Goal: Task Accomplishment & Management: Manage account settings

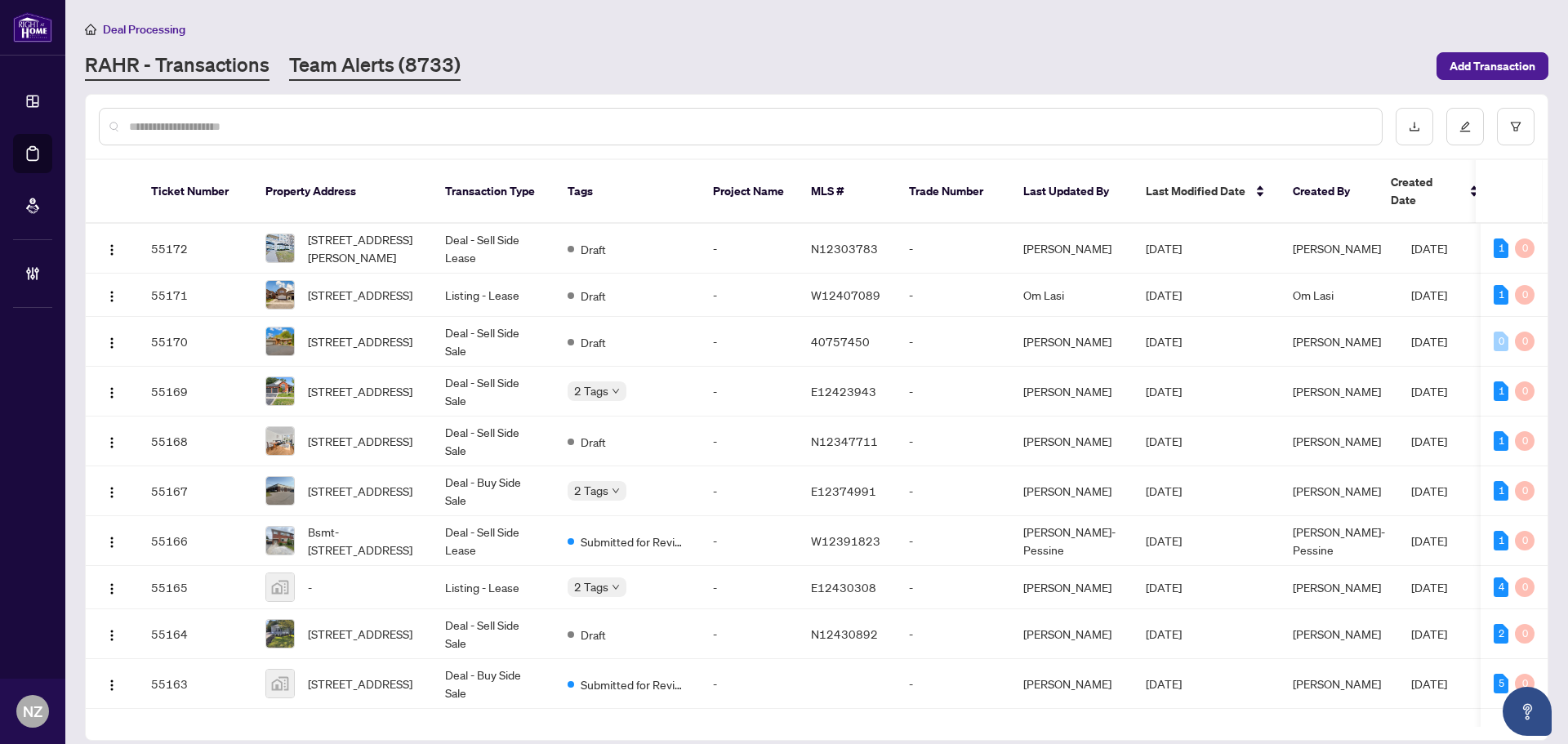
click at [391, 71] on link "Team Alerts (8733)" at bounding box center [375, 65] width 172 height 29
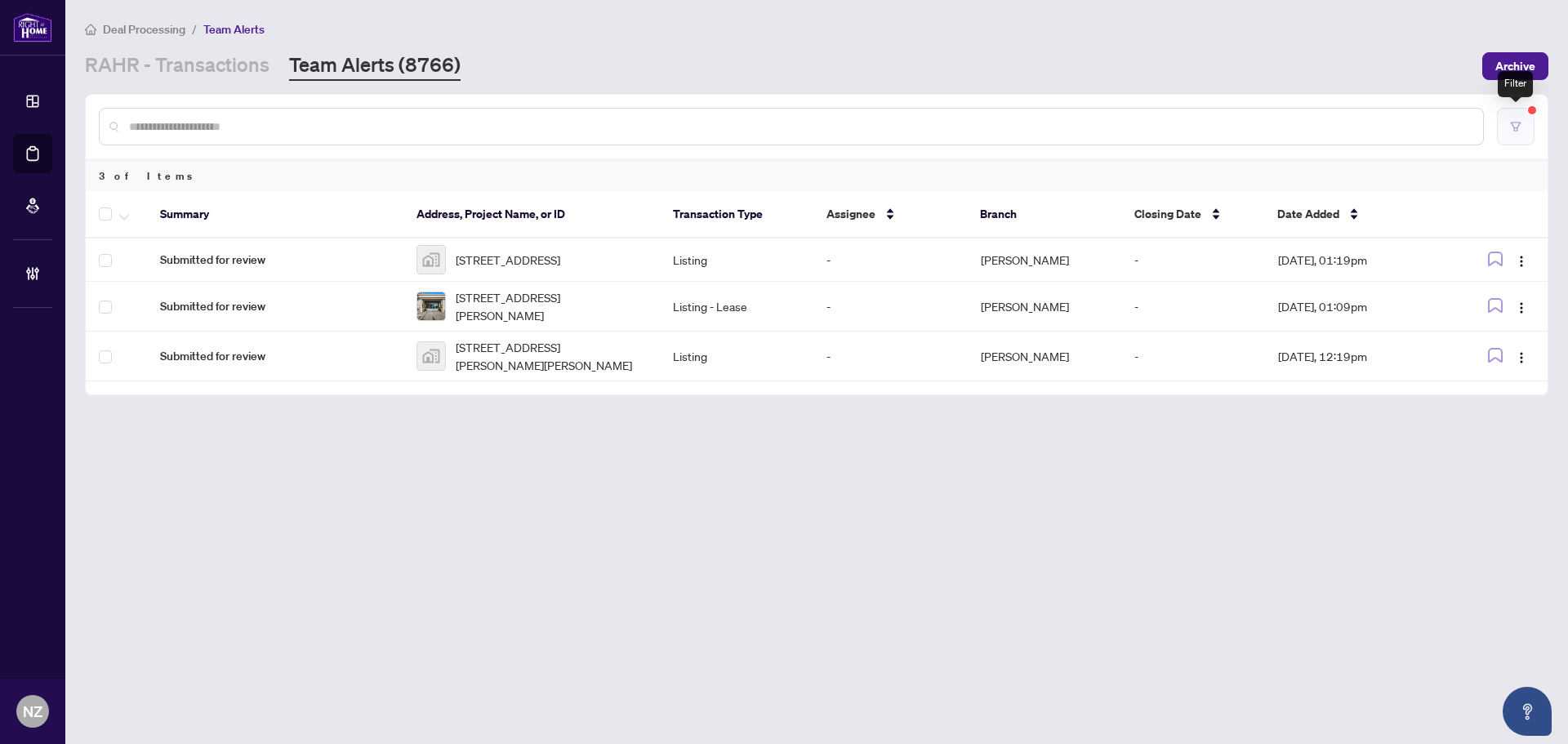
click at [1502, 120] on button "button" at bounding box center [1515, 126] width 38 height 38
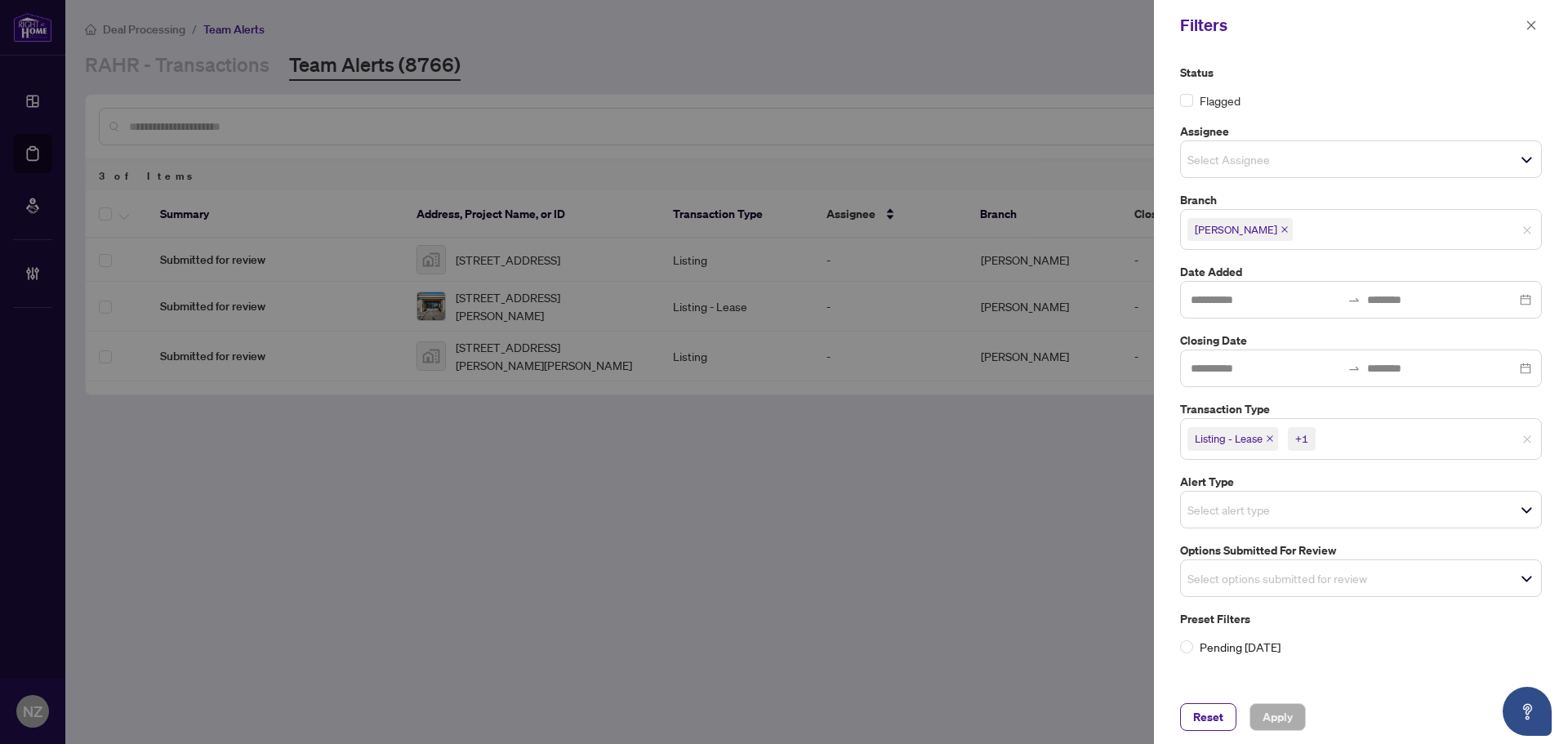
click at [1261, 581] on input "search" at bounding box center [1244, 577] width 115 height 19
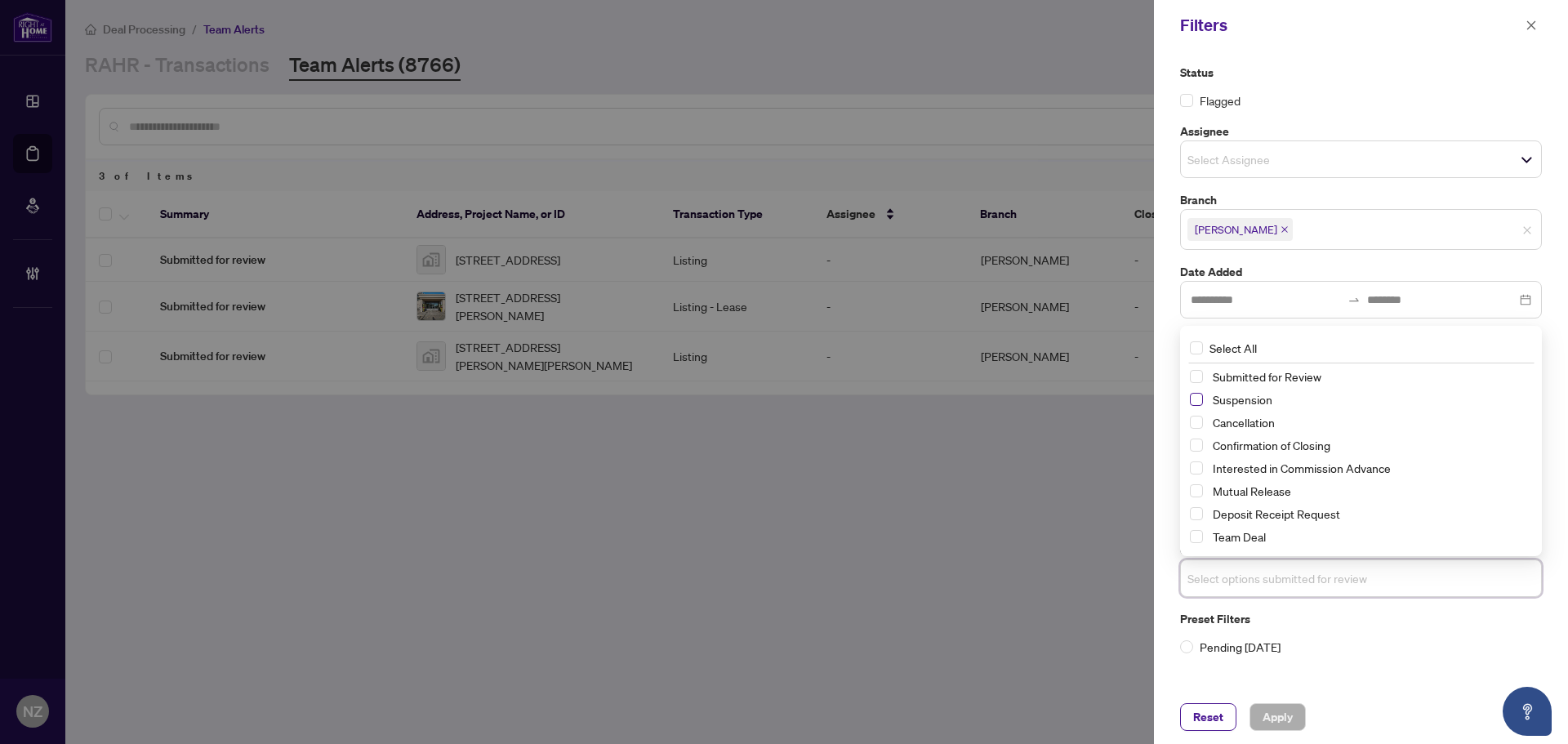
click at [1196, 403] on span "Select Suspension" at bounding box center [1196, 399] width 13 height 13
click at [1196, 425] on span "Select Cancellation" at bounding box center [1196, 423] width 13 height 13
click at [1200, 493] on span "Select Mutual Release" at bounding box center [1196, 491] width 13 height 13
click at [1278, 713] on span "Apply" at bounding box center [1278, 716] width 30 height 26
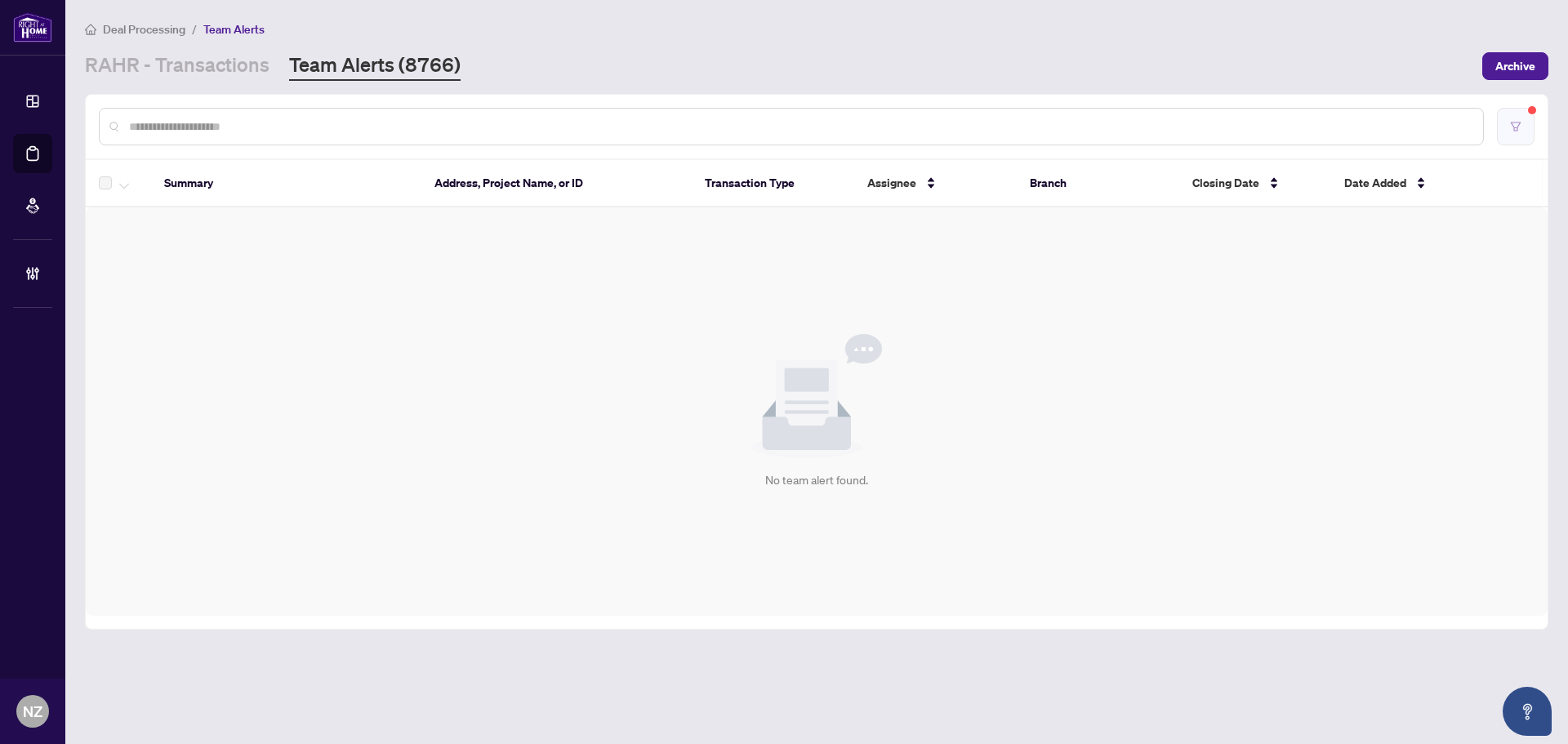
click at [1513, 125] on icon "filter" at bounding box center [1516, 126] width 12 height 12
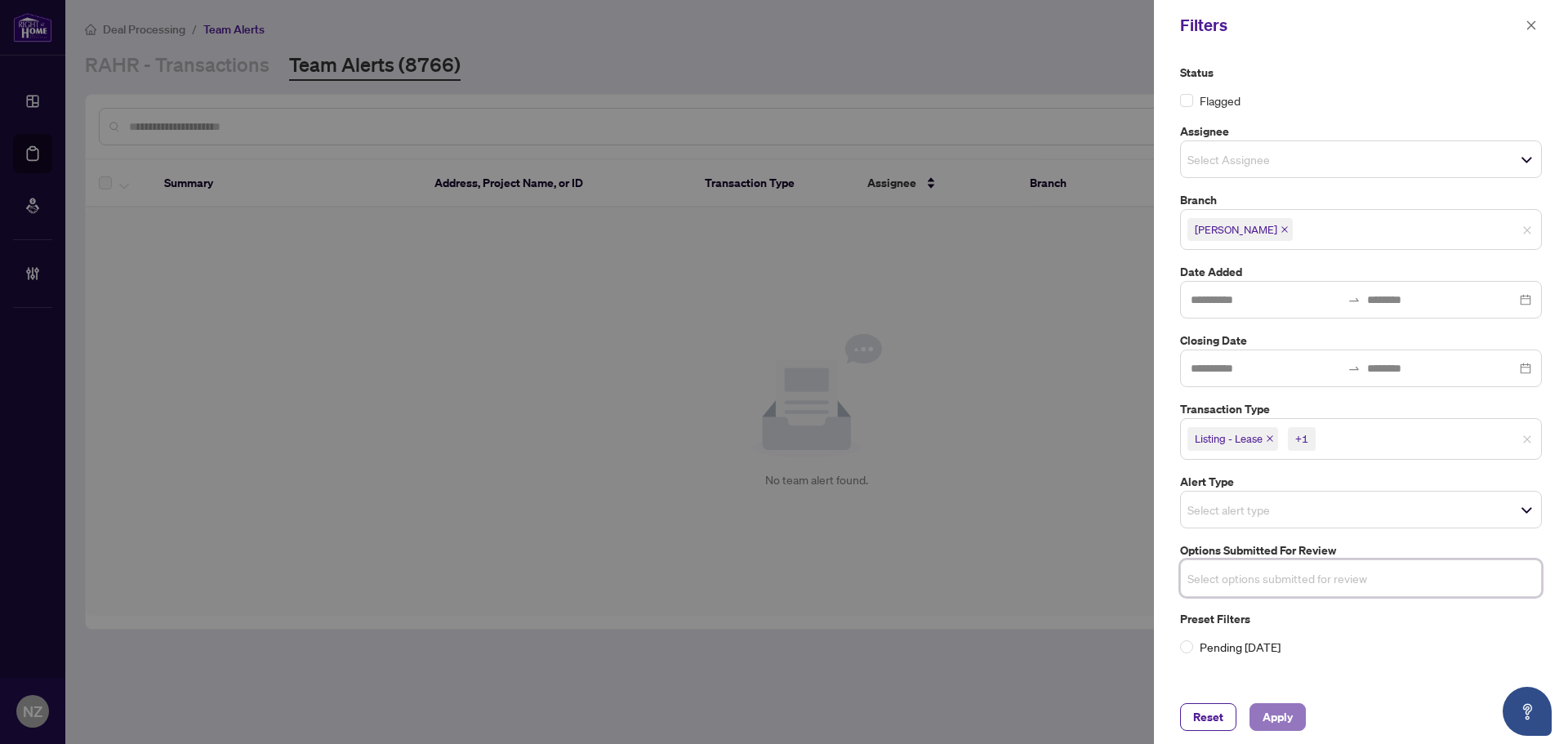
click at [1276, 711] on span "Apply" at bounding box center [1278, 716] width 30 height 26
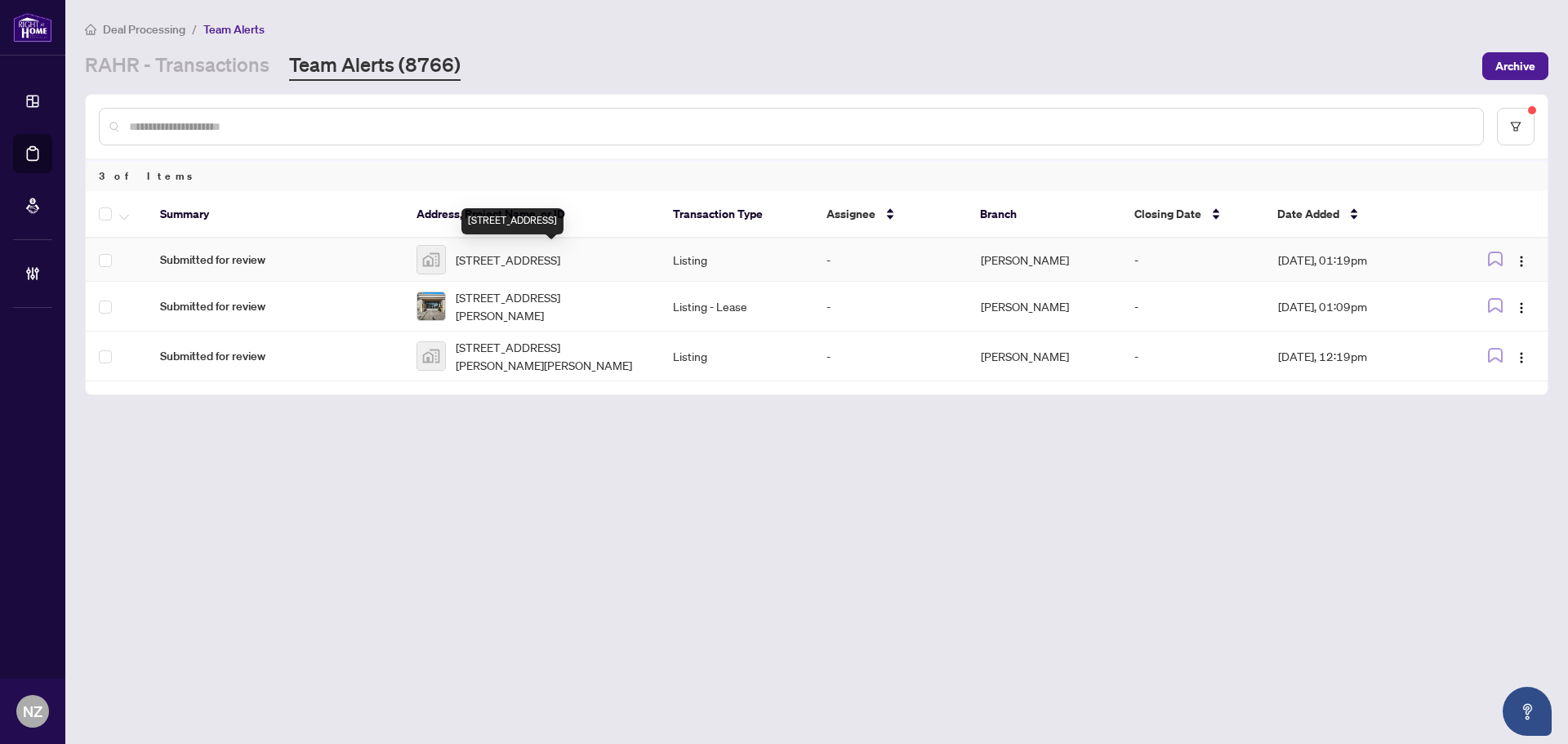
click at [495, 254] on span "2400 St Clair Ave W, York, ON, Canada" at bounding box center [508, 259] width 105 height 18
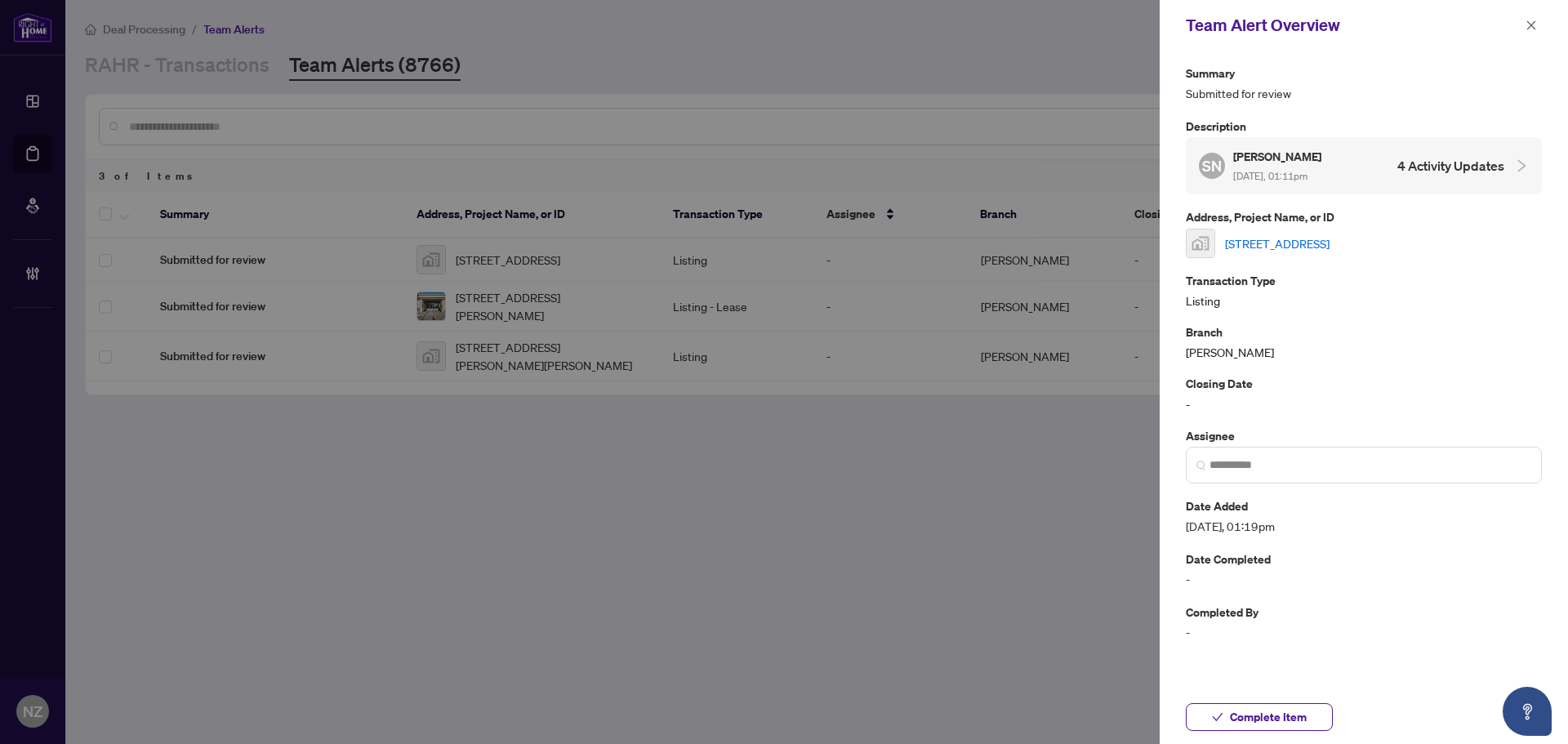
click at [1313, 249] on link "2400 St Clair Ave W, York, ON, Canada" at bounding box center [1277, 243] width 105 height 18
drag, startPoint x: 1530, startPoint y: 26, endPoint x: 1516, endPoint y: 31, distance: 14.9
click at [1531, 27] on icon "close" at bounding box center [1531, 25] width 12 height 12
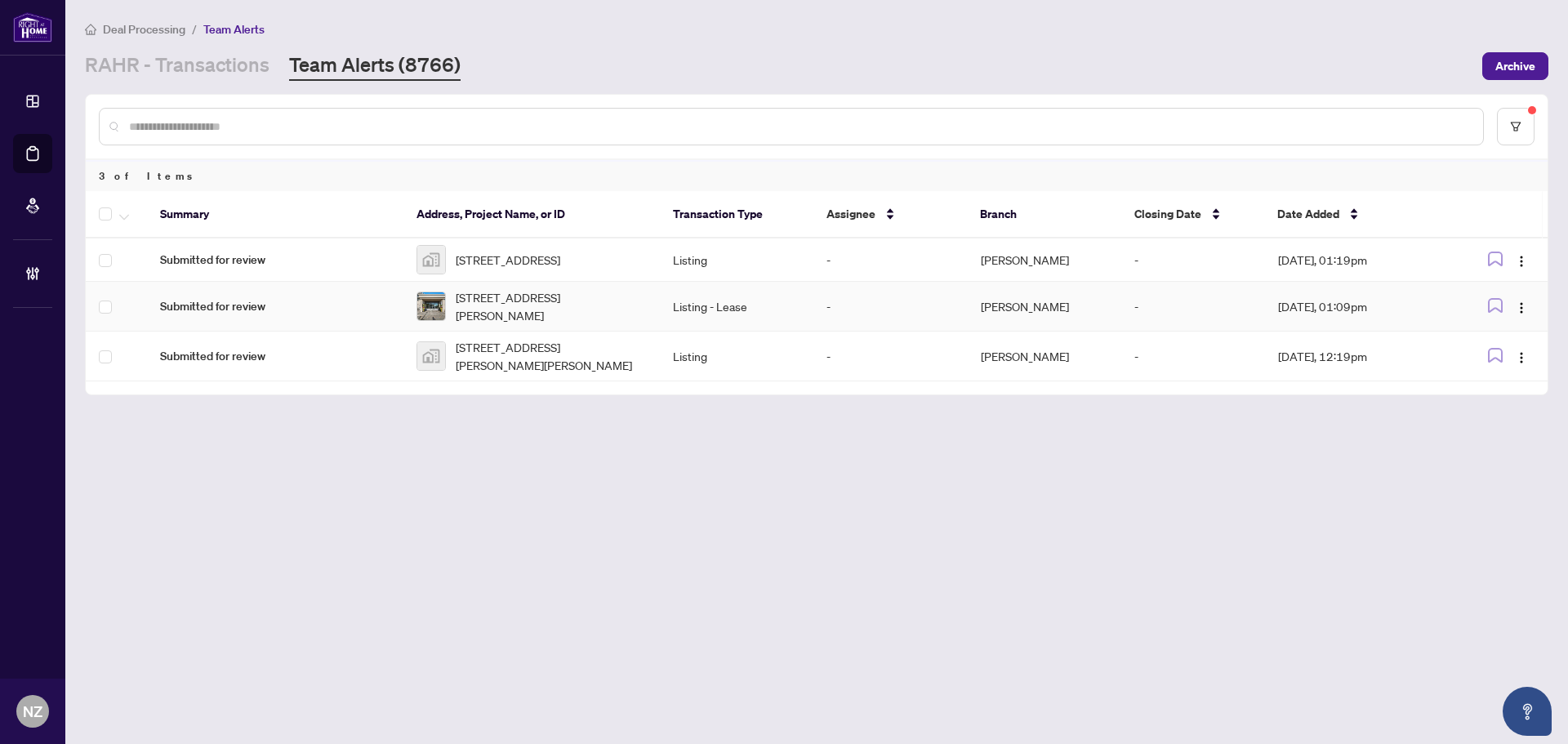
click at [468, 318] on span "[STREET_ADDRESS][PERSON_NAME]" at bounding box center [551, 306] width 191 height 36
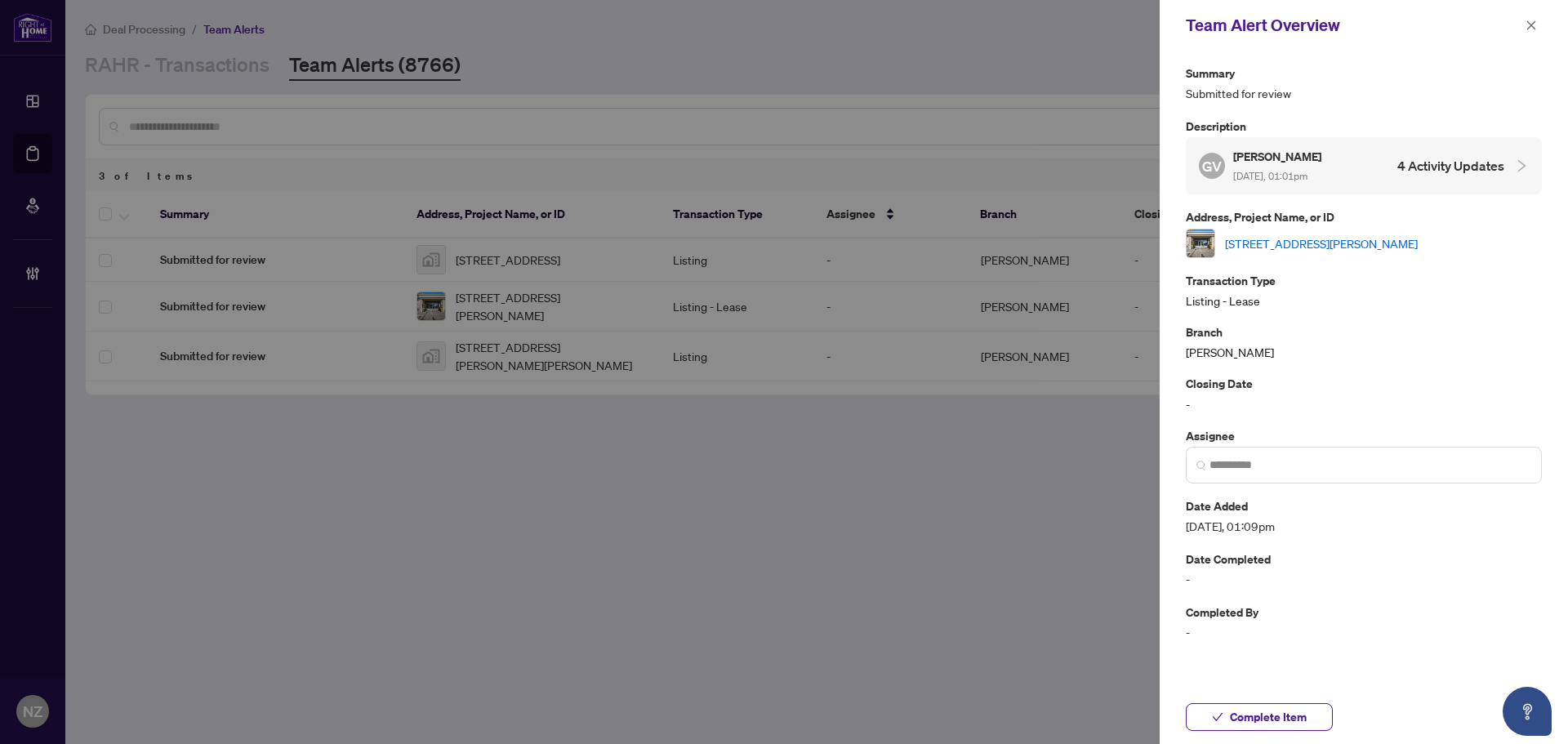
click at [1278, 248] on link "[STREET_ADDRESS][PERSON_NAME]" at bounding box center [1321, 243] width 192 height 18
click at [1274, 713] on span "Complete Item" at bounding box center [1268, 716] width 77 height 26
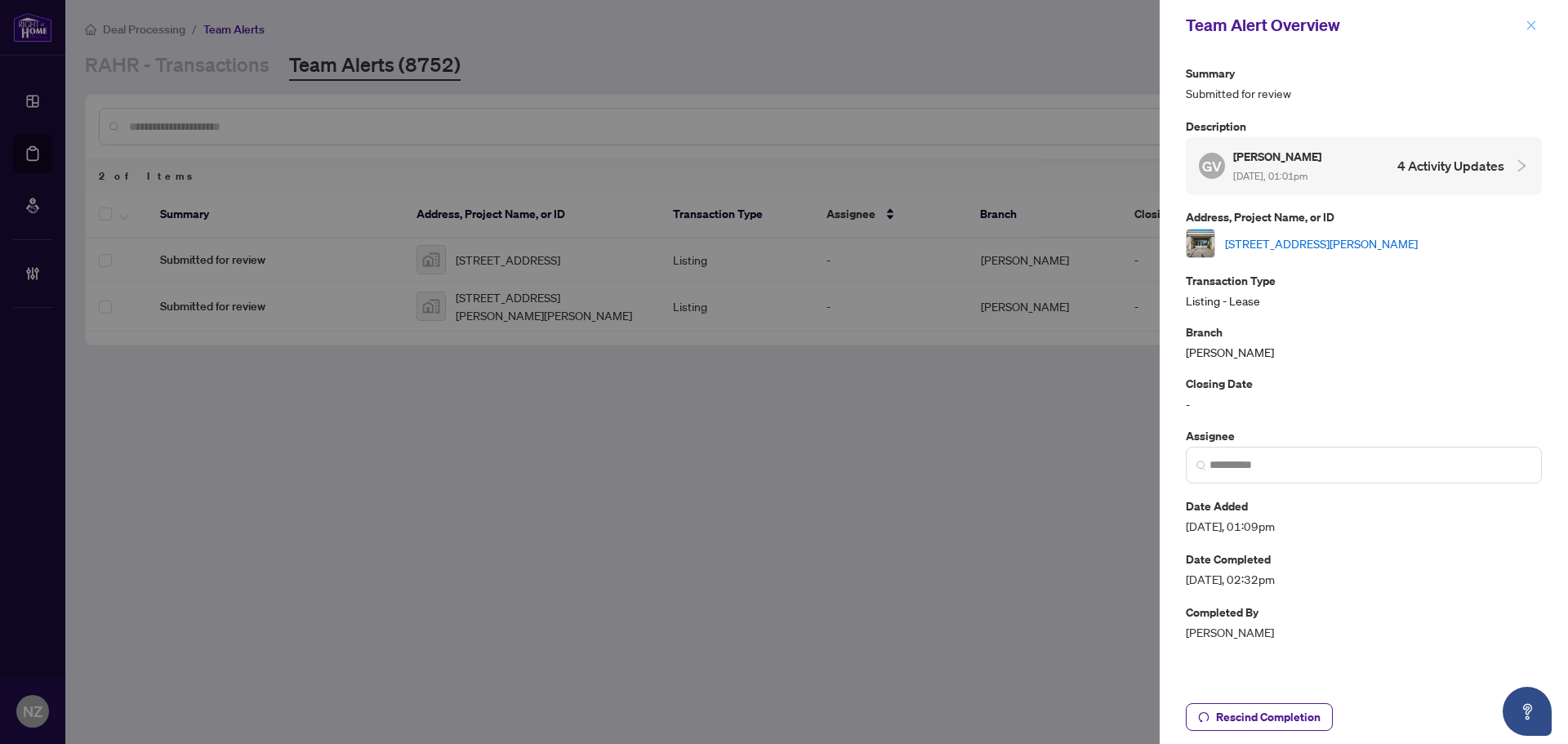
click at [1534, 28] on icon "close" at bounding box center [1531, 24] width 9 height 9
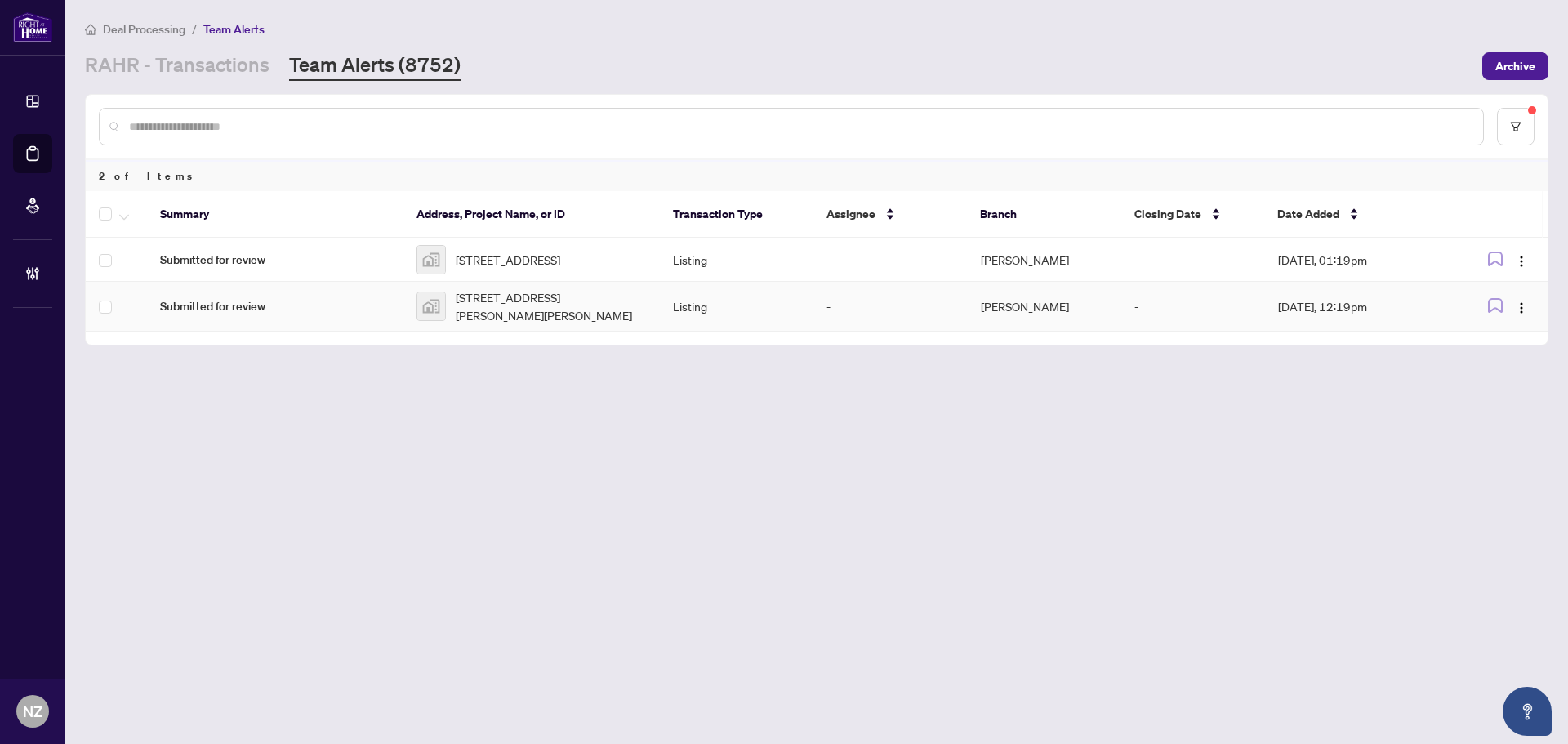
click at [559, 292] on td "58 Knoll Haven Cir-58 Knoll Haven Circle, Bolton, ON, Canada" at bounding box center [531, 307] width 256 height 50
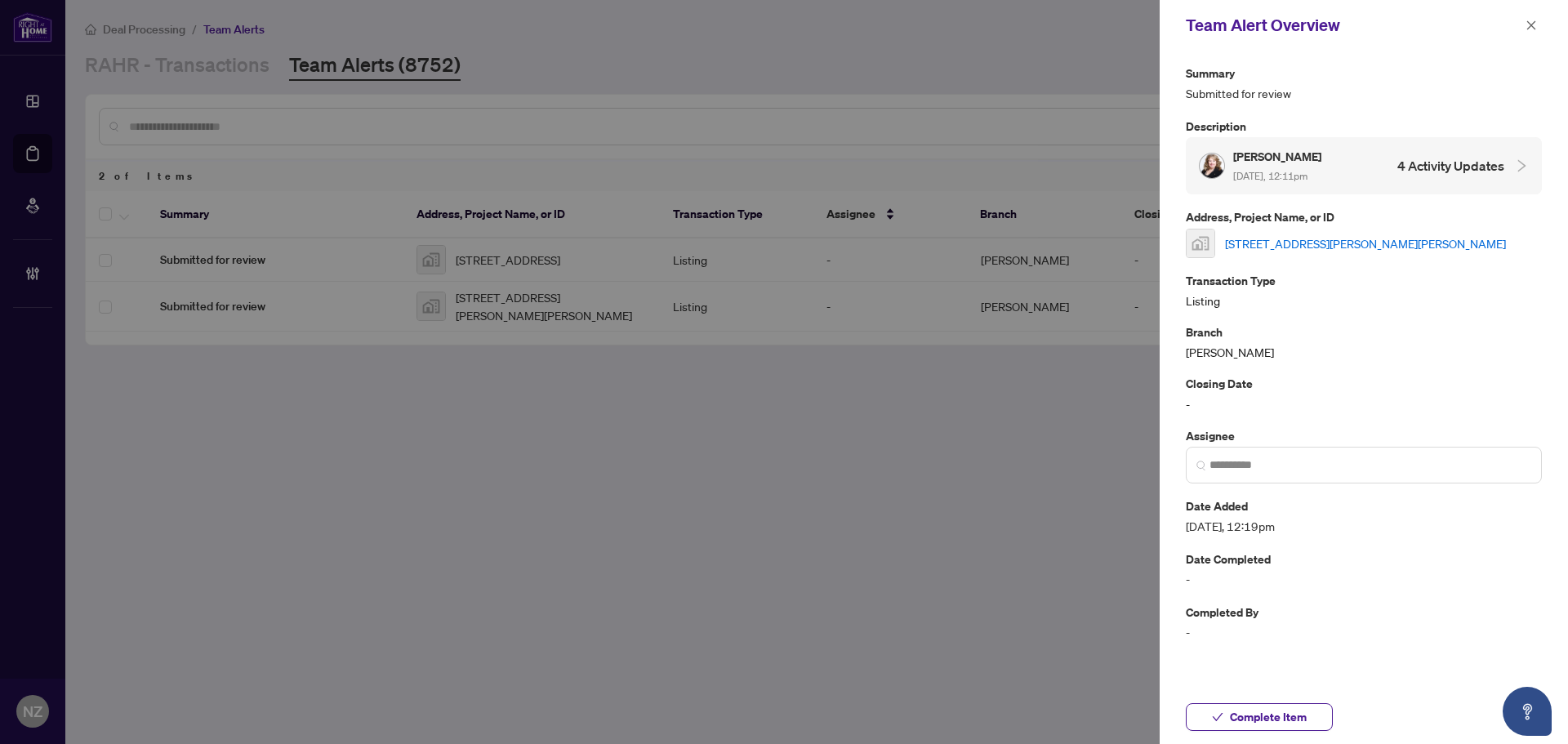
click at [1360, 239] on link "58 Knoll Haven Cir-58 Knoll Haven Circle, Bolton, ON, Canada" at bounding box center [1366, 243] width 281 height 18
click at [1273, 722] on span "Complete Item" at bounding box center [1268, 716] width 77 height 26
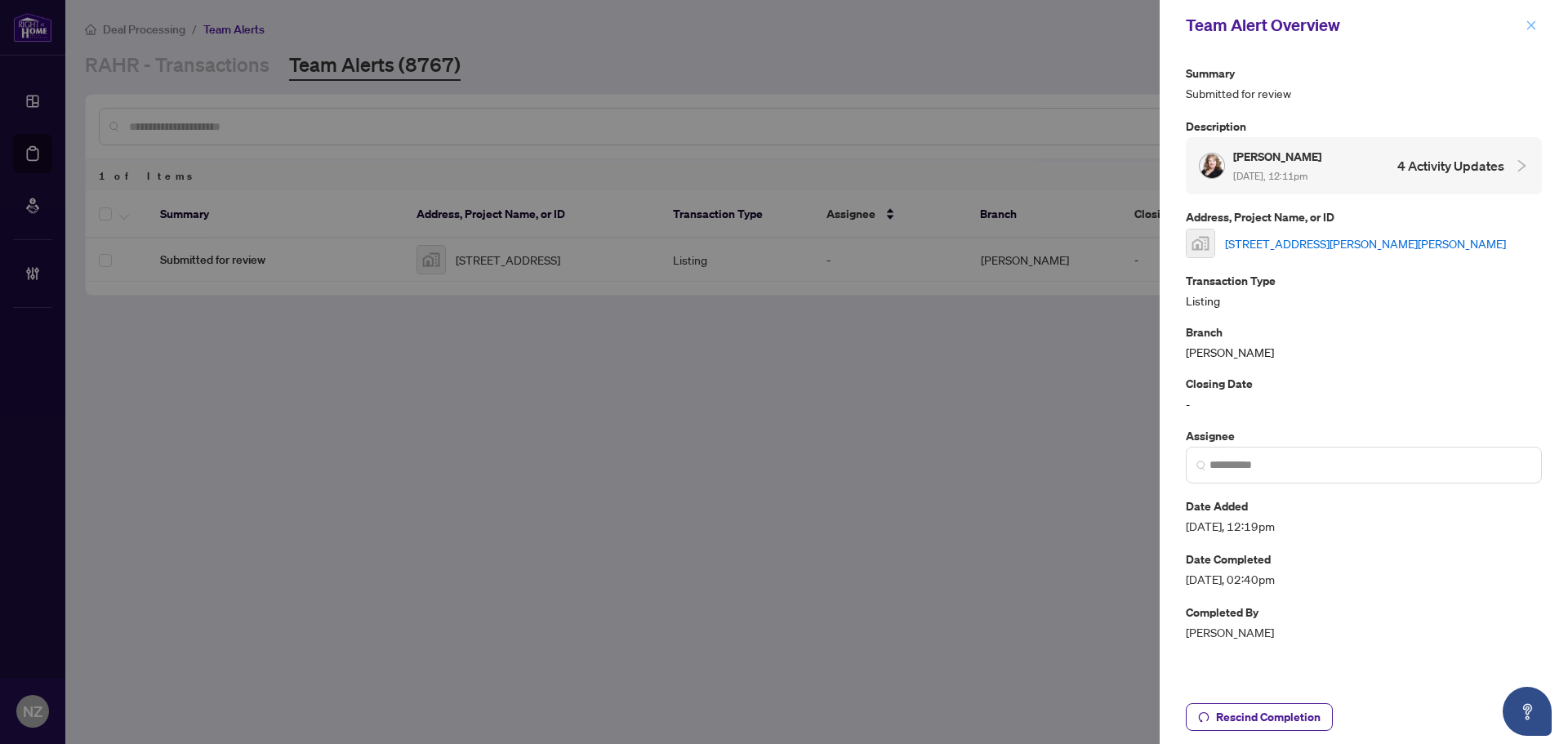
click at [1527, 33] on span "button" at bounding box center [1531, 25] width 12 height 26
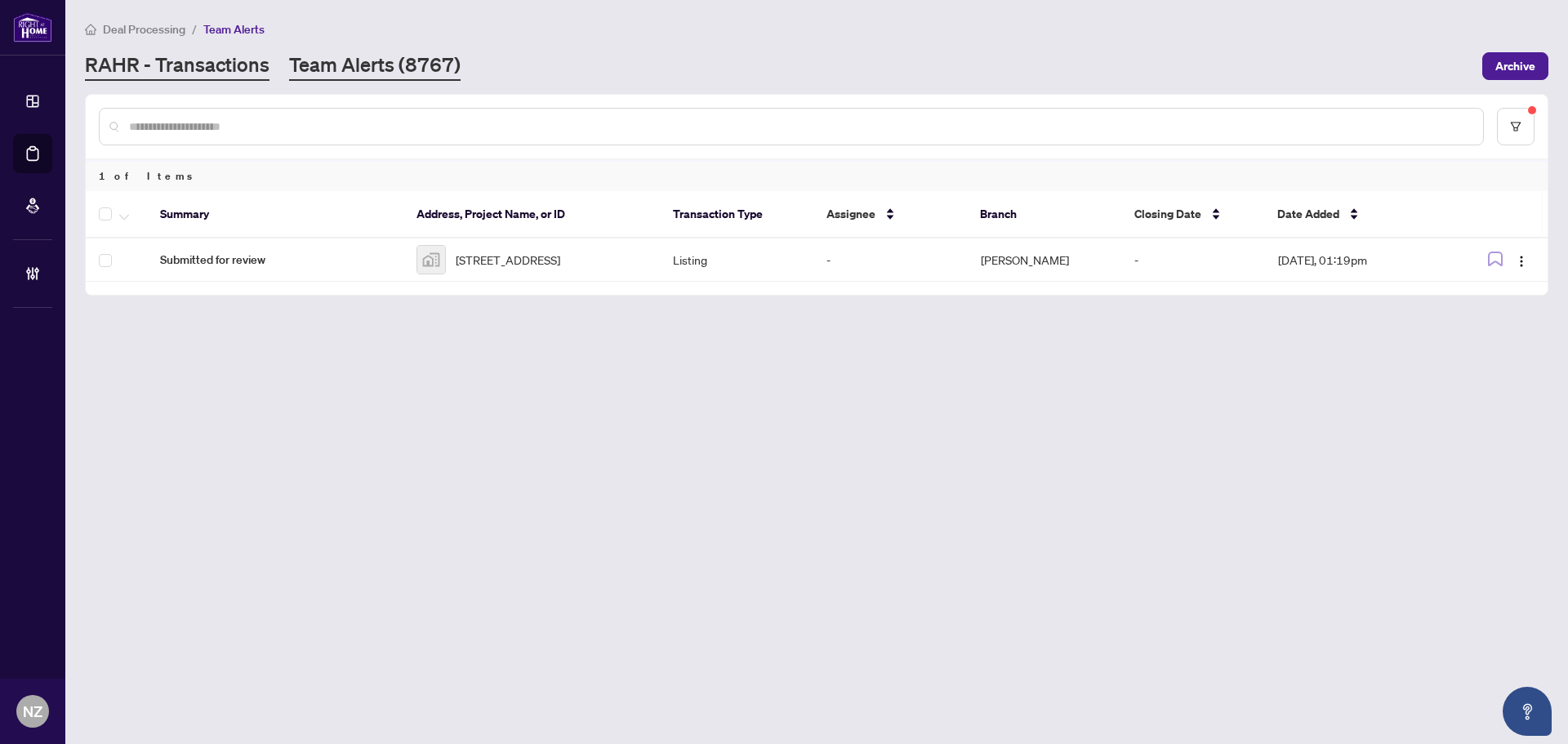
click at [248, 58] on link "RAHR - Transactions" at bounding box center [177, 65] width 185 height 29
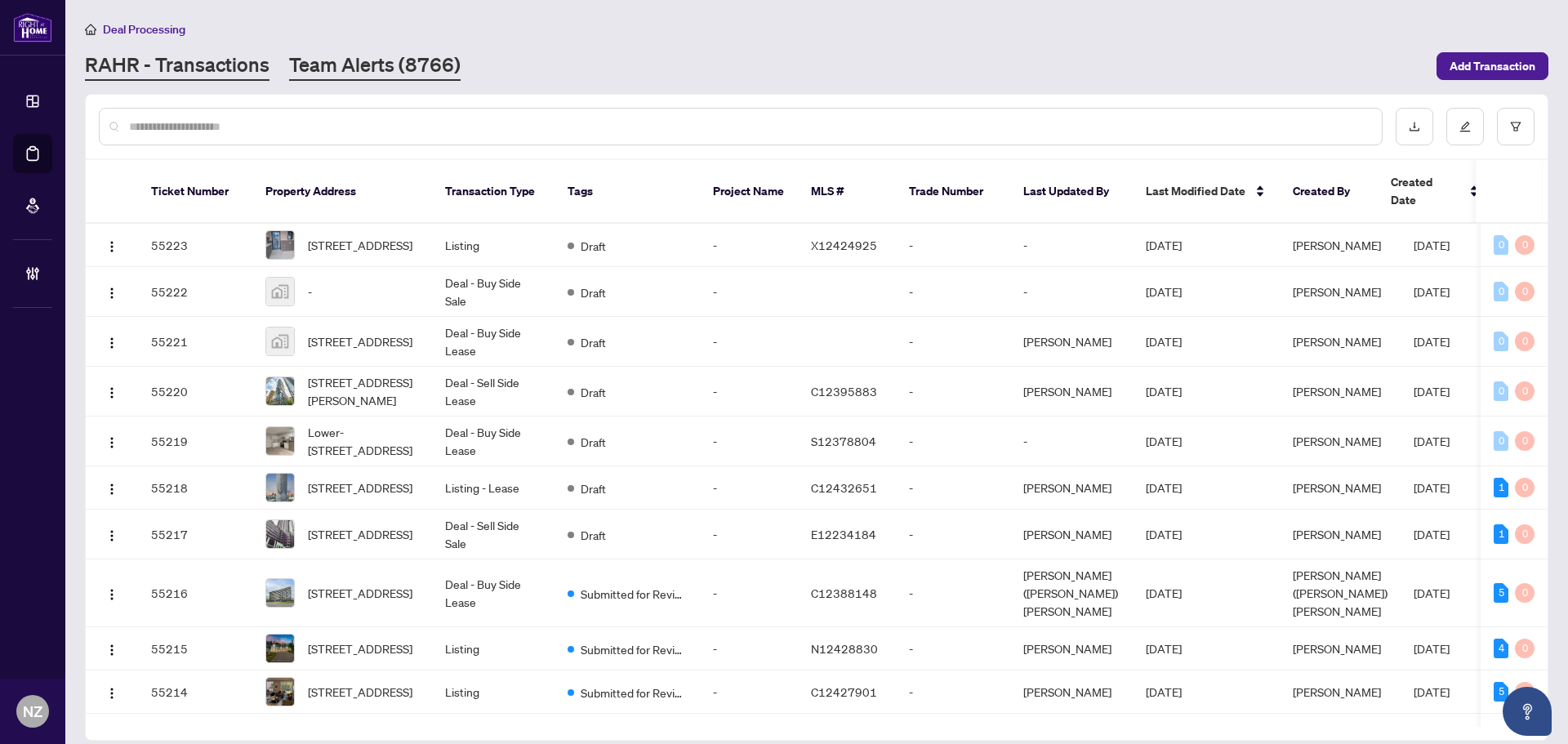
click at [324, 65] on link "Team Alerts (8766)" at bounding box center [375, 65] width 172 height 29
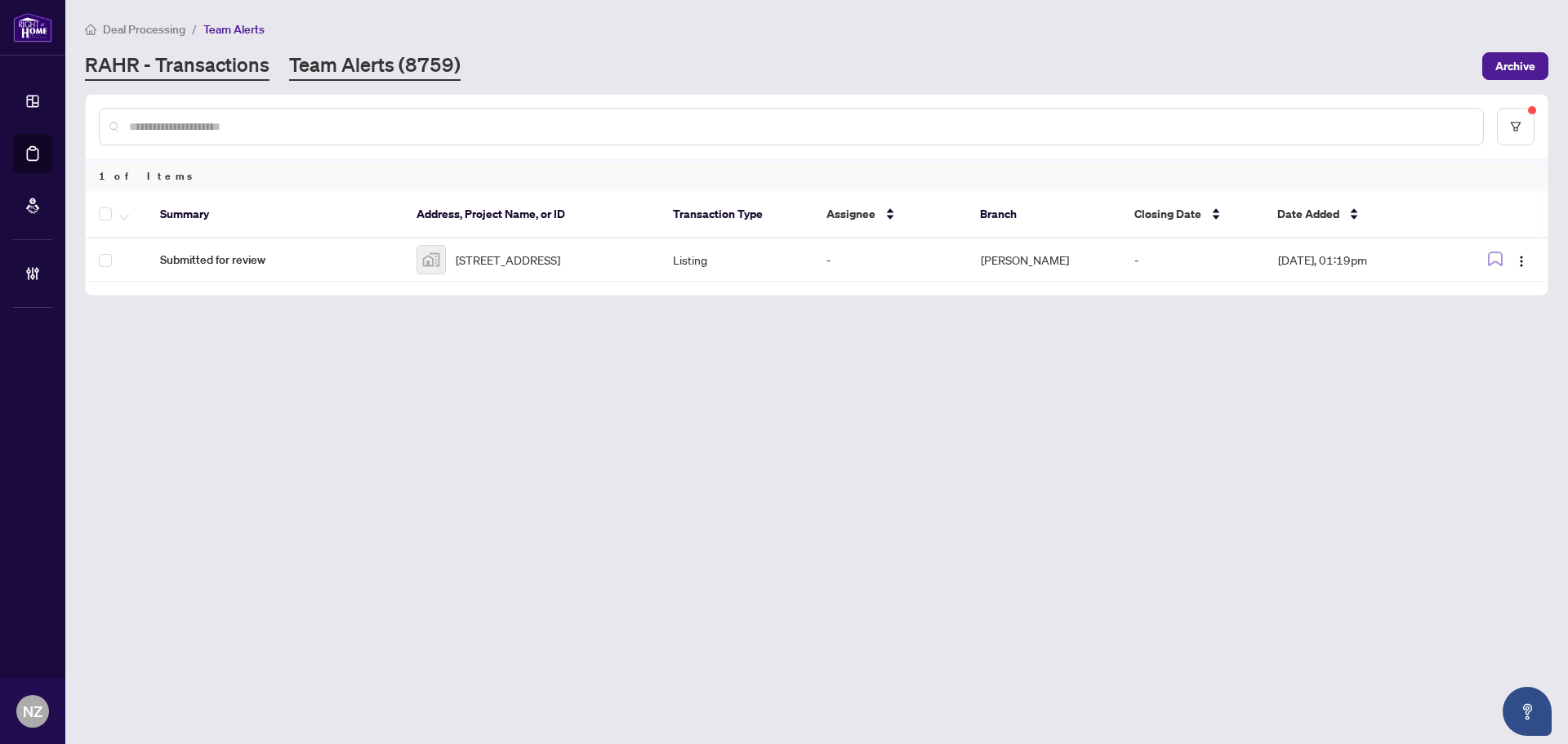
click at [222, 74] on link "RAHR - Transactions" at bounding box center [177, 65] width 185 height 29
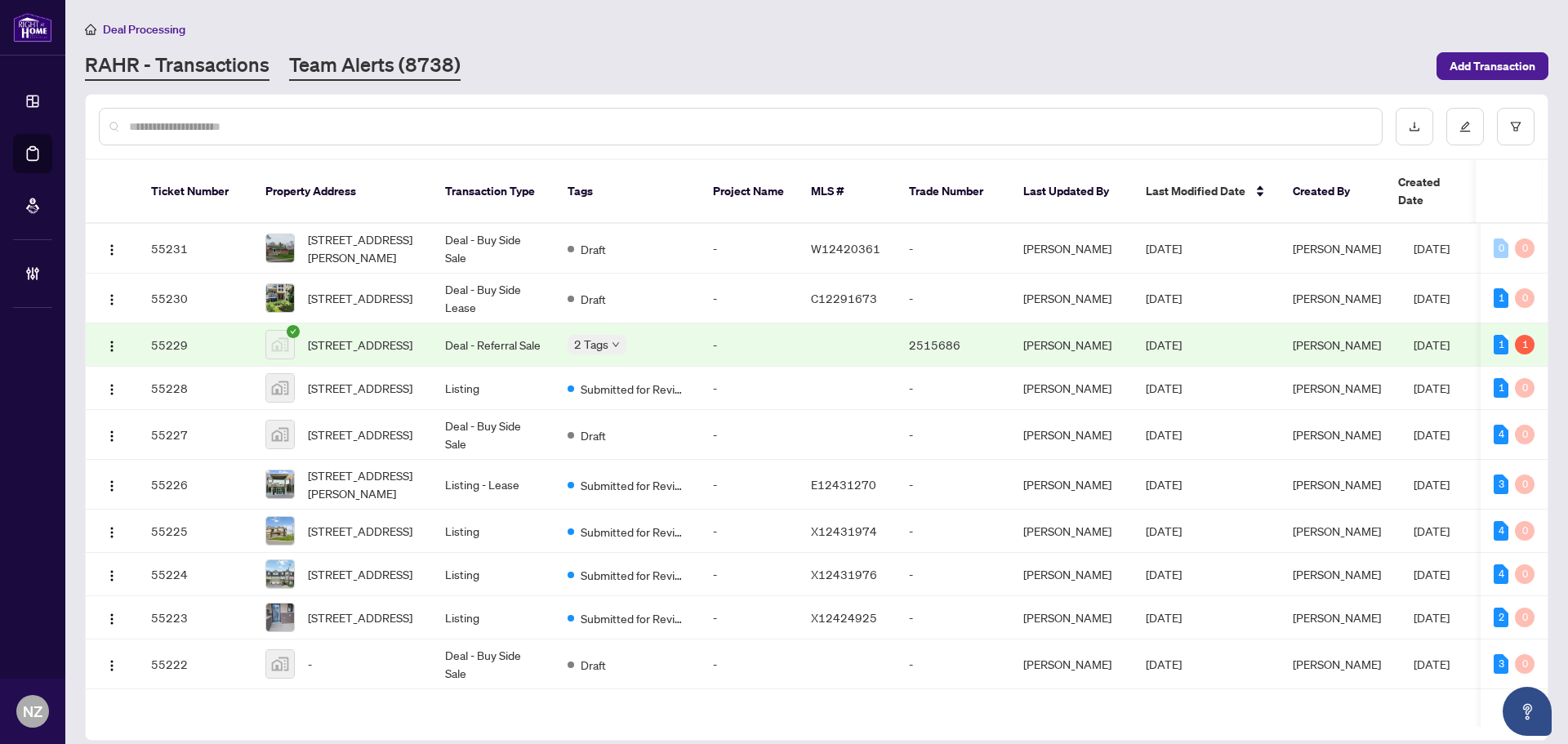
click at [429, 64] on link "Team Alerts (8738)" at bounding box center [375, 65] width 172 height 29
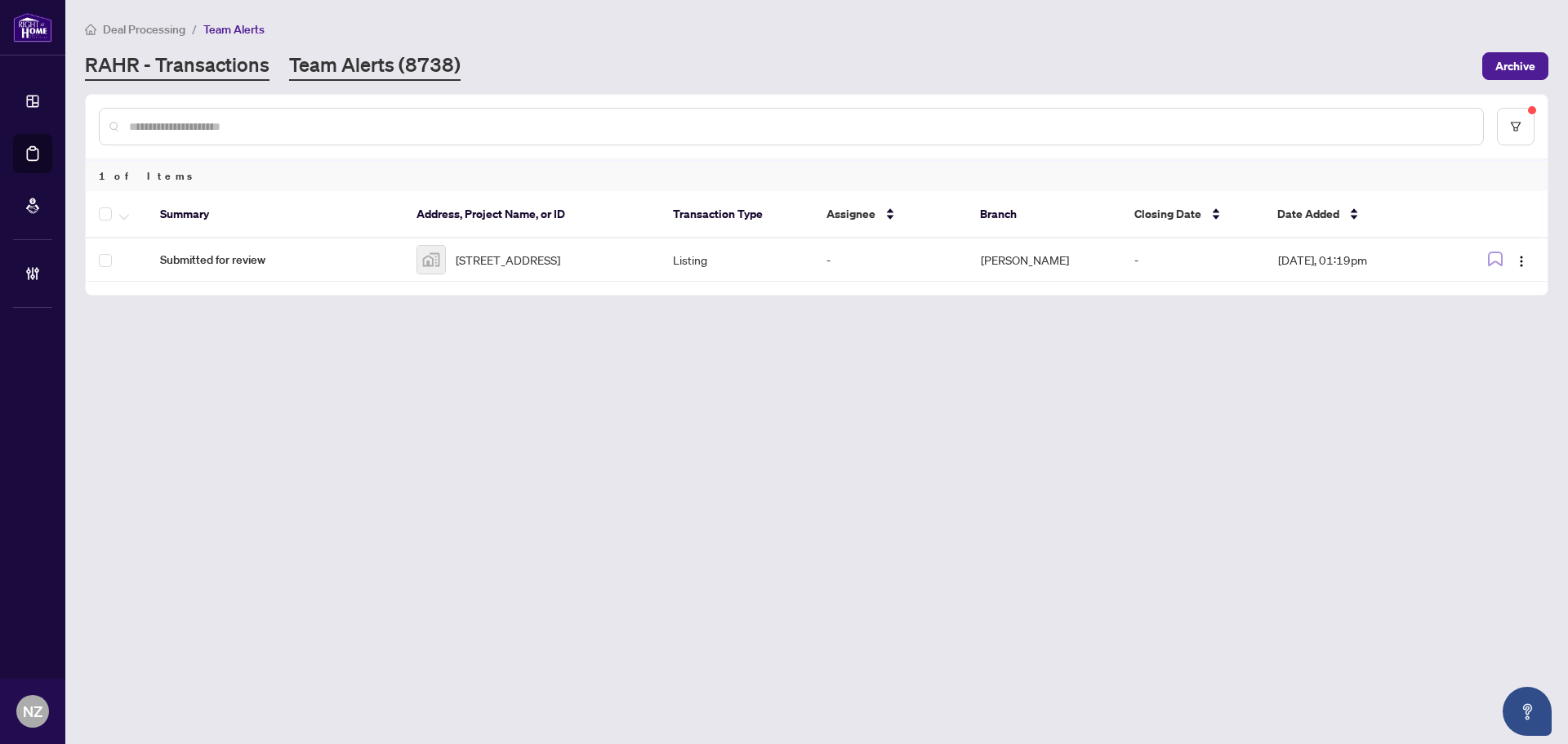
click at [178, 64] on link "RAHR - Transactions" at bounding box center [177, 65] width 185 height 29
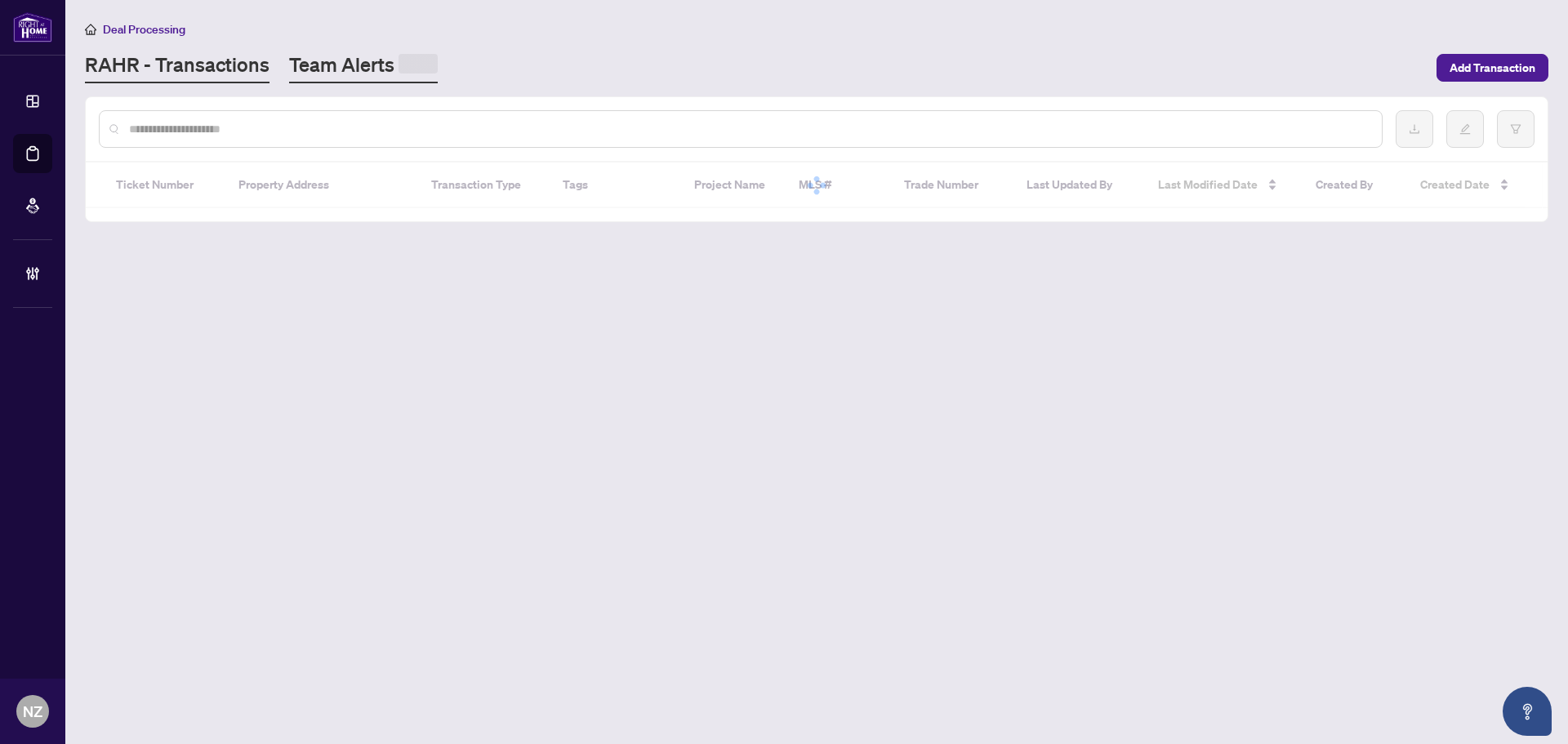
click at [346, 64] on link "Team Alerts" at bounding box center [364, 67] width 149 height 32
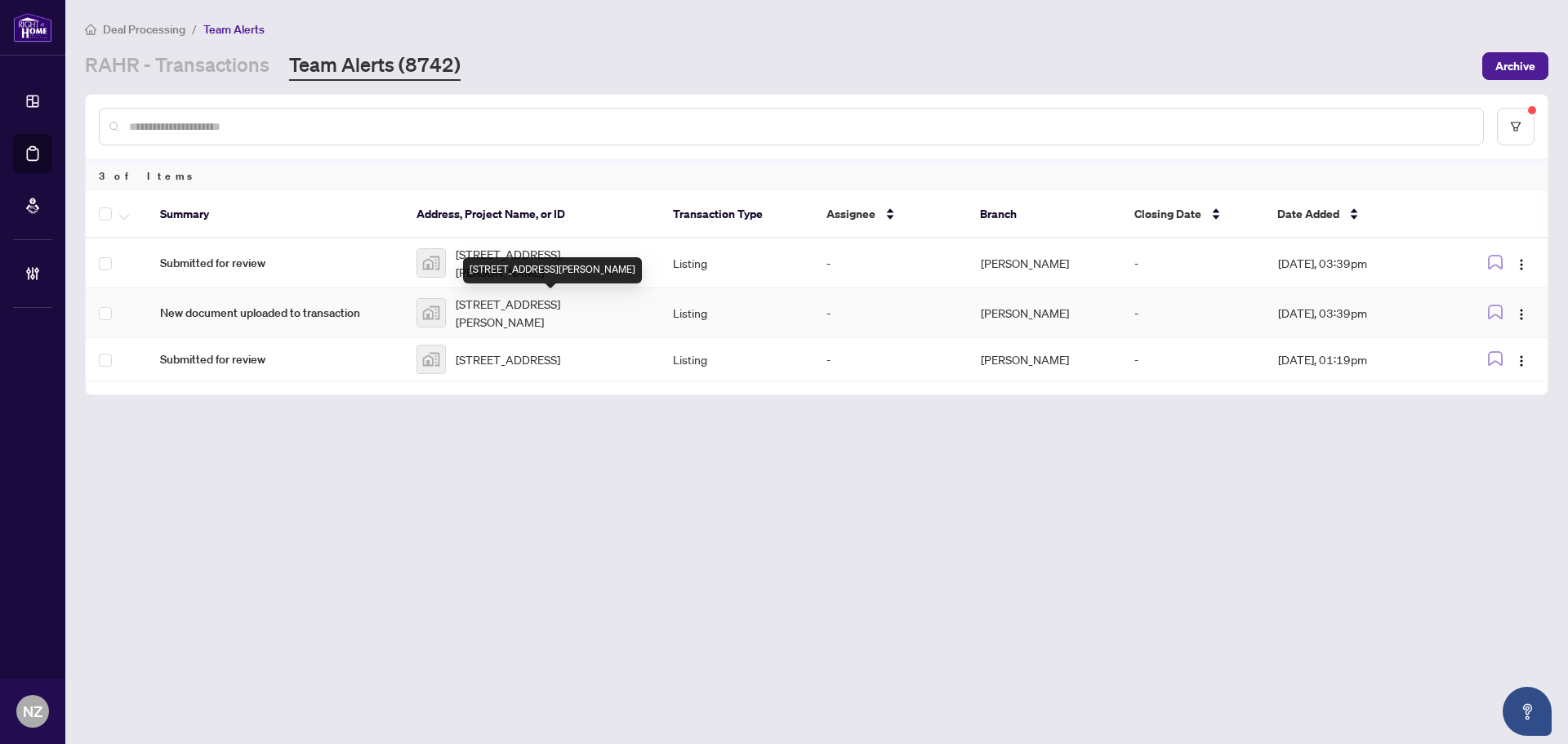
click at [541, 295] on span "9 Amalfi Court, Vaughan, ON, Canada" at bounding box center [551, 312] width 191 height 36
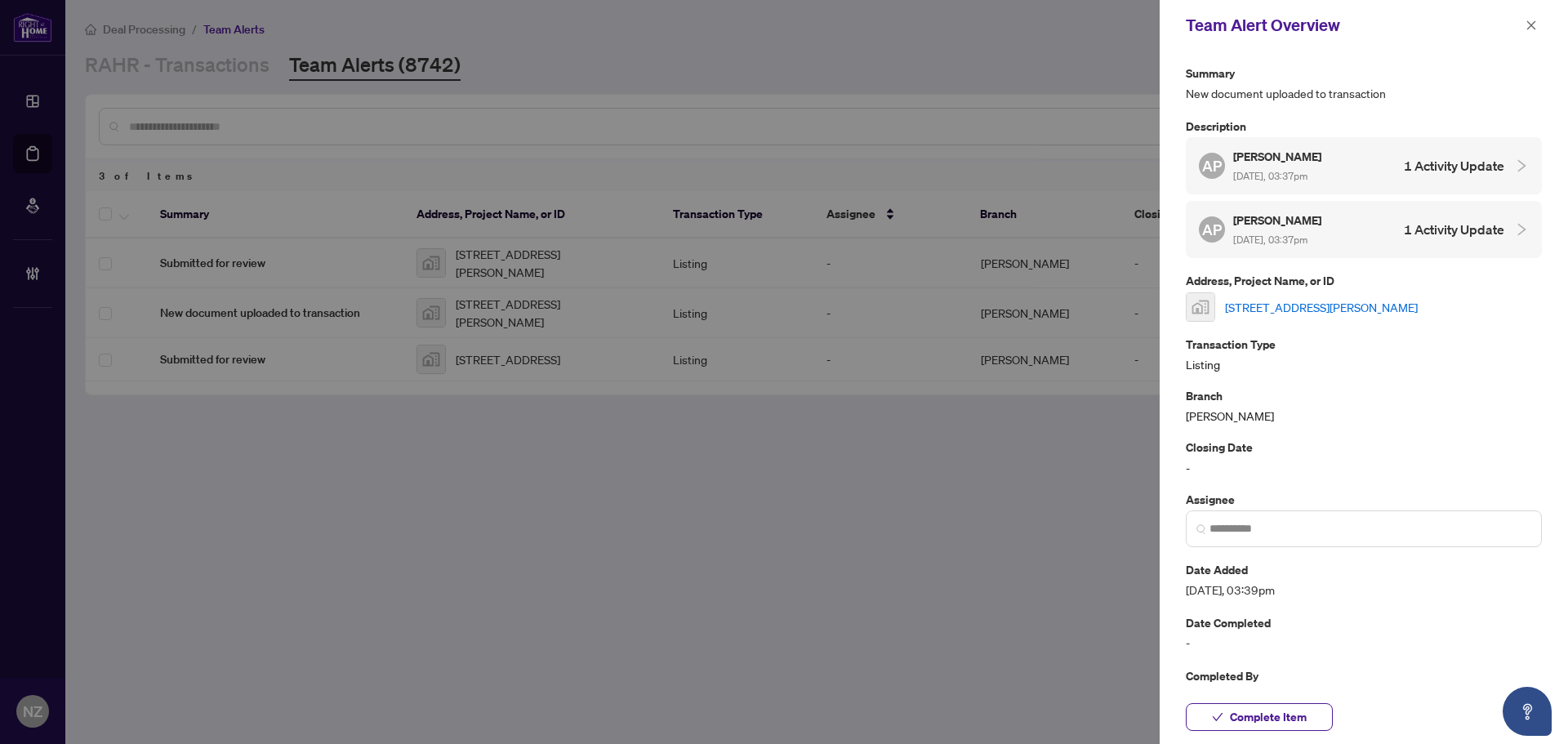
click at [1309, 307] on link "9 Amalfi Court, Vaughan, ON, Canada" at bounding box center [1321, 306] width 192 height 18
click at [1535, 18] on span "button" at bounding box center [1531, 25] width 12 height 26
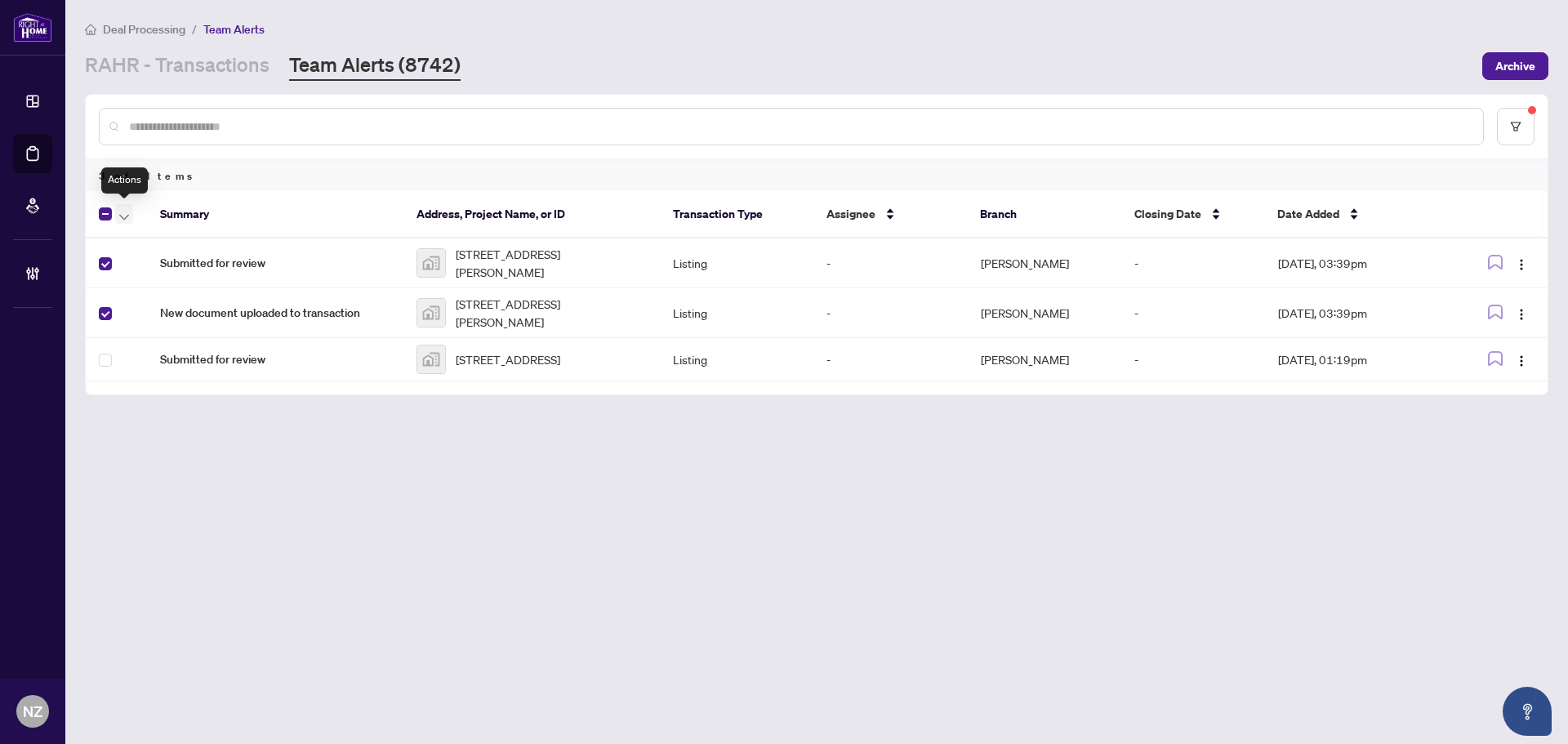
click at [131, 216] on button "button" at bounding box center [124, 213] width 18 height 19
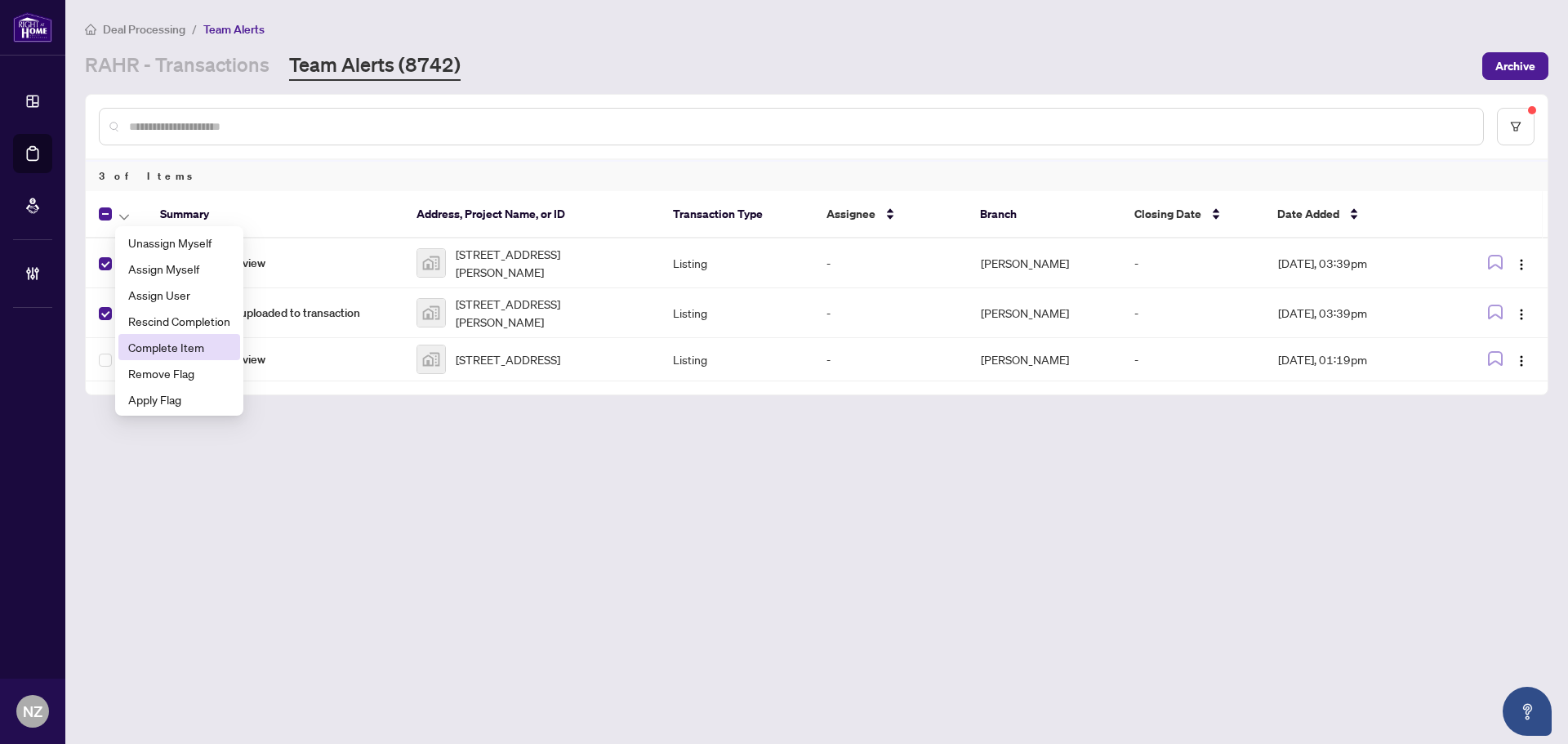
click at [137, 347] on span "Complete Item" at bounding box center [179, 346] width 102 height 18
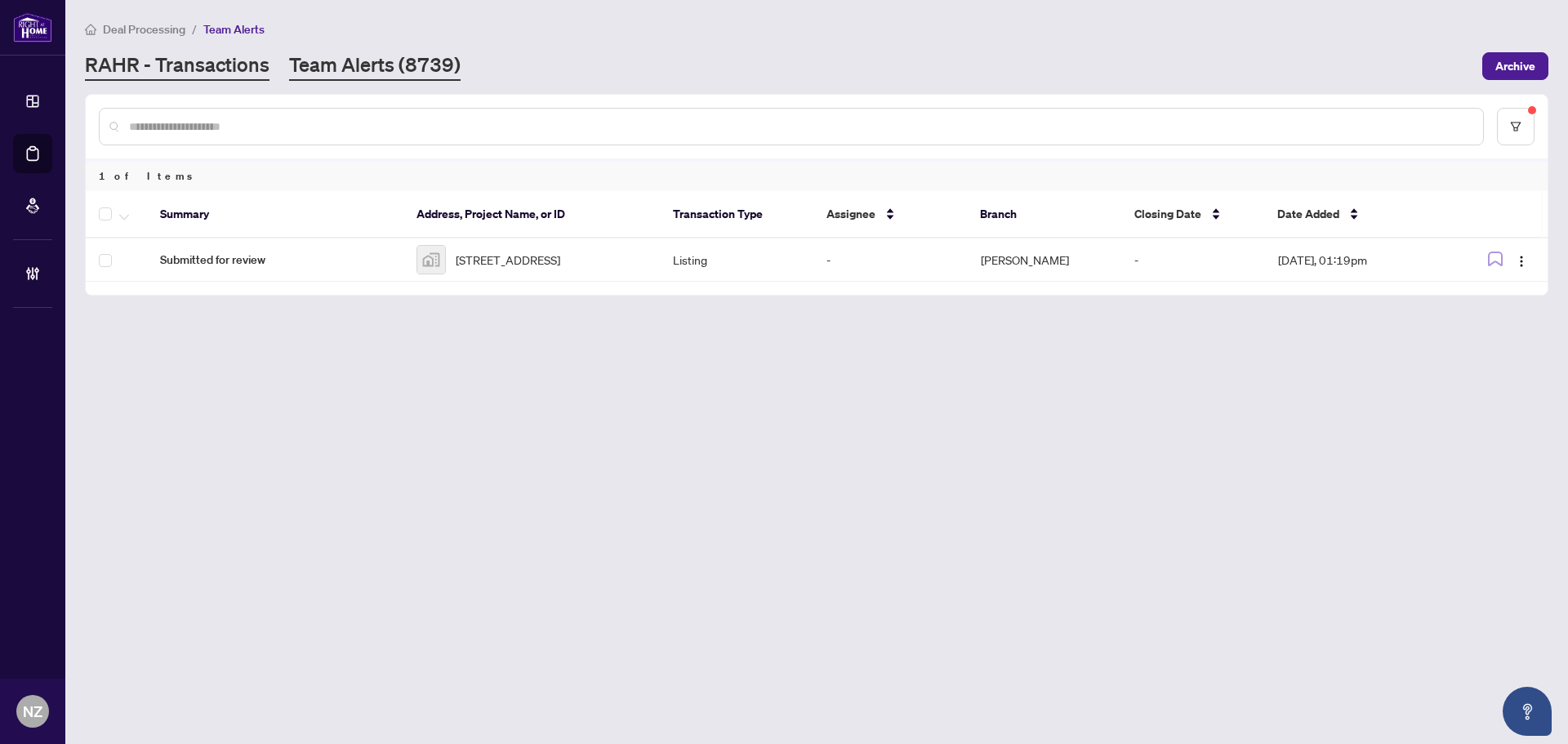
click at [233, 59] on link "RAHR - Transactions" at bounding box center [177, 65] width 185 height 29
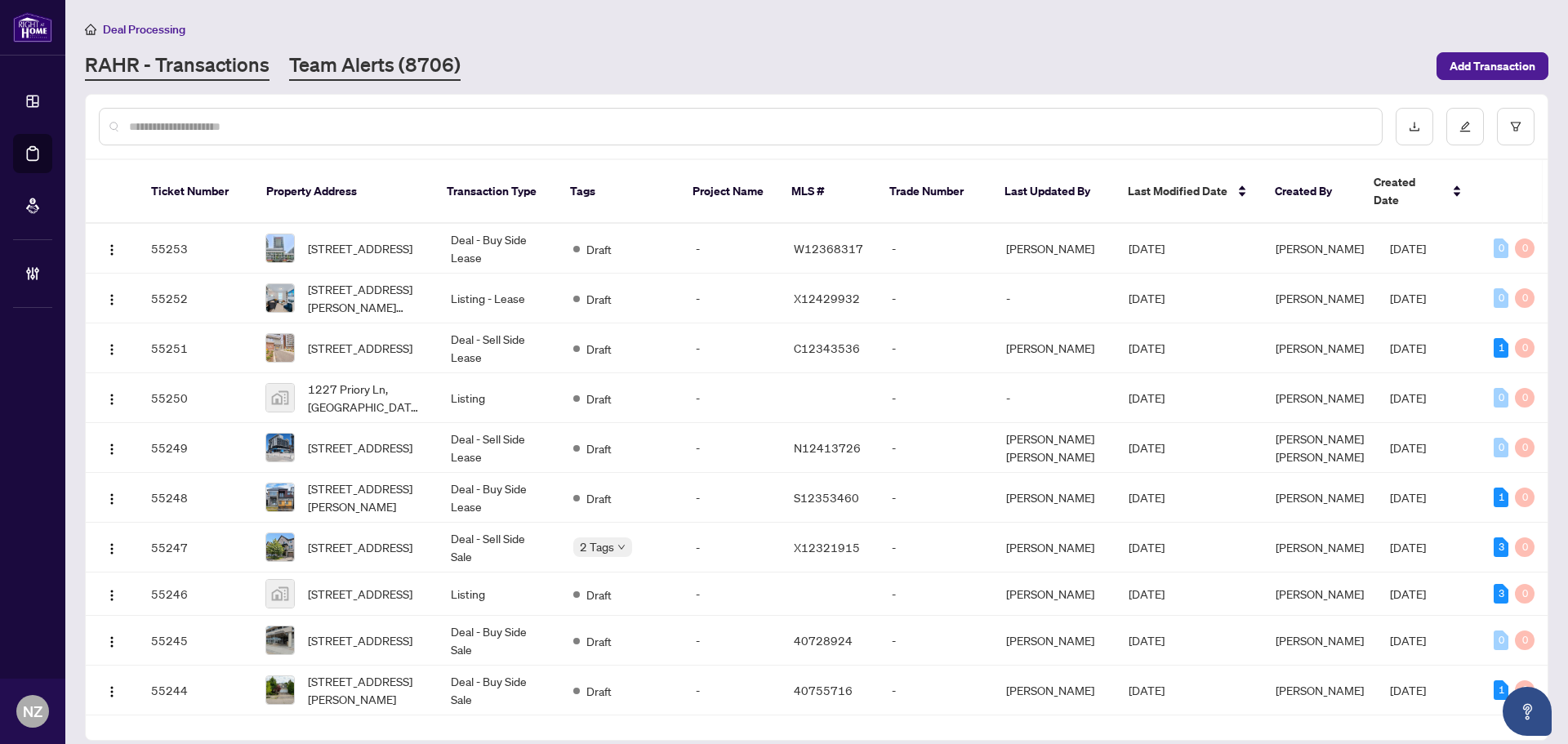
click at [373, 67] on link "Team Alerts (8706)" at bounding box center [375, 65] width 172 height 29
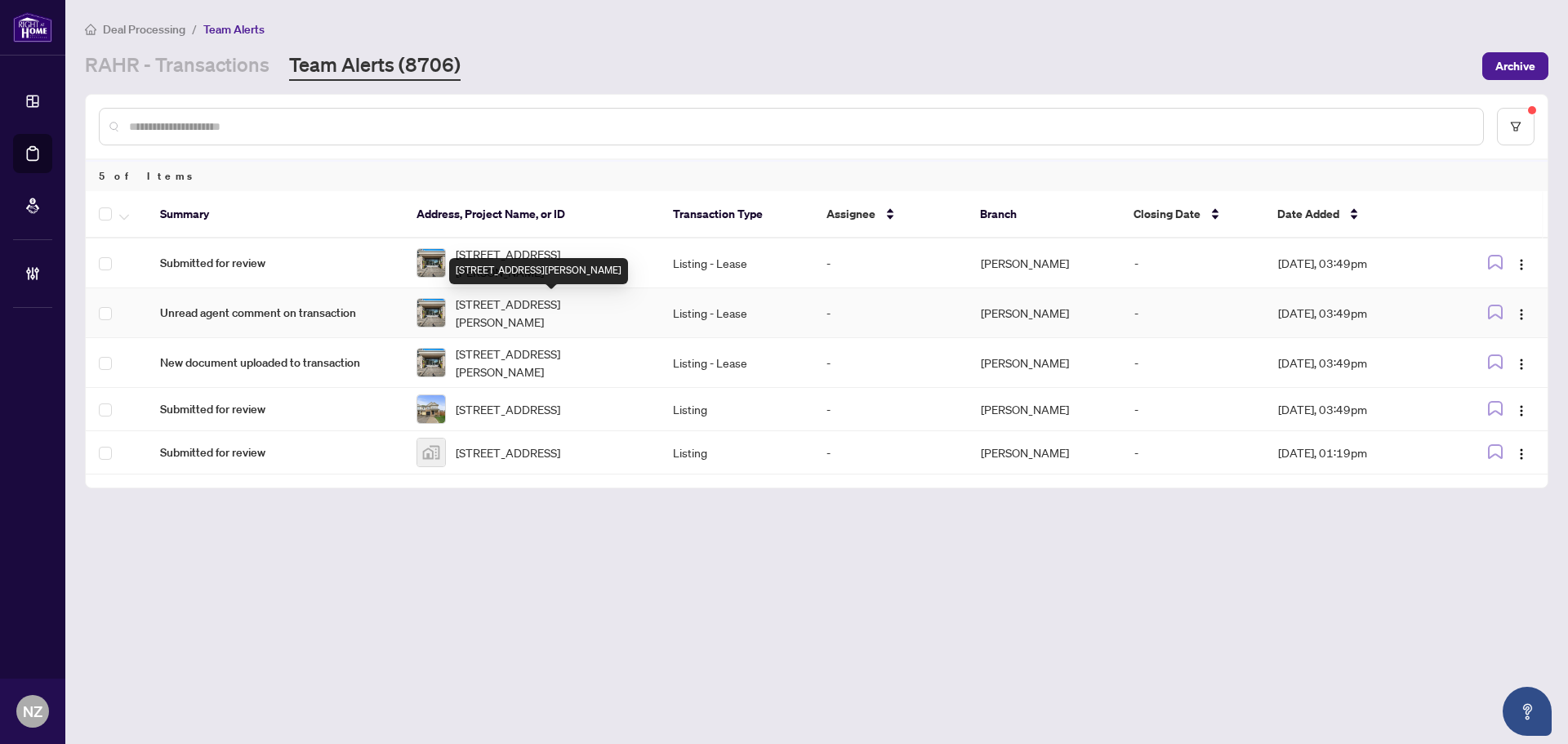
click at [494, 303] on span "[STREET_ADDRESS][PERSON_NAME]" at bounding box center [551, 312] width 191 height 36
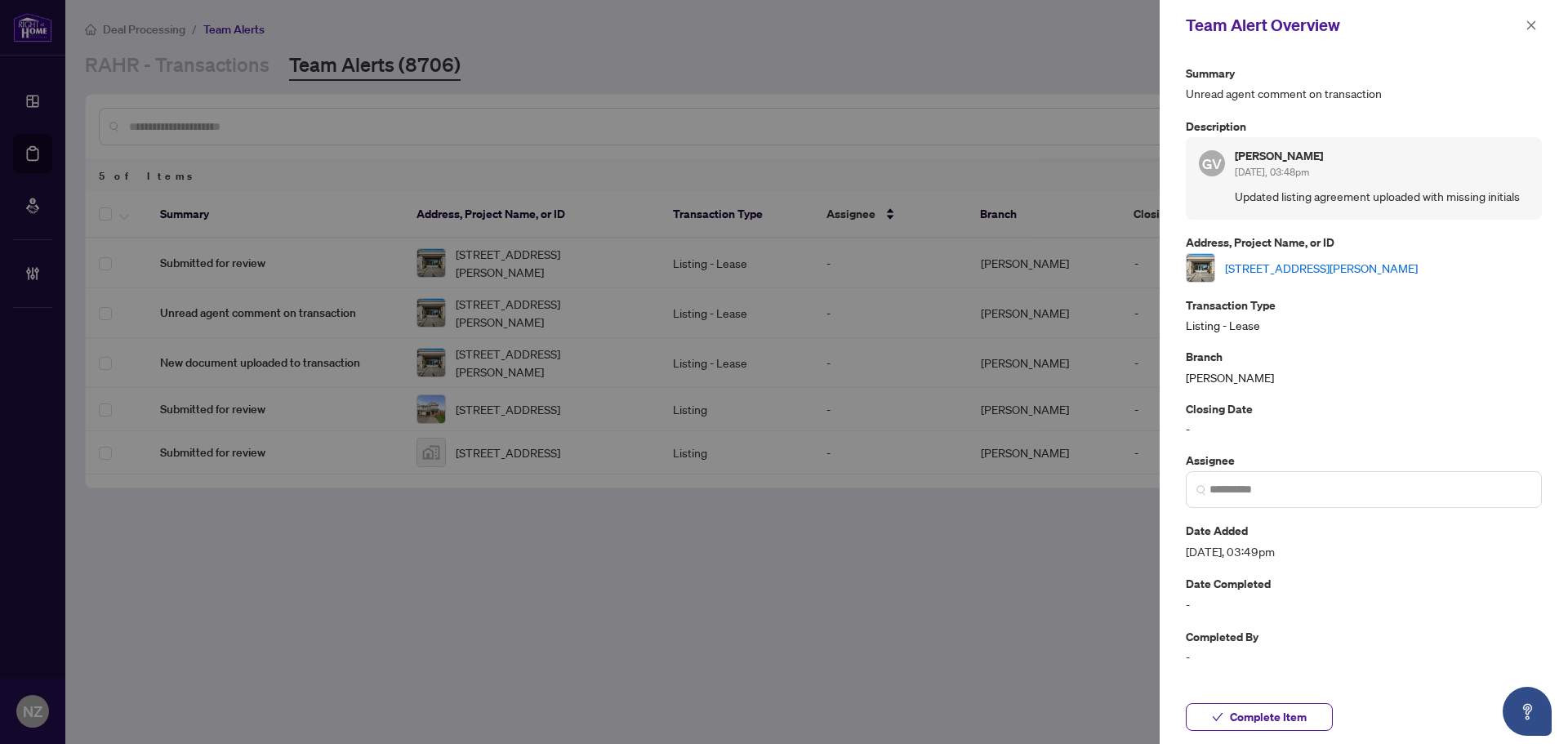
click at [1304, 266] on link "[STREET_ADDRESS][PERSON_NAME]" at bounding box center [1321, 267] width 192 height 18
click at [1529, 20] on icon "close" at bounding box center [1531, 25] width 12 height 12
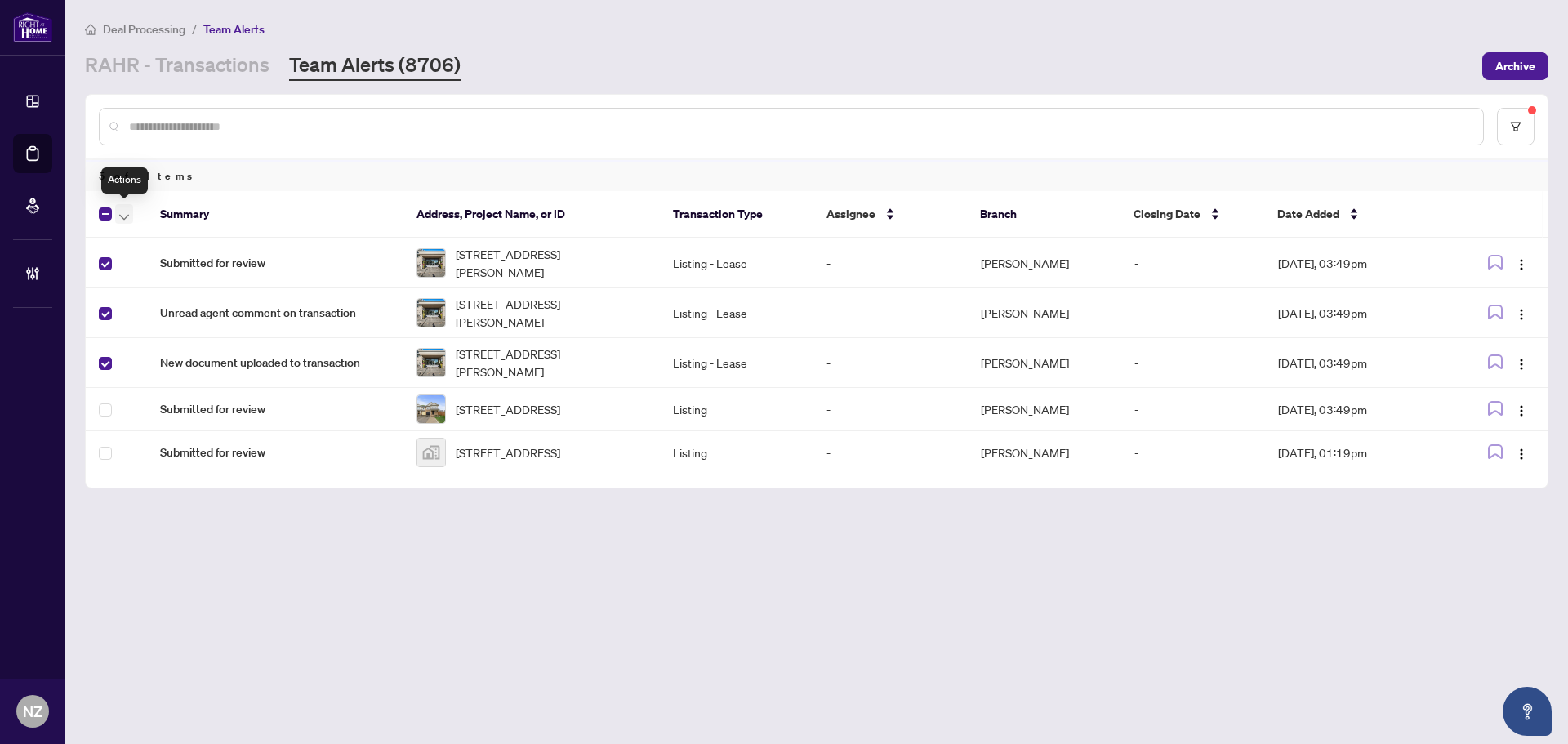
click at [120, 217] on icon "button" at bounding box center [125, 218] width 10 height 7
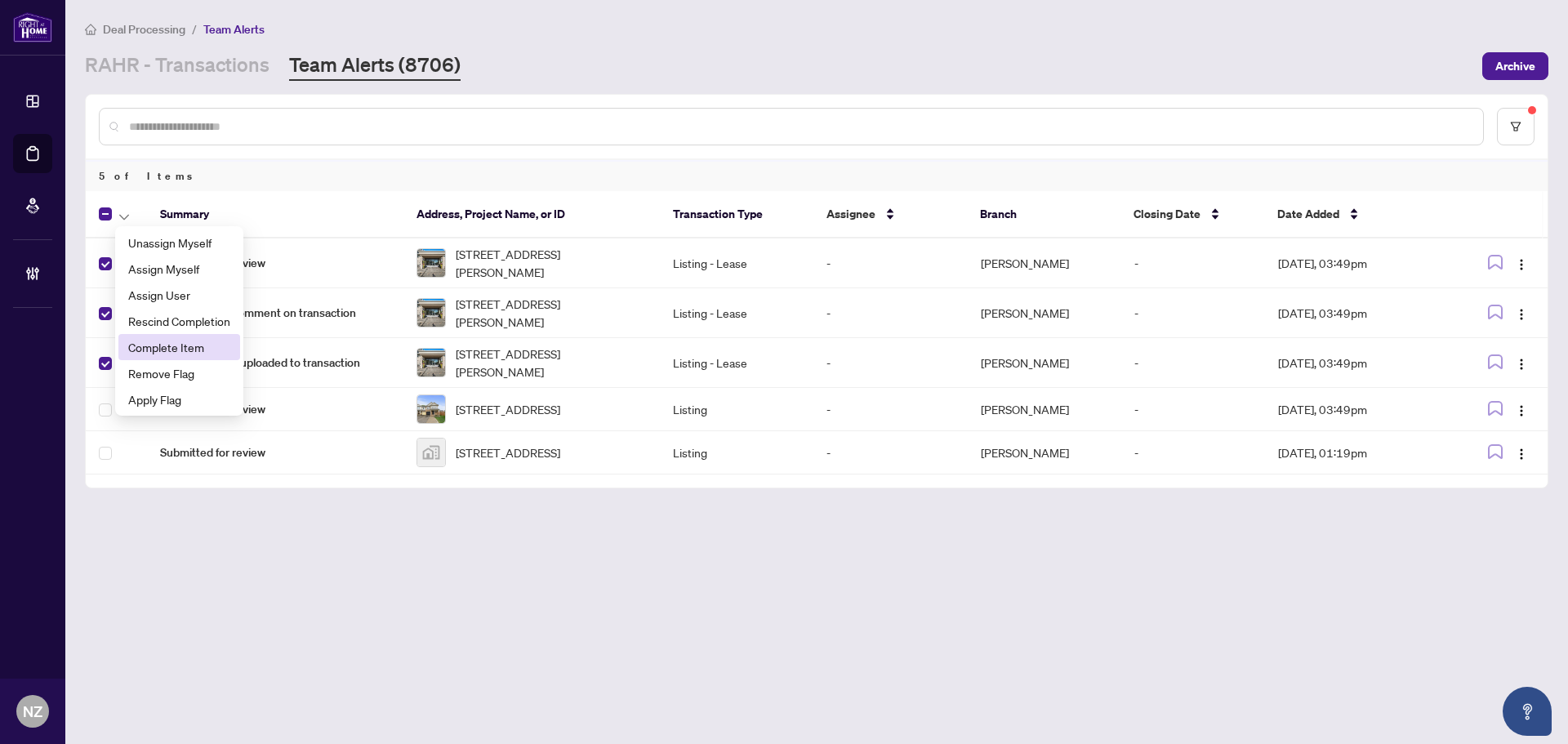
click at [156, 354] on span "Complete Item" at bounding box center [179, 346] width 102 height 18
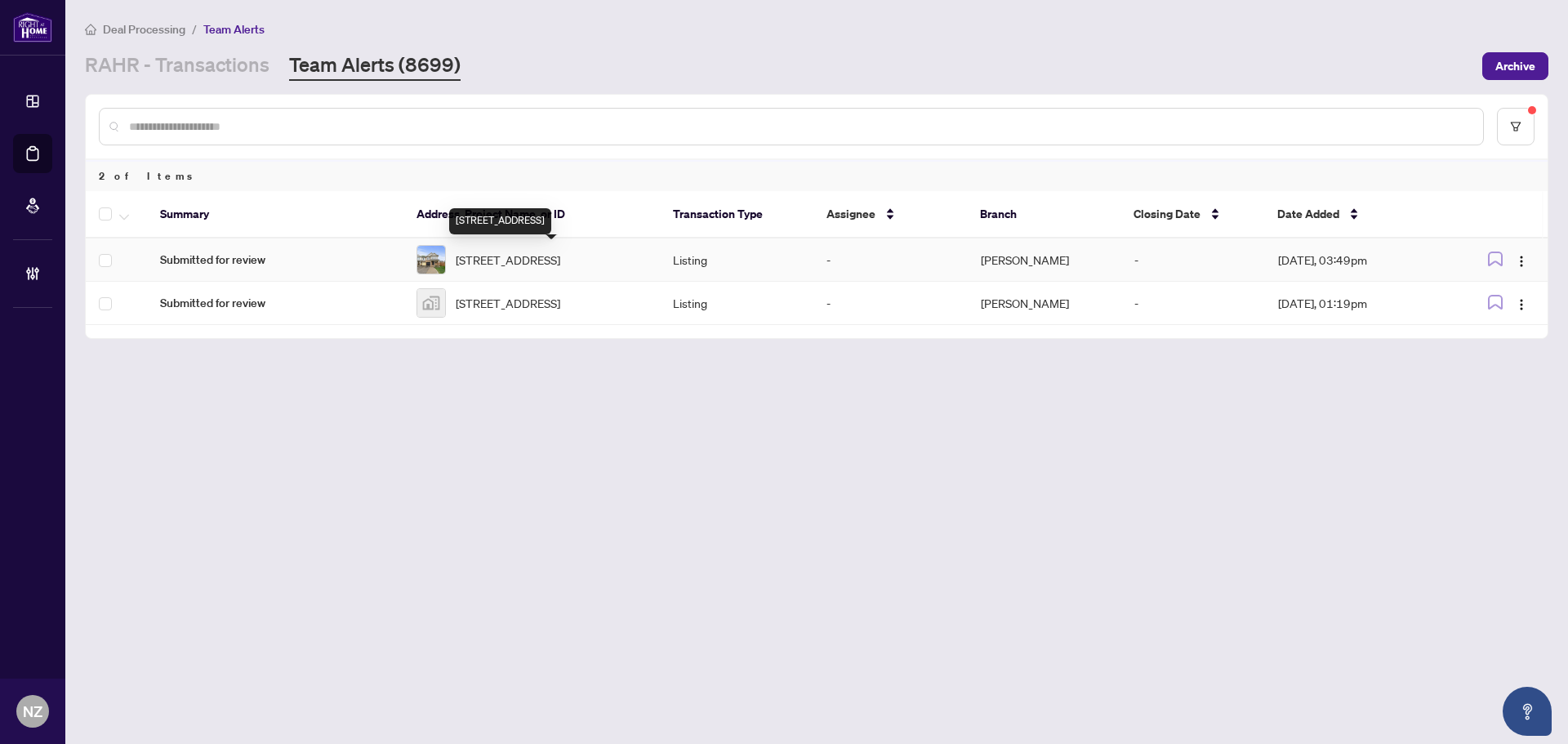
click at [516, 251] on span "394 BAVERSTOCK Cres, Milton, Ontario L9T 5L1, Canada" at bounding box center [508, 259] width 105 height 18
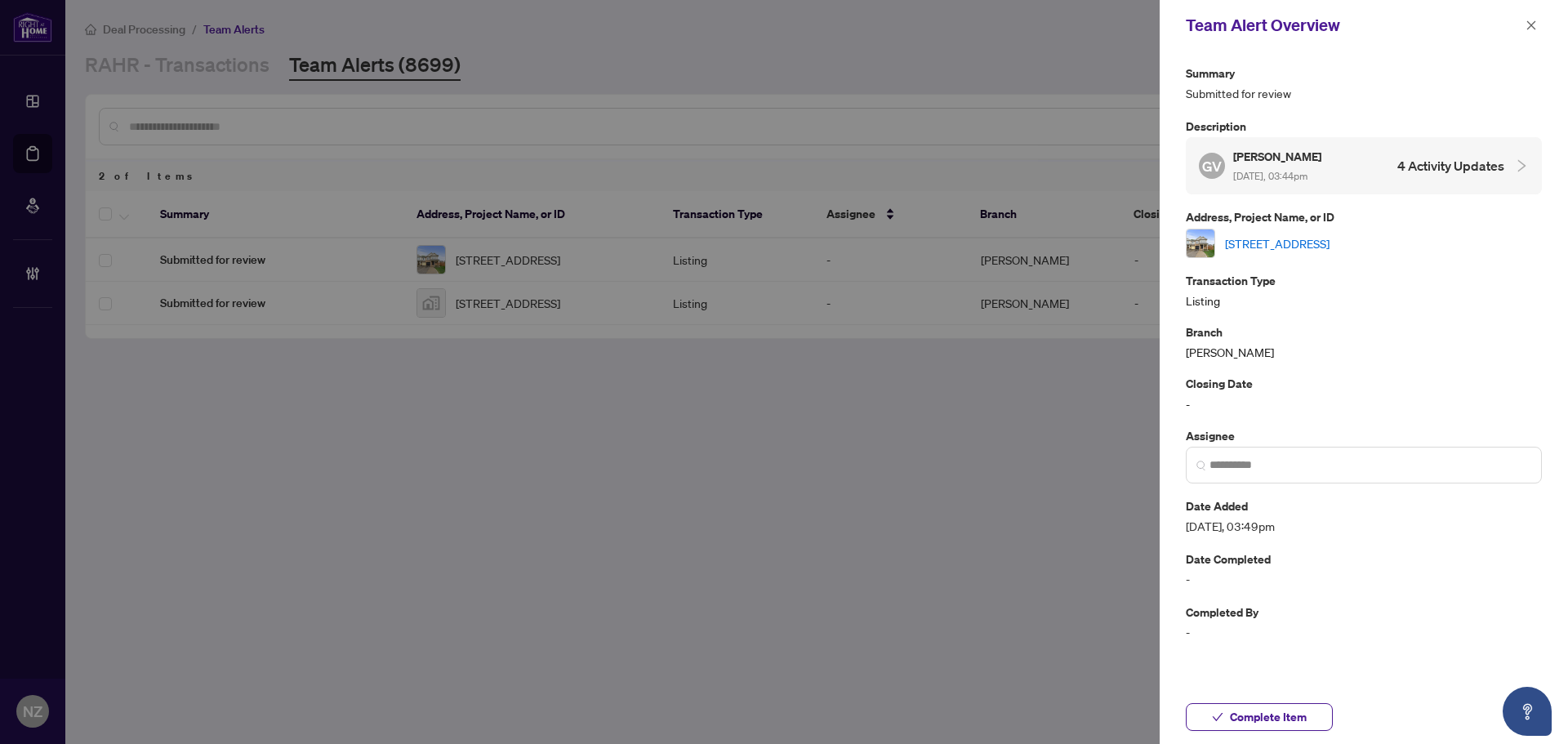
click at [1330, 237] on link "394 BAVERSTOCK Cres, Milton, Ontario L9T 5L1, Canada" at bounding box center [1277, 243] width 105 height 18
click at [1265, 724] on span "Complete Item" at bounding box center [1268, 716] width 77 height 26
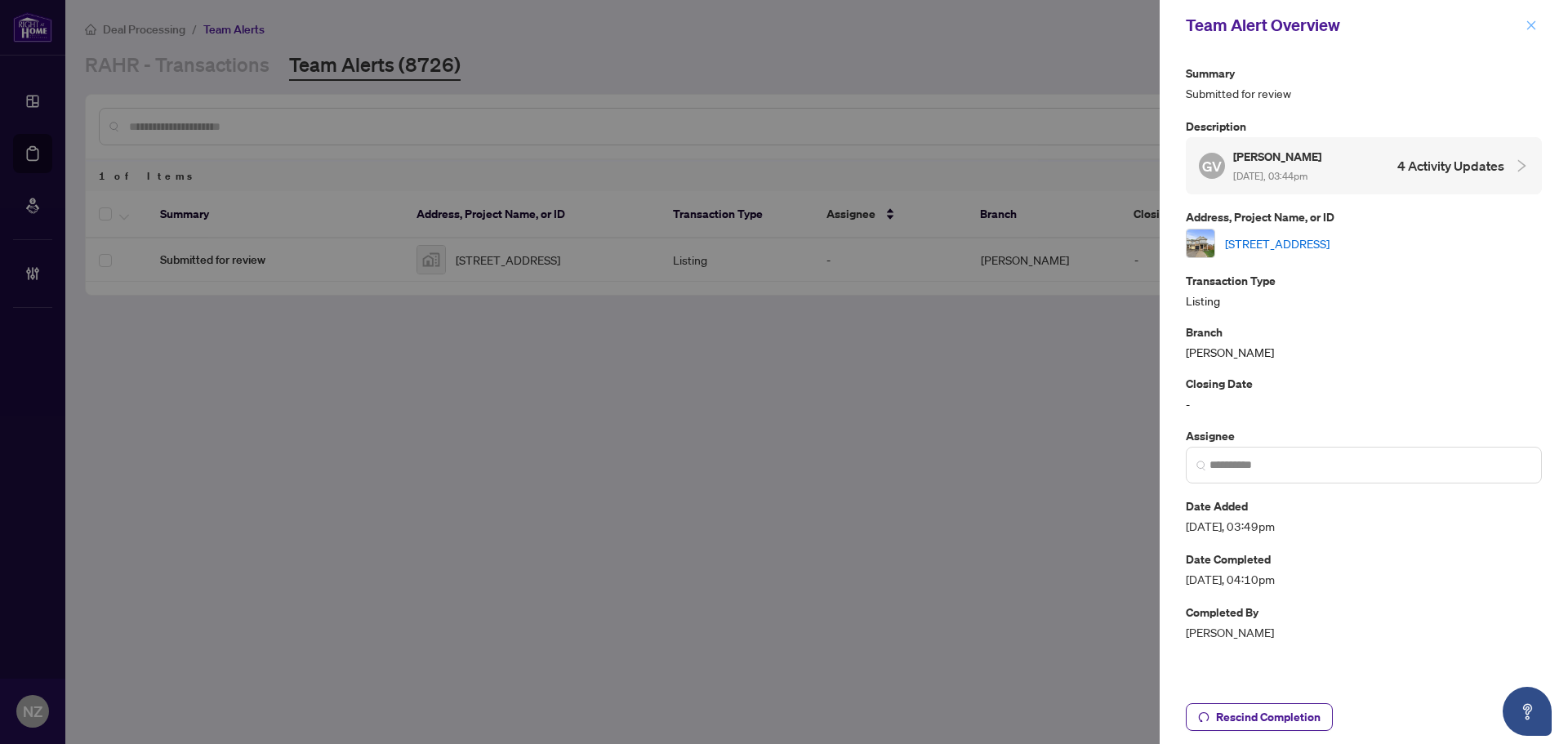
click at [1523, 27] on button "button" at bounding box center [1530, 25] width 21 height 19
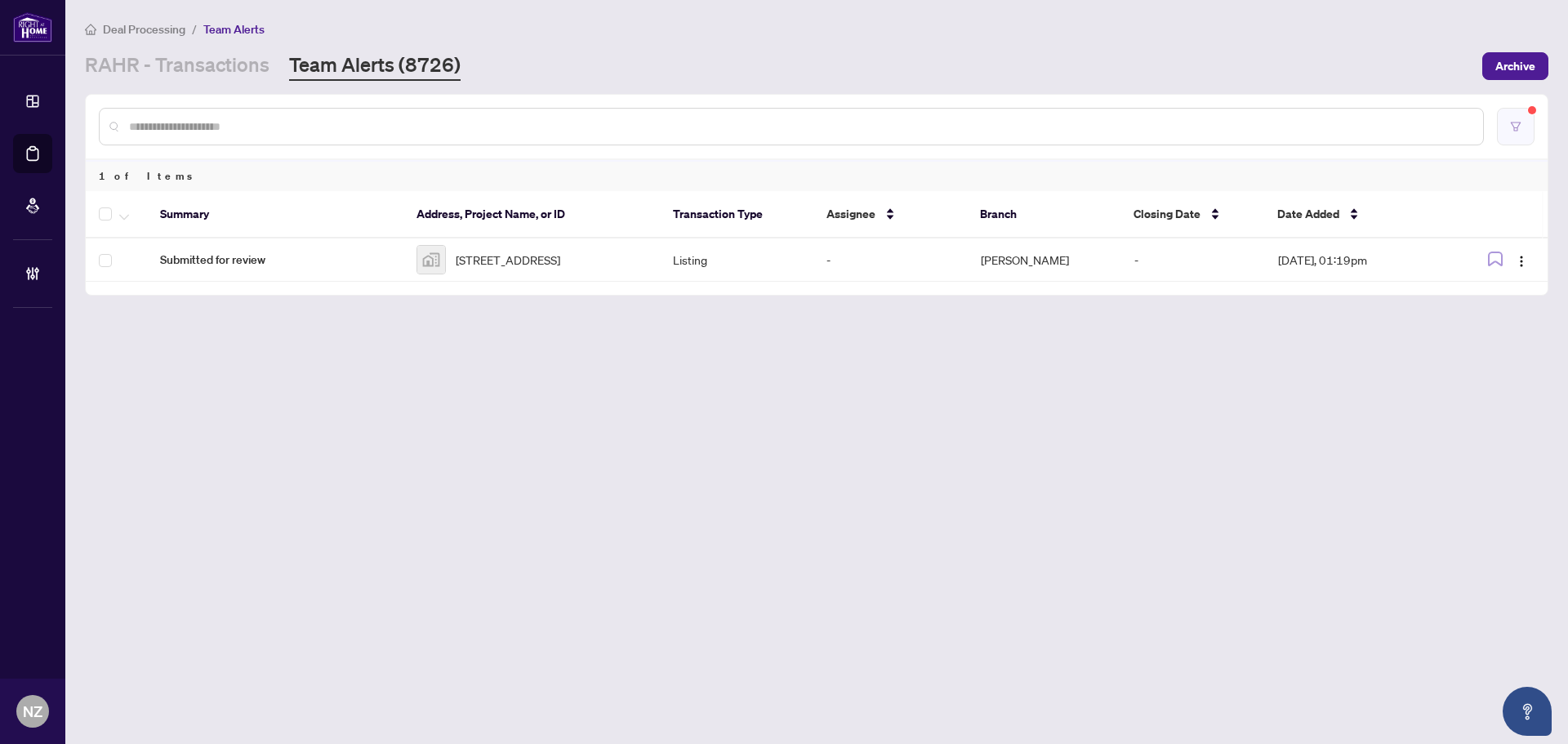
click at [1513, 137] on button "button" at bounding box center [1515, 126] width 38 height 38
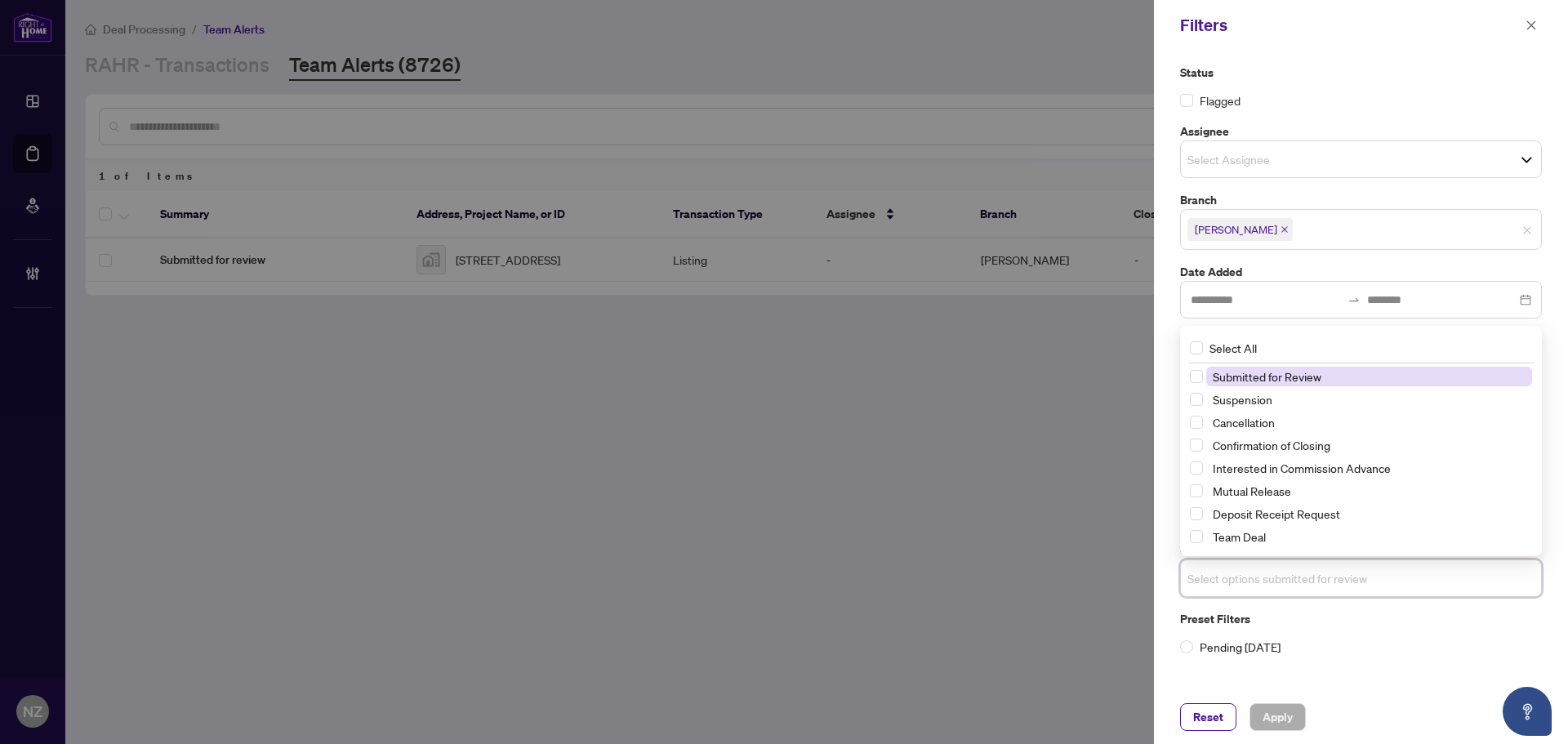
click at [1225, 571] on input "search" at bounding box center [1244, 577] width 115 height 19
click at [1191, 402] on span "Select Suspension" at bounding box center [1196, 399] width 13 height 13
click at [1194, 427] on span "Select Cancellation" at bounding box center [1196, 423] width 13 height 13
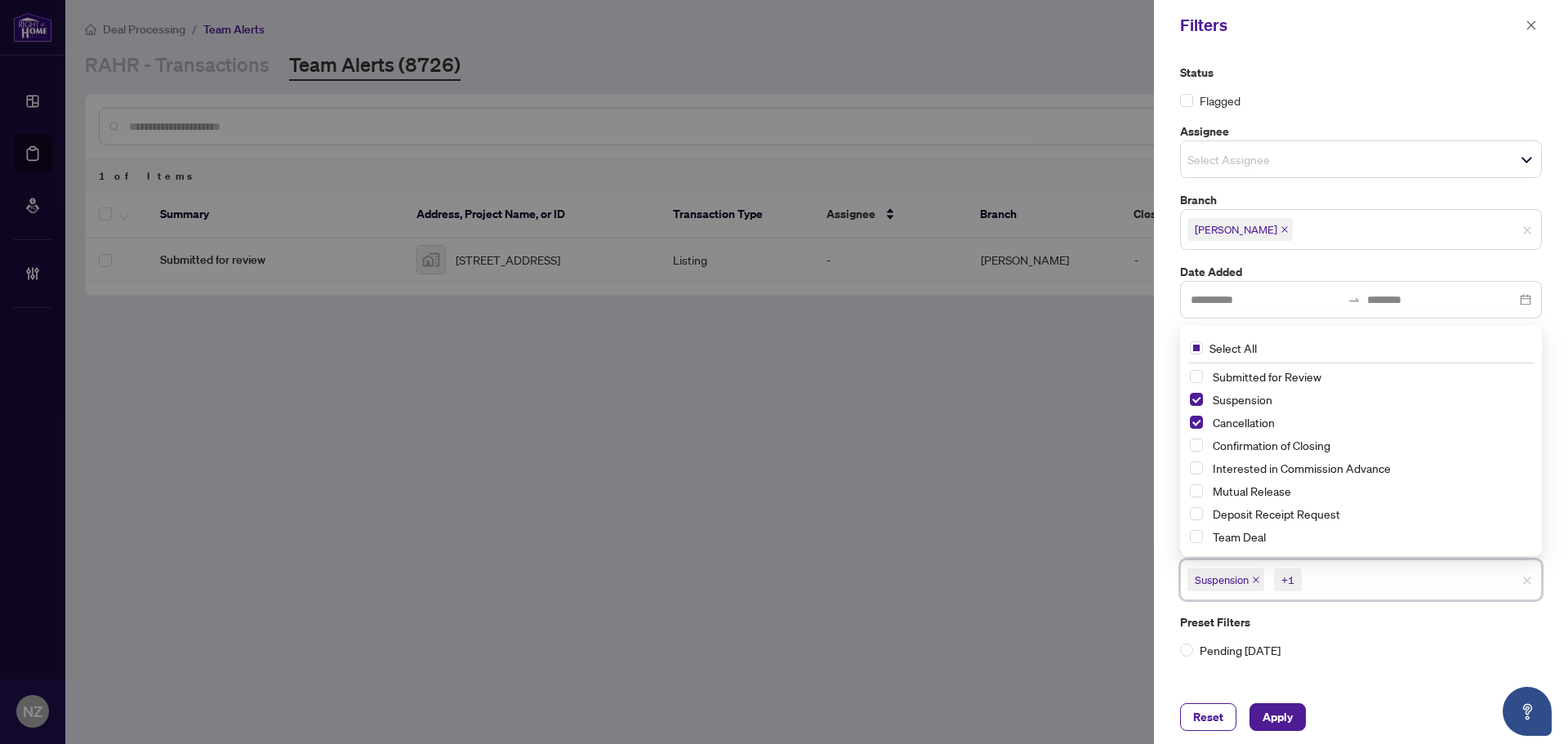
click at [1201, 484] on div "Mutual Release" at bounding box center [1360, 490] width 342 height 19
click at [1198, 493] on span "Select Mutual Release" at bounding box center [1196, 491] width 13 height 13
click at [1278, 715] on span "Apply" at bounding box center [1278, 716] width 30 height 26
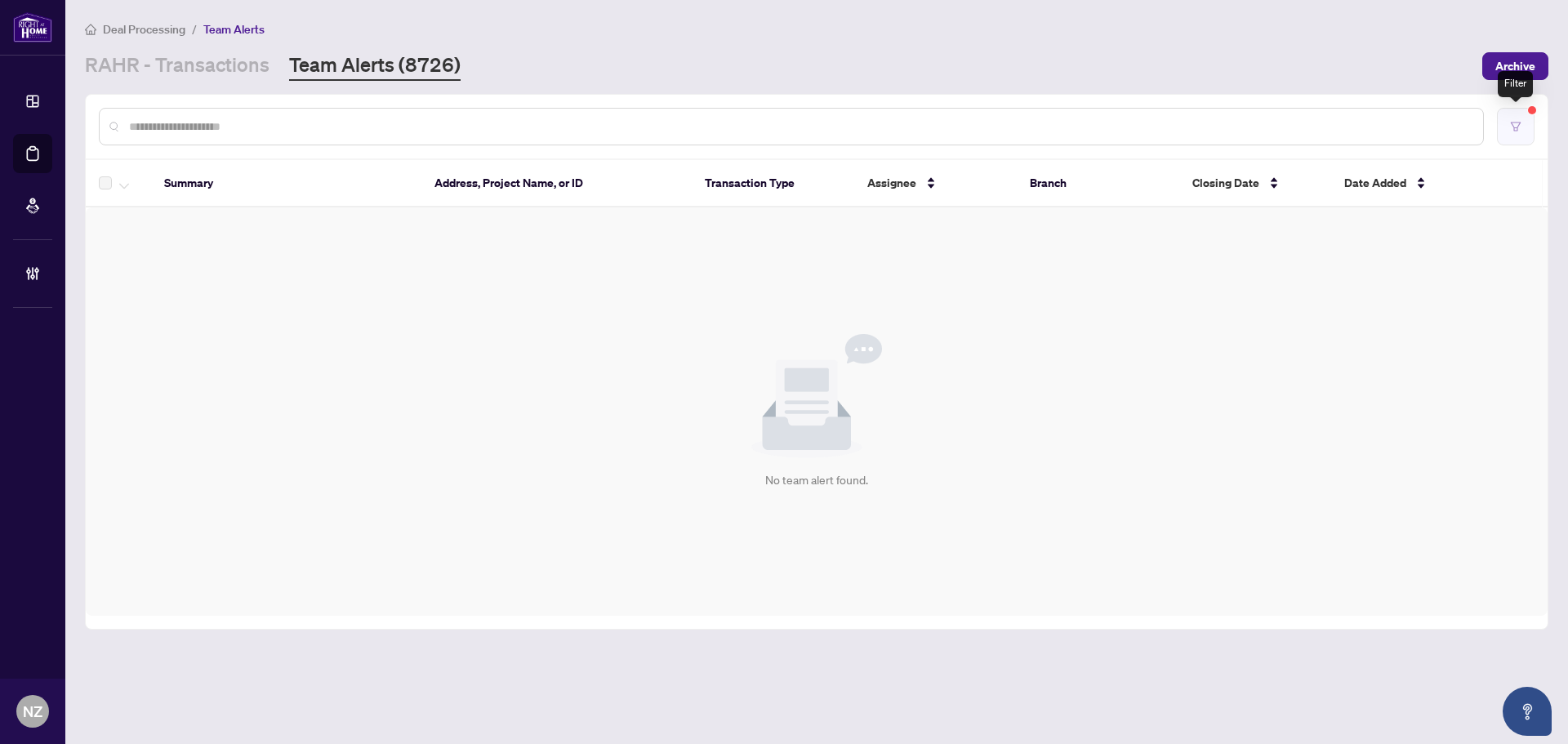
click at [1524, 131] on button "button" at bounding box center [1515, 126] width 38 height 38
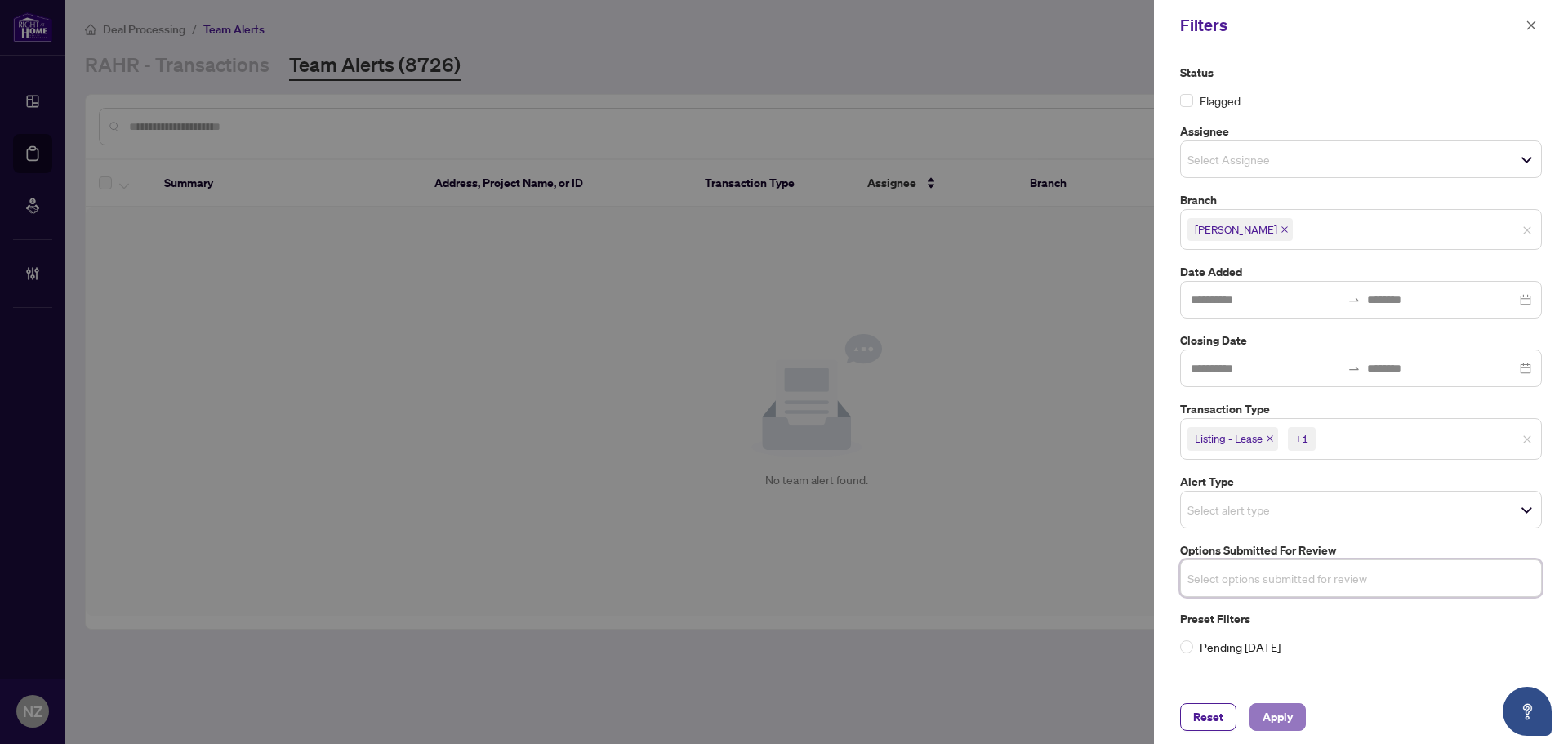
click at [1268, 725] on span "Apply" at bounding box center [1278, 716] width 30 height 26
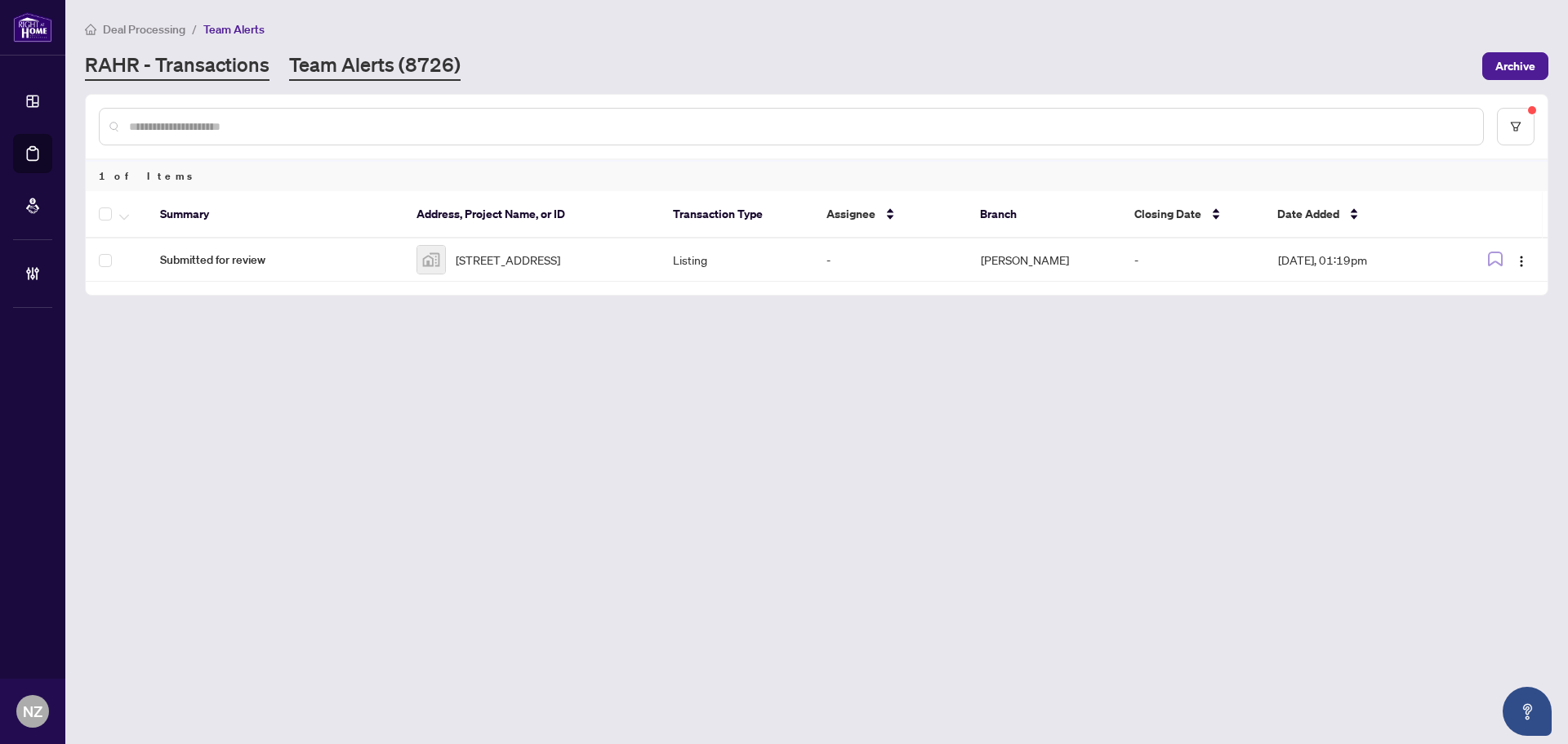
click at [187, 70] on link "RAHR - Transactions" at bounding box center [177, 65] width 185 height 29
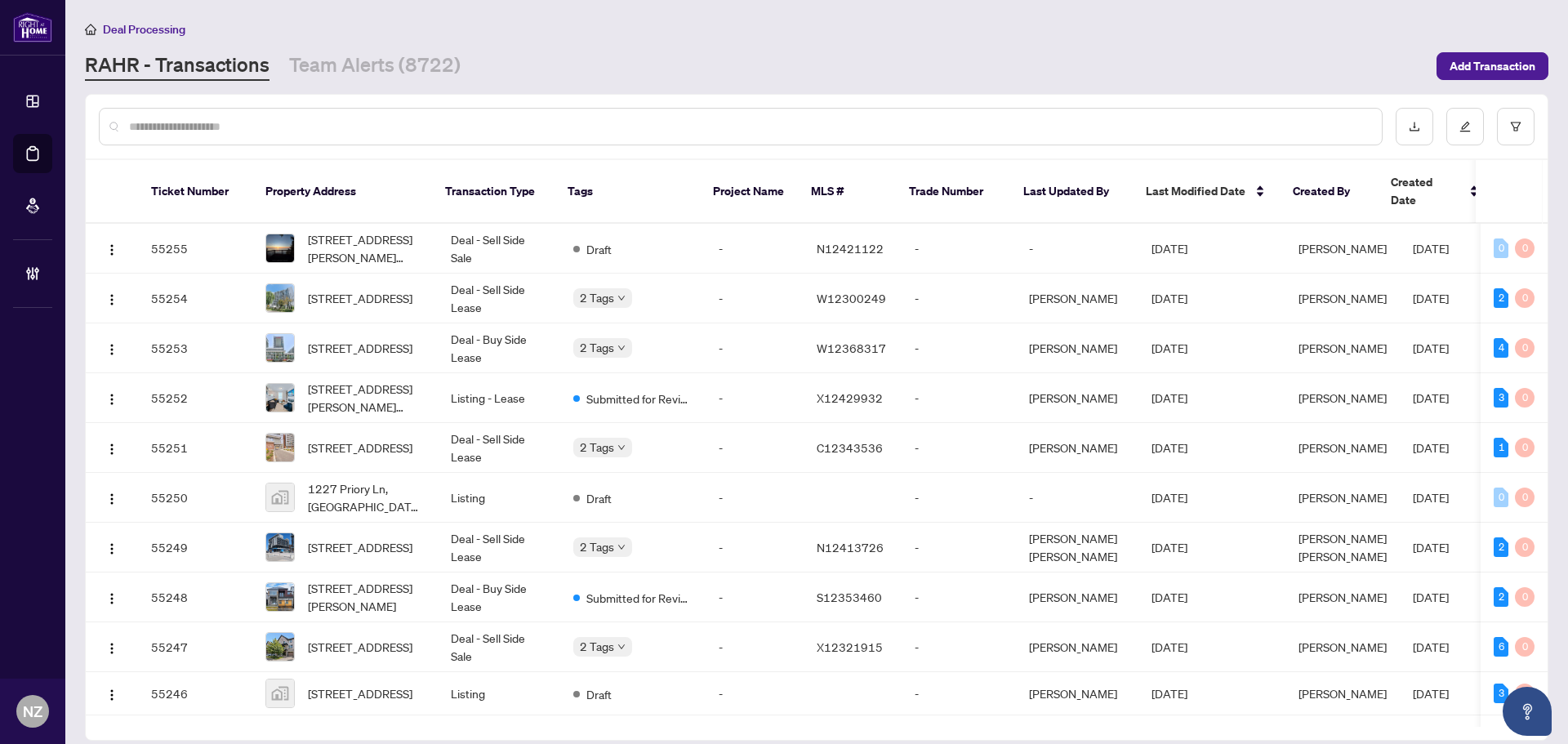
click at [159, 121] on input "text" at bounding box center [749, 126] width 1240 height 18
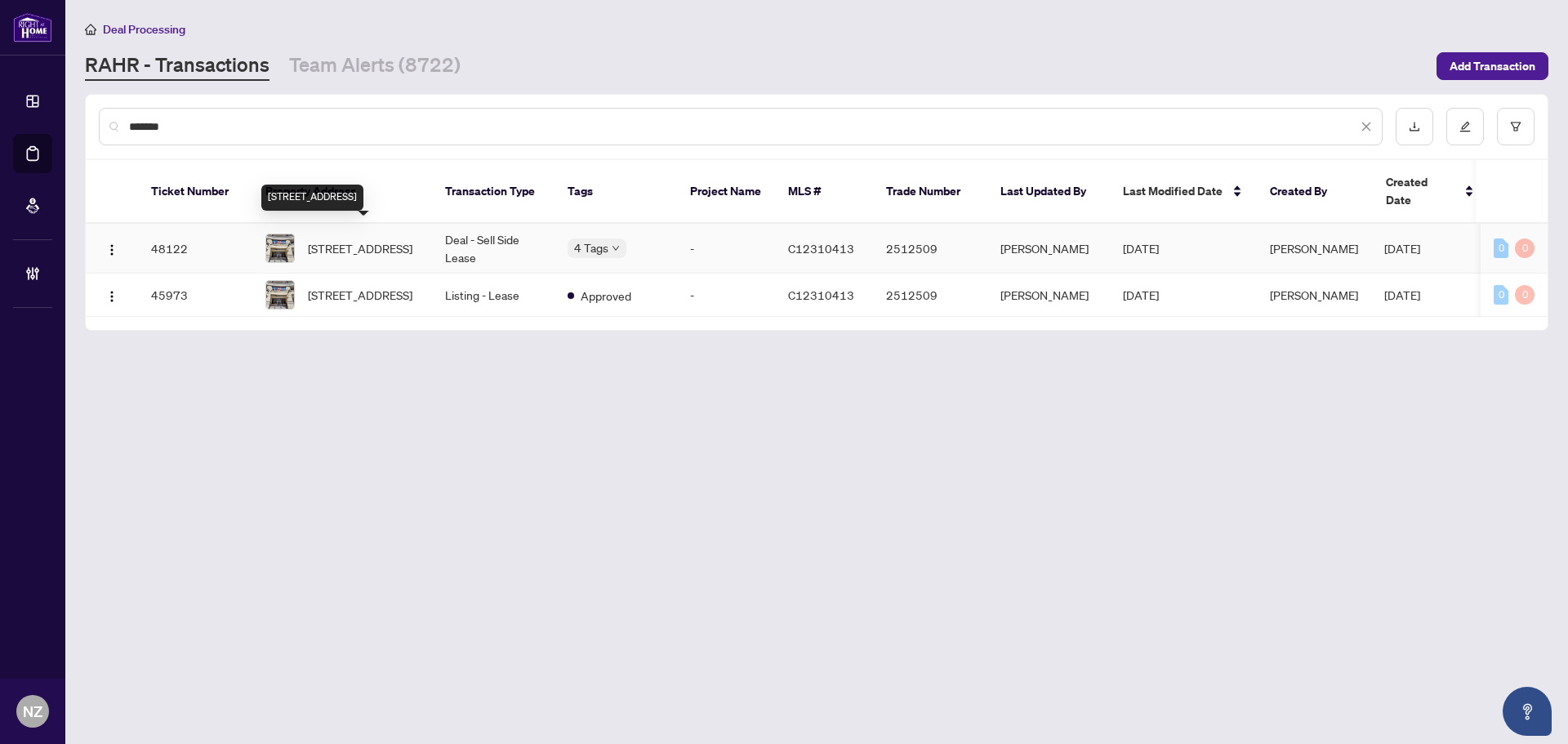
type input "*******"
click at [387, 242] on span "530-27 Rean Dr, Toronto, Ontario M2K 0A6, Canada" at bounding box center [360, 248] width 105 height 18
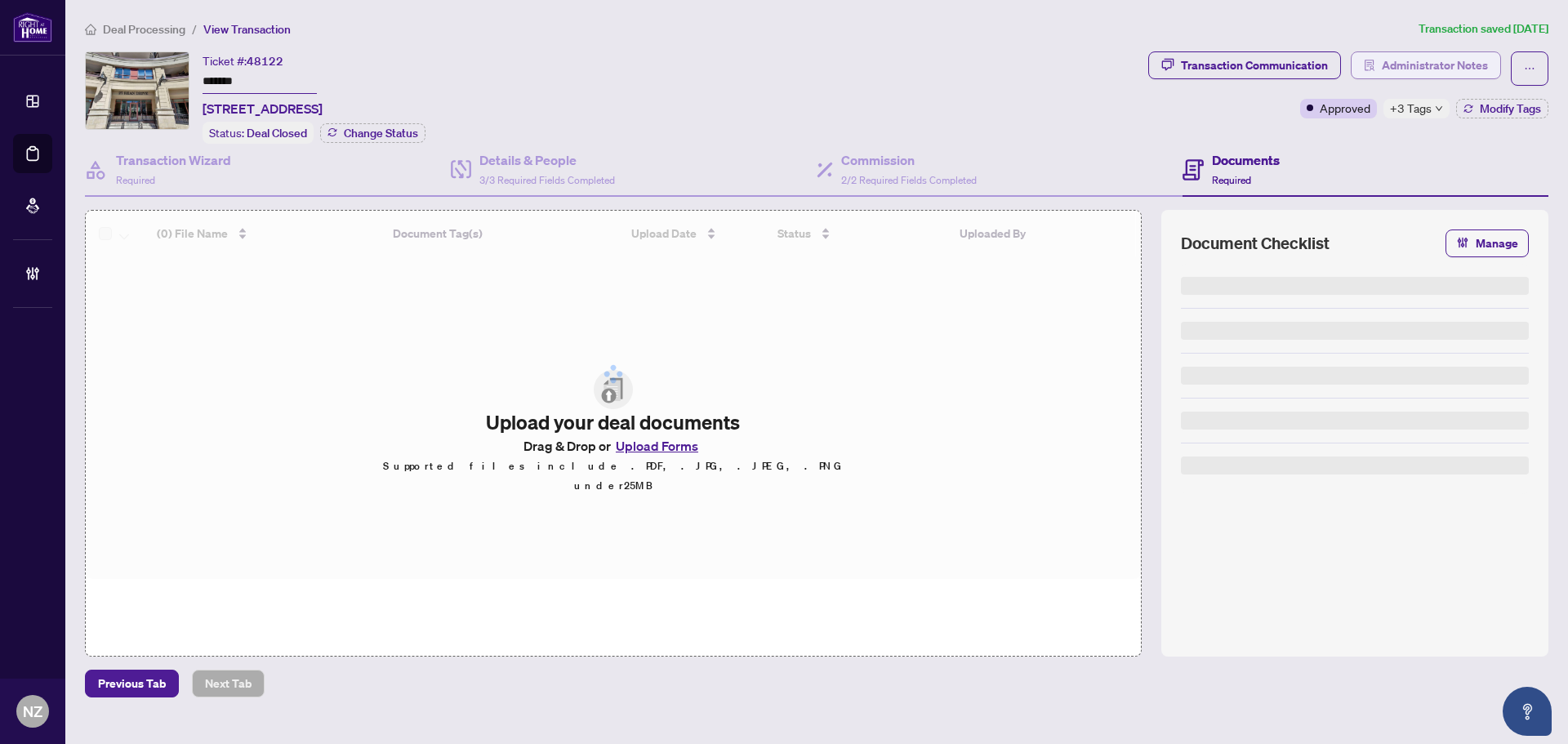
click at [1442, 62] on span "Administrator Notes" at bounding box center [1434, 64] width 106 height 26
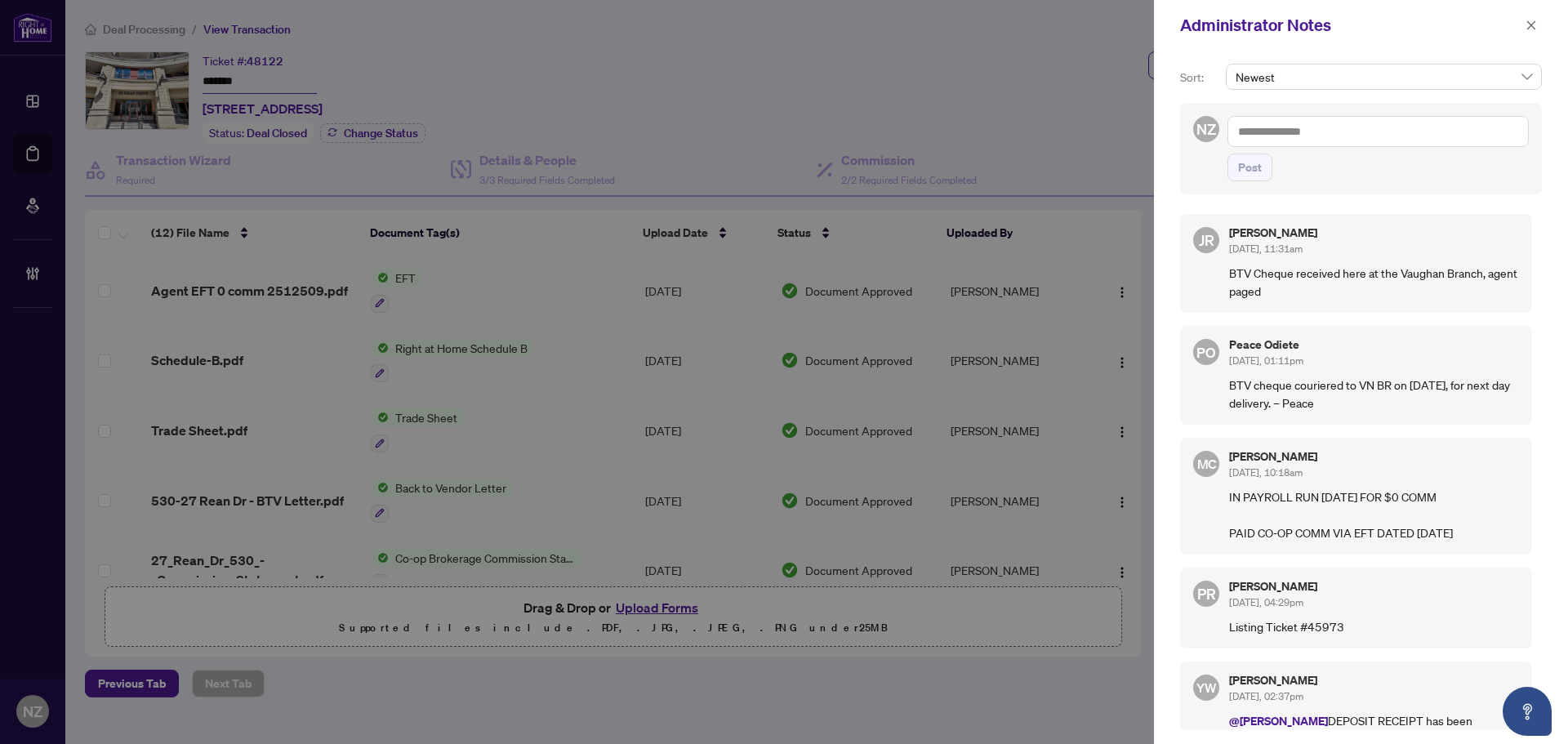
click at [1287, 132] on textarea at bounding box center [1378, 131] width 301 height 31
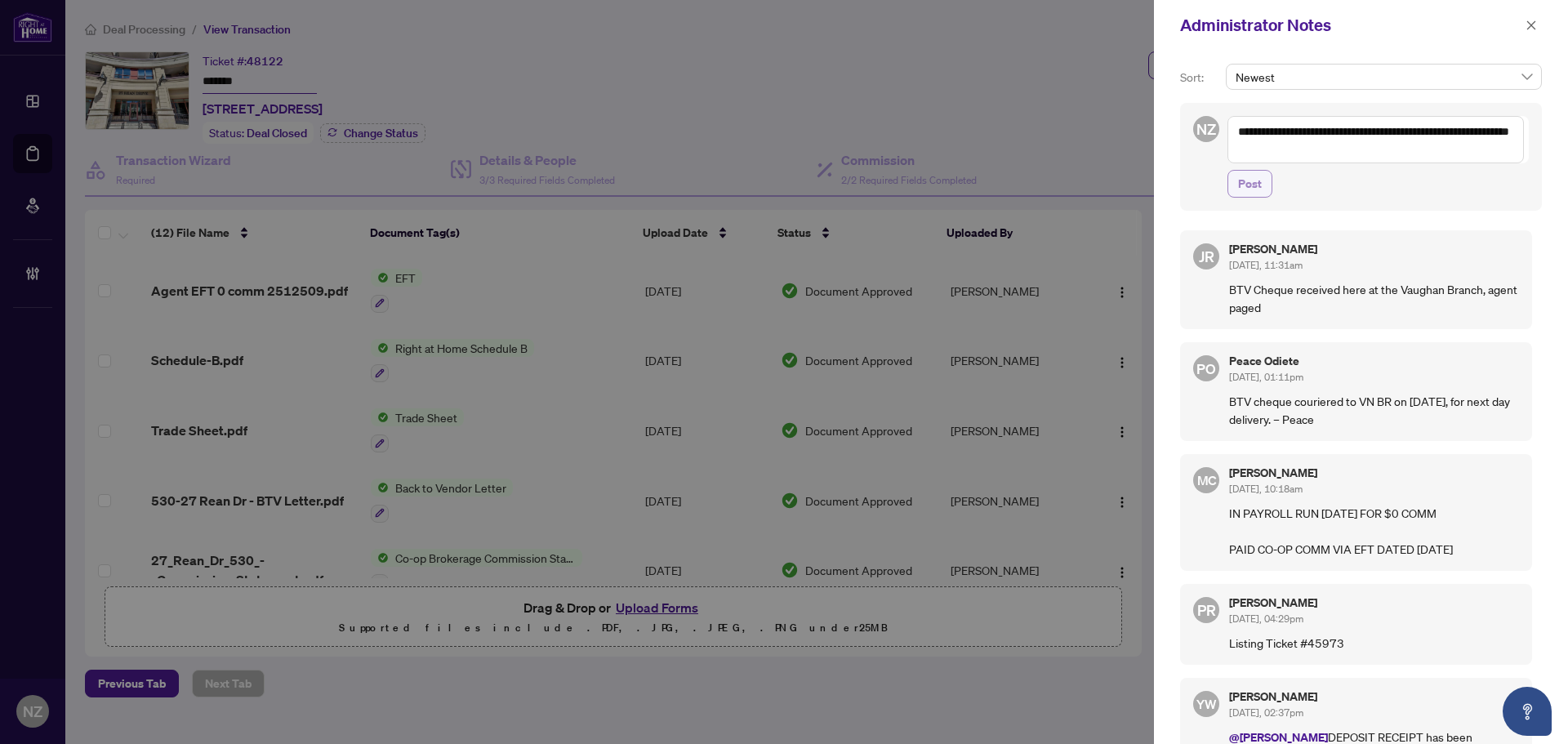
type textarea "**********"
click at [1247, 179] on span "Post" at bounding box center [1250, 183] width 23 height 26
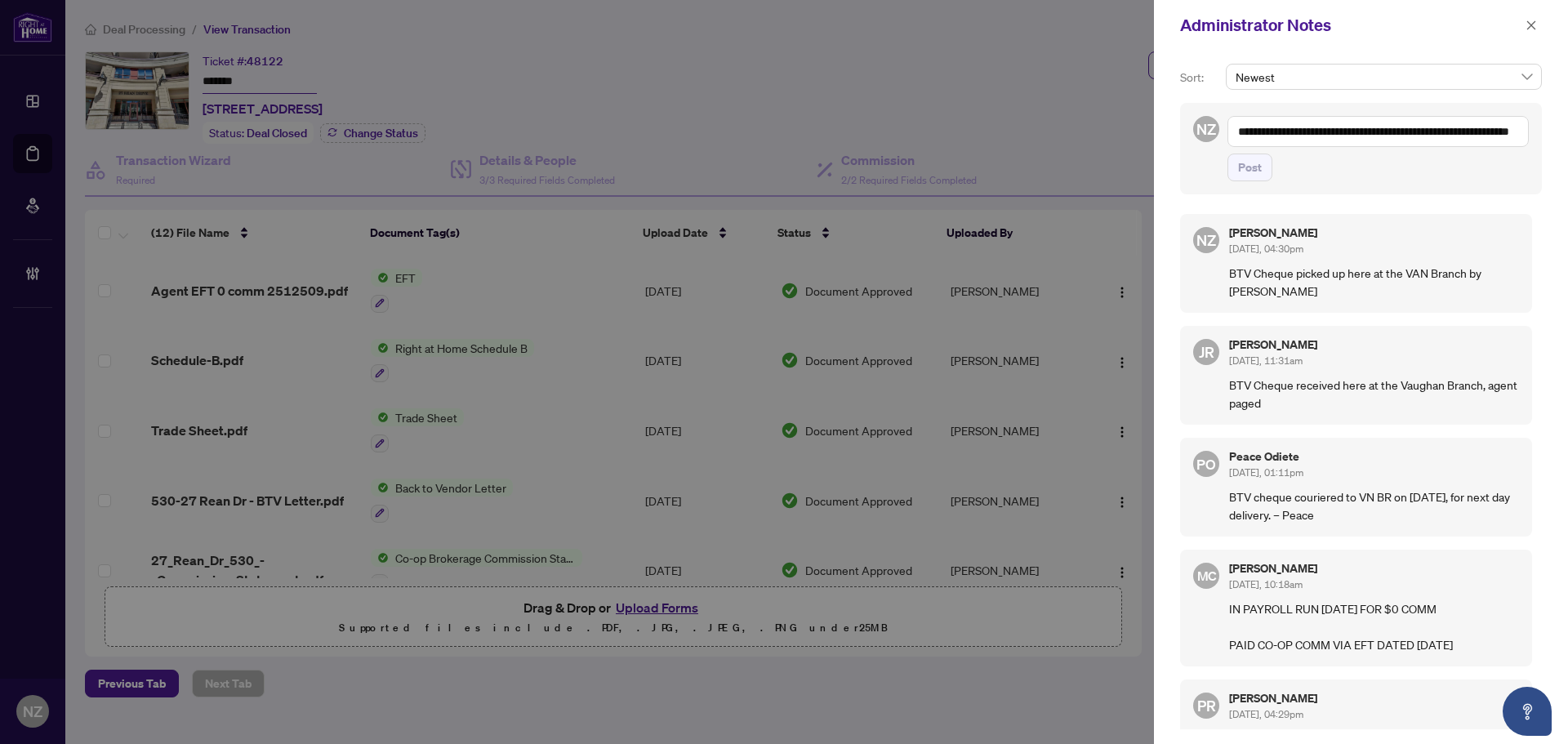
drag, startPoint x: 1294, startPoint y: 285, endPoint x: 1234, endPoint y: 269, distance: 62.1
click at [1289, 285] on p "BTV Cheque picked up here at the VAN Branch by Behrooz Sharabiani" at bounding box center [1374, 281] width 290 height 36
drag, startPoint x: 1228, startPoint y: 270, endPoint x: 1232, endPoint y: 281, distance: 11.7
click at [1229, 270] on div "NZ Nadia Zuccaro Sep/29/2025, 04:30pm BTV Cheque picked up here at the VAN Bran…" at bounding box center [1355, 264] width 352 height 99
drag, startPoint x: 1229, startPoint y: 274, endPoint x: 1352, endPoint y: 290, distance: 124.0
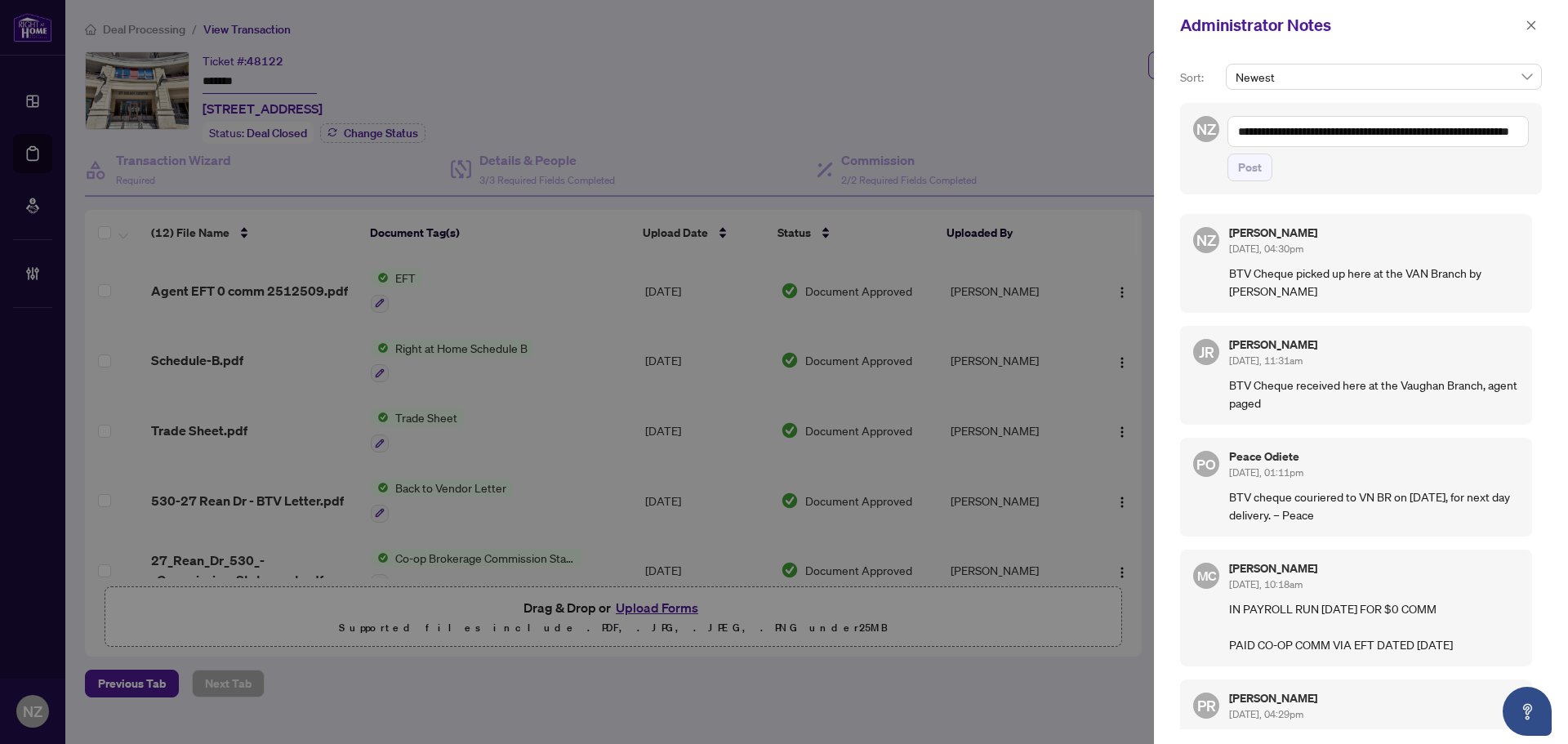
click at [1352, 290] on p "BTV Cheque picked up here at the VAN Branch by Behrooz Sharabiani" at bounding box center [1374, 281] width 290 height 36
copy p "BTV Cheque picked up here at the VAN Branch by Behrooz Sharabiani"
drag, startPoint x: 1524, startPoint y: 23, endPoint x: 1517, endPoint y: 28, distance: 8.6
click at [1524, 23] on button "button" at bounding box center [1530, 25] width 21 height 19
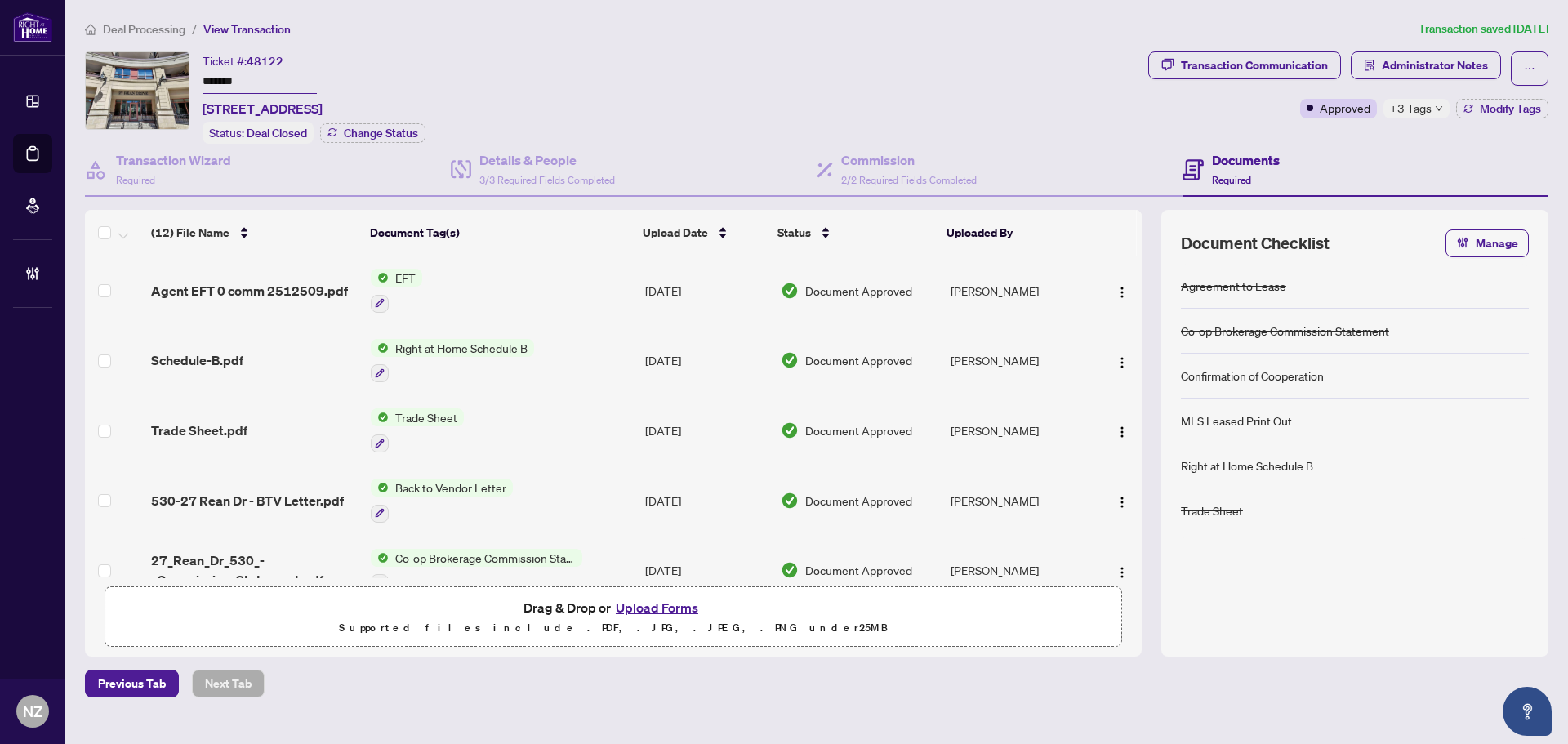
click at [165, 23] on span "Deal Processing" at bounding box center [144, 29] width 83 height 15
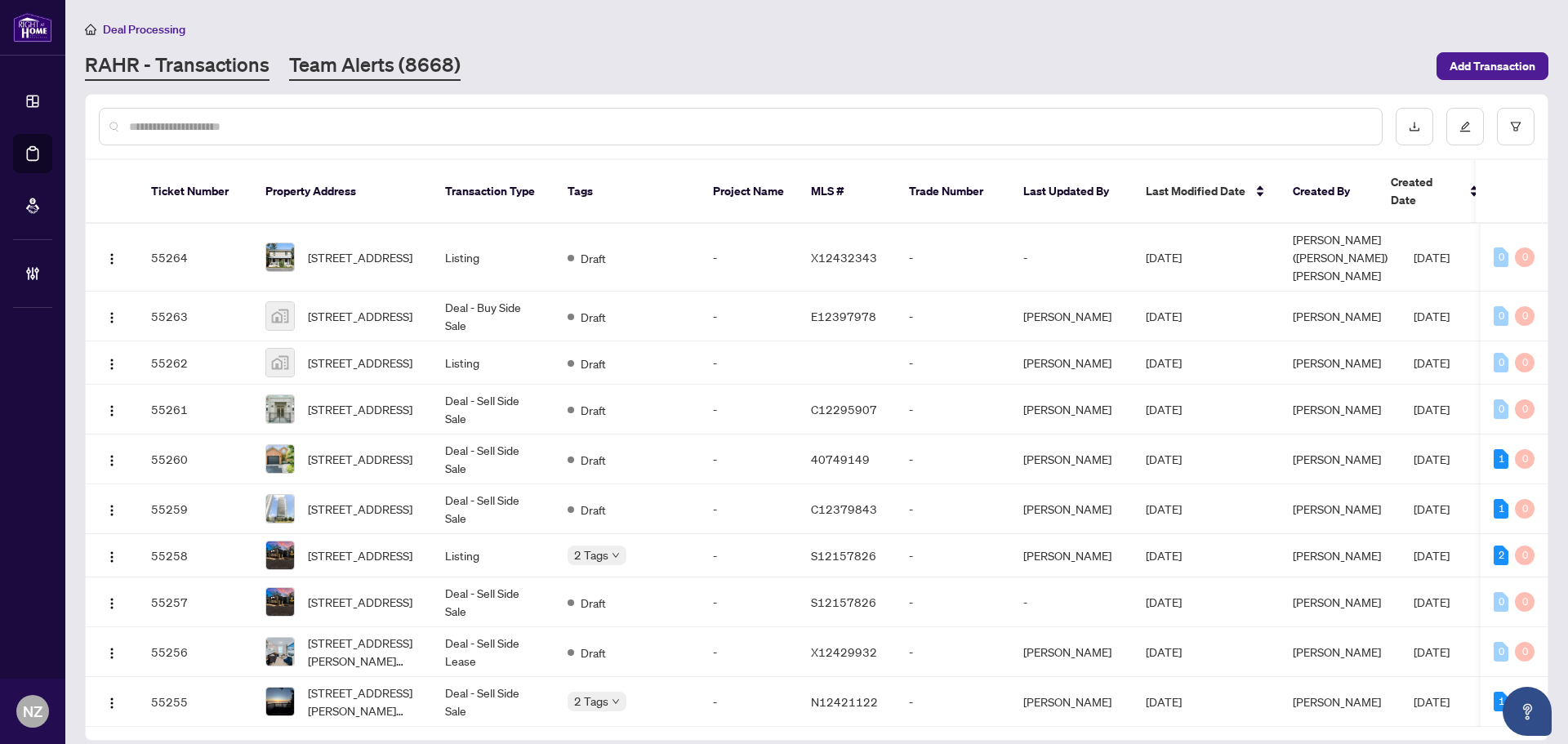
click at [394, 64] on link "Team Alerts (8668)" at bounding box center [375, 65] width 172 height 29
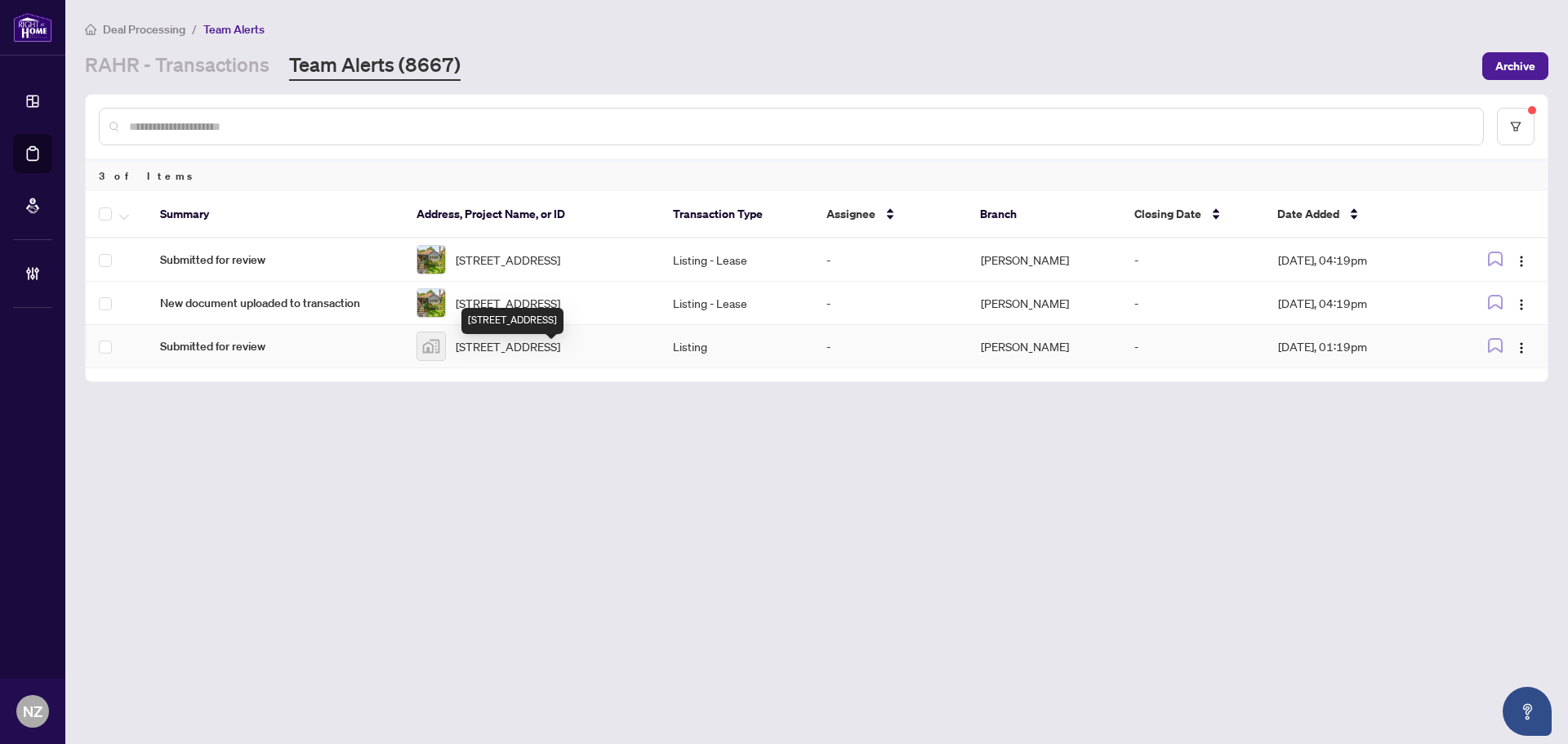
click at [542, 308] on div "2400 St Clair Ave W, York, ON, Canada" at bounding box center [512, 321] width 102 height 26
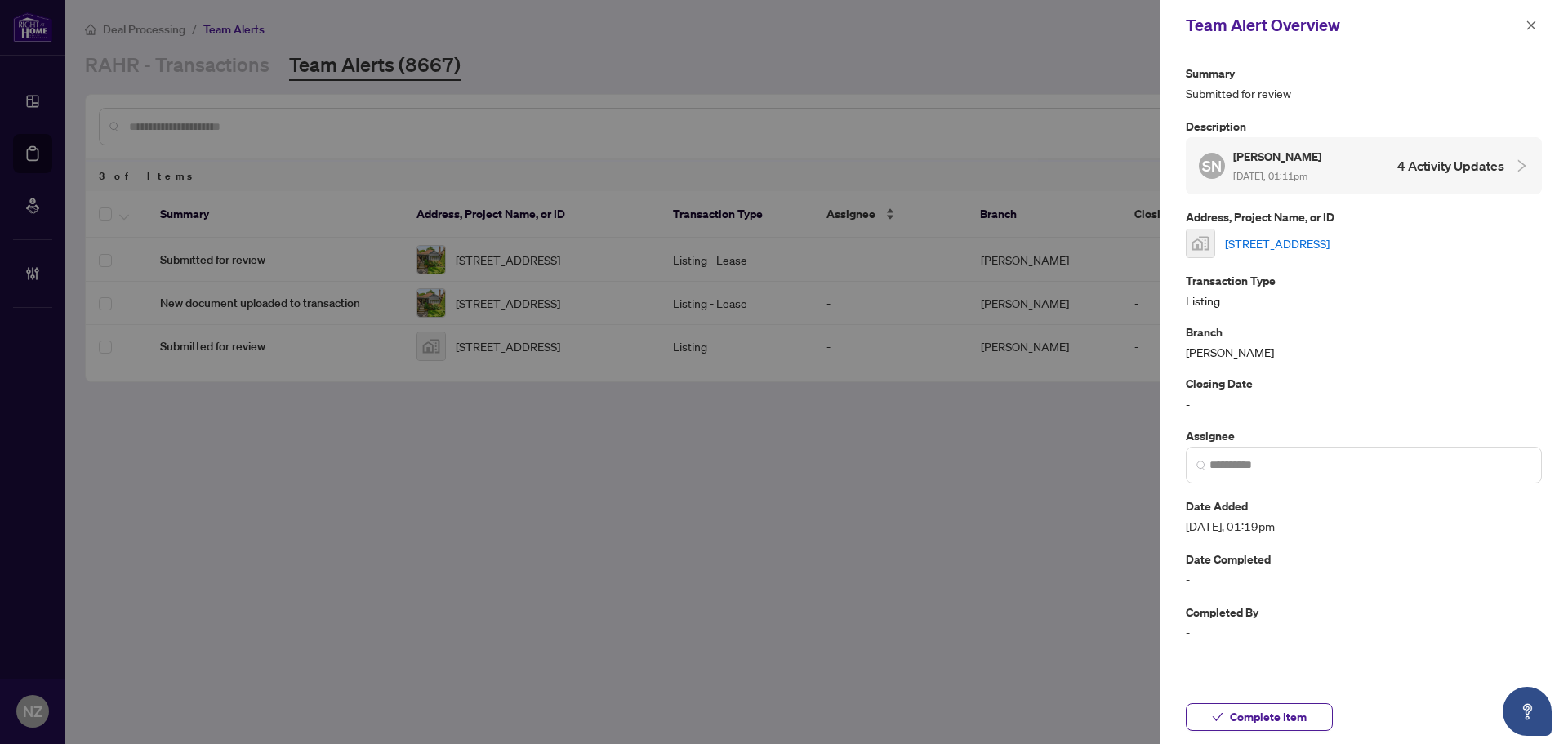
drag, startPoint x: 1524, startPoint y: 23, endPoint x: 885, endPoint y: 201, distance: 663.3
click at [1524, 23] on button "button" at bounding box center [1530, 25] width 21 height 19
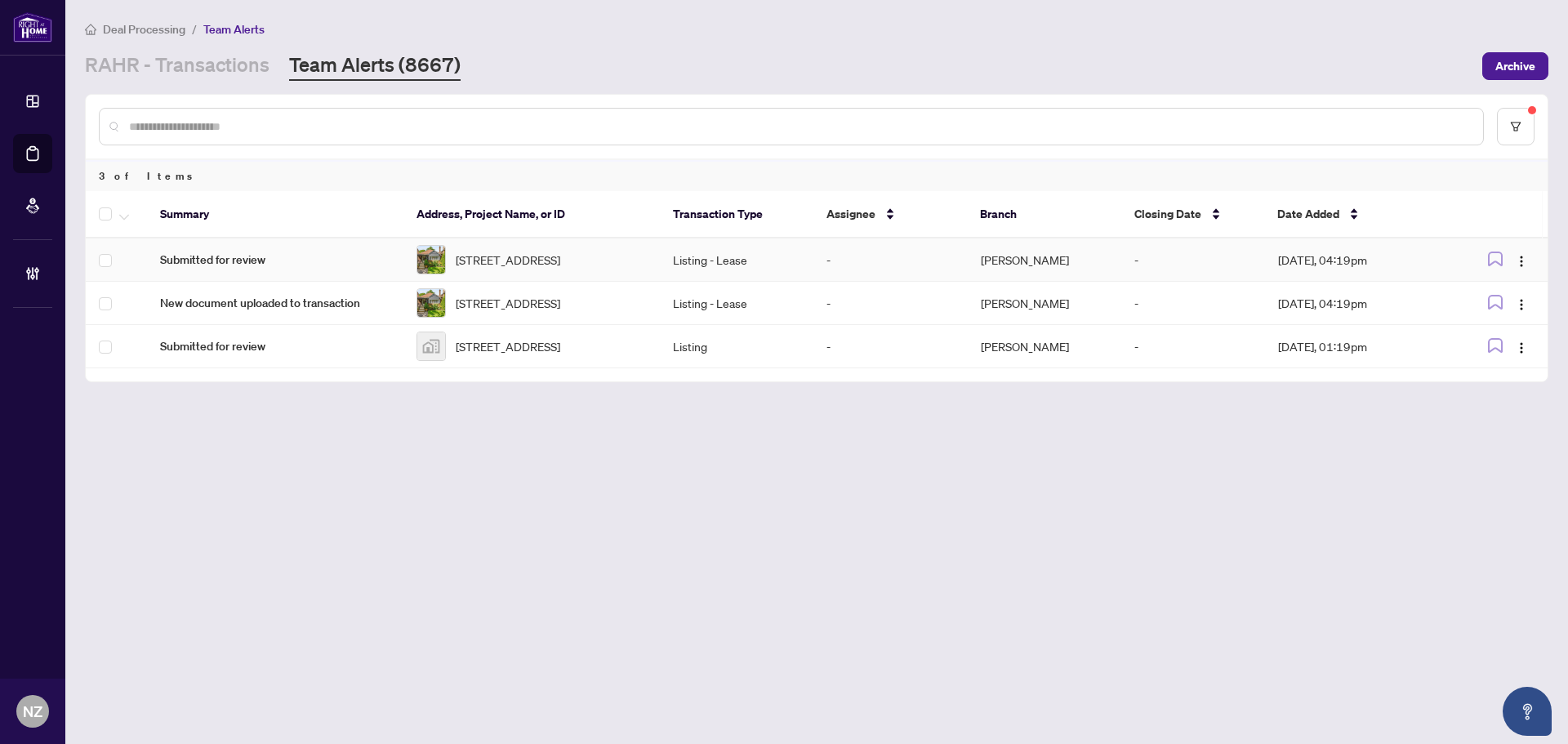
click at [525, 256] on span "66 CLIVEDEN AVE. -66 CLIVEDEN Ave, Toronto, Ontario M8Z 3N1, Canada" at bounding box center [508, 259] width 105 height 18
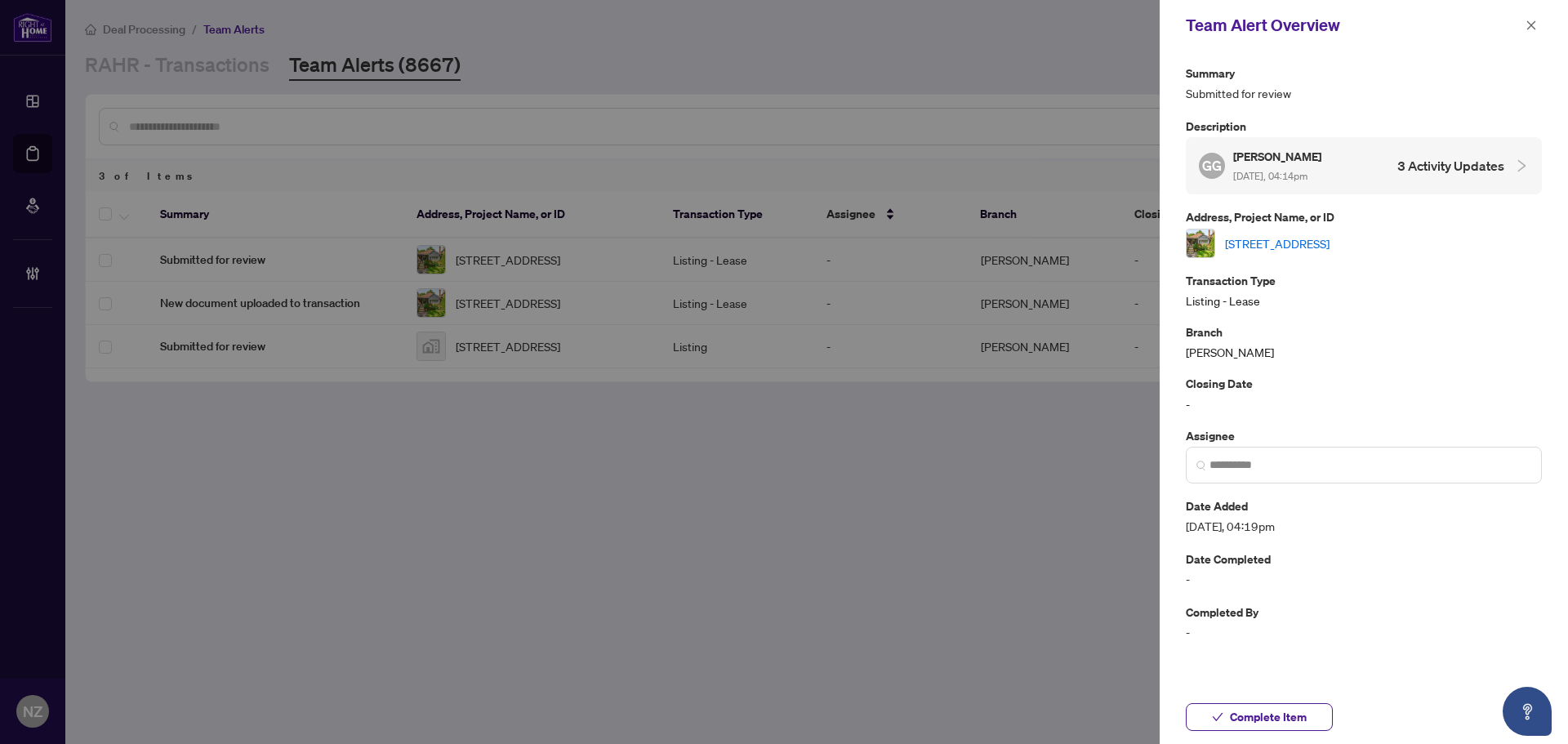
click at [1325, 234] on link "66 CLIVEDEN AVE. -66 CLIVEDEN Ave, Toronto, Ontario M8Z 3N1, Canada" at bounding box center [1277, 243] width 105 height 18
click at [1534, 25] on icon "close" at bounding box center [1531, 25] width 12 height 12
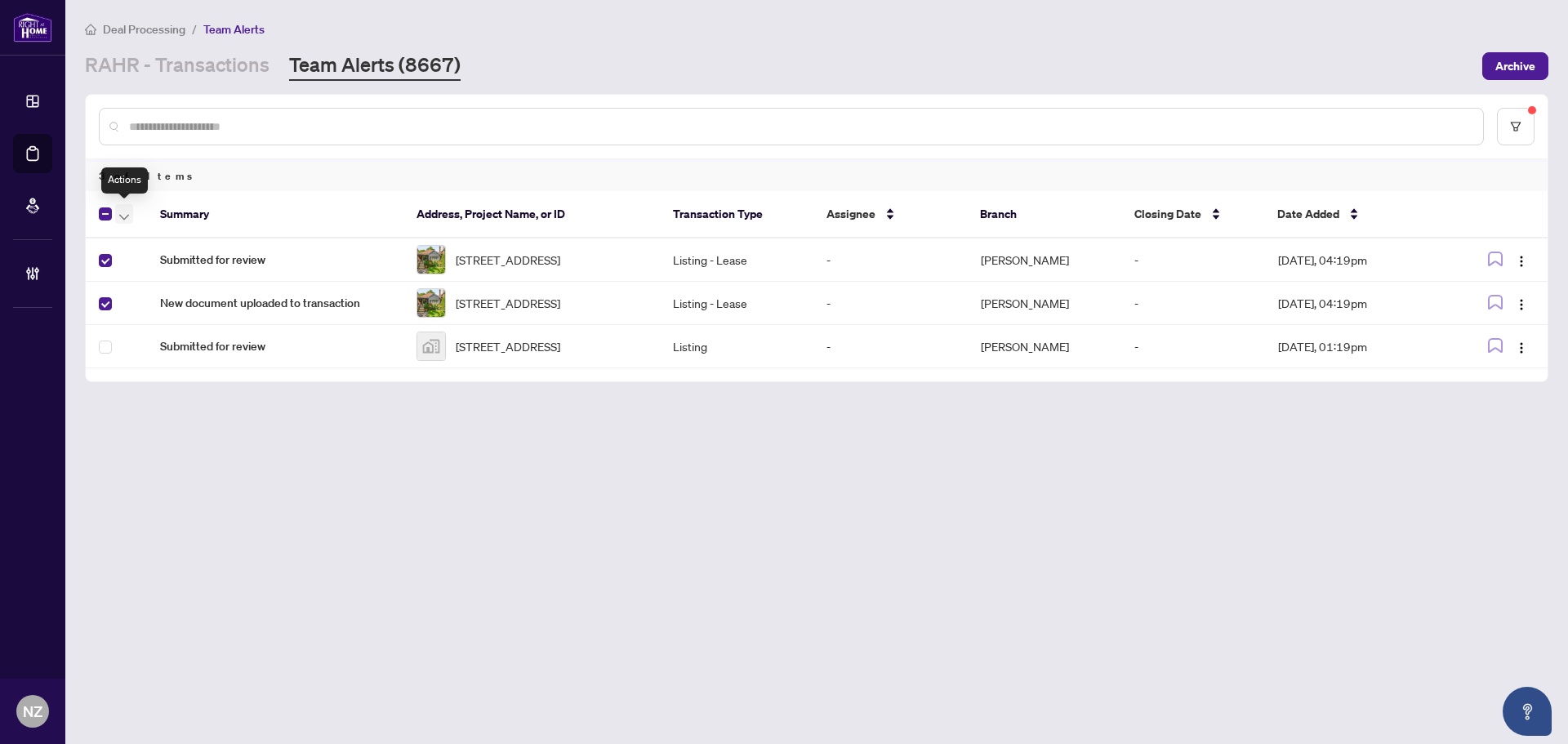
click at [128, 215] on icon "button" at bounding box center [125, 217] width 10 height 6
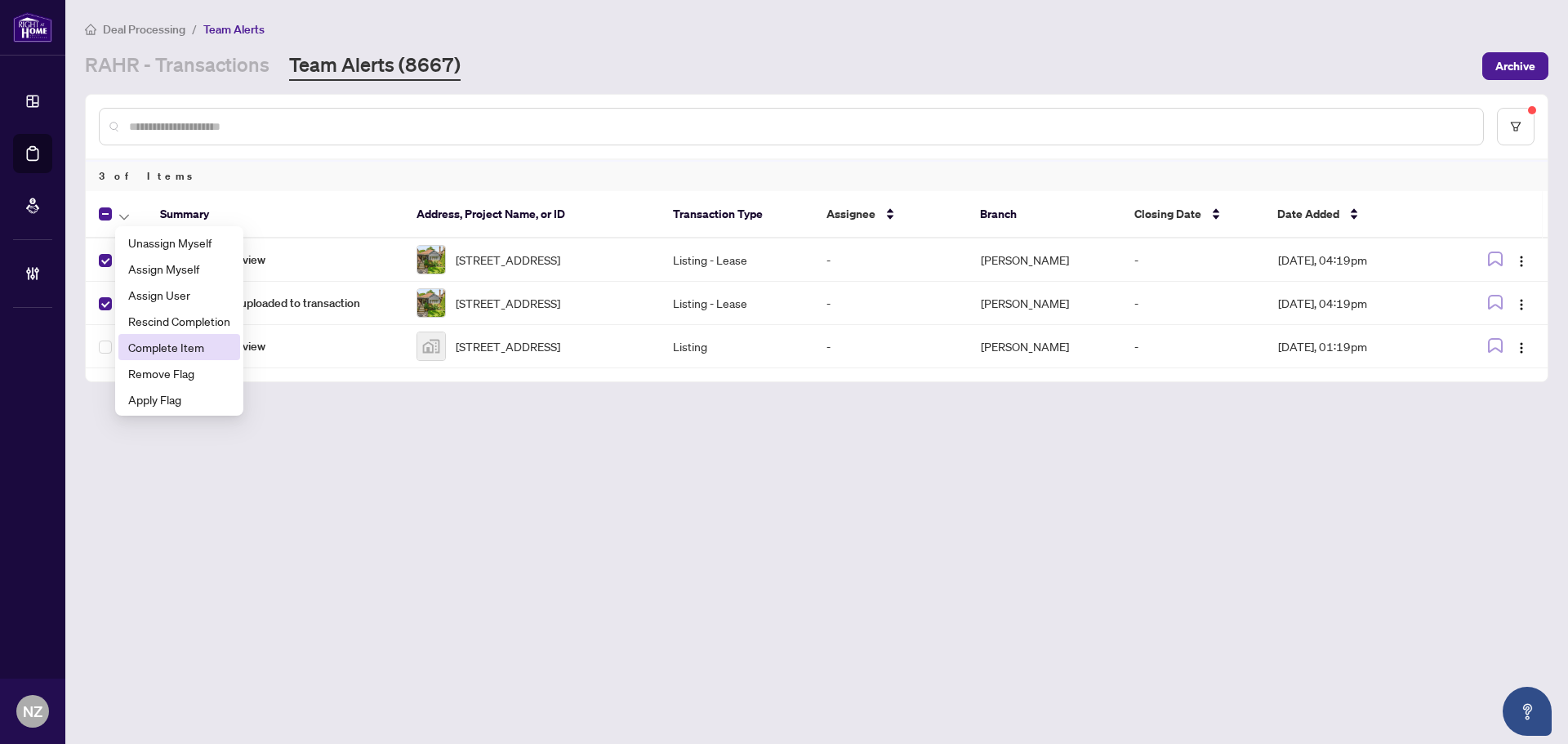
click at [166, 353] on span "Complete Item" at bounding box center [179, 346] width 102 height 18
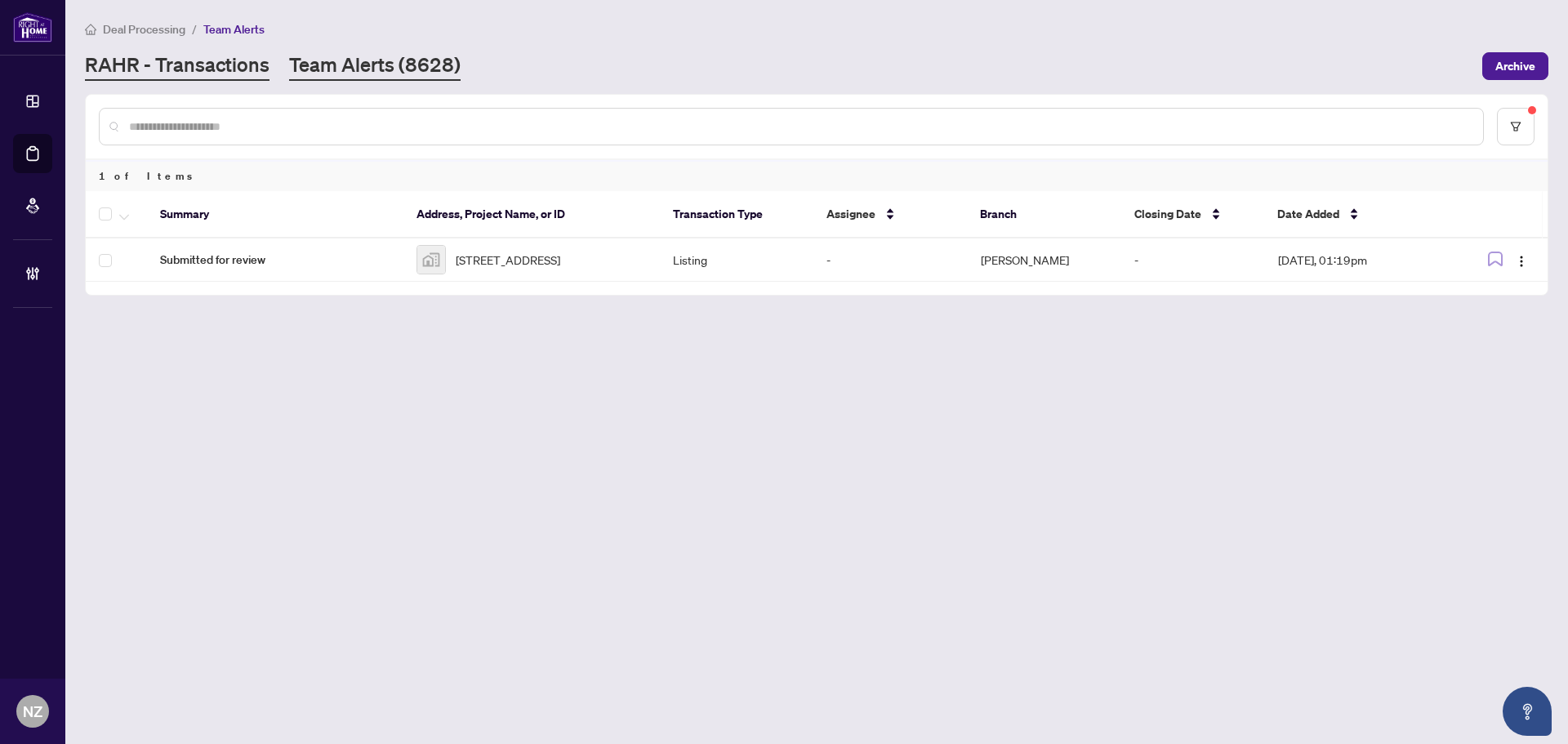
click at [228, 56] on link "RAHR - Transactions" at bounding box center [177, 65] width 185 height 29
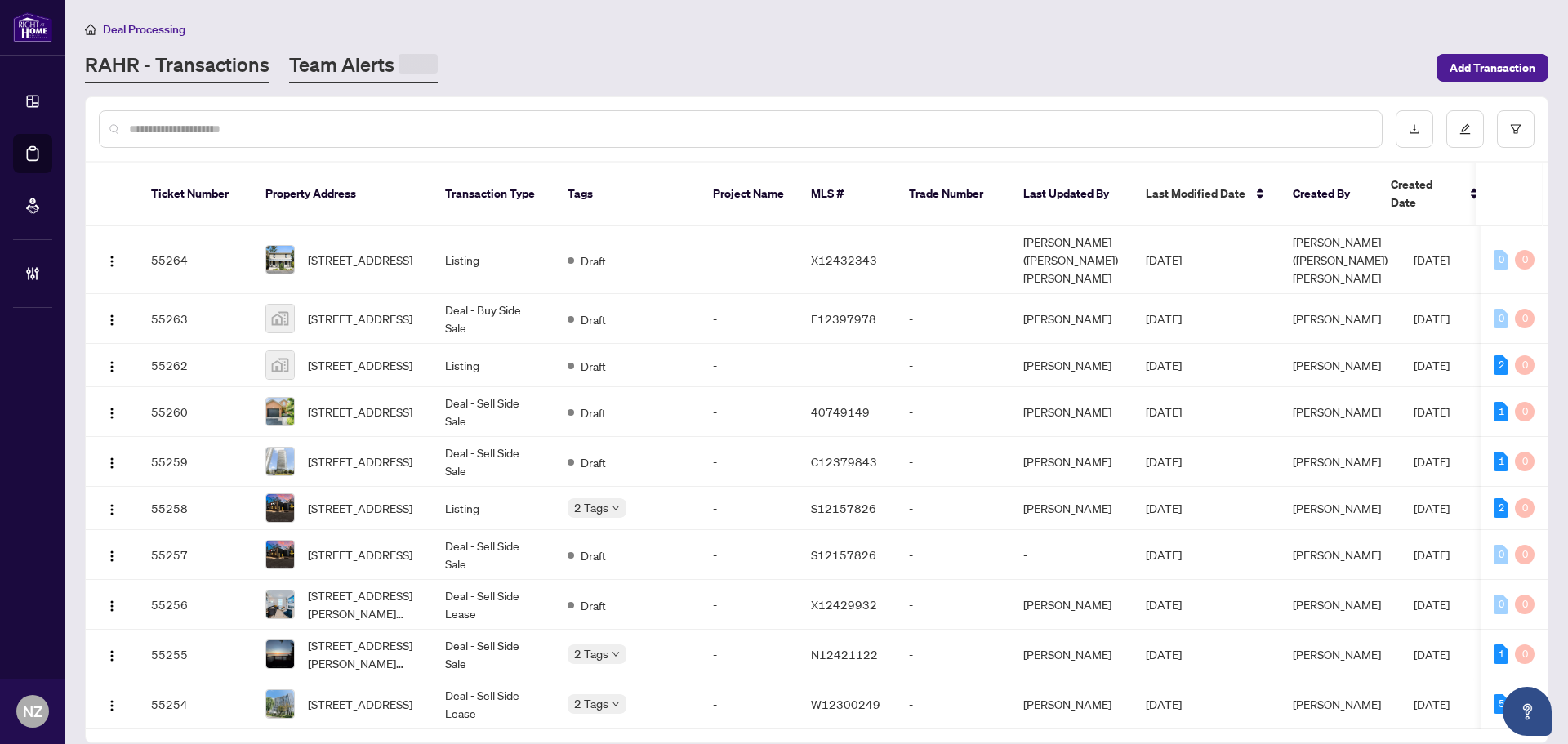
click at [356, 64] on link "Team Alerts" at bounding box center [364, 67] width 149 height 32
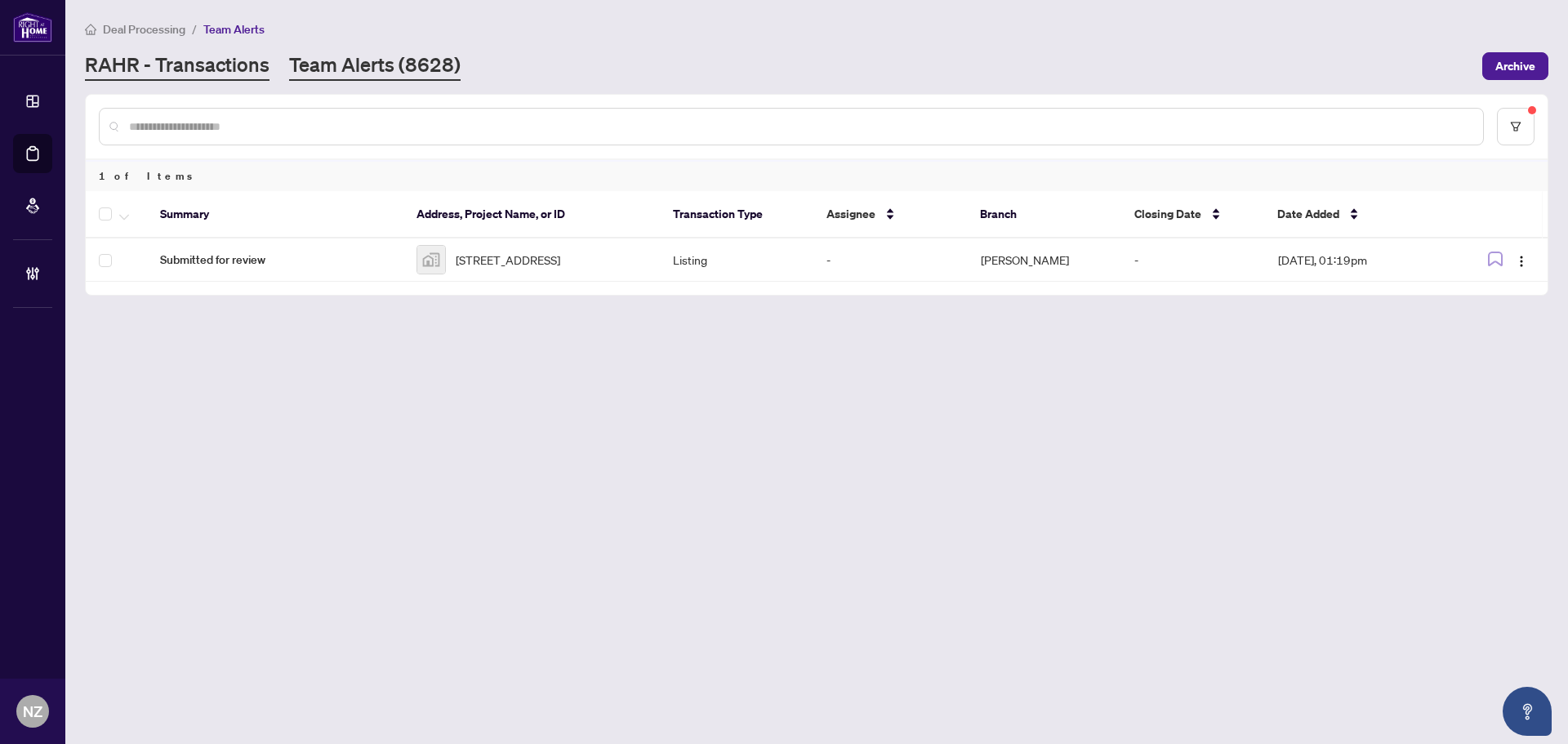
click at [230, 54] on link "RAHR - Transactions" at bounding box center [177, 65] width 185 height 29
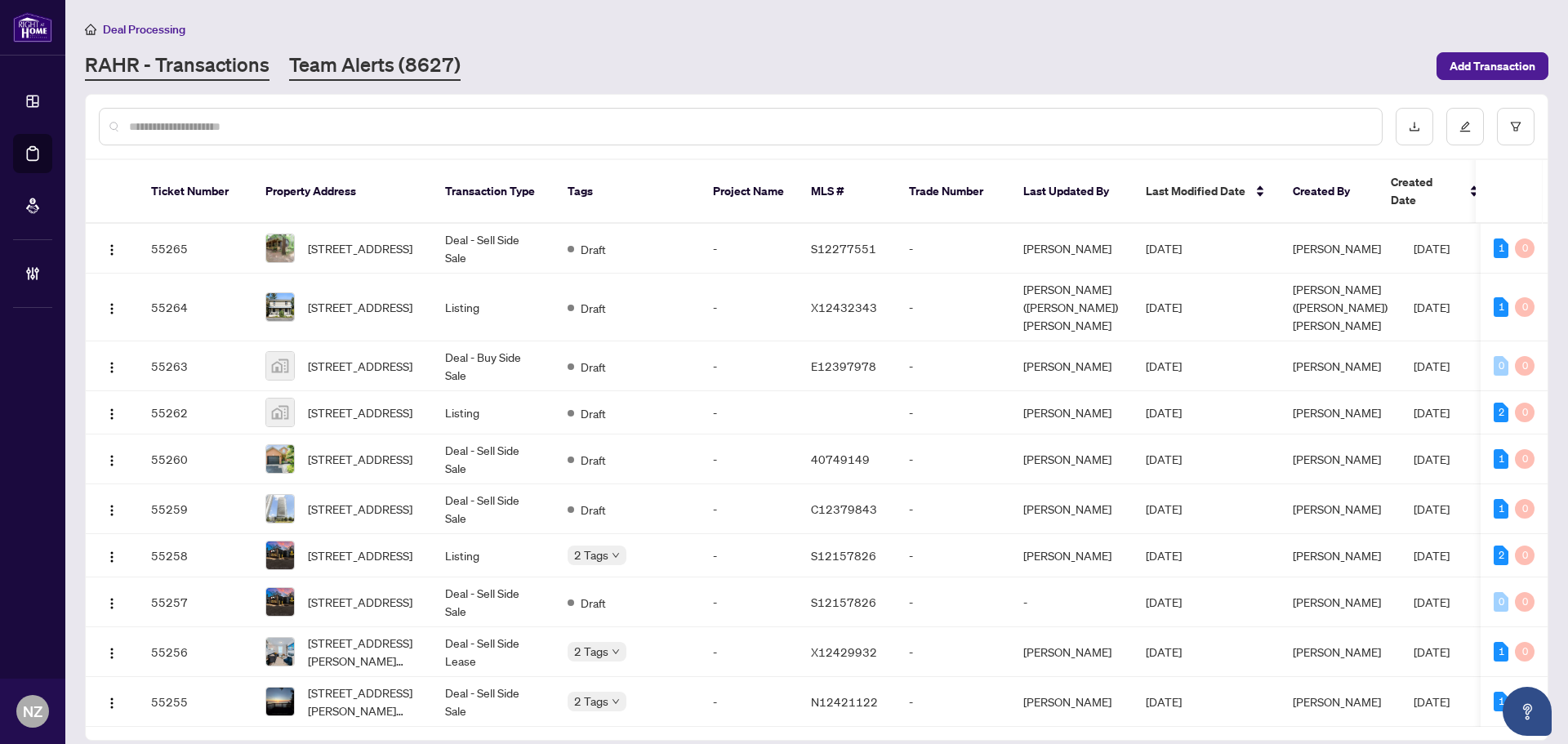
click at [357, 66] on link "Team Alerts (8627)" at bounding box center [375, 65] width 172 height 29
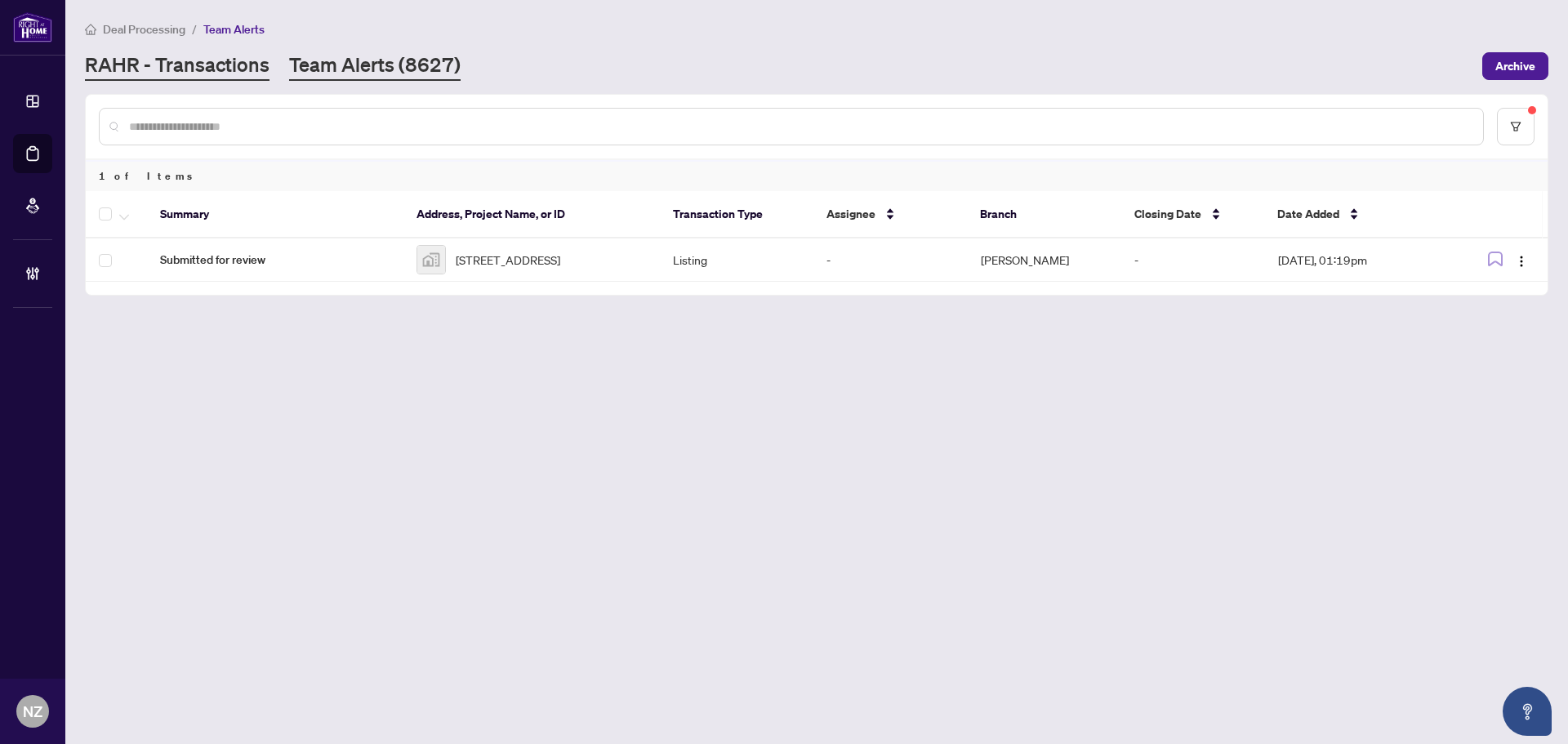
click at [142, 70] on link "RAHR - Transactions" at bounding box center [177, 65] width 185 height 29
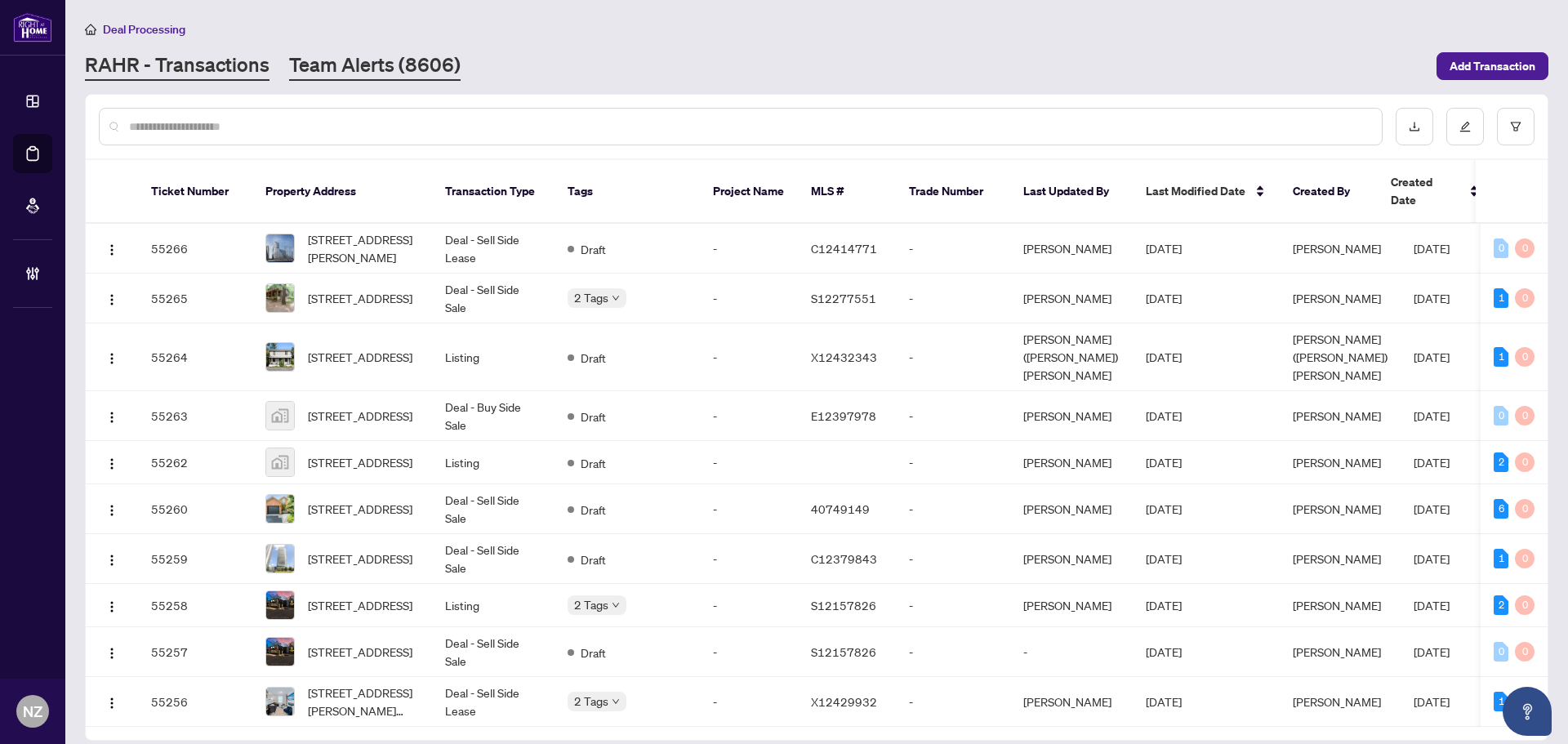
click at [388, 79] on link "Team Alerts (8606)" at bounding box center [375, 65] width 172 height 29
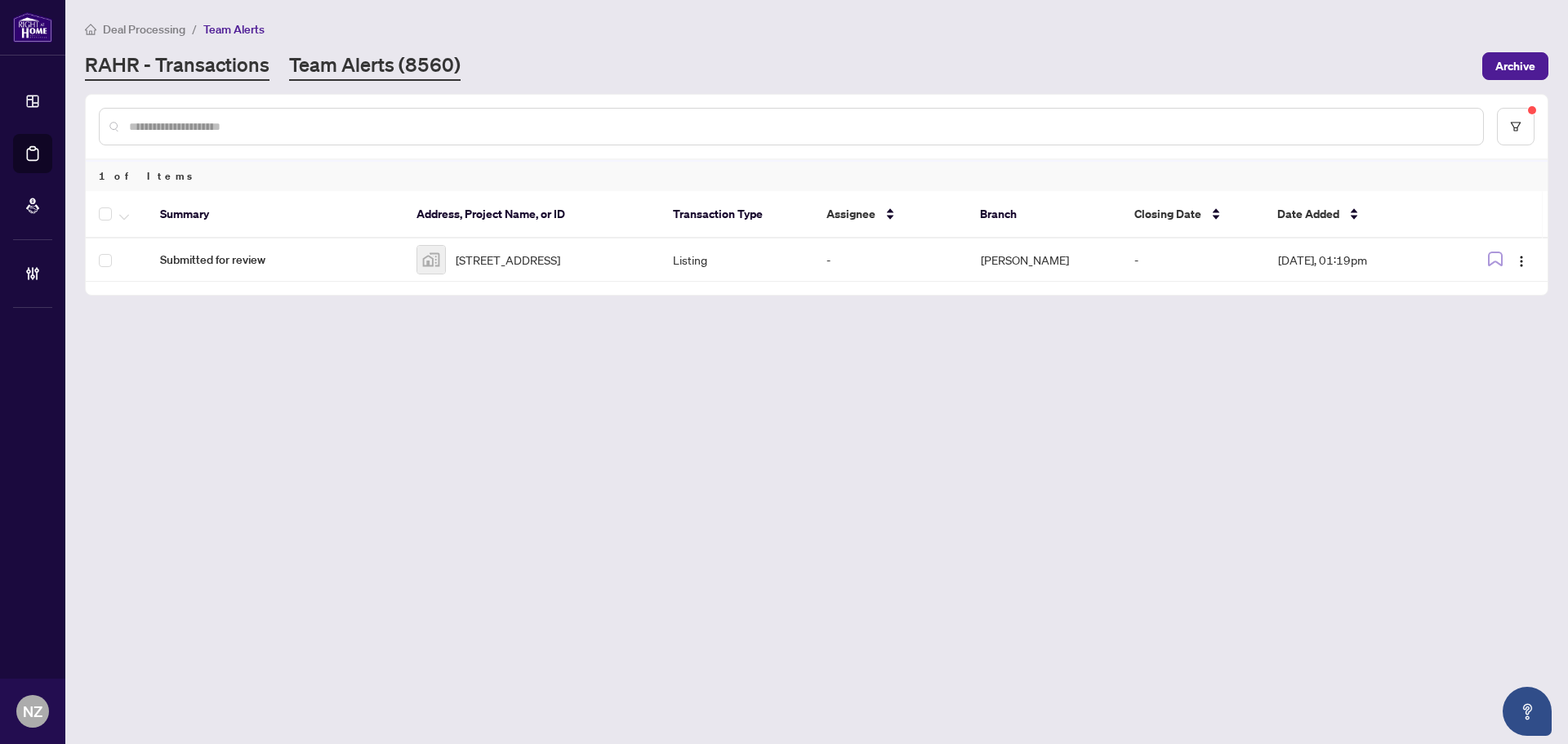
click at [224, 67] on link "RAHR - Transactions" at bounding box center [177, 65] width 185 height 29
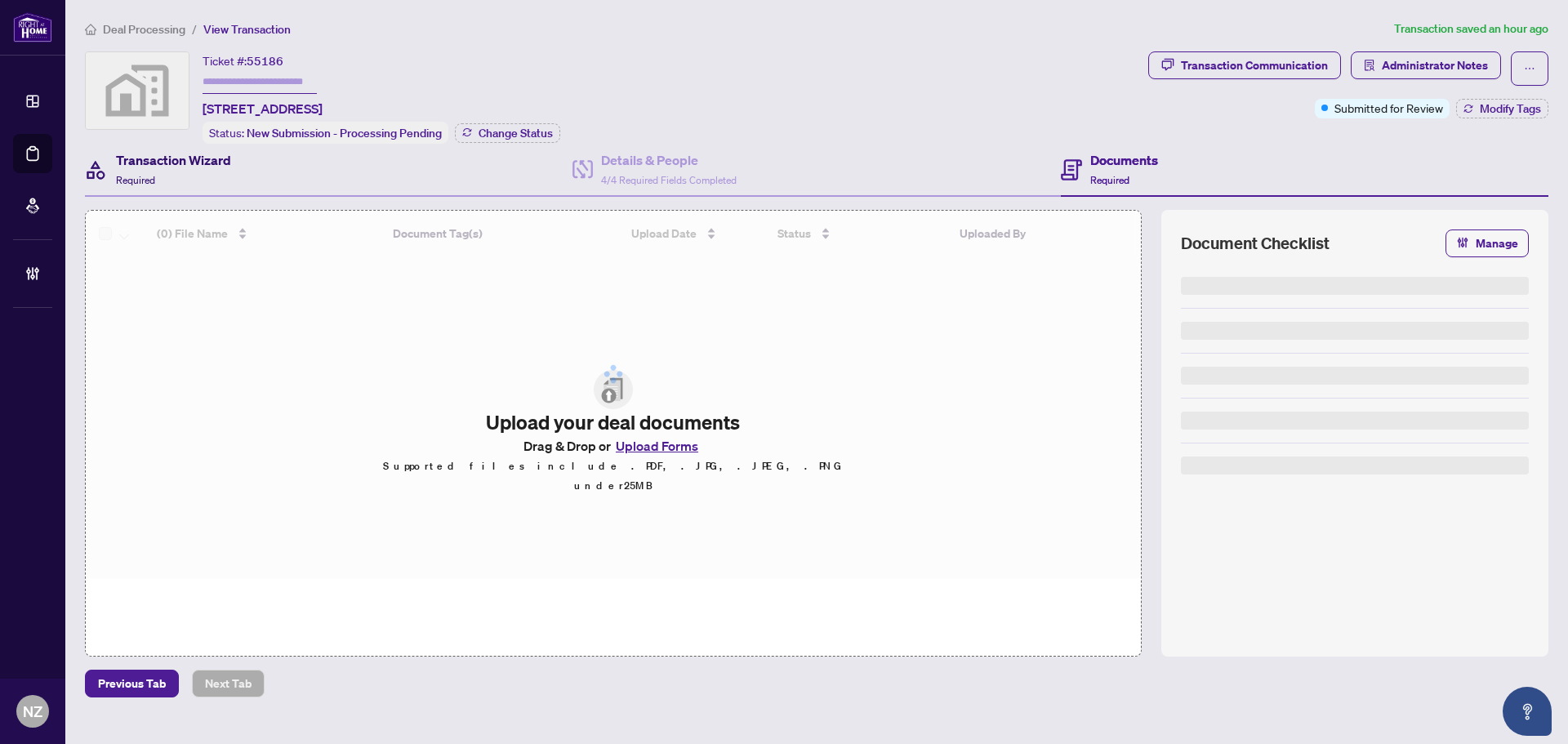
click at [145, 174] on span "Required" at bounding box center [136, 180] width 39 height 13
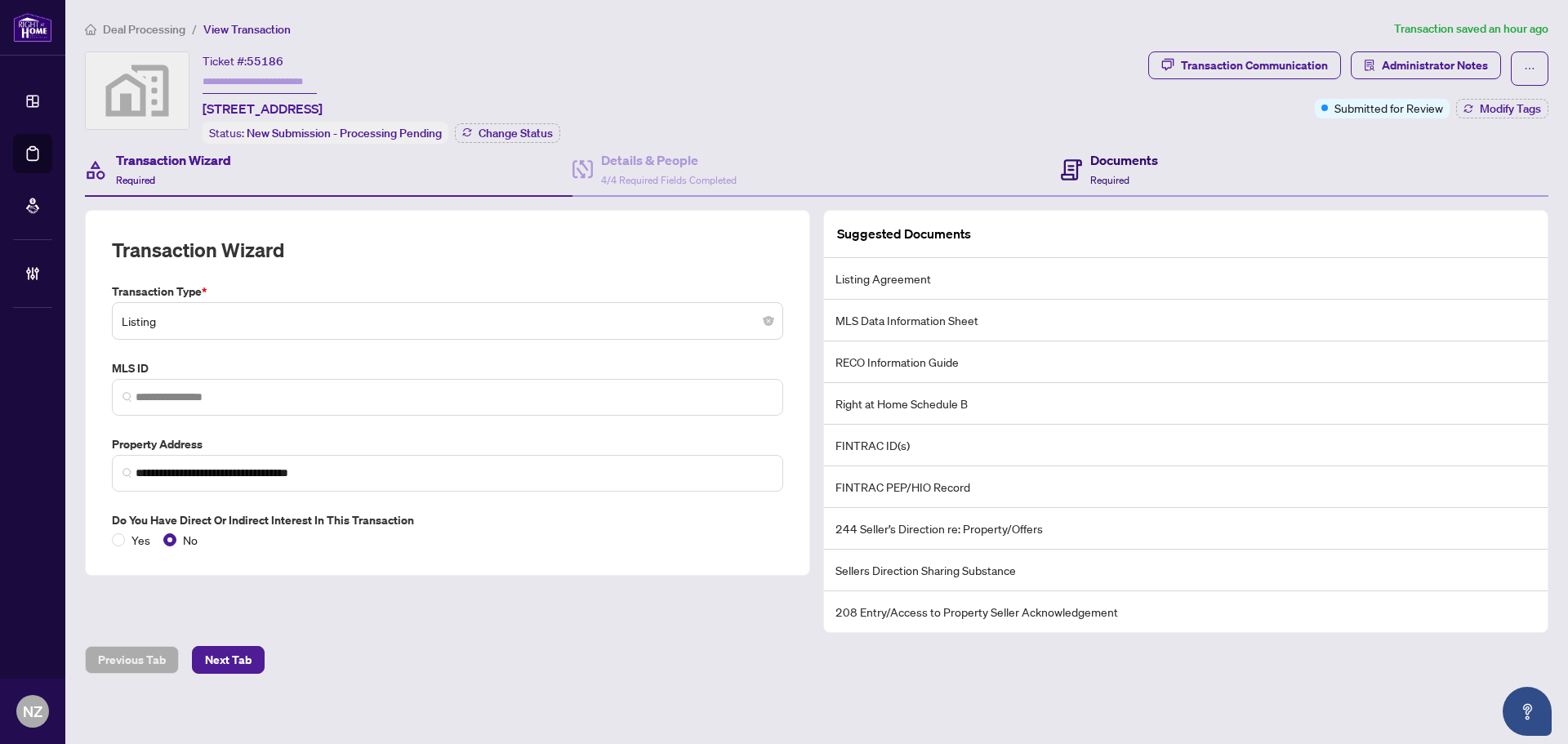
click at [1065, 162] on icon at bounding box center [1071, 169] width 21 height 21
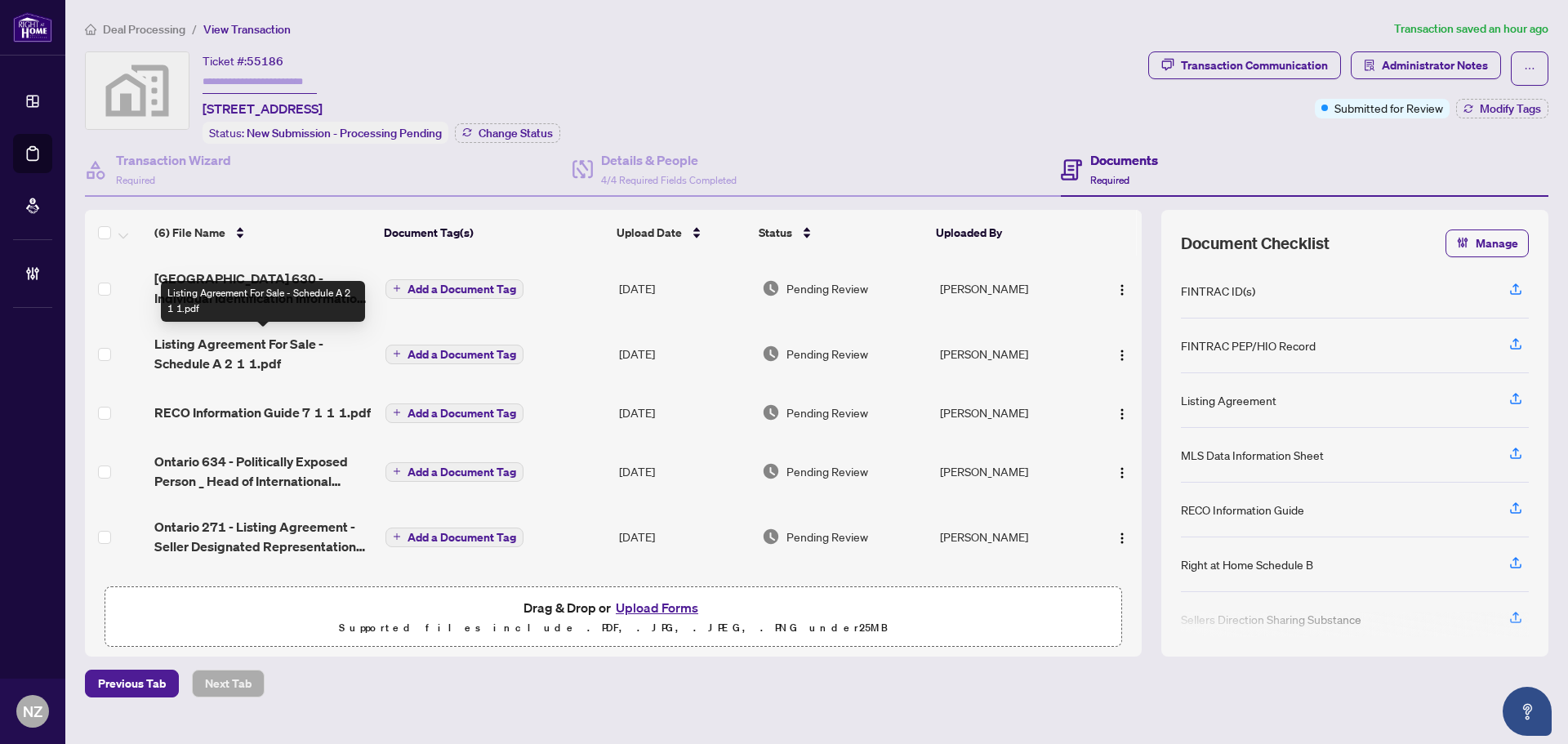
click at [246, 345] on span "Listing Agreement For Sale - Schedule A 2 1 1.pdf" at bounding box center [263, 353] width 218 height 39
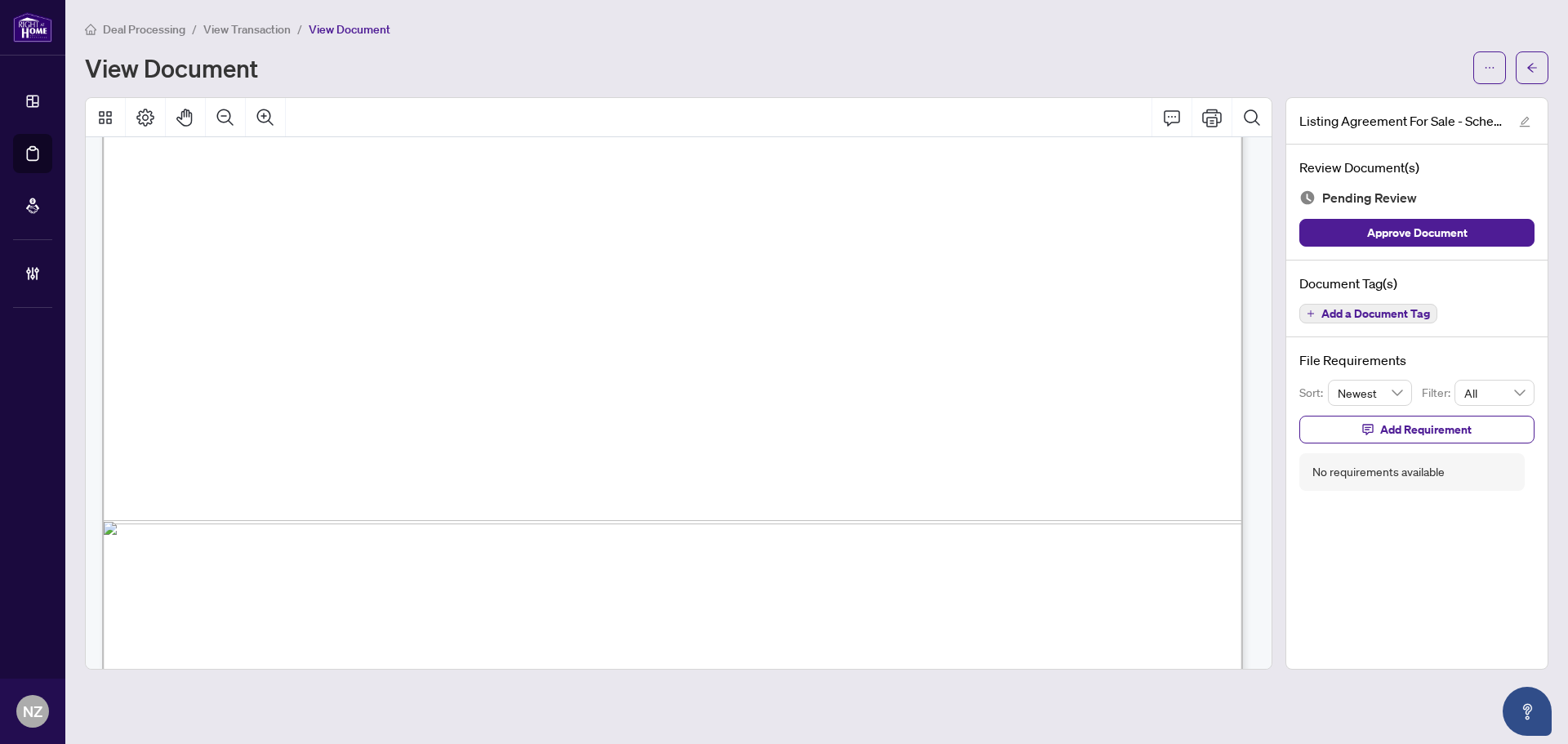
scroll to position [2491, 0]
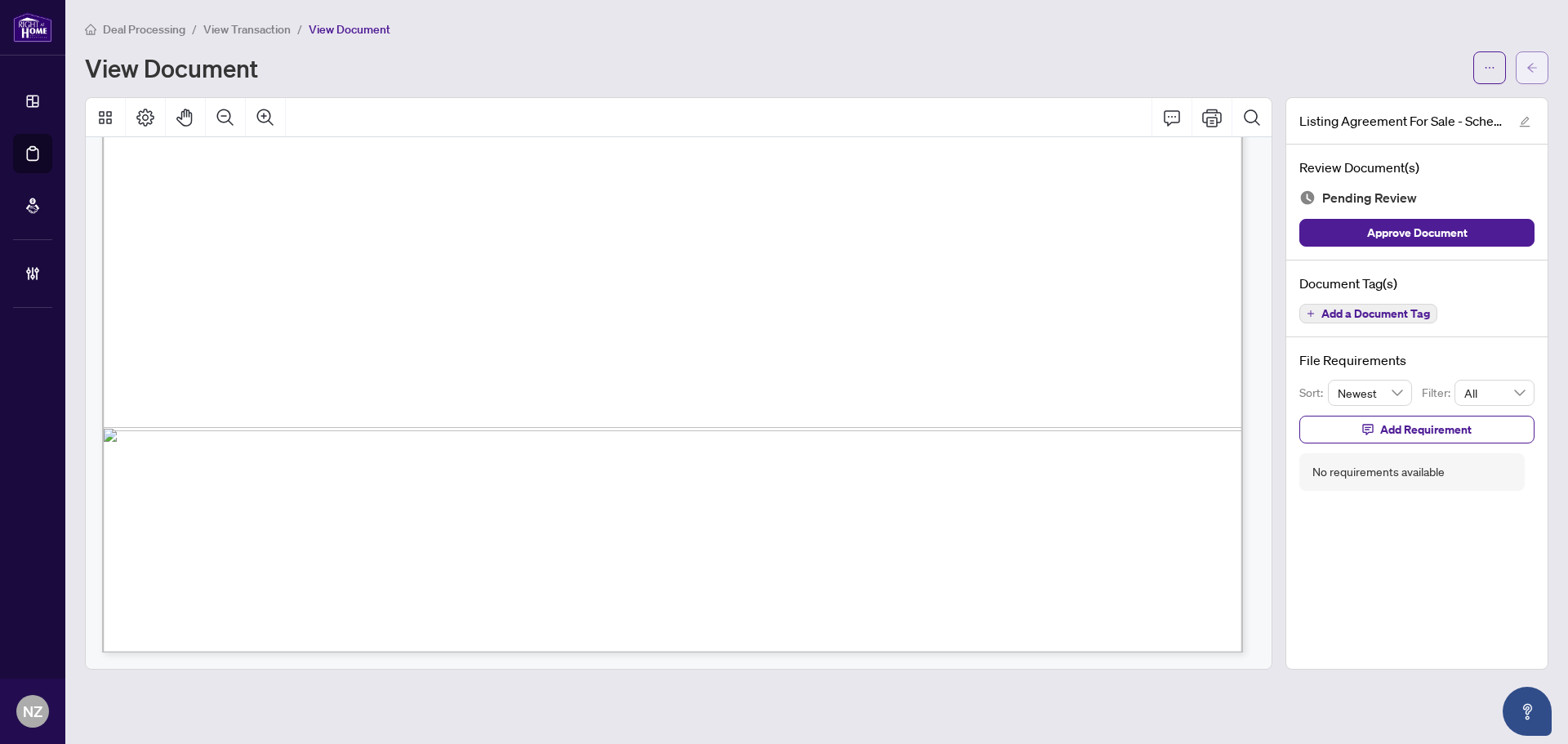
click at [1539, 66] on button "button" at bounding box center [1532, 67] width 33 height 33
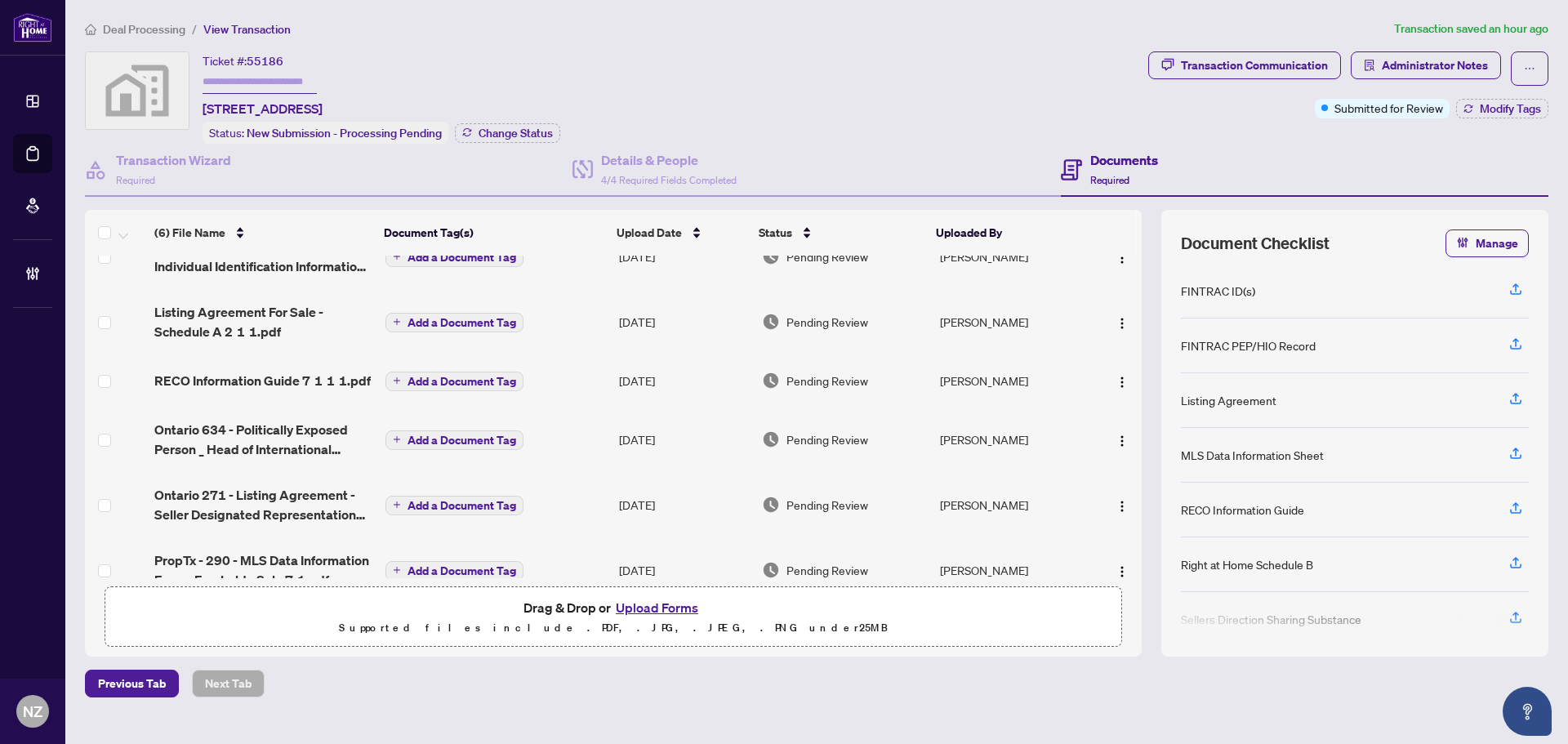
scroll to position [62, 0]
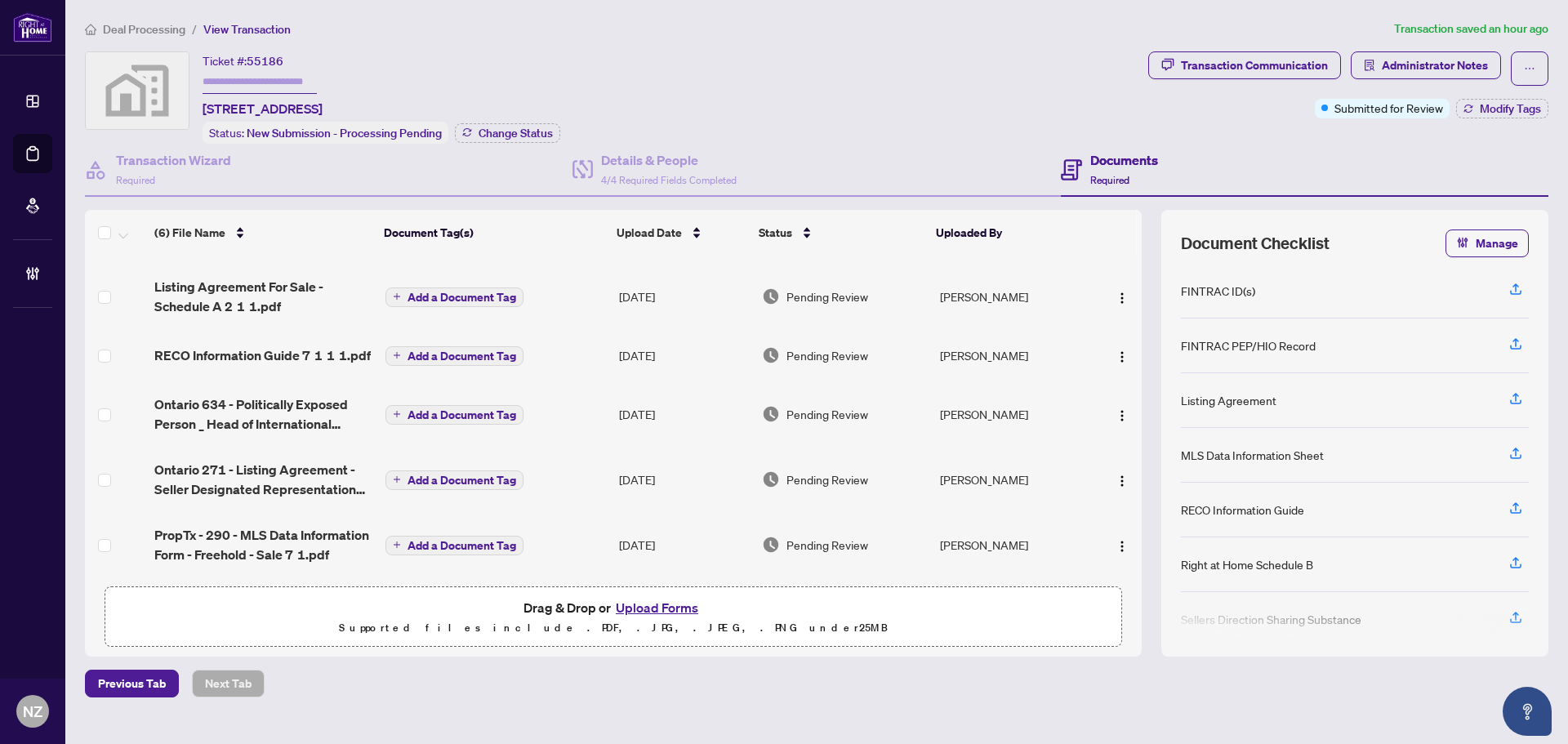
click at [284, 460] on span "Ontario 271 - Listing Agreement - Seller Designated Representation Agreement - …" at bounding box center [263, 480] width 218 height 39
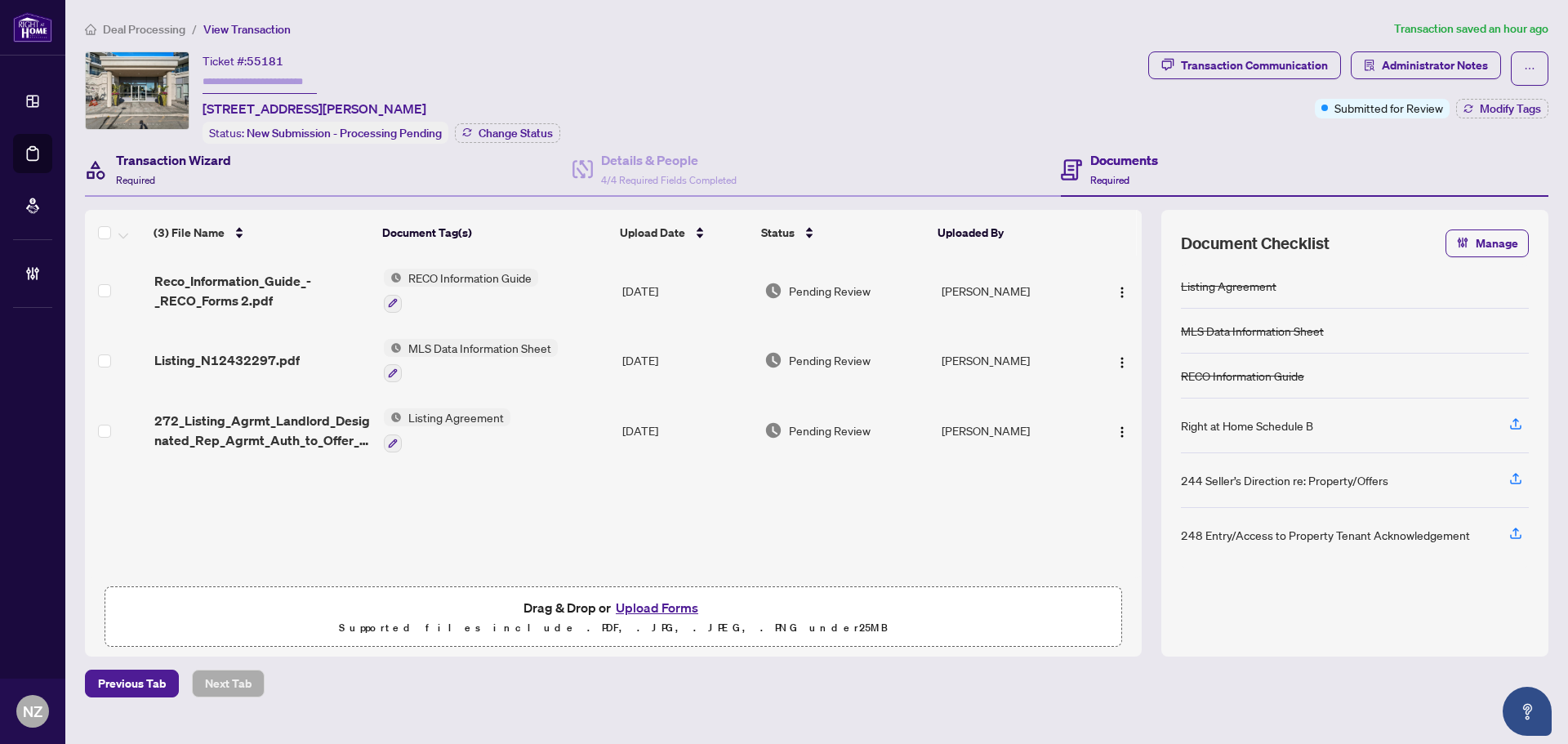
click at [123, 174] on span "Required" at bounding box center [136, 180] width 39 height 13
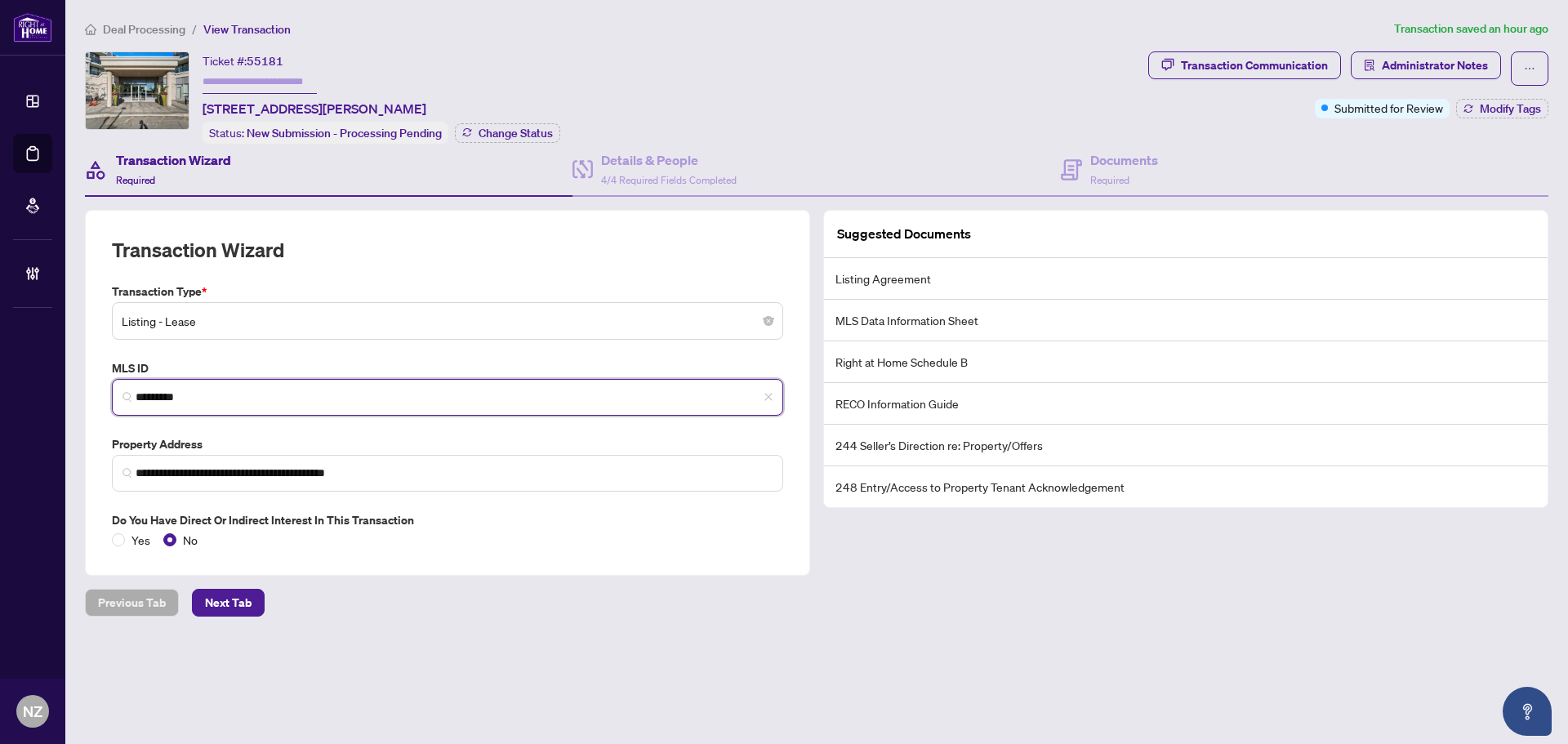
click at [223, 398] on input "*********" at bounding box center [453, 398] width 637 height 17
drag, startPoint x: 196, startPoint y: 390, endPoint x: 77, endPoint y: 393, distance: 119.0
click at [68, 387] on main "**********" at bounding box center [817, 372] width 1503 height 744
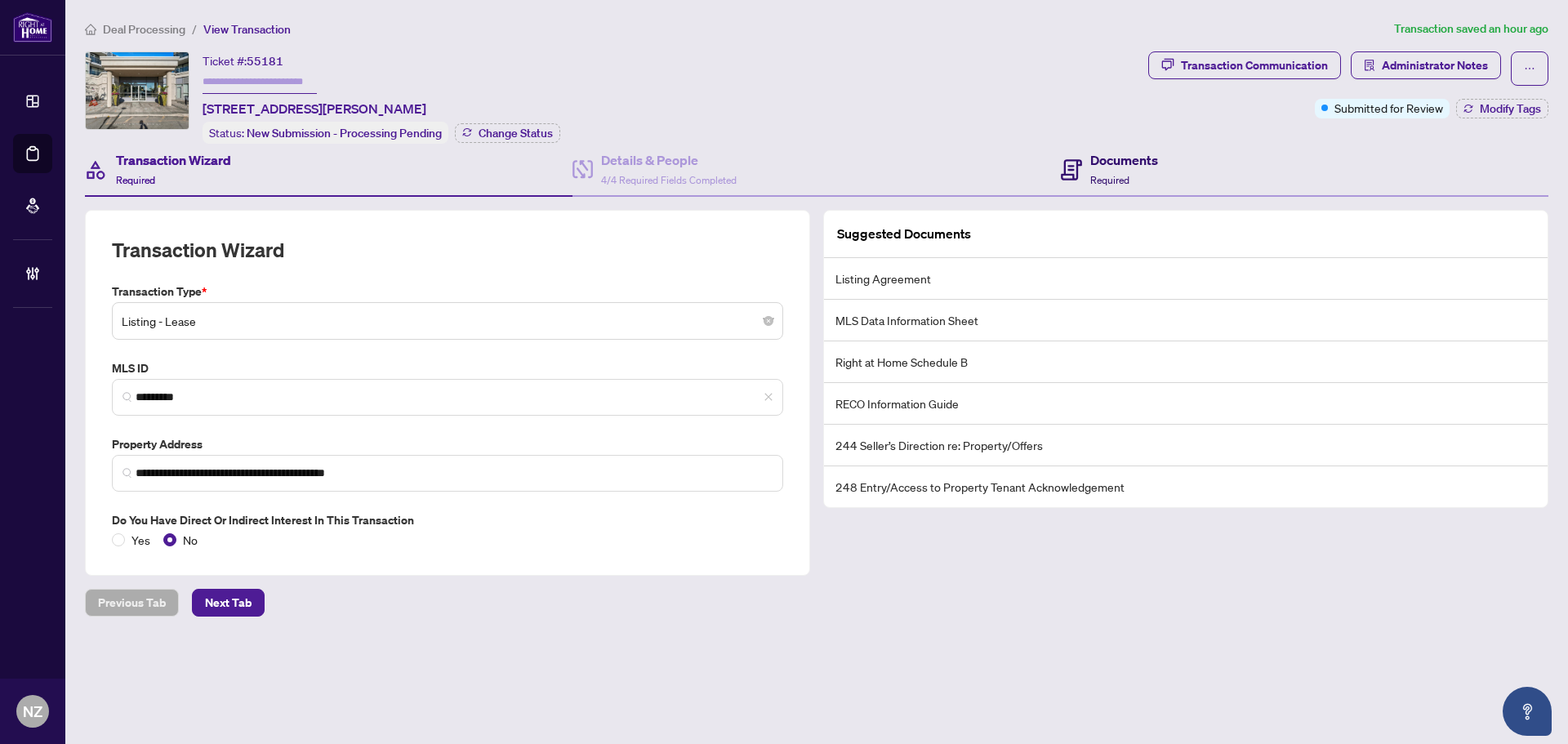
drag, startPoint x: 1085, startPoint y: 177, endPoint x: 1079, endPoint y: 187, distance: 11.7
click at [1085, 177] on div "Documents Required" at bounding box center [1109, 170] width 97 height 38
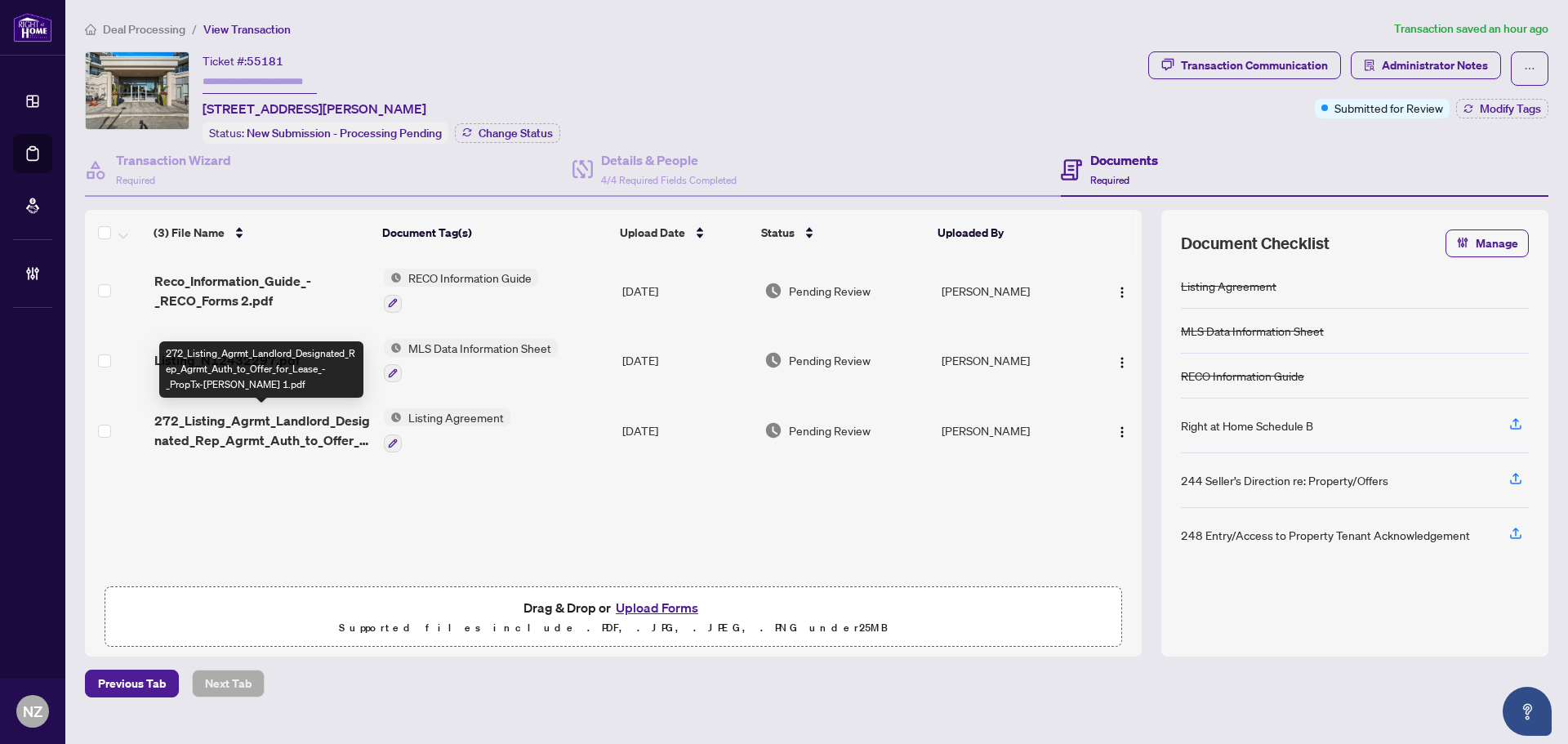
click at [259, 429] on span "272_Listing_Agrmt_Landlord_Designated_Rep_Agrmt_Auth_to_Offer_for_Lease_-_PropT…" at bounding box center [262, 430] width 217 height 39
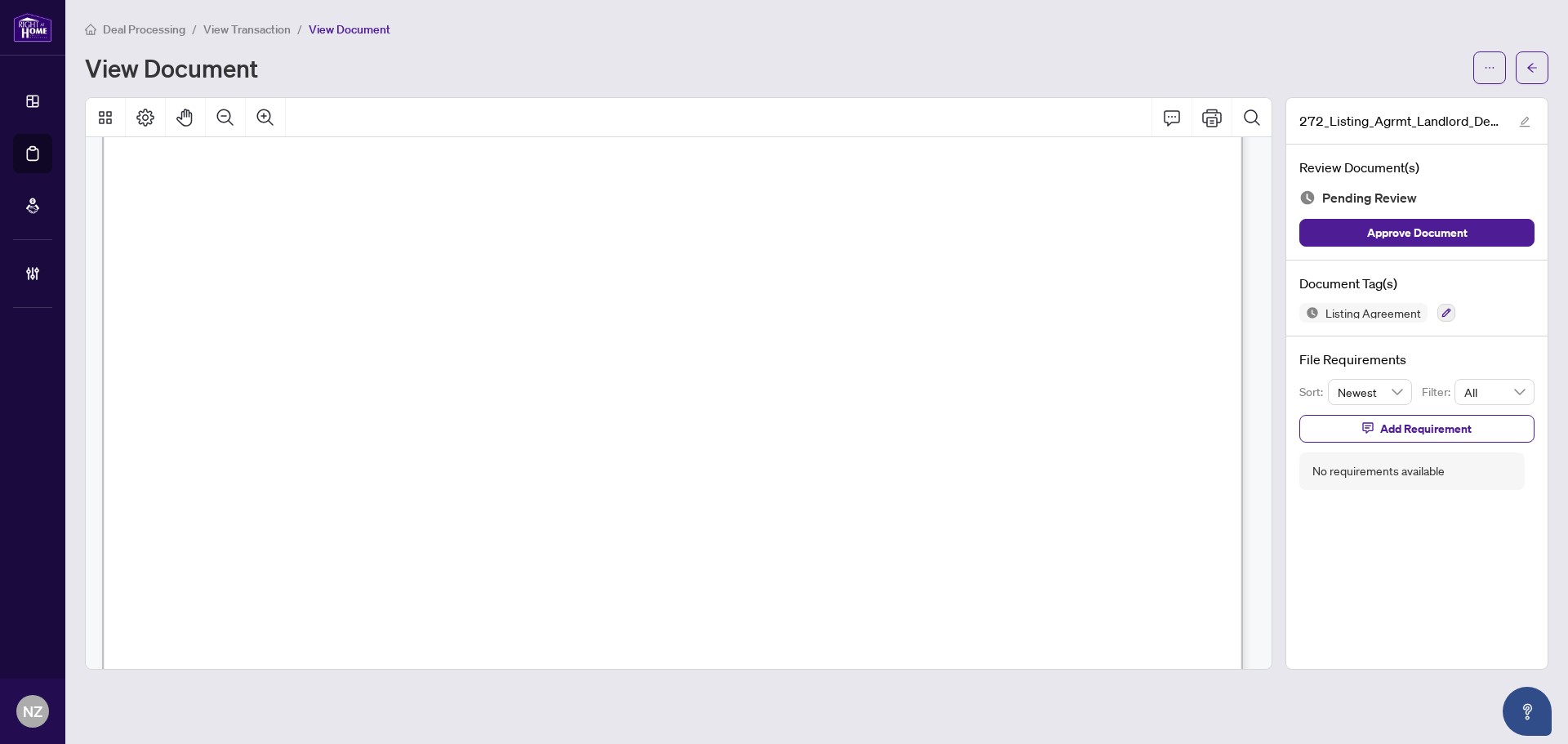
scroll to position [3349, 0]
click at [1167, 114] on icon "Comment" at bounding box center [1171, 117] width 19 height 19
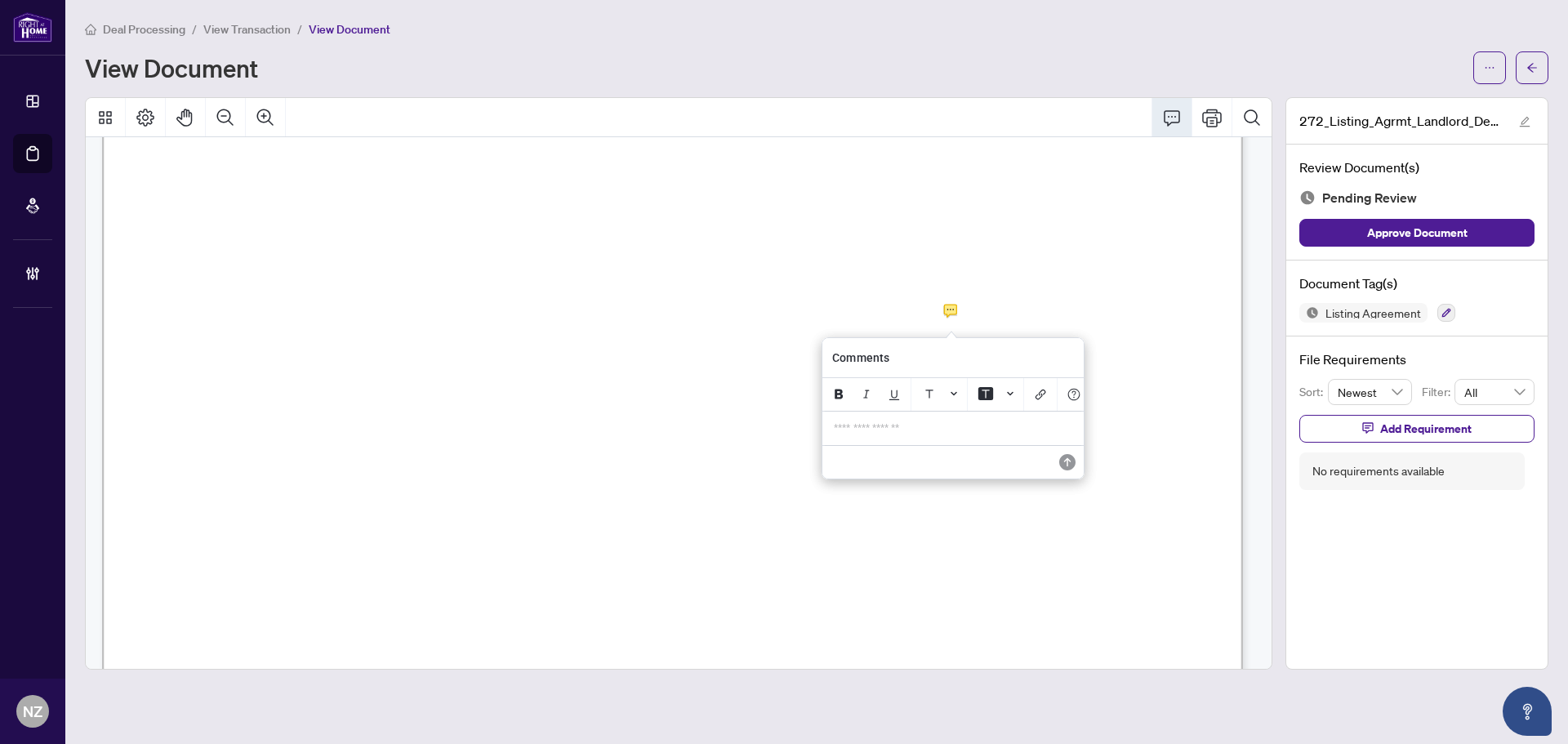
click at [988, 434] on p "**********" at bounding box center [953, 428] width 238 height 14
drag, startPoint x: 1072, startPoint y: 429, endPoint x: 757, endPoint y: 426, distance: 315.0
click at [0, 0] on div "**********" at bounding box center [0, 0] width 0 height 0
click at [1067, 462] on icon "Save" at bounding box center [1066, 463] width 17 height 17
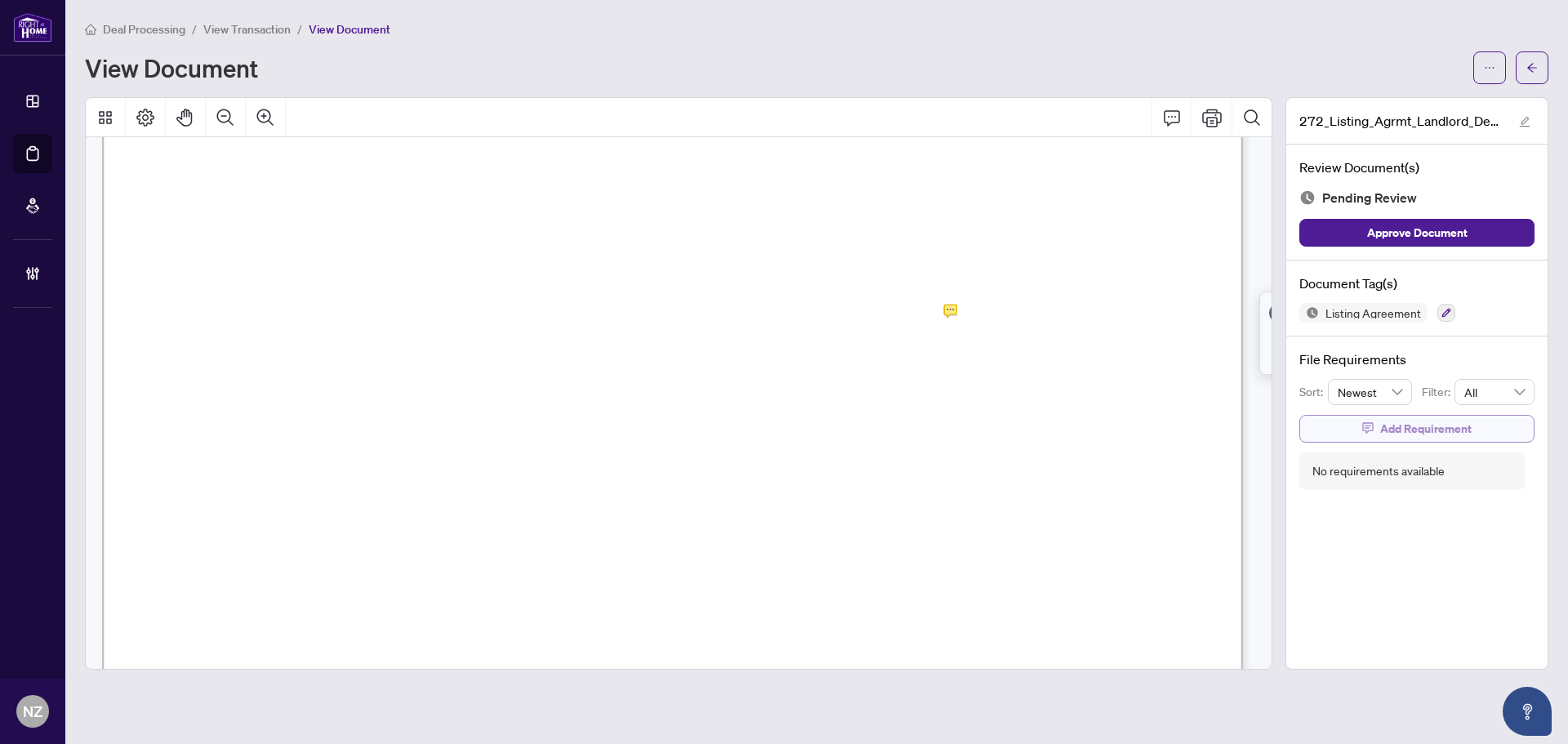
click at [1391, 428] on span "Add Requirement" at bounding box center [1426, 428] width 91 height 26
click at [1388, 445] on textarea at bounding box center [1434, 443] width 175 height 31
paste textarea "**********"
type textarea "**********"
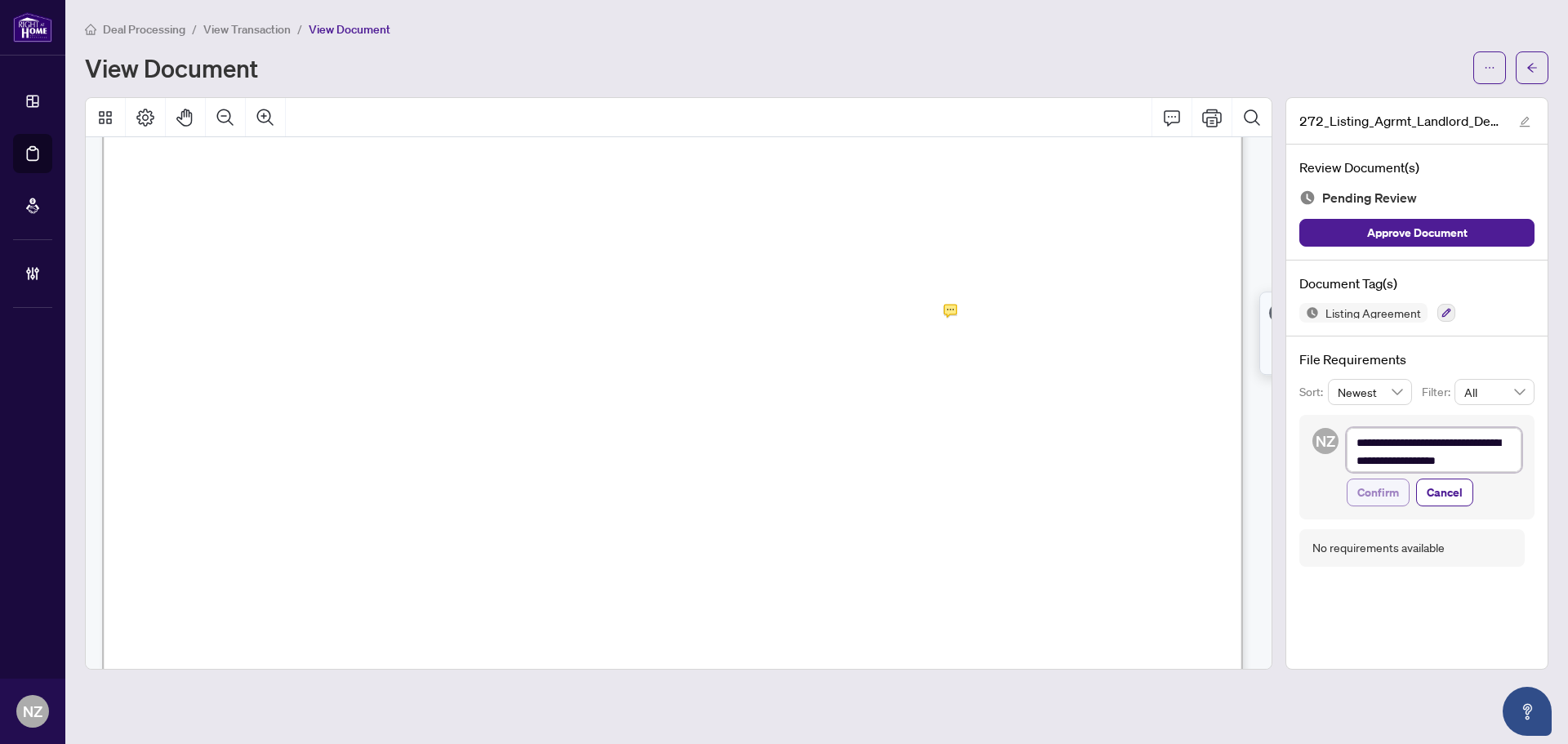
scroll to position [0, 0]
type textarea "**********"
click at [1371, 498] on span "Confirm" at bounding box center [1378, 497] width 42 height 26
type textarea "**********"
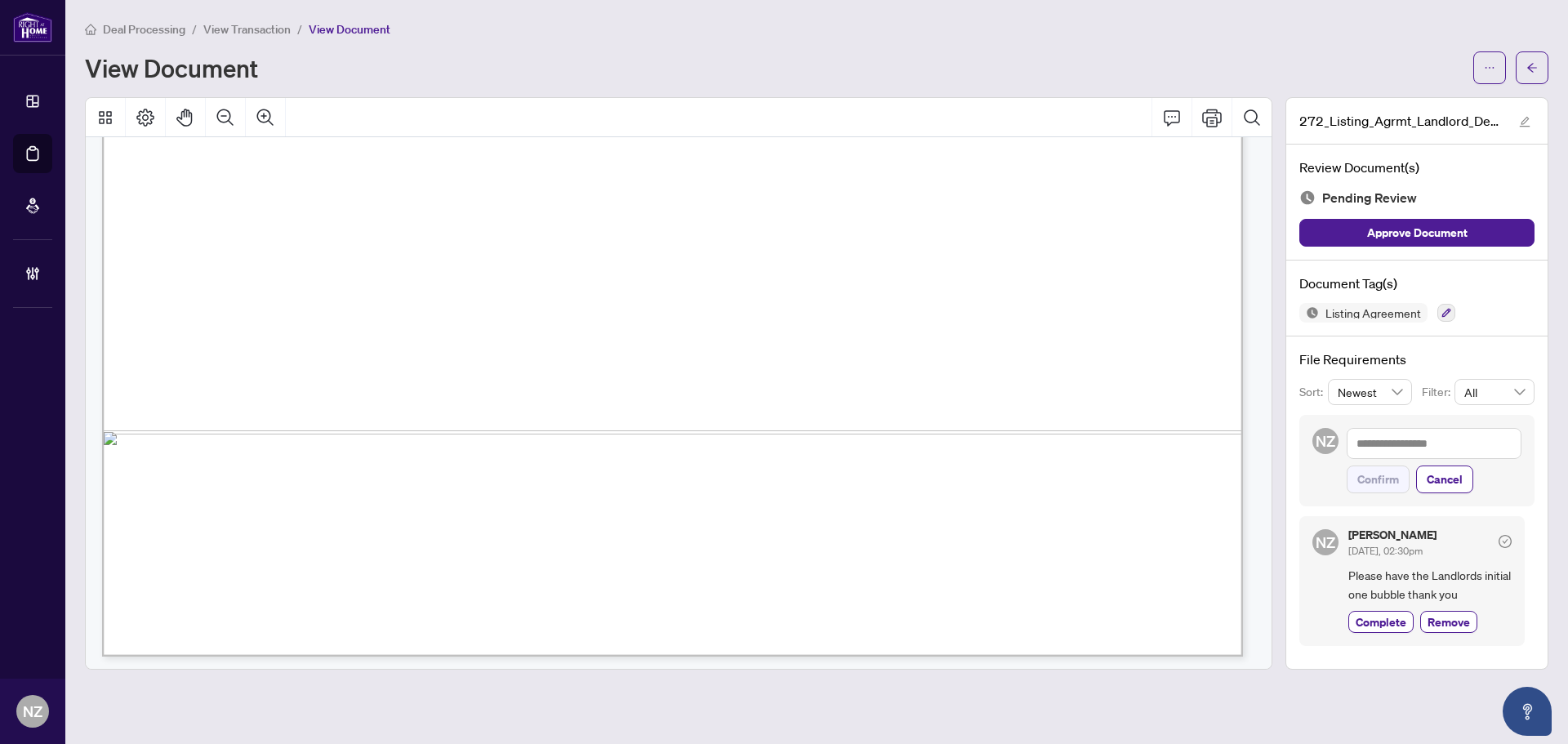
scroll to position [7046, 0]
click at [1447, 315] on icon "button" at bounding box center [1447, 313] width 10 height 10
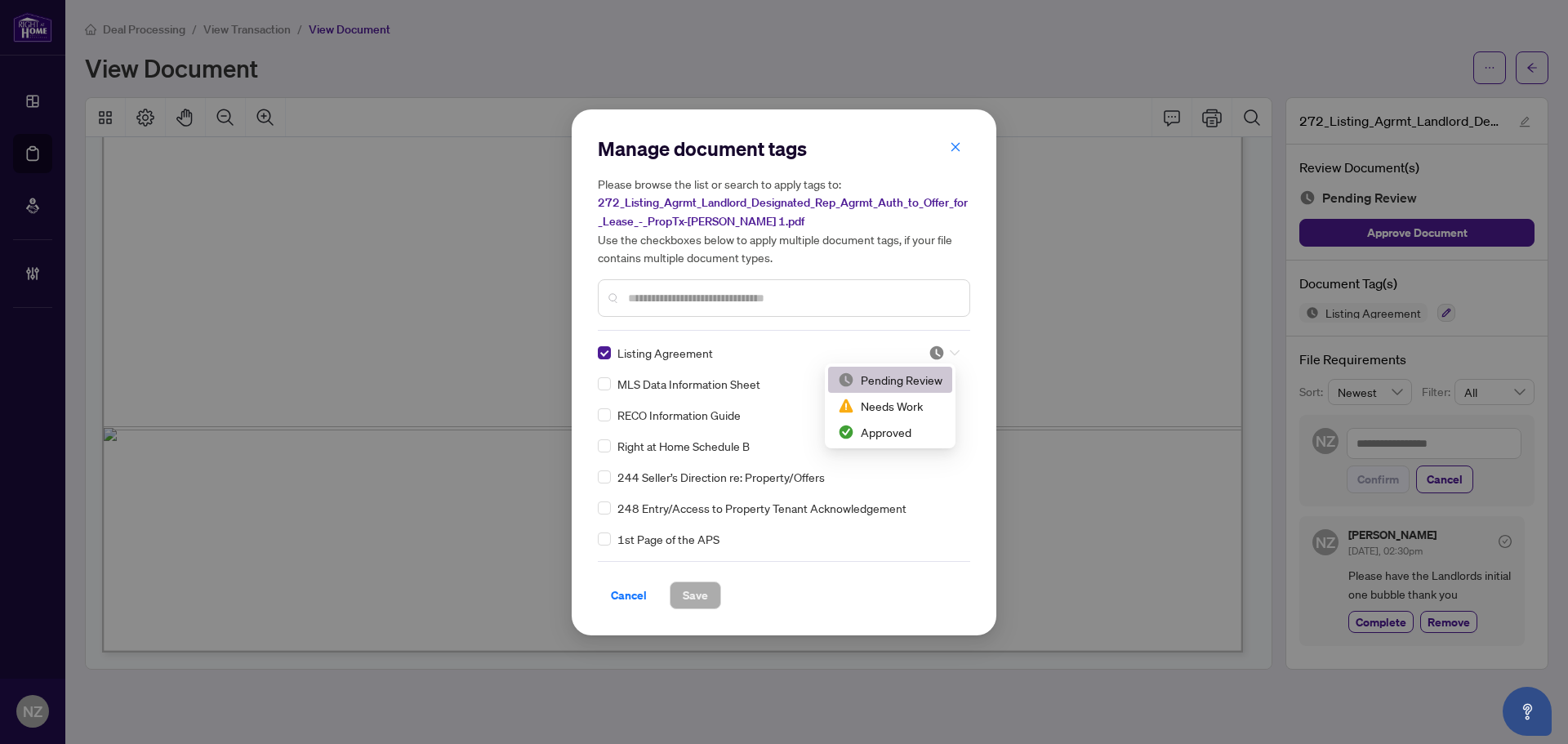
drag, startPoint x: 944, startPoint y: 353, endPoint x: 925, endPoint y: 398, distance: 48.8
click at [944, 354] on div at bounding box center [944, 353] width 31 height 17
click at [912, 402] on div "Needs Work" at bounding box center [889, 405] width 105 height 18
click at [694, 593] on span "Save" at bounding box center [695, 595] width 25 height 26
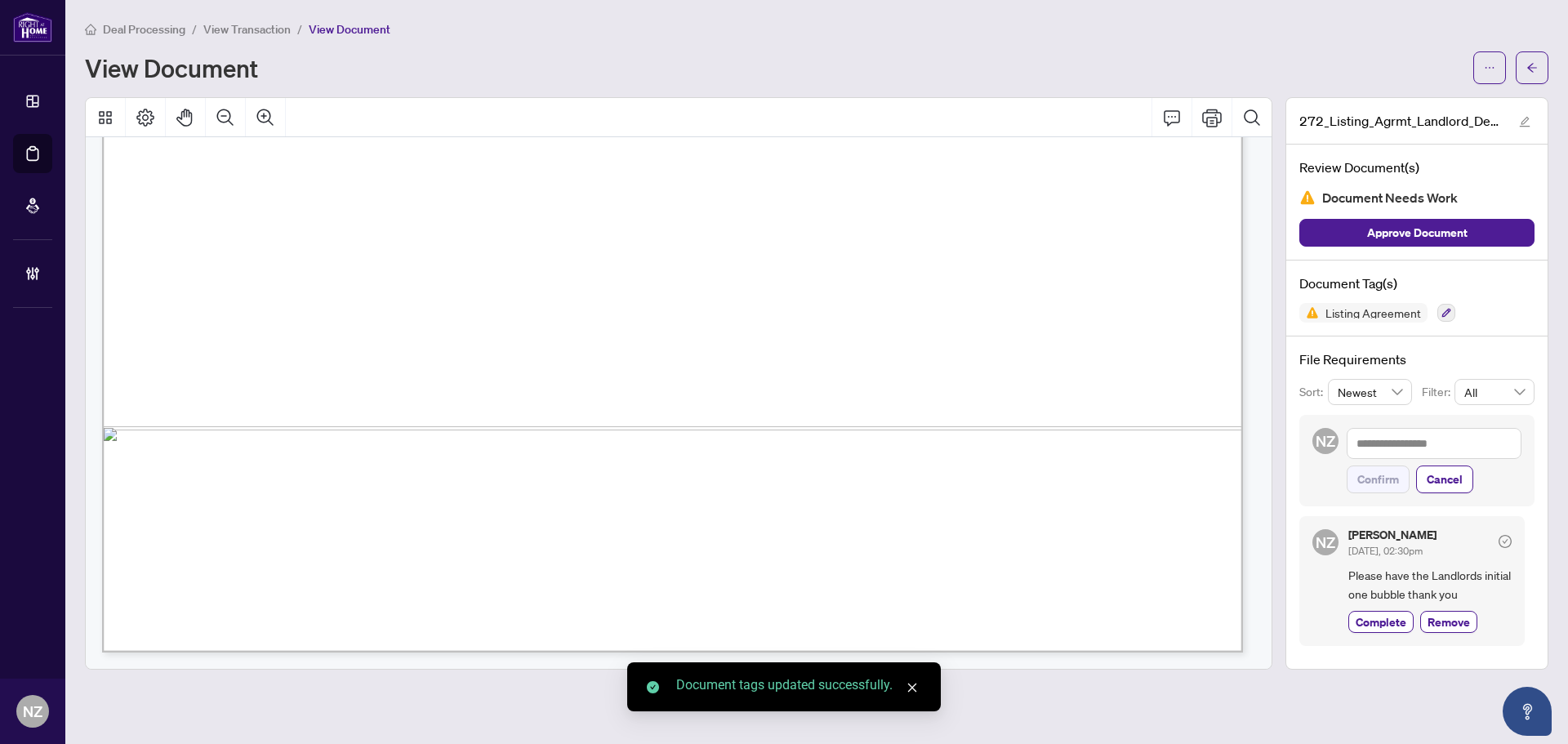
click at [1536, 66] on icon "arrow-left" at bounding box center [1532, 68] width 12 height 12
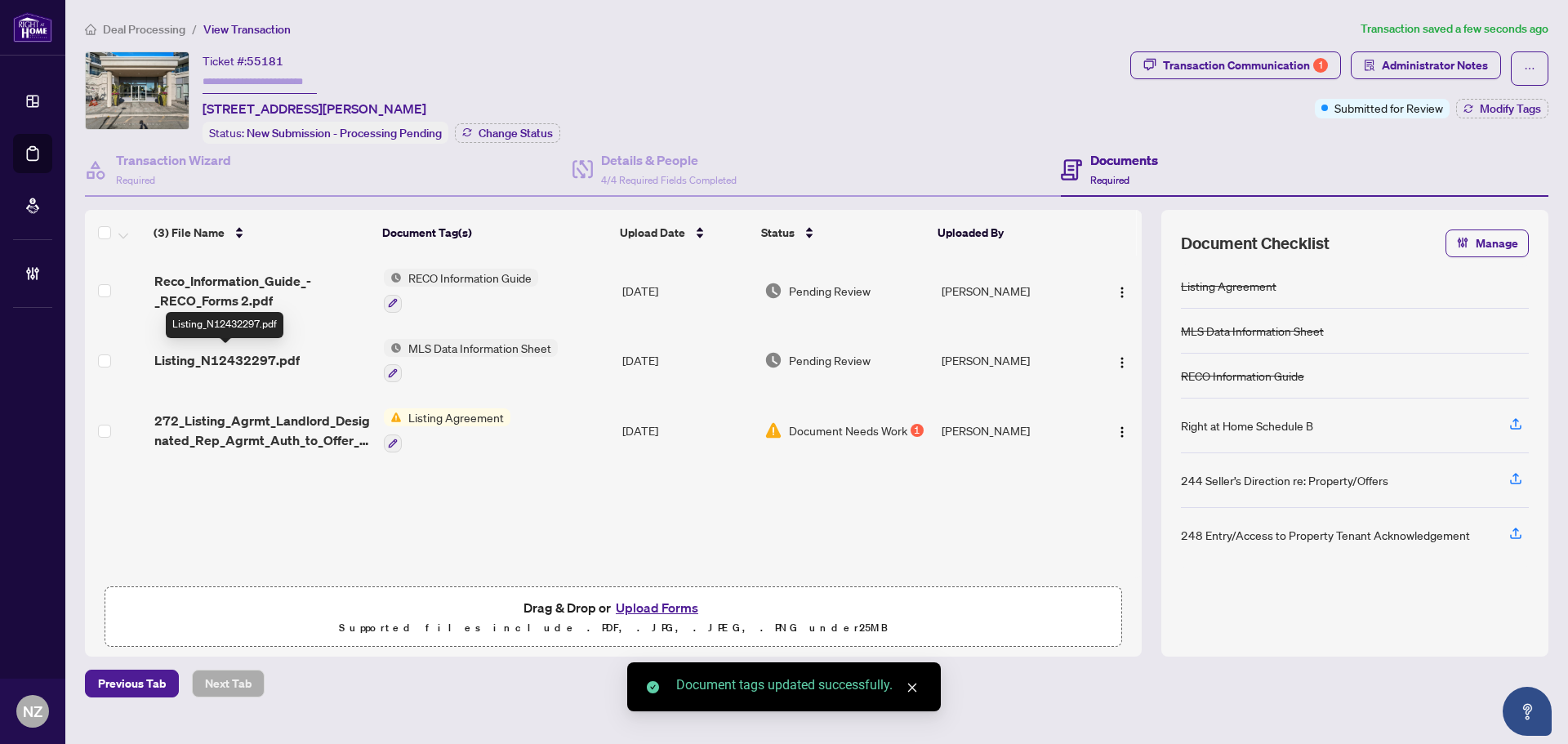
click at [224, 357] on span "Listing_N12432297.pdf" at bounding box center [227, 360] width 146 height 19
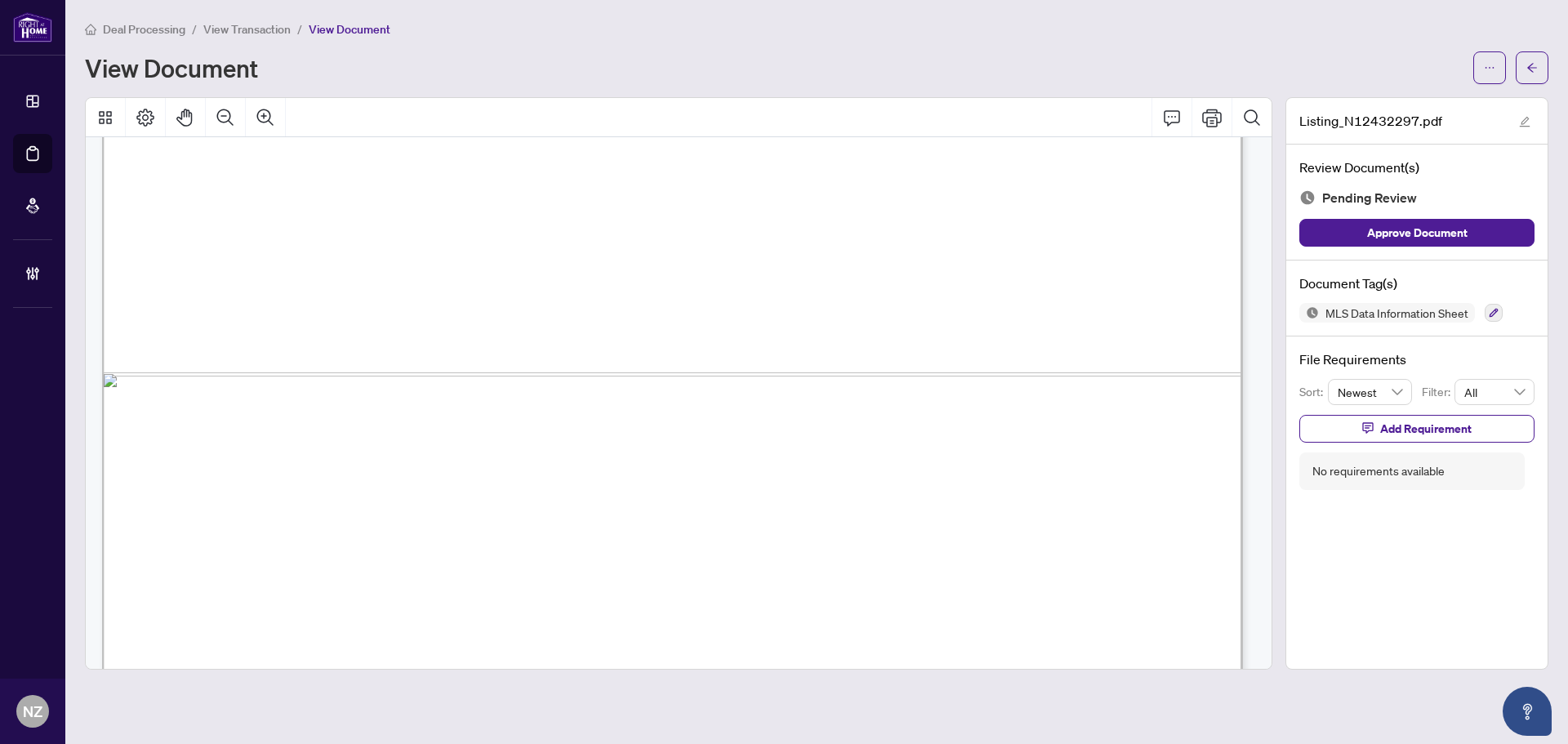
scroll to position [788, 0]
click at [1486, 310] on button "button" at bounding box center [1493, 312] width 18 height 18
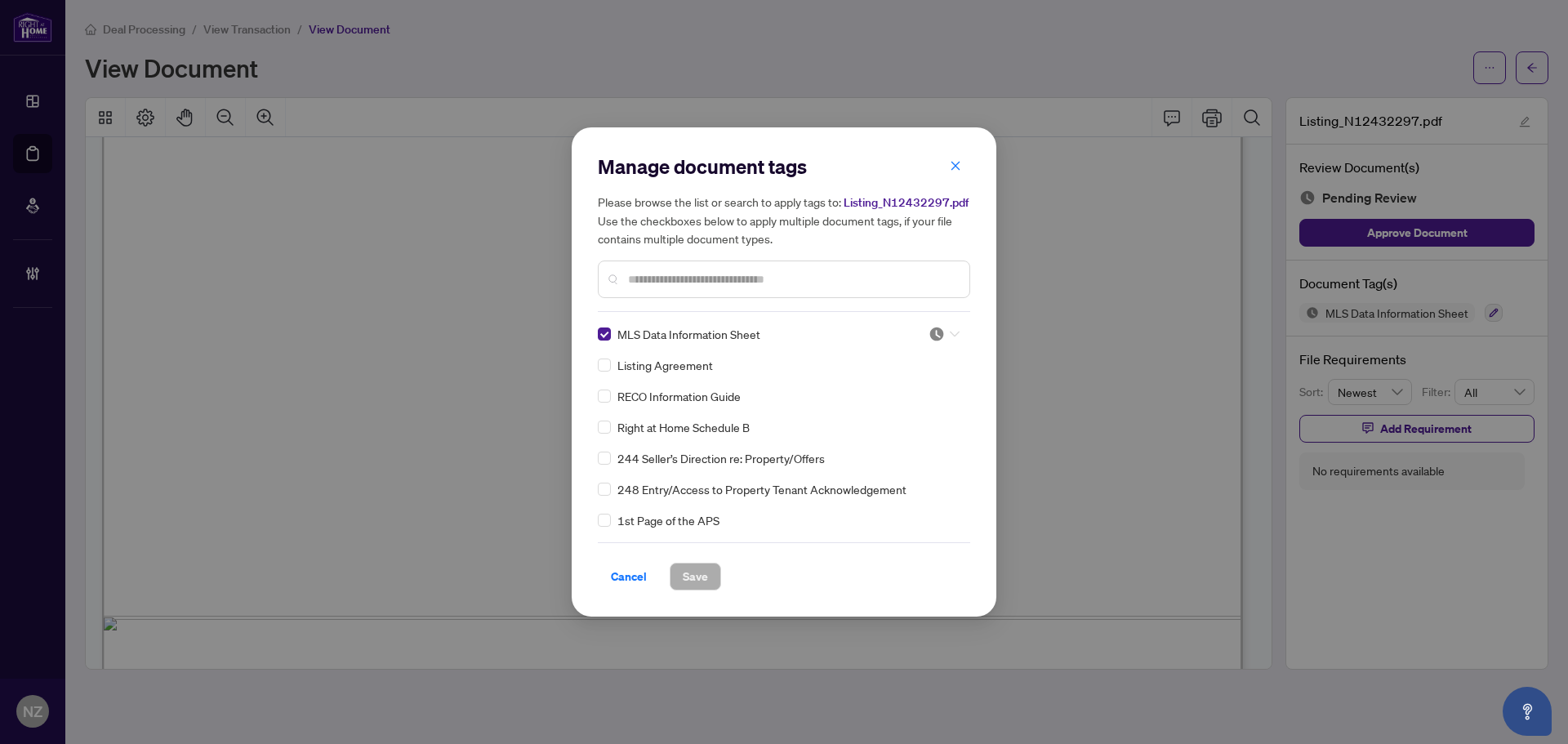
click at [951, 336] on icon at bounding box center [955, 334] width 10 height 7
click at [909, 419] on div "Approved" at bounding box center [889, 413] width 105 height 18
click at [683, 588] on span "Save" at bounding box center [695, 576] width 25 height 26
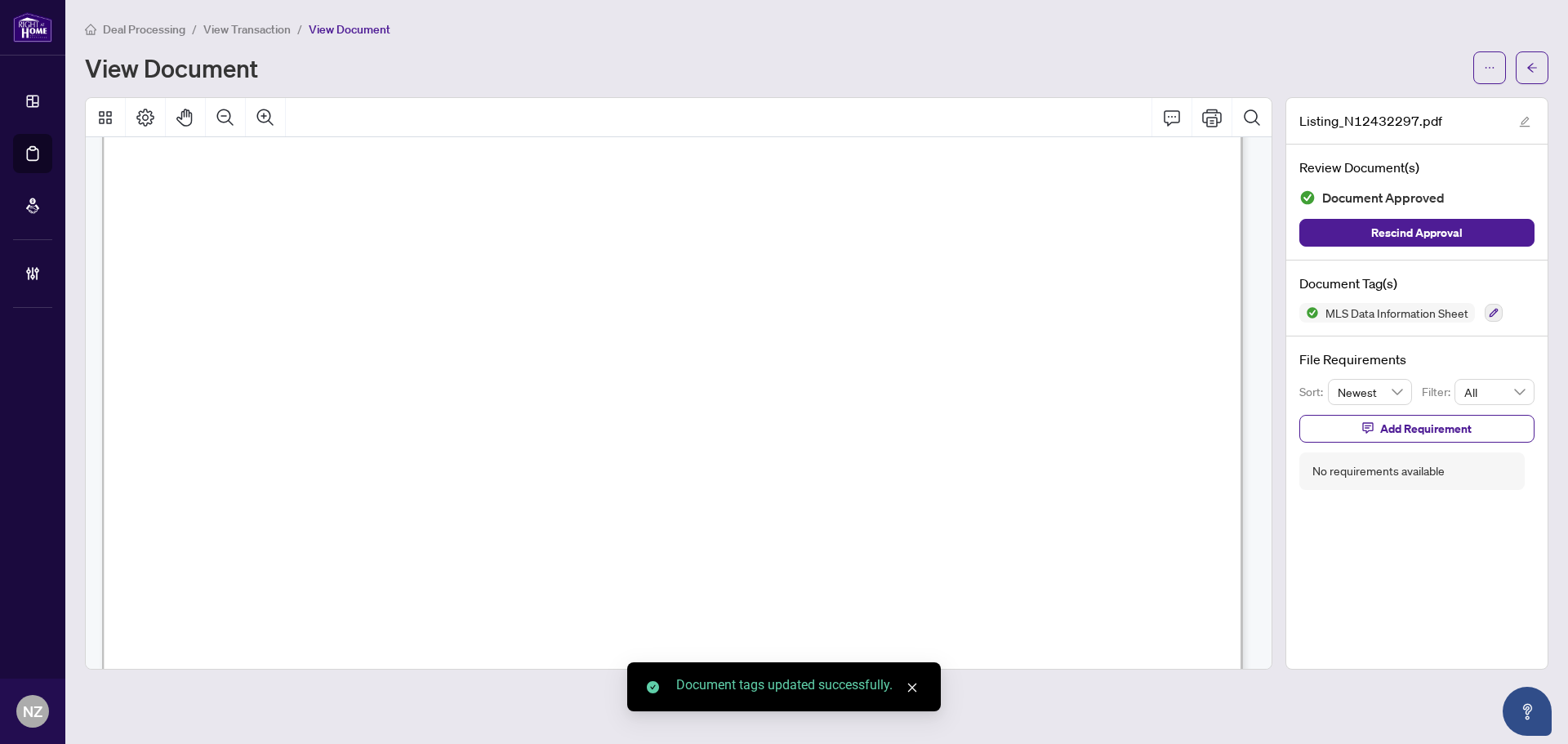
scroll to position [135, 0]
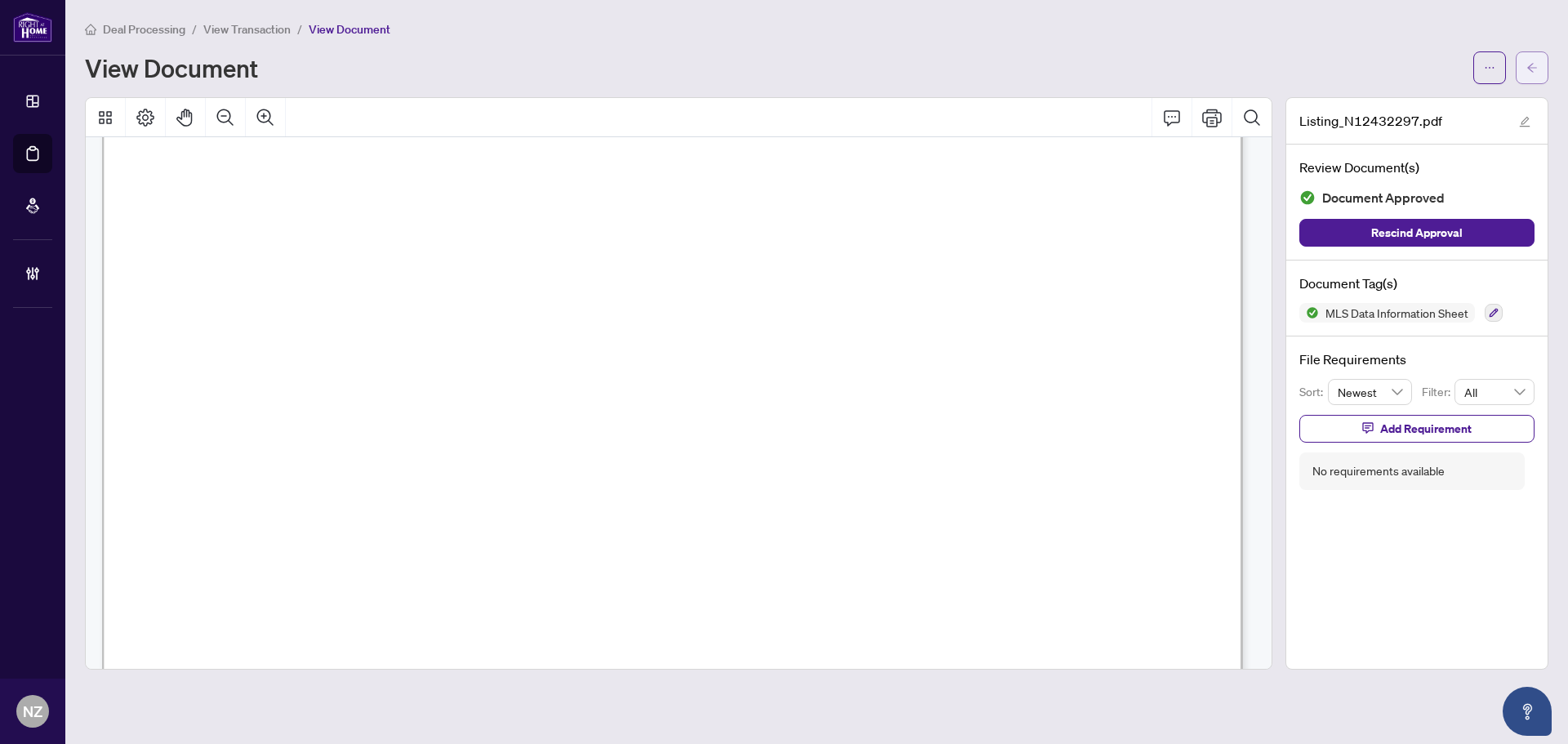
click at [1527, 66] on icon "arrow-left" at bounding box center [1532, 68] width 12 height 12
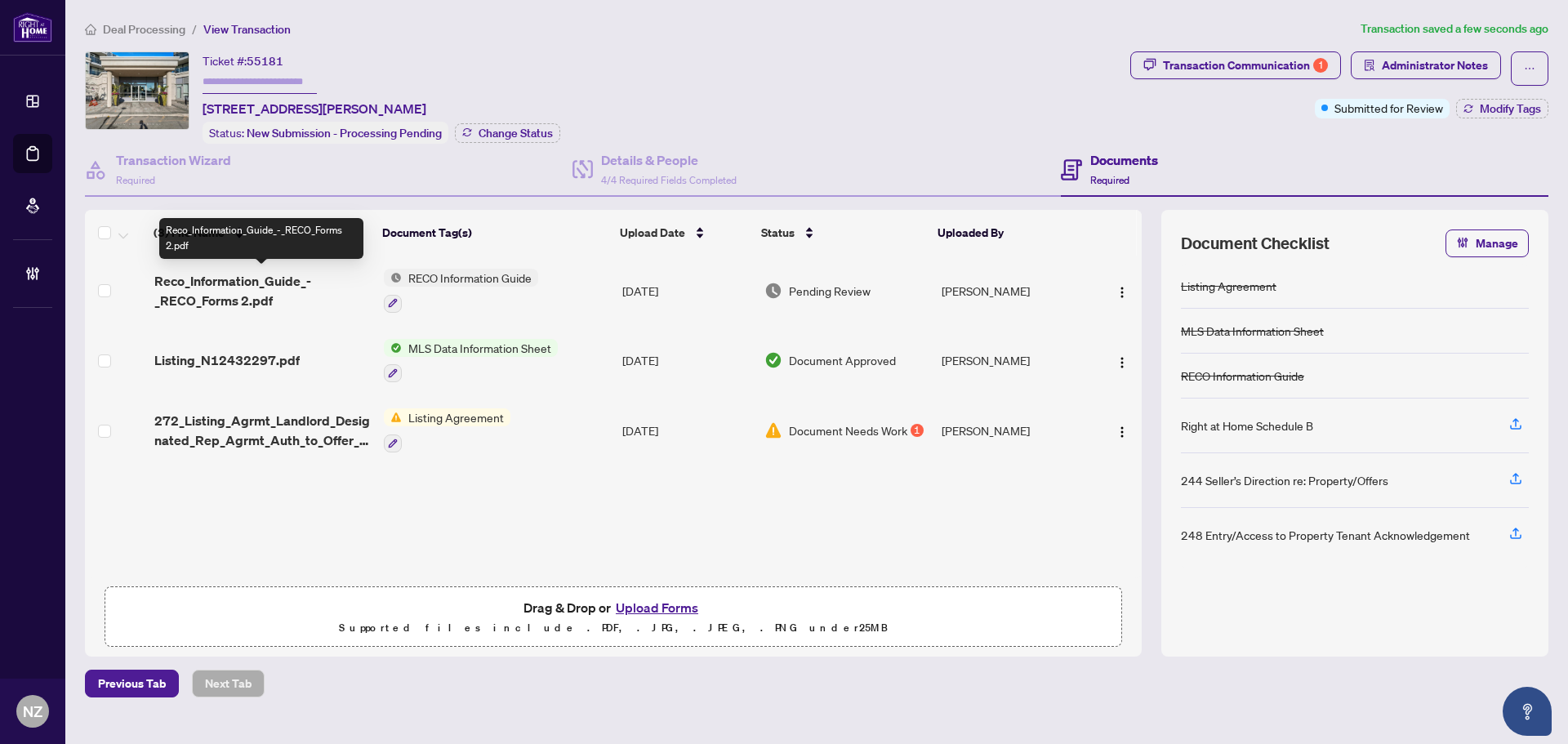
click at [218, 295] on span "Reco_Information_Guide_-_RECO_Forms 2.pdf" at bounding box center [262, 290] width 217 height 39
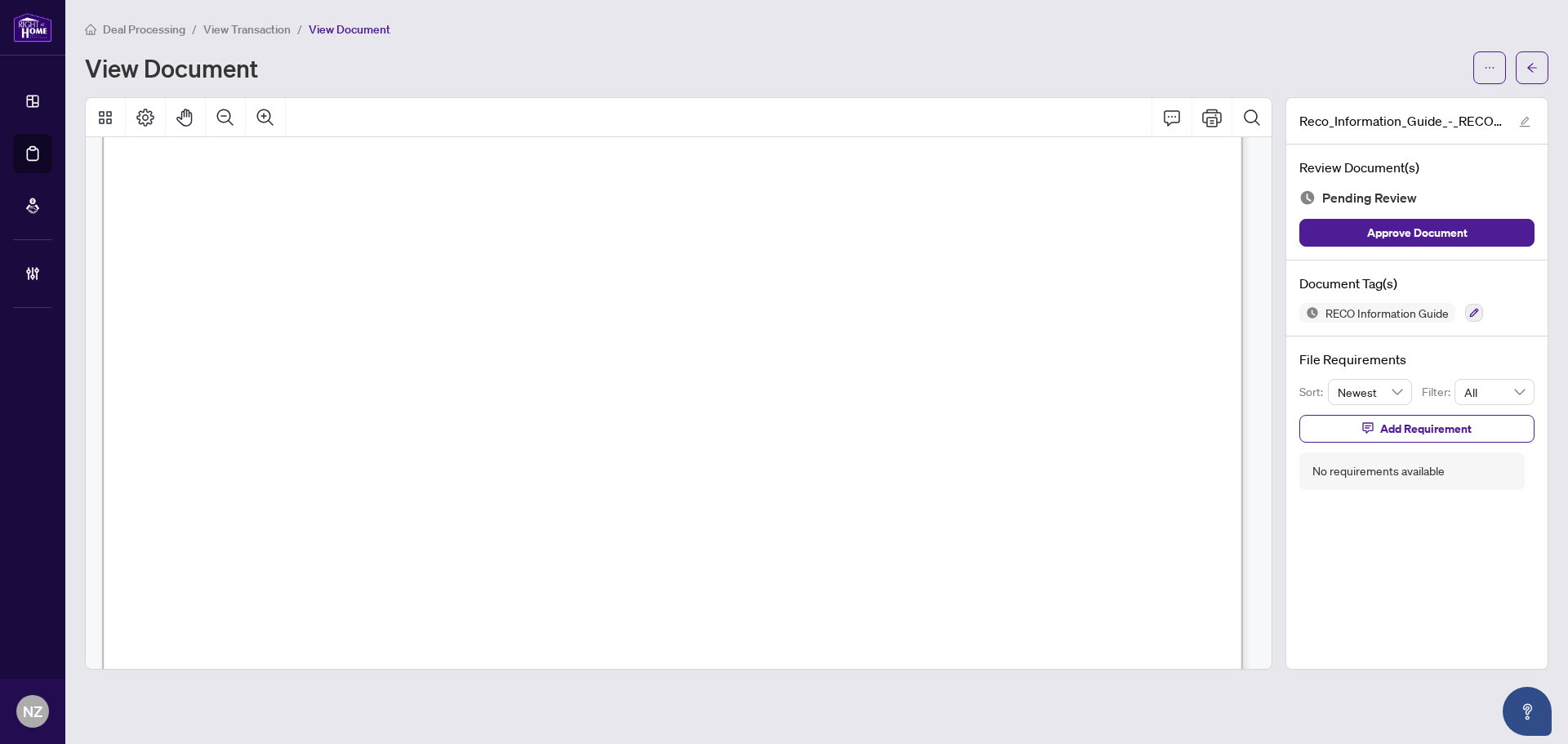
scroll to position [18581, 0]
click at [1477, 313] on icon "button" at bounding box center [1474, 313] width 10 height 10
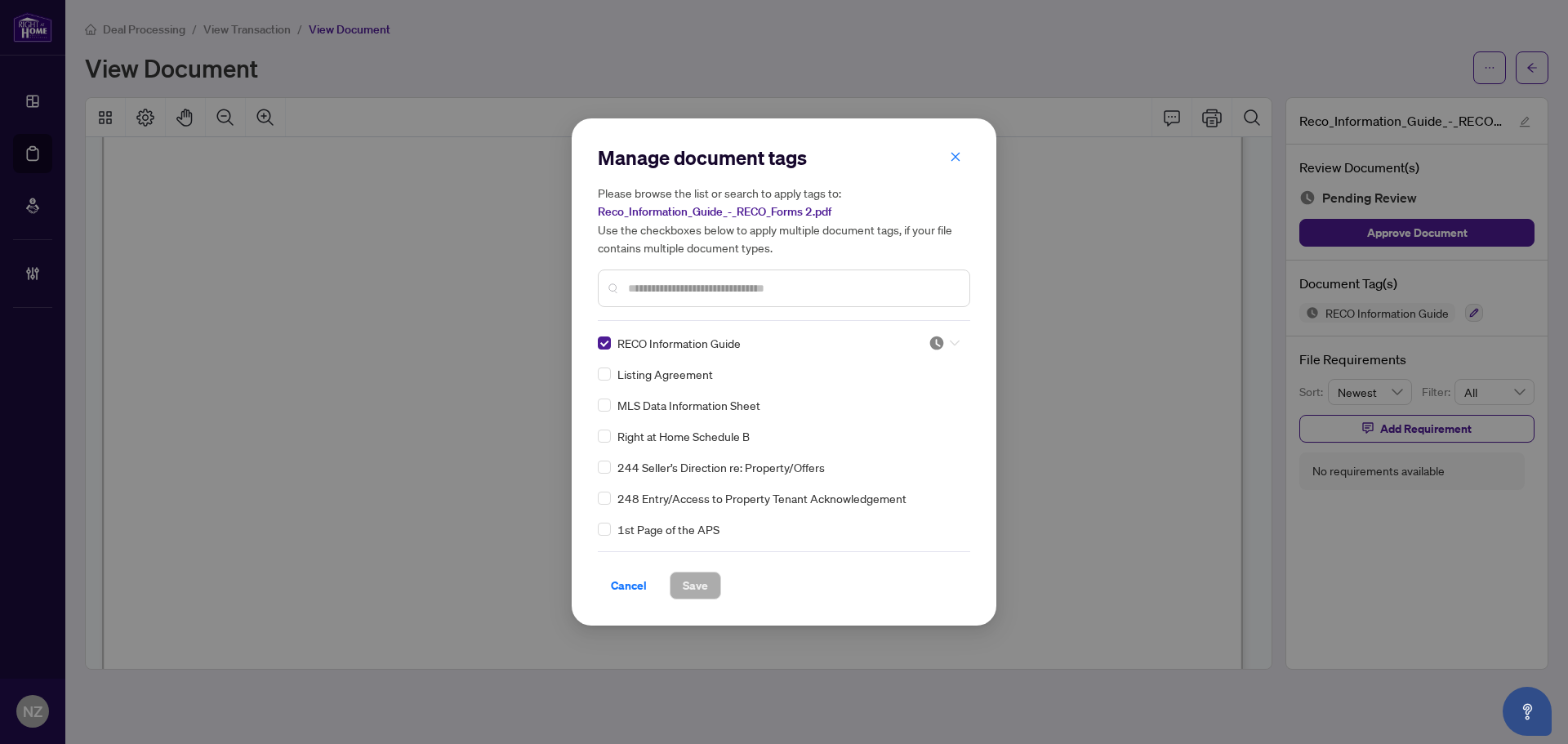
click at [949, 347] on div at bounding box center [944, 343] width 31 height 17
click at [891, 420] on div "Approved" at bounding box center [889, 423] width 105 height 18
click at [696, 584] on span "Save" at bounding box center [695, 585] width 25 height 26
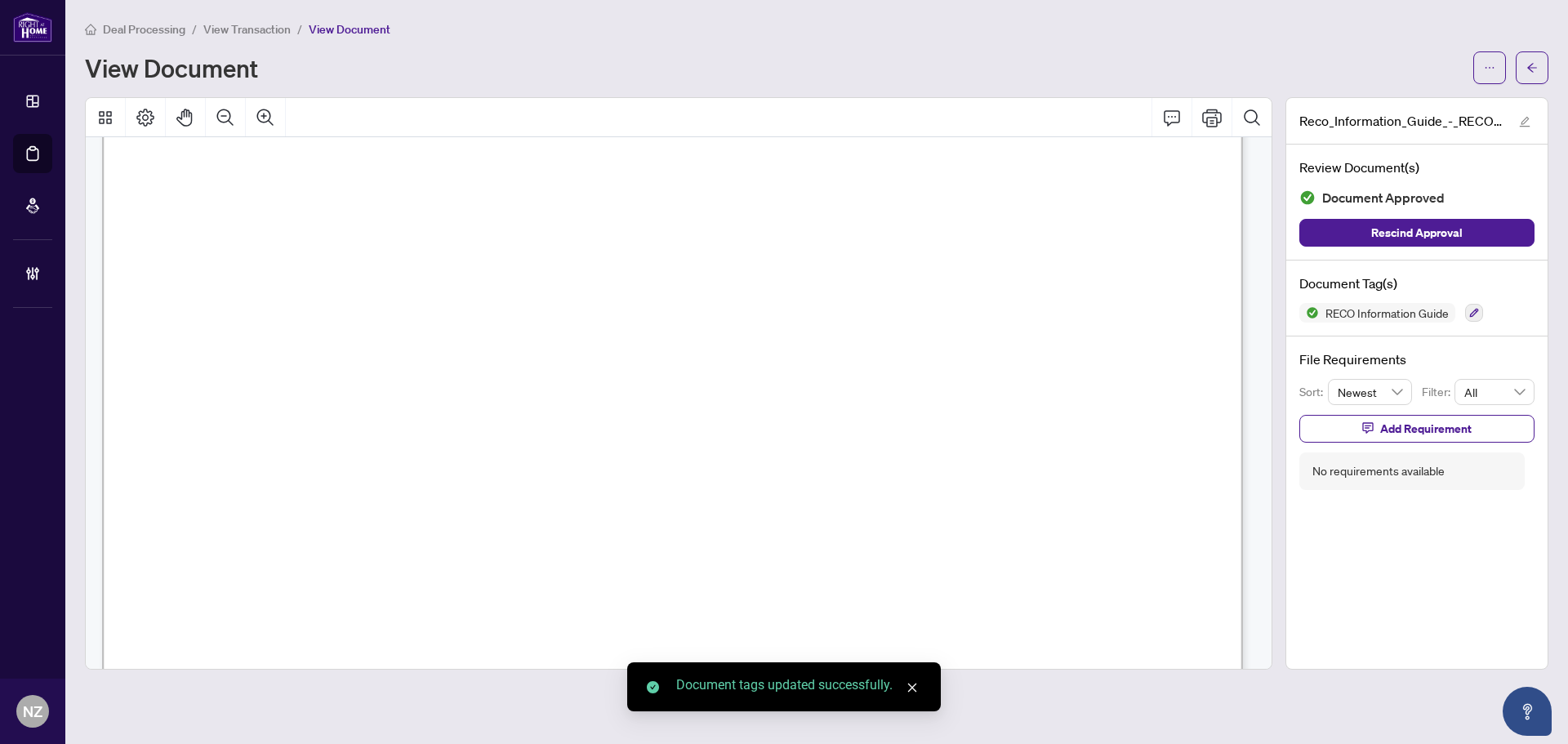
click at [1533, 70] on icon "arrow-left" at bounding box center [1532, 68] width 12 height 12
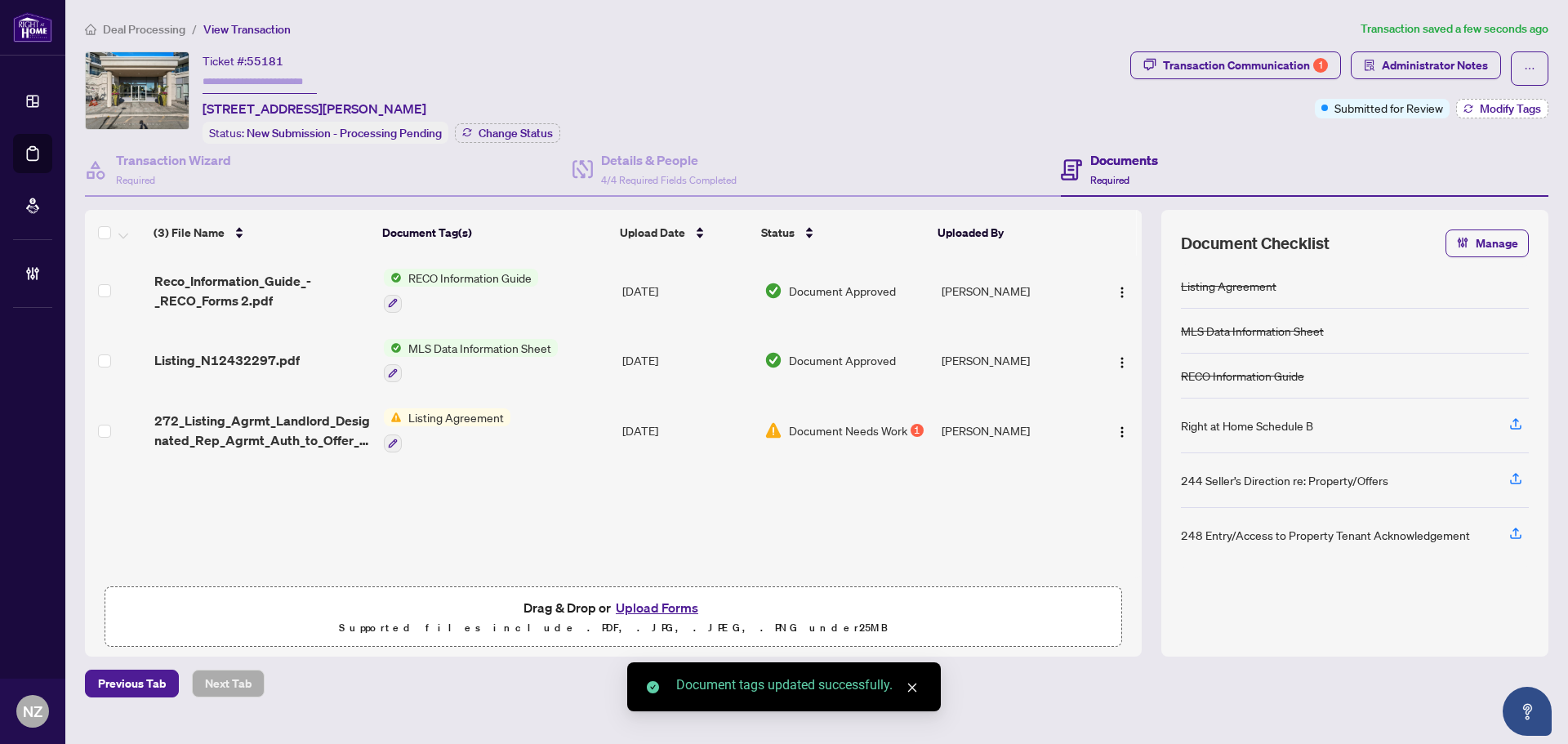
click at [1500, 110] on span "Modify Tags" at bounding box center [1510, 109] width 61 height 12
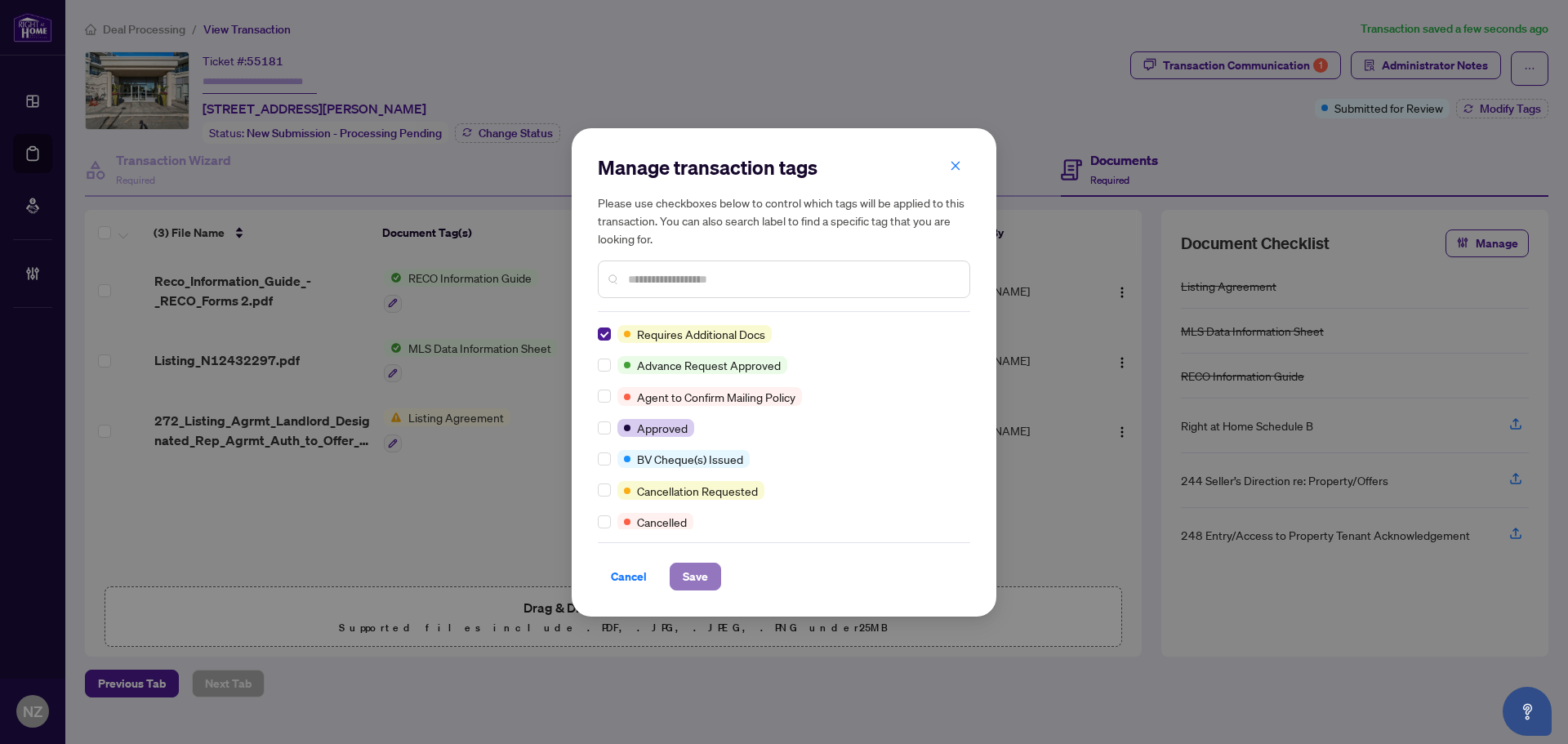
click at [685, 577] on span "Save" at bounding box center [695, 576] width 25 height 26
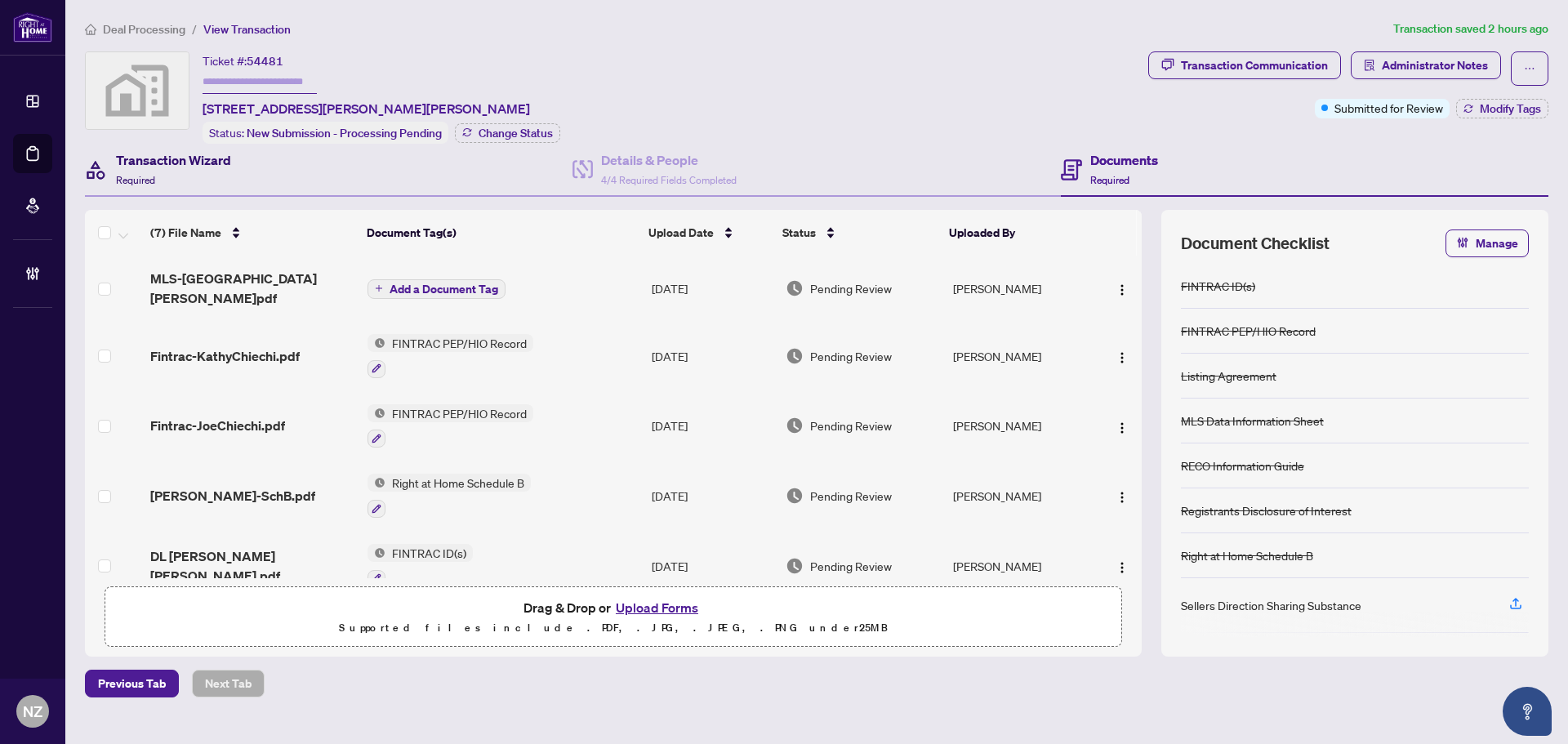
click at [123, 174] on span "Required" at bounding box center [136, 180] width 39 height 13
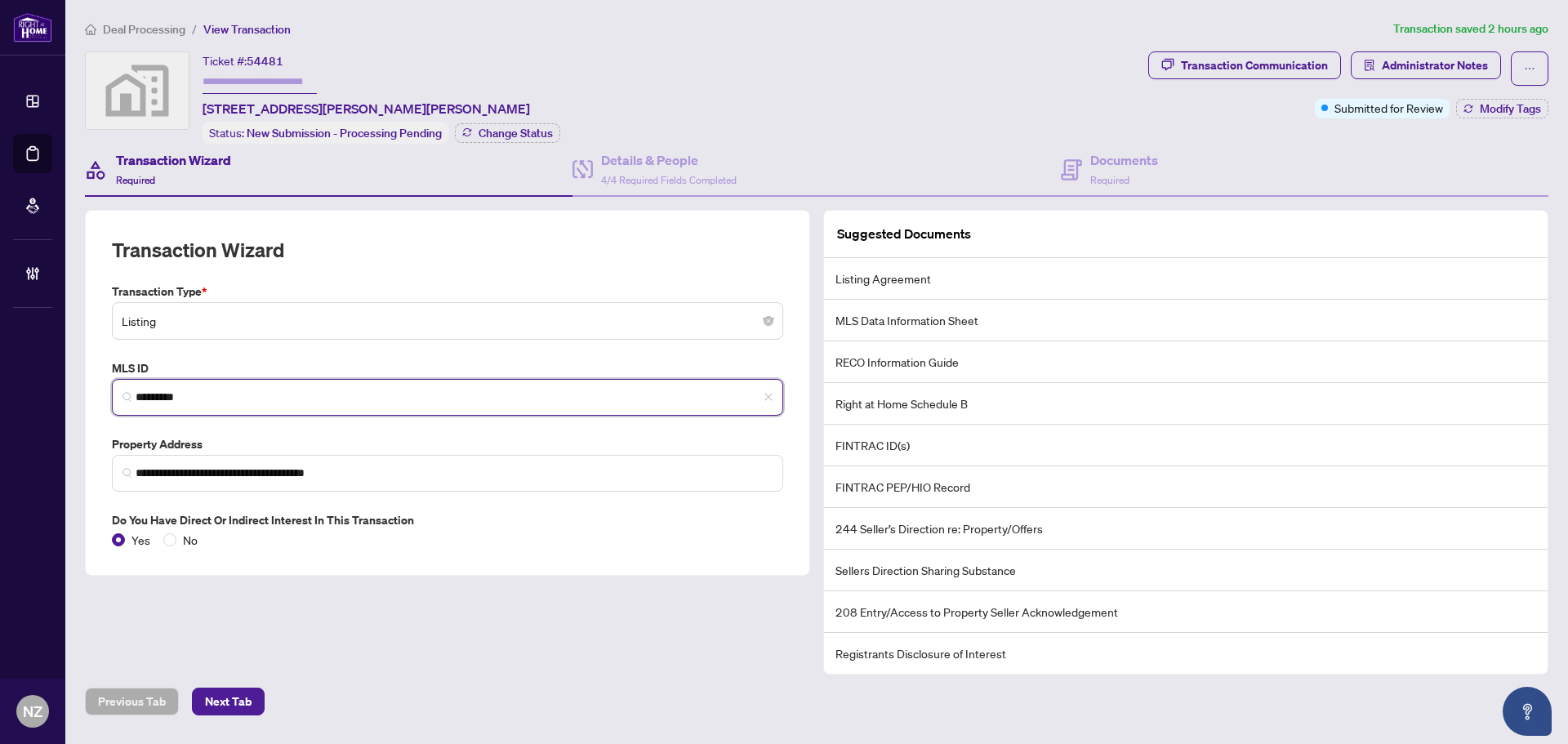
click at [232, 391] on input "*********" at bounding box center [453, 398] width 637 height 17
drag, startPoint x: 211, startPoint y: 395, endPoint x: 92, endPoint y: 382, distance: 119.7
click at [93, 385] on div "**********" at bounding box center [448, 393] width 725 height 366
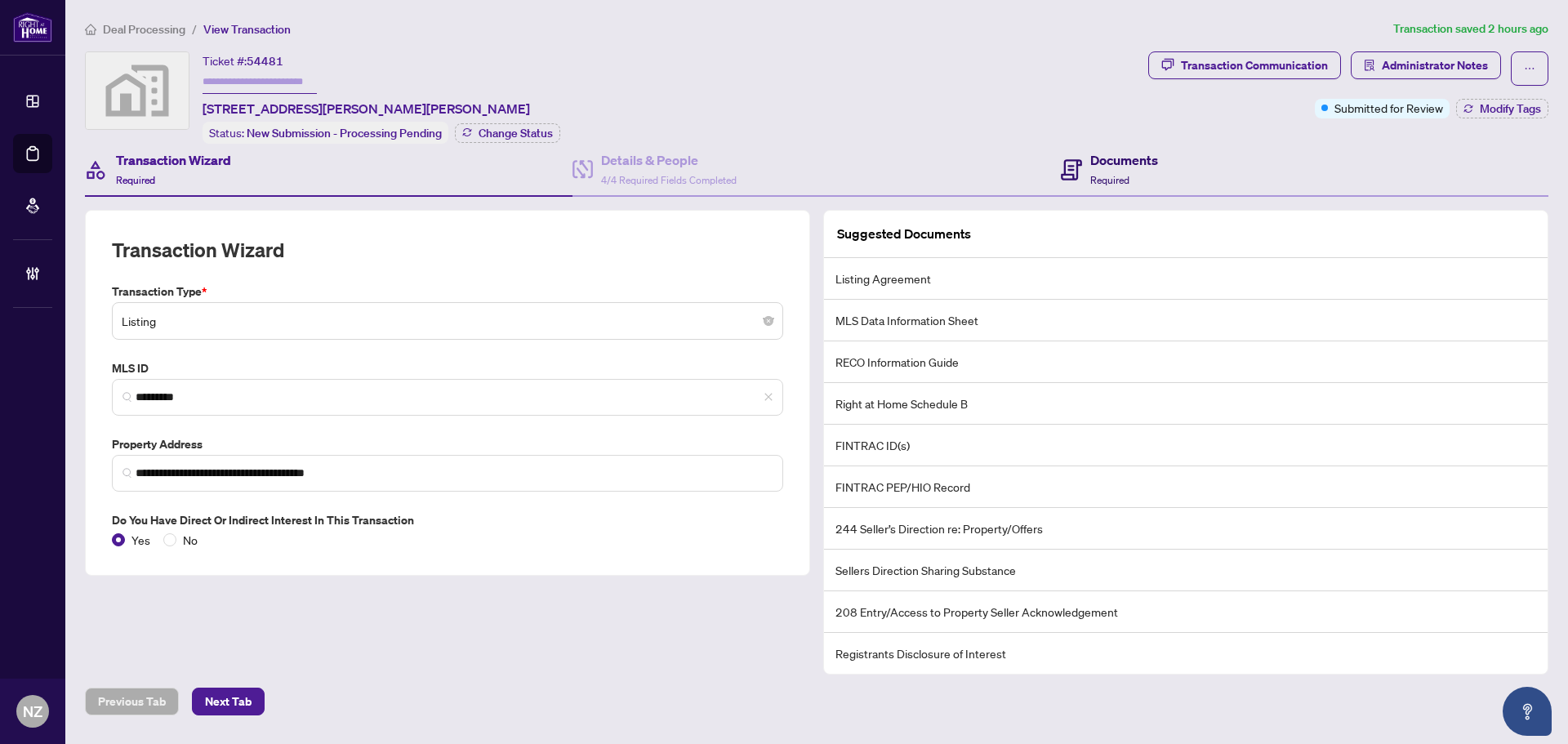
click at [1109, 168] on div "Documents Required" at bounding box center [1124, 170] width 68 height 38
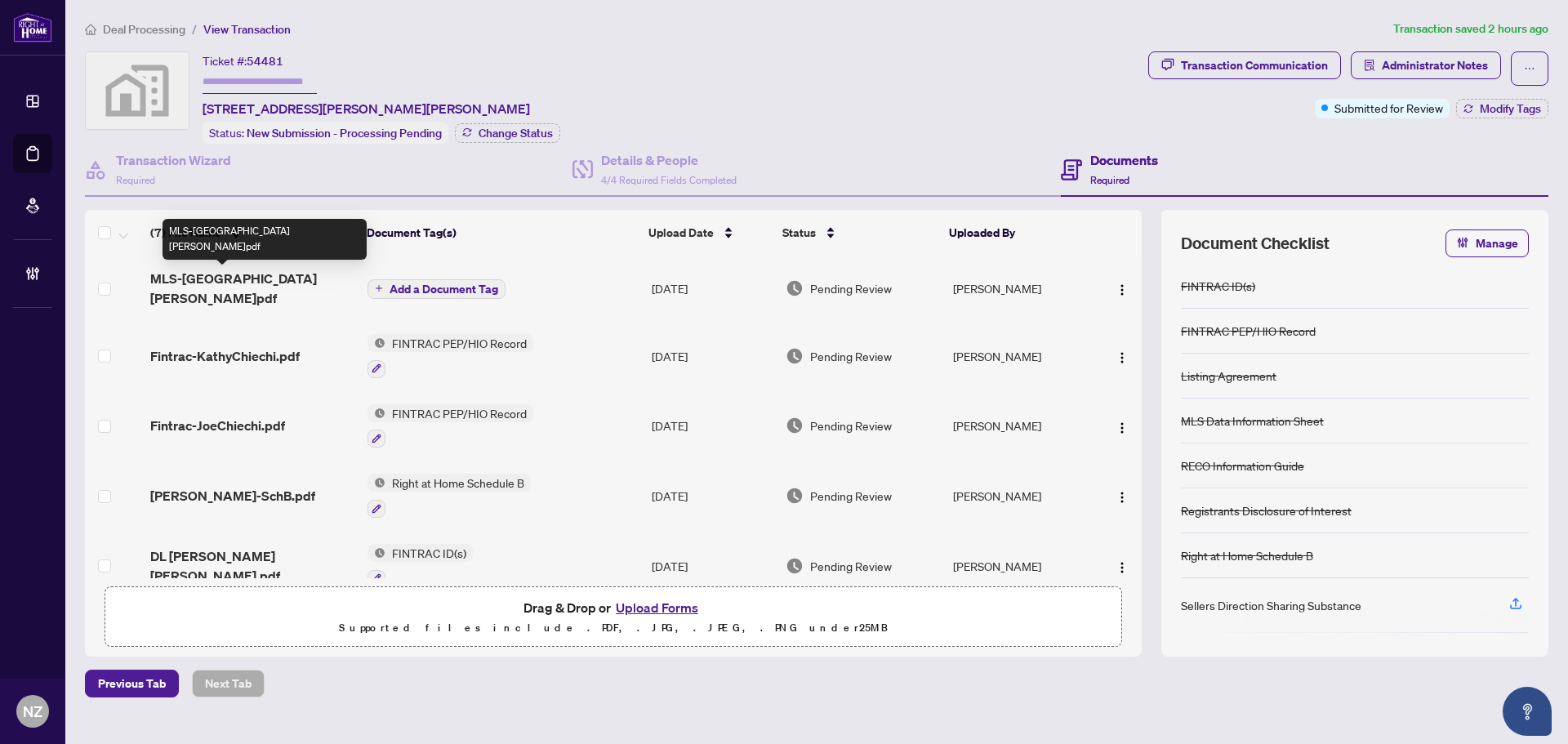
click at [254, 277] on span "MLS-58 Knoll Haven.pdf" at bounding box center [253, 288] width 204 height 39
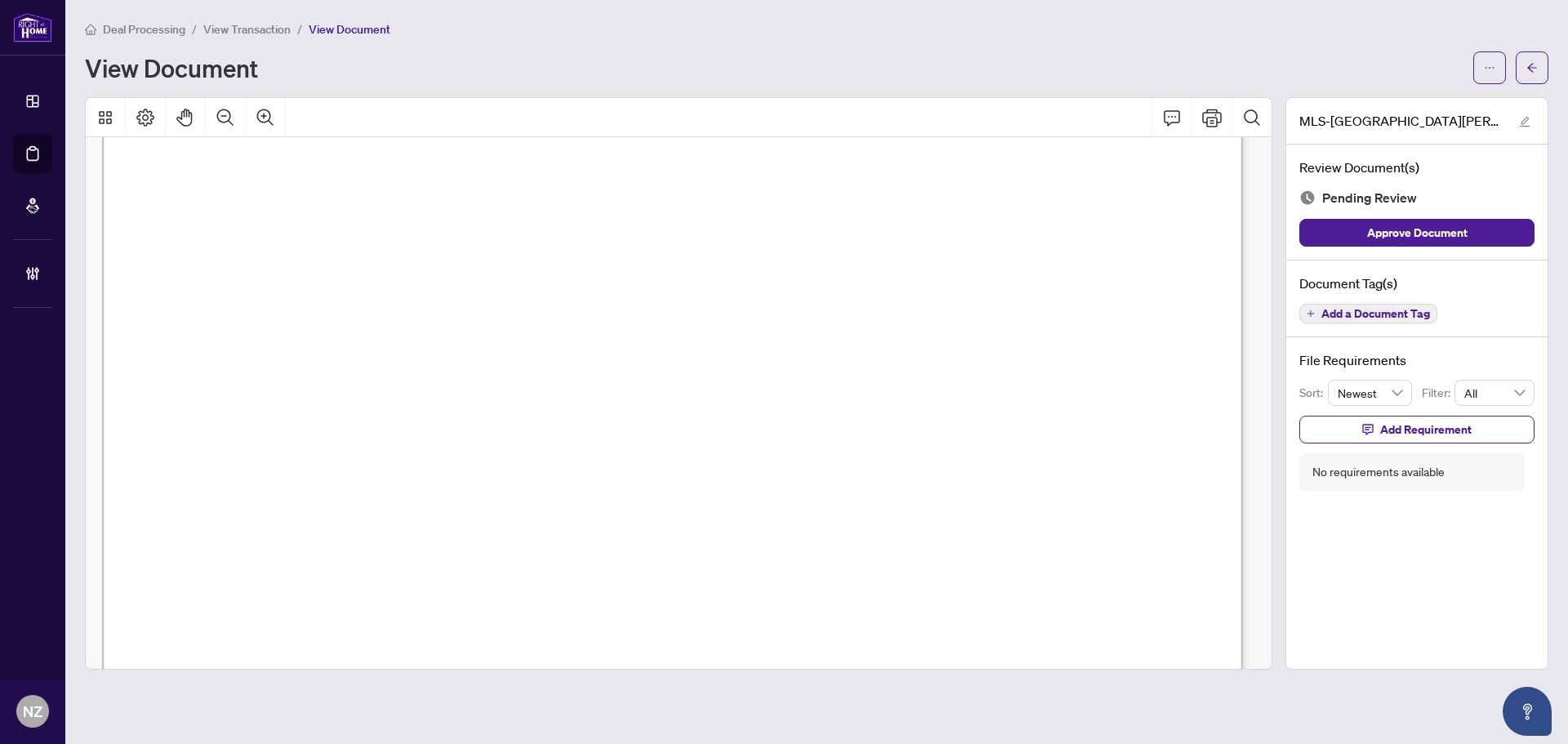
scroll to position [1675, 0]
click at [1367, 305] on button "Add a Document Tag" at bounding box center [1368, 313] width 138 height 19
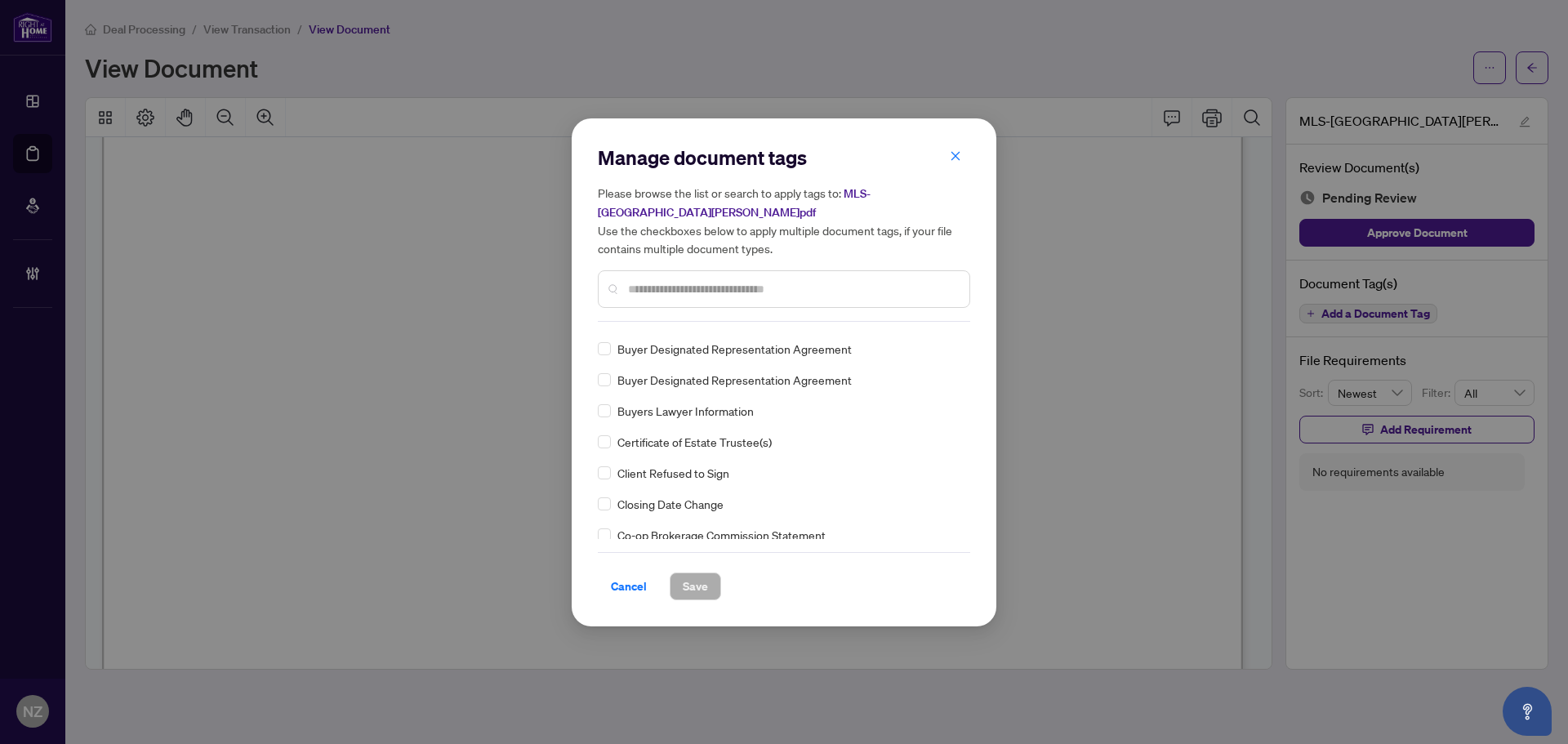
scroll to position [654, 0]
click at [650, 280] on input "text" at bounding box center [792, 289] width 328 height 18
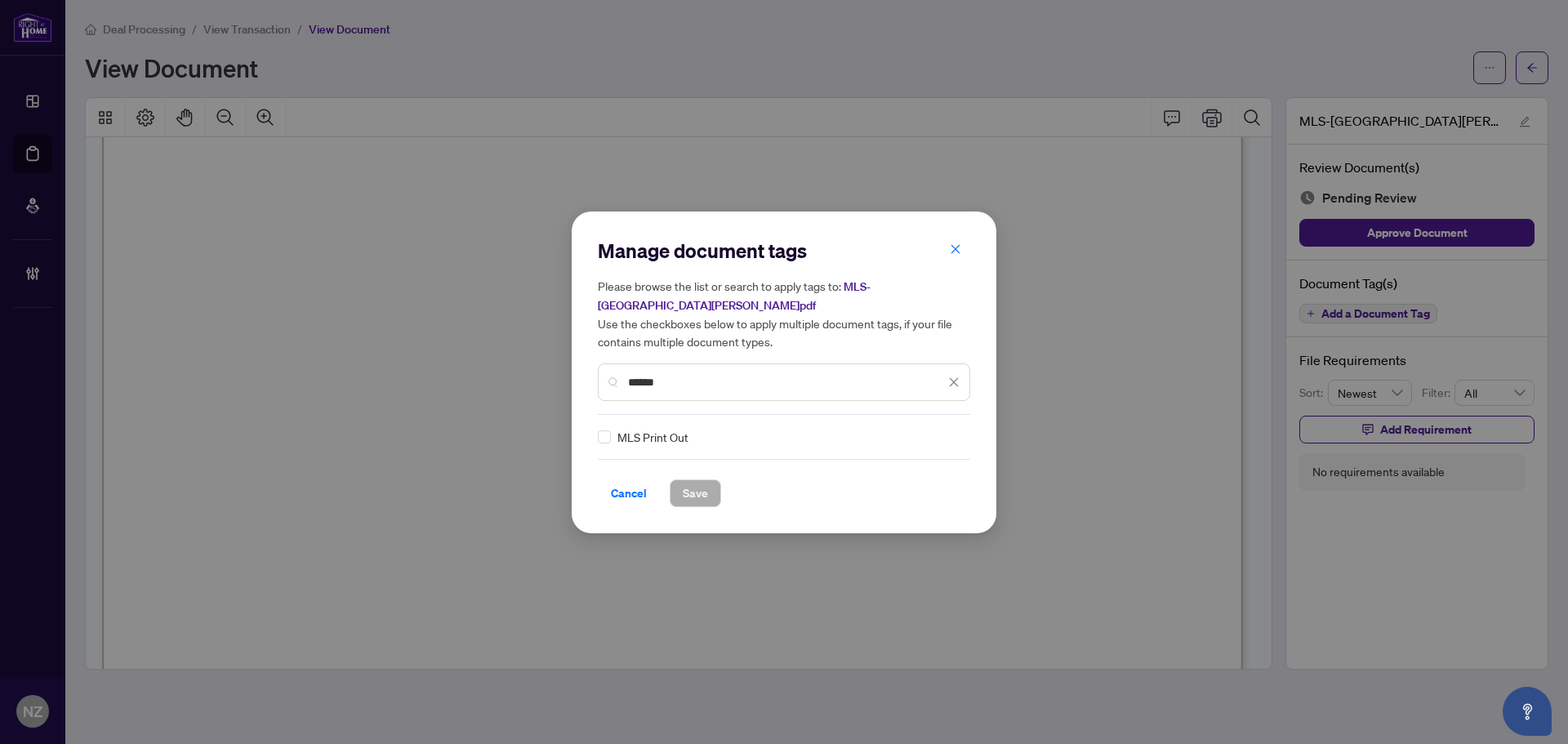
scroll to position [0, 0]
type input "******"
click at [950, 434] on icon at bounding box center [955, 437] width 10 height 7
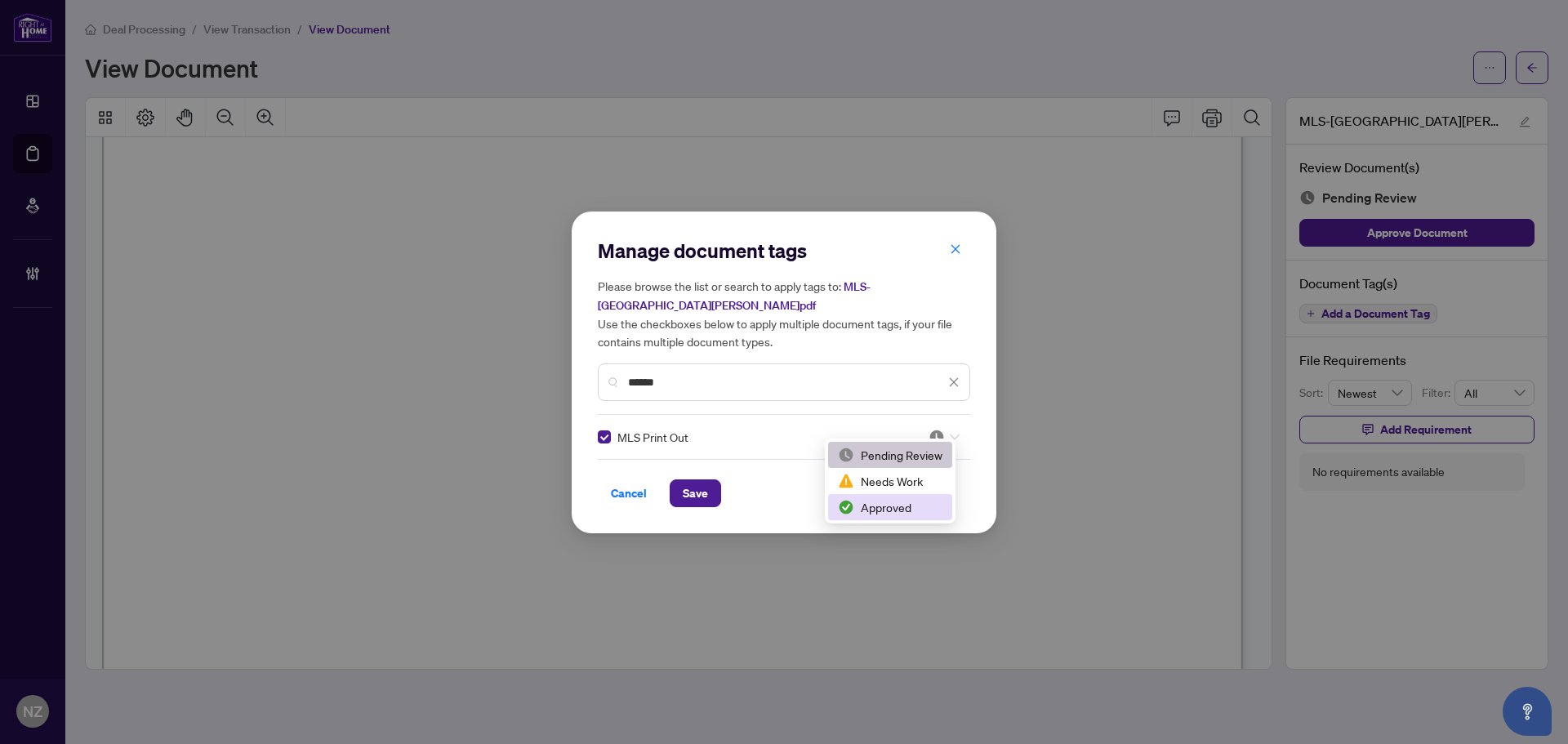
drag, startPoint x: 873, startPoint y: 506, endPoint x: 863, endPoint y: 505, distance: 10.0
click at [869, 506] on div "Approved" at bounding box center [889, 506] width 105 height 18
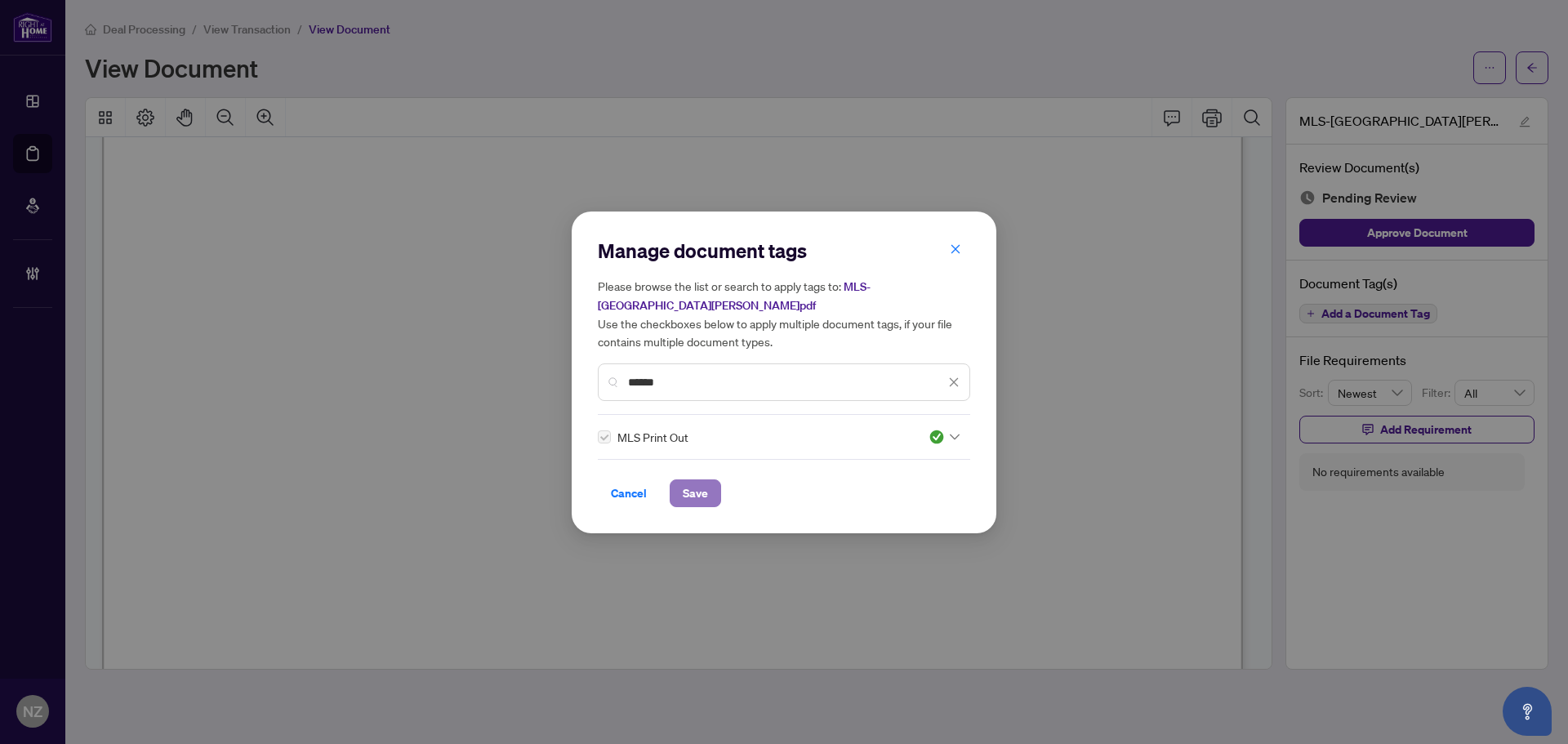
click at [701, 480] on span "Save" at bounding box center [695, 493] width 25 height 26
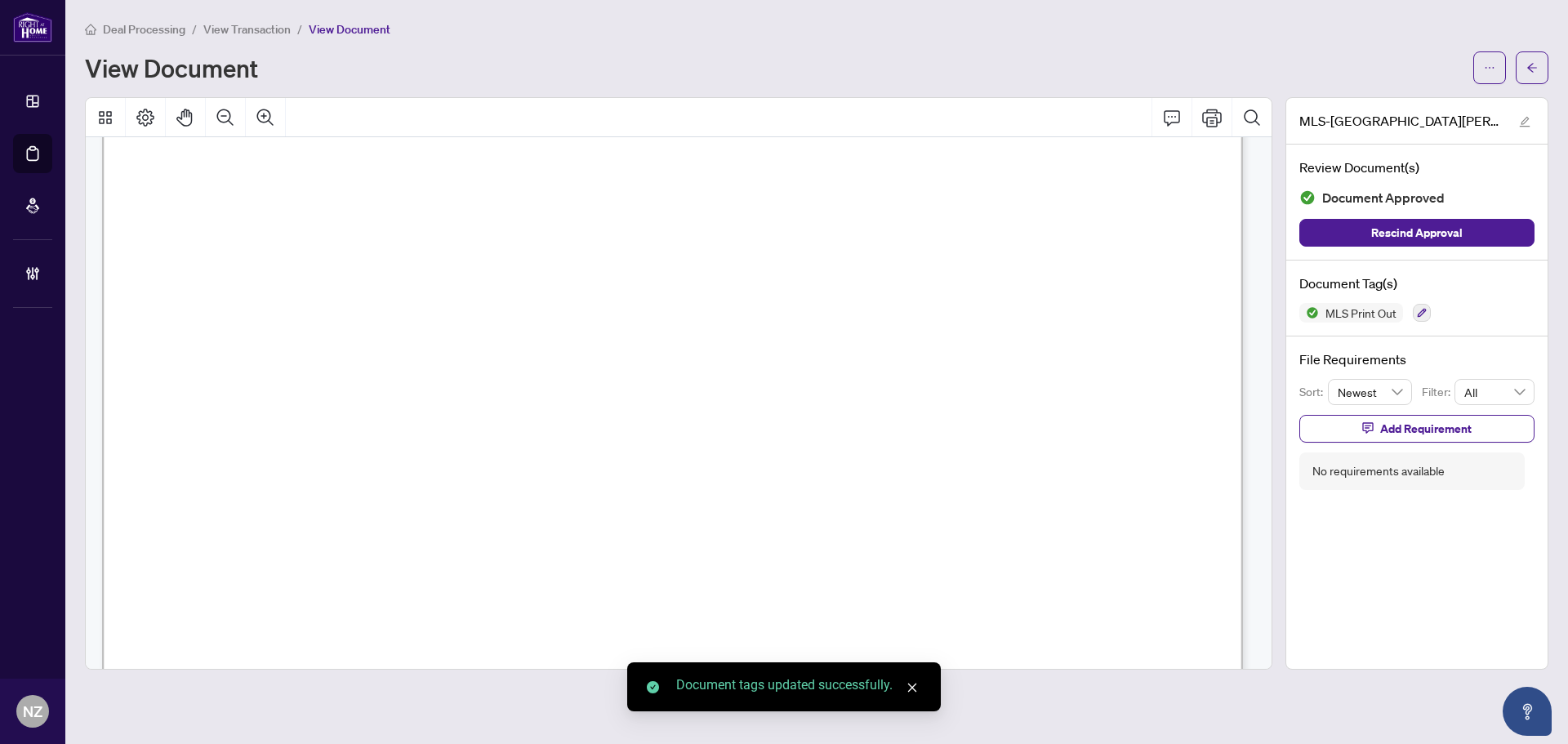
click at [1528, 69] on icon "arrow-left" at bounding box center [1532, 68] width 12 height 12
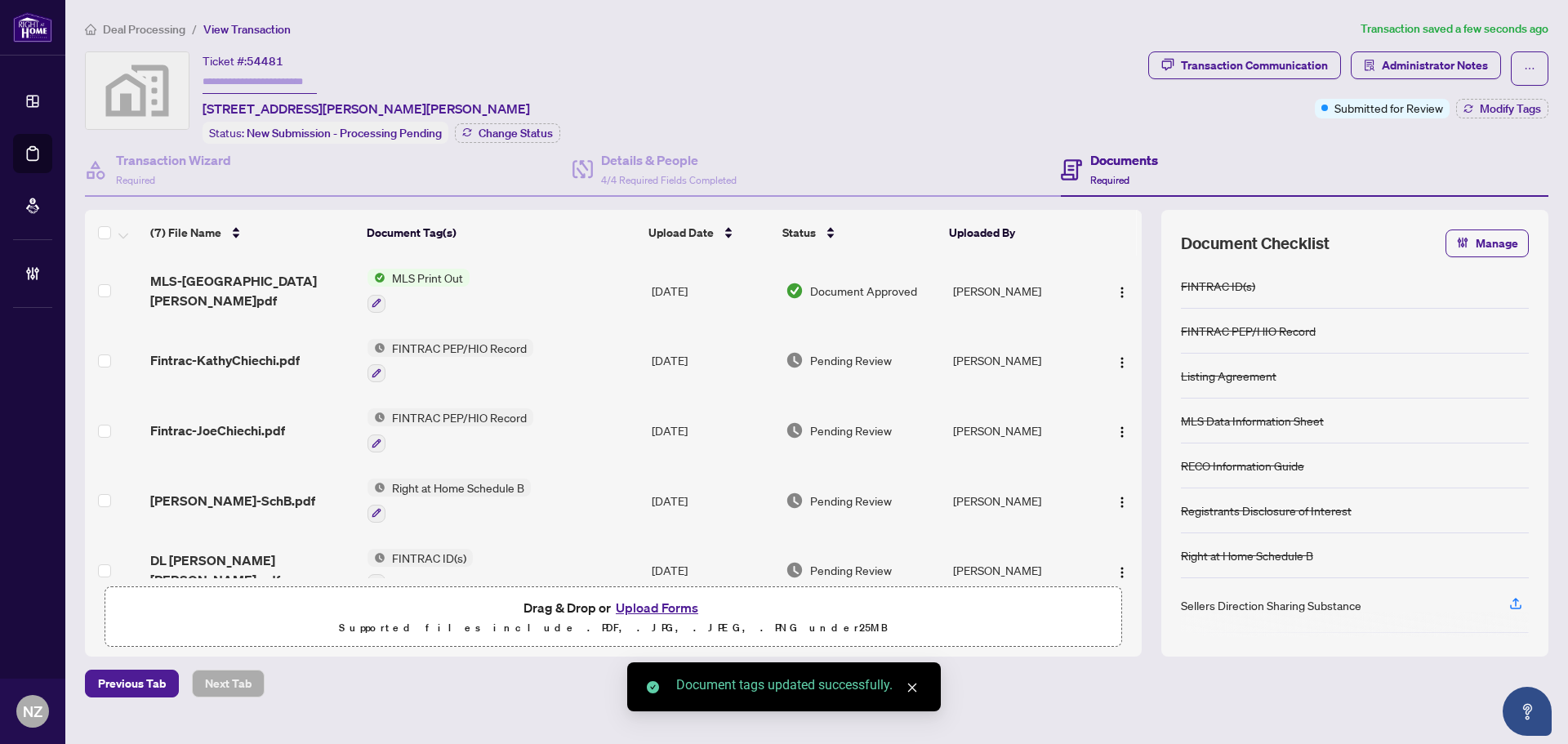
click at [236, 360] on span "Fintrac-KathyChiechi.pdf" at bounding box center [225, 360] width 150 height 19
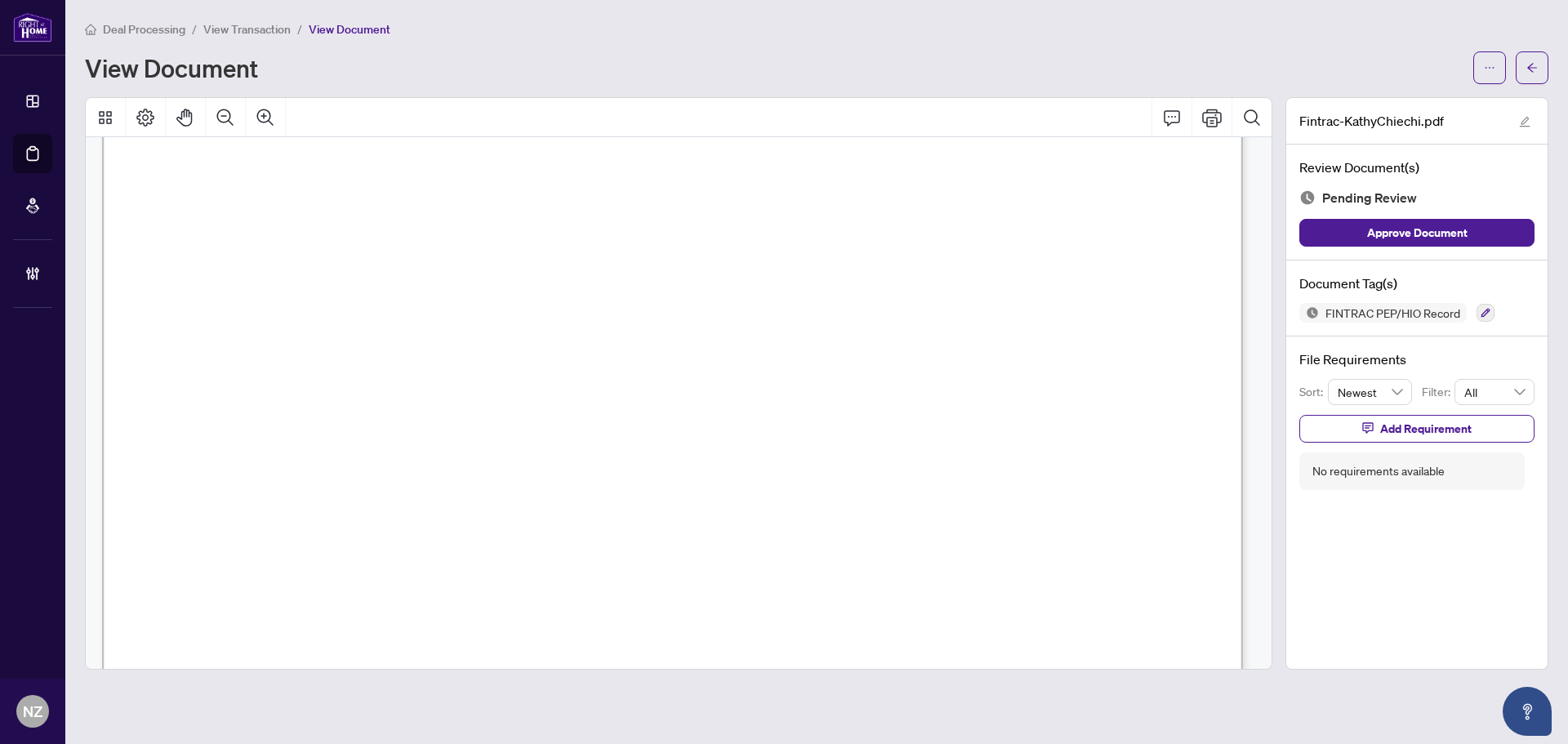
scroll to position [6208, 0]
click at [1484, 308] on icon "button" at bounding box center [1486, 313] width 10 height 10
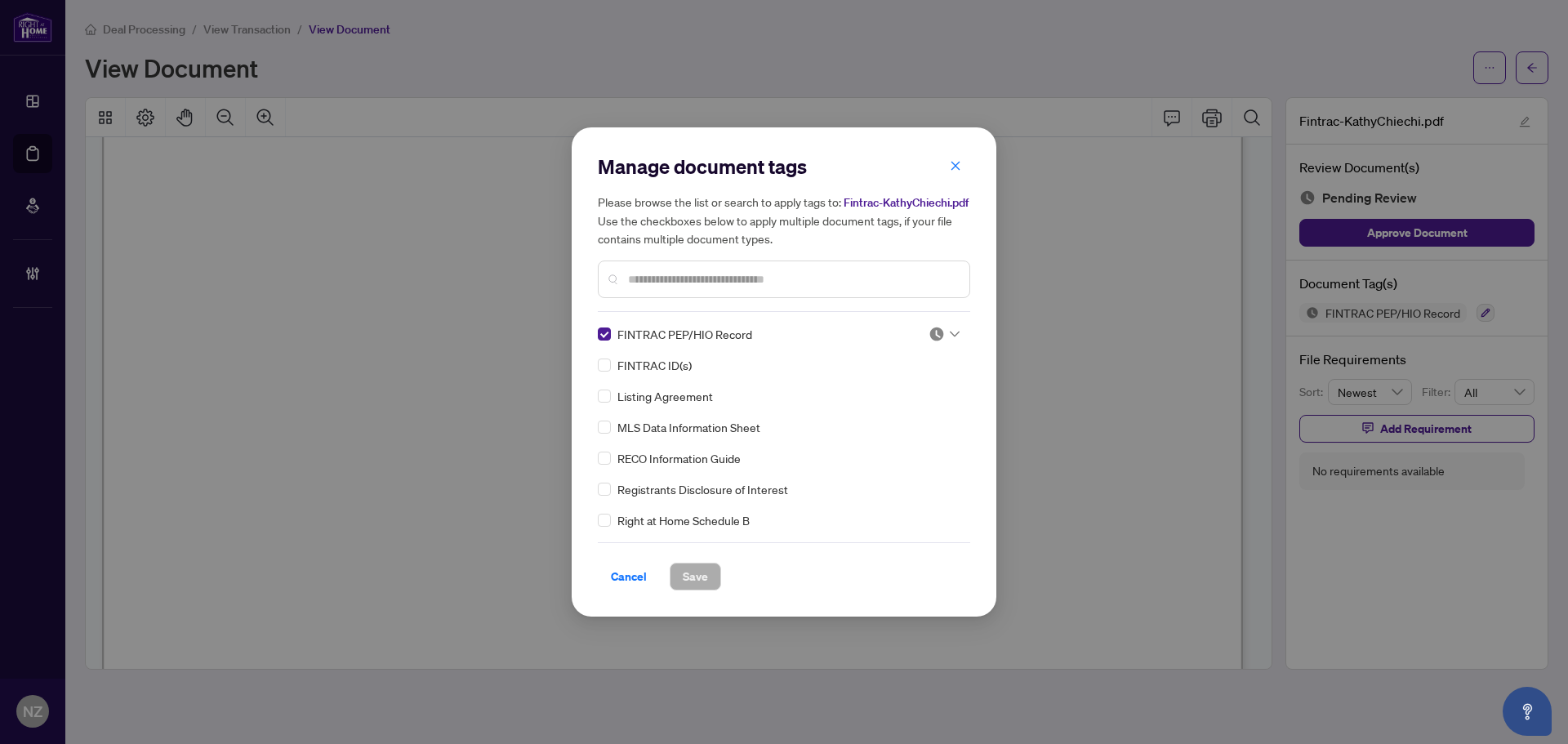
click at [950, 331] on icon at bounding box center [955, 334] width 10 height 7
click at [873, 422] on div "Approved" at bounding box center [889, 413] width 105 height 18
click at [951, 327] on div at bounding box center [944, 334] width 31 height 17
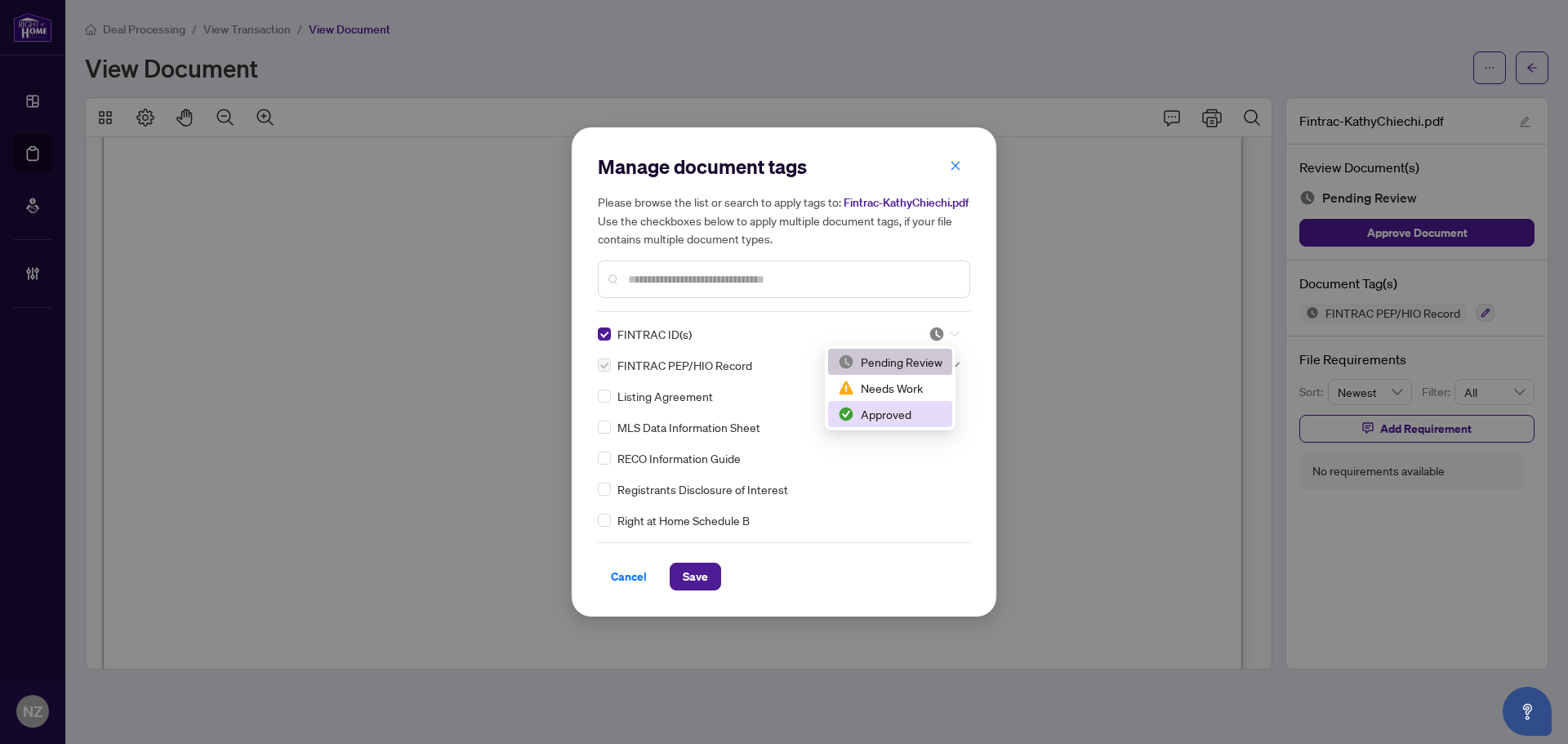
click at [899, 415] on div "Approved" at bounding box center [889, 413] width 105 height 18
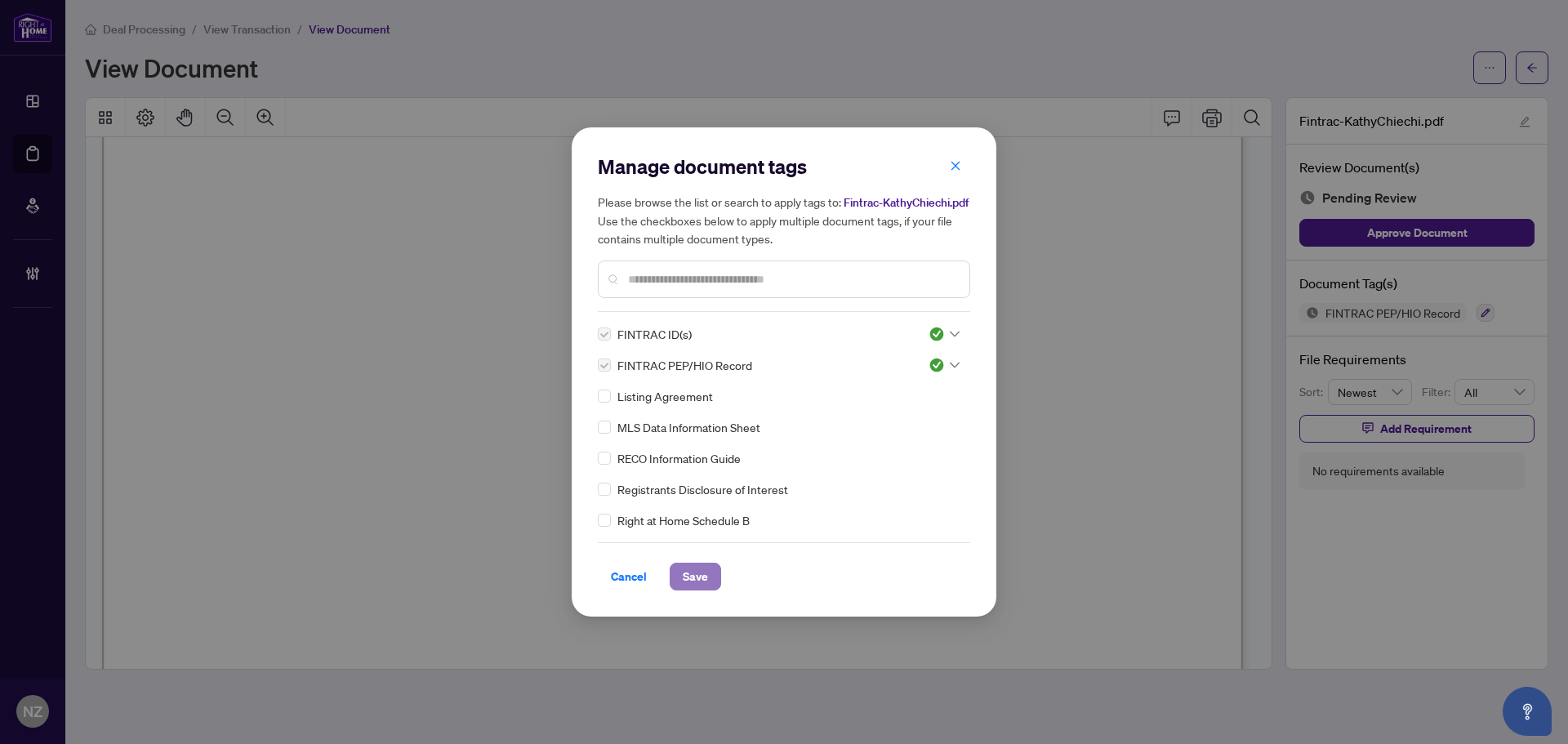
click at [698, 583] on span "Save" at bounding box center [695, 576] width 25 height 26
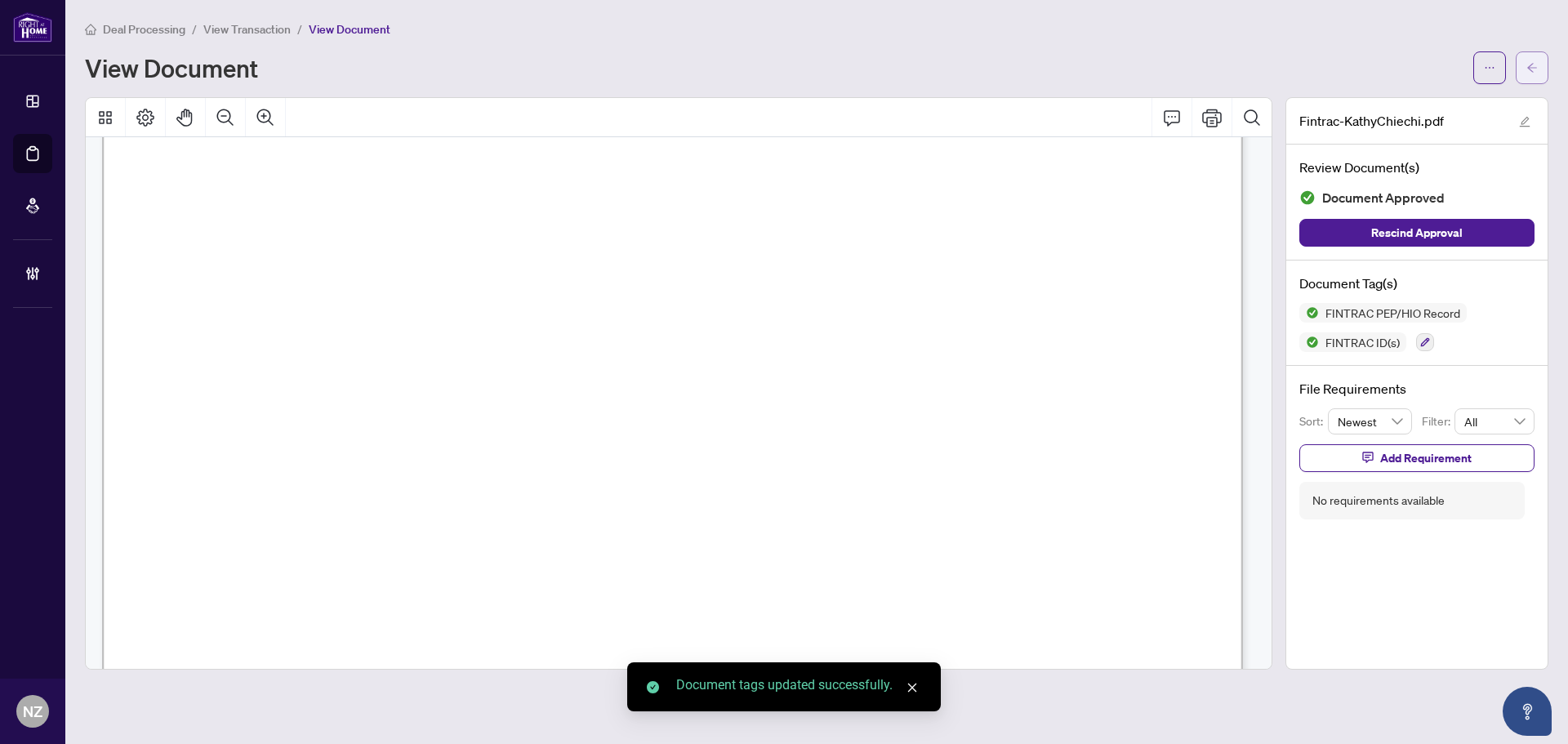
click at [1535, 70] on icon "arrow-left" at bounding box center [1532, 68] width 12 height 12
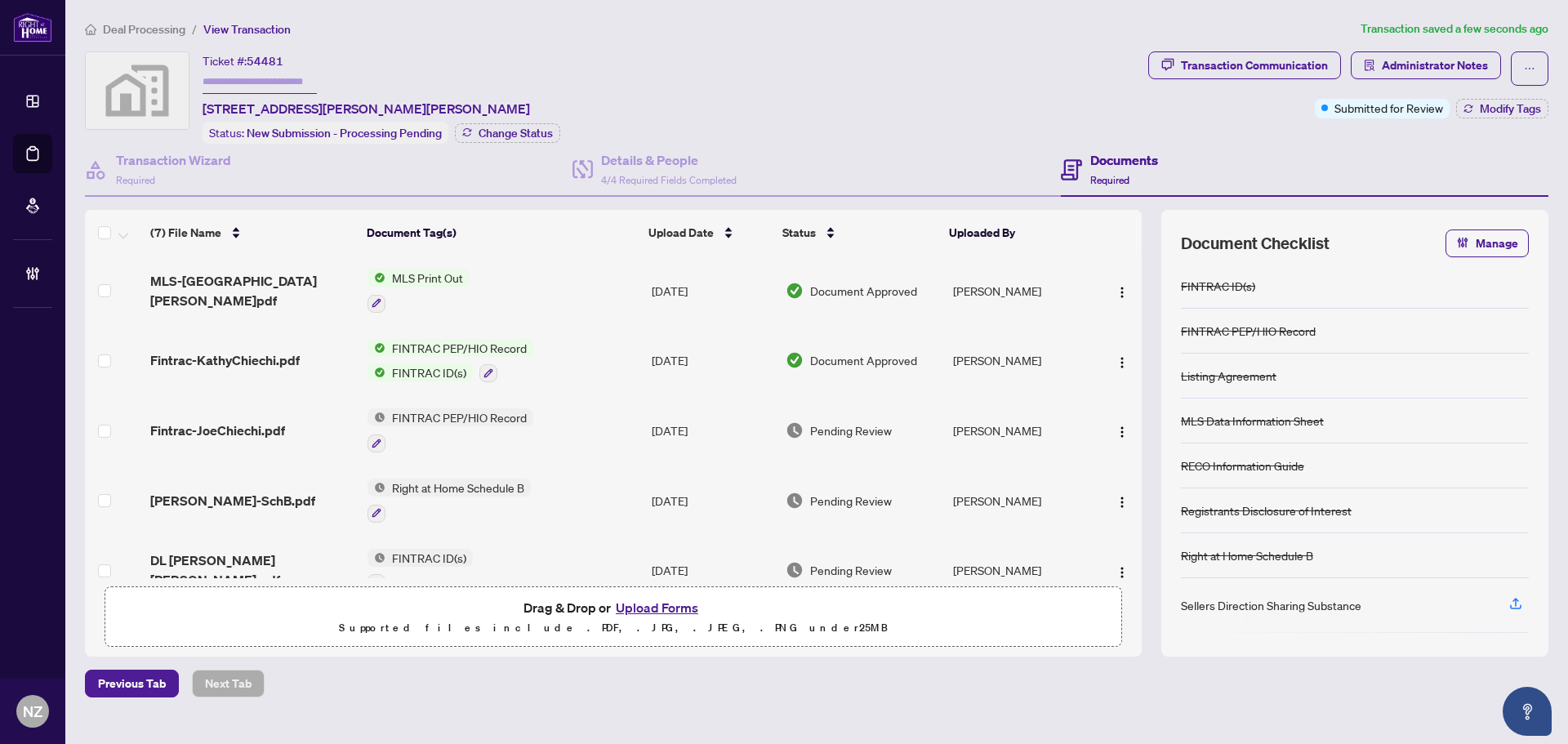
click at [206, 426] on span "Fintrac-JoeChiechi.pdf" at bounding box center [218, 430] width 135 height 19
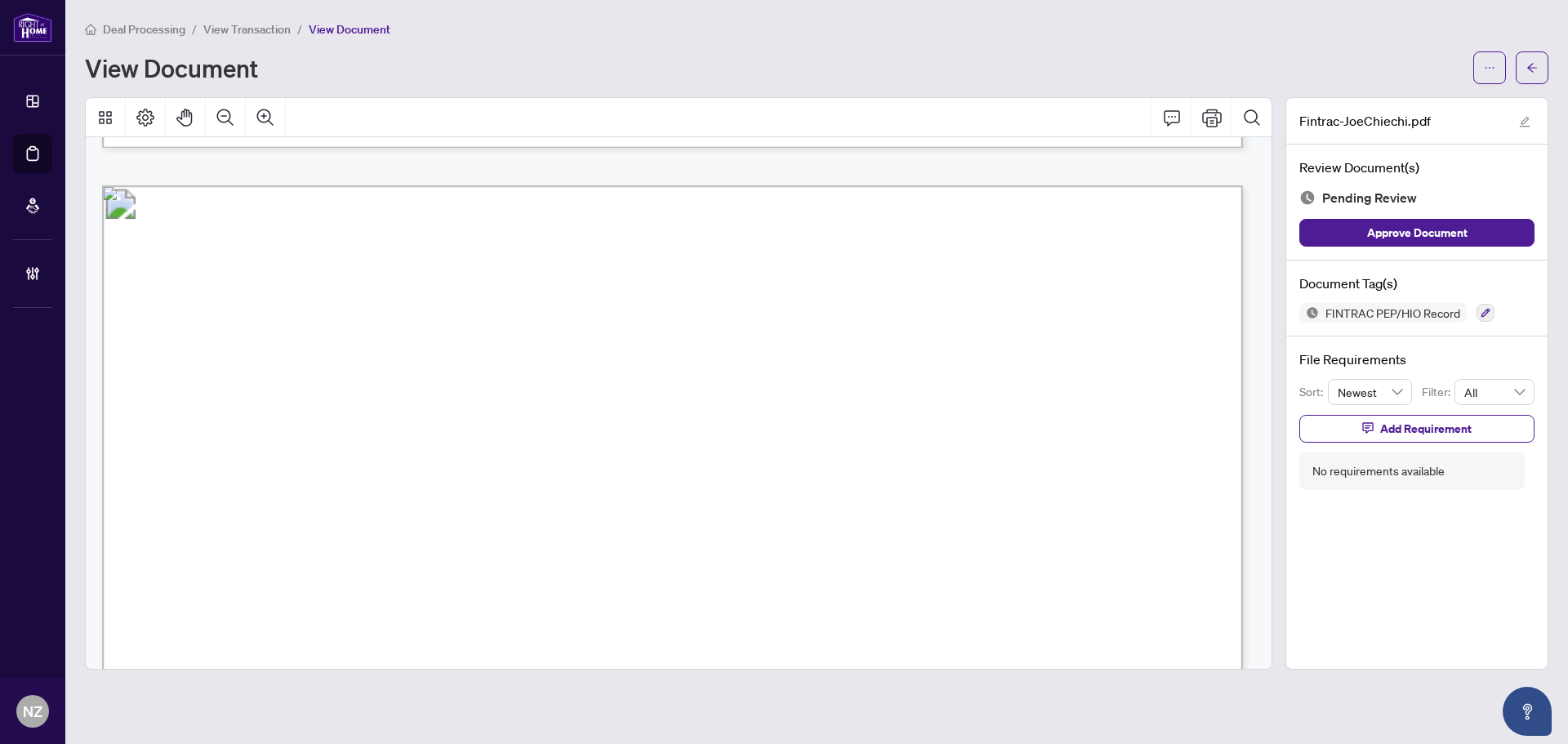
scroll to position [6045, 0]
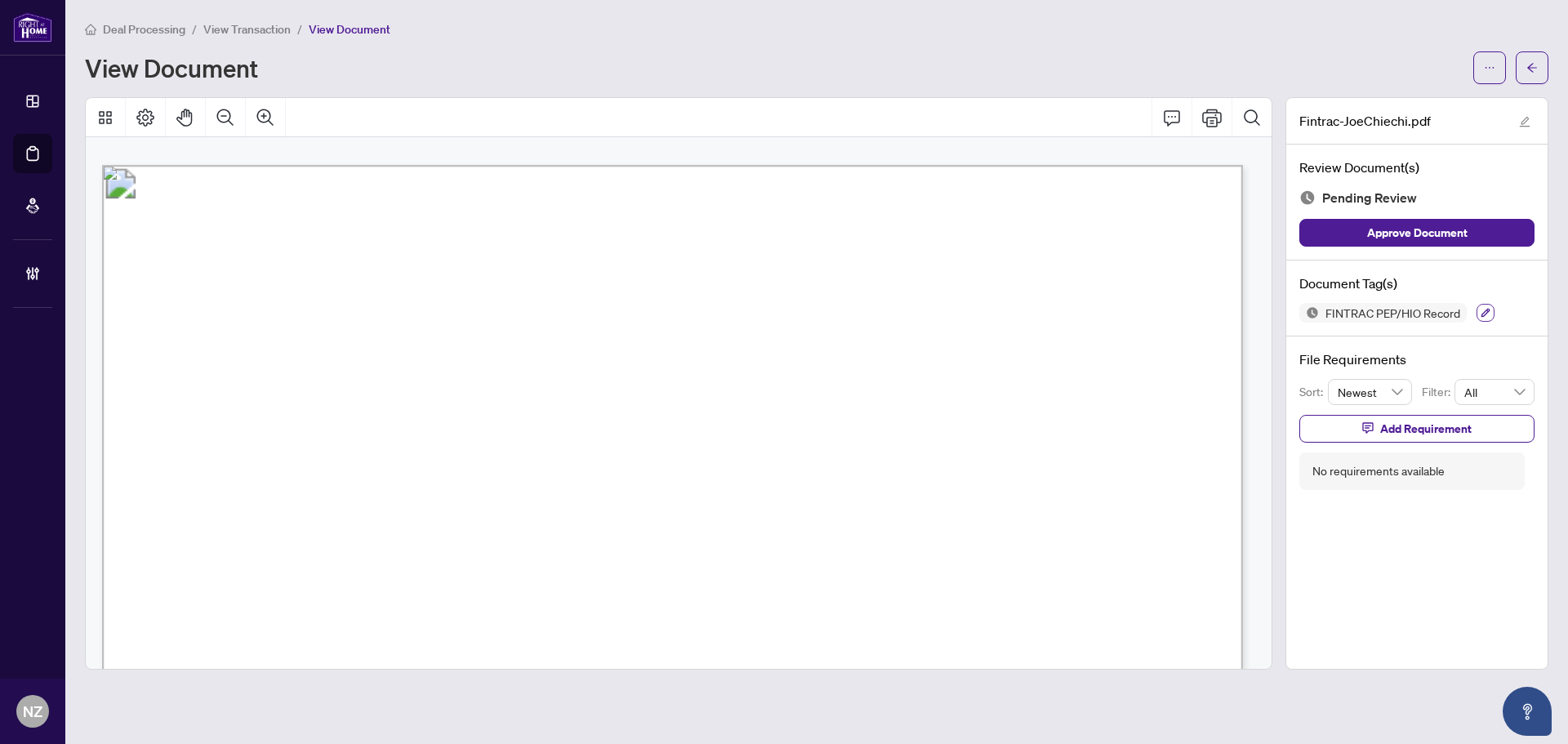
click at [1487, 312] on icon "button" at bounding box center [1486, 313] width 10 height 10
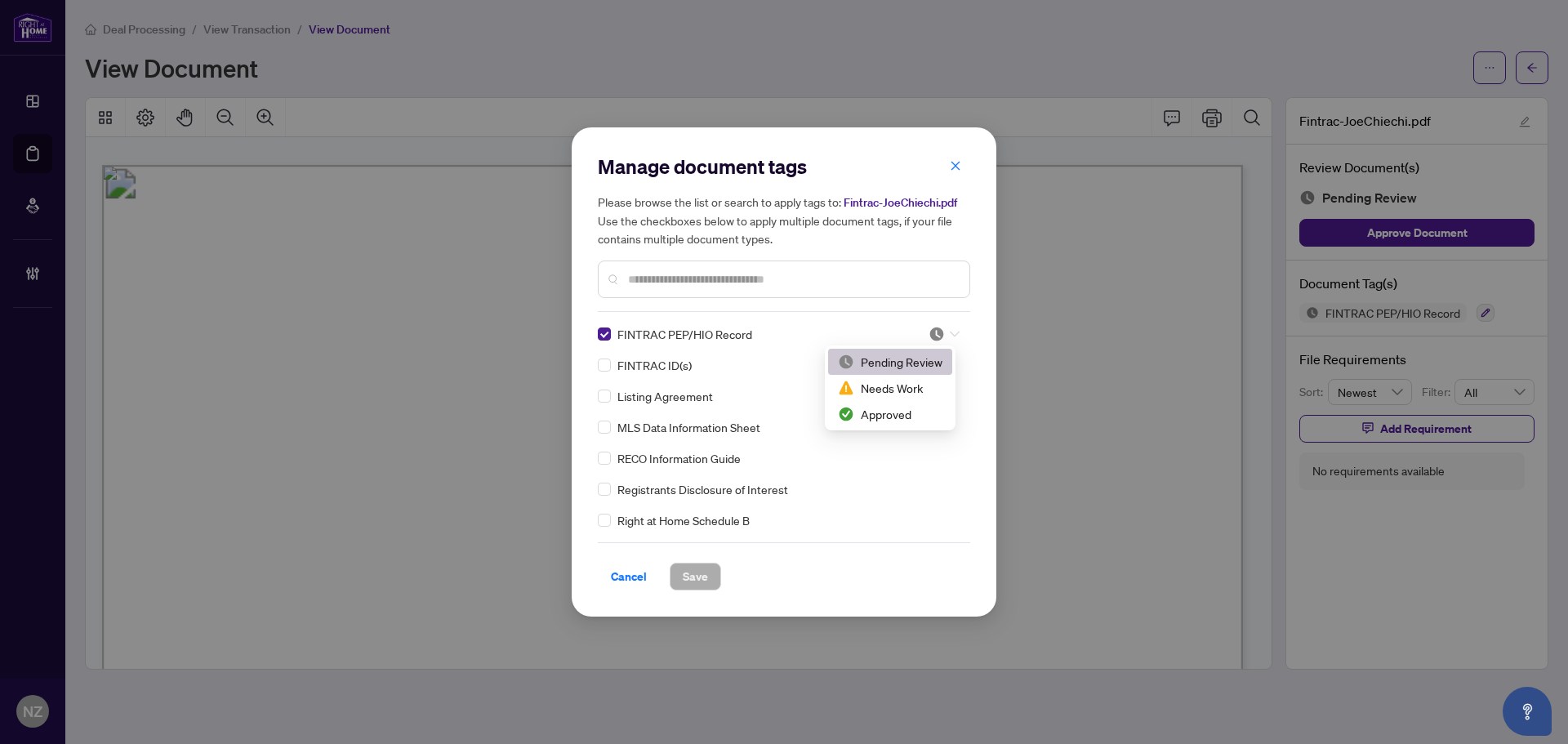
click at [953, 332] on icon at bounding box center [955, 334] width 10 height 6
click at [904, 418] on div "Approved" at bounding box center [889, 413] width 105 height 18
click at [951, 336] on icon at bounding box center [955, 334] width 10 height 7
click at [913, 408] on div "Approved" at bounding box center [889, 413] width 105 height 18
click at [697, 574] on span "Save" at bounding box center [695, 576] width 25 height 26
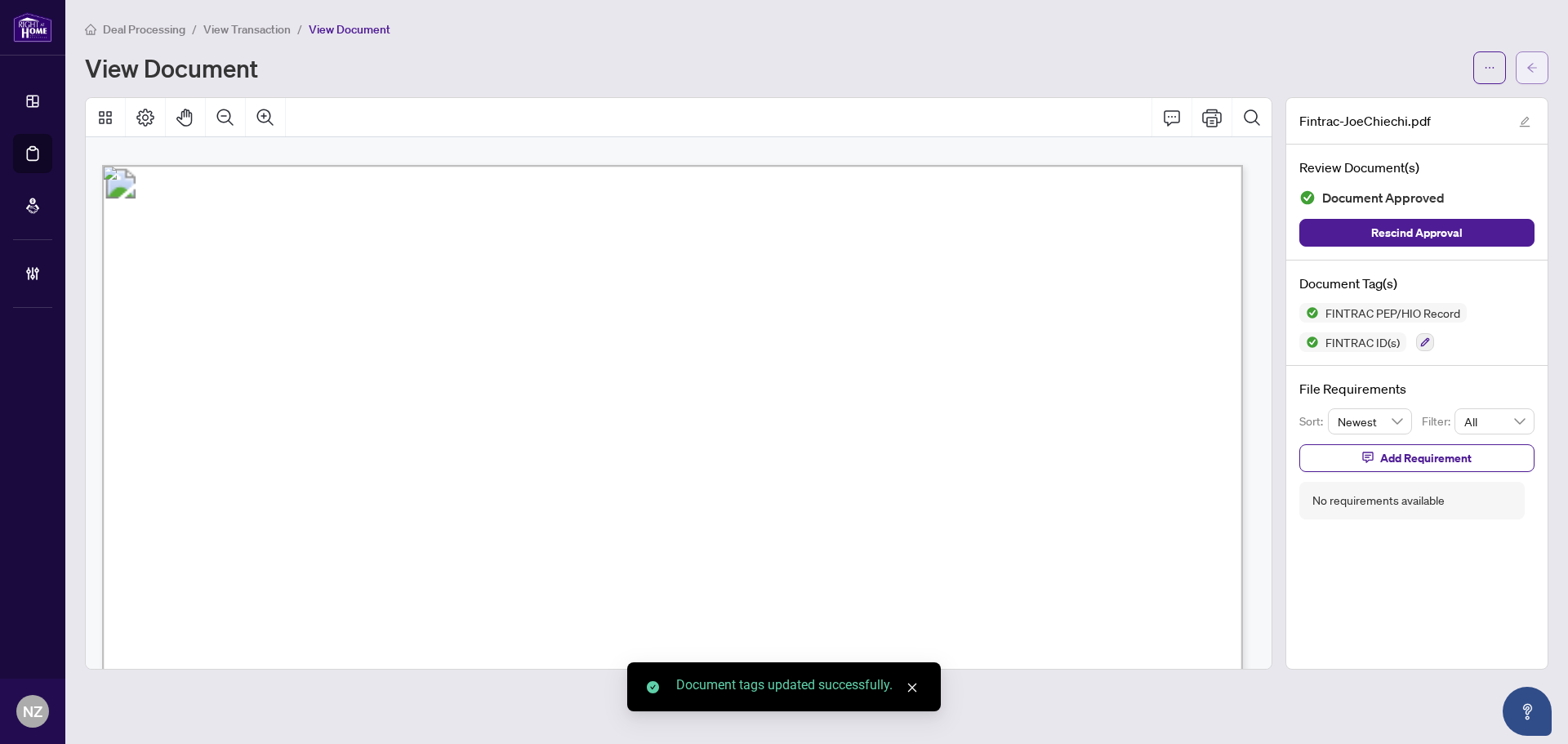
click at [1532, 59] on span "button" at bounding box center [1532, 67] width 12 height 26
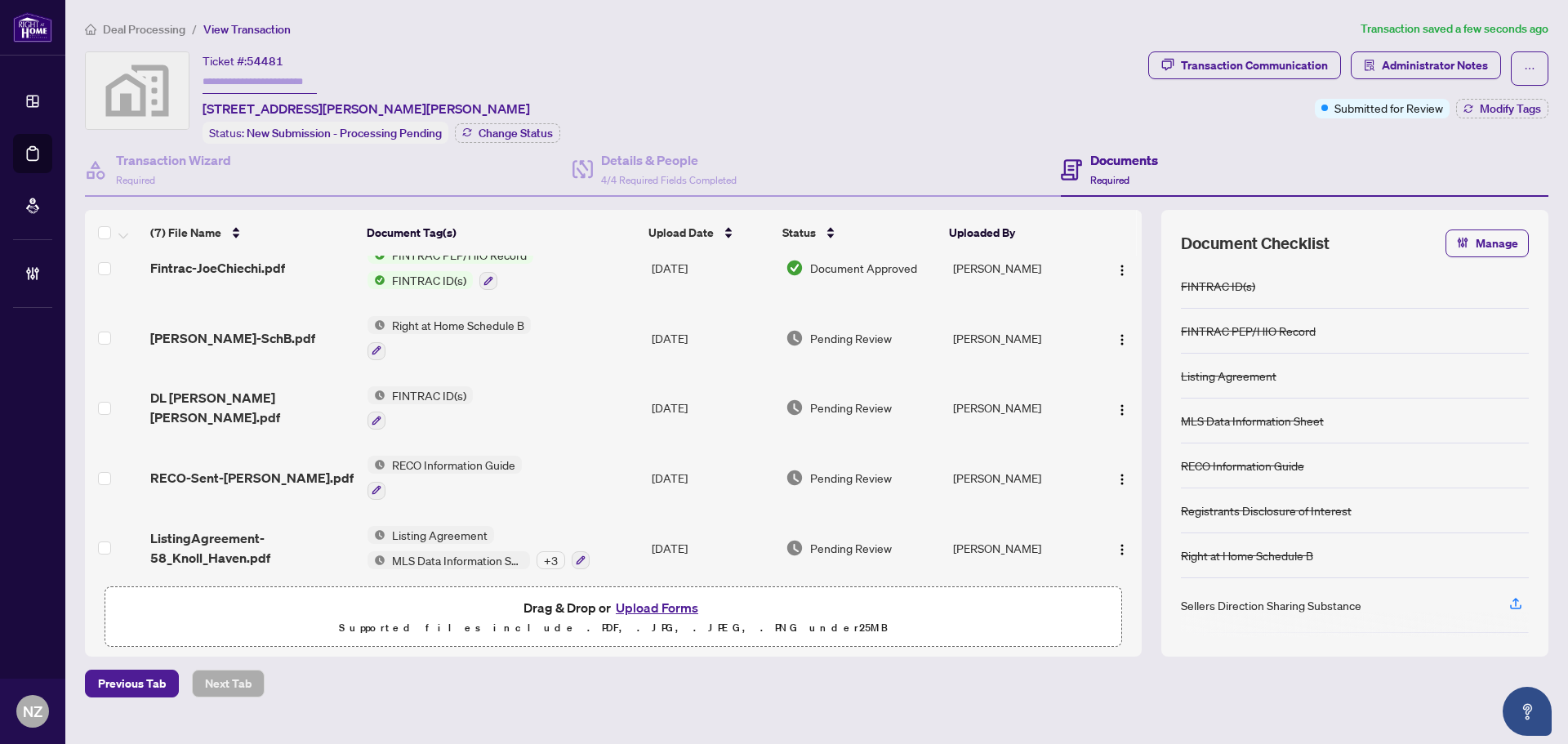
scroll to position [163, 0]
click at [231, 331] on span "RAHR-SchB.pdf" at bounding box center [233, 336] width 165 height 19
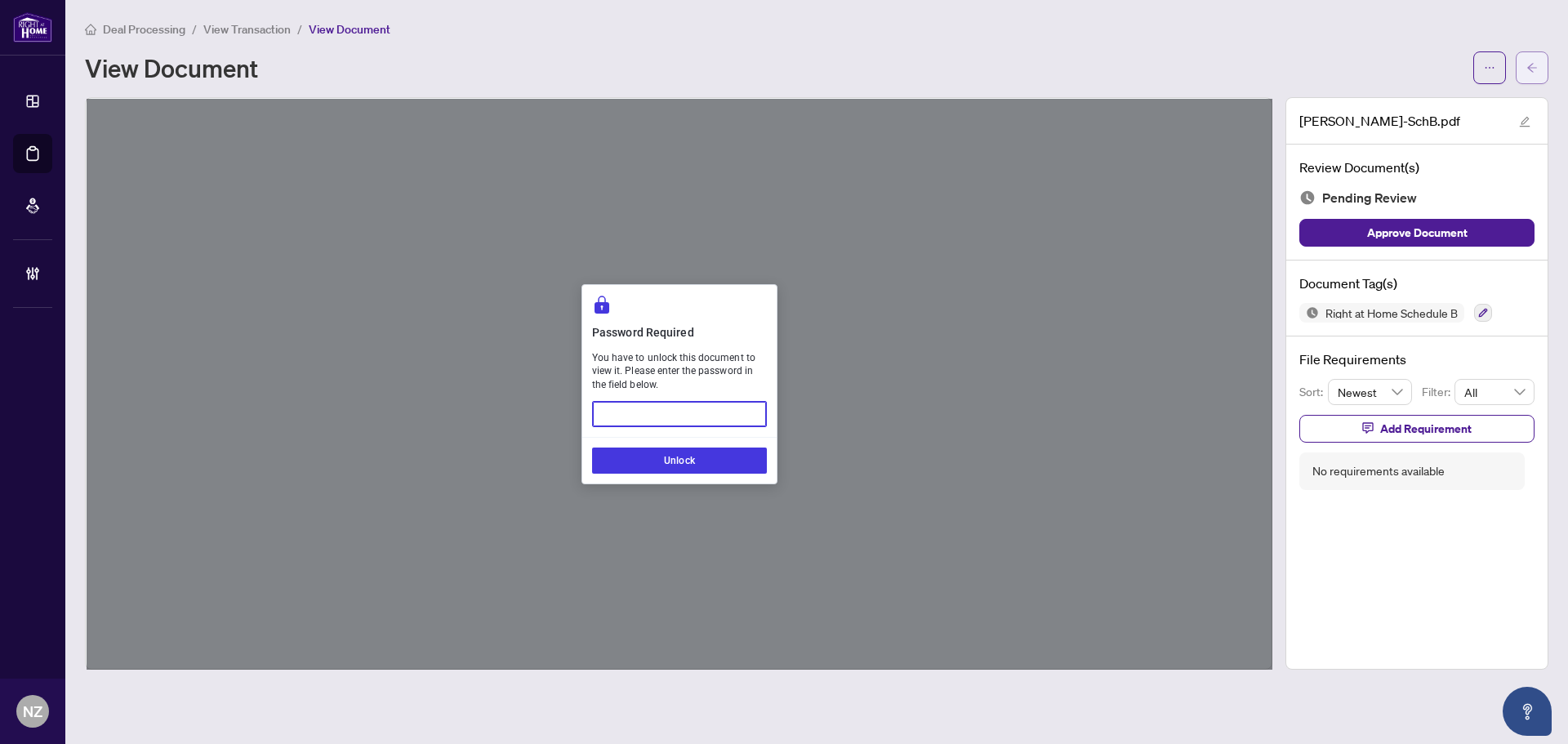
click at [1534, 68] on icon "arrow-left" at bounding box center [1532, 67] width 10 height 9
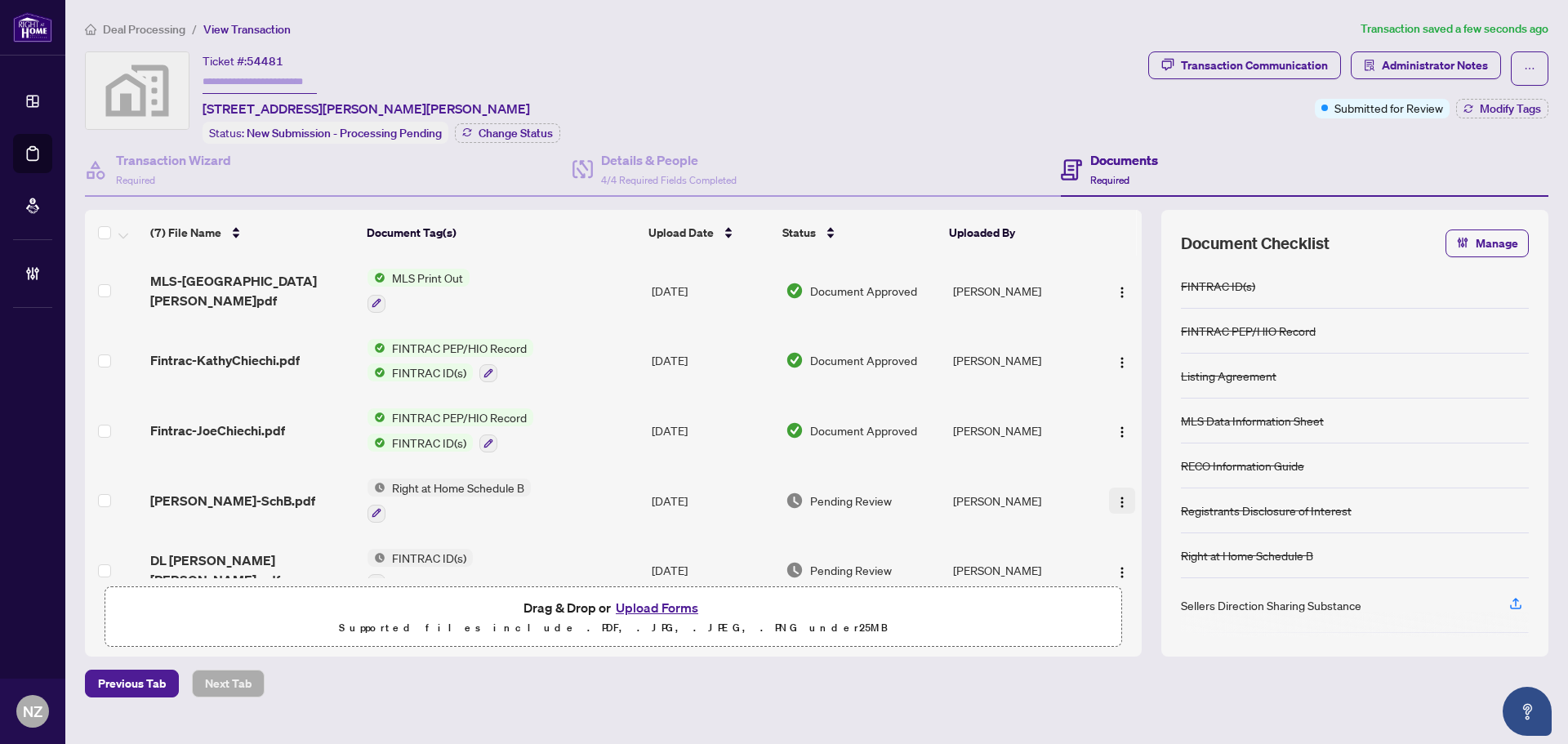
click at [1130, 498] on button "button" at bounding box center [1121, 500] width 26 height 26
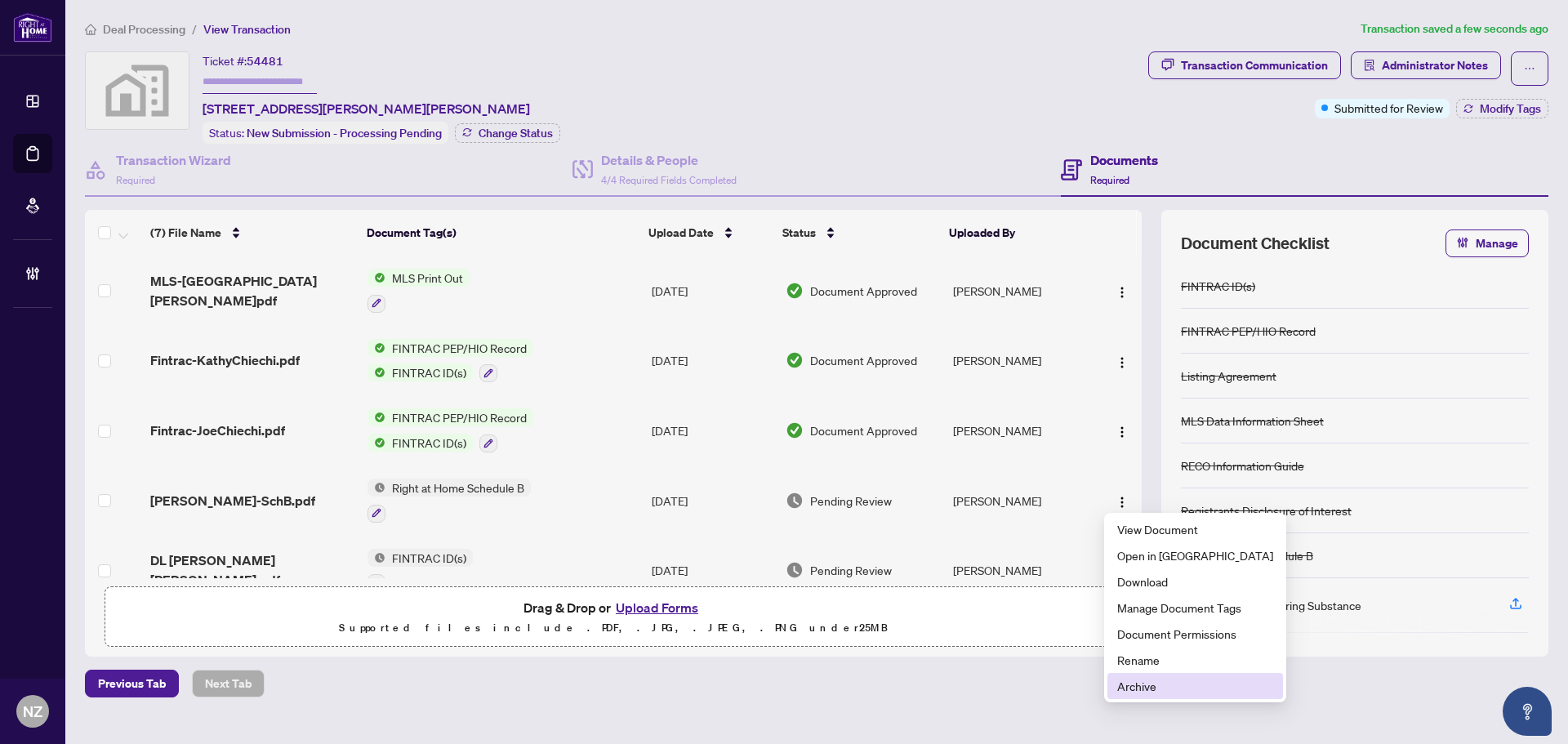
click at [1144, 681] on span "Archive" at bounding box center [1195, 685] width 156 height 18
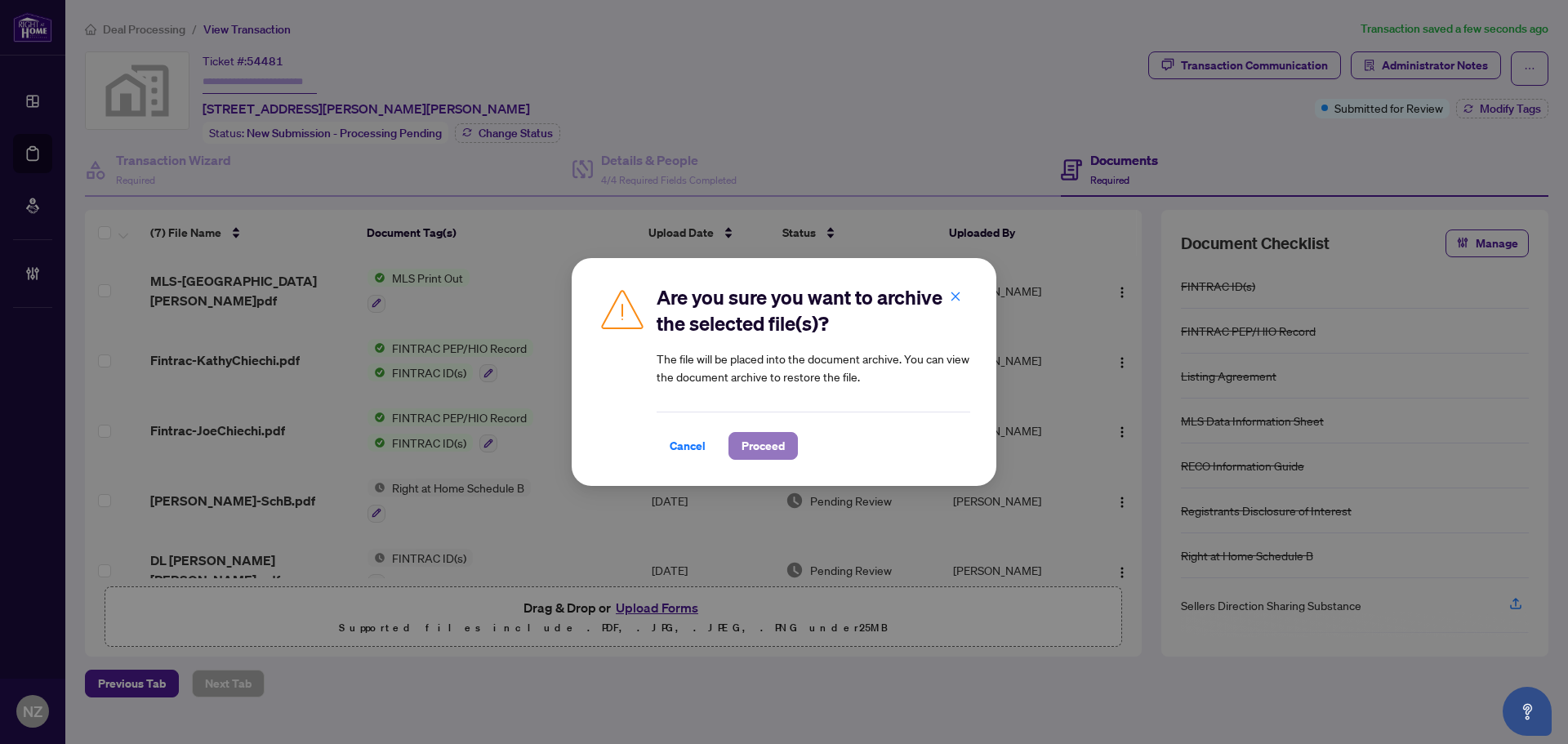
click at [791, 447] on button "Proceed" at bounding box center [763, 445] width 69 height 28
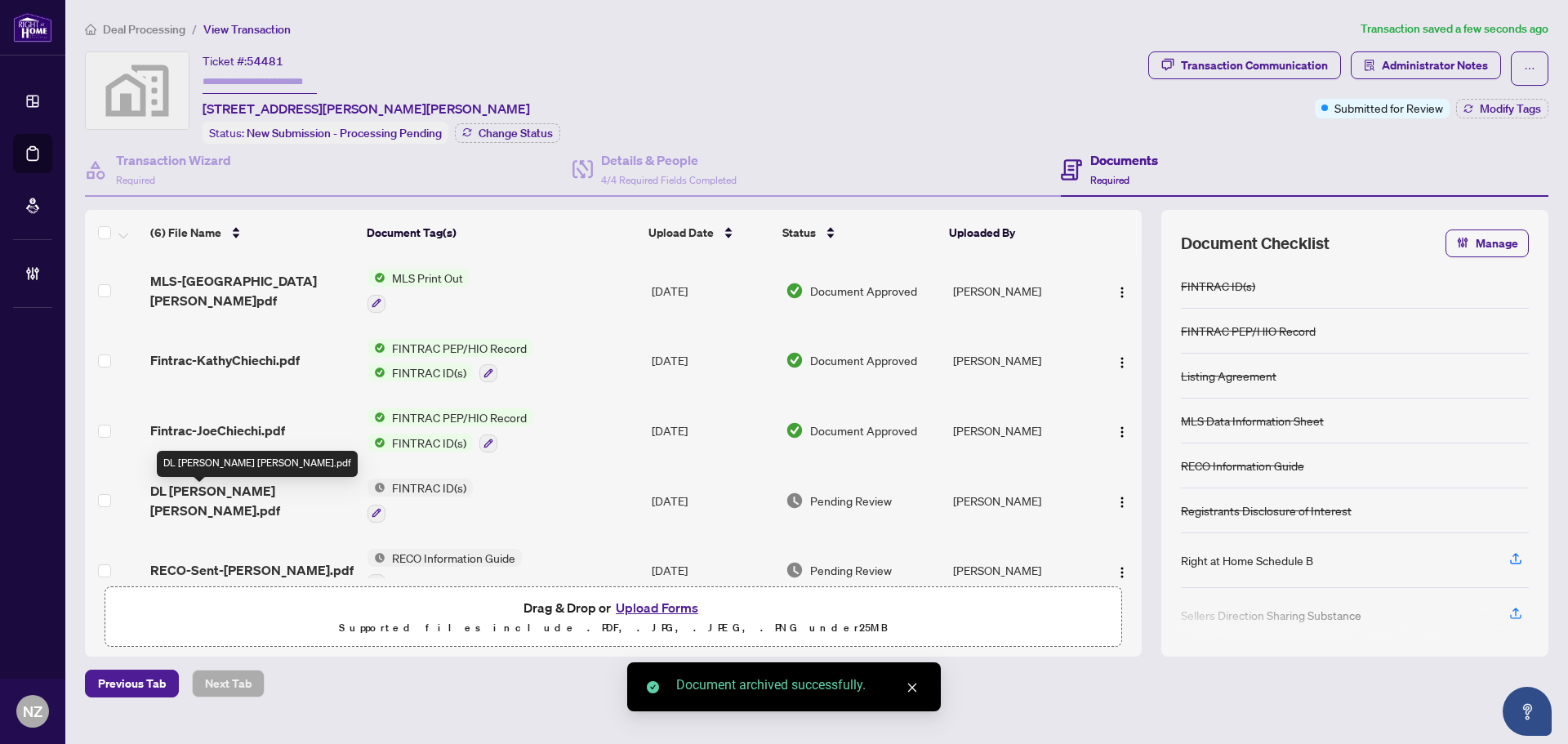
click at [197, 491] on span "DL Joe Kathy.pdf" at bounding box center [253, 500] width 204 height 39
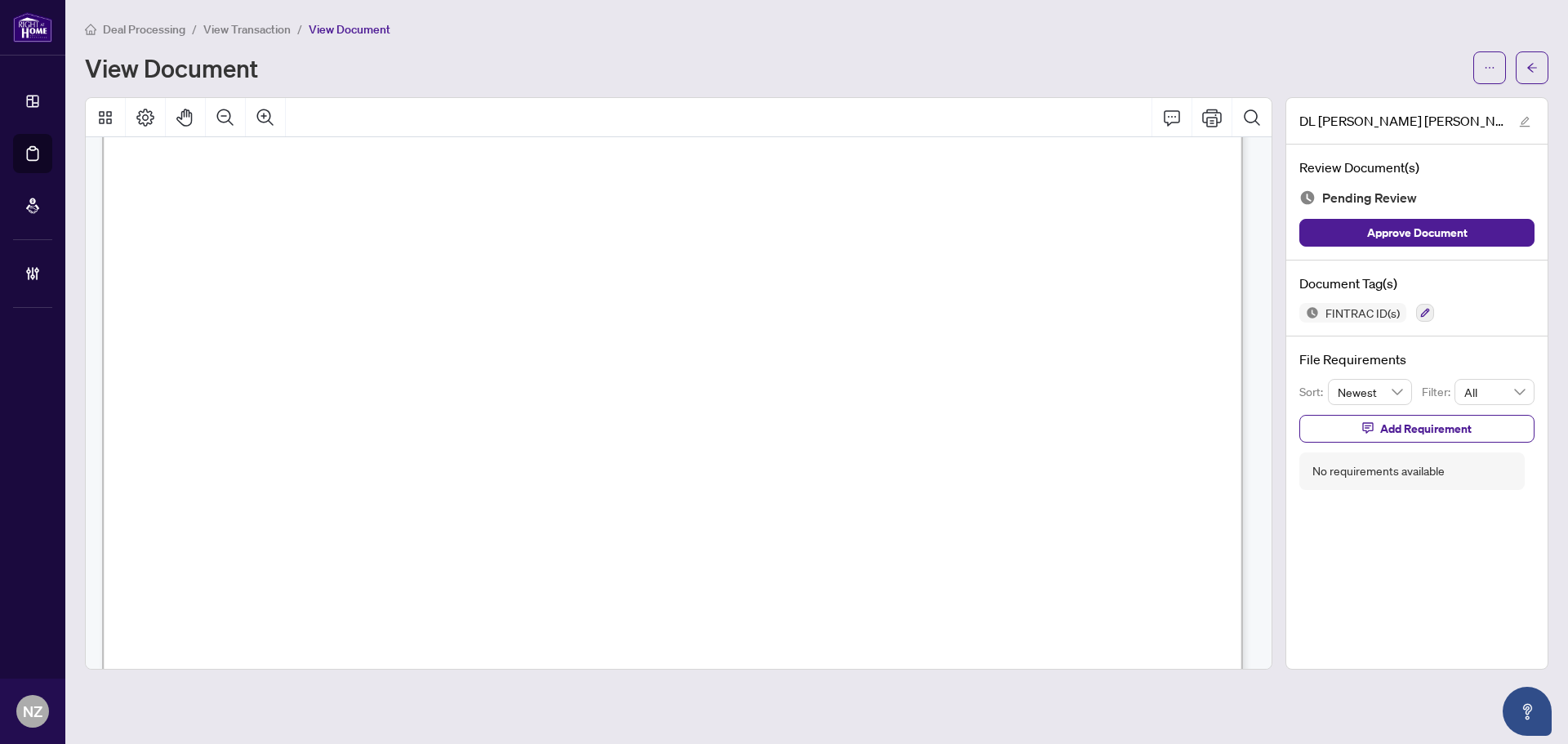
scroll to position [735, 0]
click at [1425, 315] on icon "button" at bounding box center [1425, 313] width 10 height 10
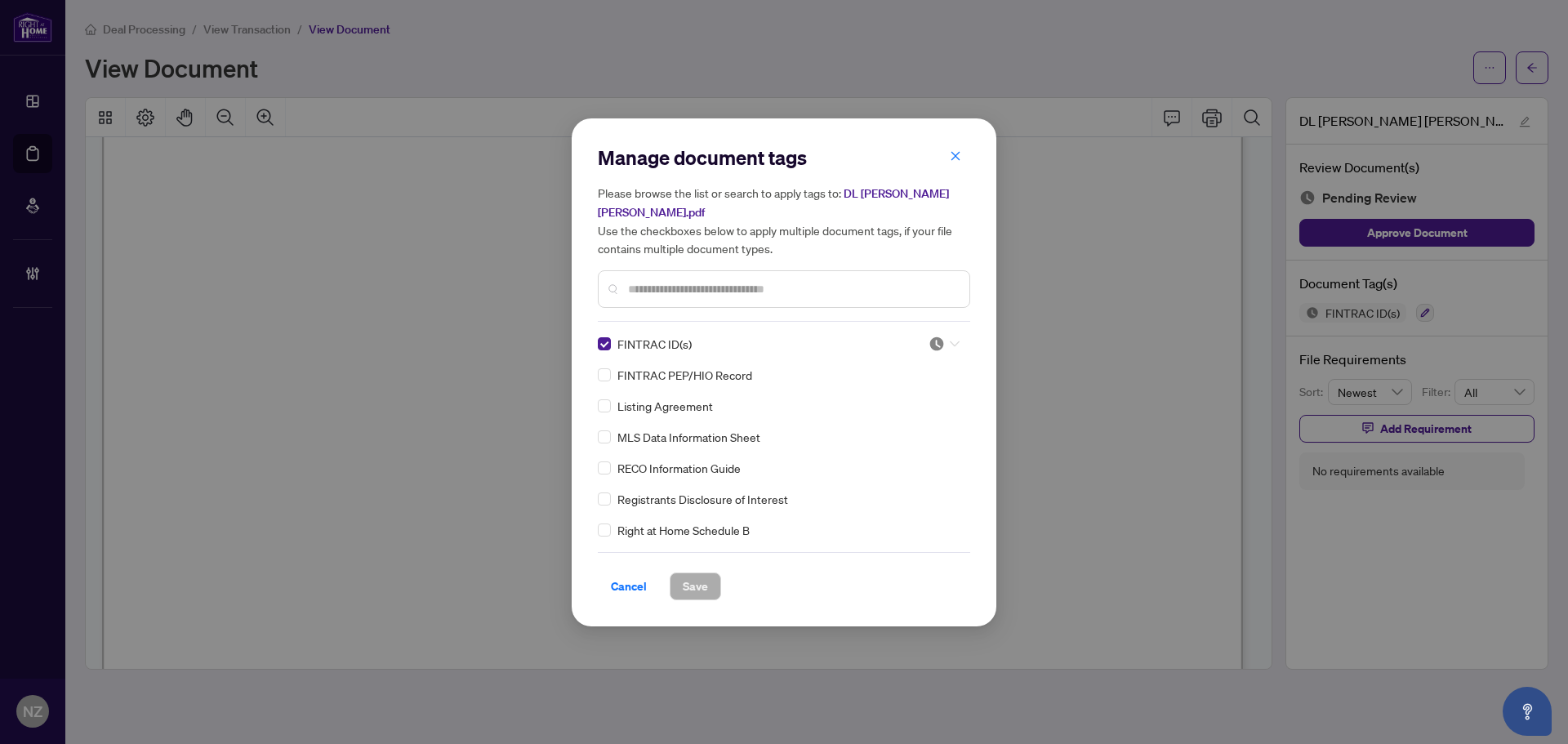
click at [944, 336] on div at bounding box center [944, 344] width 31 height 17
click at [855, 417] on div "Approved" at bounding box center [889, 413] width 105 height 18
click at [674, 578] on button "Save" at bounding box center [694, 586] width 51 height 28
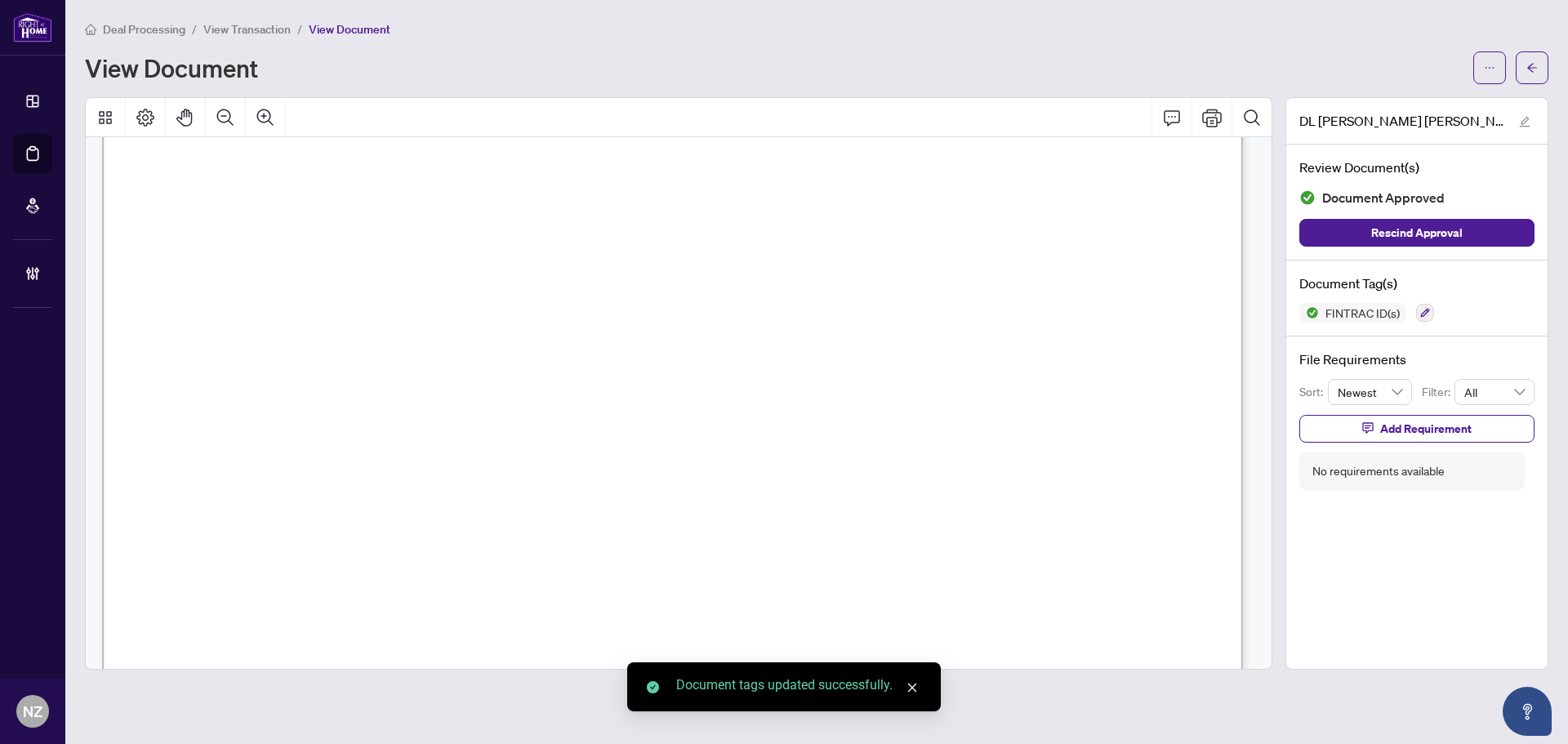
click at [1524, 69] on button "button" at bounding box center [1532, 67] width 33 height 33
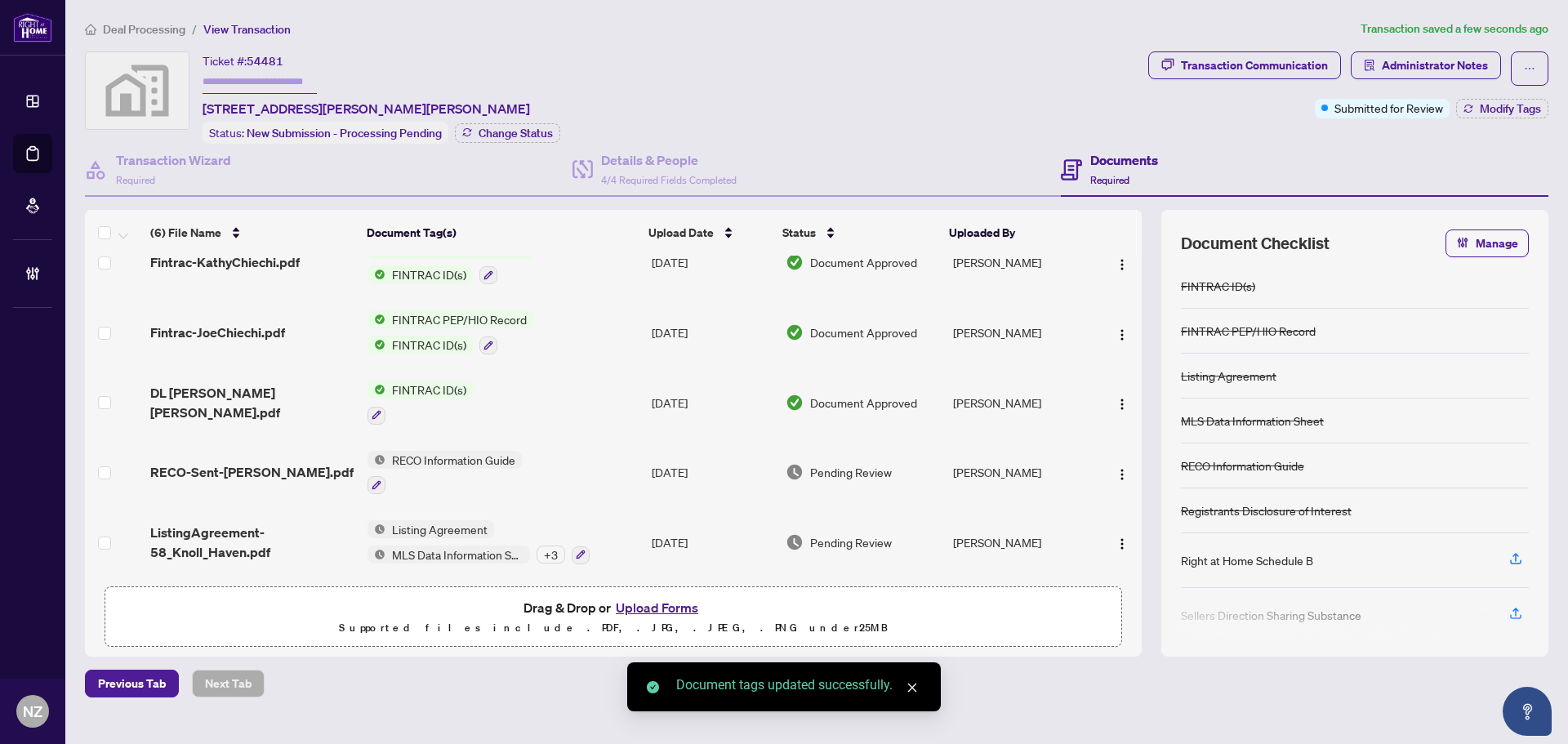
scroll to position [101, 0]
click at [215, 462] on span "RECO-Sent-Joe-Kathy.pdf" at bounding box center [252, 471] width 203 height 19
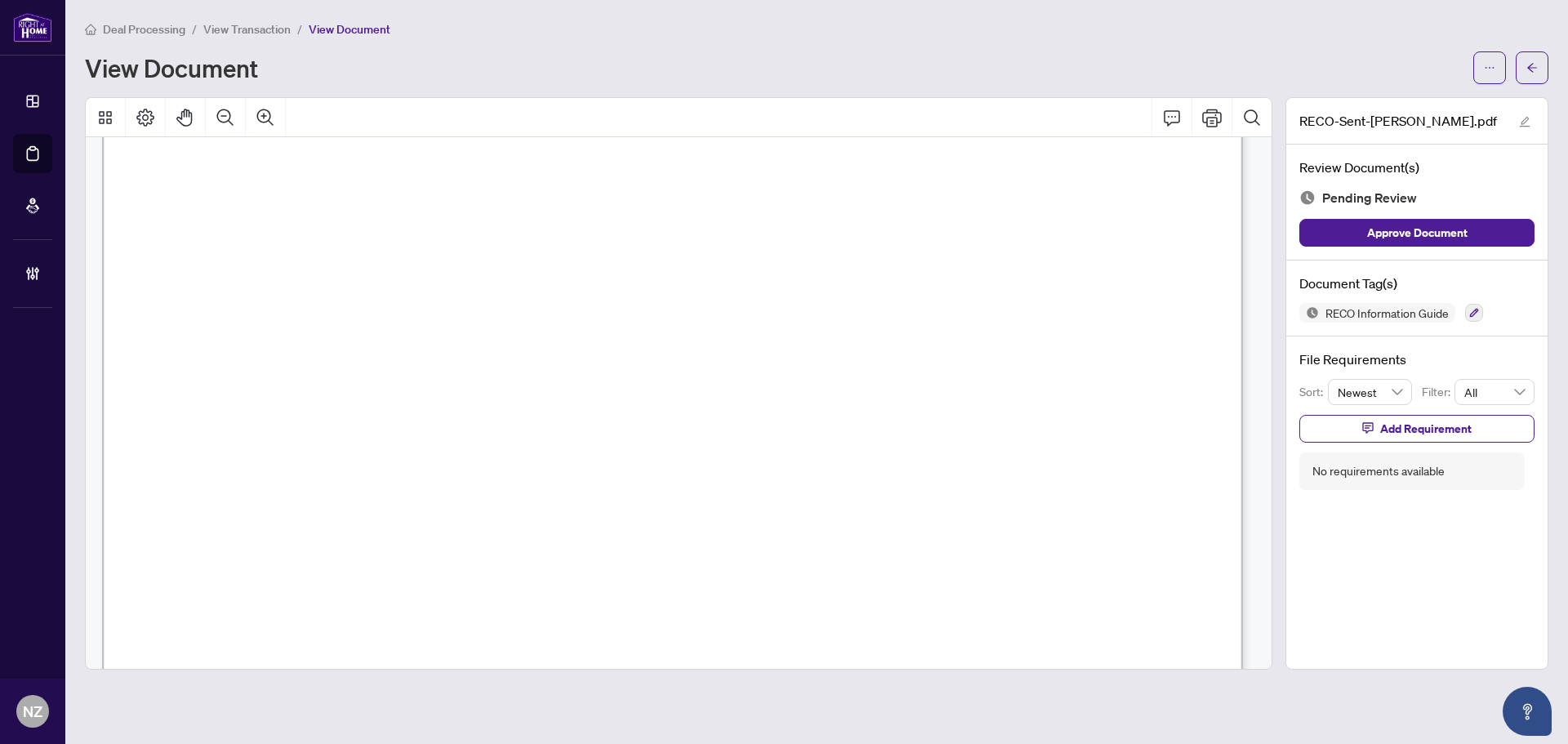
scroll to position [326, 0]
click at [1470, 308] on icon "button" at bounding box center [1474, 313] width 10 height 10
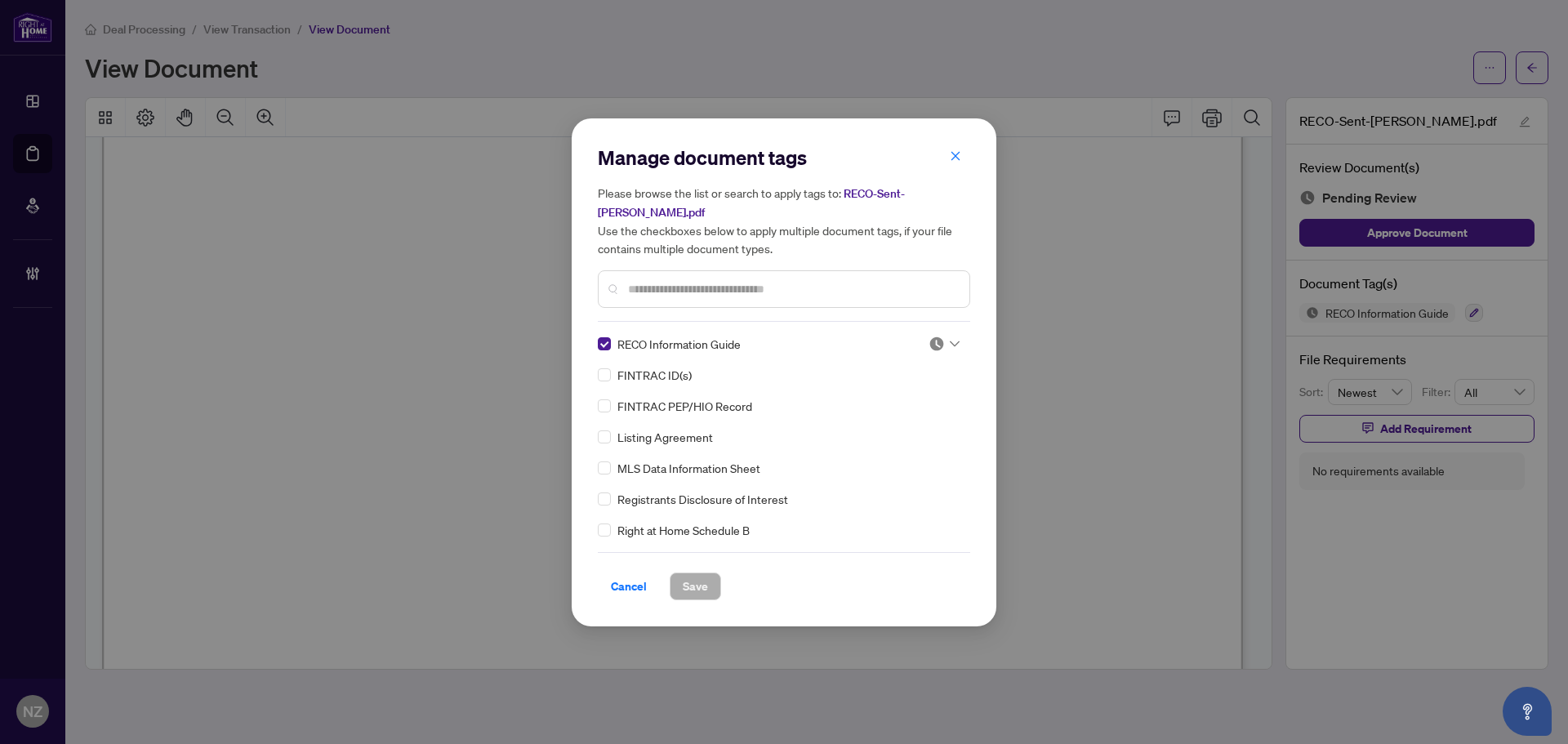
click at [946, 337] on div at bounding box center [944, 344] width 31 height 17
click at [887, 417] on div "Approved" at bounding box center [889, 423] width 105 height 18
click at [697, 587] on span "Save" at bounding box center [695, 586] width 25 height 26
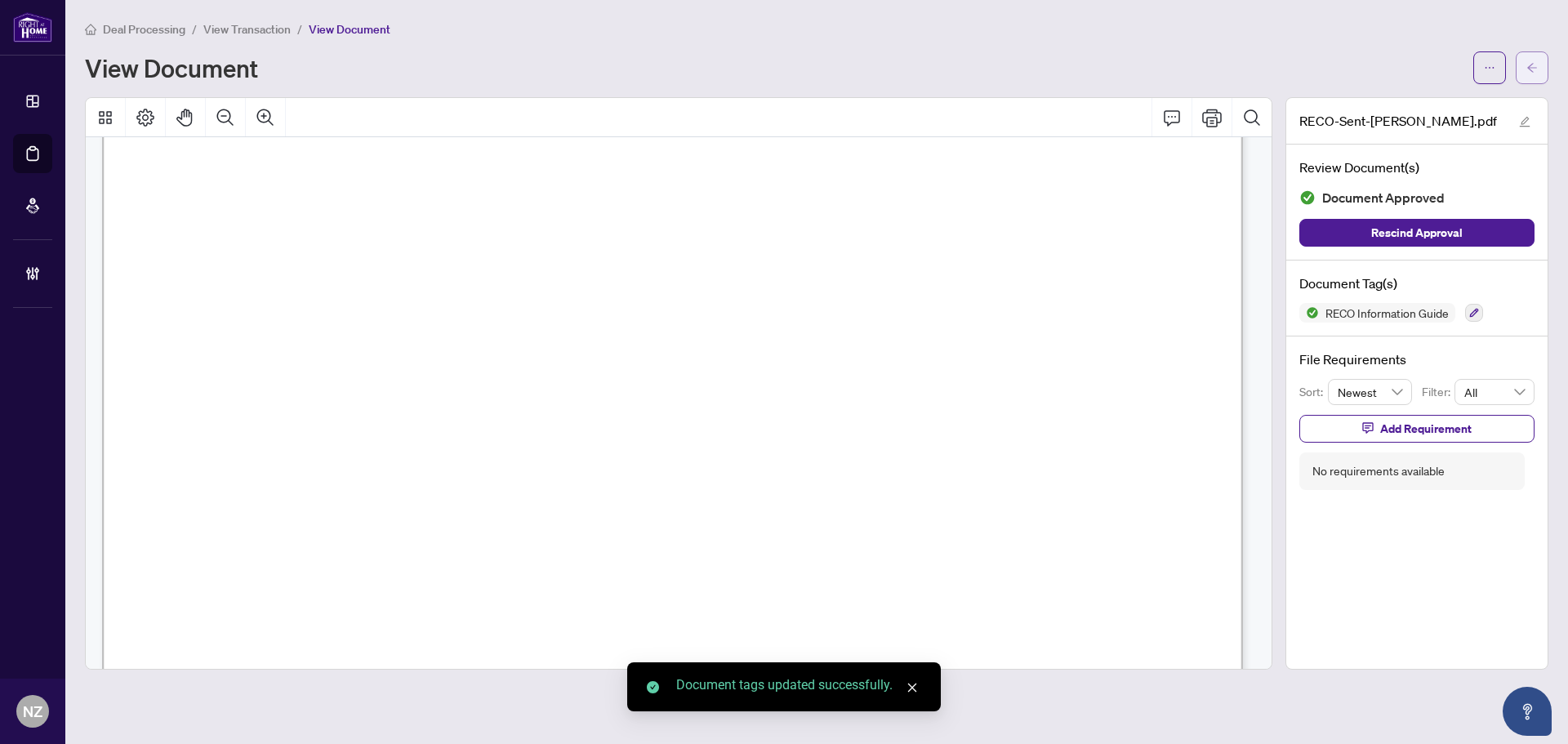
click at [1535, 68] on icon "arrow-left" at bounding box center [1532, 67] width 10 height 9
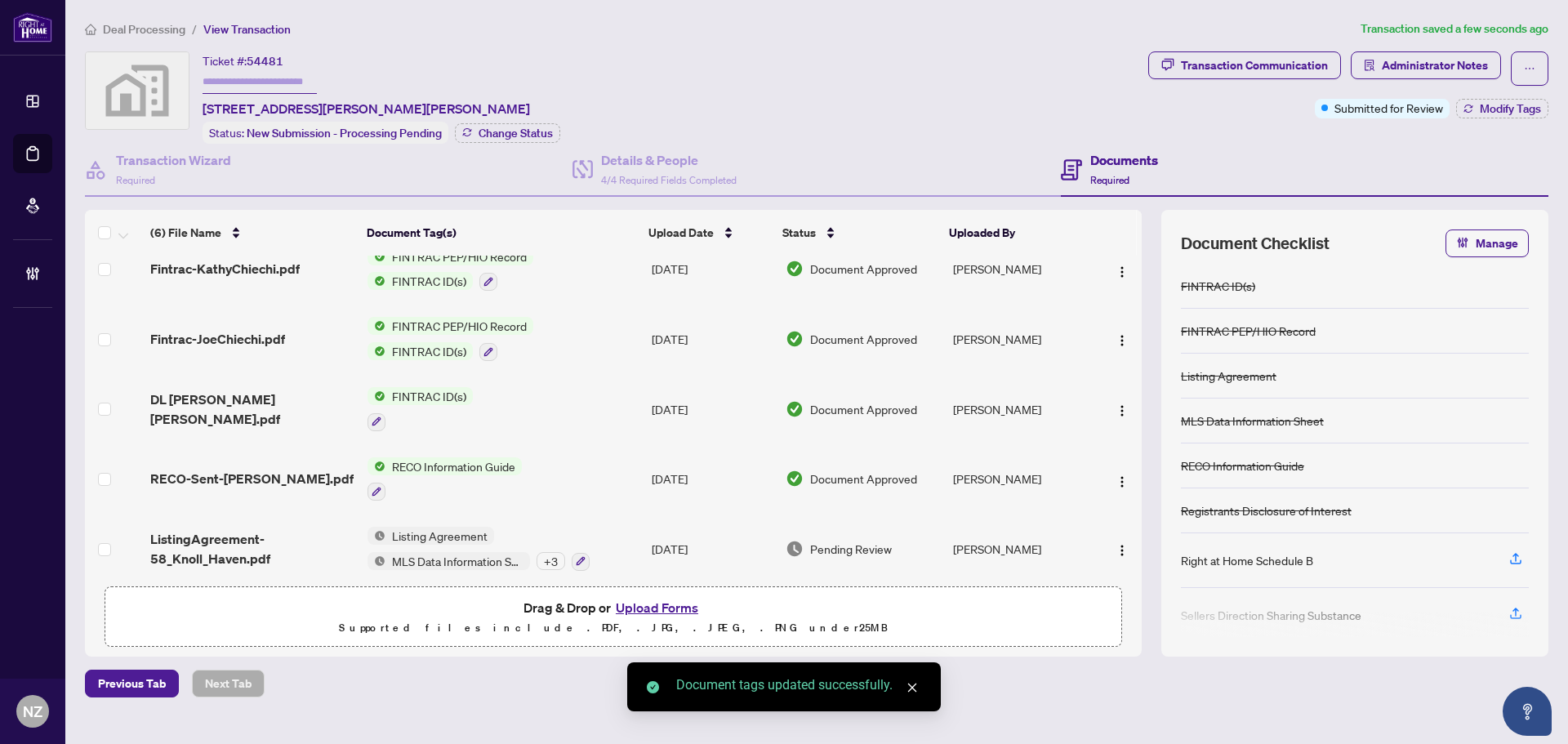
scroll to position [101, 0]
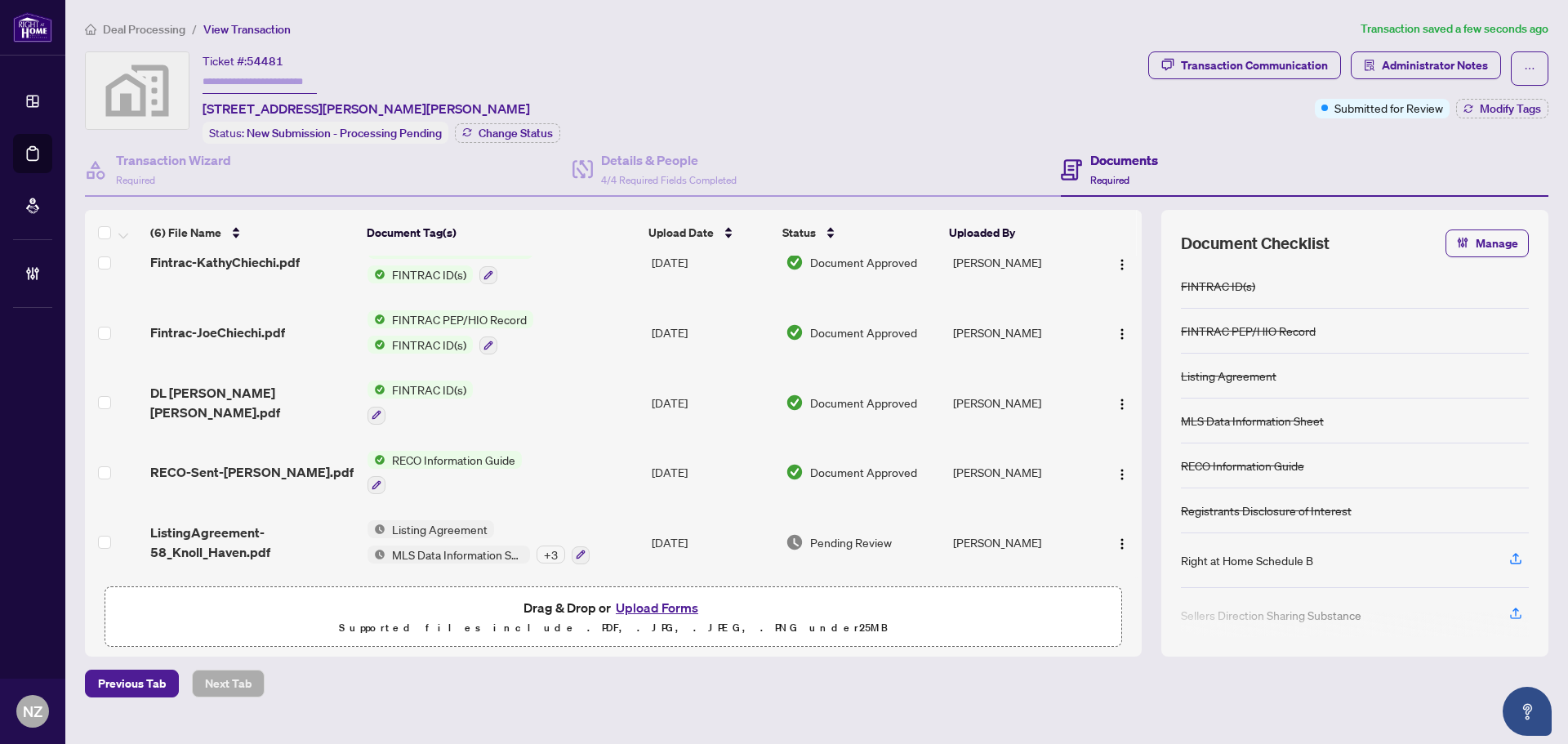
click at [222, 534] on span "ListingAgreement-58_Knoll_Haven.pdf" at bounding box center [253, 542] width 204 height 39
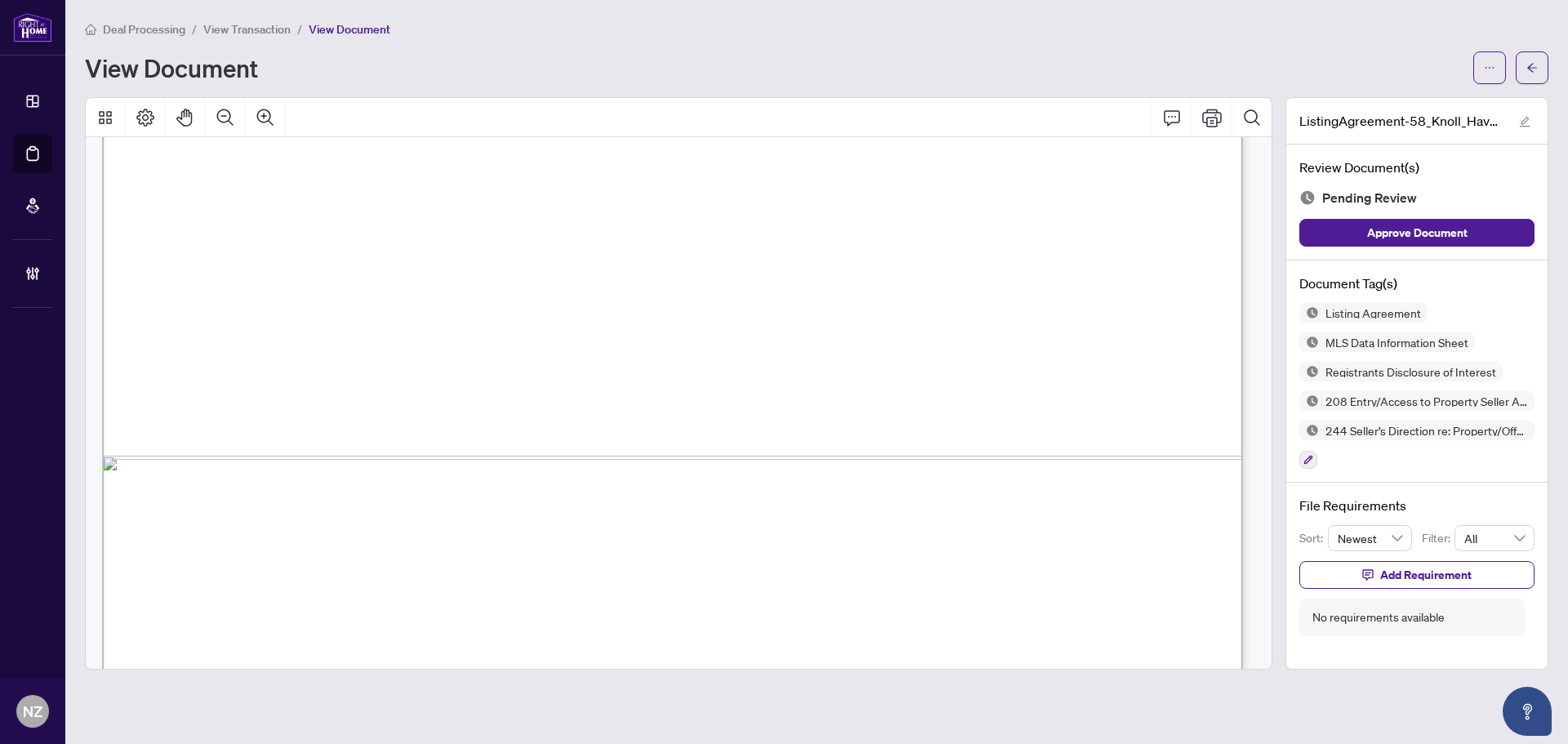
scroll to position [980, 0]
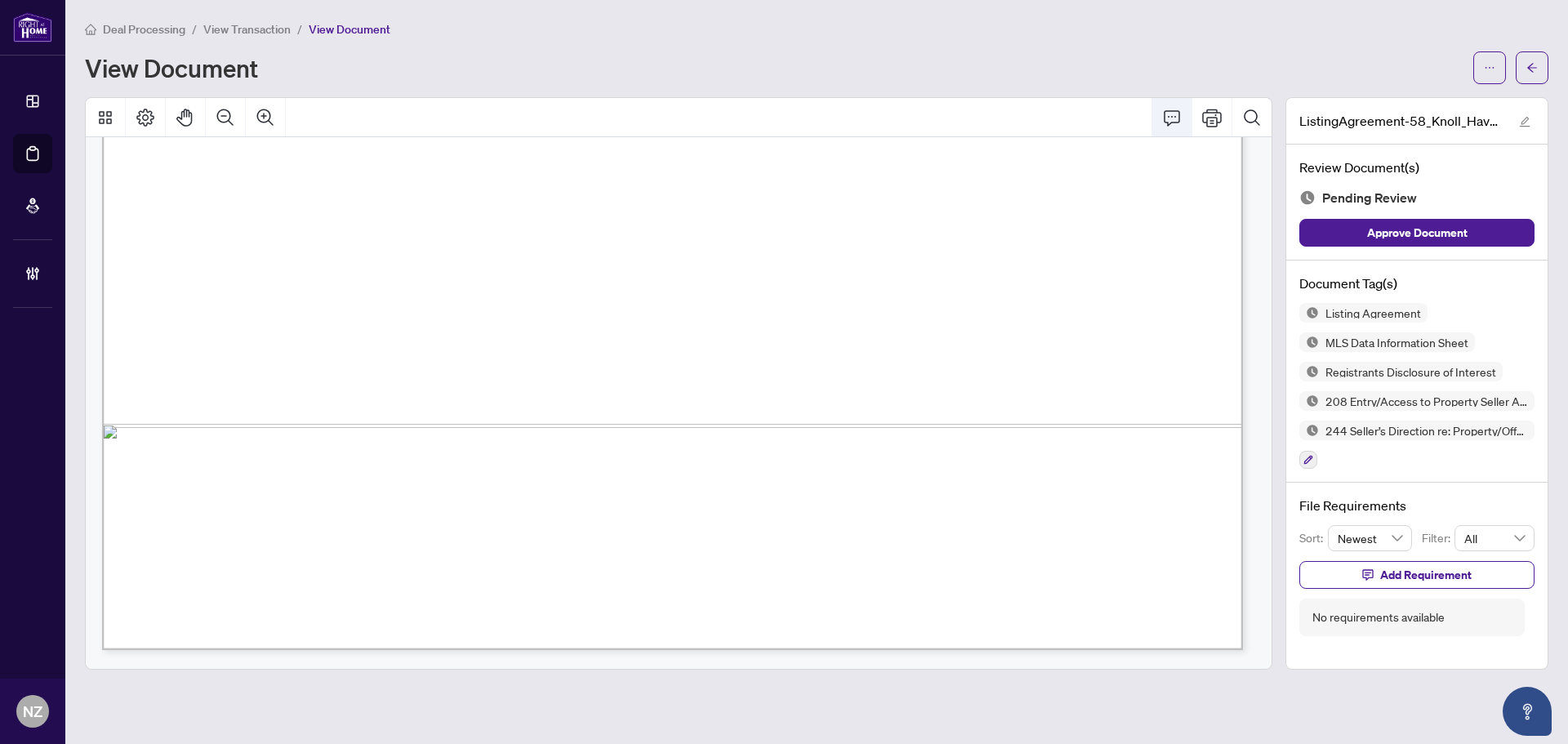
click at [1170, 116] on icon "Comment" at bounding box center [1171, 117] width 19 height 19
click at [460, 552] on p "**********" at bounding box center [468, 549] width 238 height 14
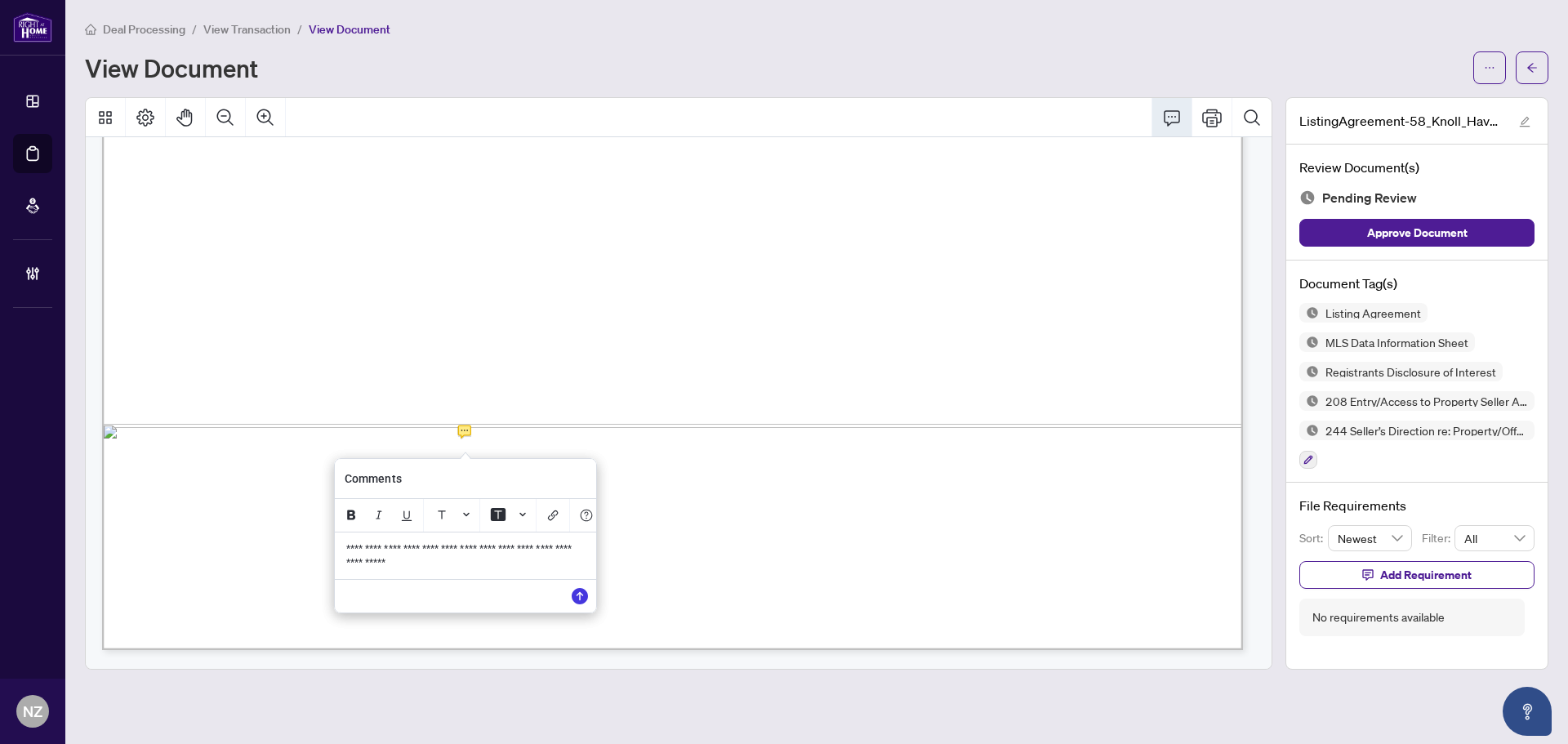
drag, startPoint x: 438, startPoint y: 579, endPoint x: 323, endPoint y: 544, distance: 120.2
click at [0, 0] on div "**********" at bounding box center [0, 0] width 0 height 0
click at [577, 603] on icon "Save" at bounding box center [580, 597] width 17 height 17
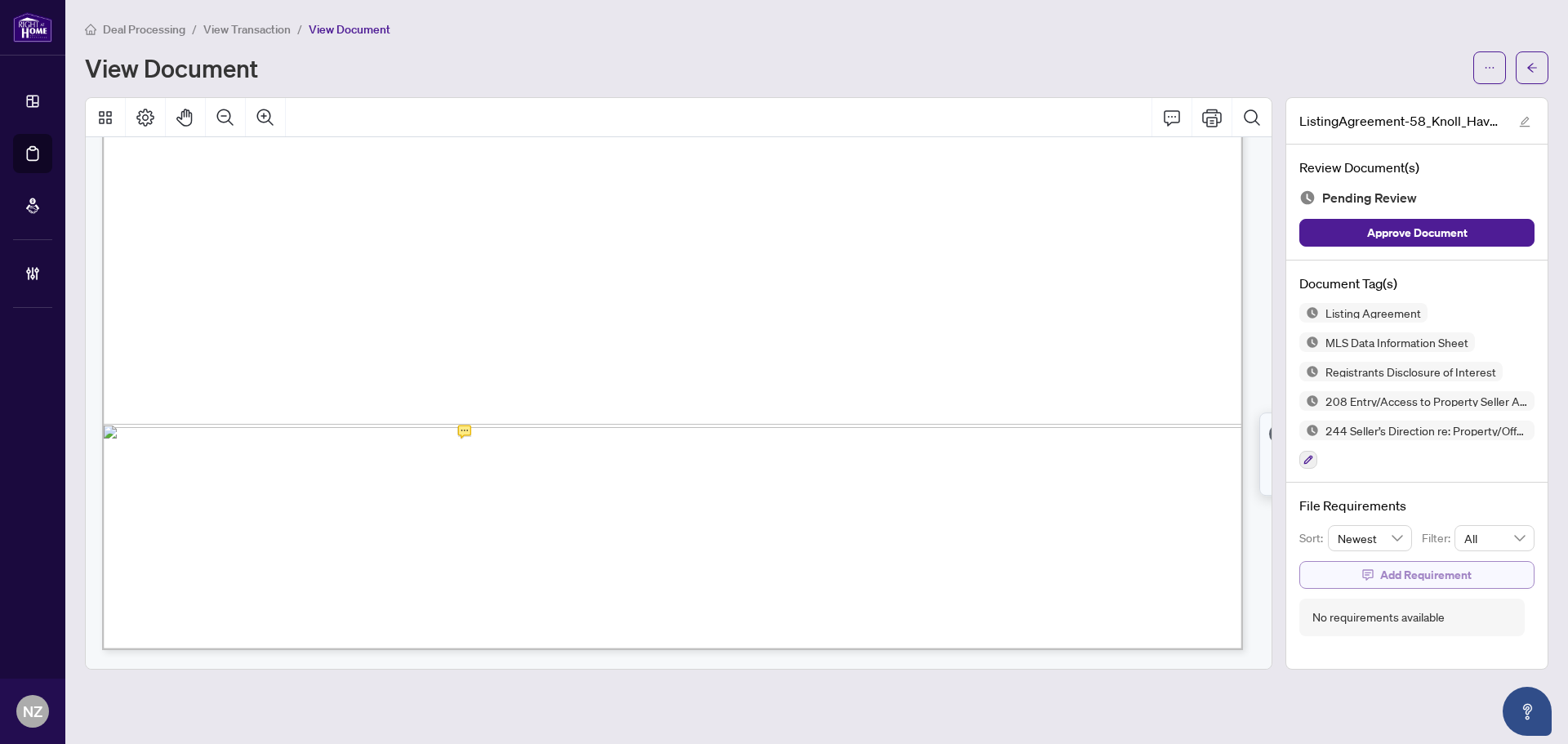
click at [1396, 573] on span "Add Requirement" at bounding box center [1426, 575] width 91 height 26
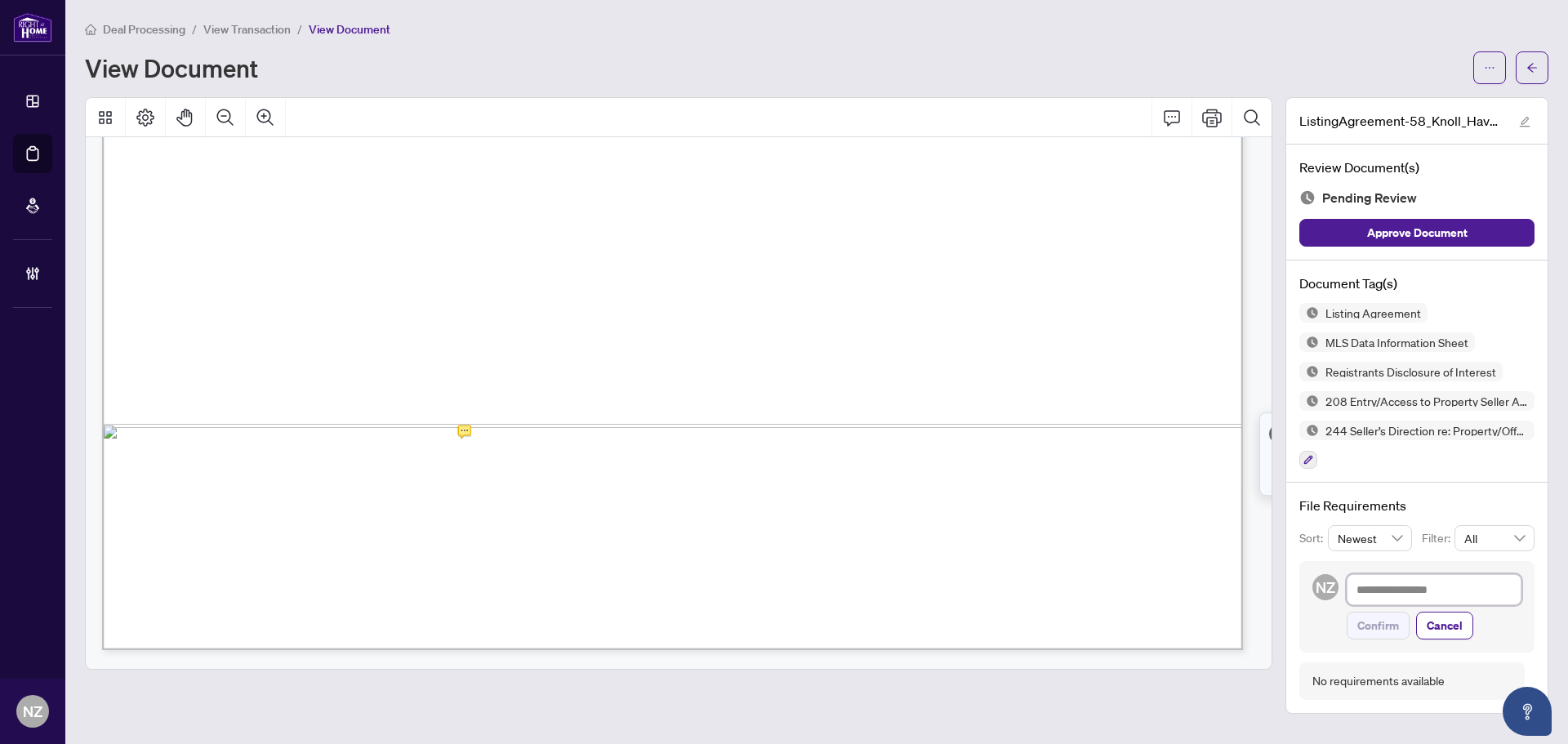
click at [1371, 584] on textarea at bounding box center [1434, 589] width 175 height 31
paste textarea "**********"
type textarea "**********"
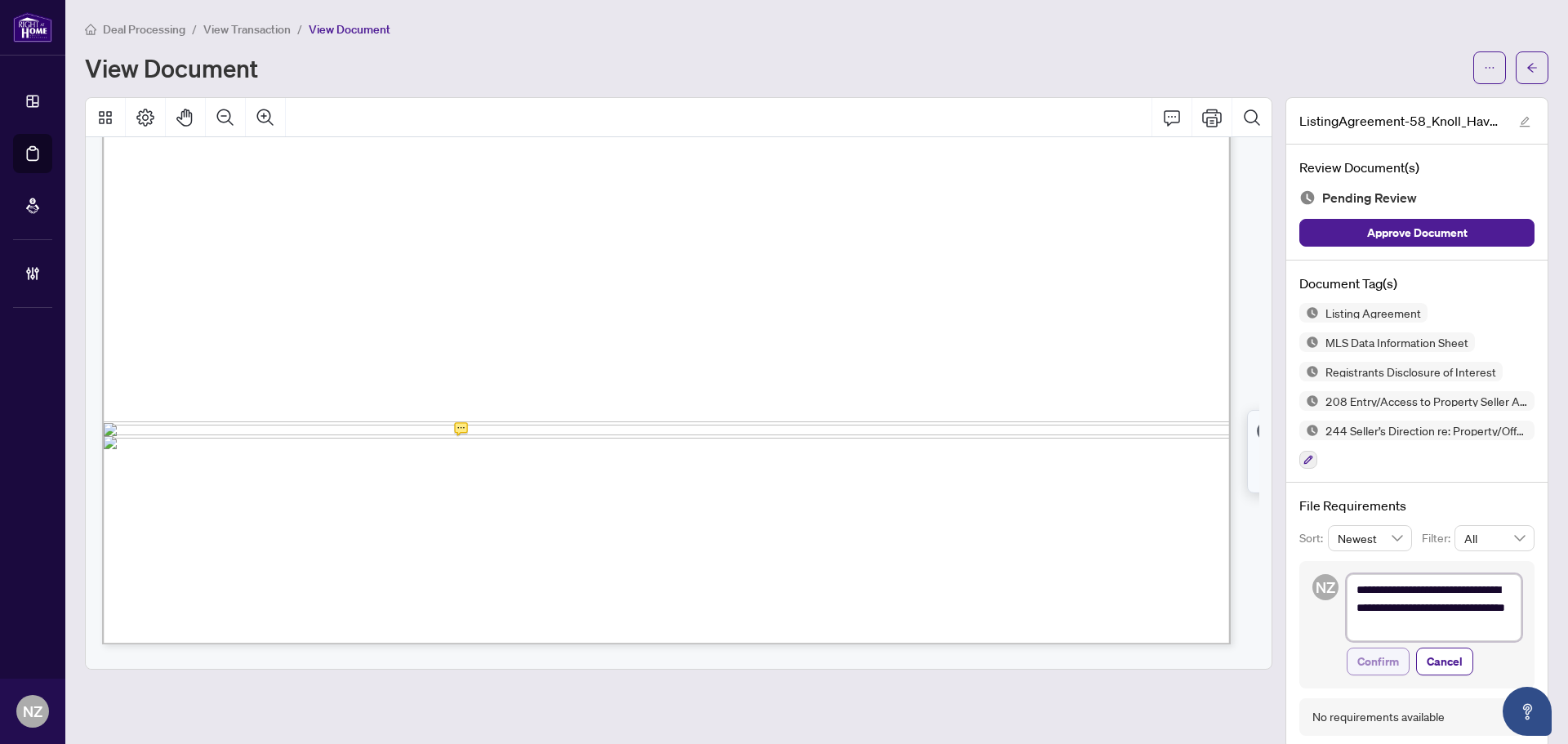
scroll to position [0, 0]
type textarea "**********"
click at [1358, 663] on span "Confirm" at bounding box center [1378, 661] width 42 height 26
type textarea "**********"
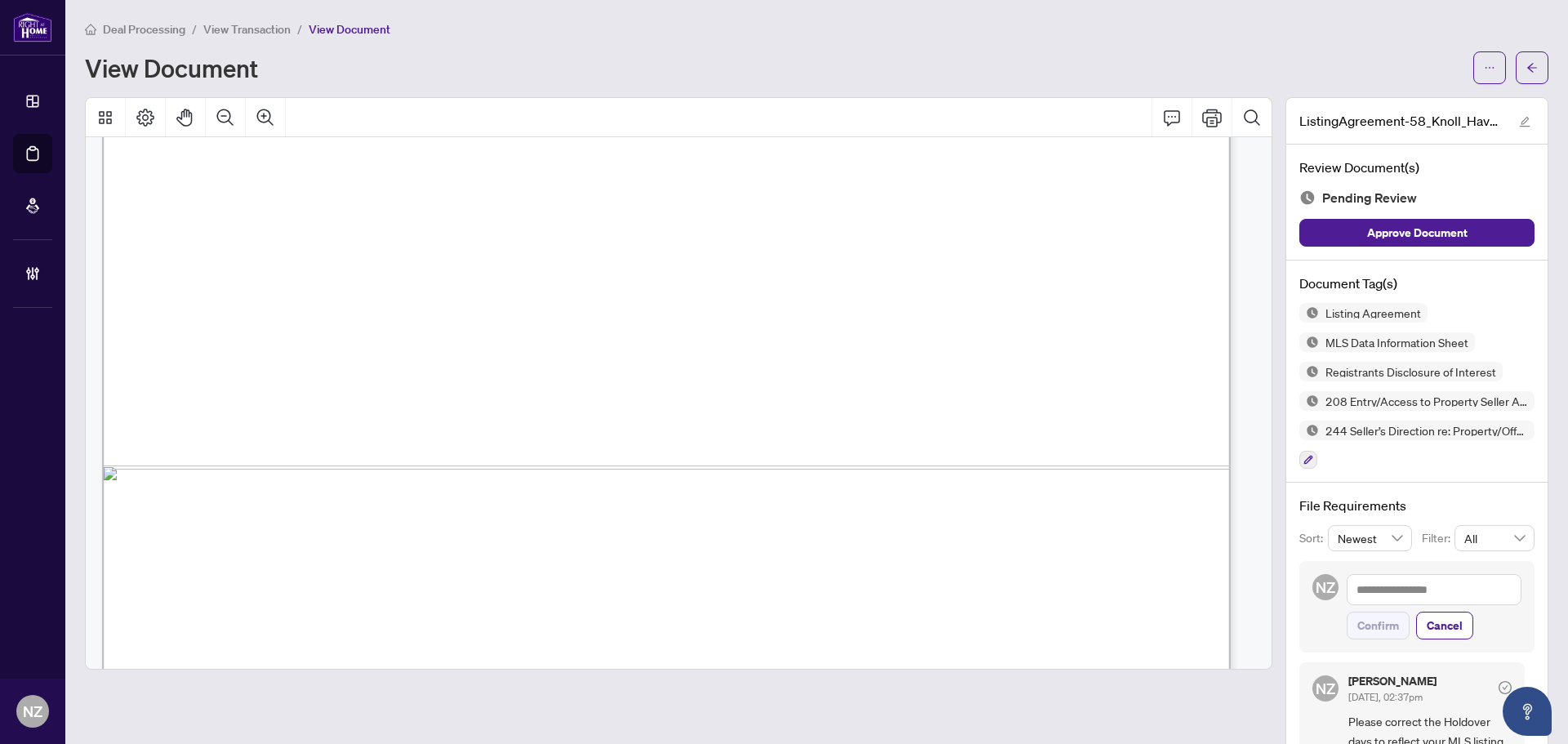
scroll to position [7096, 0]
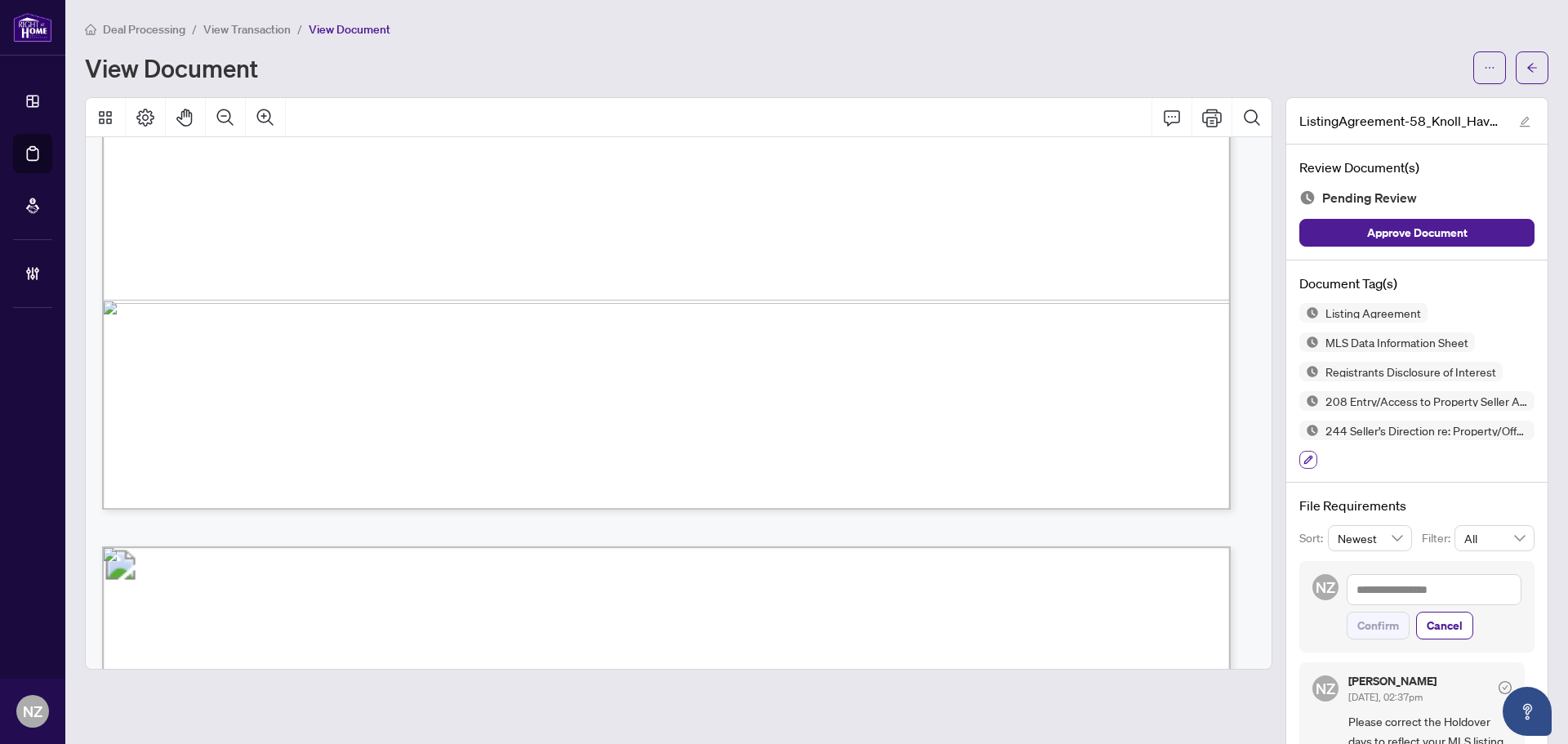
click at [1304, 461] on icon "button" at bounding box center [1309, 460] width 9 height 9
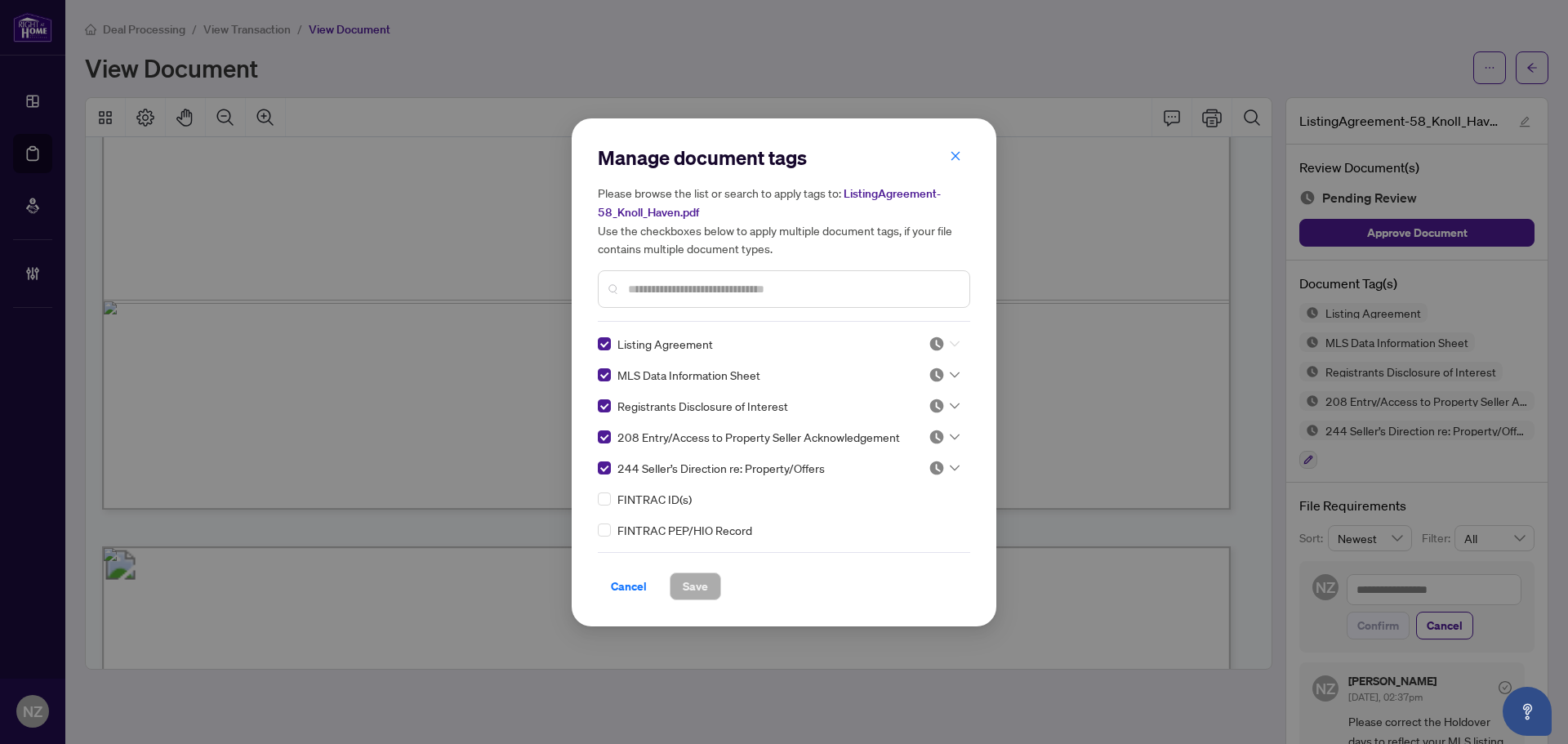
click at [952, 345] on icon at bounding box center [955, 344] width 10 height 7
click at [866, 397] on div "Needs Work" at bounding box center [889, 397] width 105 height 18
click at [689, 588] on span "Save" at bounding box center [695, 586] width 25 height 26
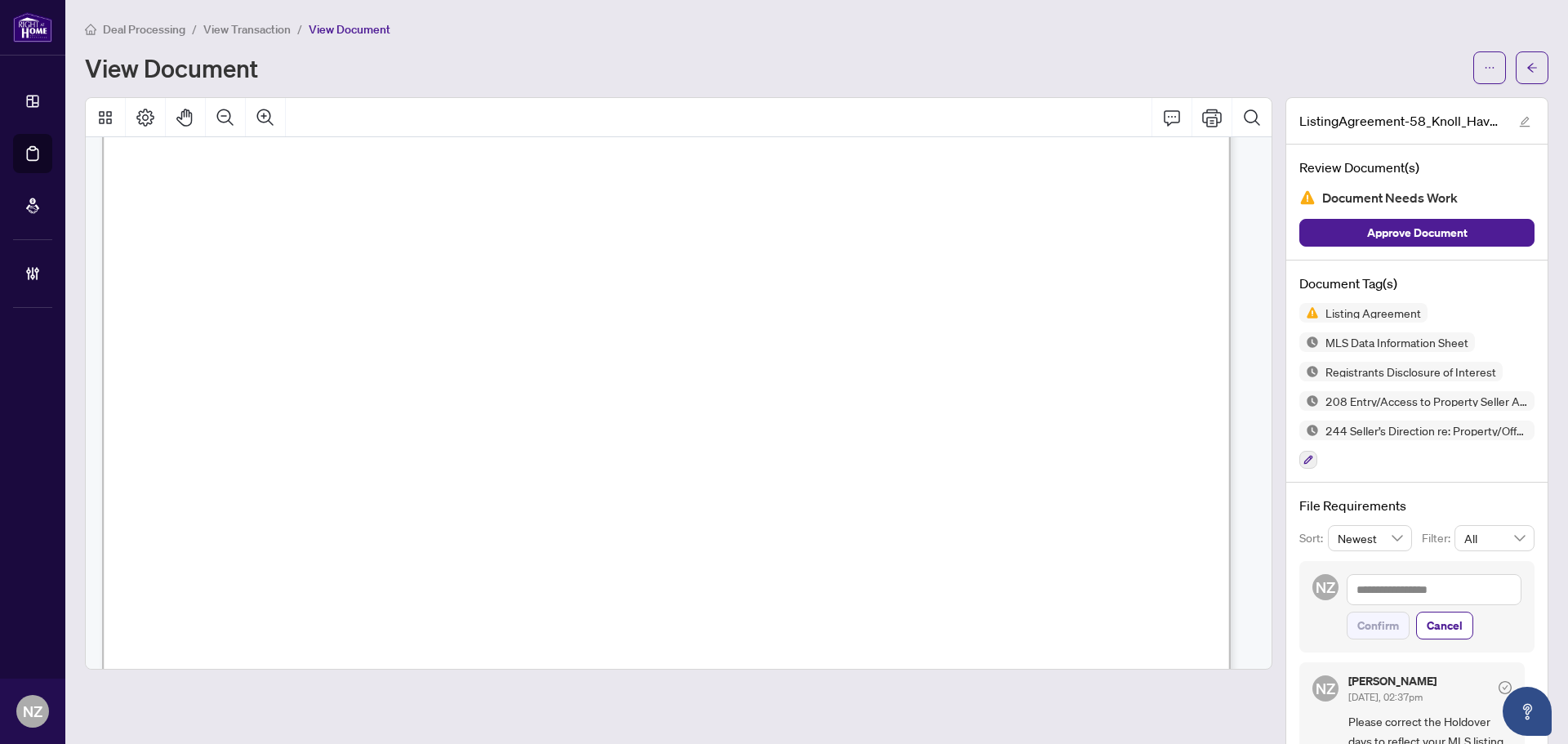
scroll to position [23351, 0]
click at [1299, 455] on button "button" at bounding box center [1308, 459] width 18 height 18
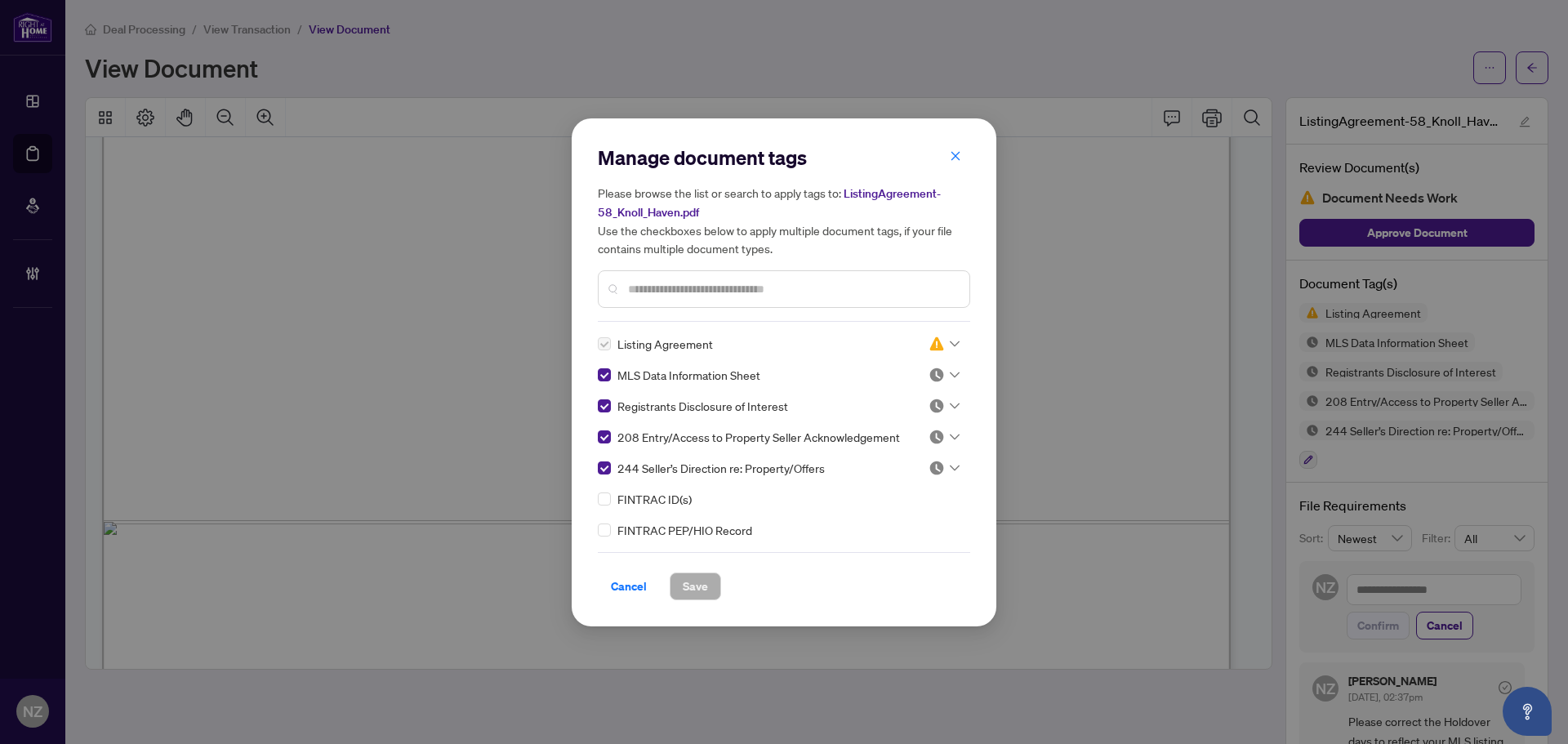
click at [943, 378] on div at bounding box center [944, 375] width 31 height 17
click at [865, 459] on div "Approved" at bounding box center [889, 454] width 105 height 18
click at [710, 589] on button "Save" at bounding box center [694, 586] width 51 height 28
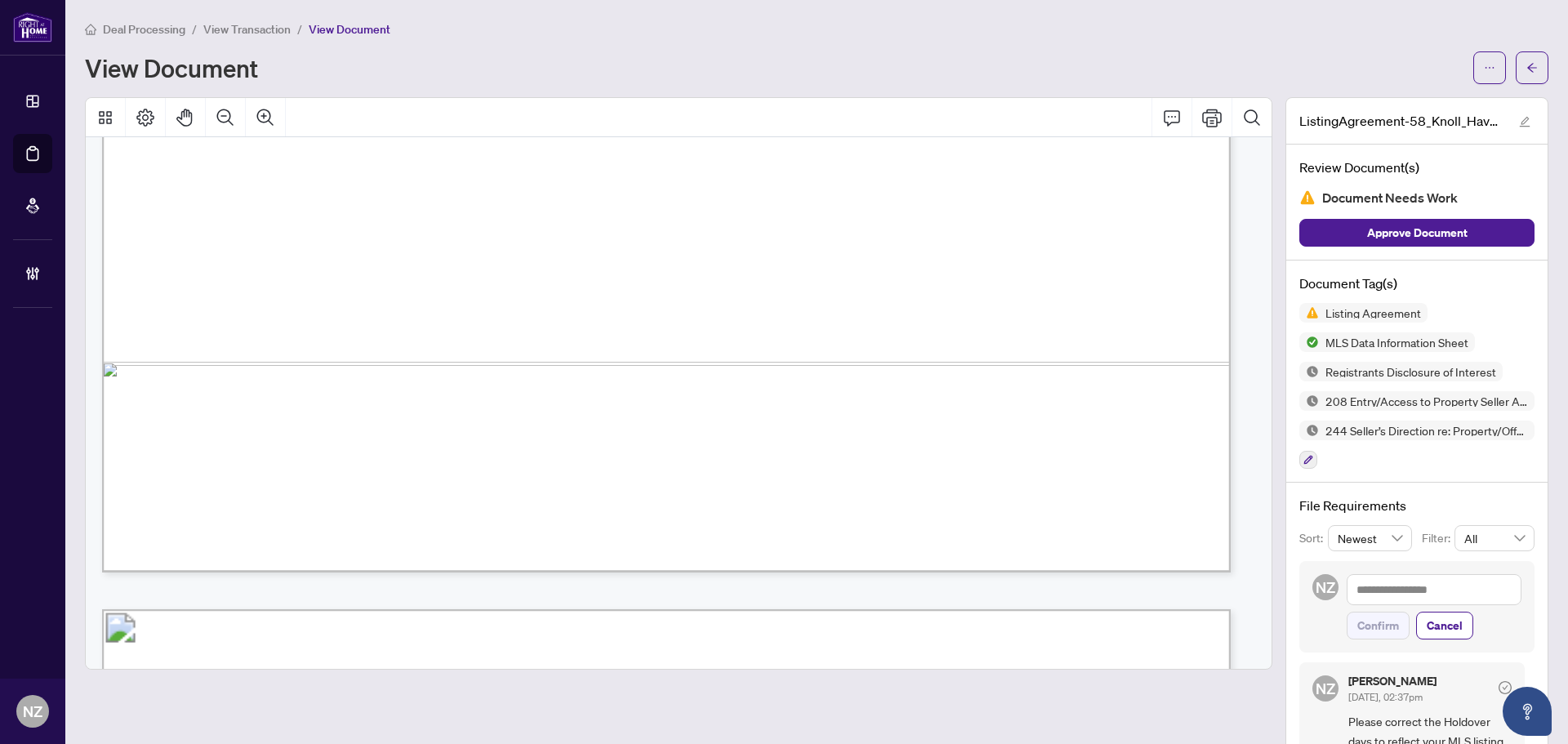
scroll to position [28008, 0]
click at [1304, 460] on icon "button" at bounding box center [1309, 460] width 10 height 10
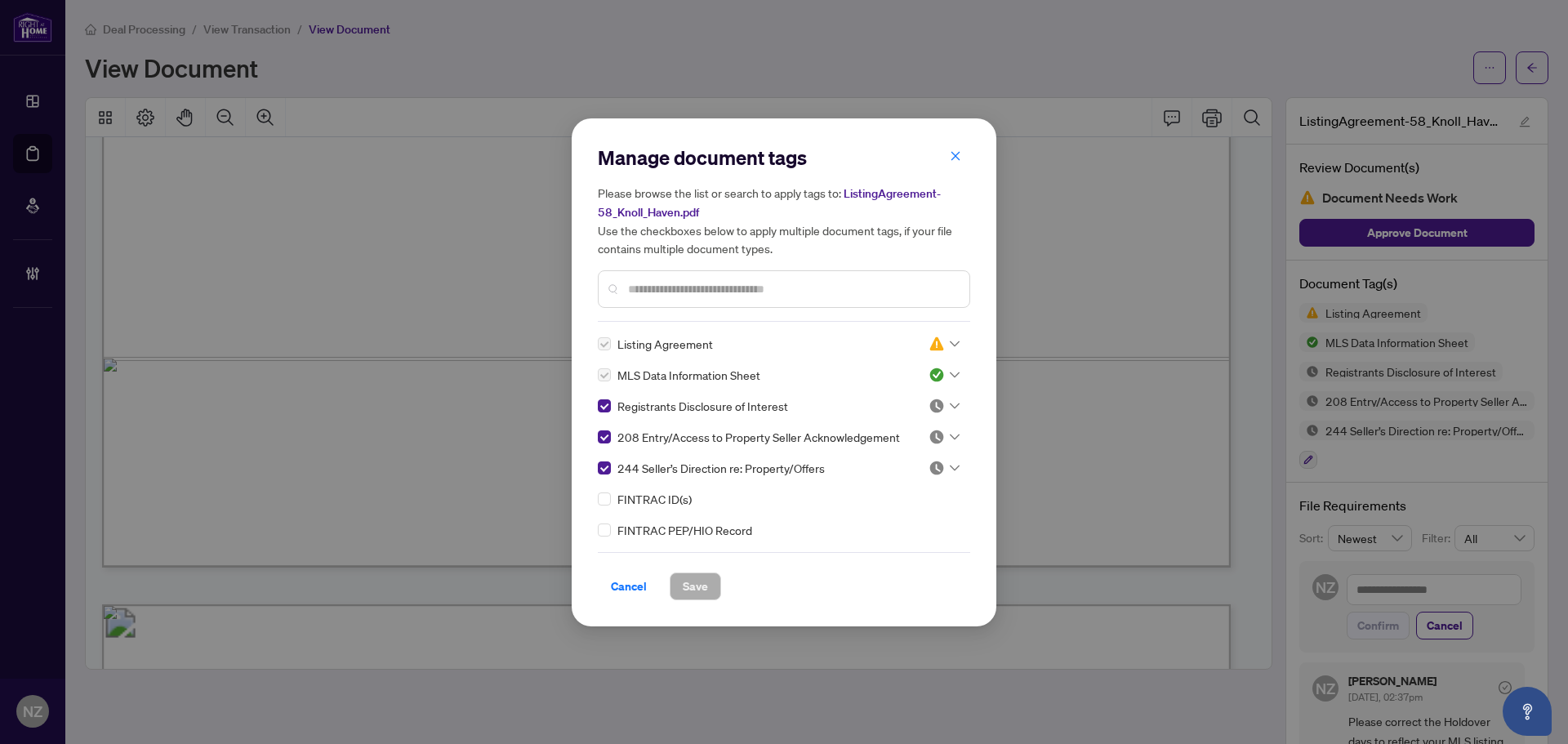
click at [950, 436] on icon at bounding box center [955, 437] width 10 height 7
drag, startPoint x: 874, startPoint y: 511, endPoint x: 863, endPoint y: 517, distance: 12.5
click at [873, 512] on div "Approved" at bounding box center [889, 516] width 105 height 18
click at [689, 592] on span "Save" at bounding box center [695, 586] width 25 height 26
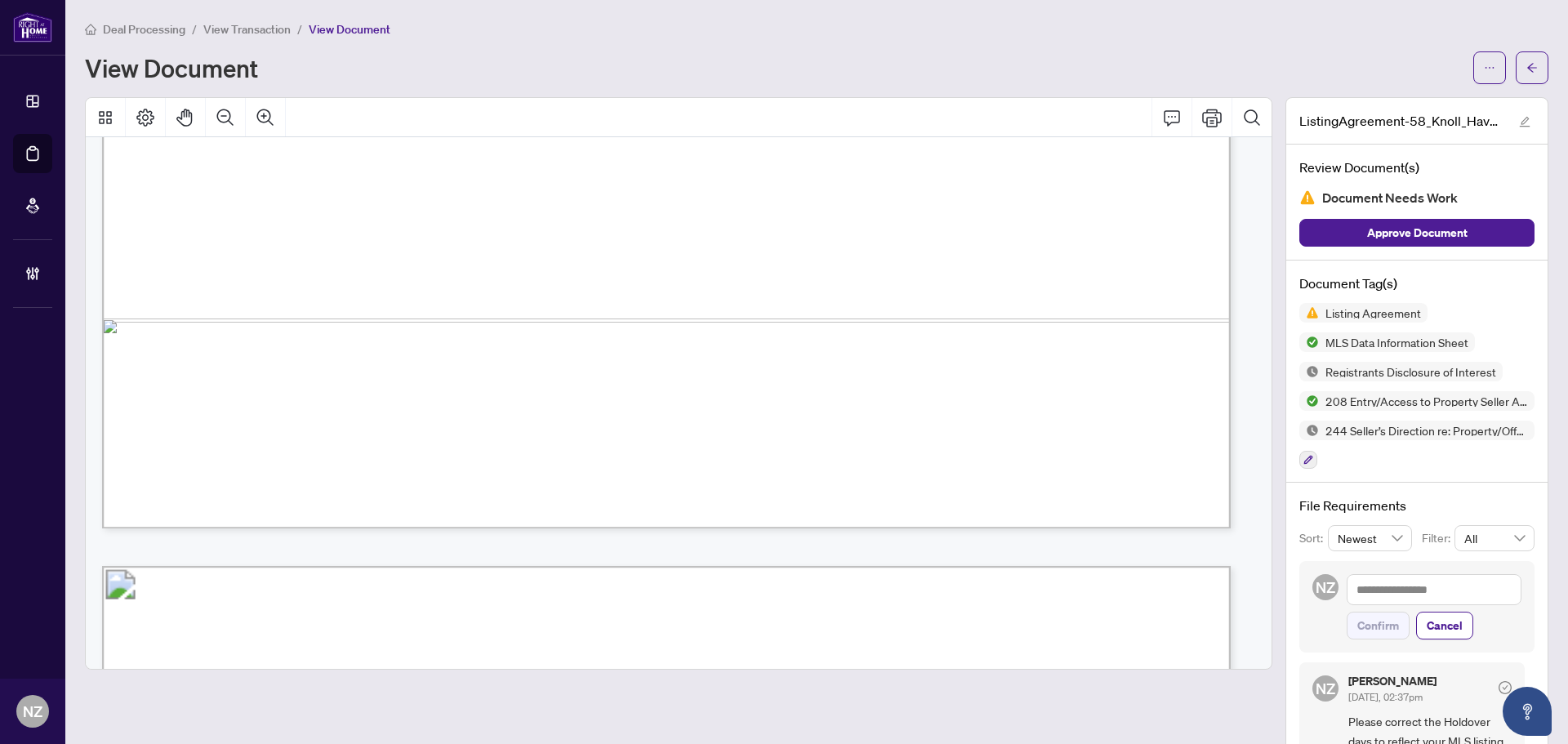
scroll to position [29641, 0]
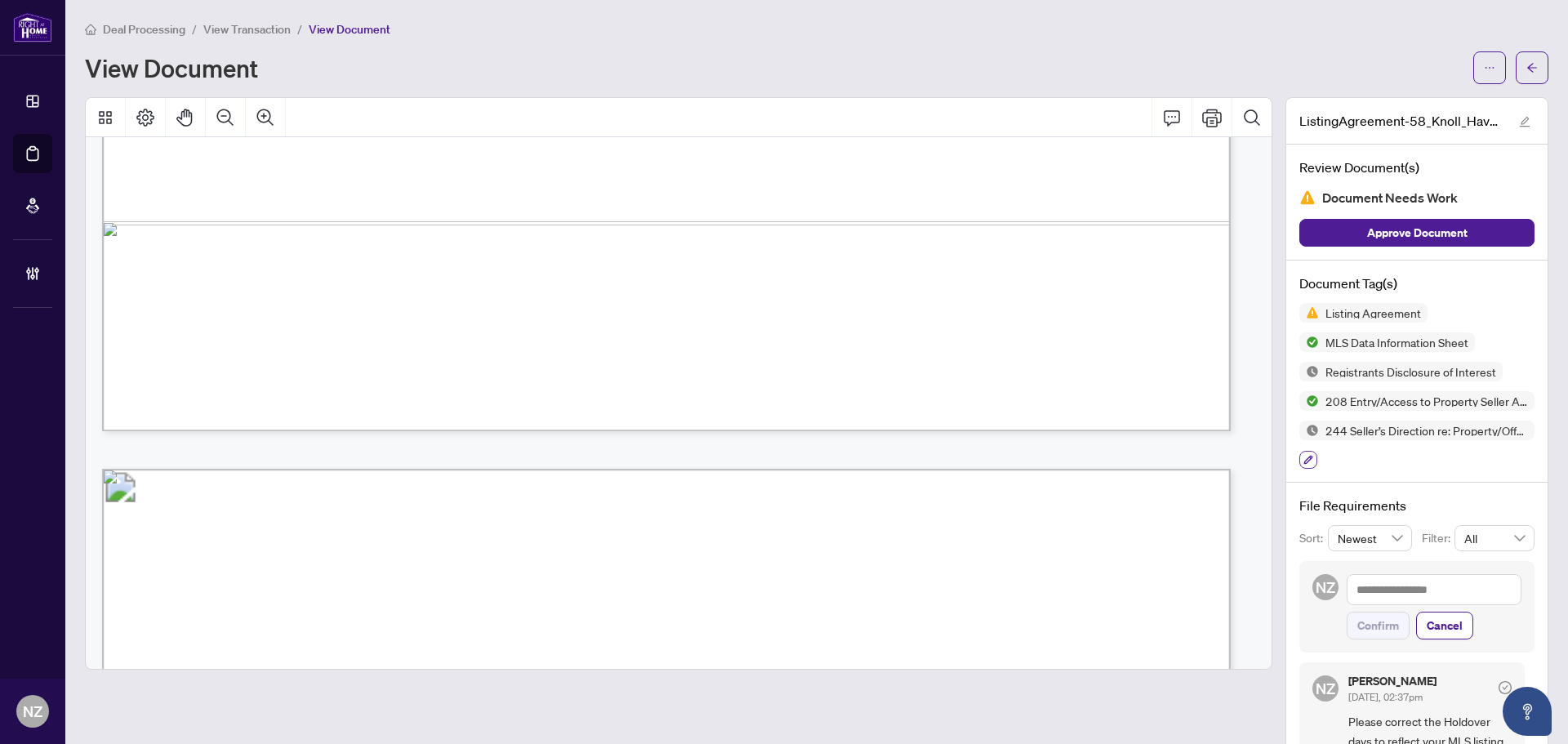
click at [1304, 458] on icon "button" at bounding box center [1309, 460] width 10 height 10
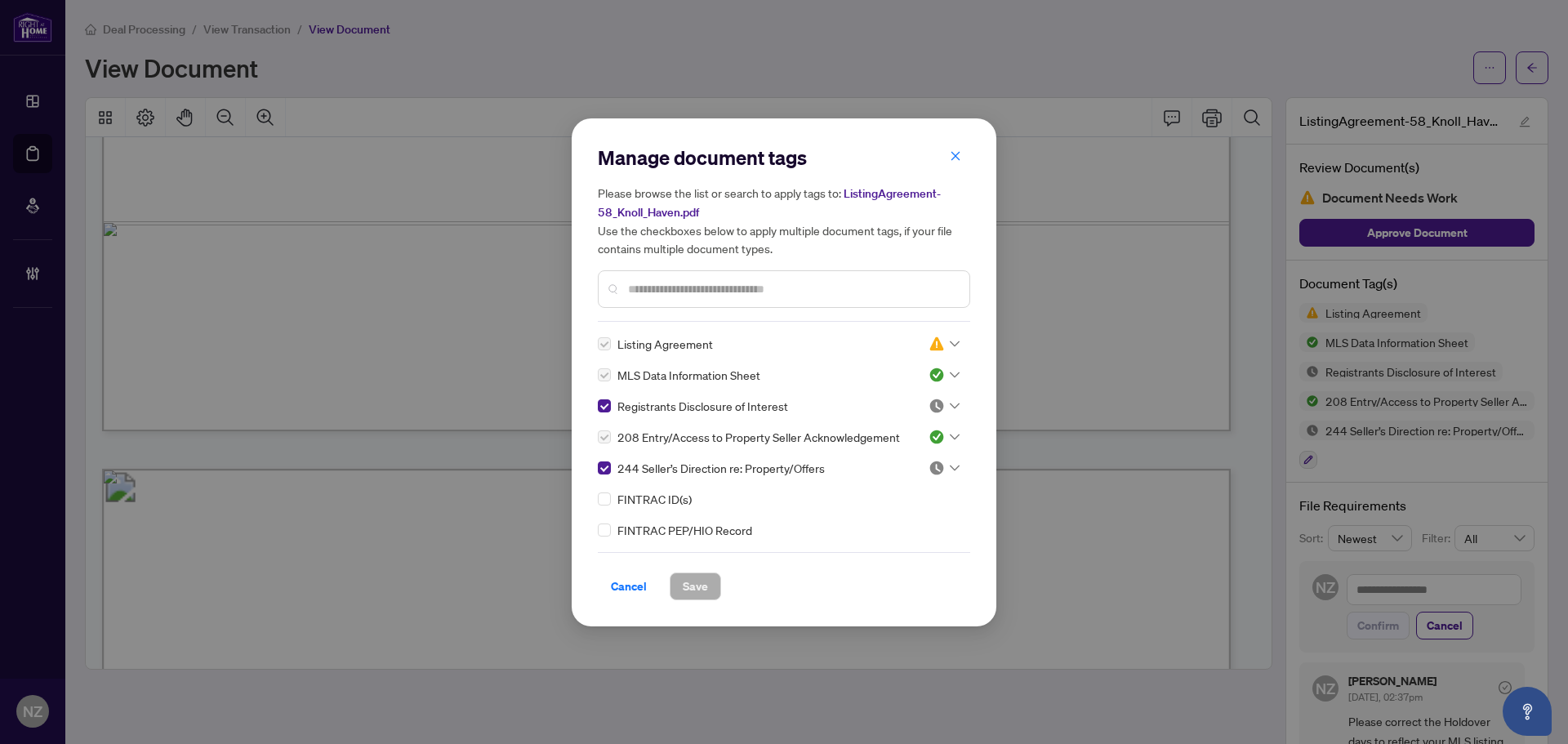
click at [669, 290] on input "text" at bounding box center [792, 289] width 328 height 18
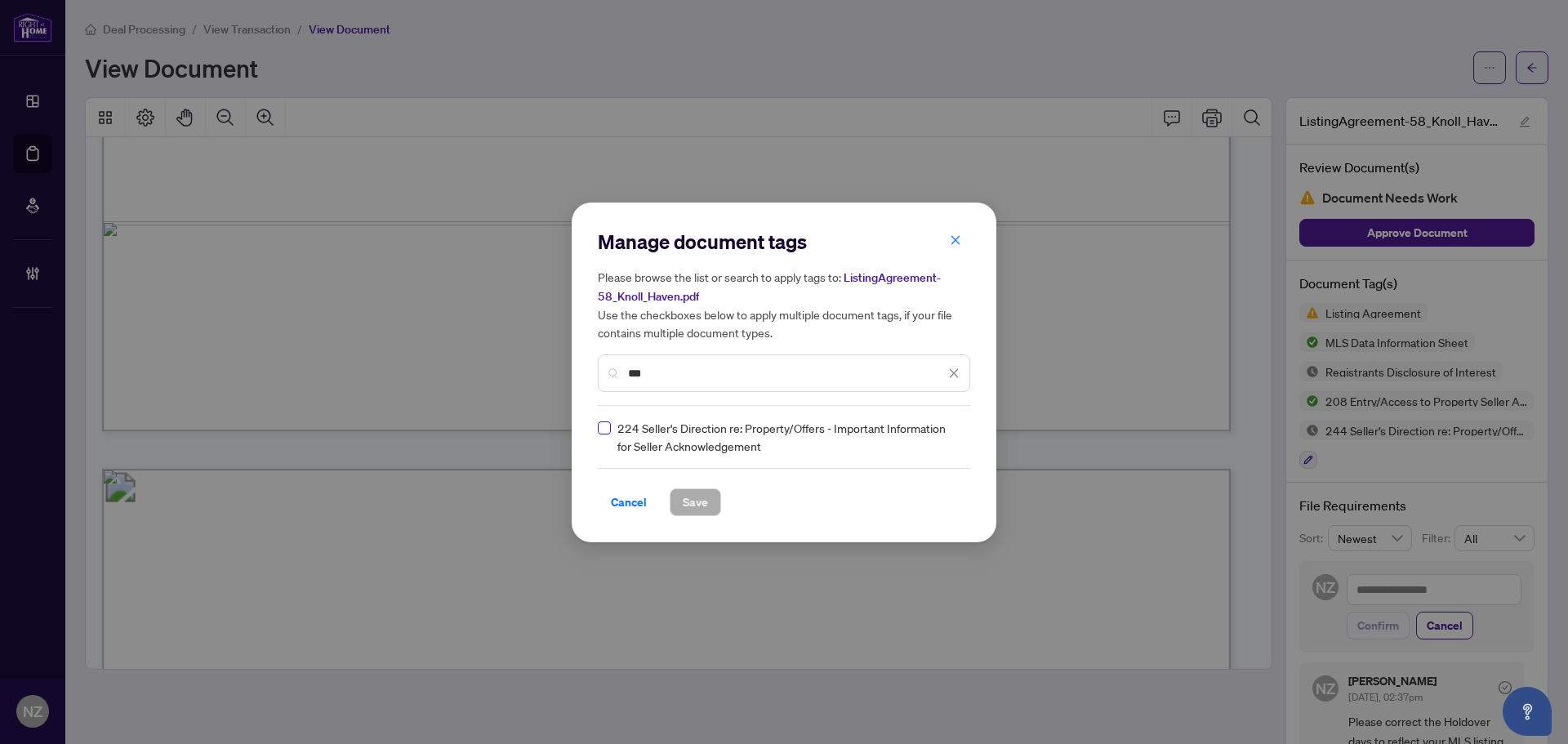
type input "***"
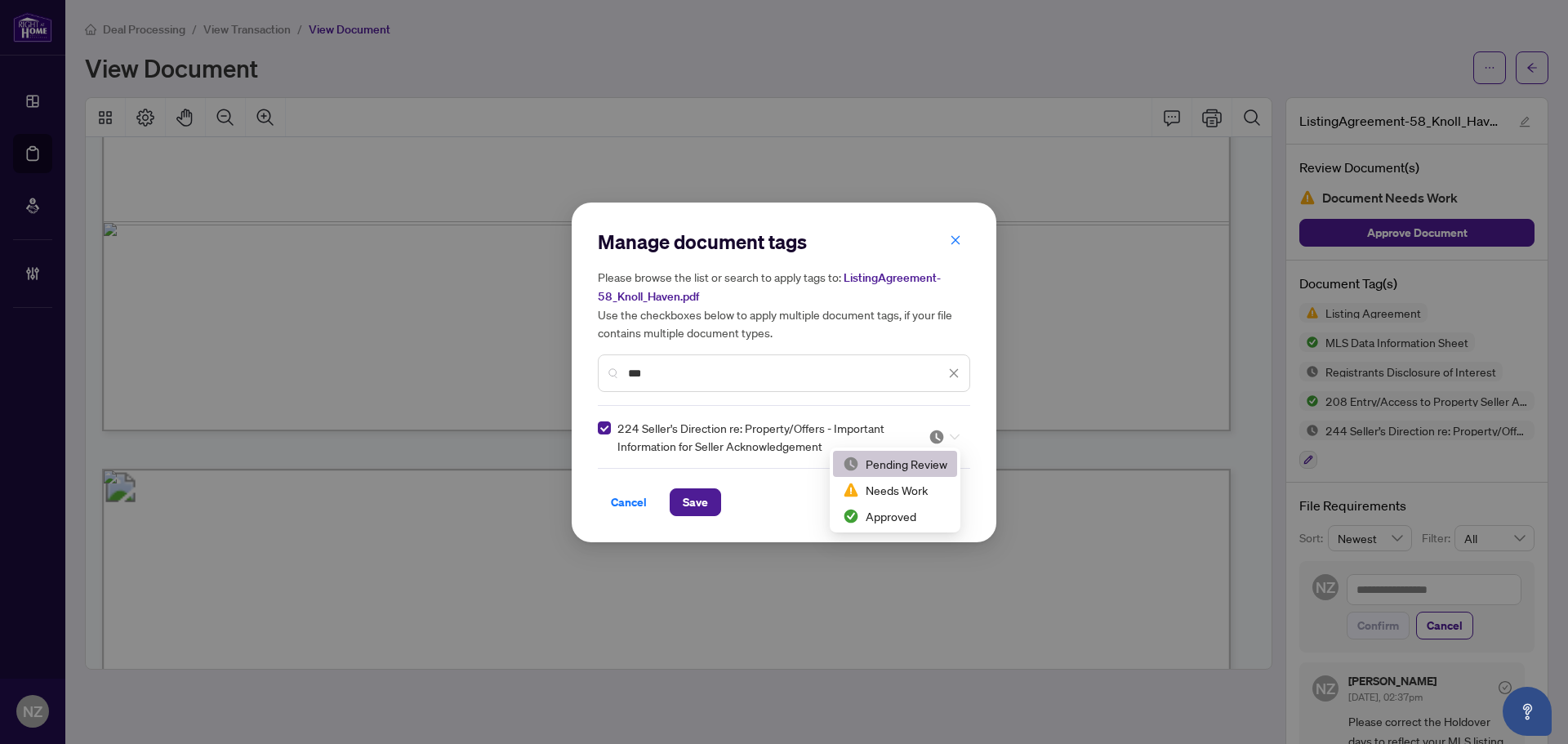
click at [955, 440] on div at bounding box center [944, 437] width 31 height 17
click at [879, 516] on div "Approved" at bounding box center [894, 516] width 105 height 18
click at [700, 495] on span "Save" at bounding box center [695, 502] width 25 height 26
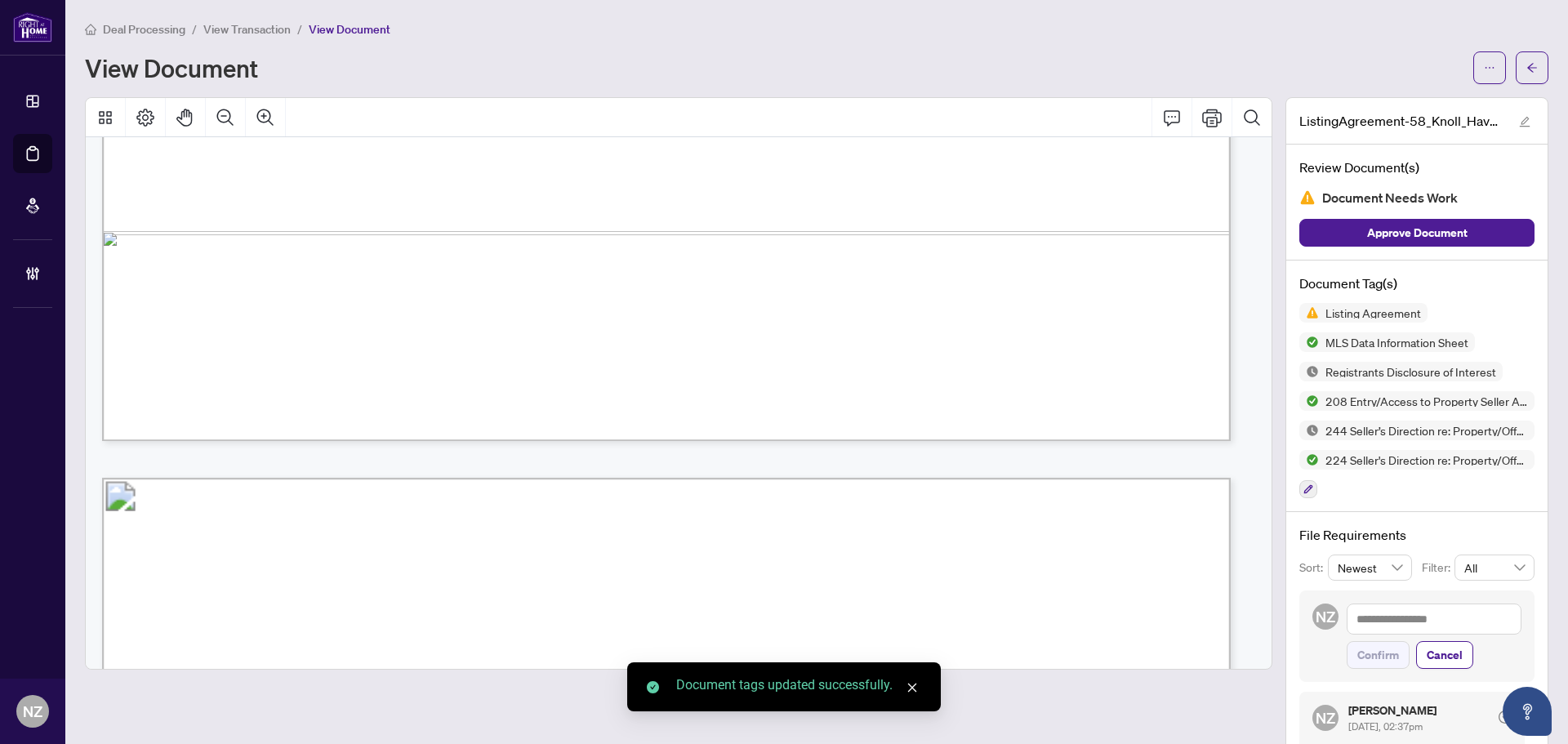
scroll to position [31193, 0]
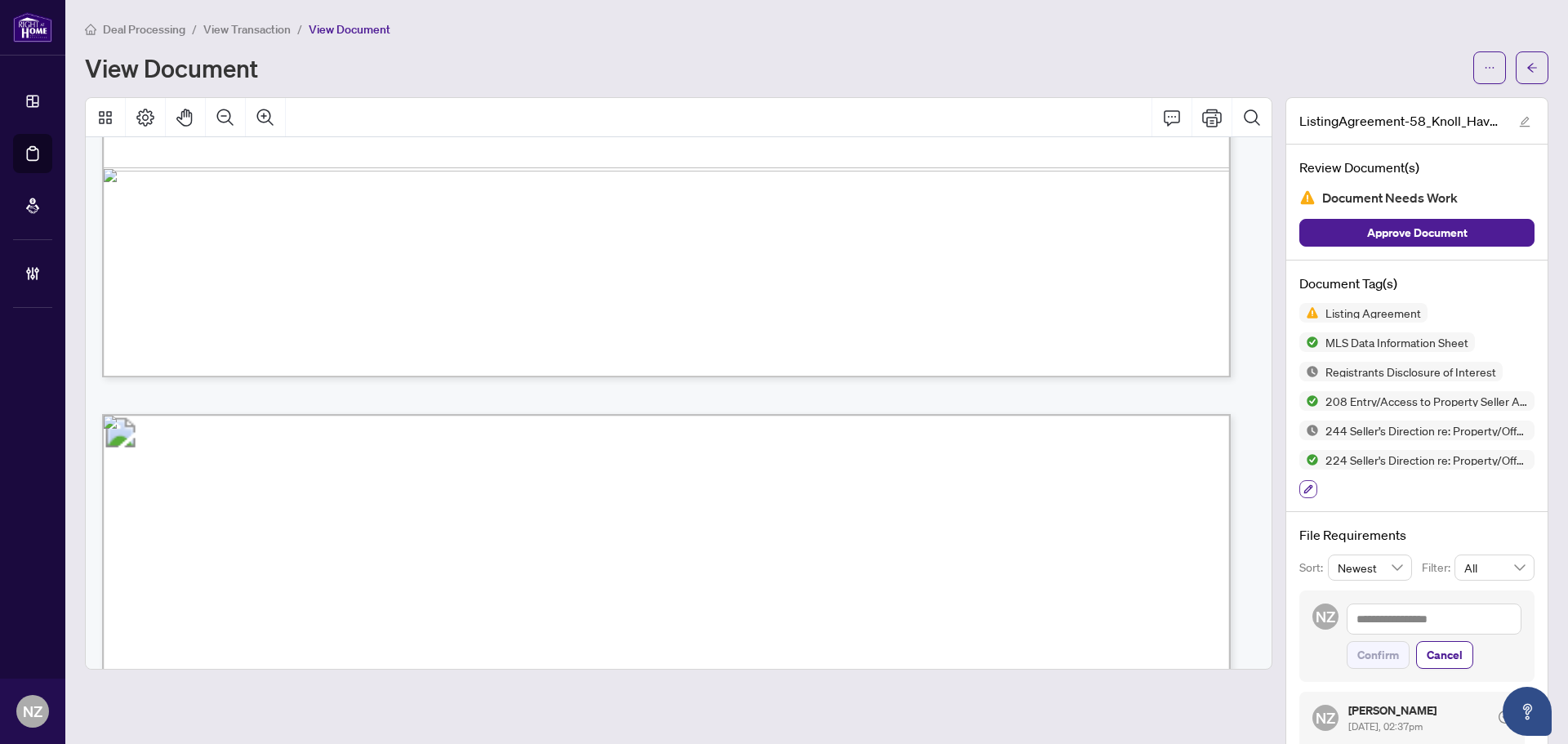
click at [1304, 490] on icon "button" at bounding box center [1309, 490] width 10 height 10
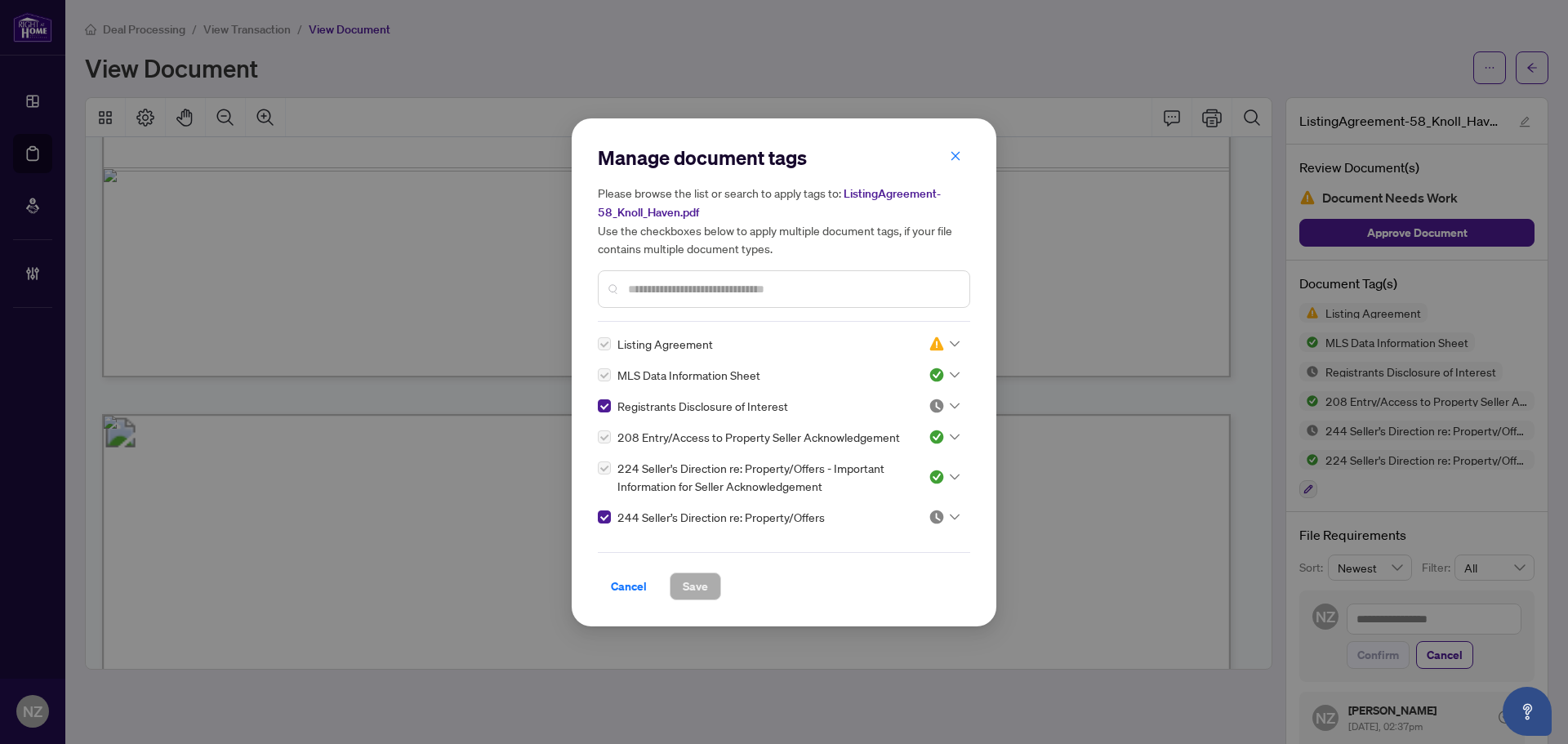
click at [943, 521] on div at bounding box center [944, 517] width 31 height 17
click at [851, 596] on img at bounding box center [846, 597] width 17 height 17
click at [683, 587] on span "Save" at bounding box center [695, 586] width 25 height 26
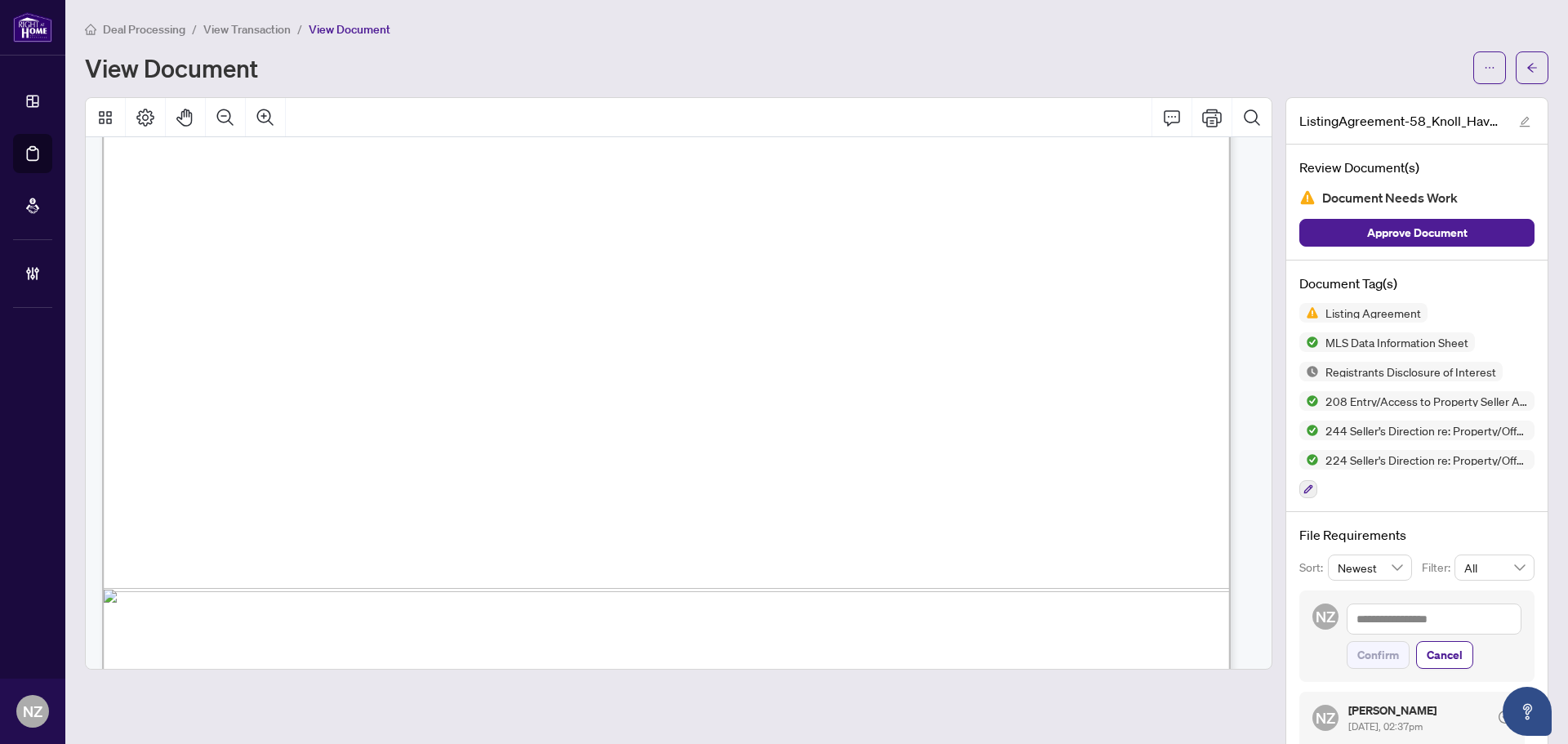
scroll to position [21645, 0]
click at [1304, 488] on icon "button" at bounding box center [1309, 490] width 10 height 10
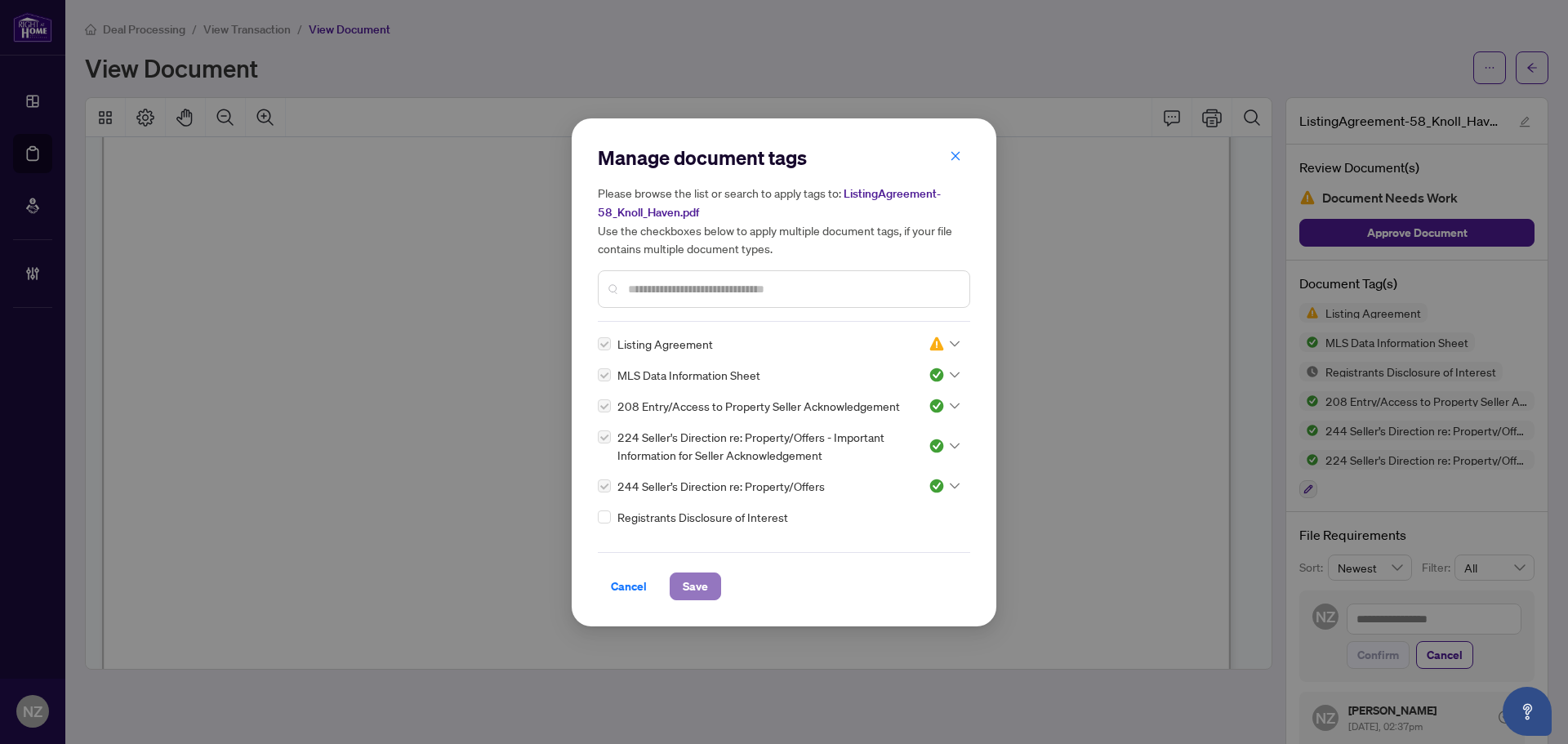
click at [691, 587] on span "Save" at bounding box center [695, 586] width 25 height 26
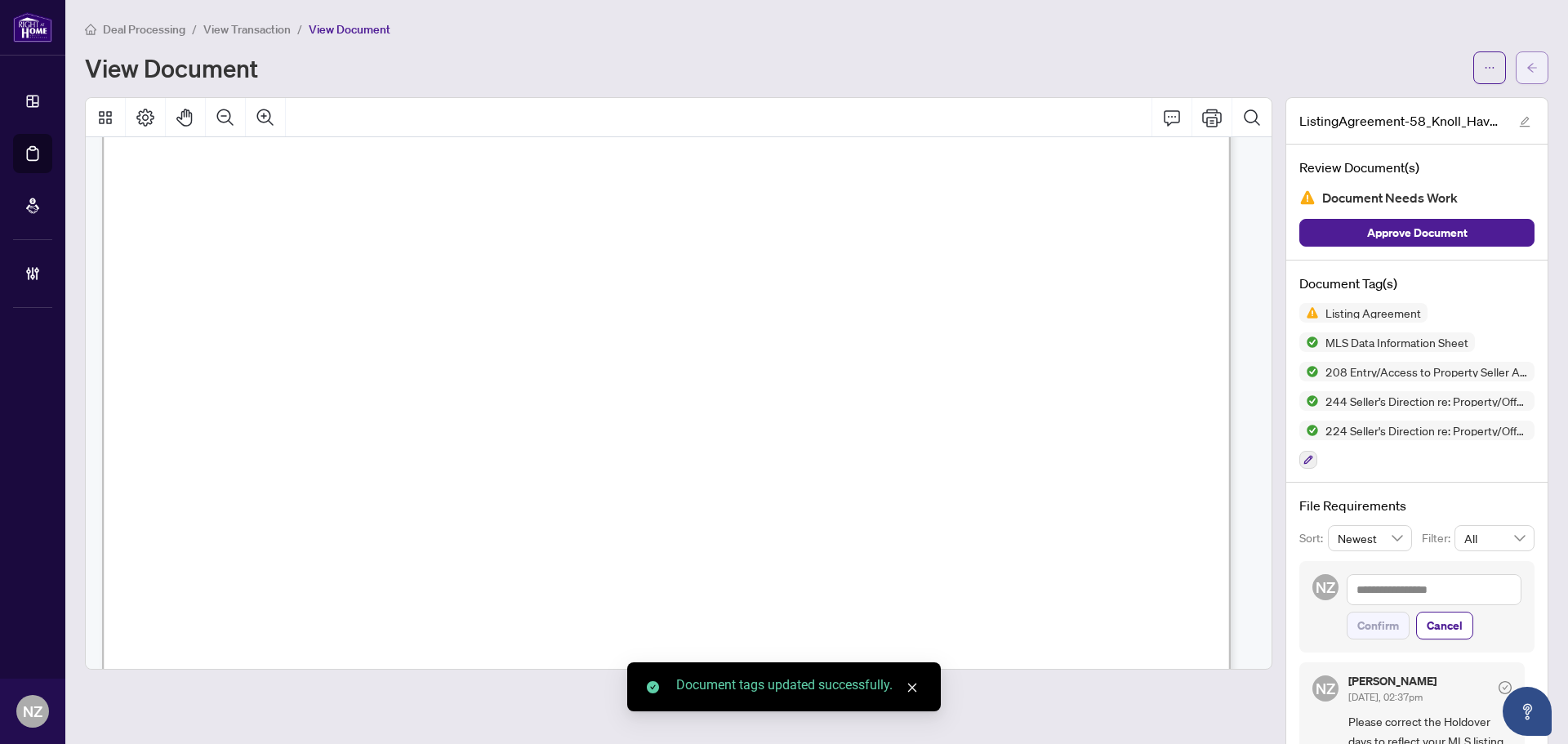
click at [1526, 58] on span "button" at bounding box center [1532, 67] width 12 height 26
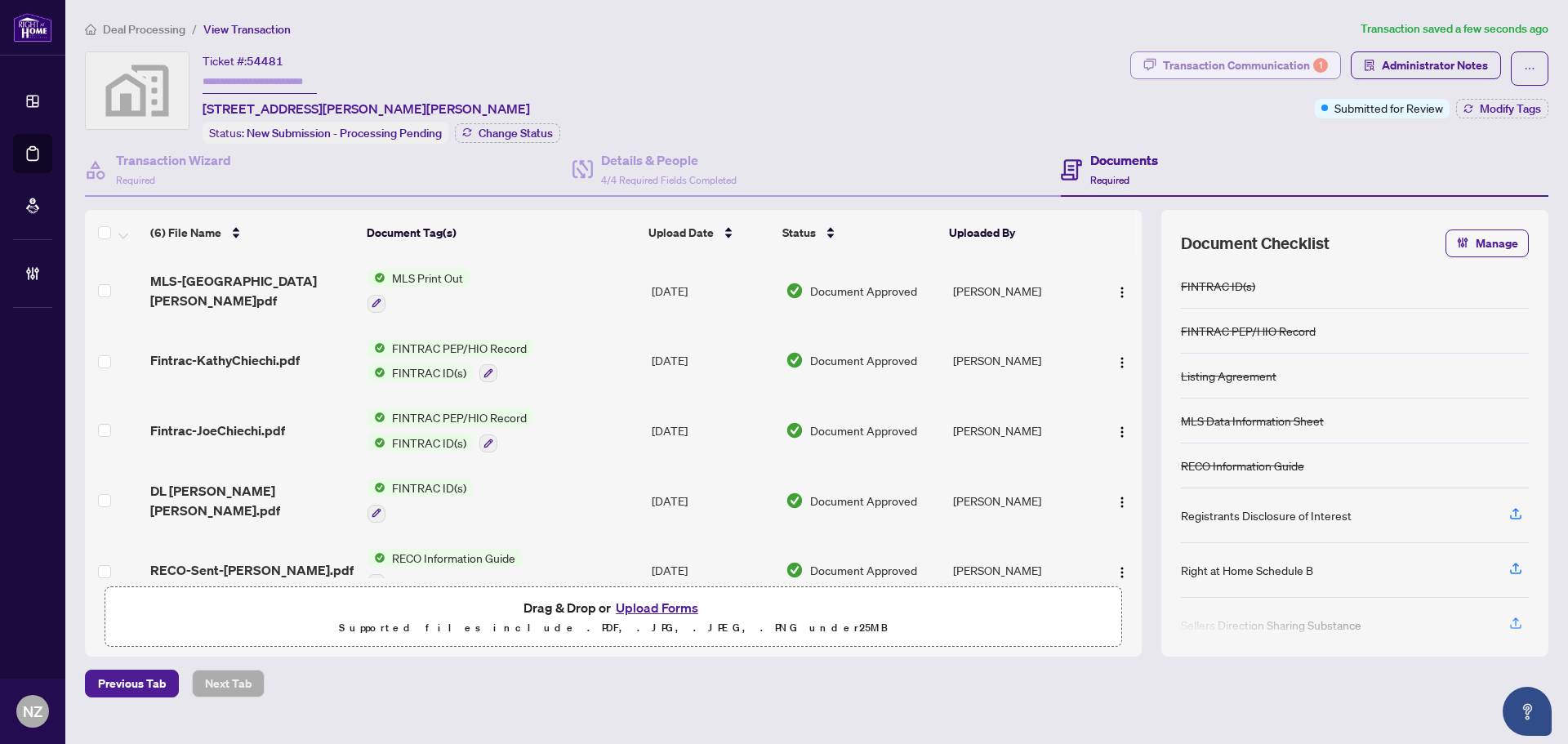
click at [1247, 64] on div "Transaction Communication 1" at bounding box center [1245, 64] width 165 height 26
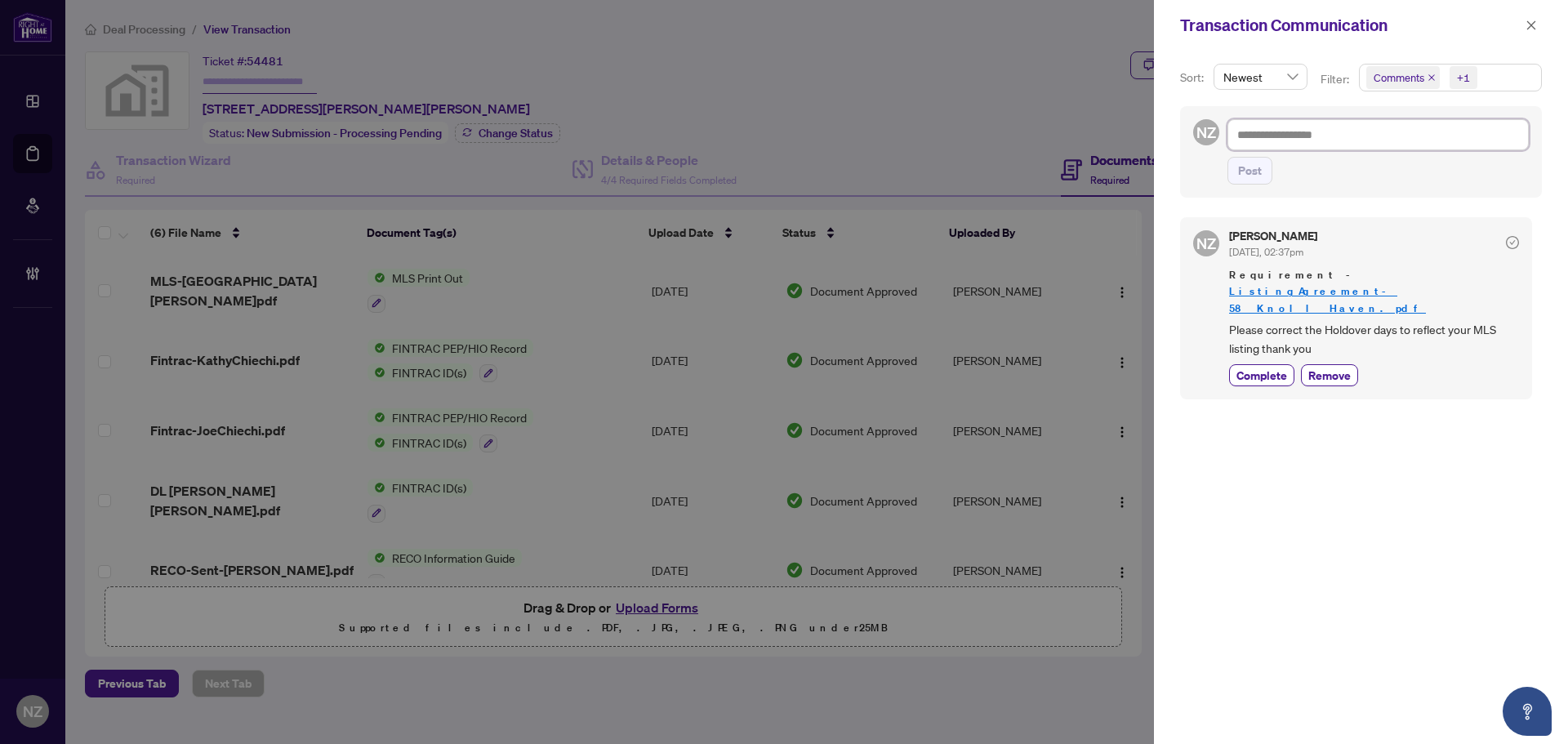
click at [1272, 141] on textarea at bounding box center [1378, 135] width 301 height 31
type textarea "*"
type textarea "**"
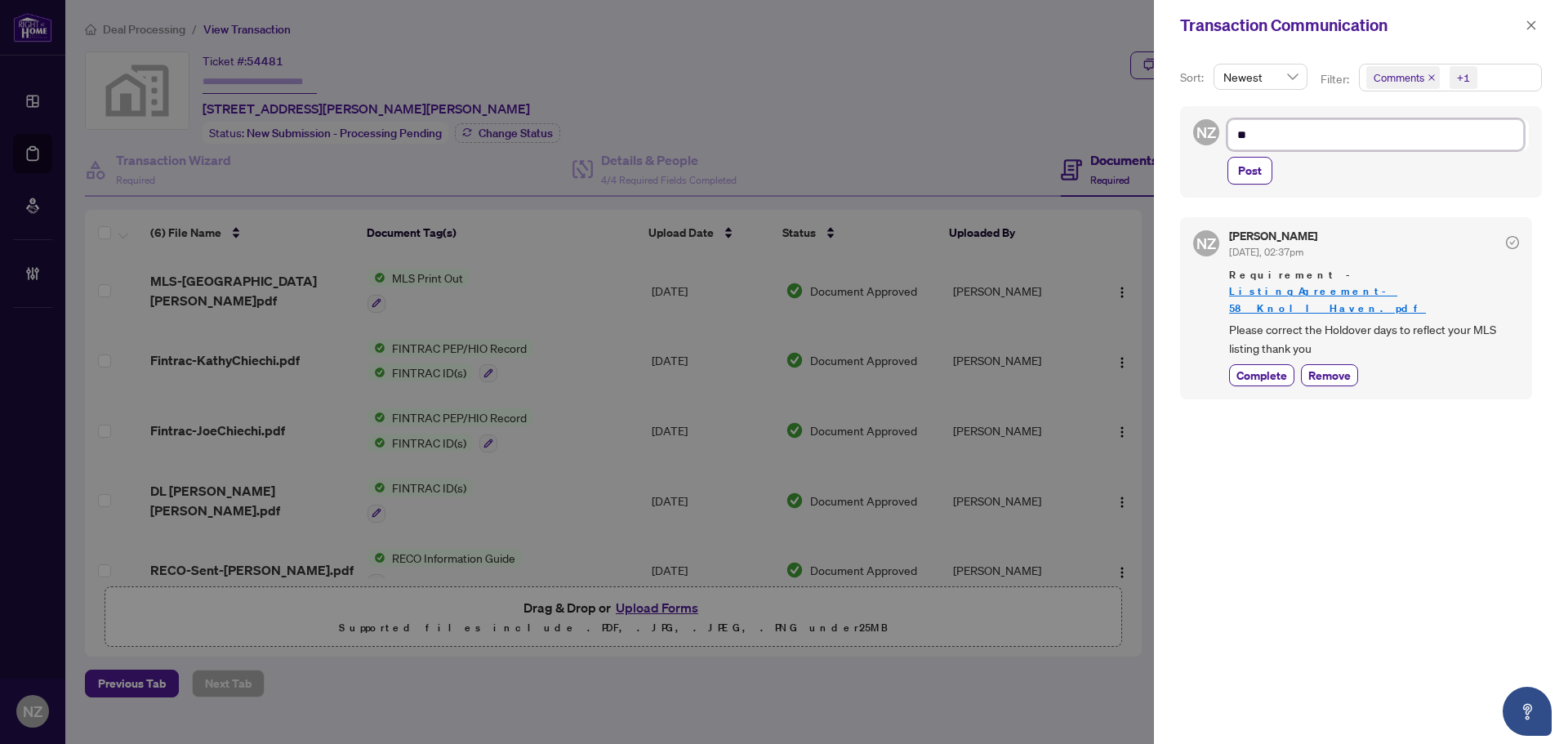
type textarea "***"
type textarea "****"
type textarea "*****"
type textarea "******"
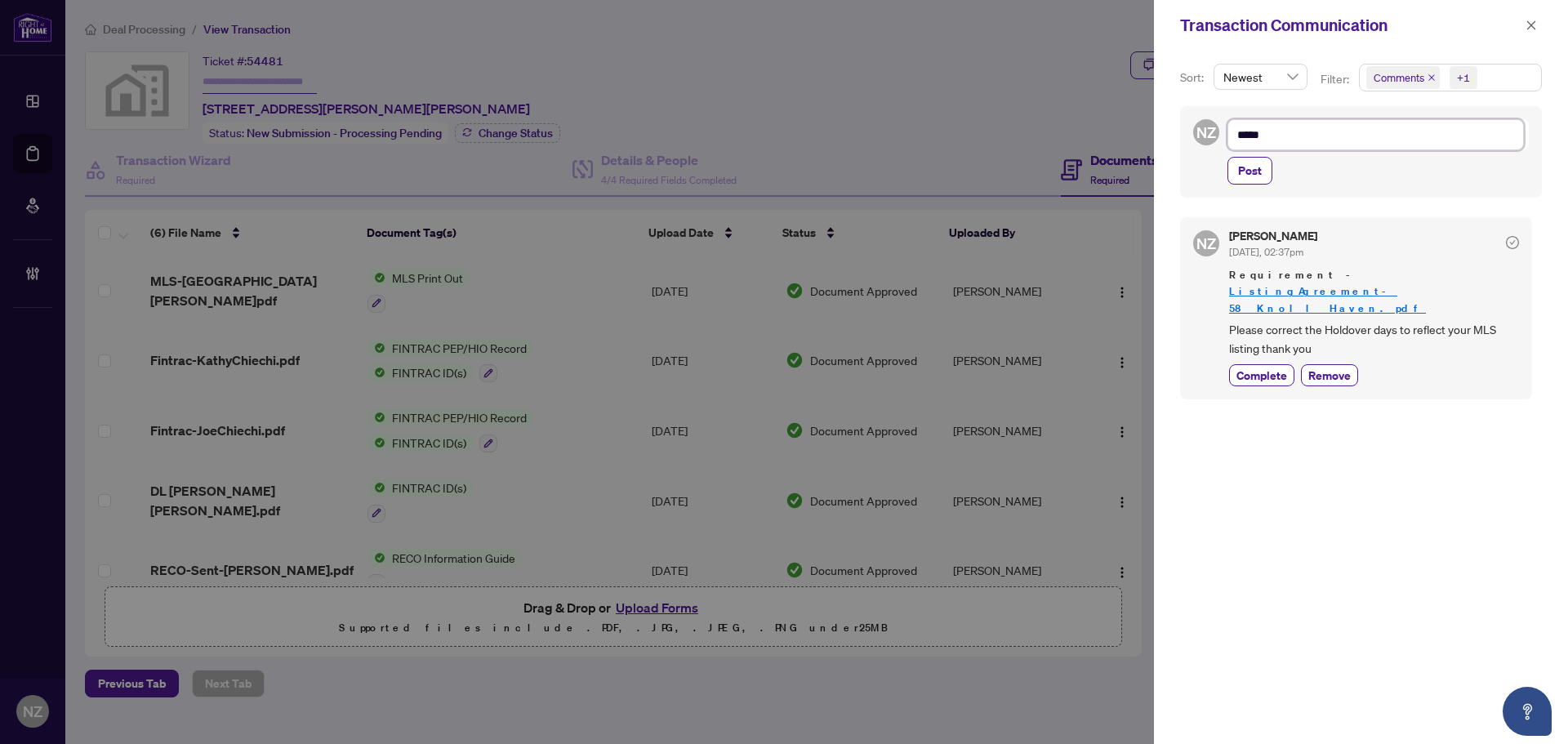
type textarea "******"
type textarea "********"
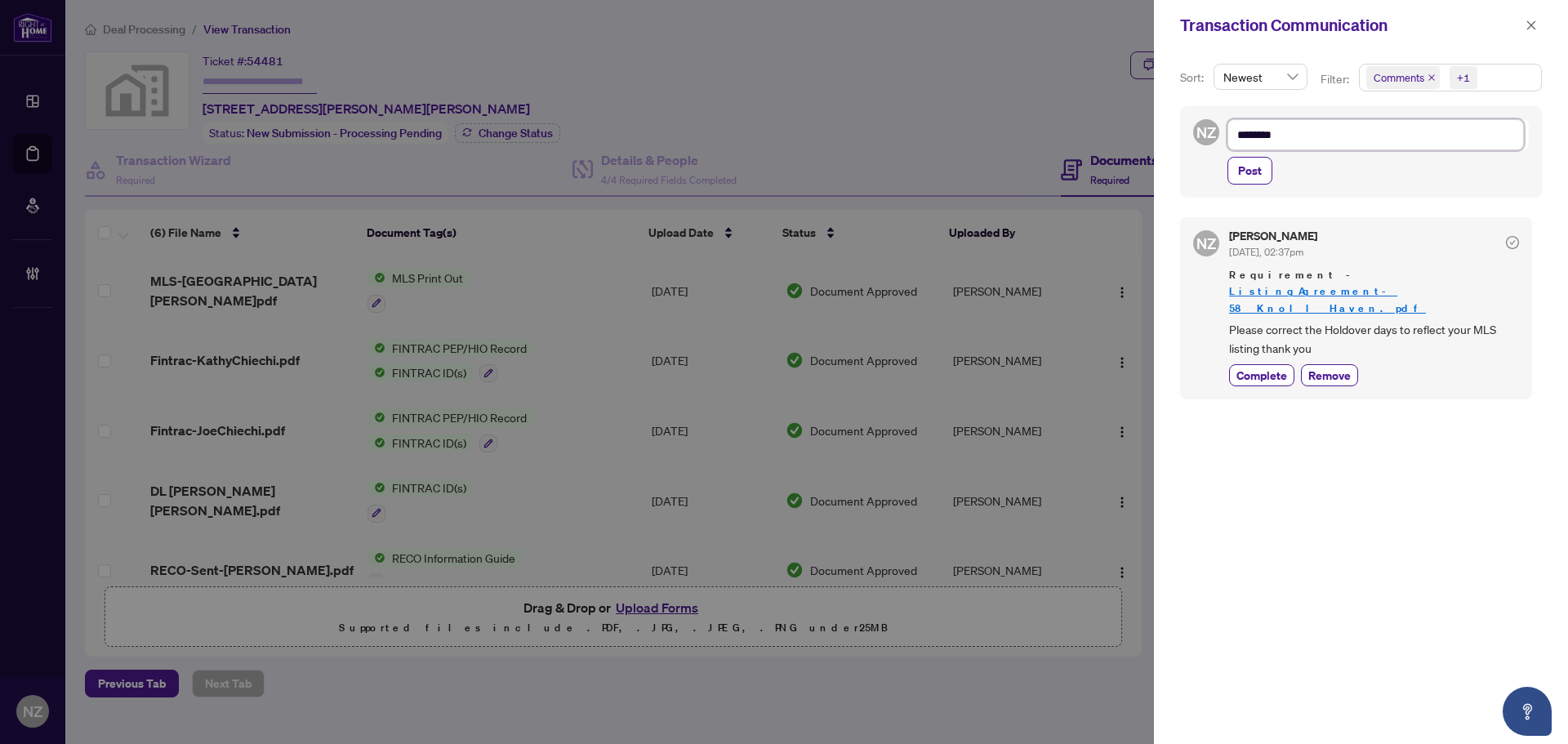
type textarea "*********"
type textarea "**********"
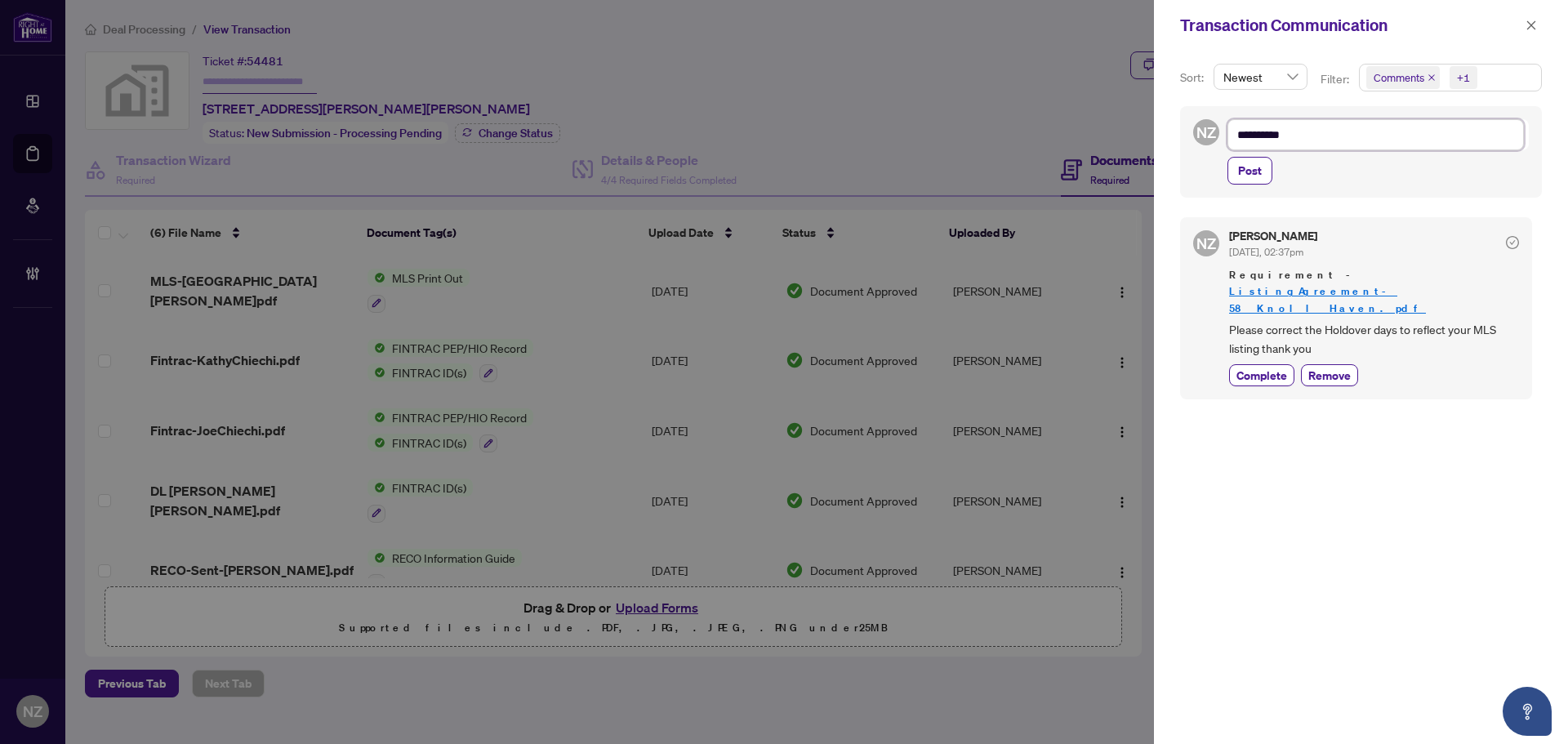
type textarea "**********"
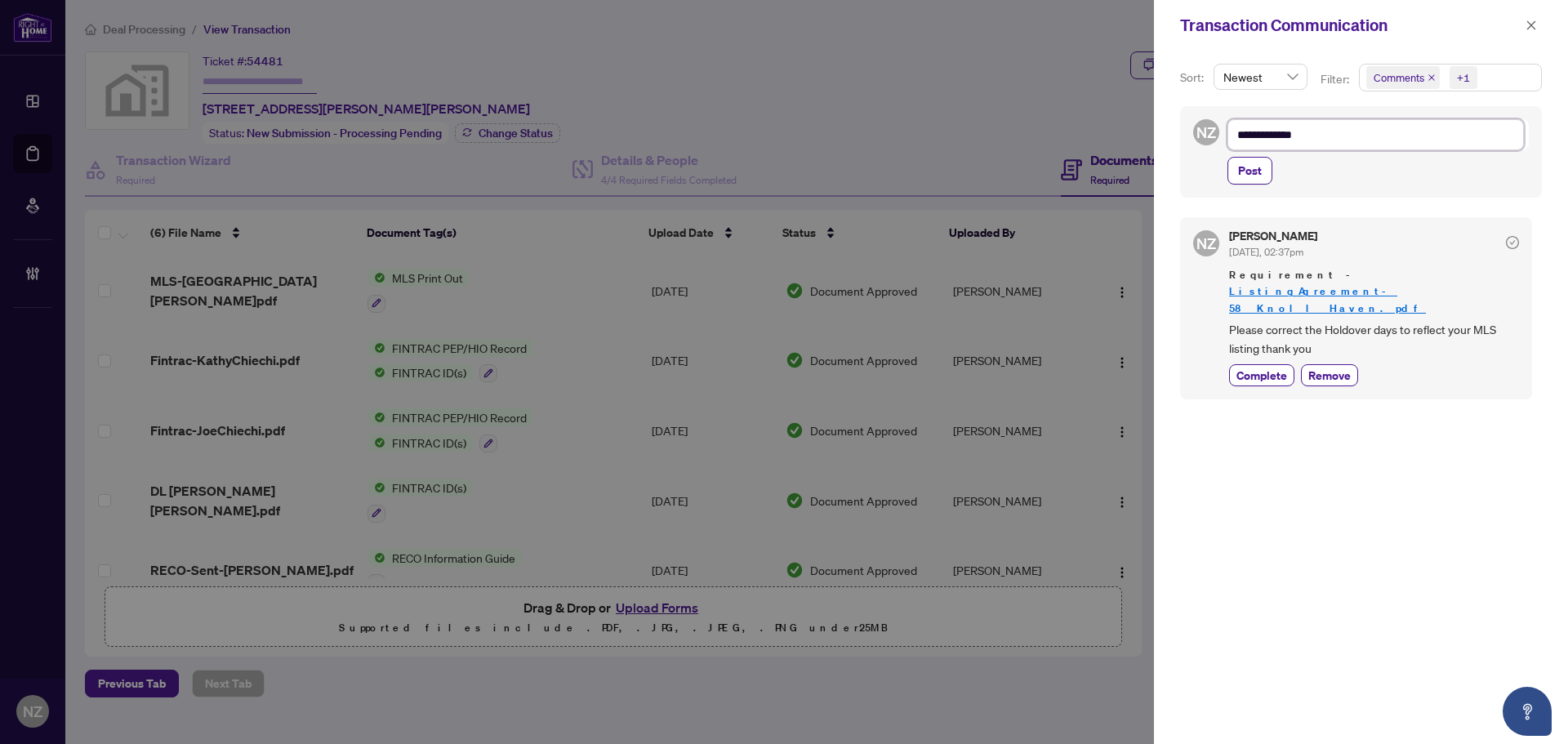
type textarea "**********"
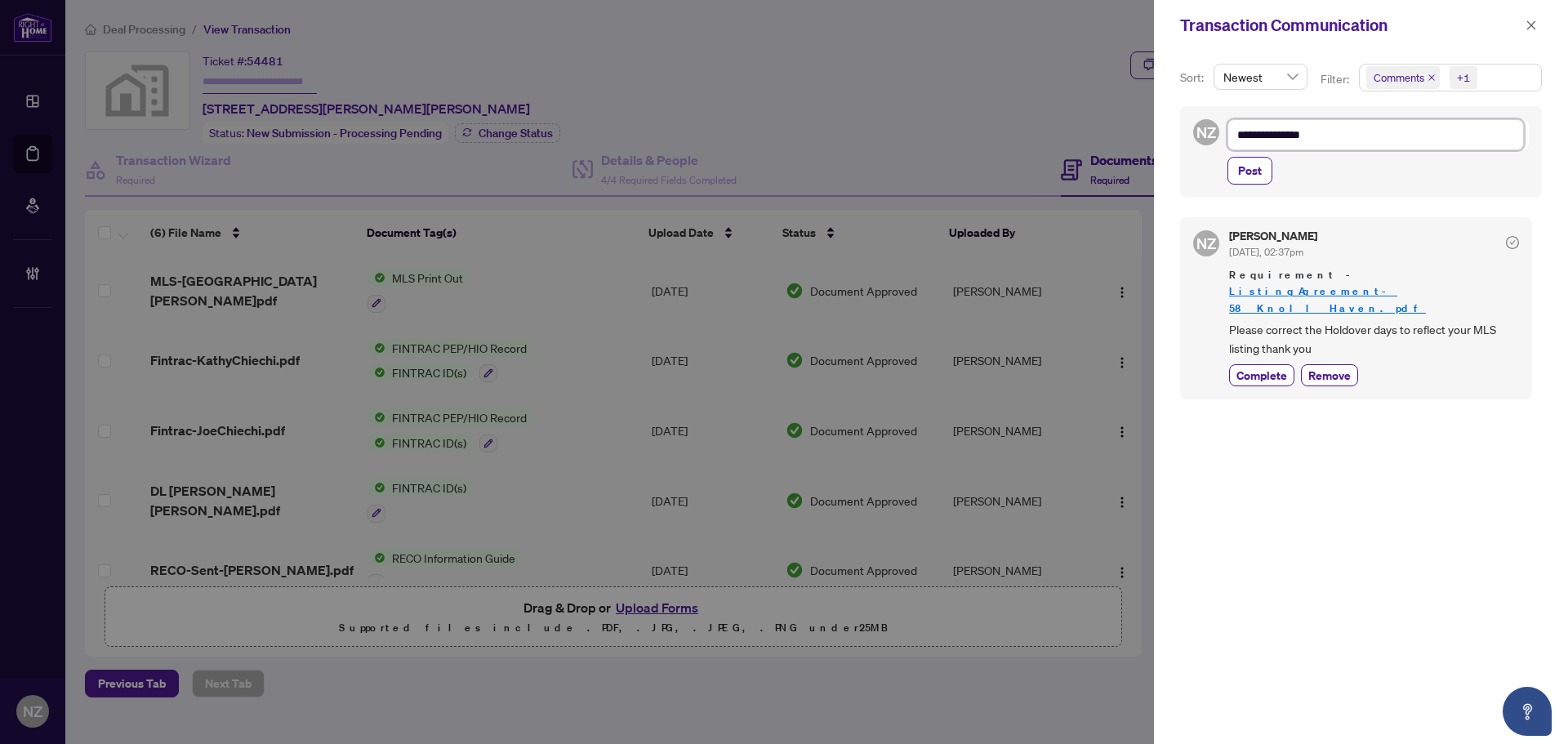
type textarea "**********"
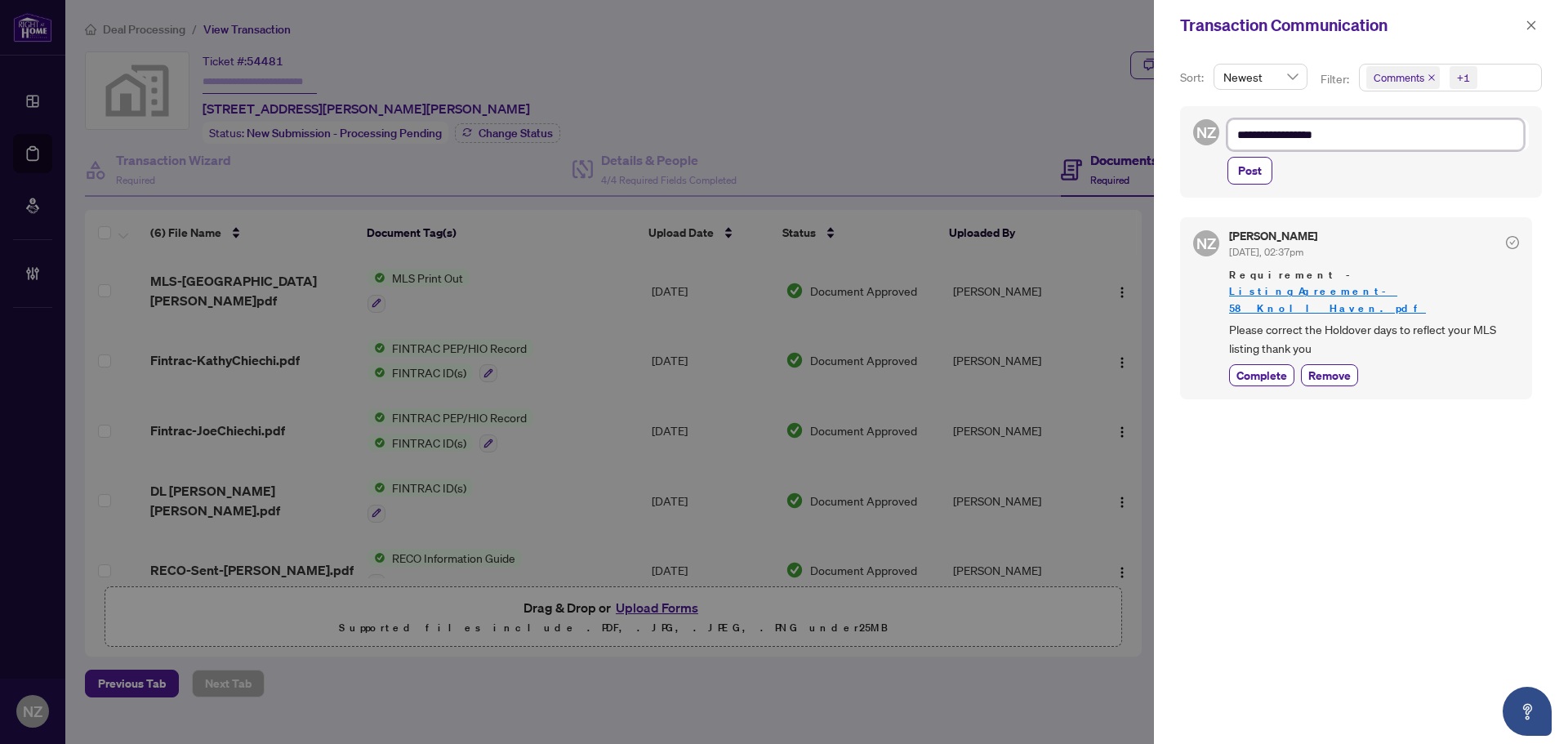
type textarea "**********"
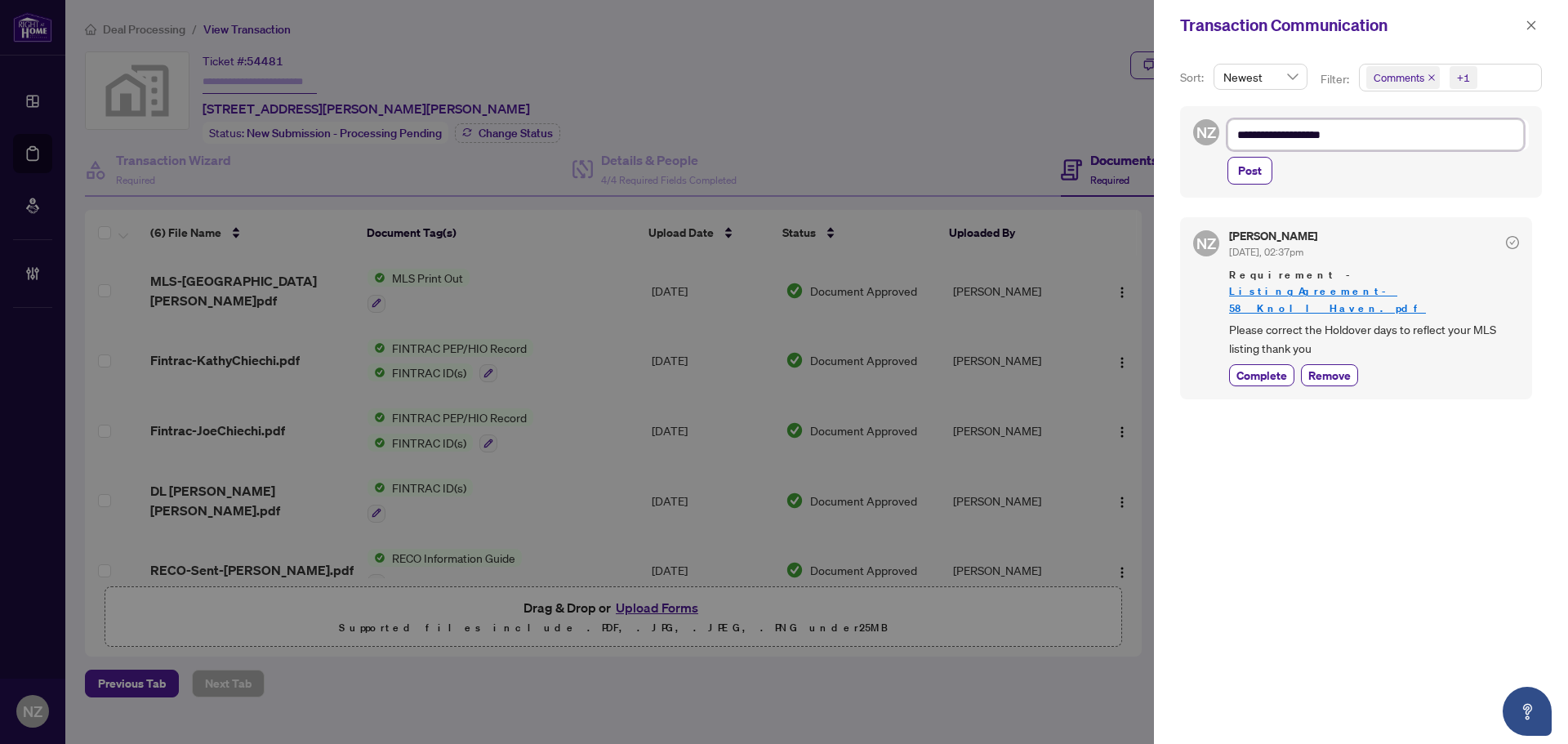
type textarea "**********"
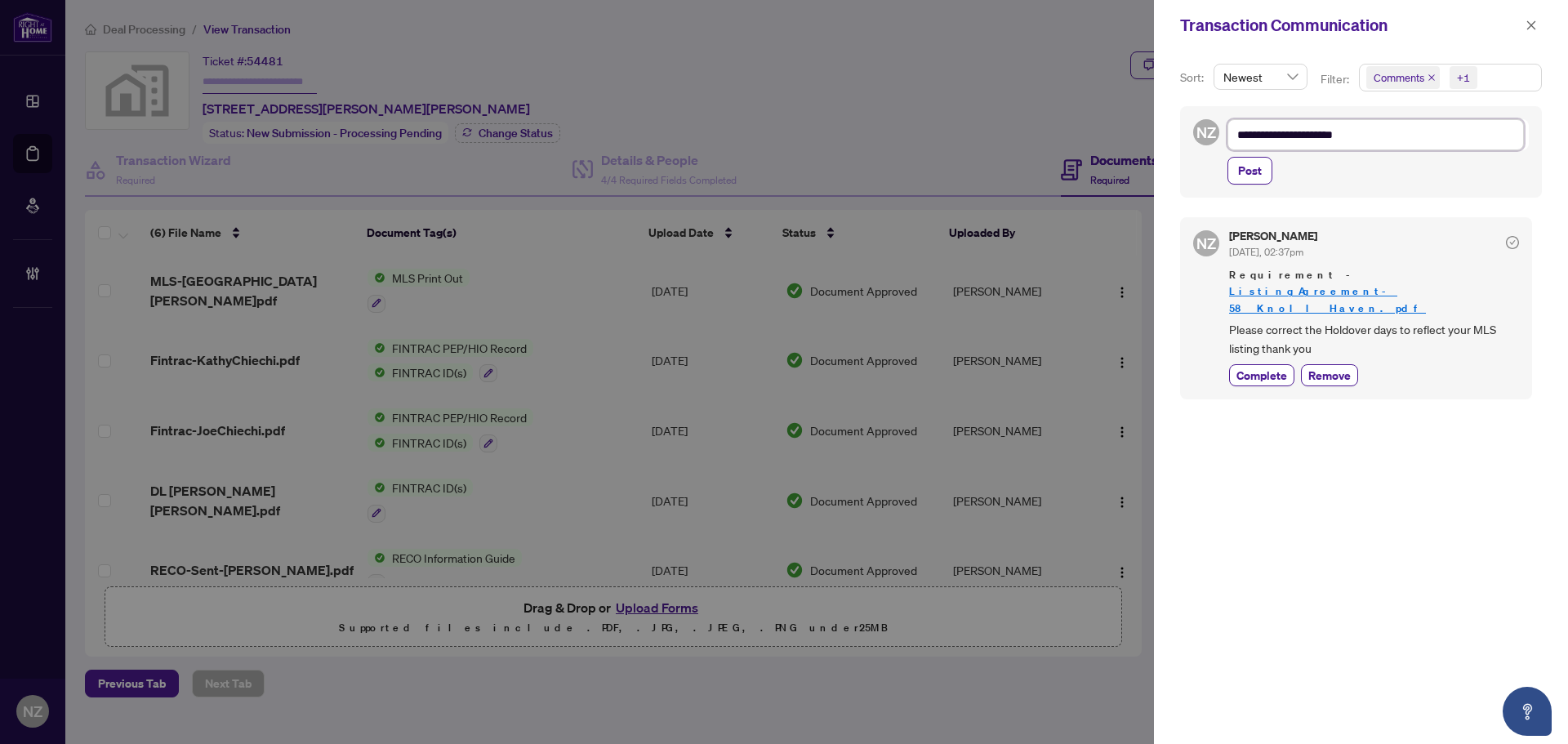
type textarea "**********"
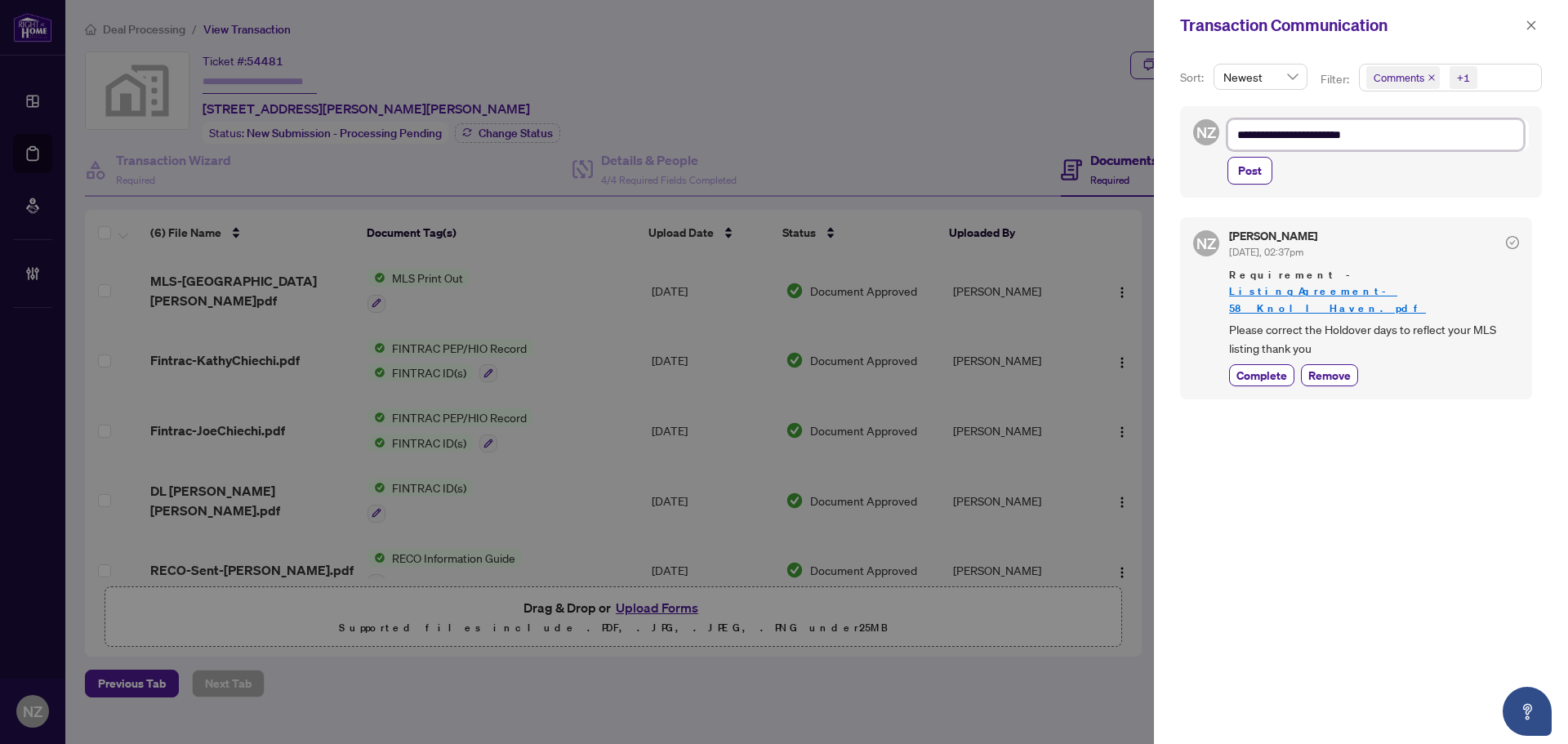
type textarea "**********"
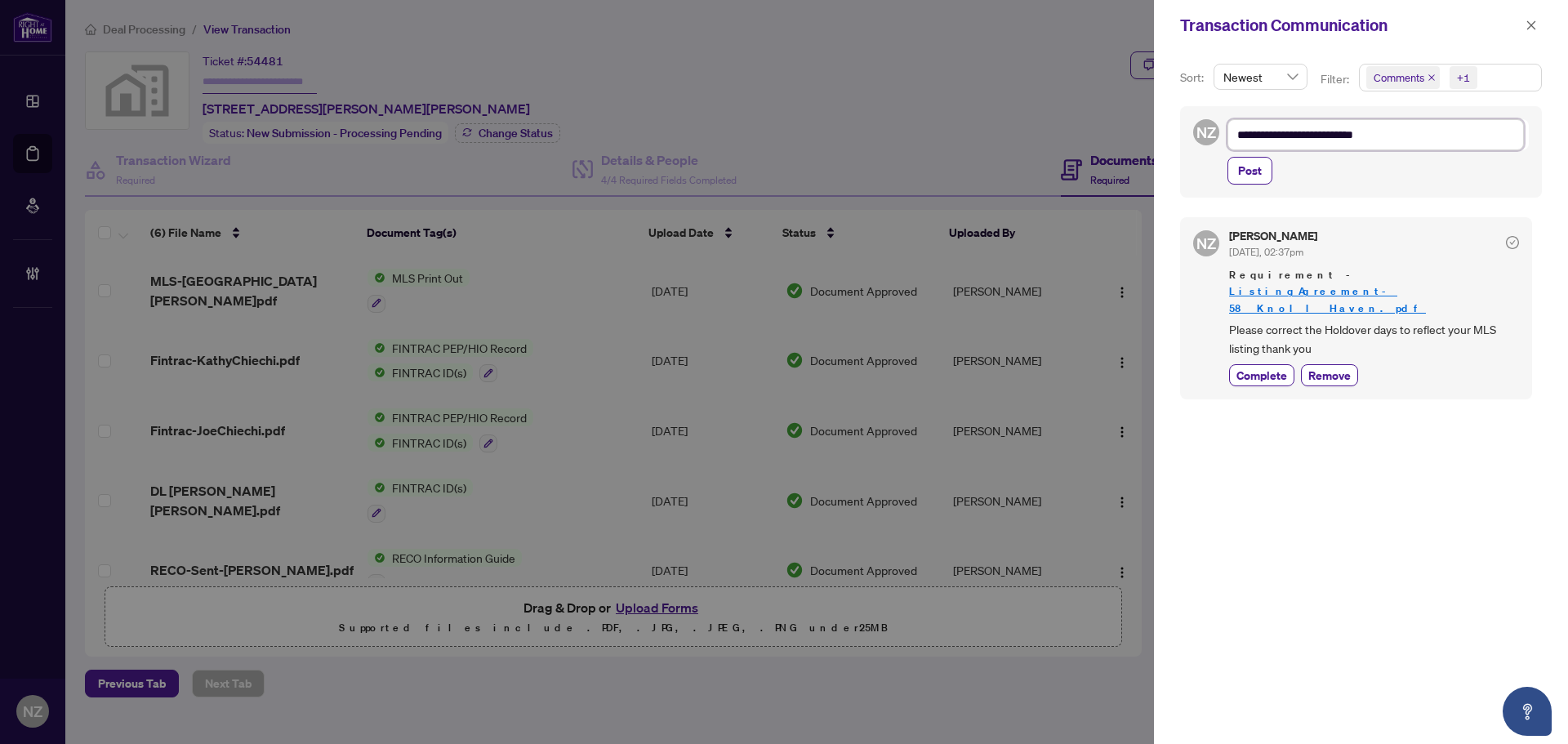
type textarea "**********"
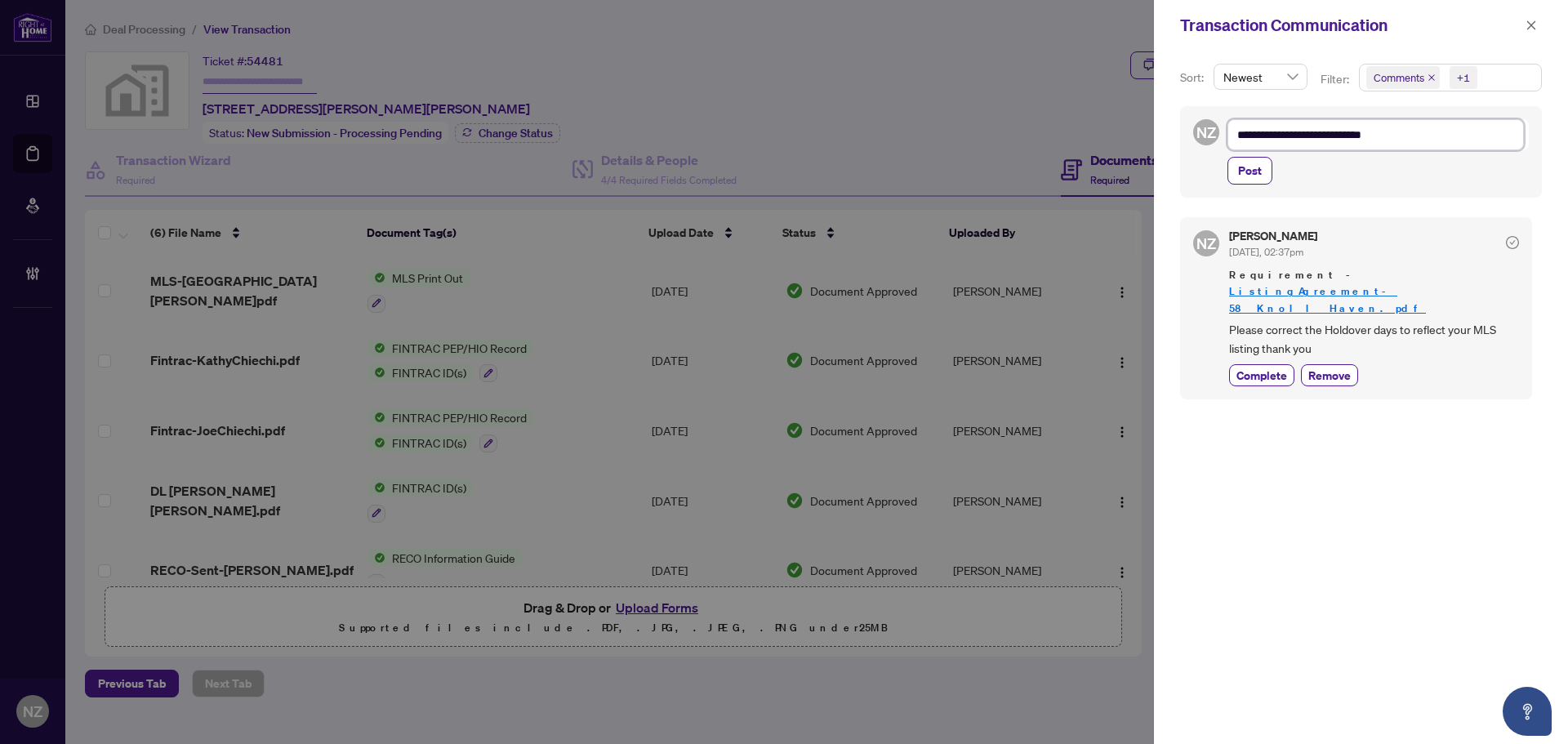
type textarea "**********"
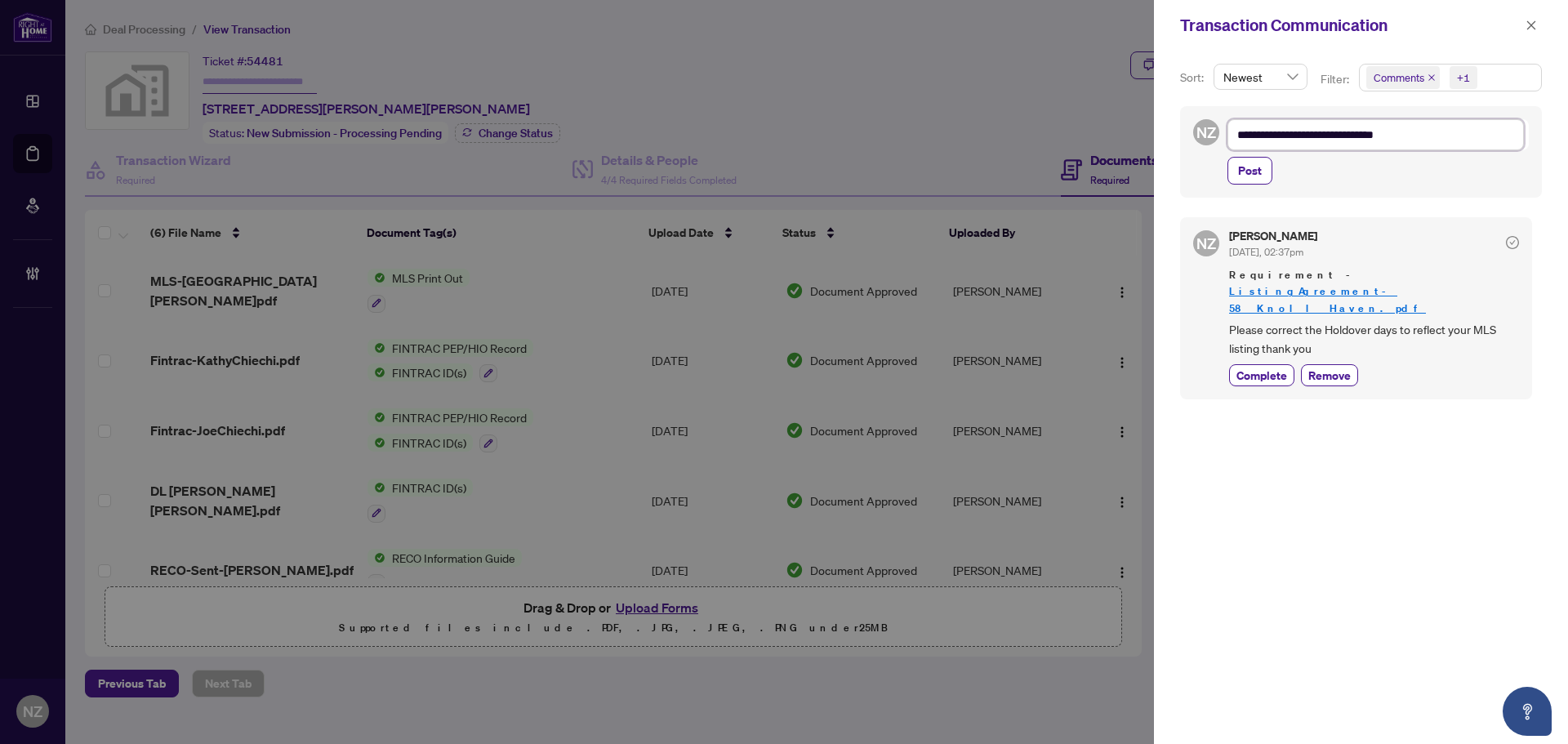
type textarea "**********"
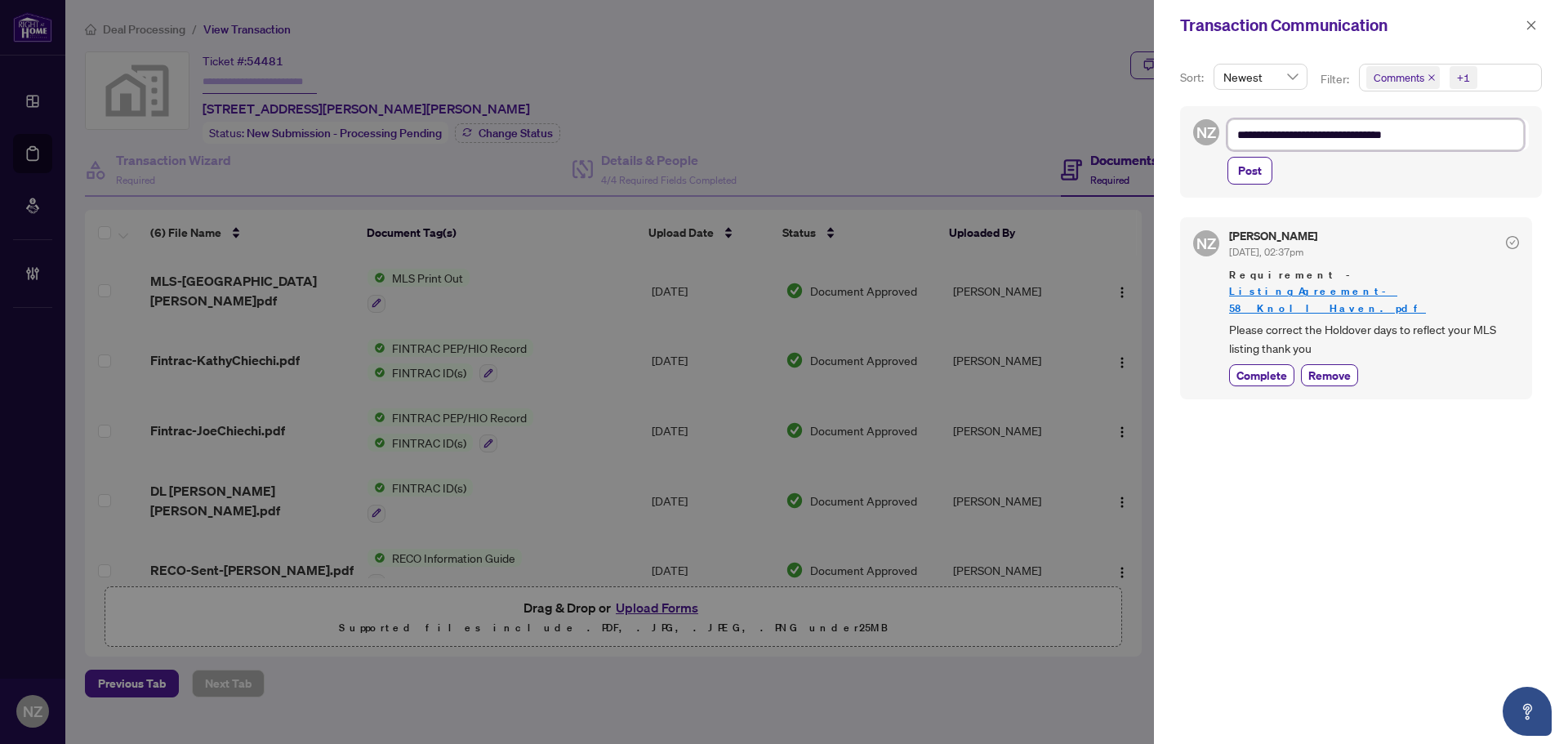
type textarea "**********"
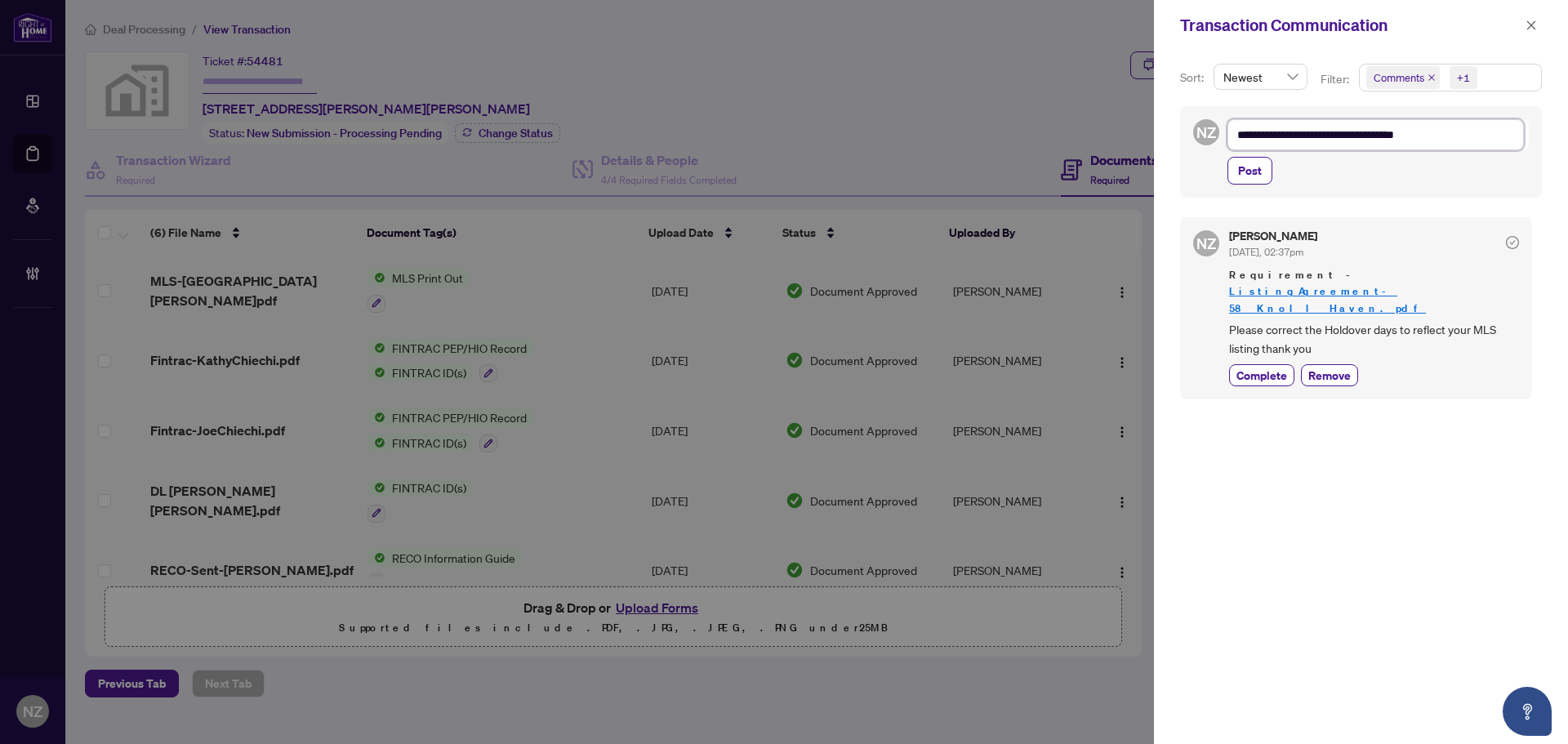
type textarea "**********"
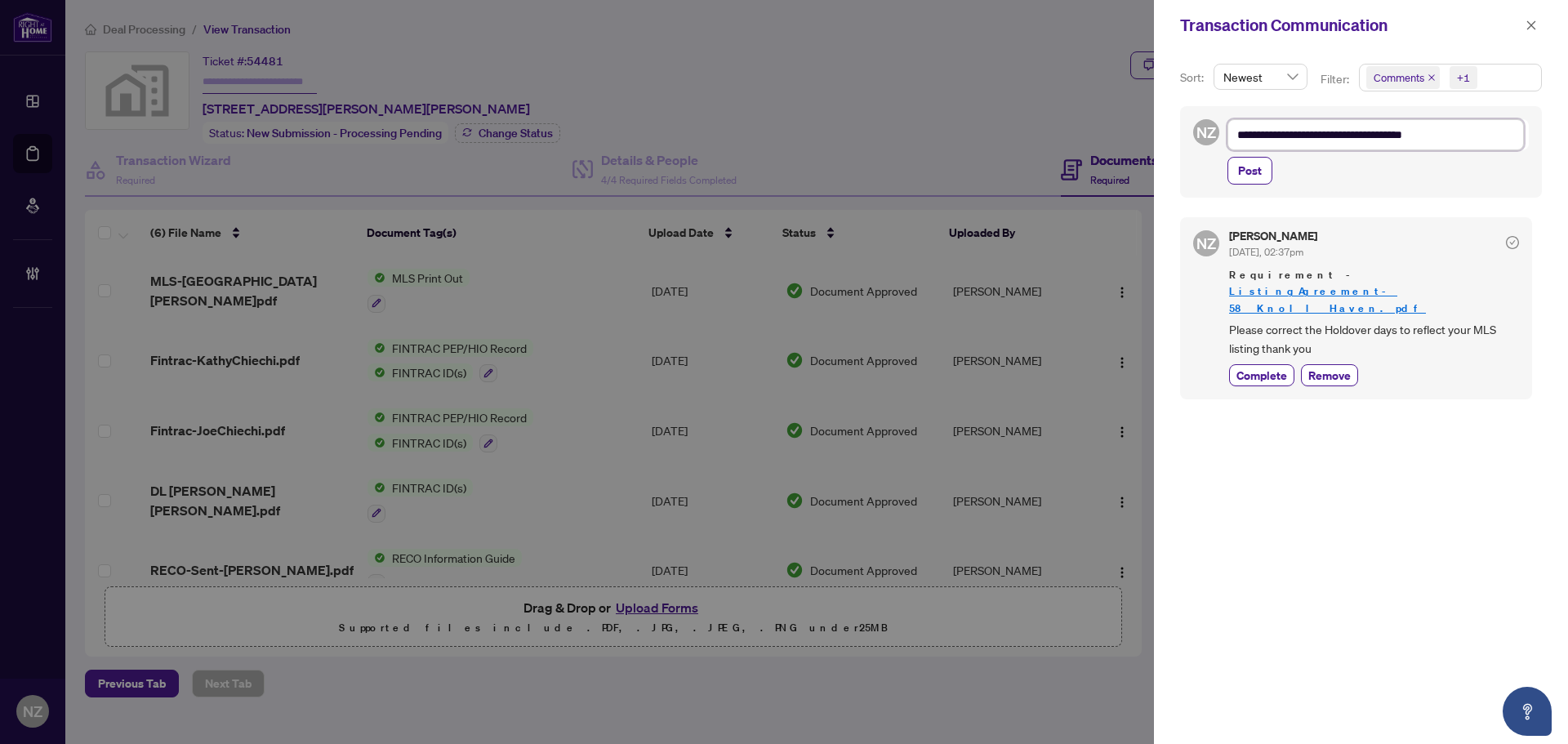
type textarea "**********"
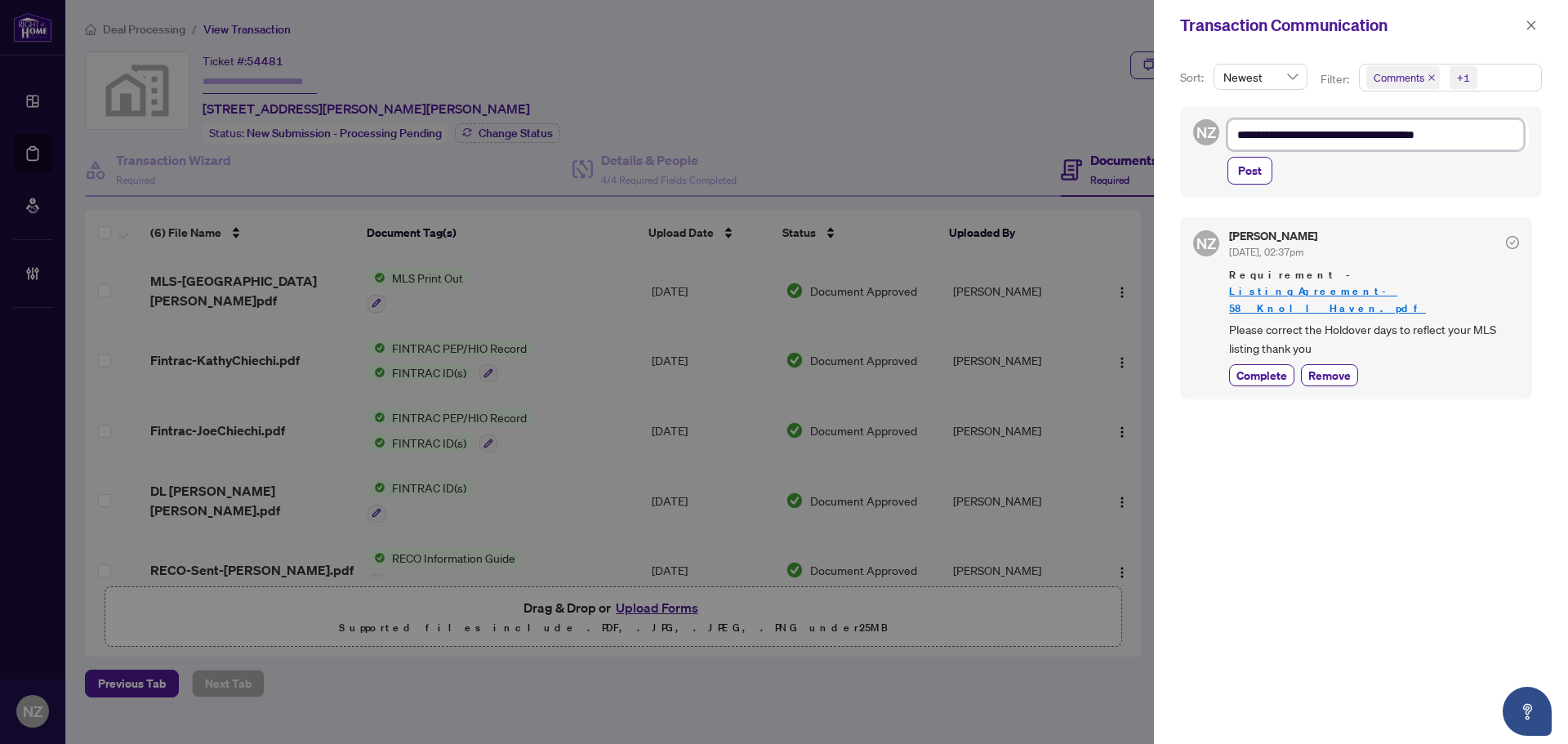
type textarea "**********"
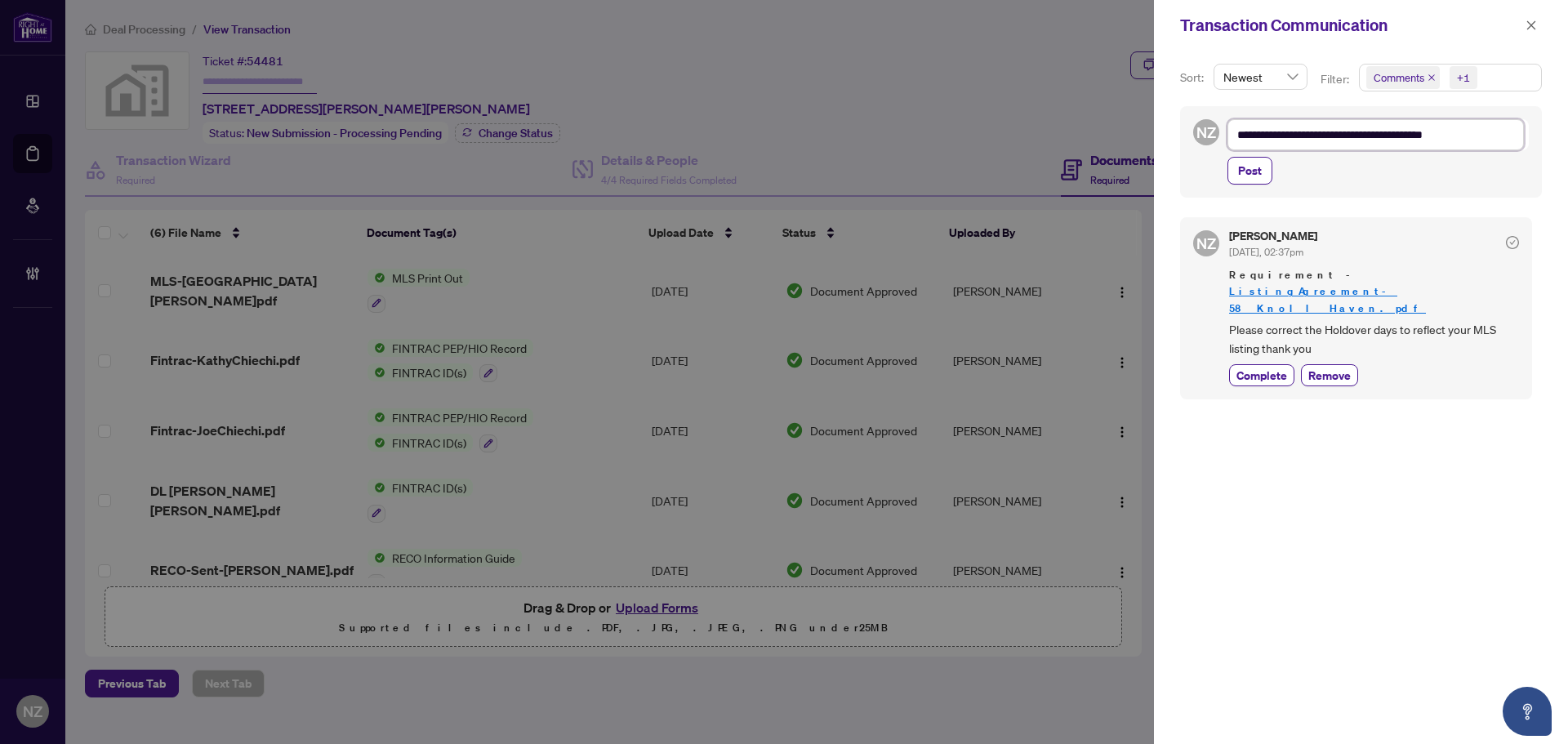
type textarea "**********"
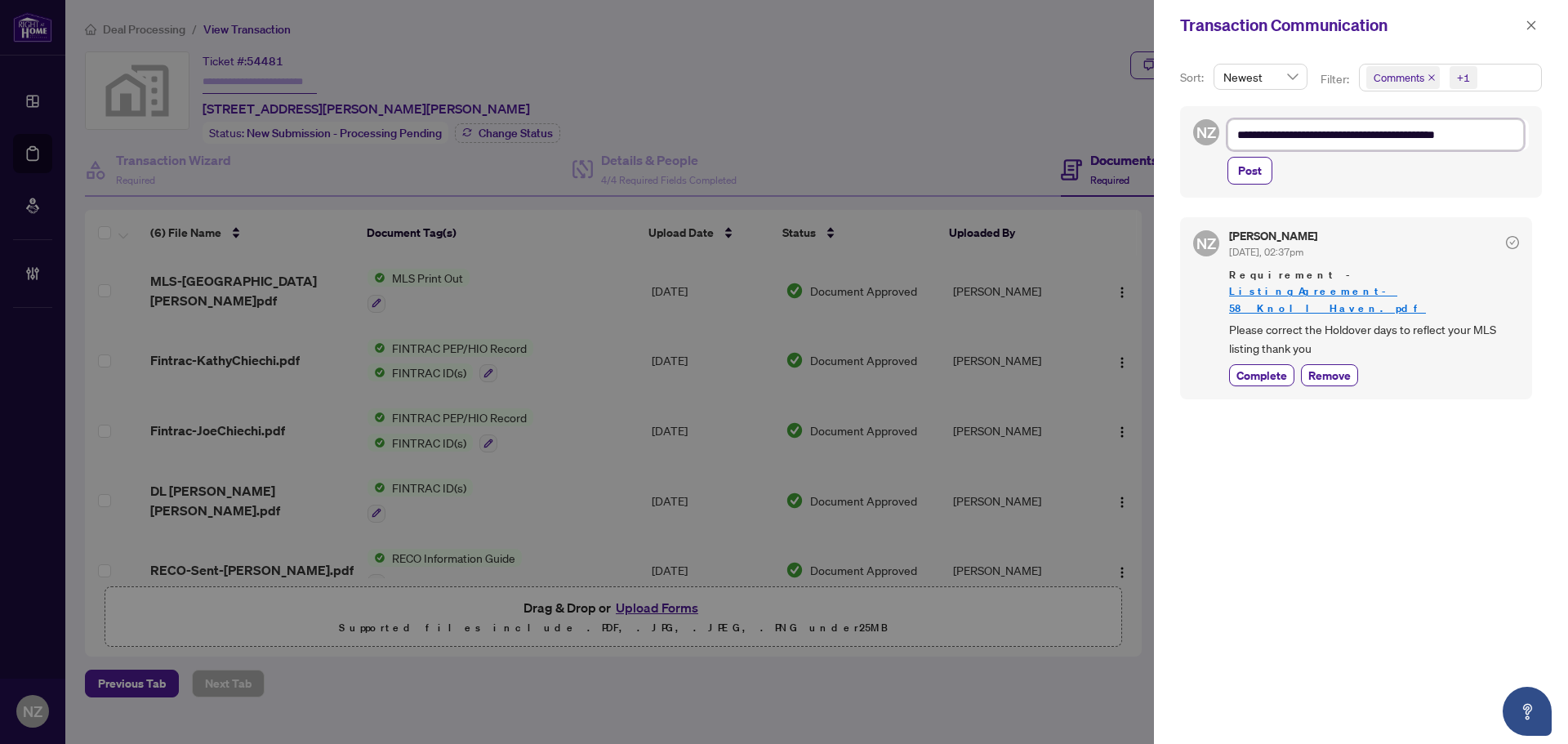
type textarea "**********"
click at [1260, 177] on span "Post" at bounding box center [1250, 170] width 23 height 26
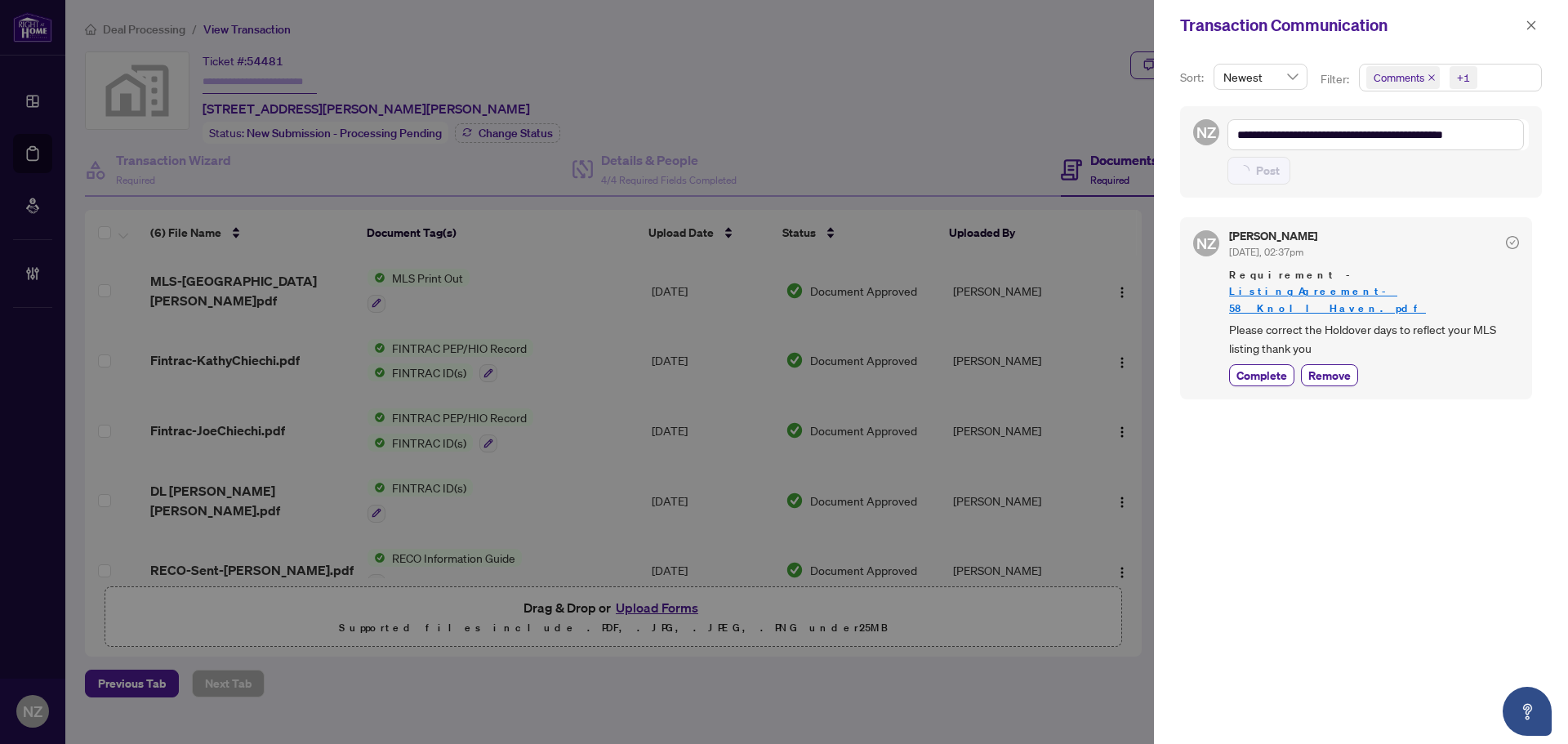
type textarea "**********"
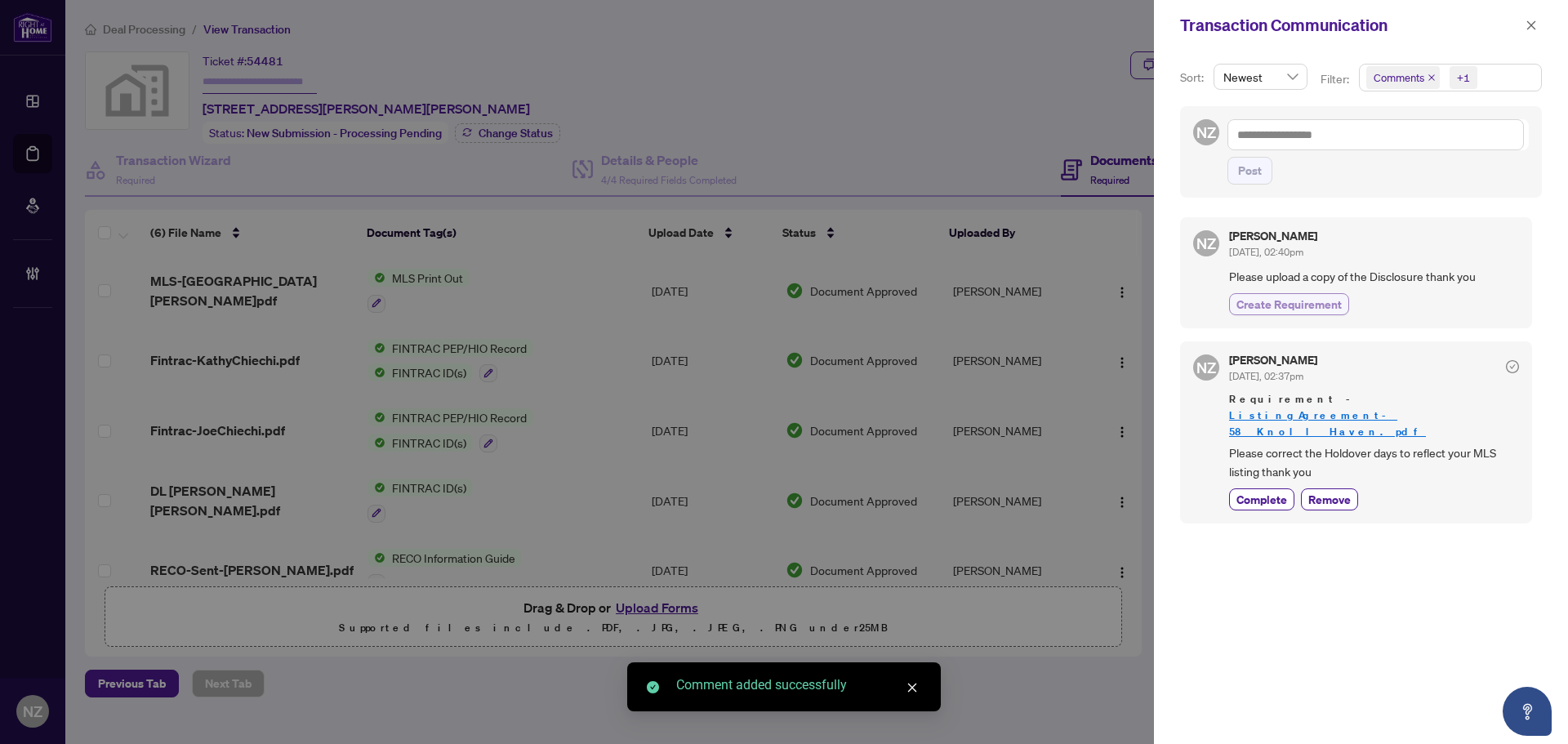
click at [1258, 302] on span "Create Requirement" at bounding box center [1289, 304] width 105 height 17
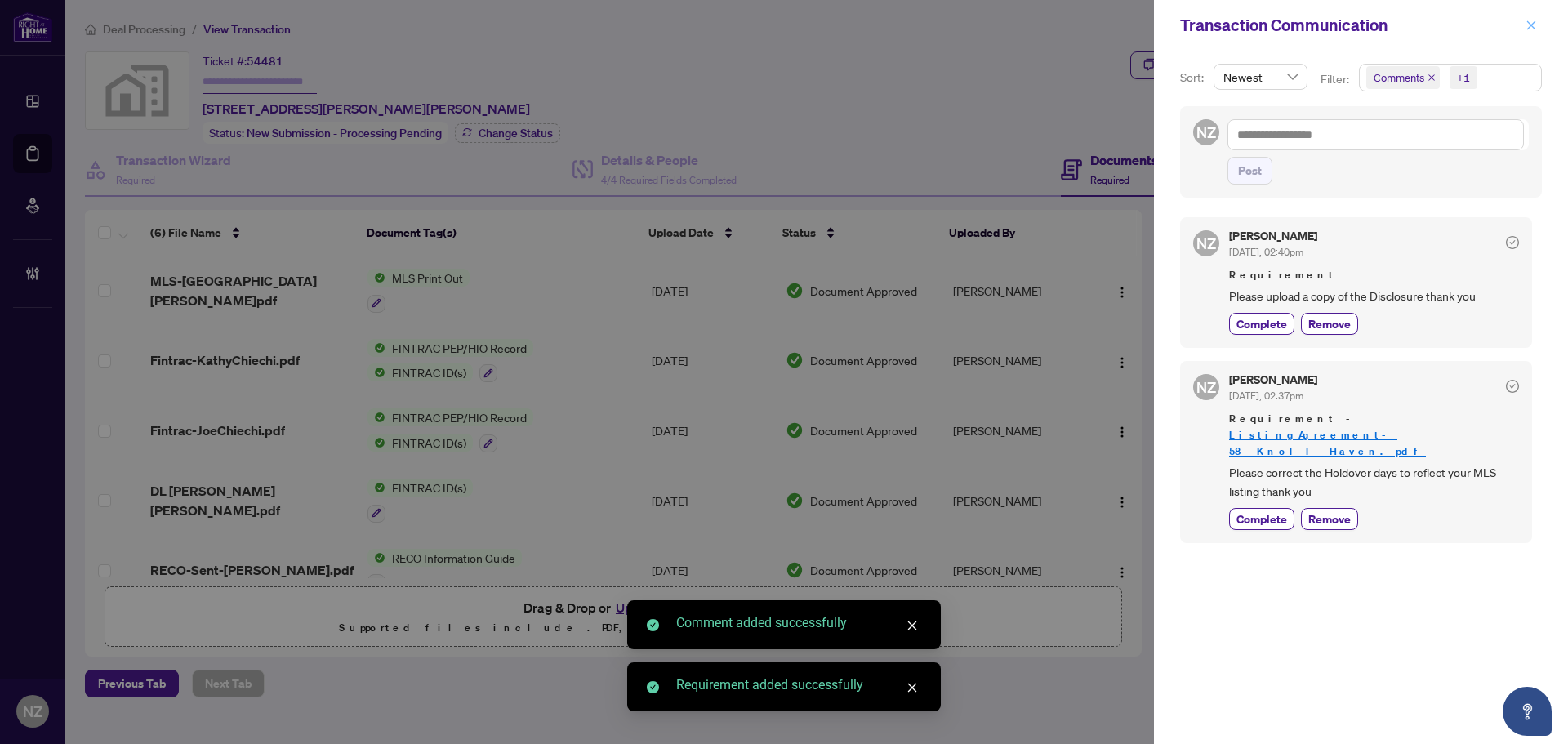
click at [1528, 23] on icon "close" at bounding box center [1531, 25] width 12 height 12
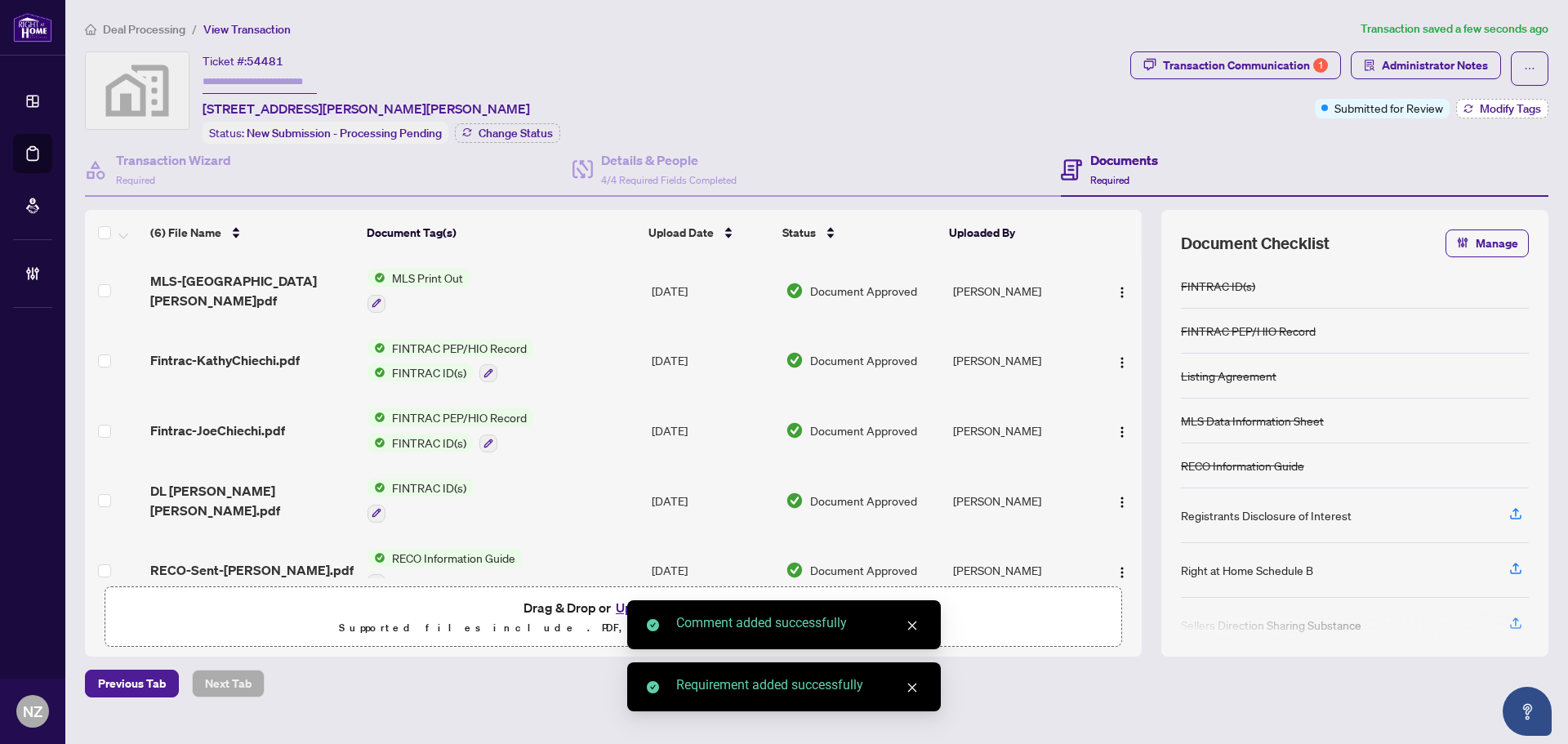
click at [1484, 107] on span "Modify Tags" at bounding box center [1510, 109] width 61 height 12
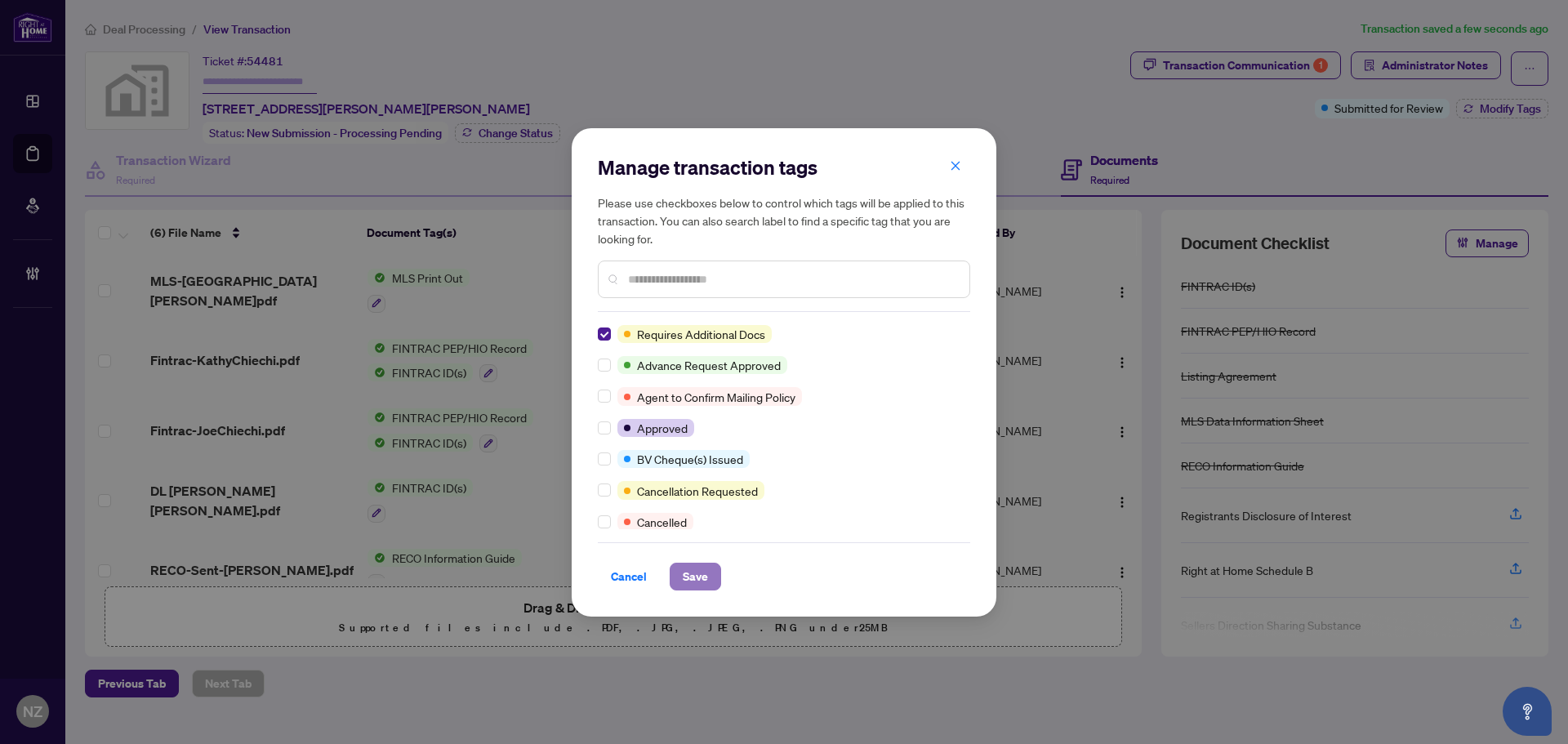
click at [689, 574] on span "Save" at bounding box center [695, 576] width 25 height 26
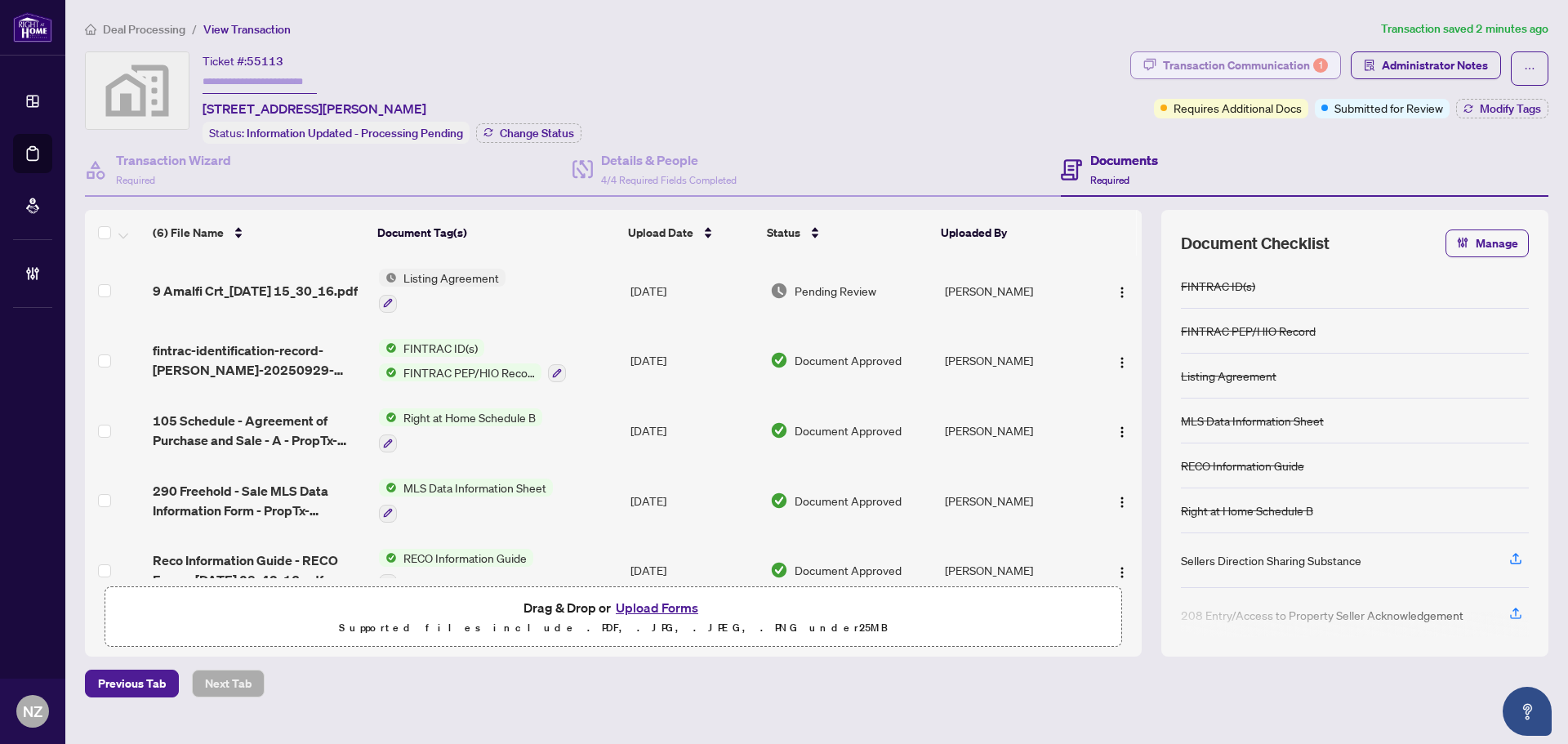
click at [1222, 61] on div "Transaction Communication 1" at bounding box center [1245, 64] width 165 height 26
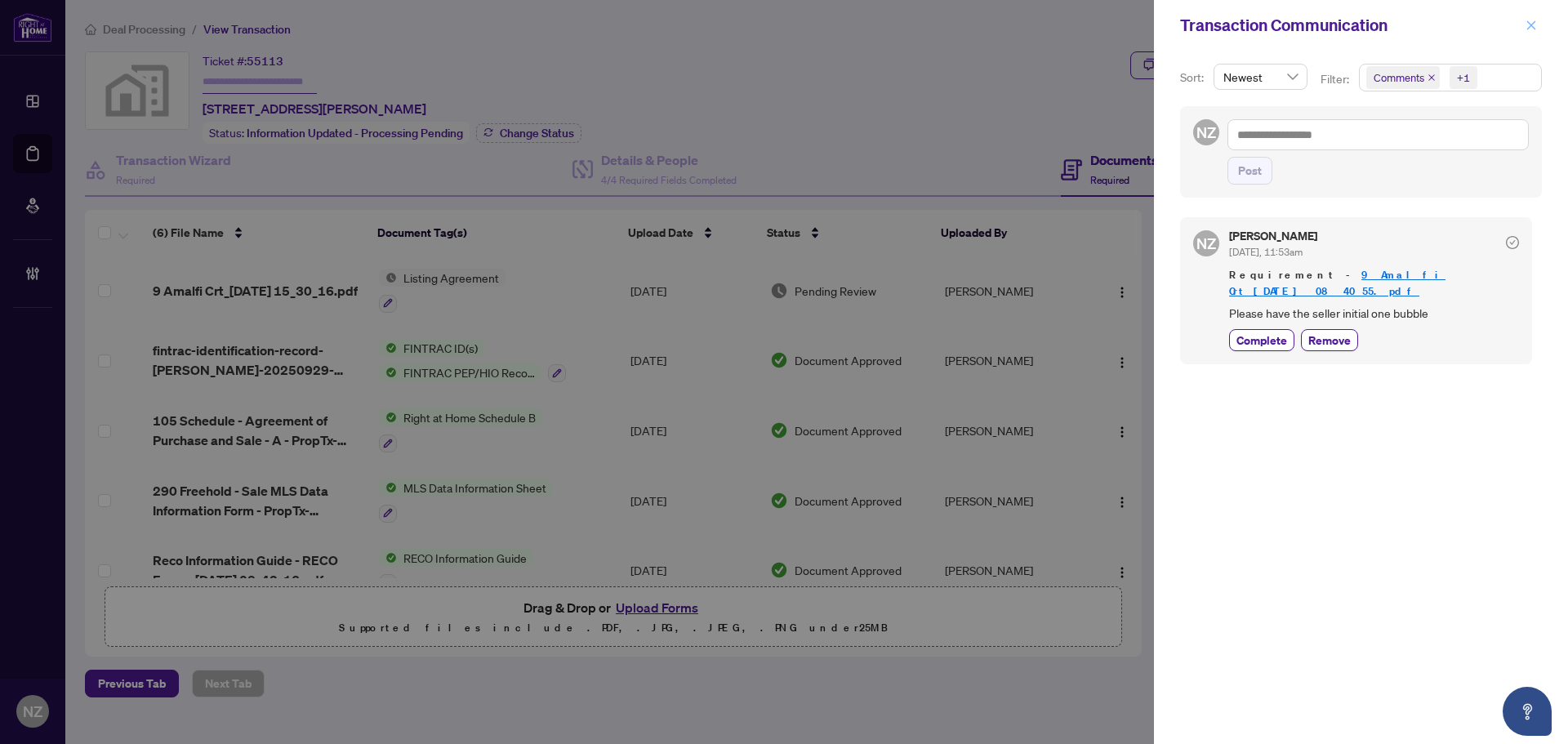
click at [1528, 28] on icon "close" at bounding box center [1531, 24] width 9 height 9
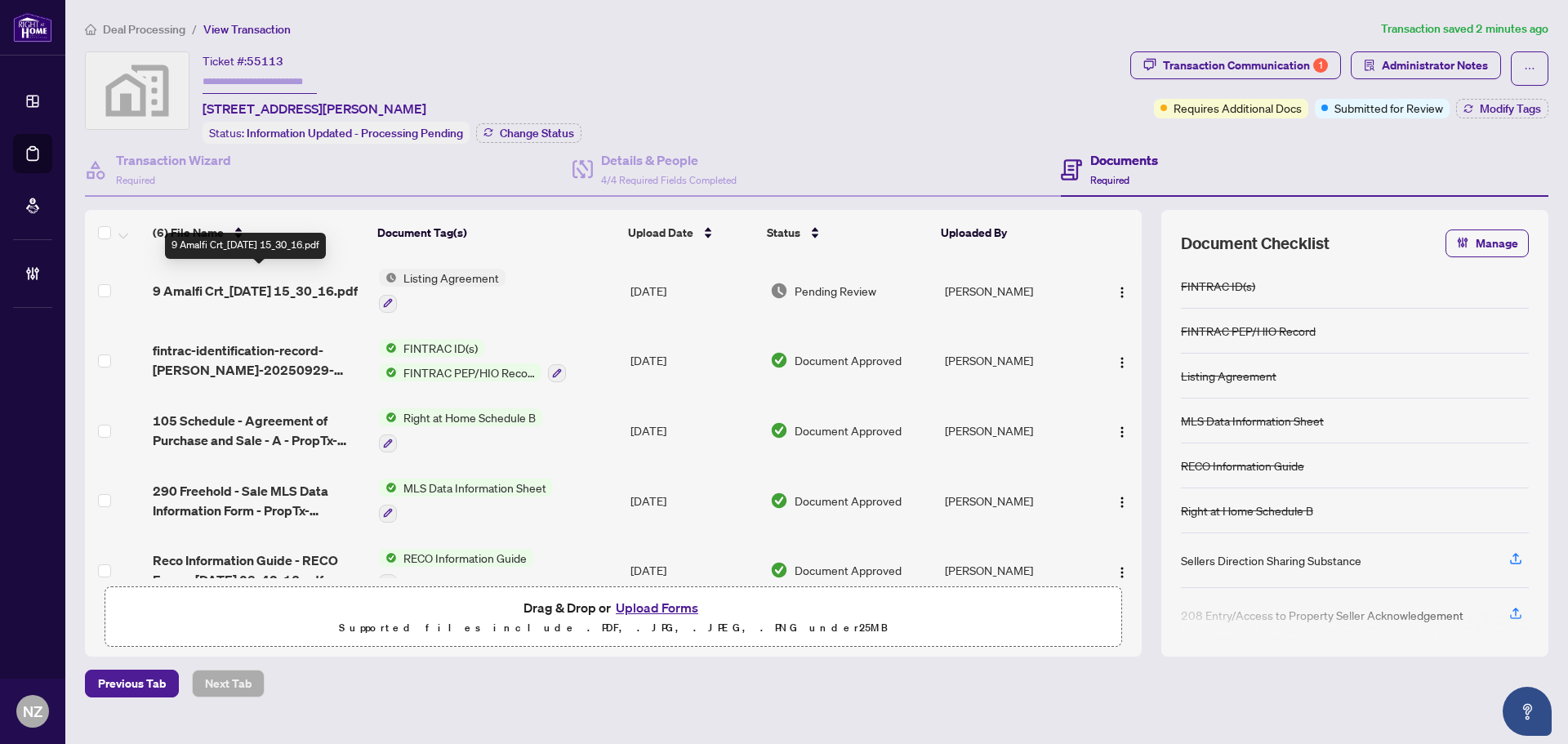
click at [241, 281] on span "9 Amalfi Crt_2025-09-29 15_30_16.pdf" at bounding box center [255, 290] width 205 height 19
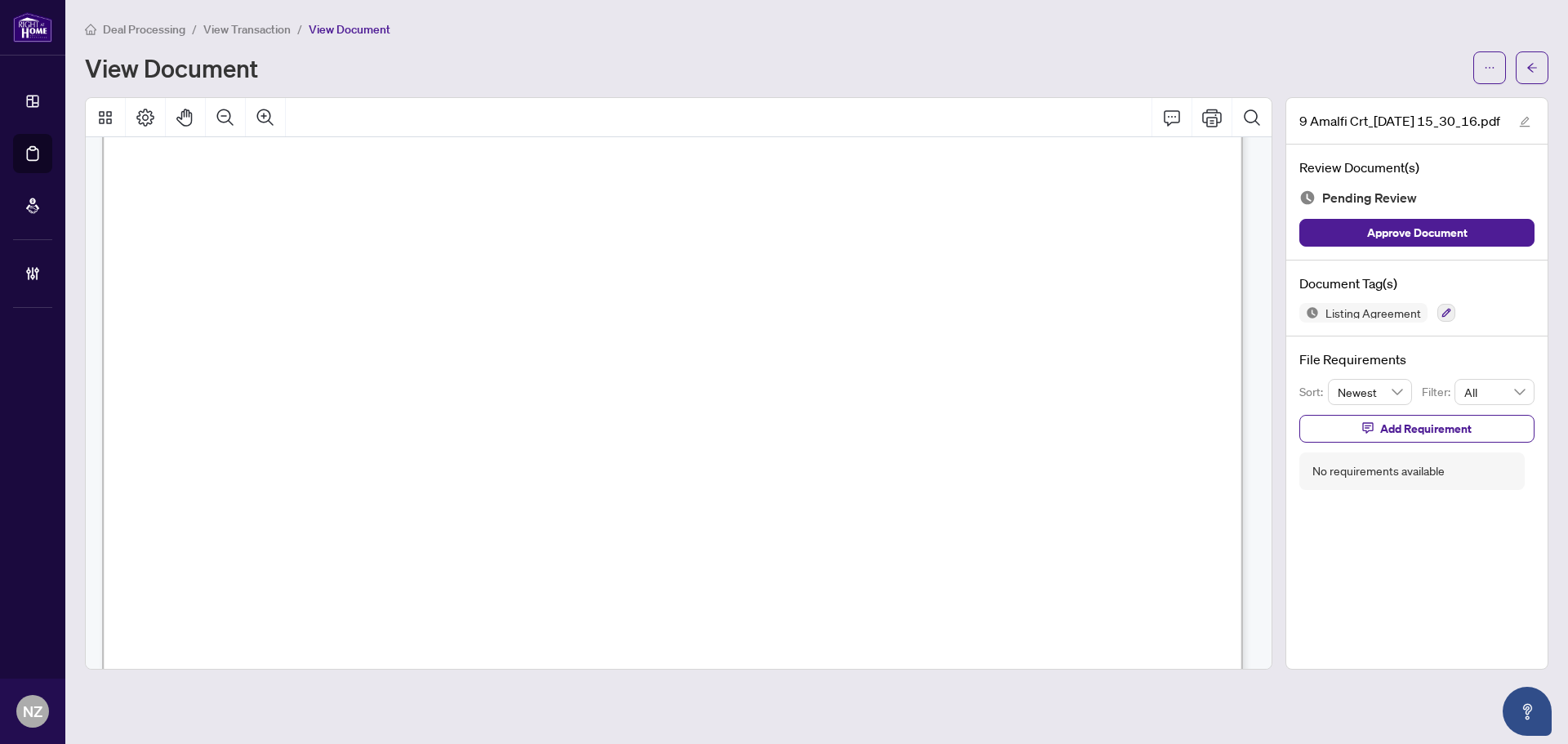
scroll to position [3267, 0]
click at [1446, 309] on icon "button" at bounding box center [1447, 313] width 10 height 10
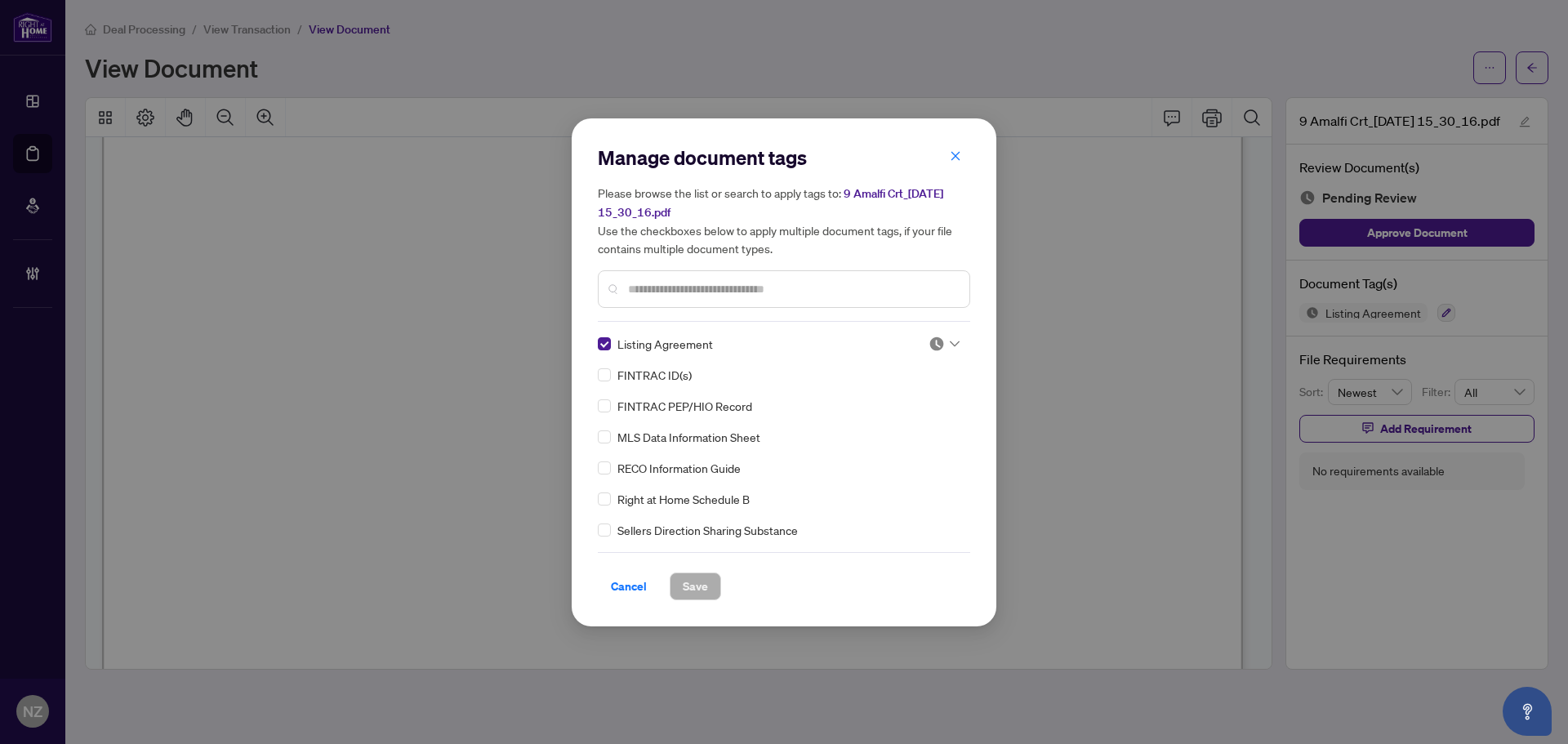
click at [950, 345] on icon at bounding box center [955, 344] width 10 height 7
drag, startPoint x: 895, startPoint y: 422, endPoint x: 784, endPoint y: 518, distance: 146.8
click at [894, 423] on div "Approved" at bounding box center [889, 423] width 105 height 18
click at [689, 586] on span "Save" at bounding box center [695, 586] width 25 height 26
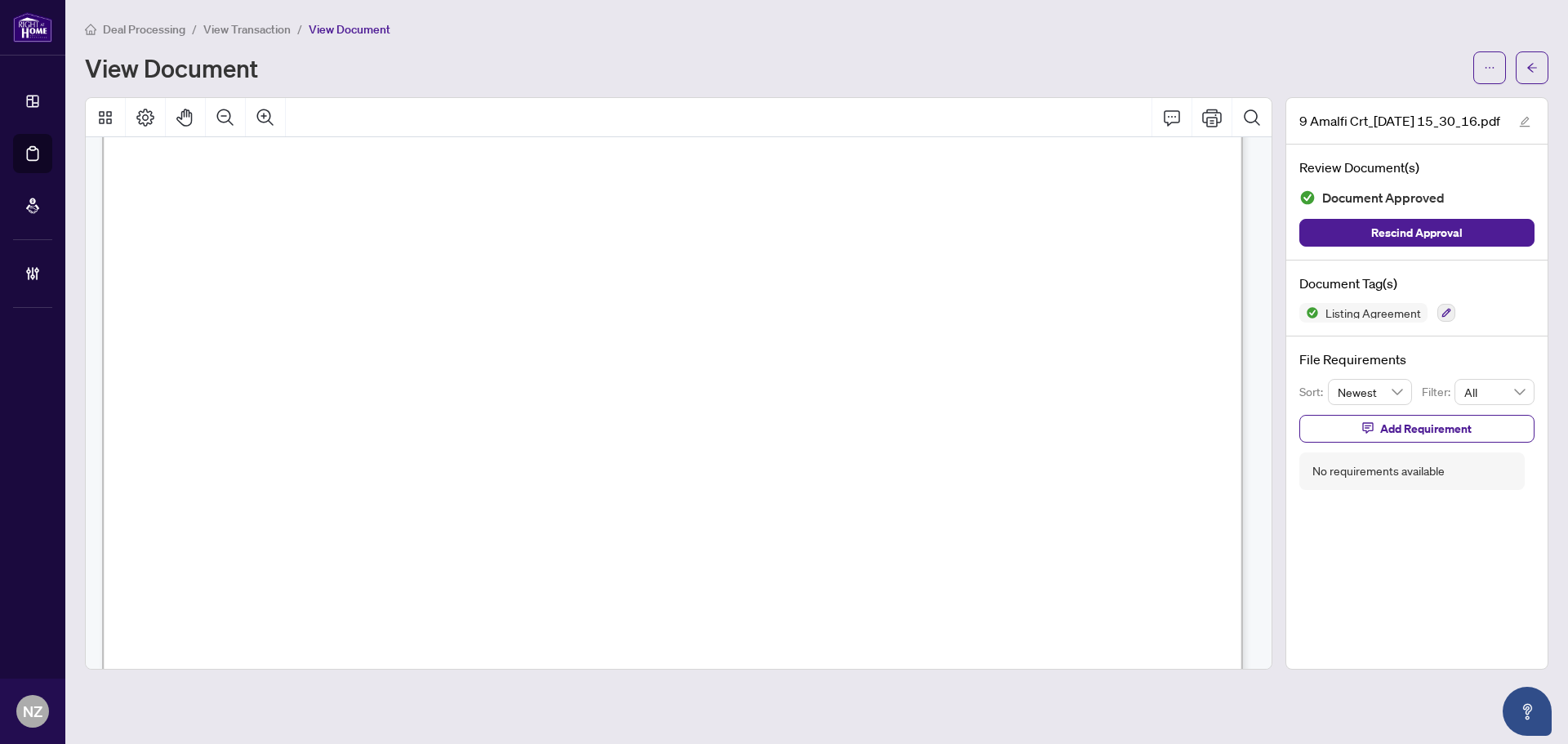
click at [1525, 74] on button "button" at bounding box center [1532, 67] width 33 height 33
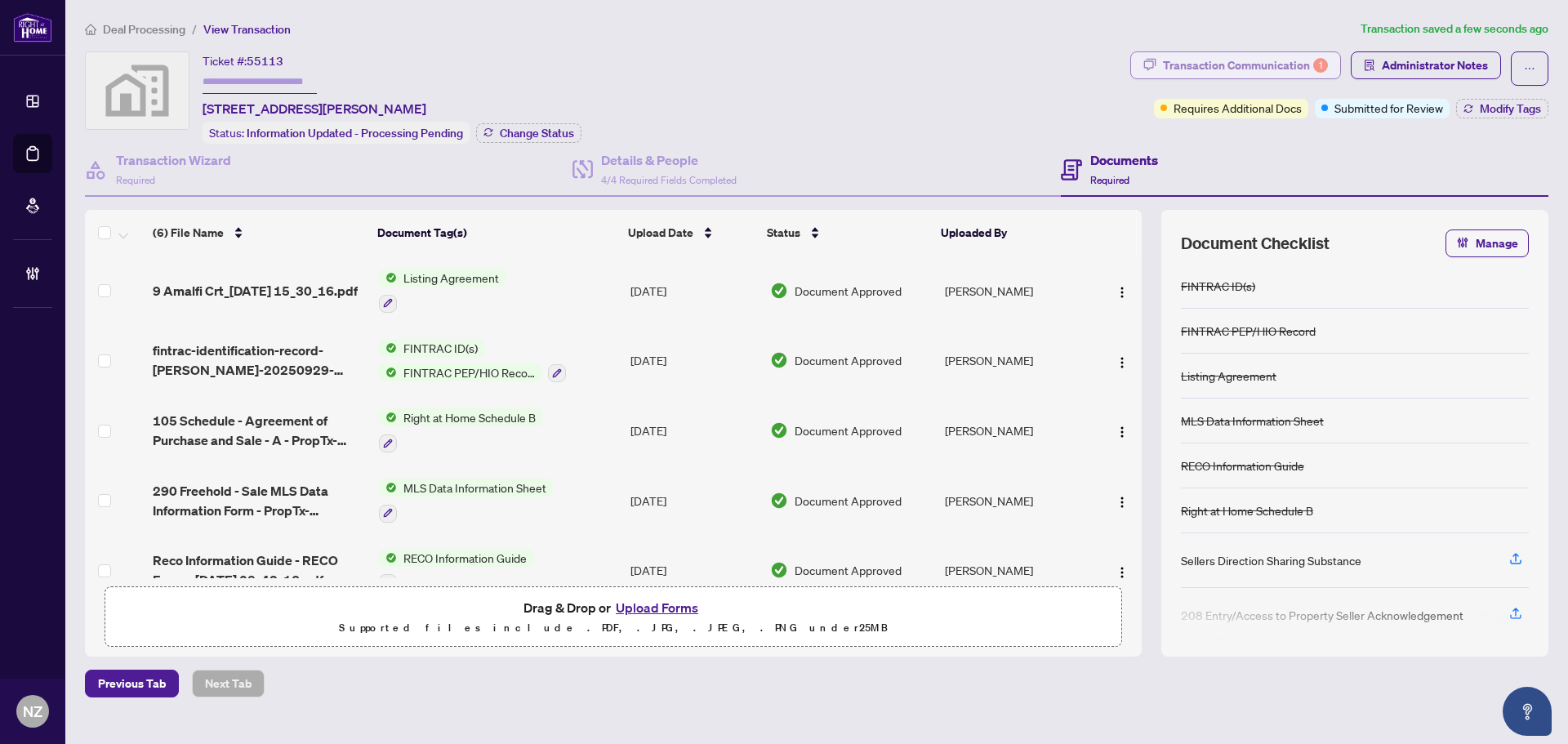
click at [1292, 69] on div "Transaction Communication 1" at bounding box center [1245, 64] width 165 height 26
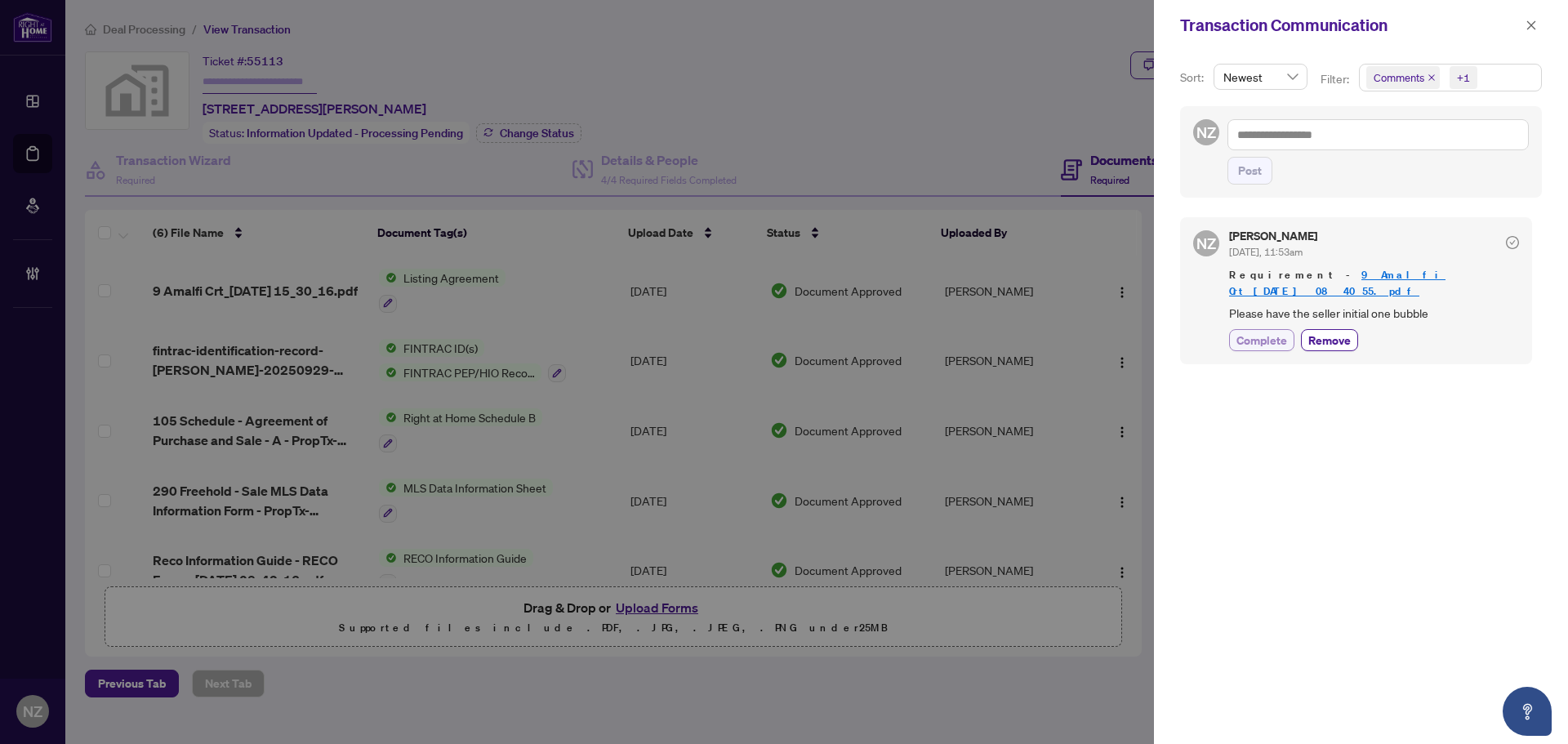
click at [1256, 331] on span "Complete" at bounding box center [1262, 340] width 51 height 17
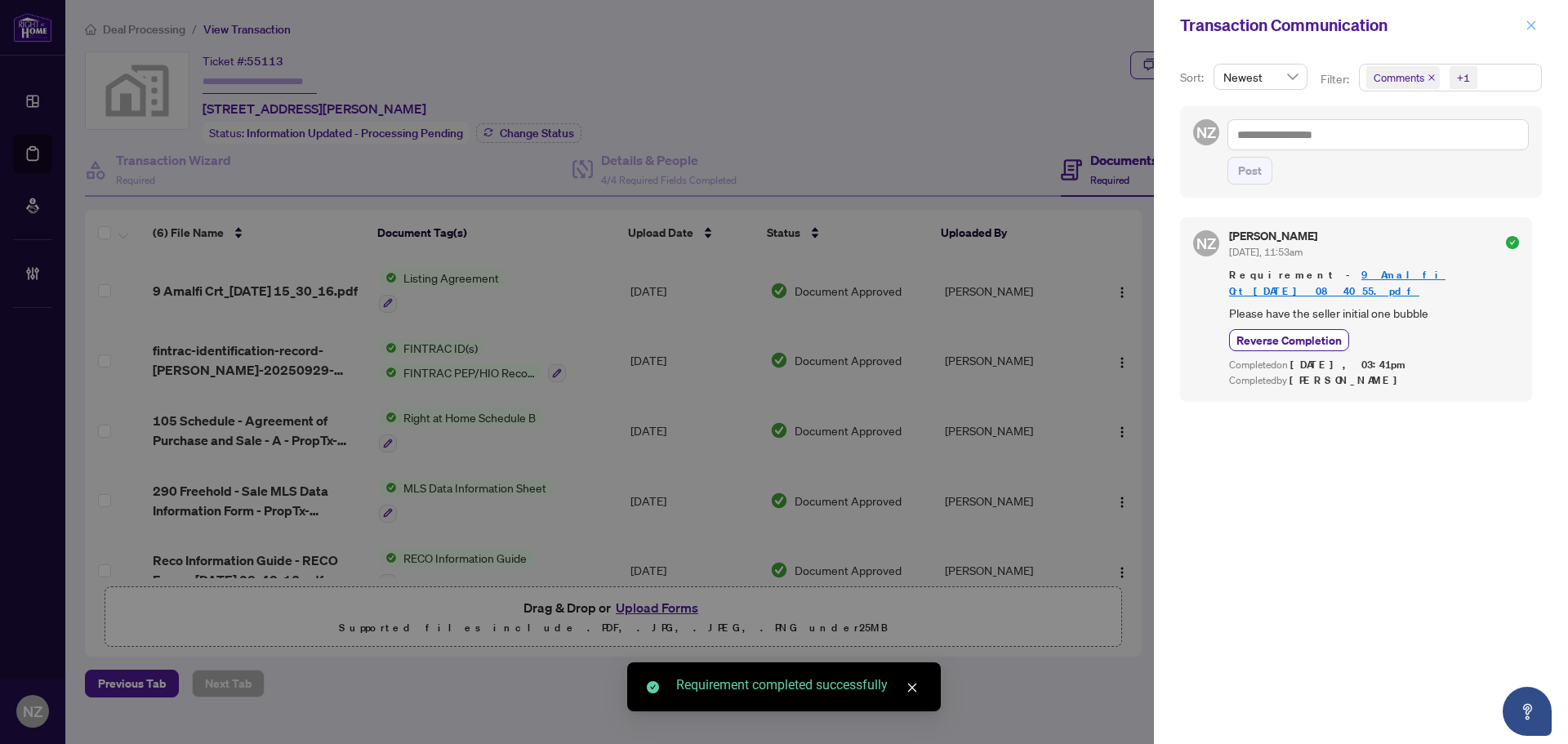
drag, startPoint x: 1535, startPoint y: 23, endPoint x: 1530, endPoint y: 33, distance: 11.2
click at [1534, 23] on icon "close" at bounding box center [1531, 25] width 12 height 12
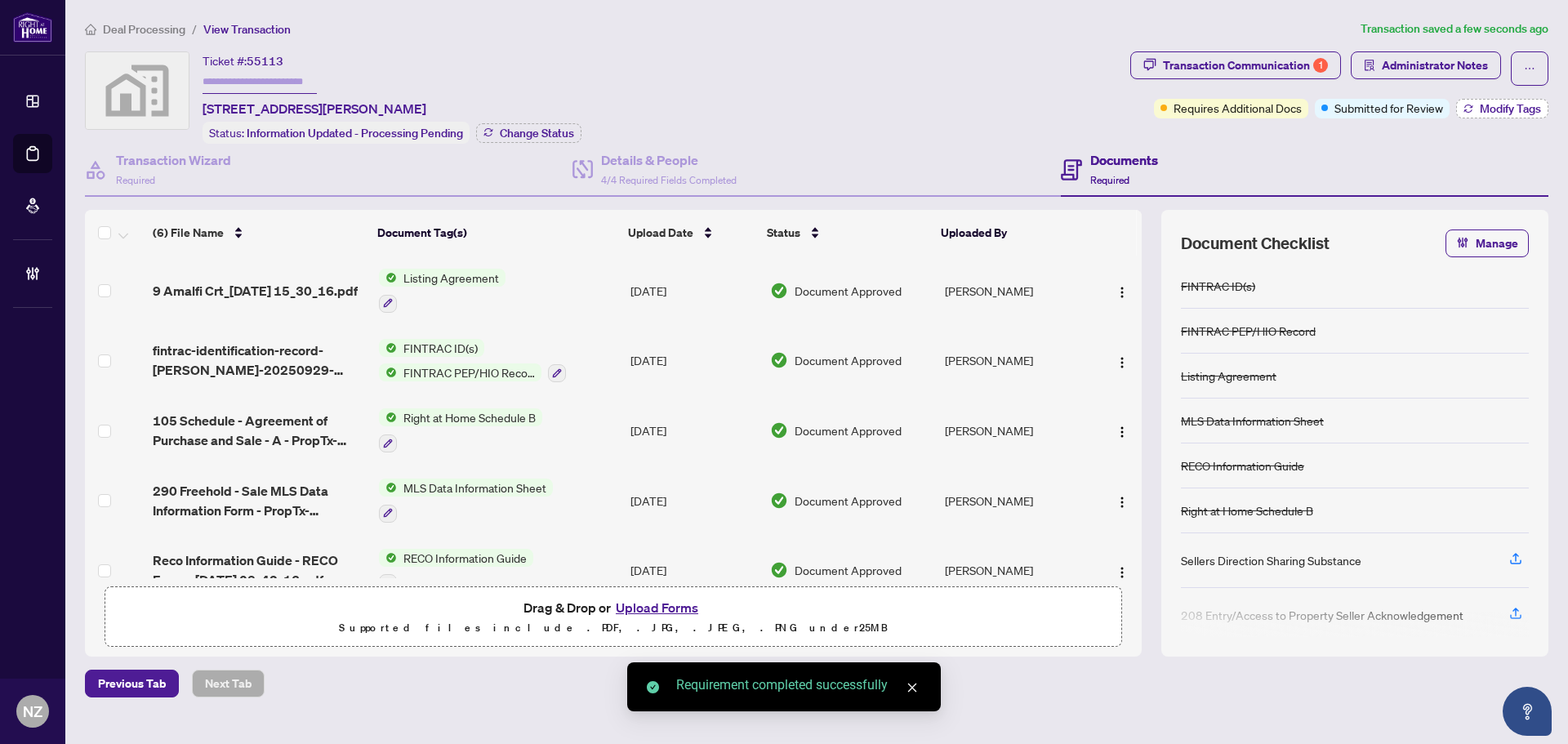
click at [1489, 114] on span "Modify Tags" at bounding box center [1510, 109] width 61 height 12
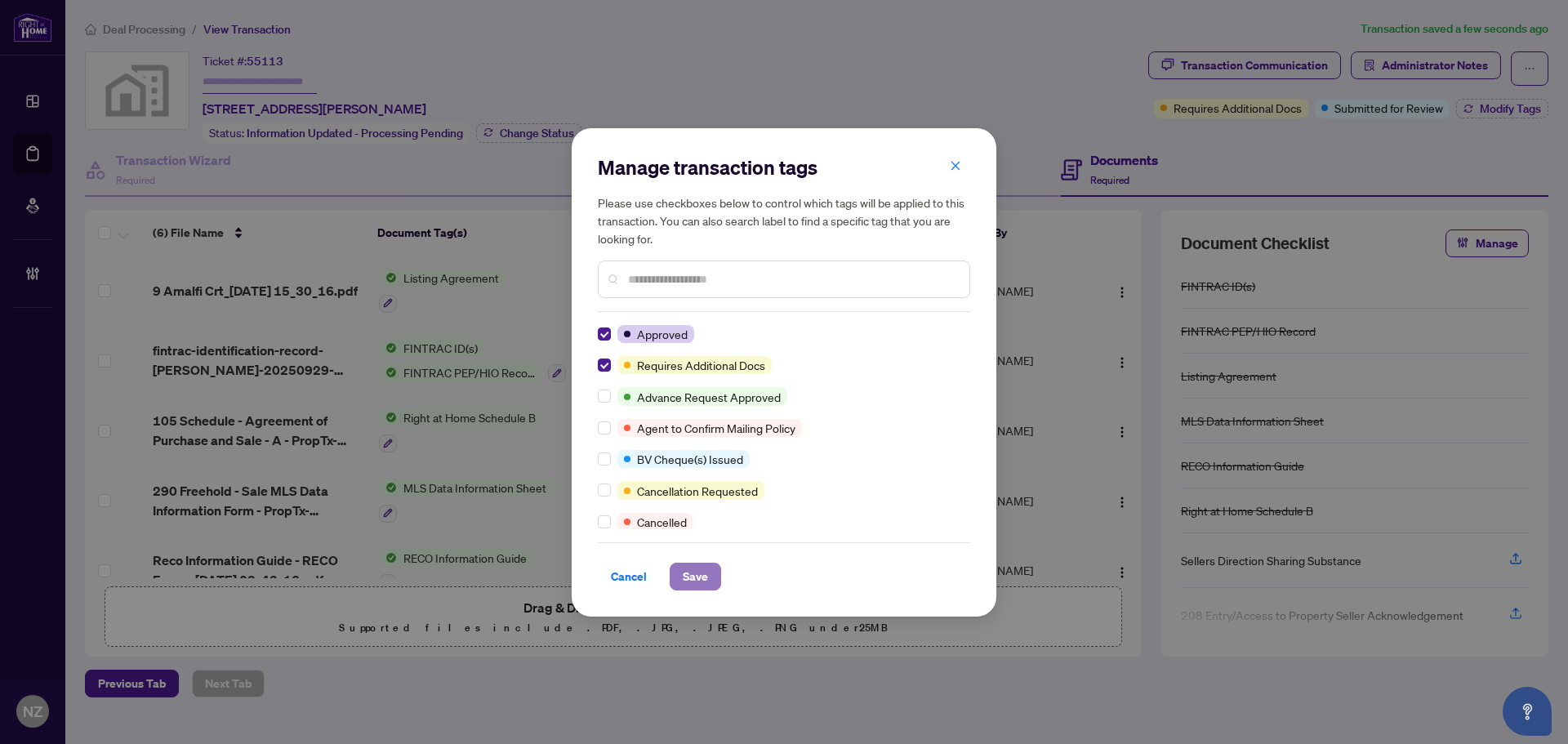
click at [684, 571] on span "Save" at bounding box center [695, 576] width 25 height 26
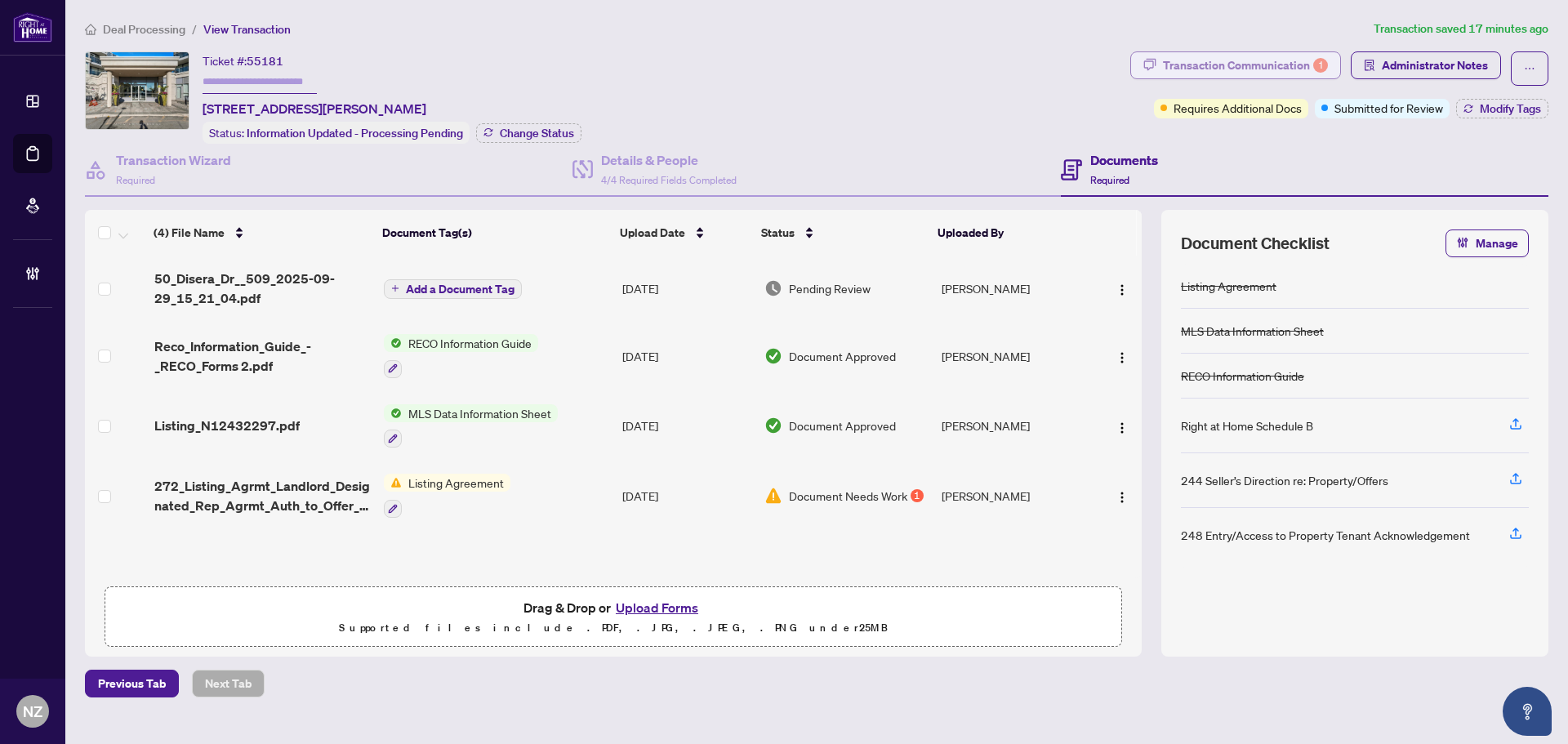
click at [1210, 59] on div "Transaction Communication 1" at bounding box center [1245, 64] width 165 height 26
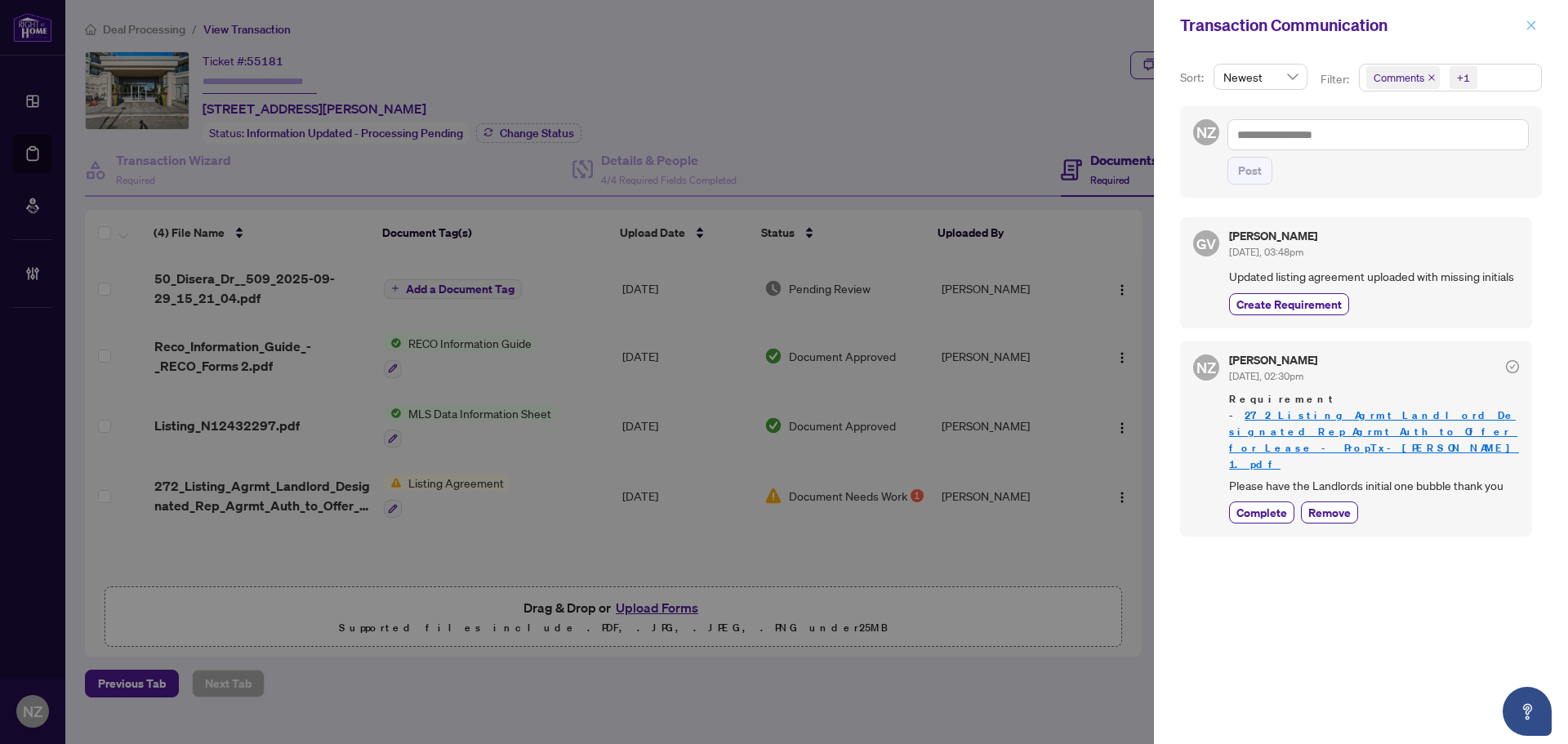
click at [1529, 30] on icon "close" at bounding box center [1531, 25] width 12 height 12
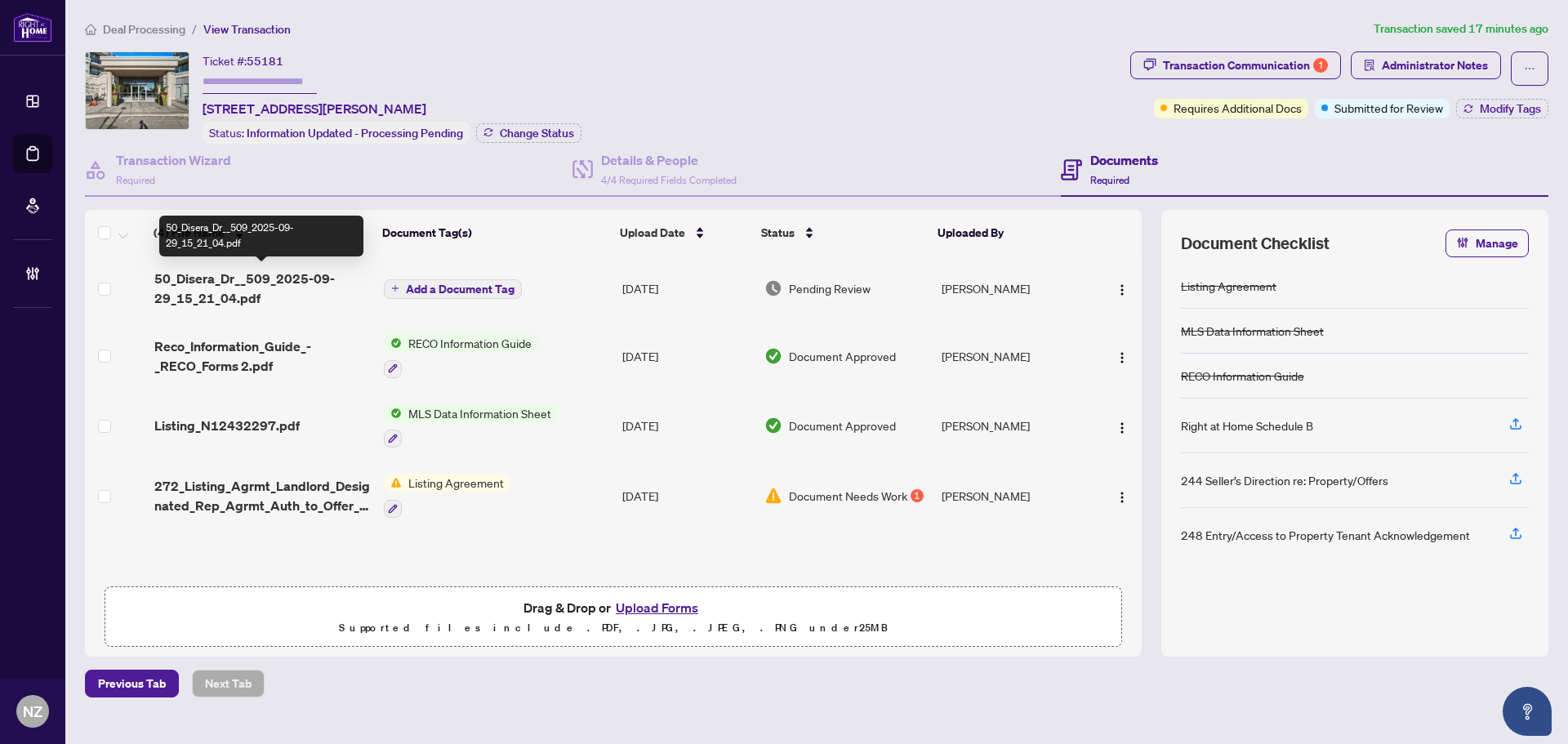
click at [268, 285] on span "50_Disera_Dr__509_2025-09-29_15_21_04.pdf" at bounding box center [262, 288] width 217 height 39
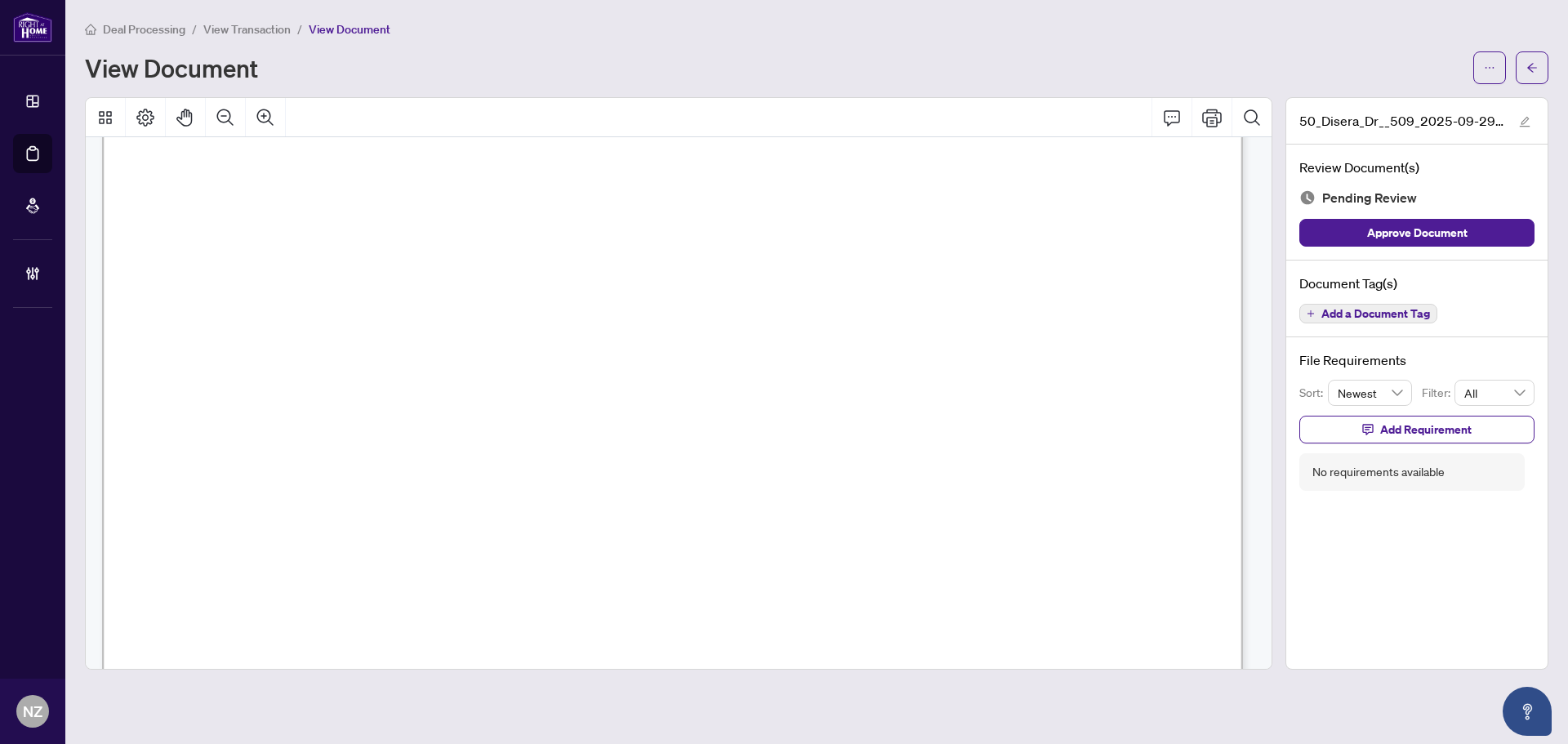
scroll to position [3758, 0]
click at [1526, 69] on icon "arrow-left" at bounding box center [1532, 68] width 12 height 12
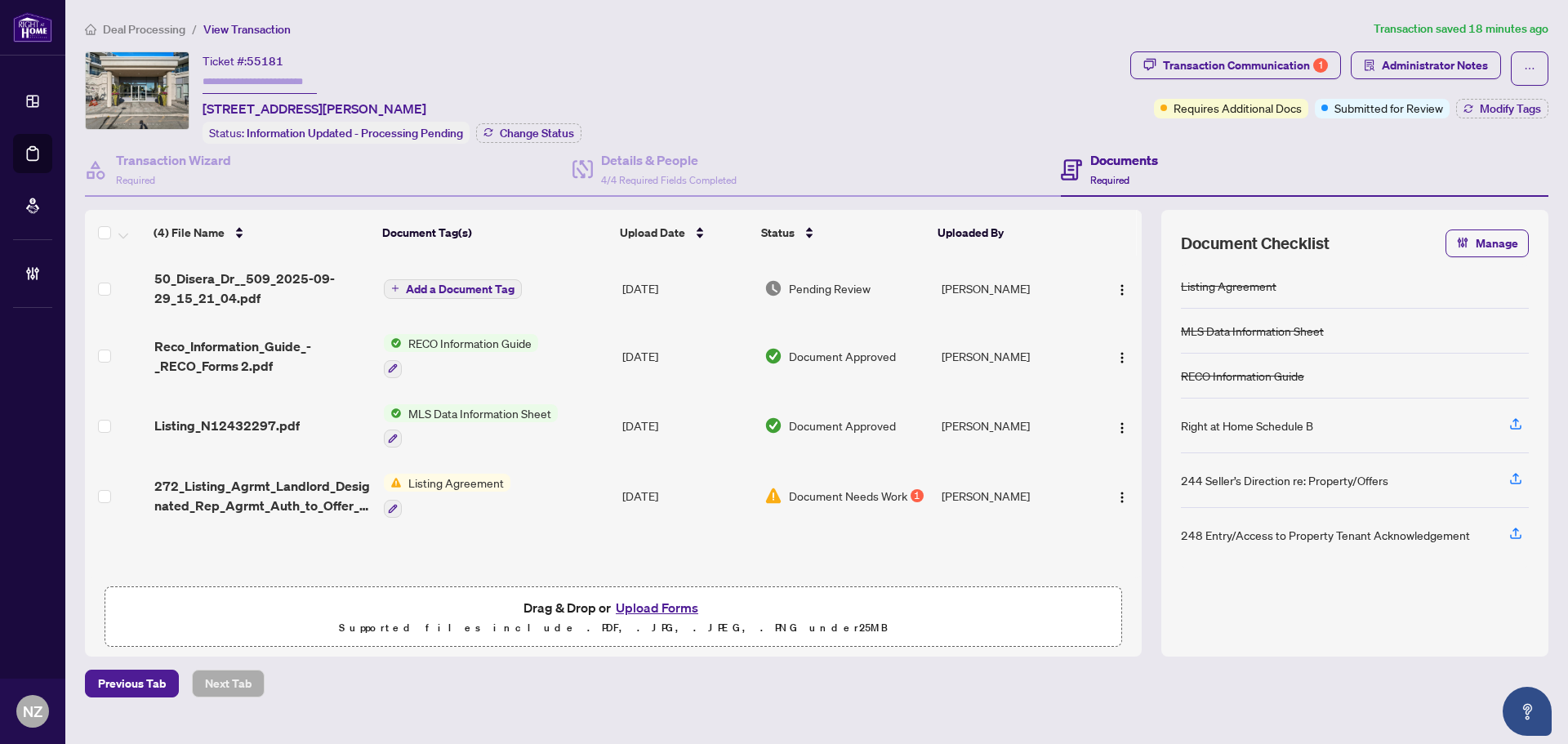
click at [474, 284] on span "Add a Document Tag" at bounding box center [460, 290] width 109 height 12
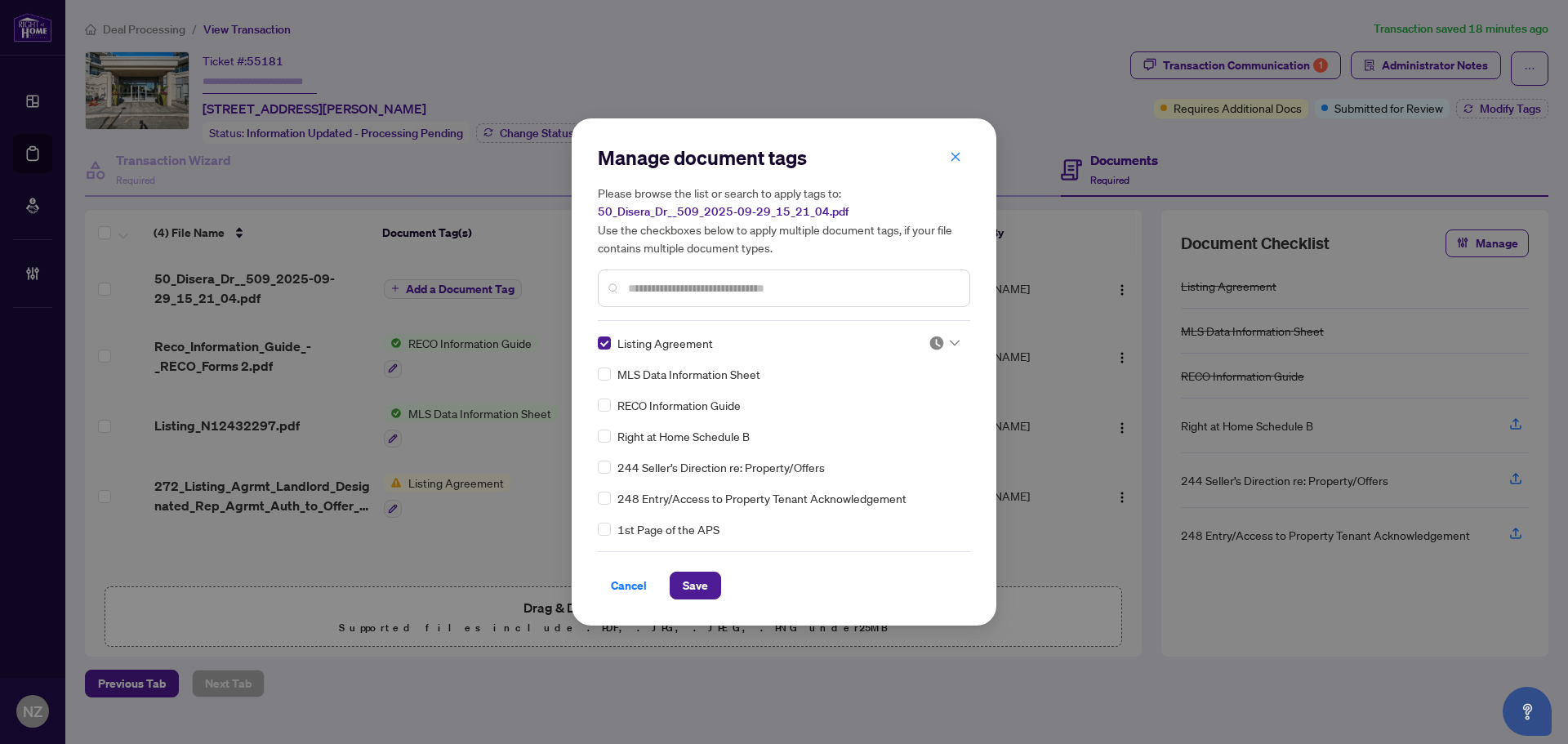
click at [941, 341] on div at bounding box center [944, 343] width 31 height 17
click at [880, 426] on div "Approved" at bounding box center [889, 423] width 105 height 18
click at [696, 572] on span "Save" at bounding box center [695, 585] width 25 height 26
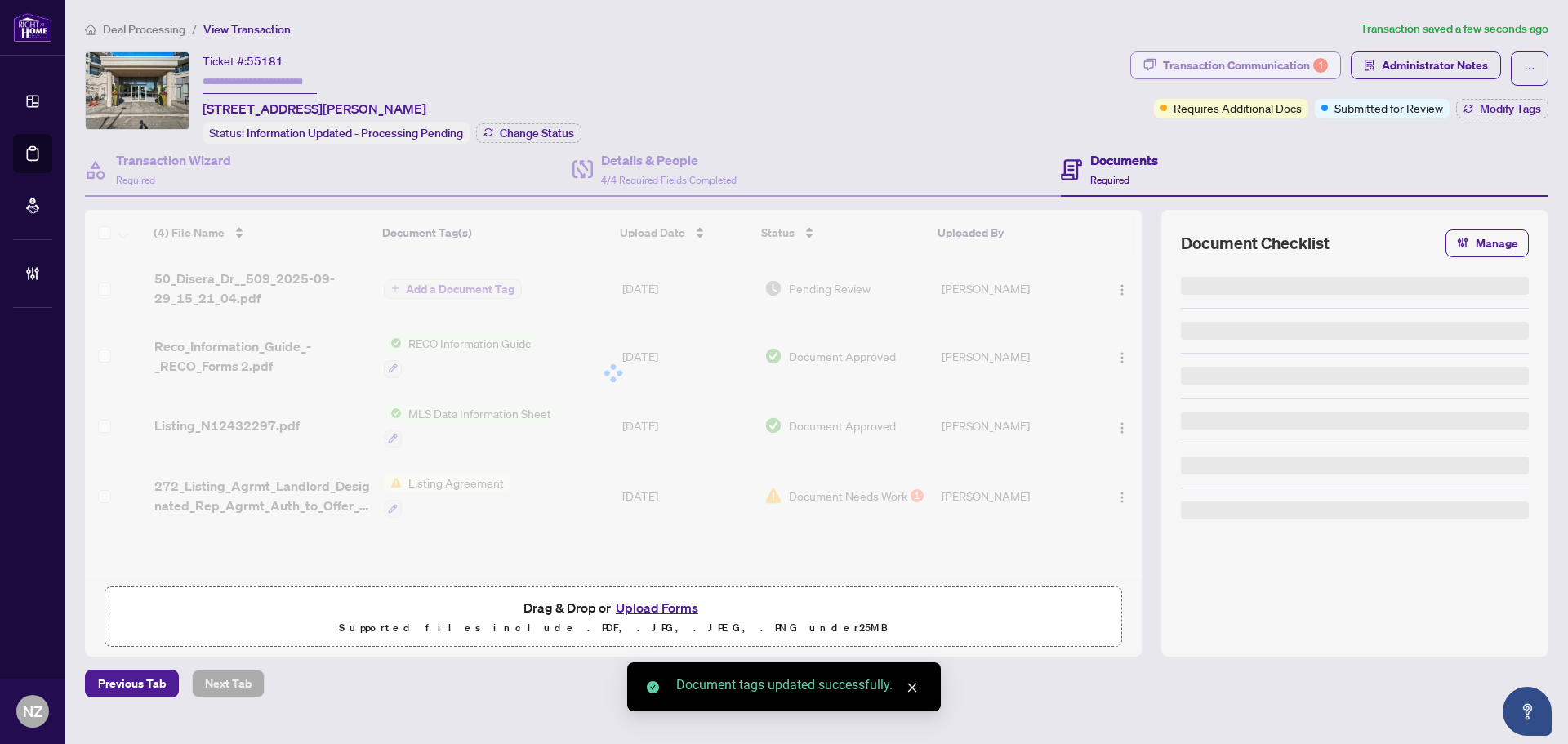
click at [1277, 67] on div "Transaction Communication 1" at bounding box center [1245, 64] width 165 height 26
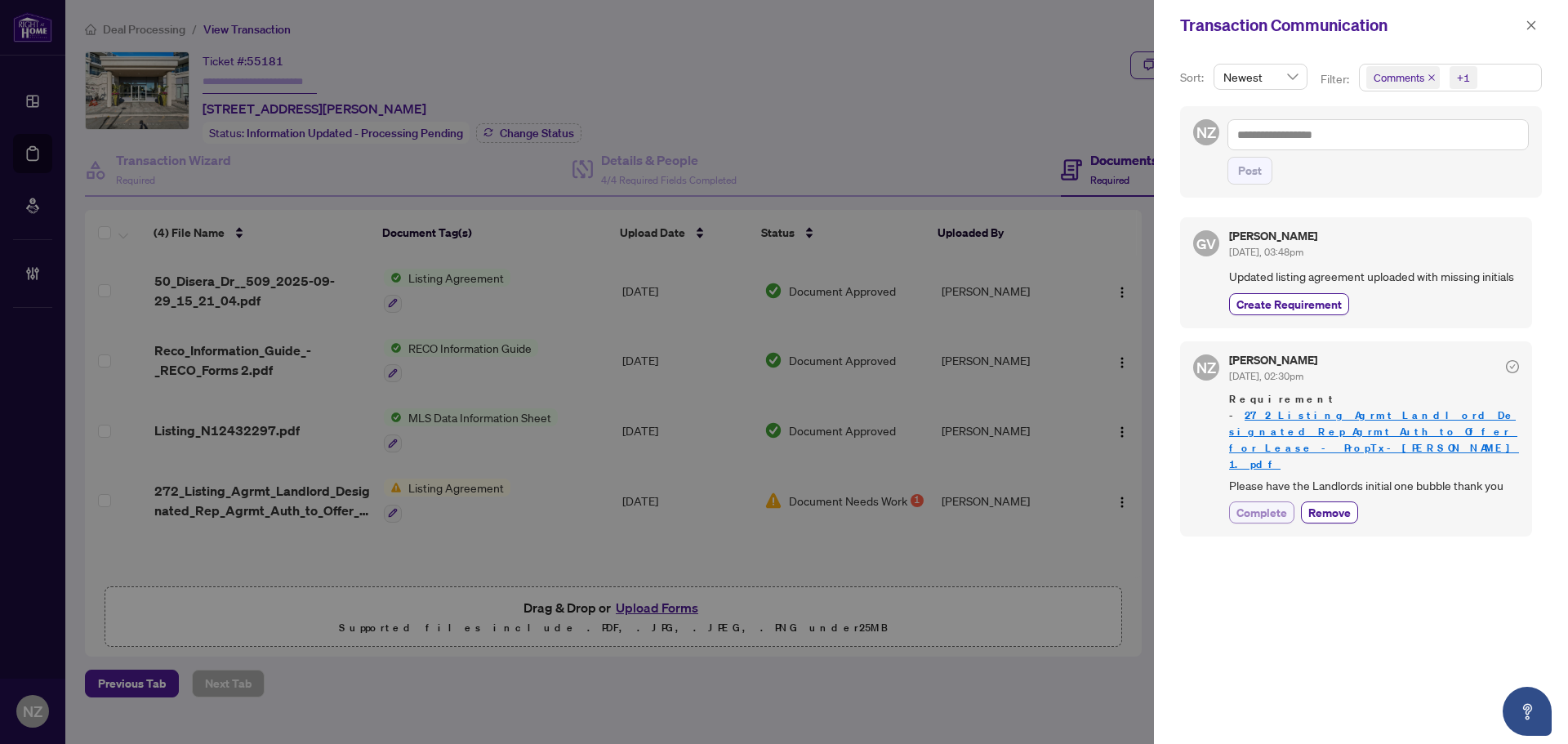
click at [1262, 504] on span "Complete" at bounding box center [1262, 512] width 51 height 17
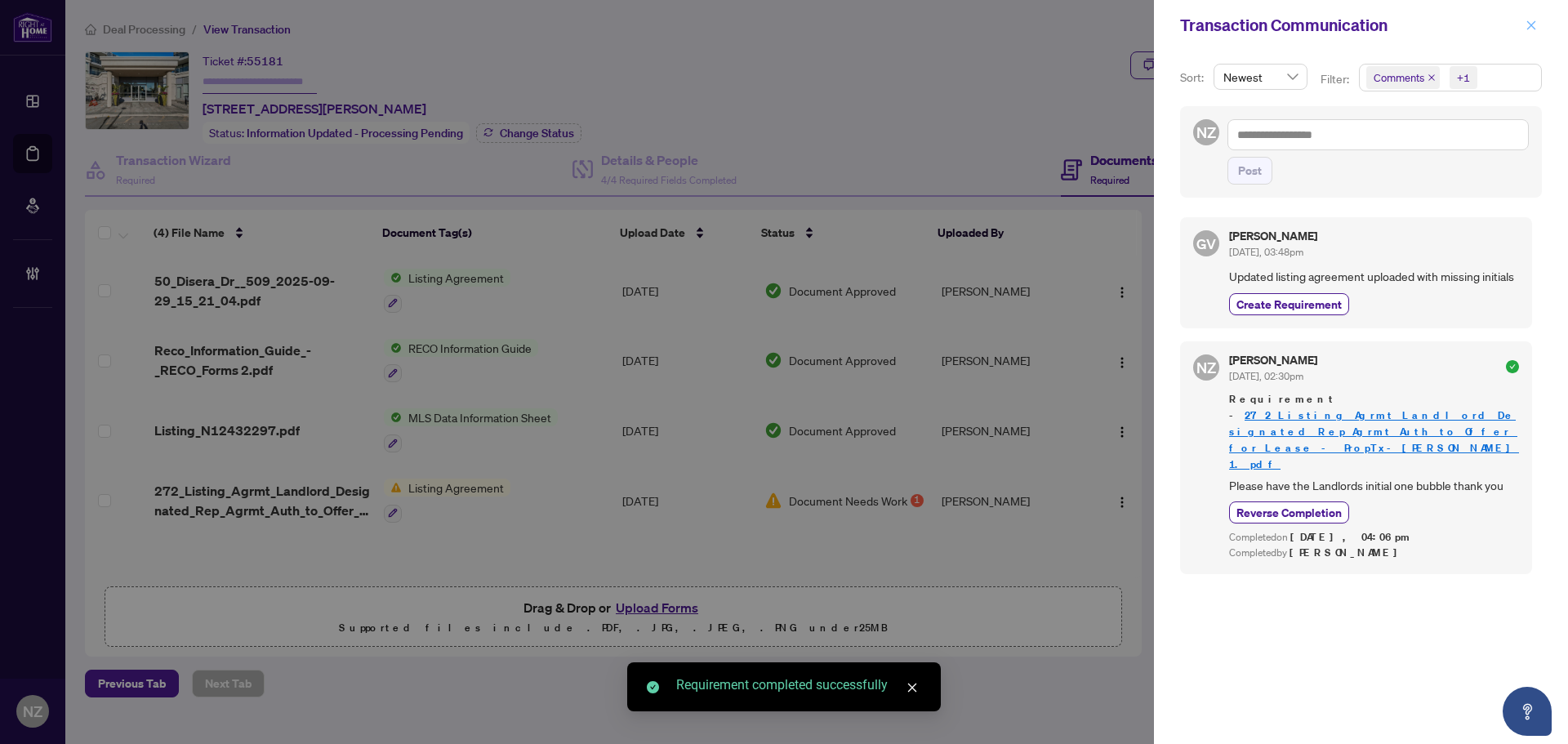
click at [1535, 27] on icon "close" at bounding box center [1531, 25] width 12 height 12
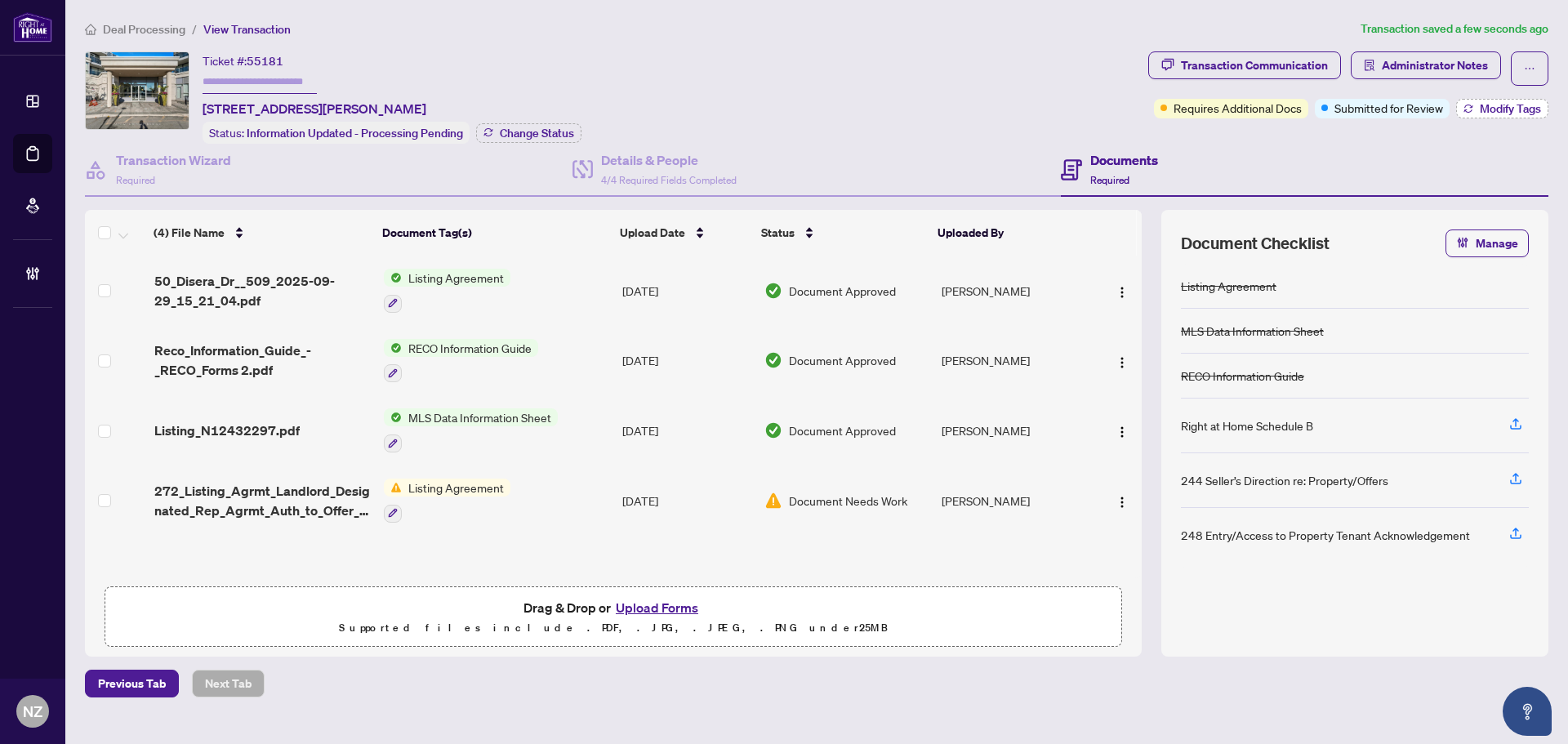
click at [1483, 103] on span "Modify Tags" at bounding box center [1510, 109] width 61 height 12
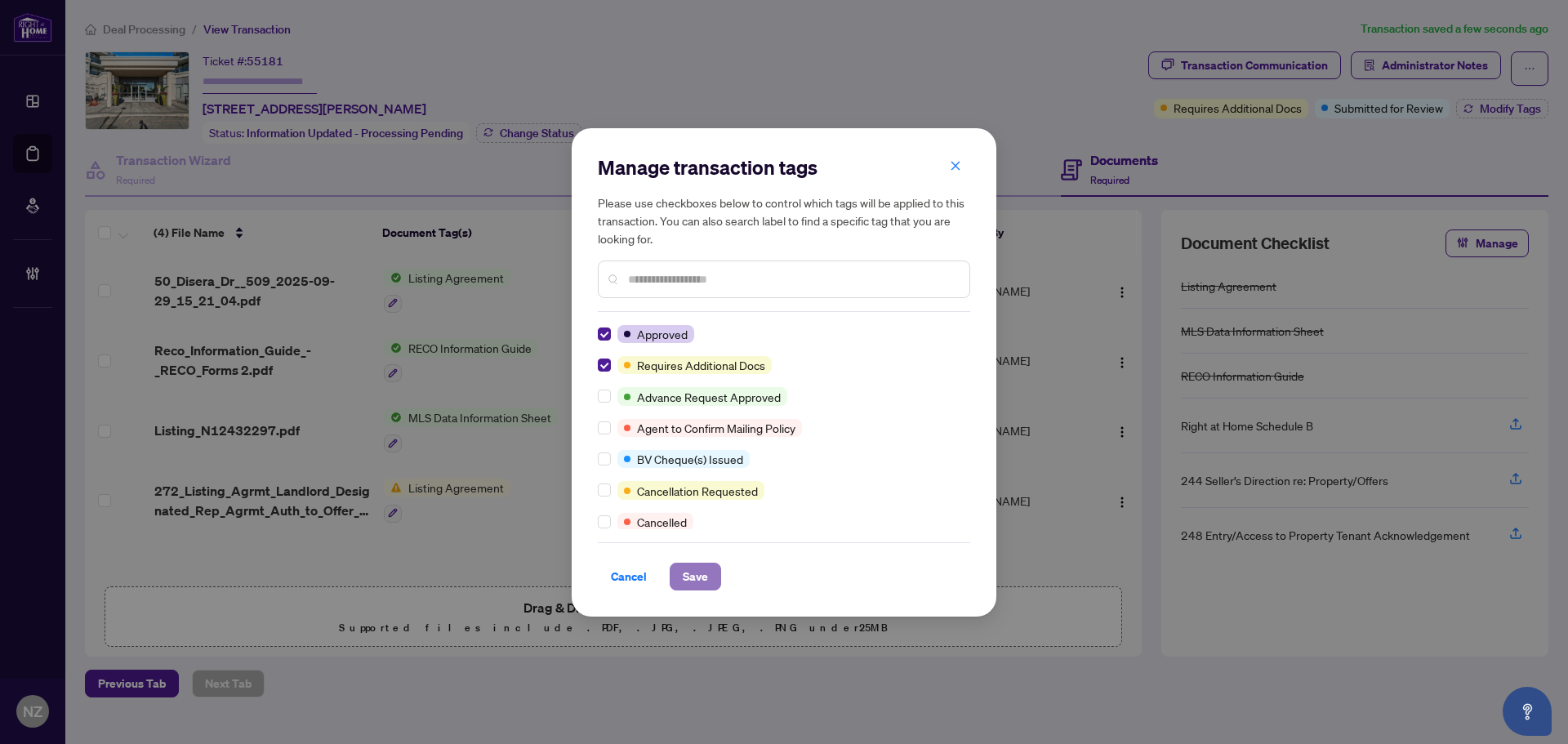
click at [697, 582] on span "Save" at bounding box center [695, 576] width 25 height 26
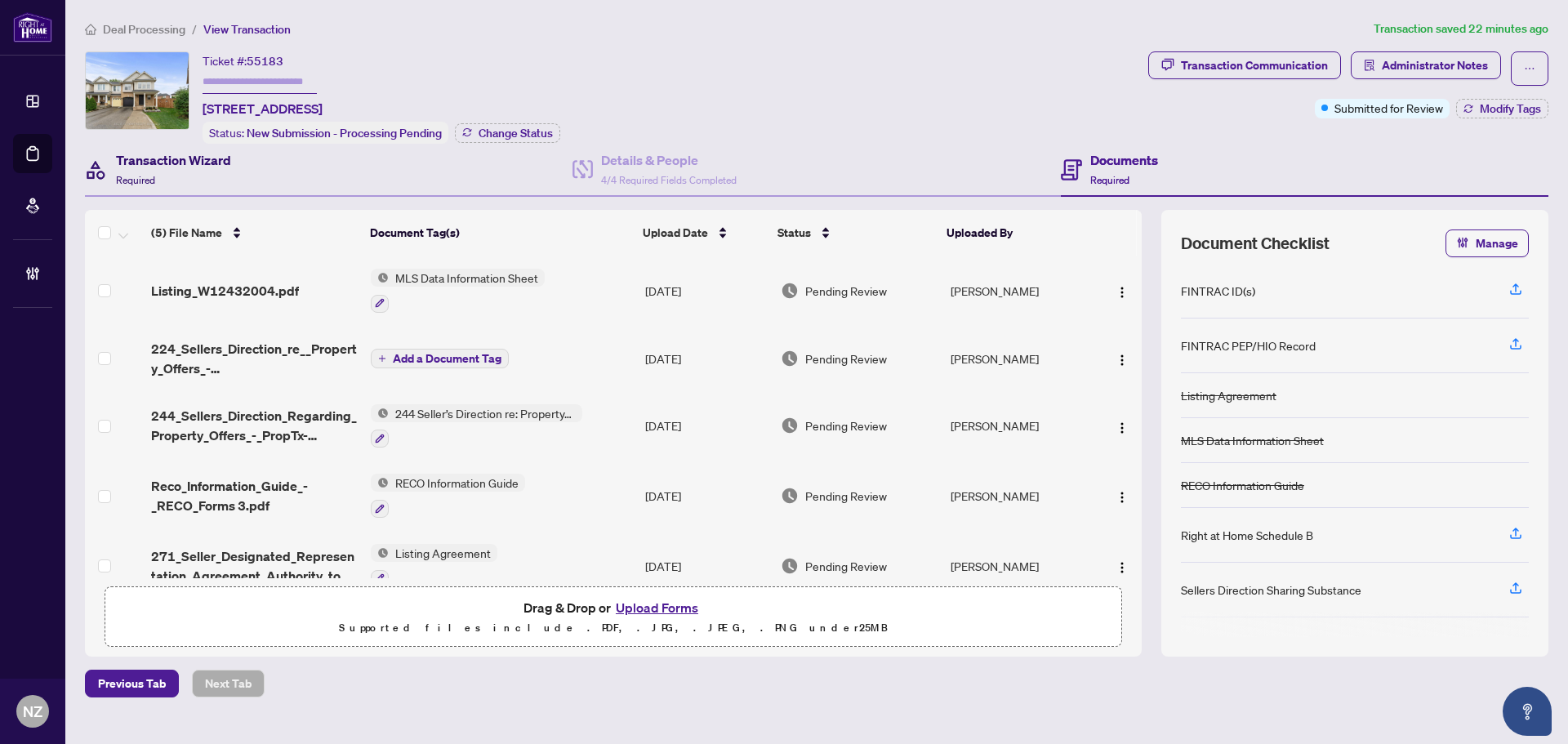
click at [133, 174] on span "Required" at bounding box center [136, 180] width 39 height 13
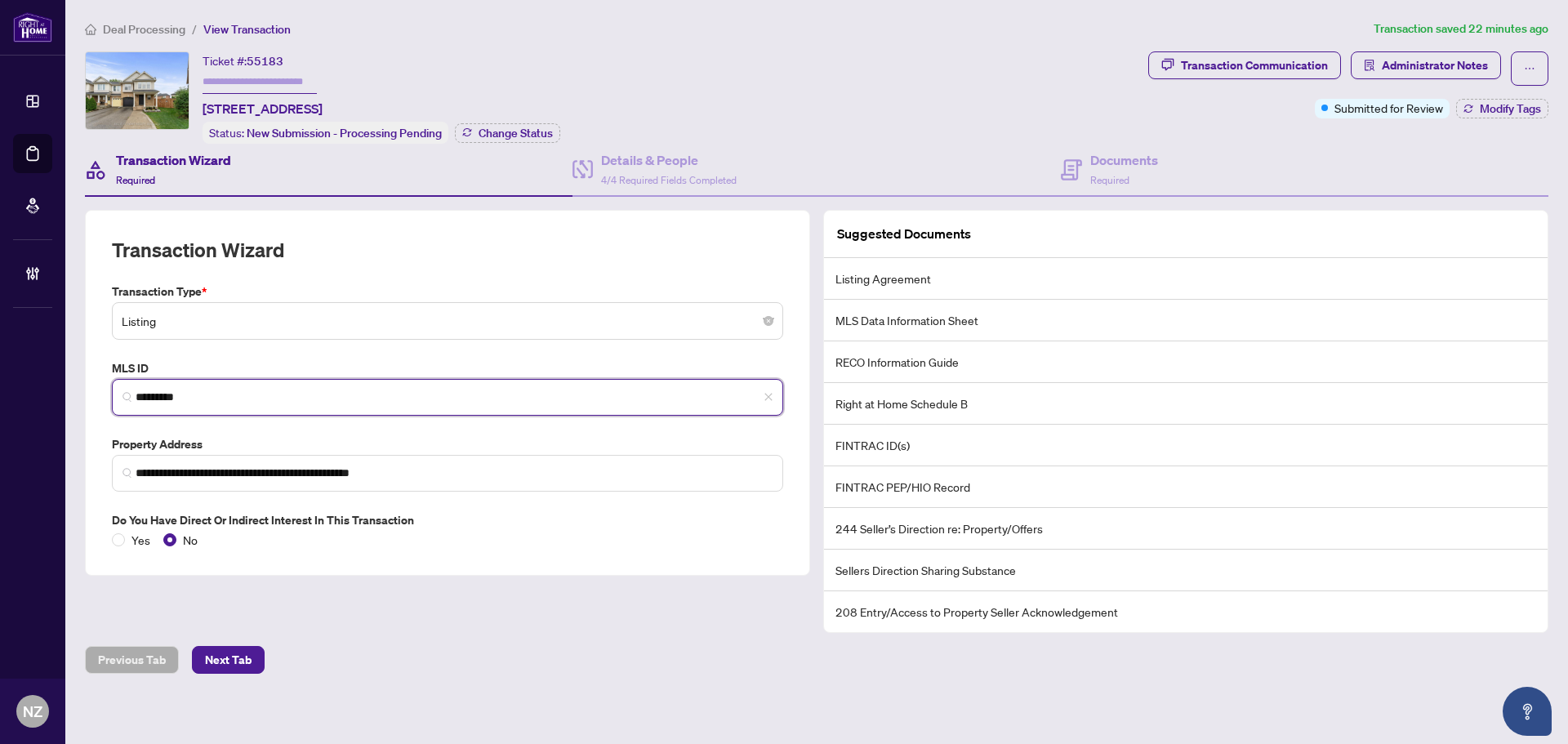
drag, startPoint x: 221, startPoint y: 390, endPoint x: 52, endPoint y: 388, distance: 169.0
click at [52, 388] on div "**********" at bounding box center [784, 372] width 1568 height 744
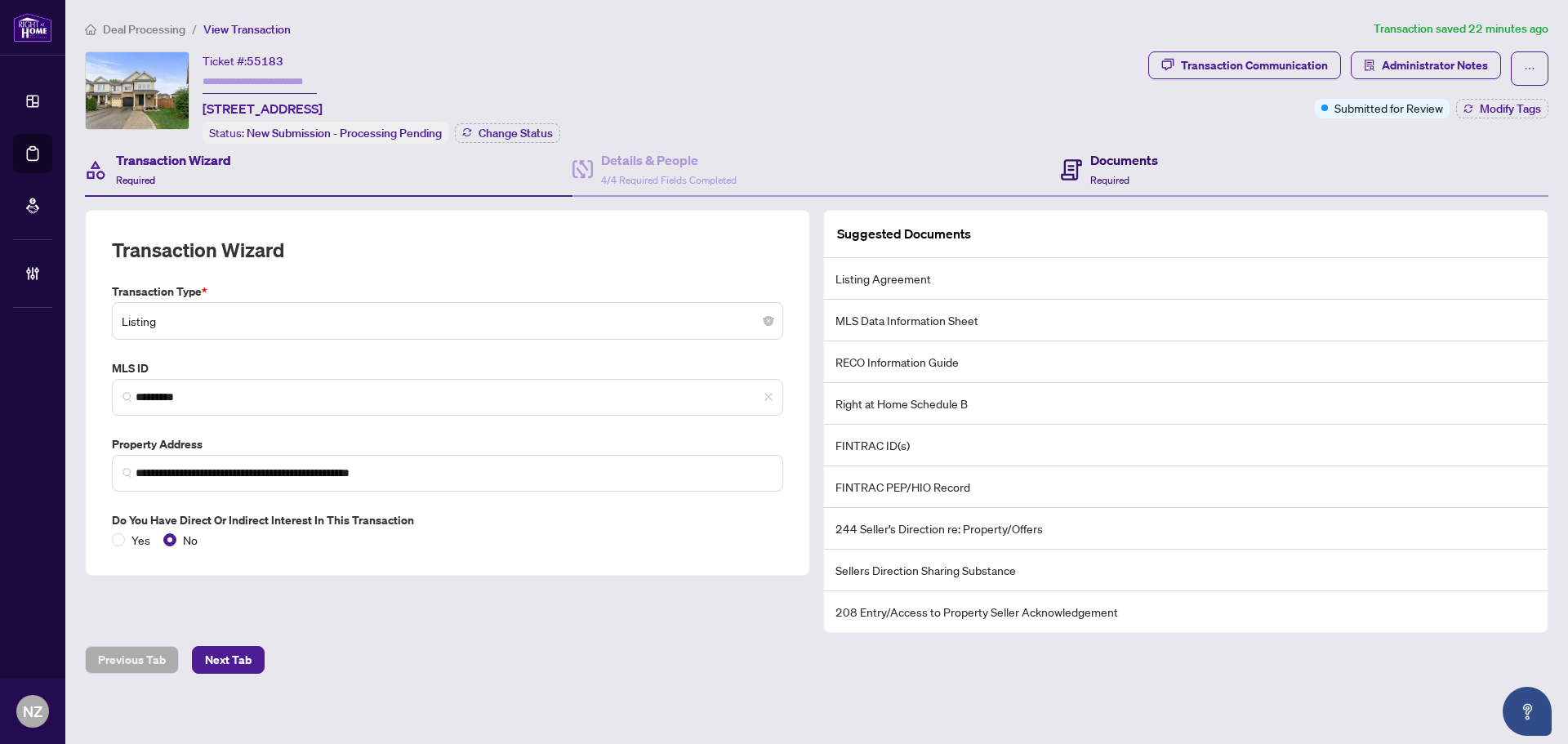
click at [1121, 170] on div "Documents Required" at bounding box center [1124, 170] width 68 height 38
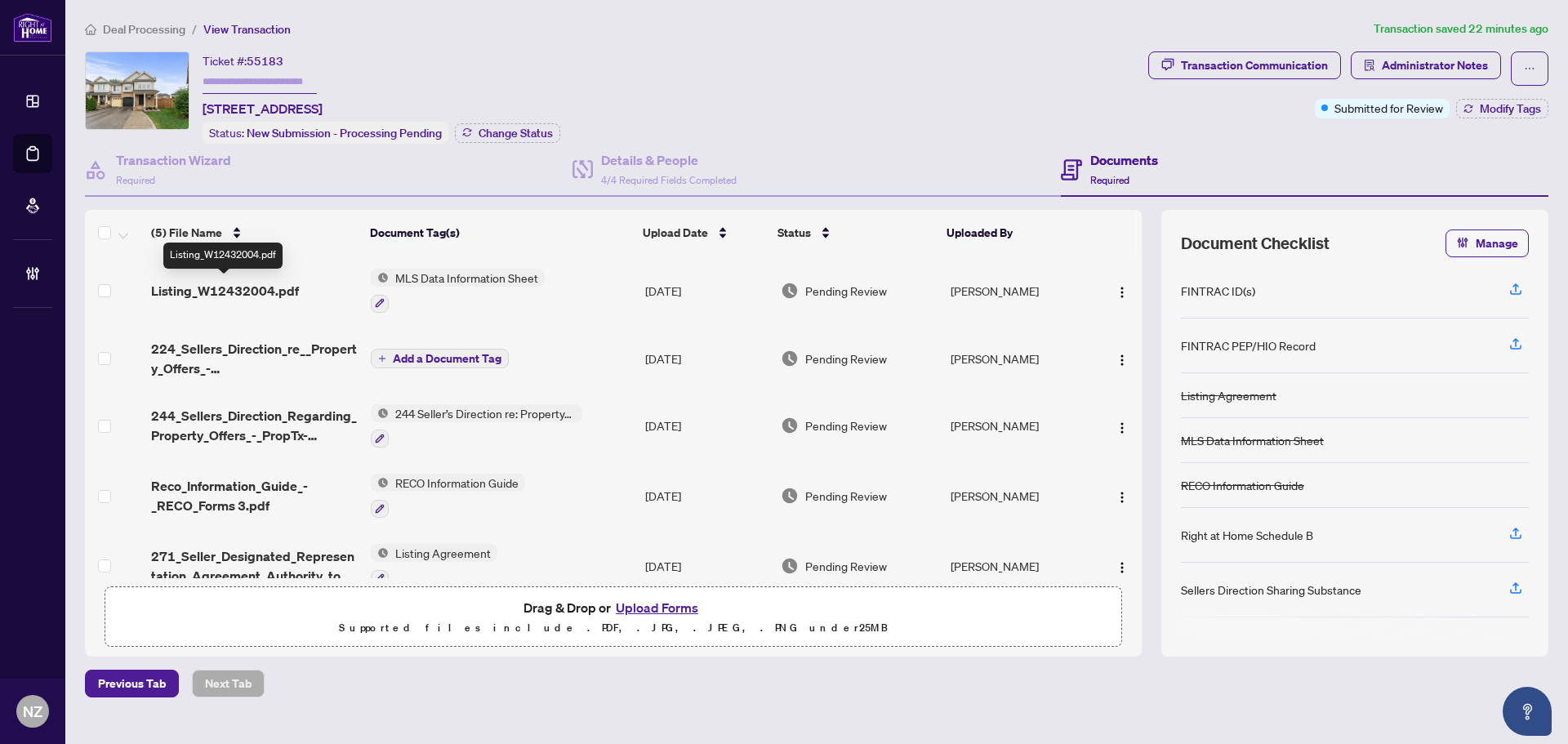
click at [240, 293] on span "Listing_W12432004.pdf" at bounding box center [225, 290] width 148 height 19
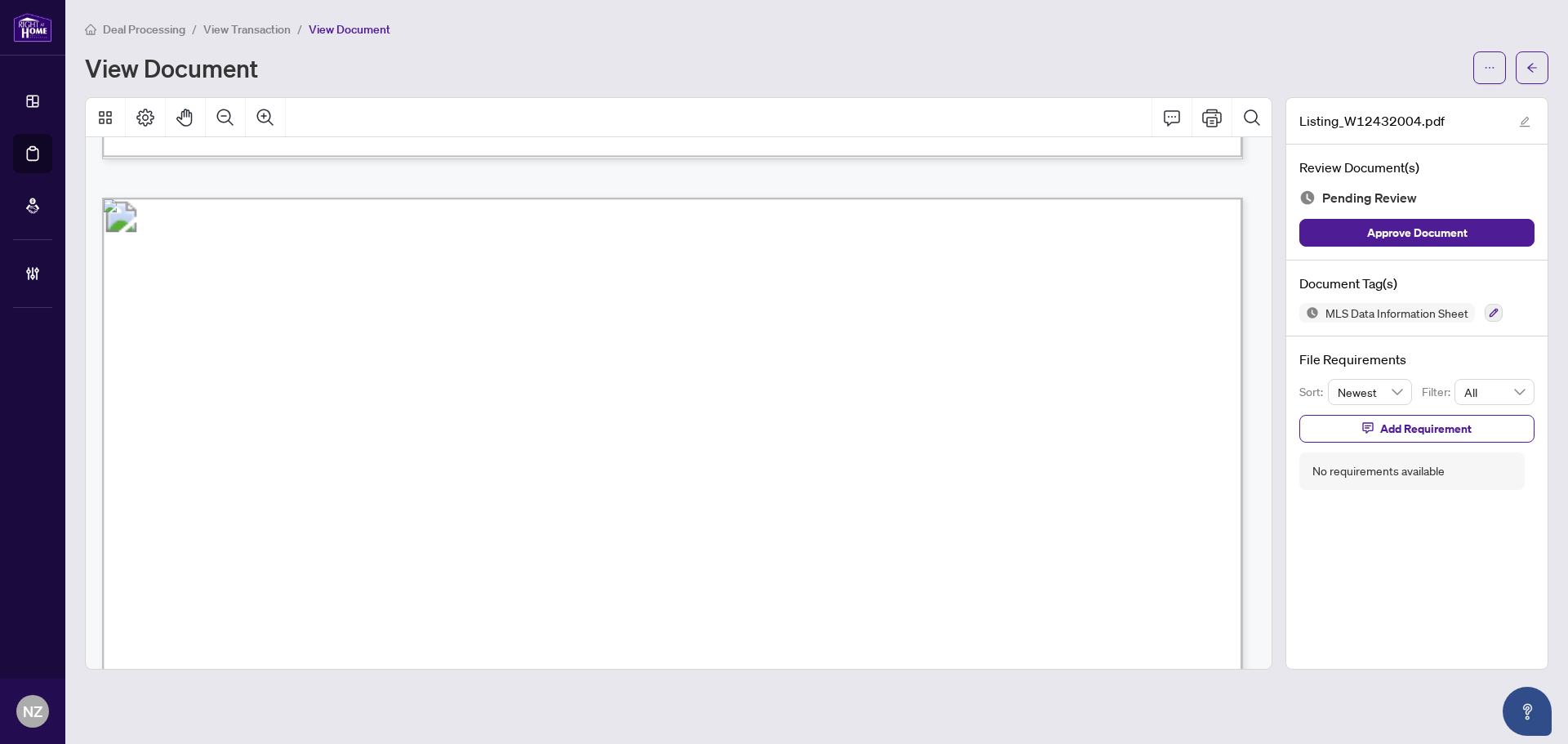
scroll to position [1634, 0]
click at [1489, 309] on icon "button" at bounding box center [1494, 313] width 10 height 10
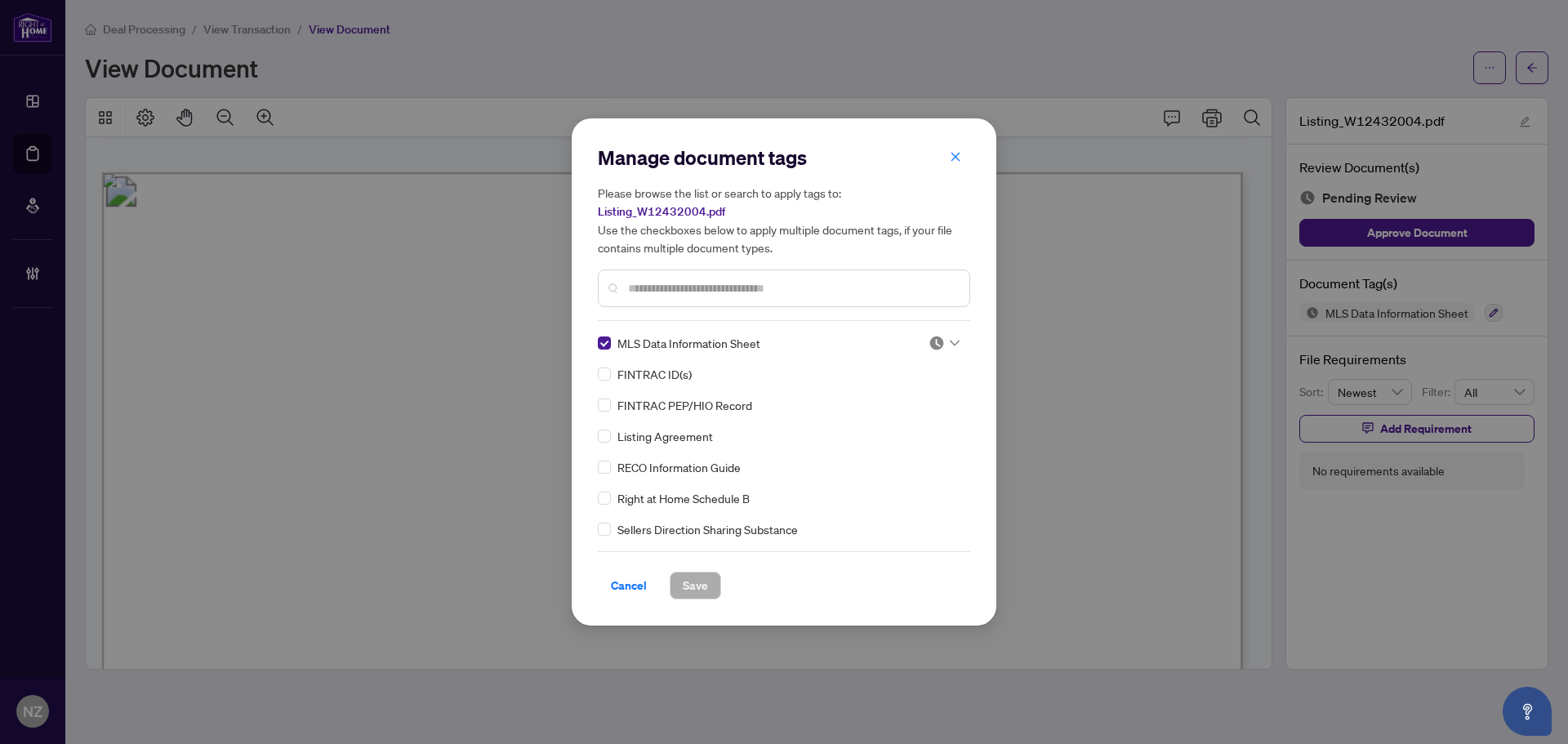
click at [937, 338] on img at bounding box center [937, 343] width 17 height 17
click at [872, 415] on div "Approved" at bounding box center [889, 413] width 105 height 18
click at [705, 579] on span "Save" at bounding box center [695, 585] width 25 height 26
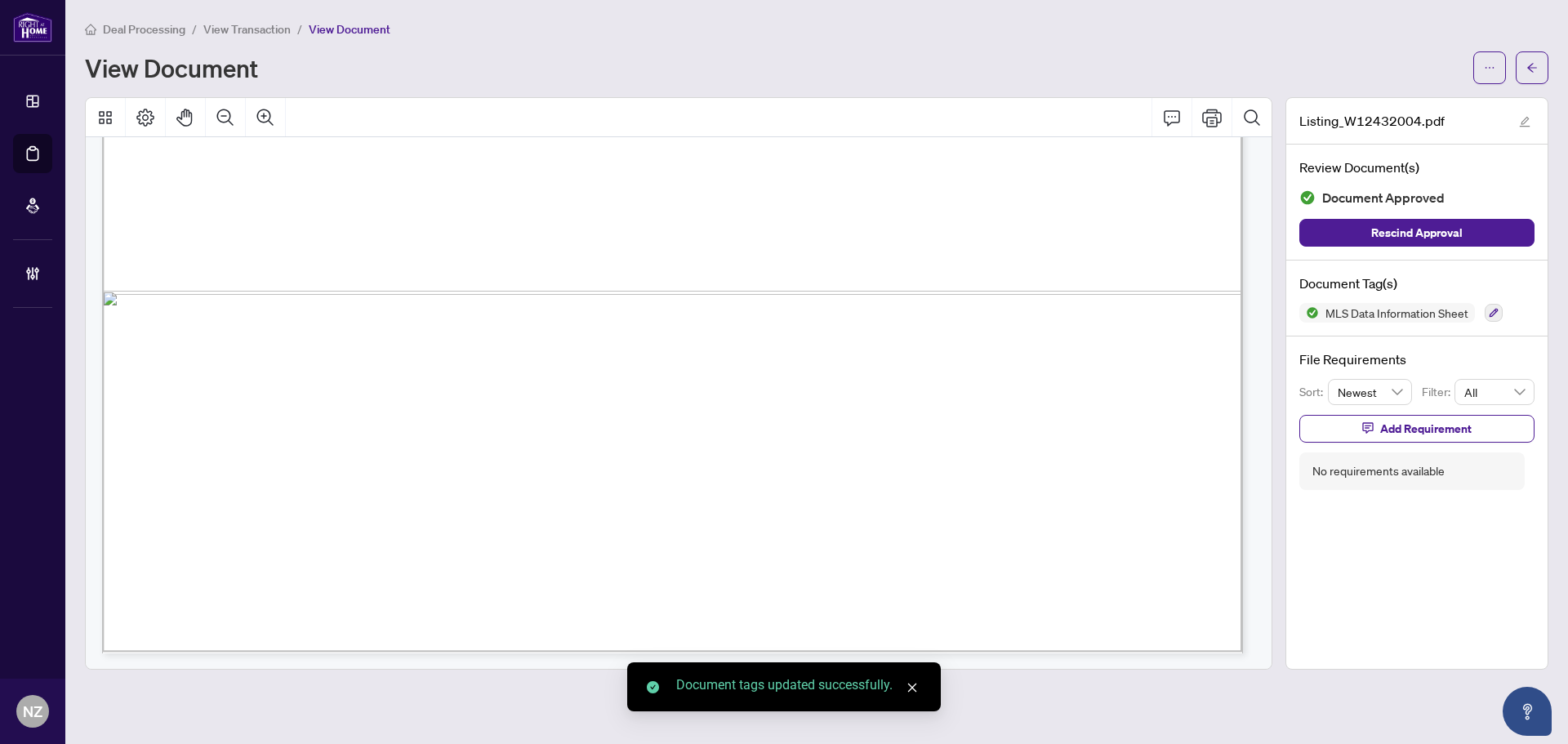
scroll to position [2767, 0]
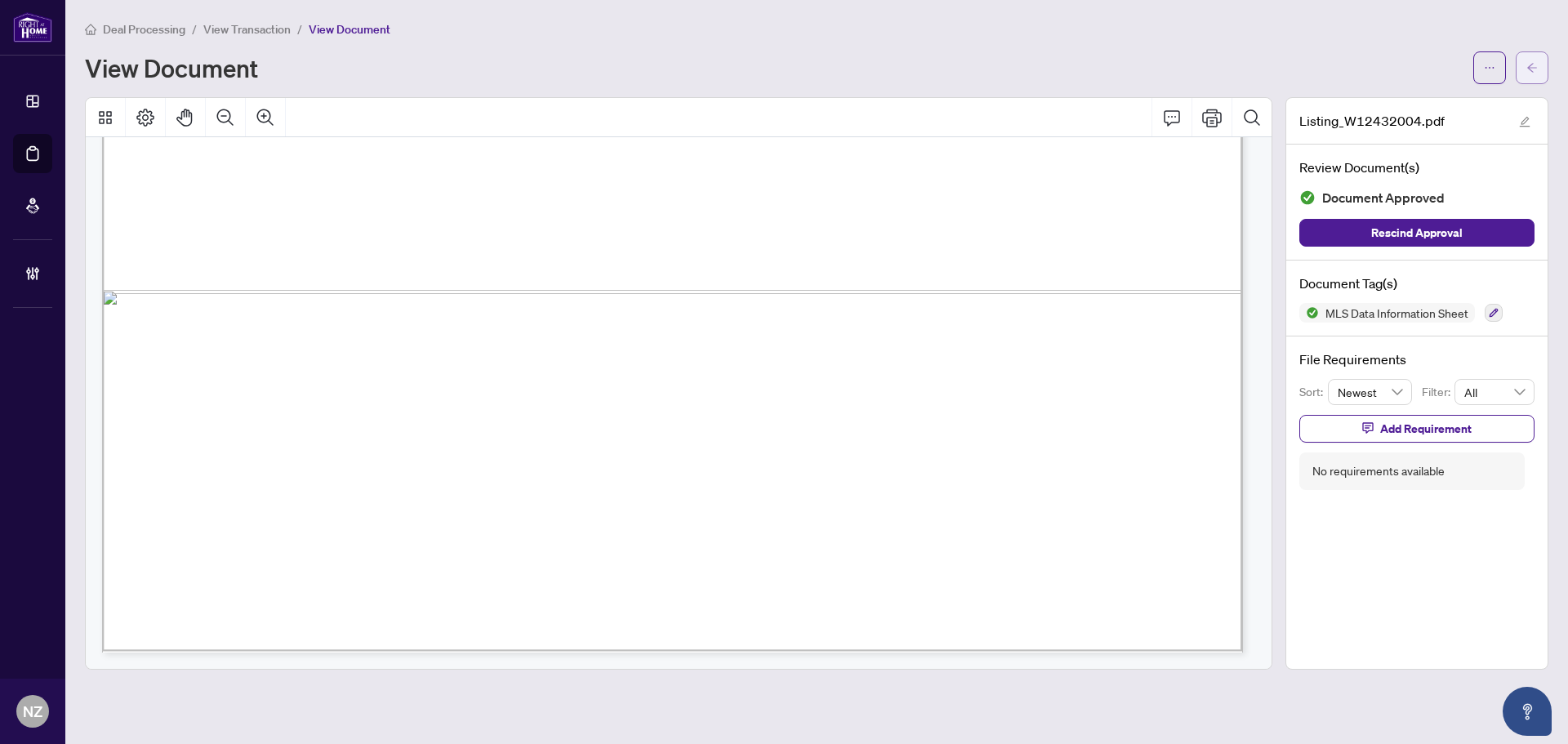
click at [1535, 64] on icon "arrow-left" at bounding box center [1532, 68] width 12 height 12
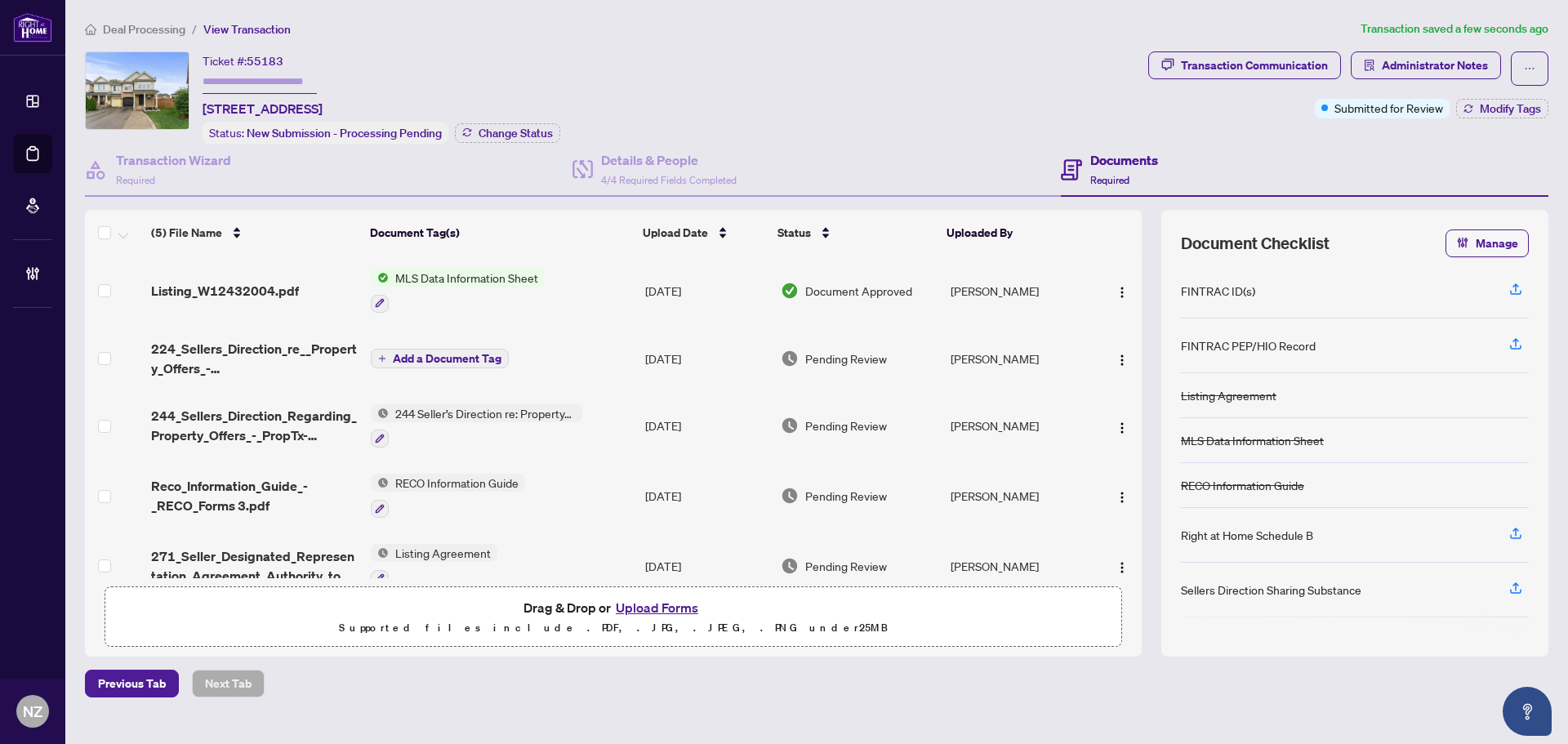
click at [259, 348] on span "224_Sellers_Direction_re__Property_Offers_-_Imp_Info_for_Seller_Ack_-_PropTx-[P…" at bounding box center [254, 358] width 207 height 39
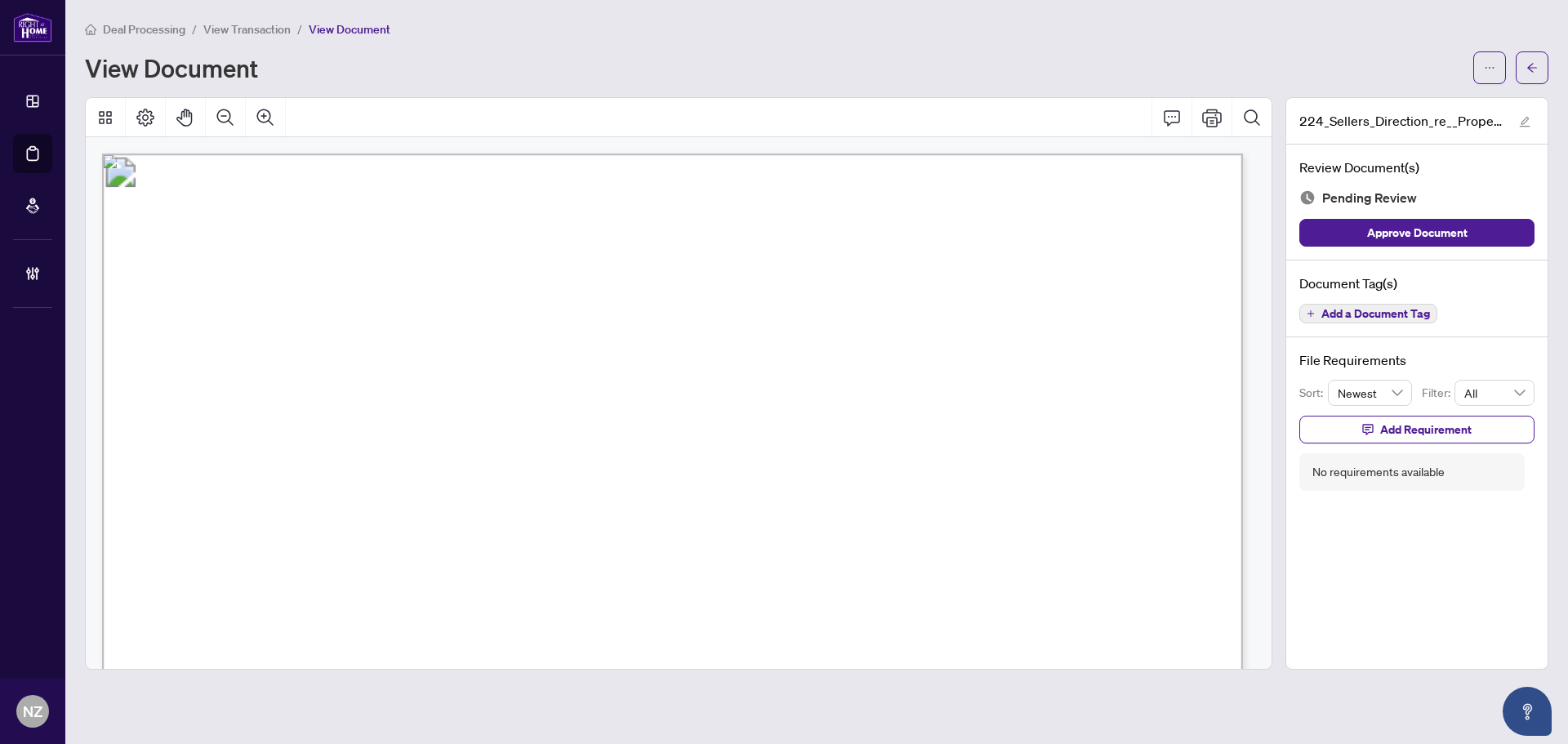
click at [1338, 308] on span "Add a Document Tag" at bounding box center [1376, 314] width 109 height 12
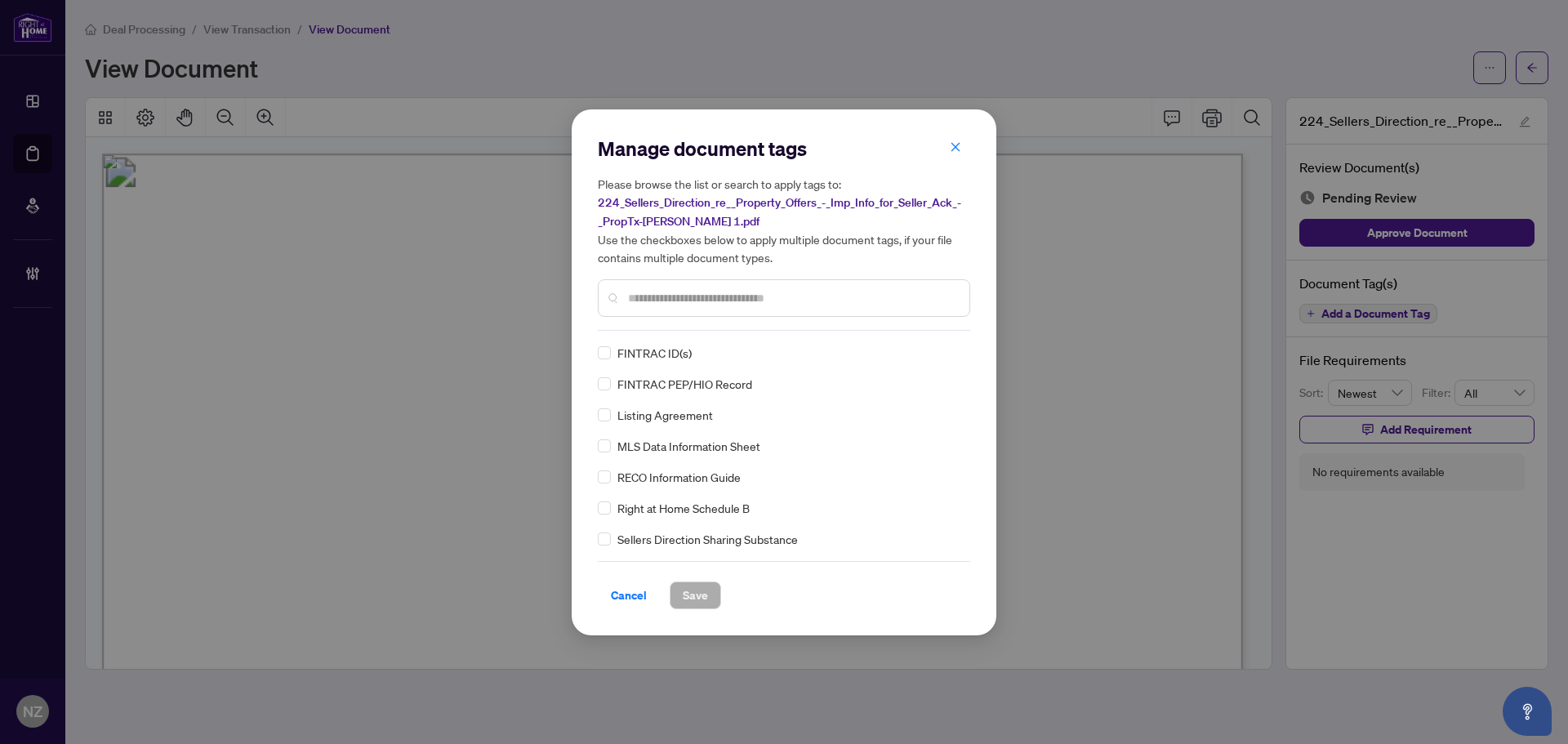
click at [665, 301] on input "text" at bounding box center [792, 298] width 328 height 18
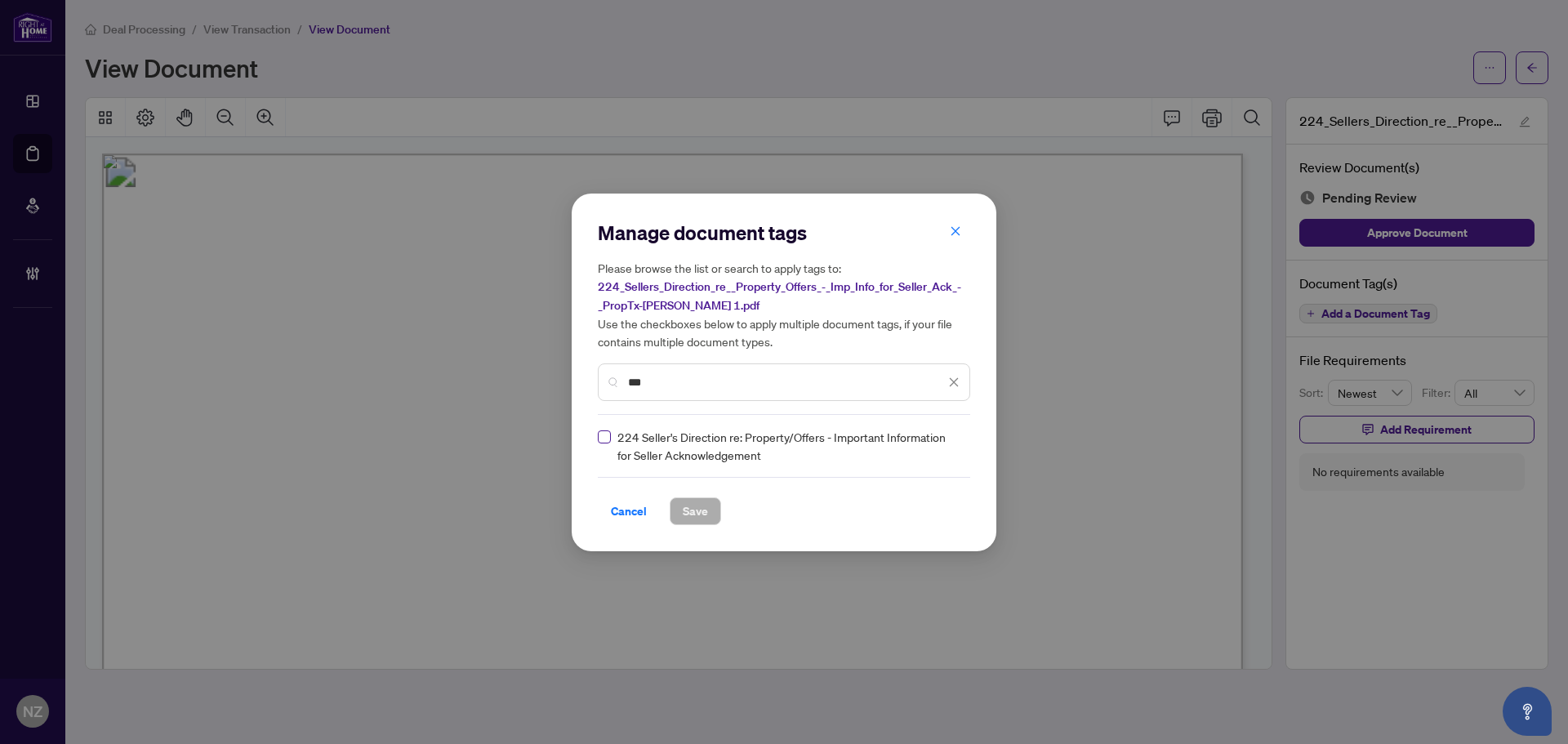
type input "***"
click at [954, 438] on div at bounding box center [944, 446] width 31 height 17
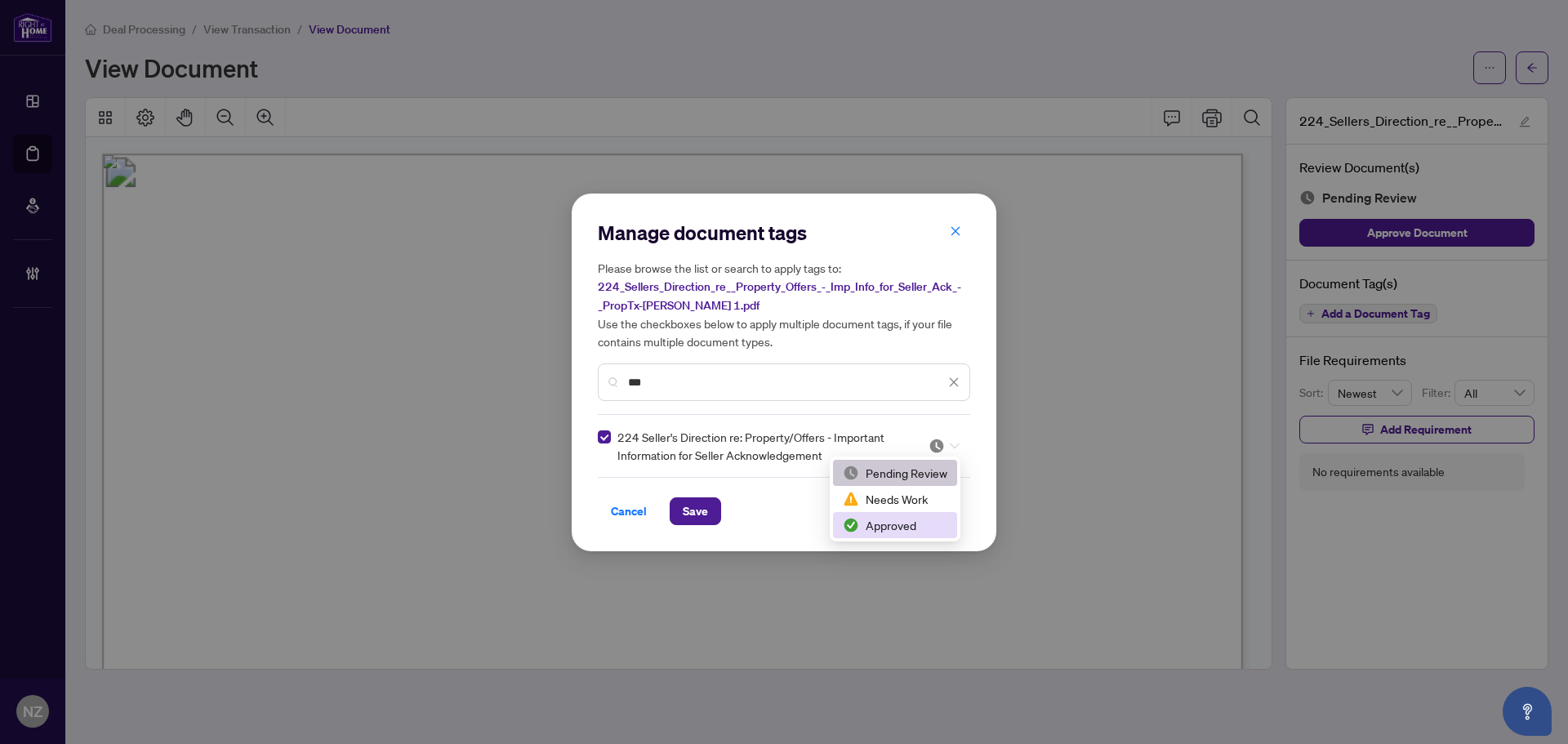
click at [883, 523] on div "Approved" at bounding box center [894, 525] width 105 height 18
click at [684, 516] on span "Save" at bounding box center [695, 511] width 25 height 26
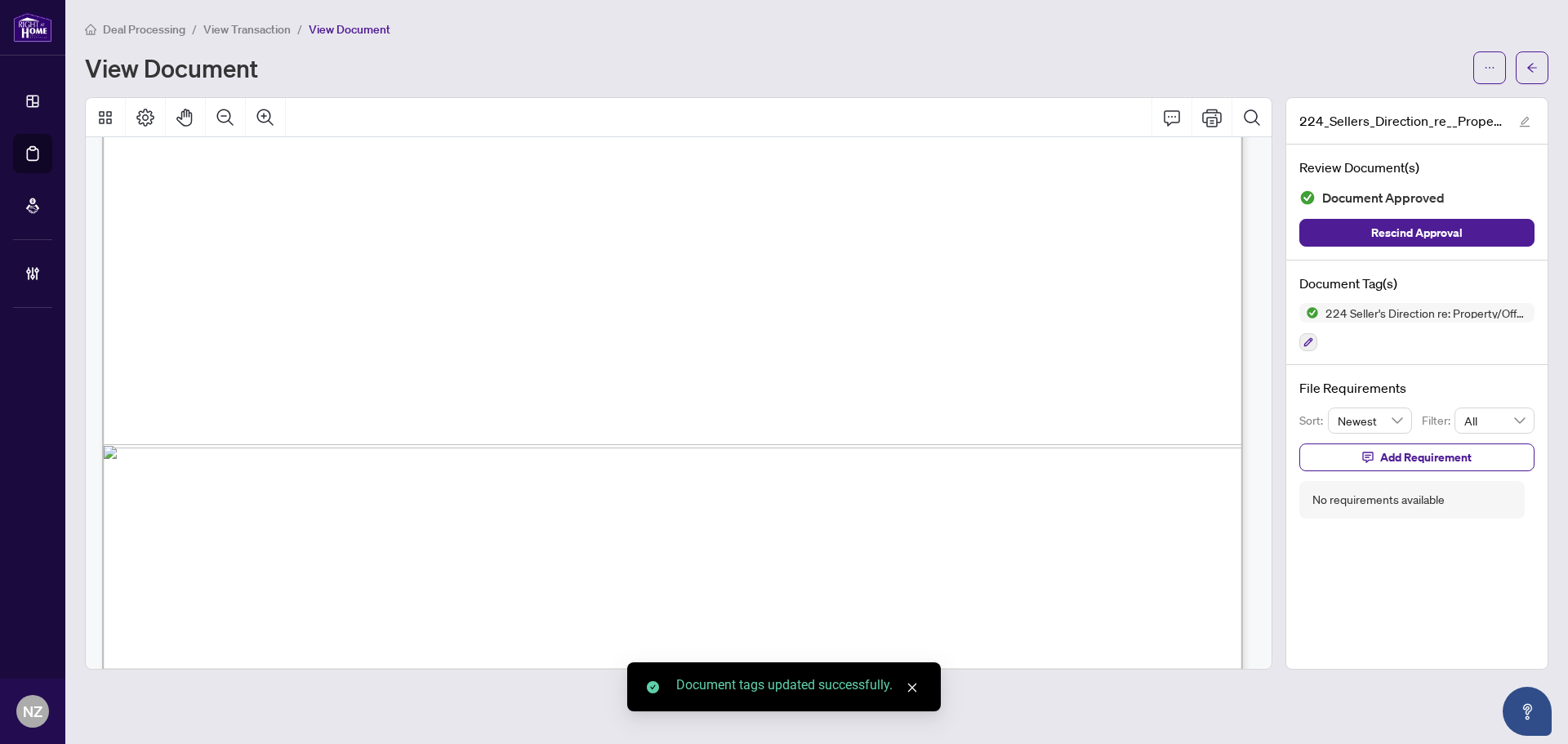
scroll to position [977, 0]
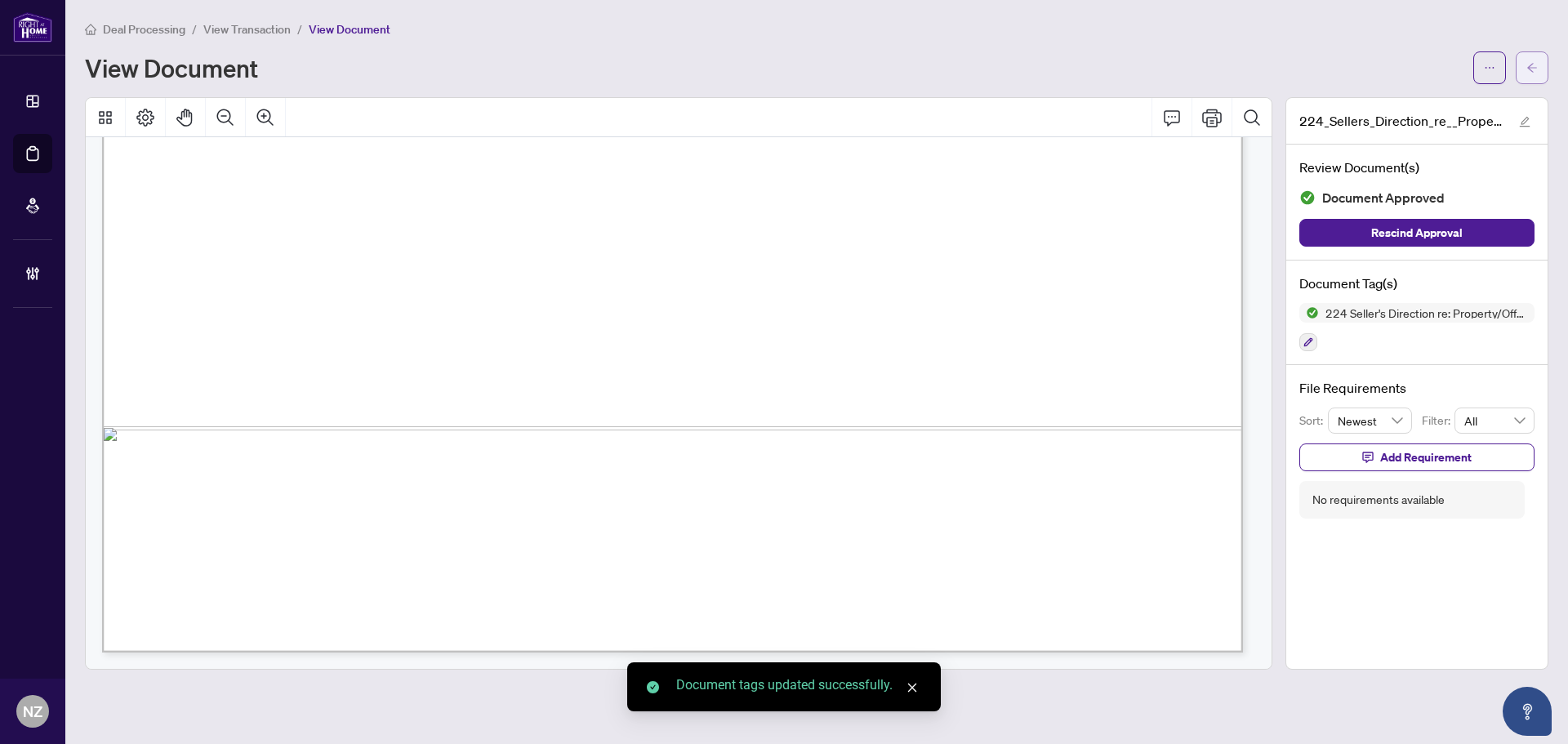
click at [1531, 62] on icon "arrow-left" at bounding box center [1532, 68] width 12 height 12
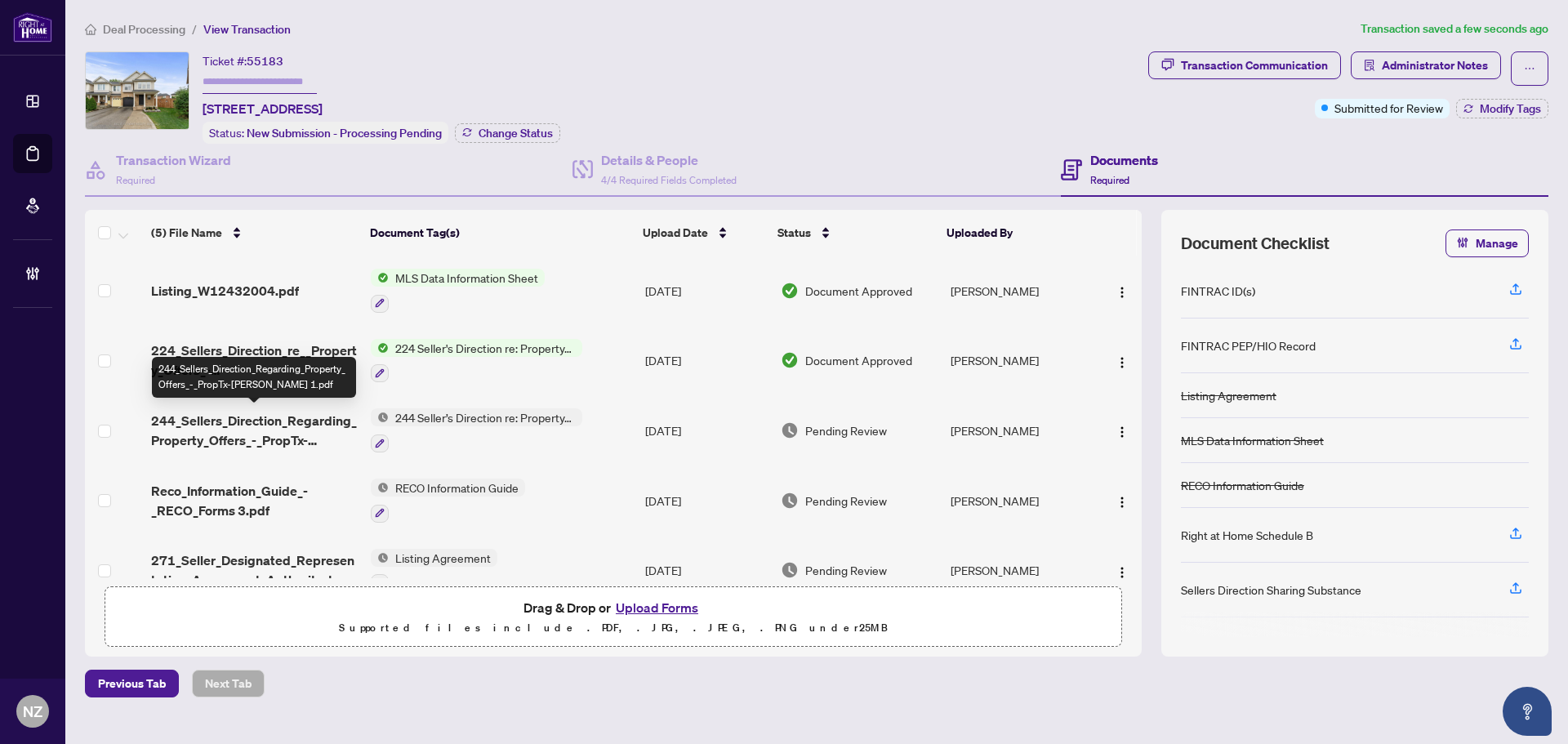
click at [274, 426] on span "244_Sellers_Direction_Regarding_Property_Offers_-_PropTx-[PERSON_NAME] 1.pdf" at bounding box center [254, 430] width 207 height 39
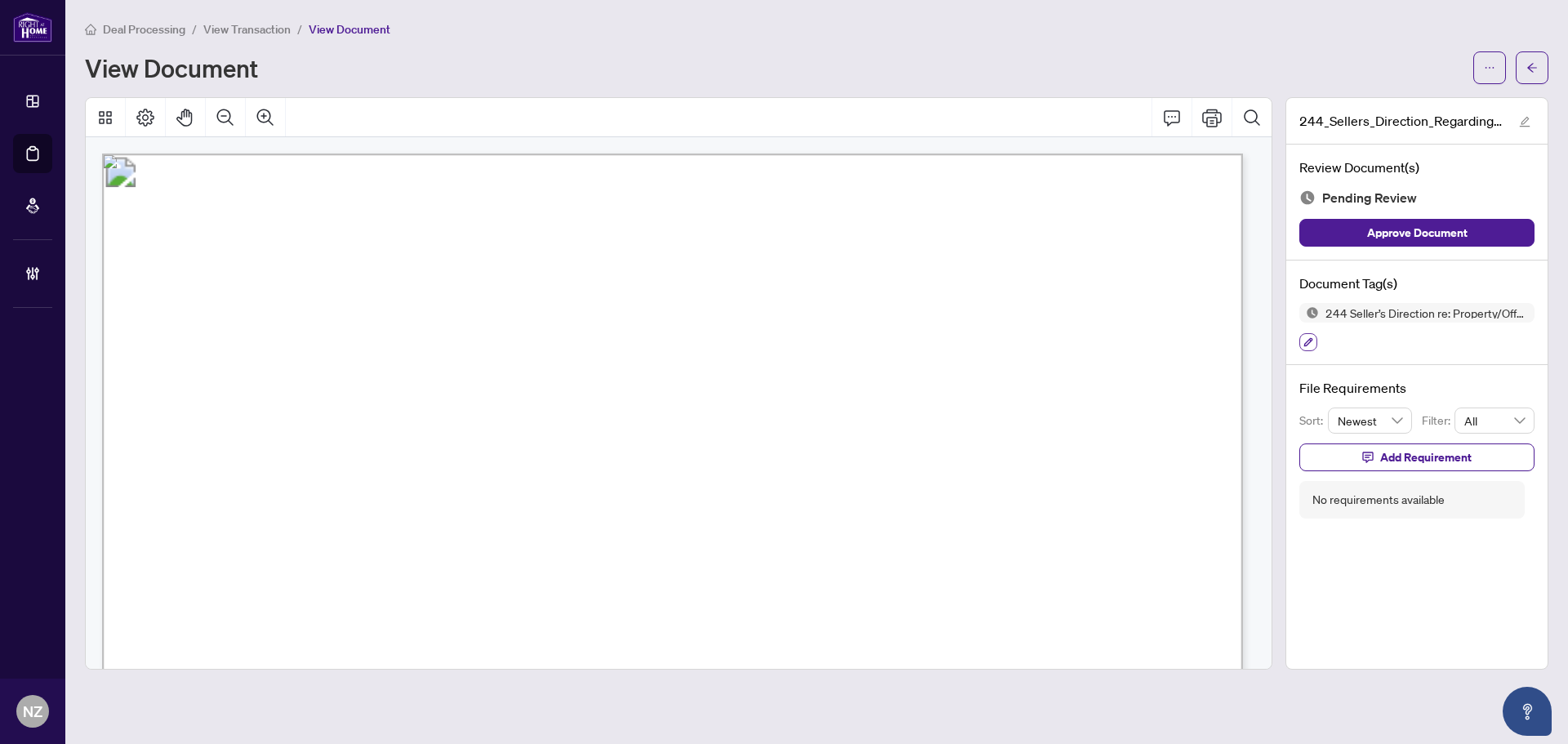
click at [1313, 345] on icon "button" at bounding box center [1309, 342] width 10 height 10
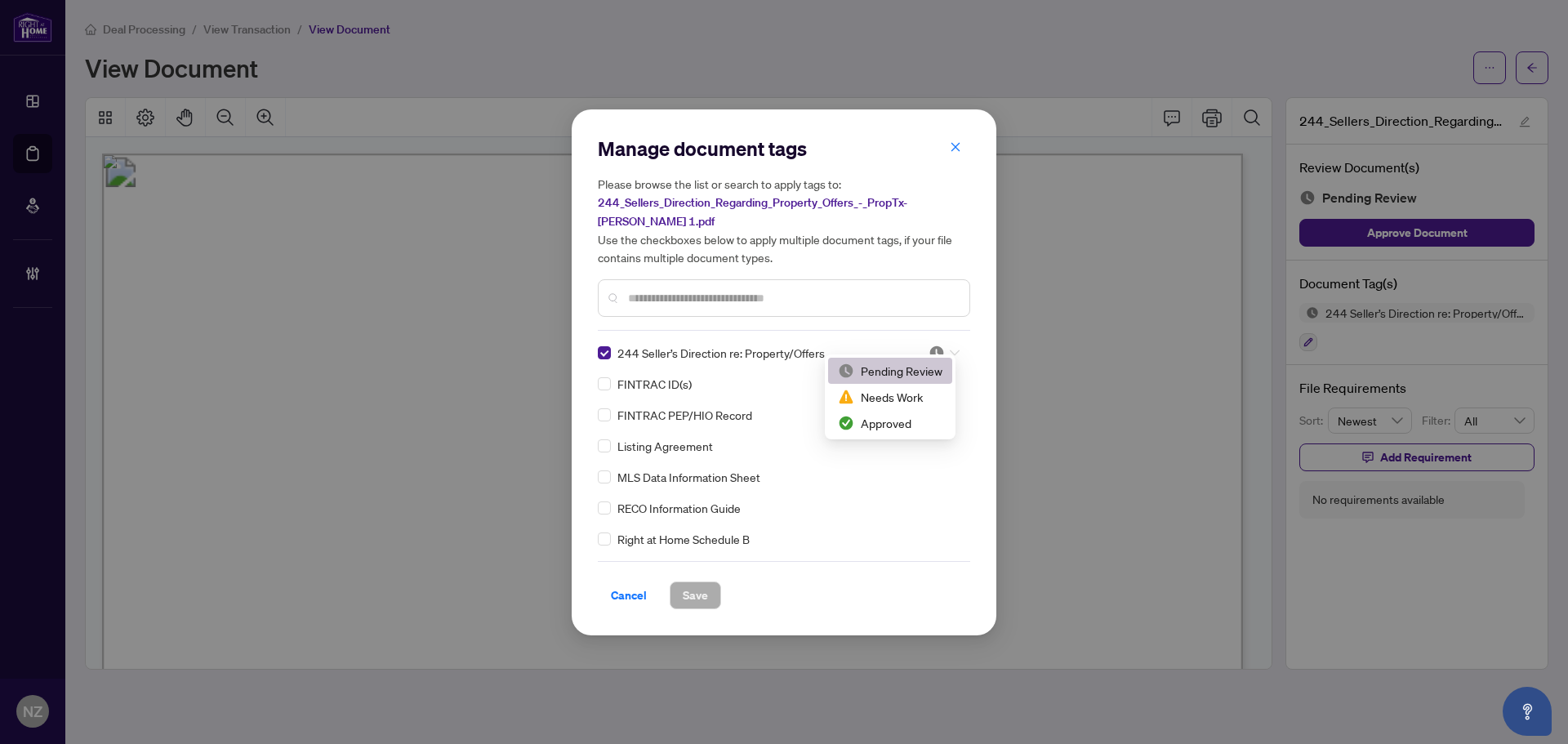
click at [954, 350] on icon at bounding box center [955, 353] width 10 height 7
click at [862, 418] on div "Approved" at bounding box center [889, 423] width 105 height 18
click at [692, 593] on span "Save" at bounding box center [695, 595] width 25 height 26
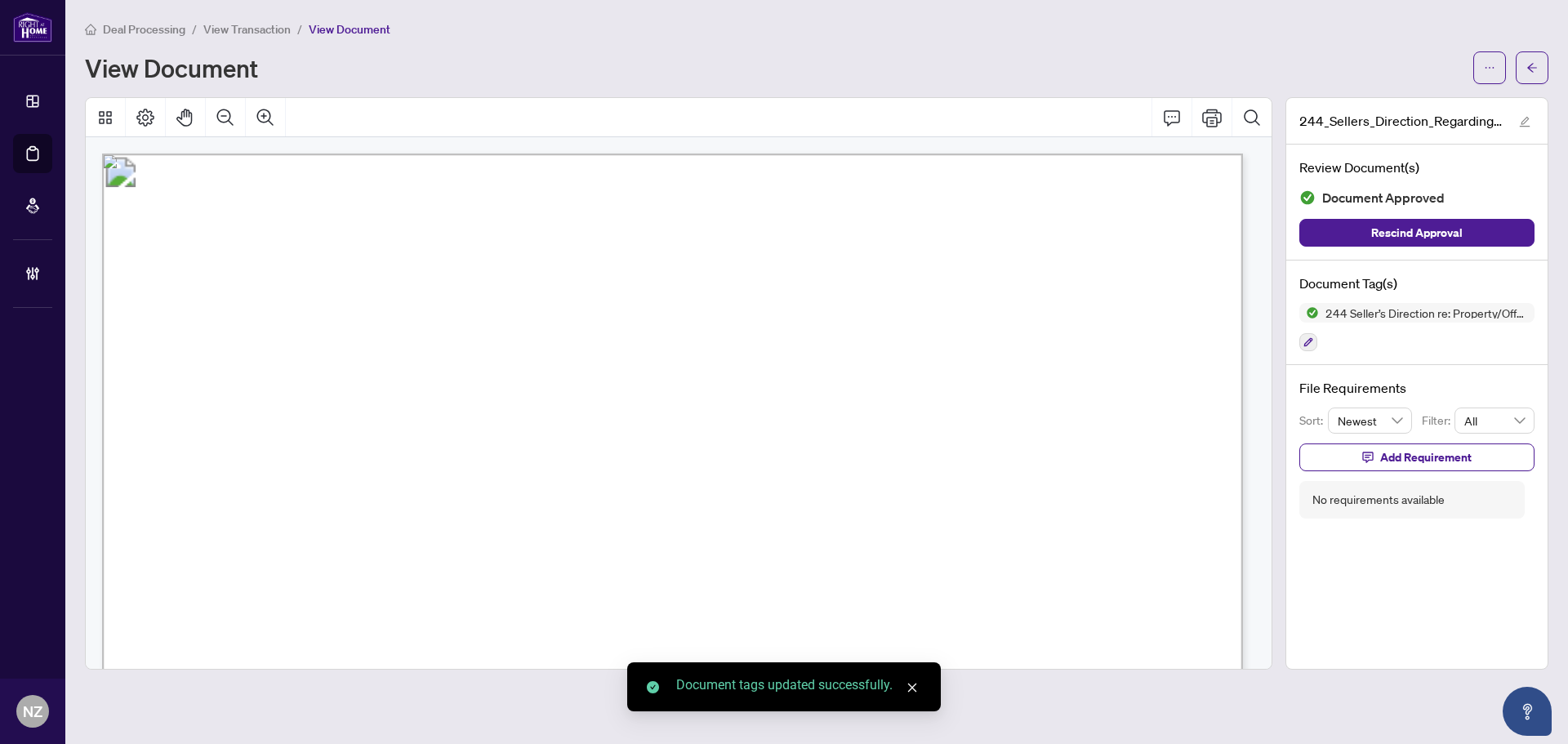
click at [1539, 66] on button "button" at bounding box center [1532, 67] width 33 height 33
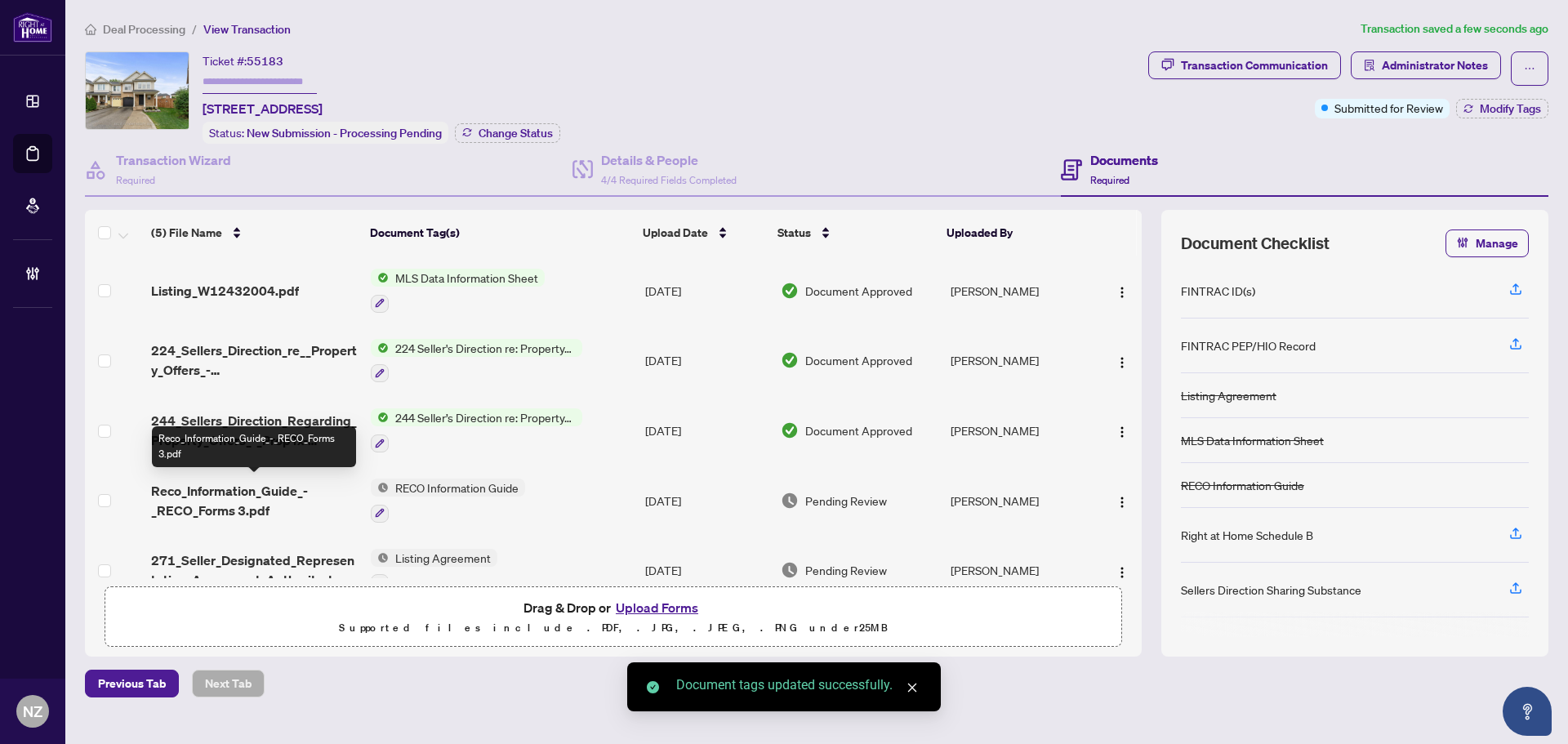
click at [242, 494] on span "Reco_Information_Guide_-_RECO_Forms 3.pdf" at bounding box center [254, 500] width 207 height 39
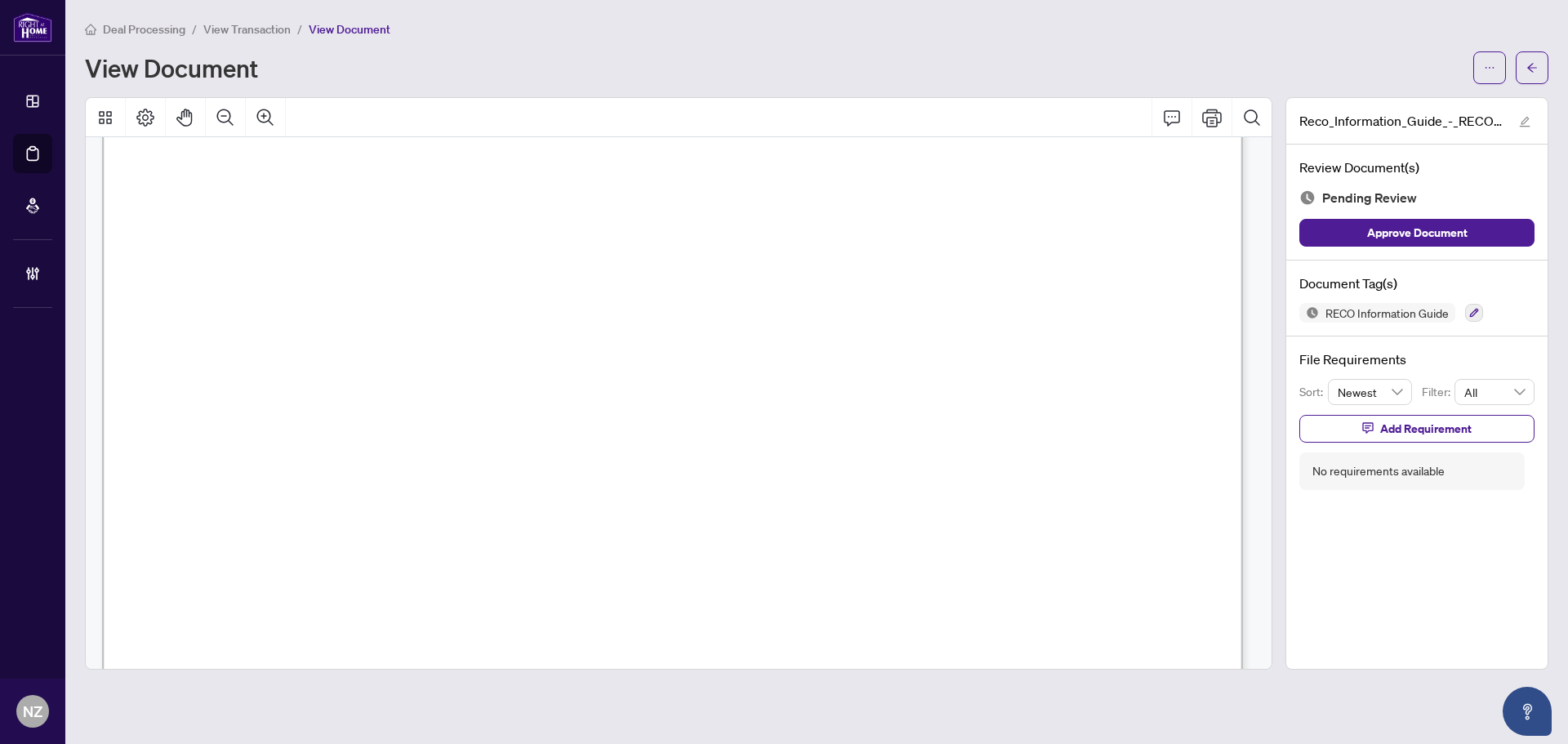
scroll to position [18559, 0]
click at [1473, 308] on icon "button" at bounding box center [1474, 313] width 10 height 10
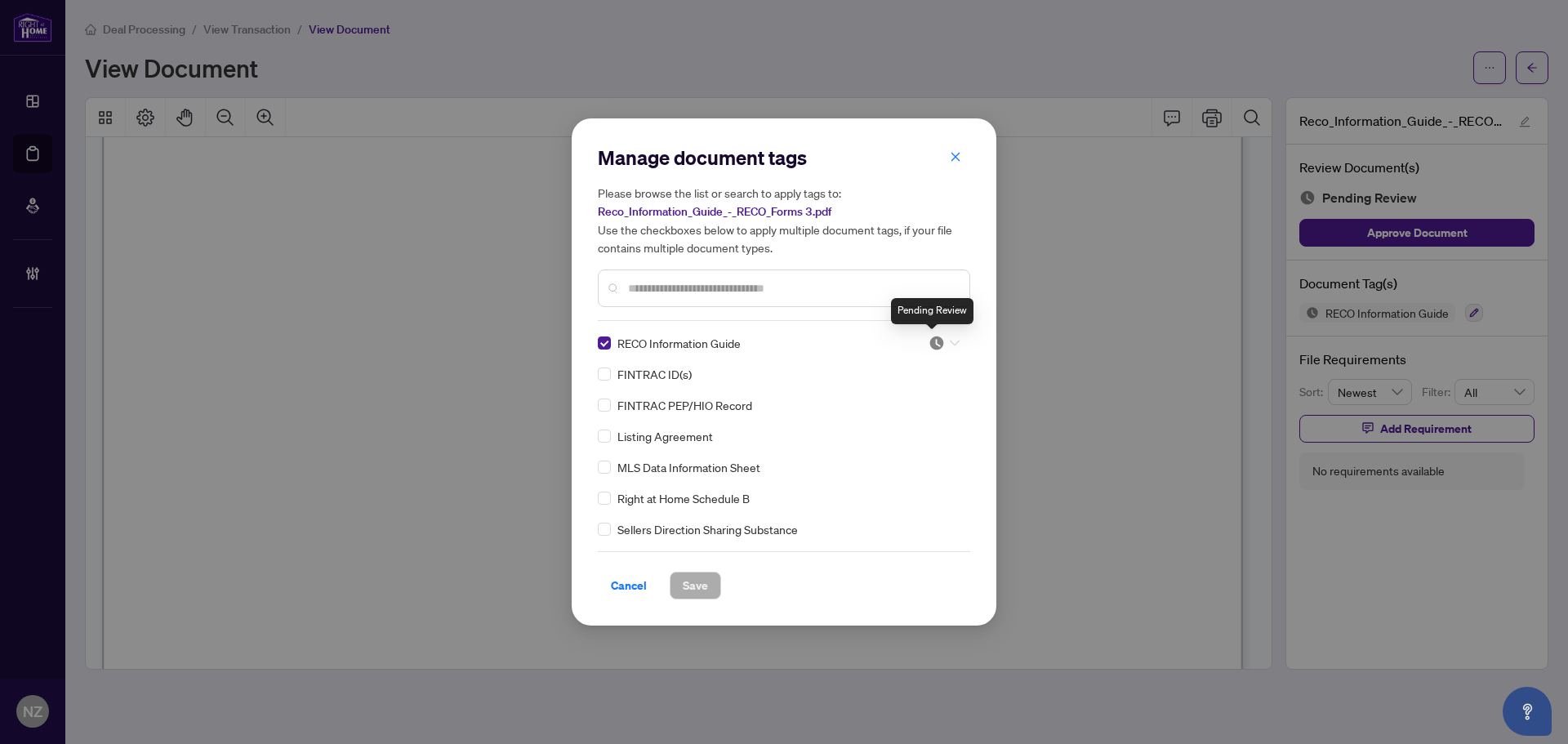
click at [930, 343] on img at bounding box center [937, 343] width 17 height 17
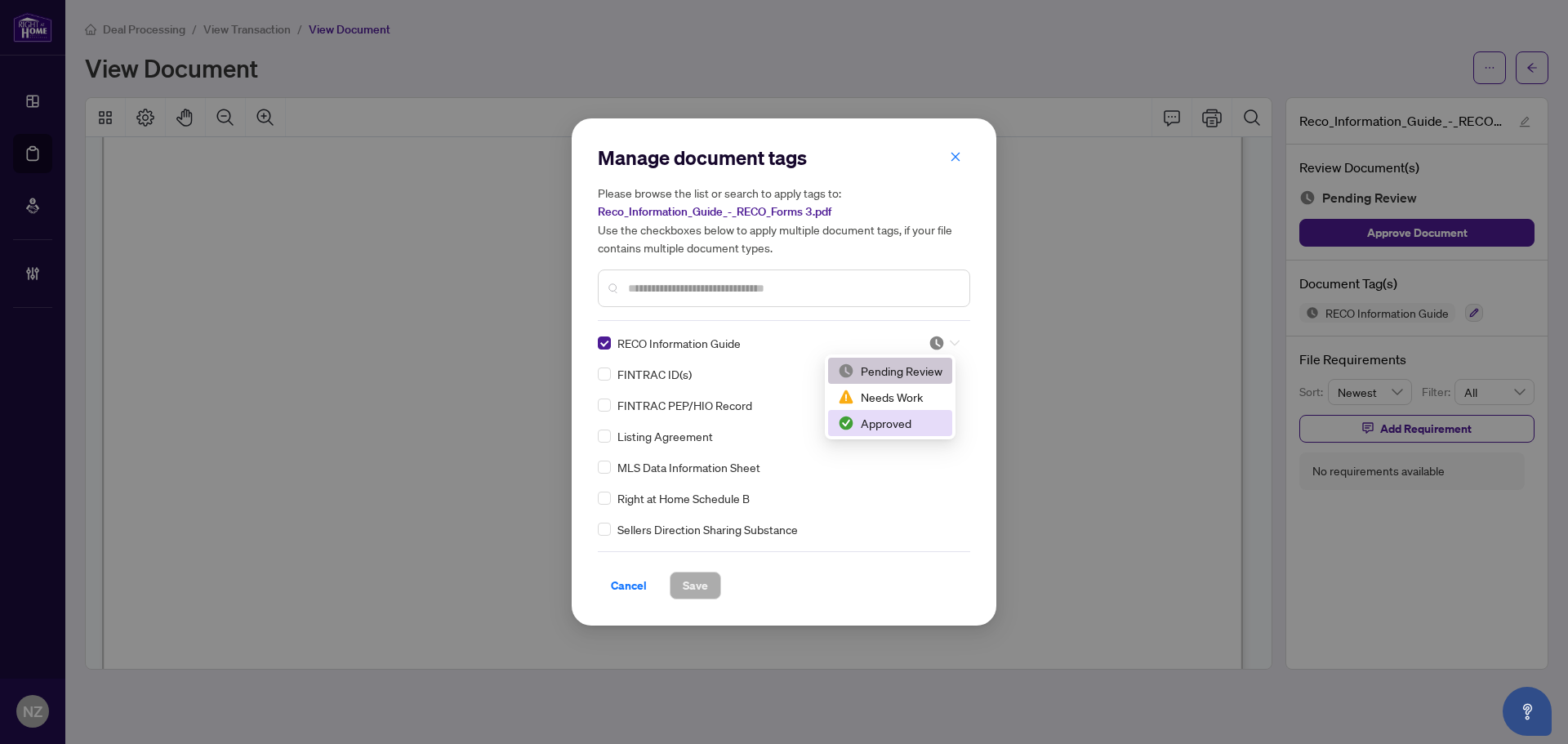
click at [921, 427] on div "Approved" at bounding box center [889, 423] width 105 height 18
click at [686, 588] on span "Save" at bounding box center [695, 585] width 25 height 26
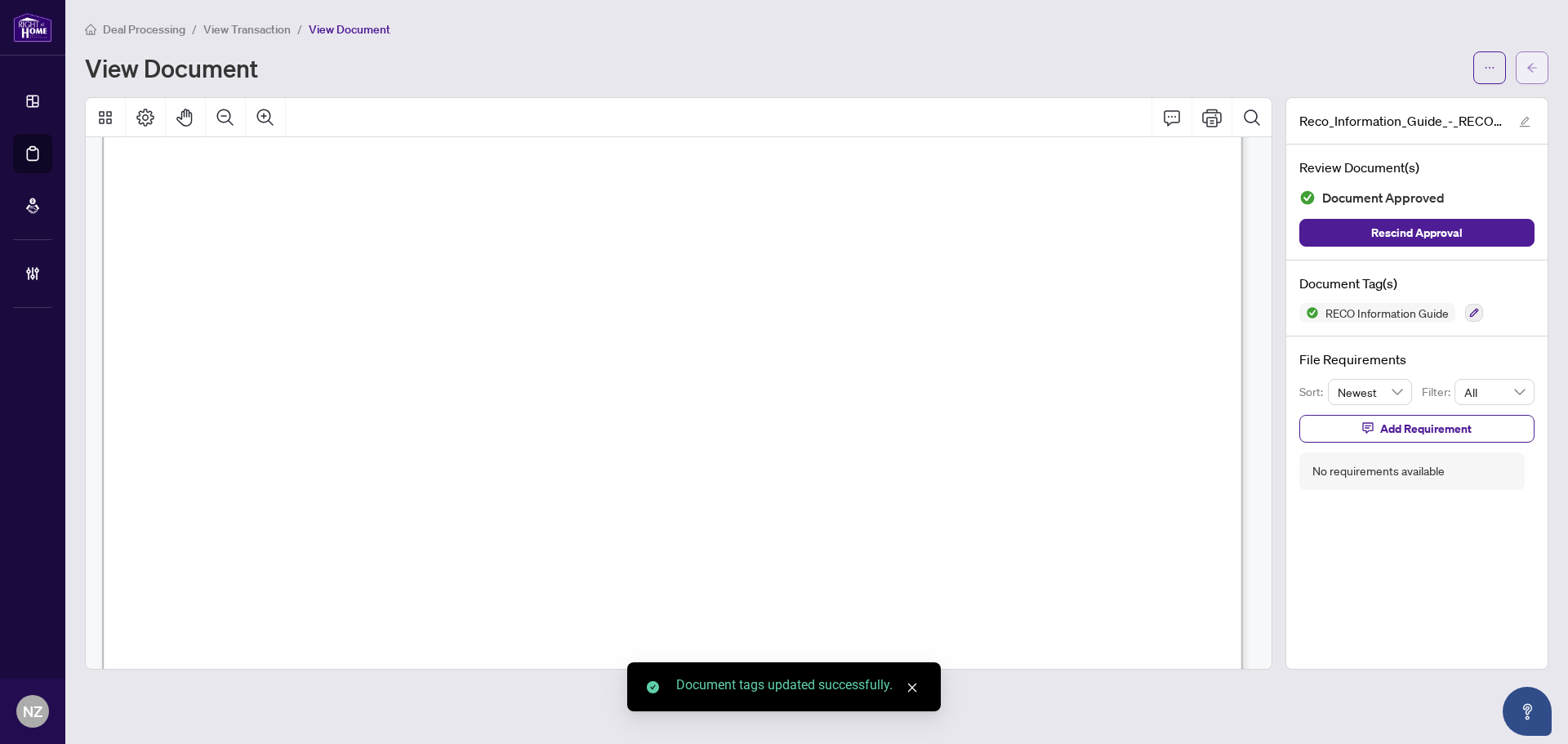
click at [1529, 64] on icon "arrow-left" at bounding box center [1532, 68] width 12 height 12
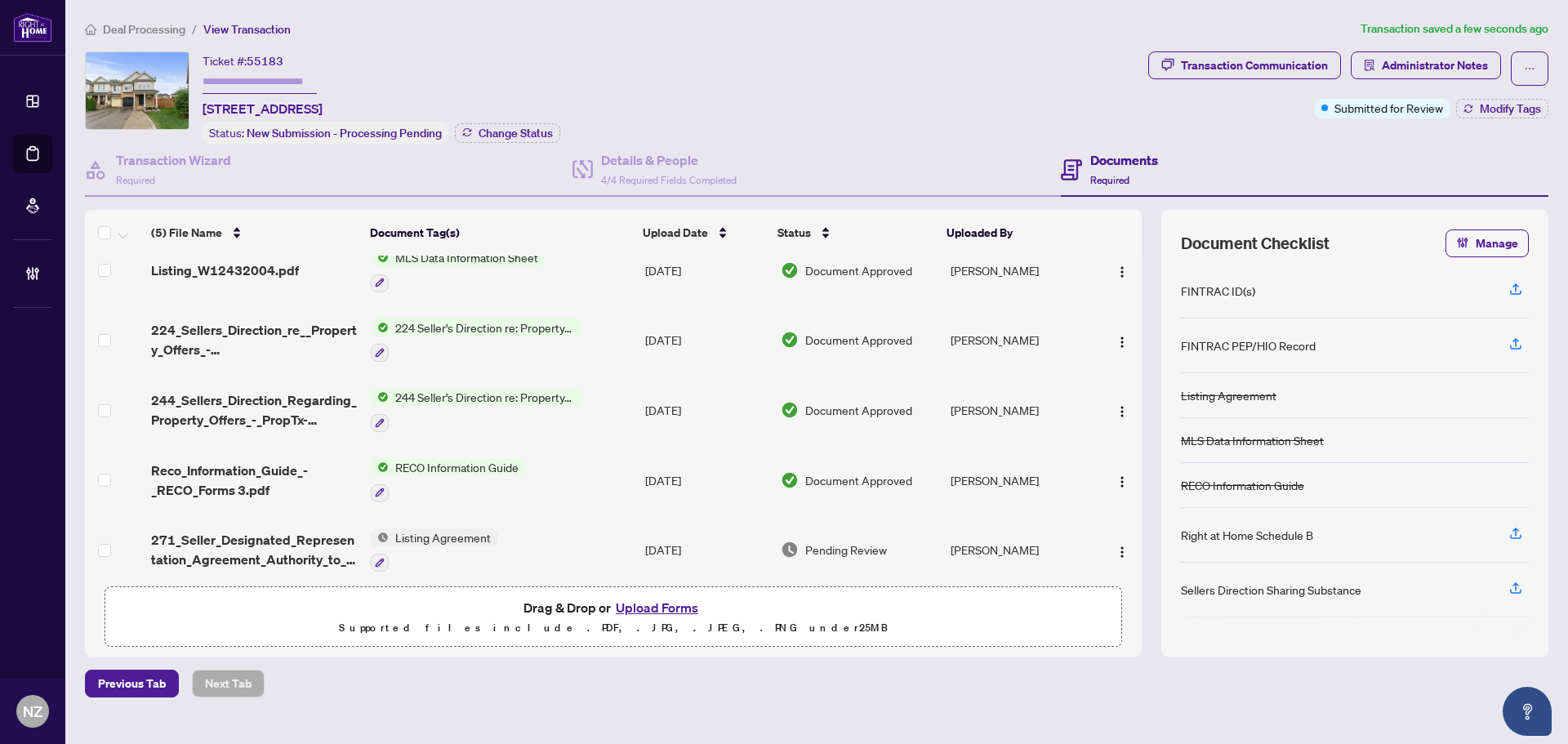
scroll to position [31, 0]
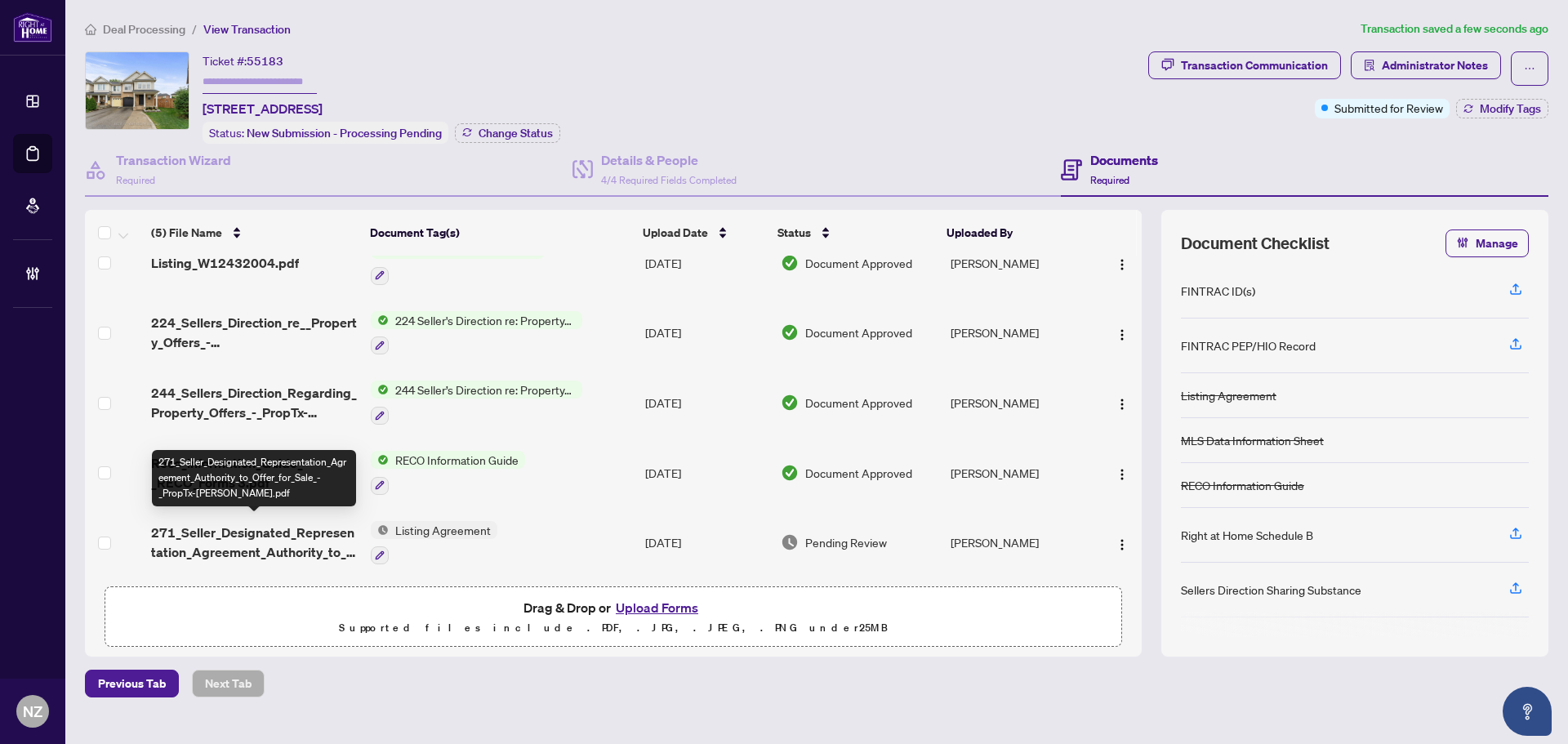
click at [227, 531] on span "271_Seller_Designated_Representation_Agreement_Authority_to_Offer_for_Sale_-_Pr…" at bounding box center [254, 542] width 207 height 39
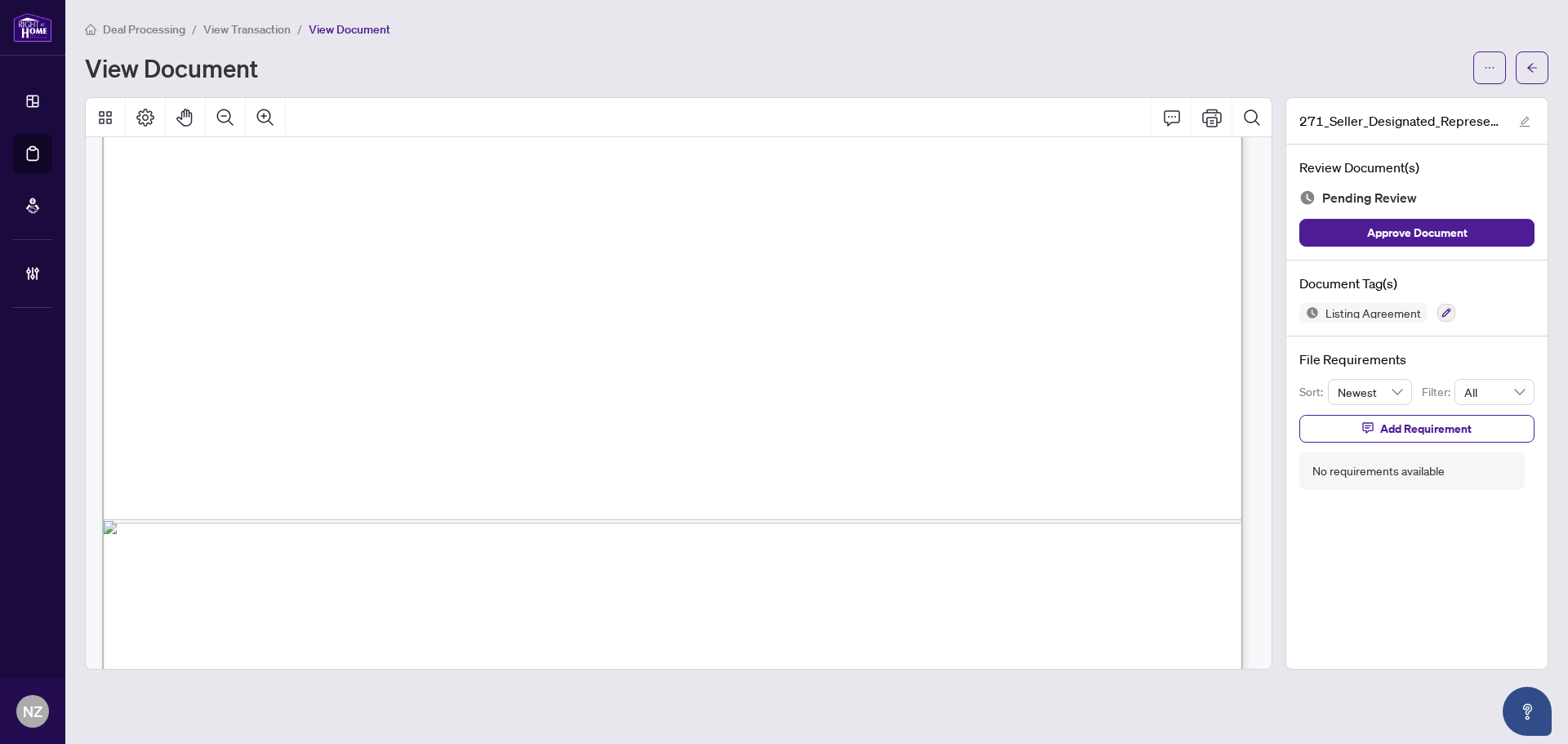
scroll to position [7034, 0]
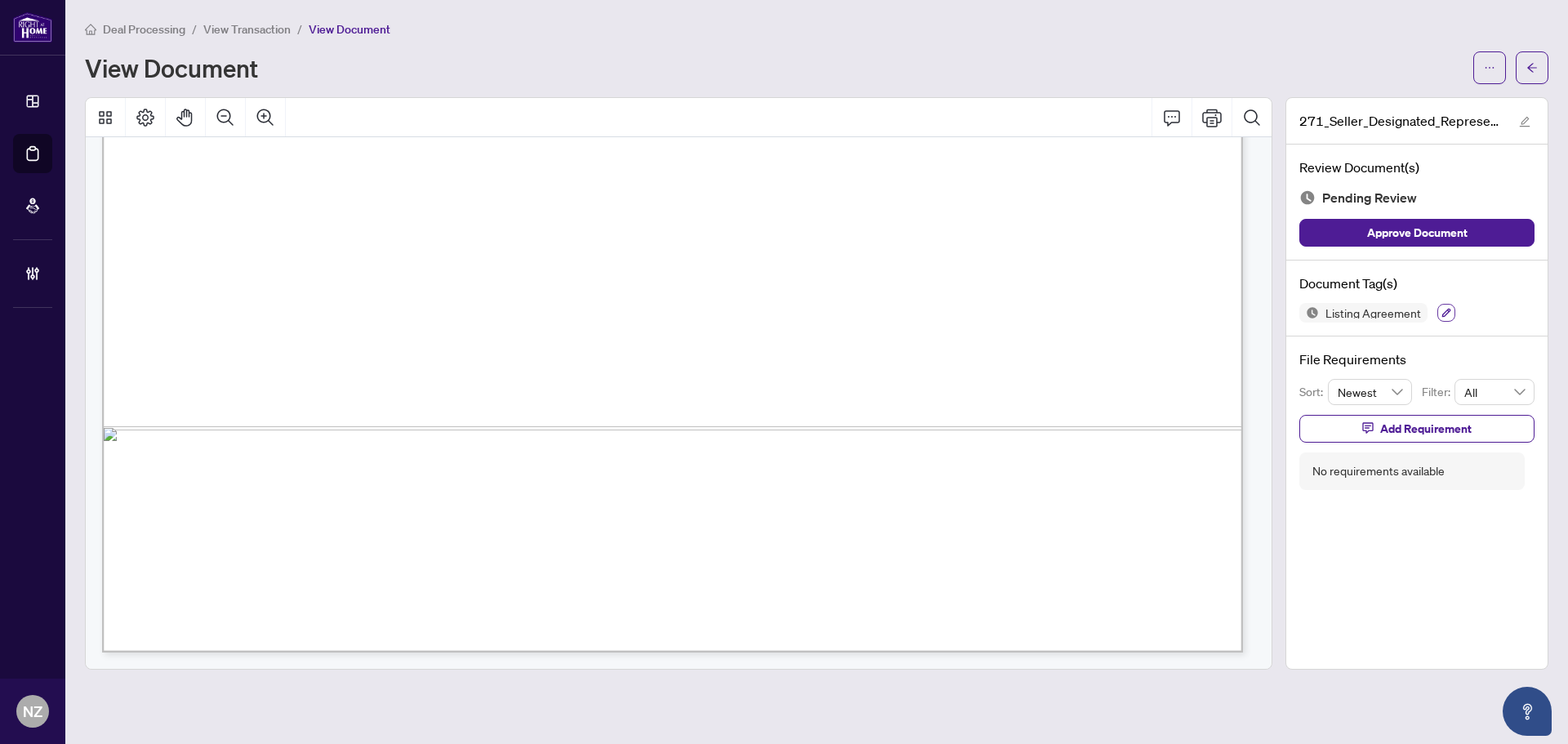
click at [1449, 308] on icon "button" at bounding box center [1447, 313] width 10 height 10
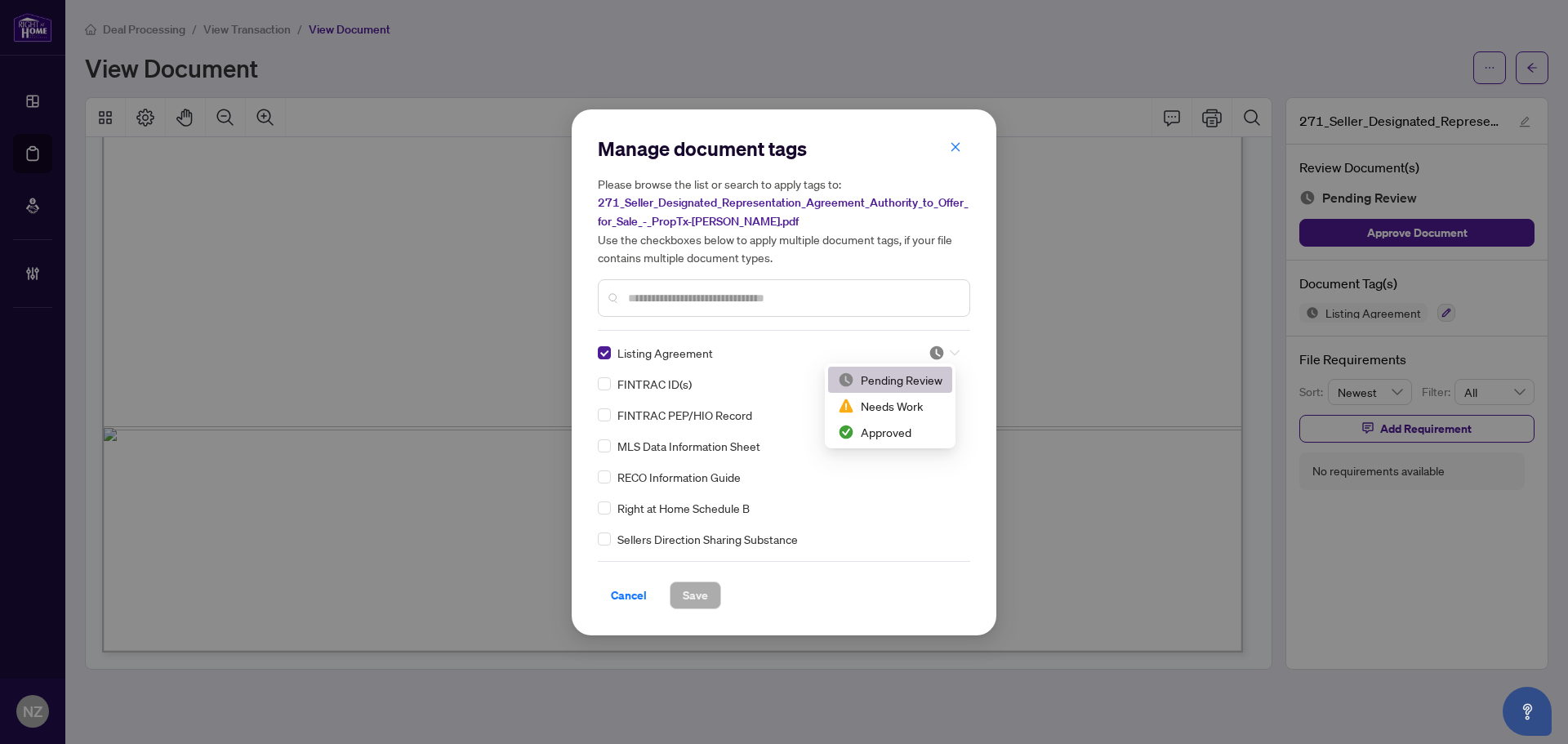
click at [951, 350] on icon at bounding box center [955, 353] width 10 height 7
click at [853, 444] on div "Approved" at bounding box center [890, 432] width 124 height 26
click at [697, 601] on span "Save" at bounding box center [695, 595] width 25 height 26
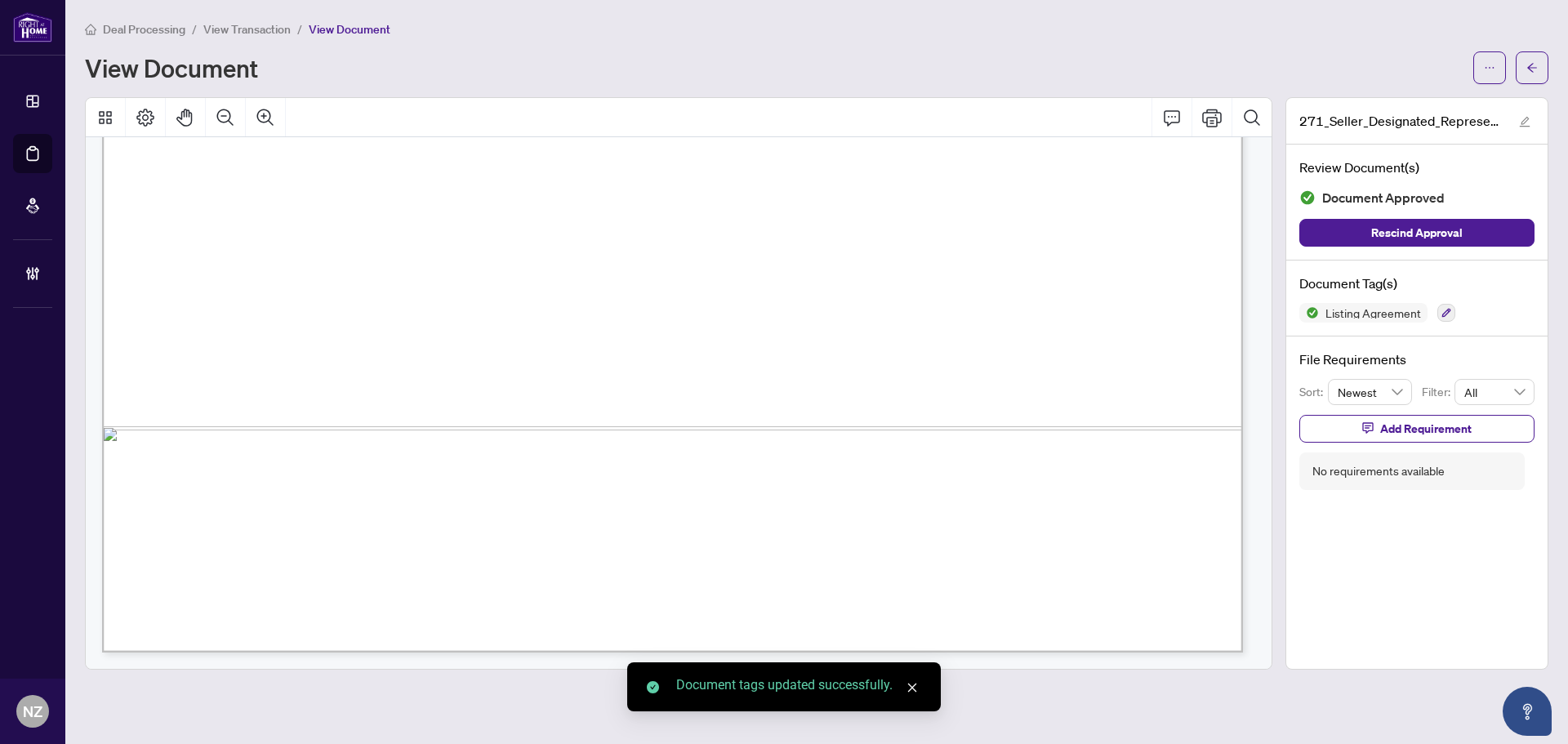
click at [1534, 64] on icon "arrow-left" at bounding box center [1532, 68] width 12 height 12
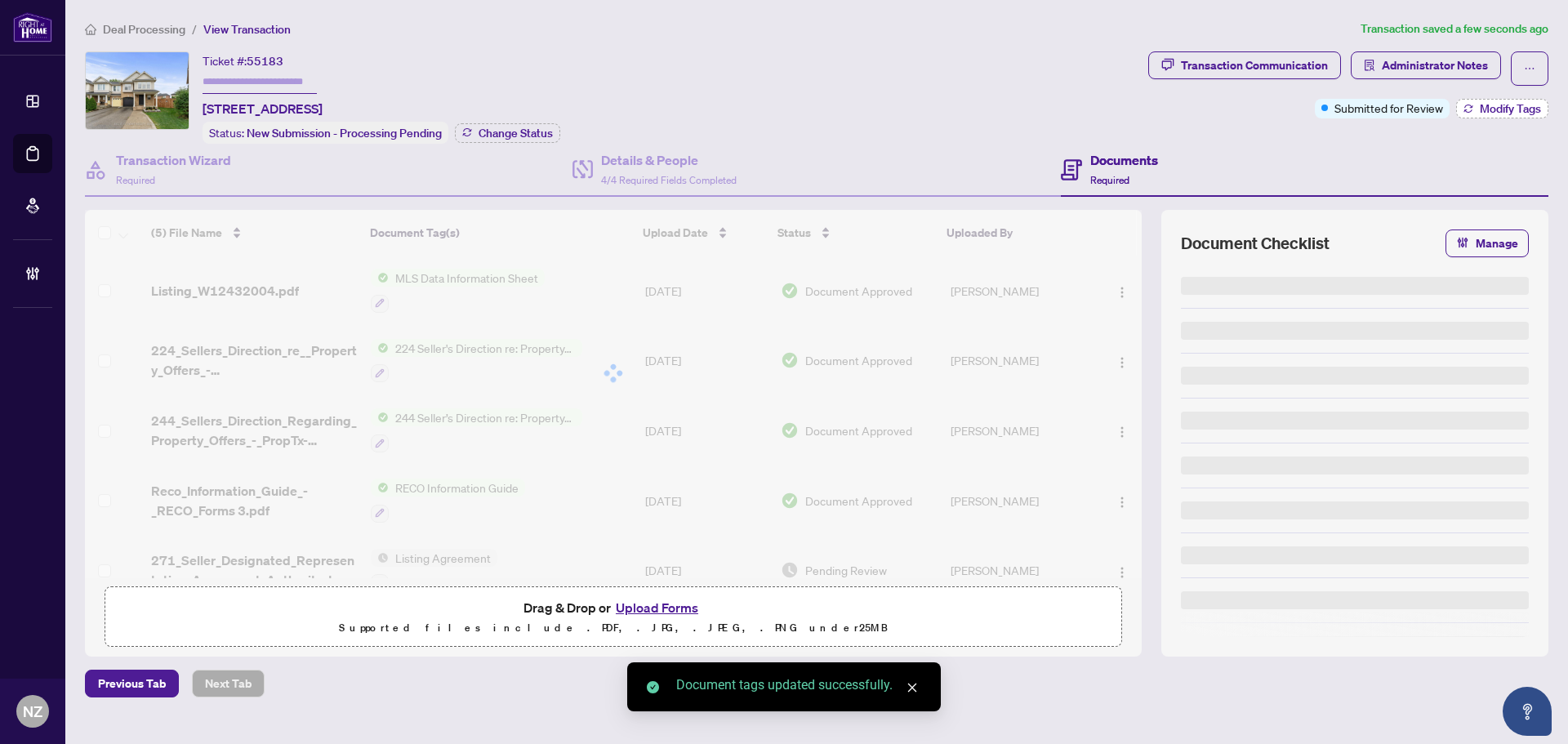
click at [1470, 106] on icon "button" at bounding box center [1468, 109] width 10 height 10
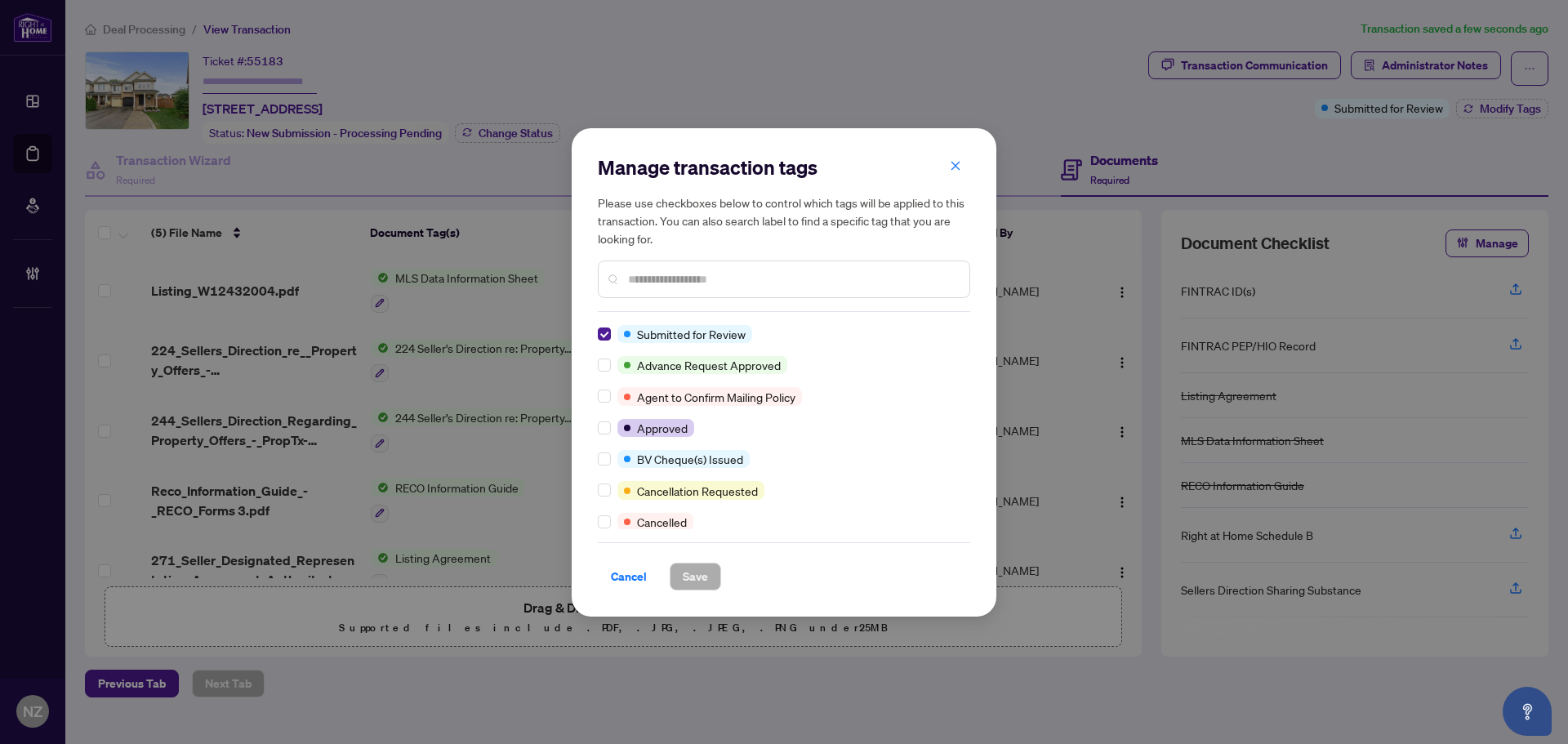
click at [597, 333] on div "Manage transaction tags Please use checkboxes below to control which tags will …" at bounding box center [784, 372] width 425 height 489
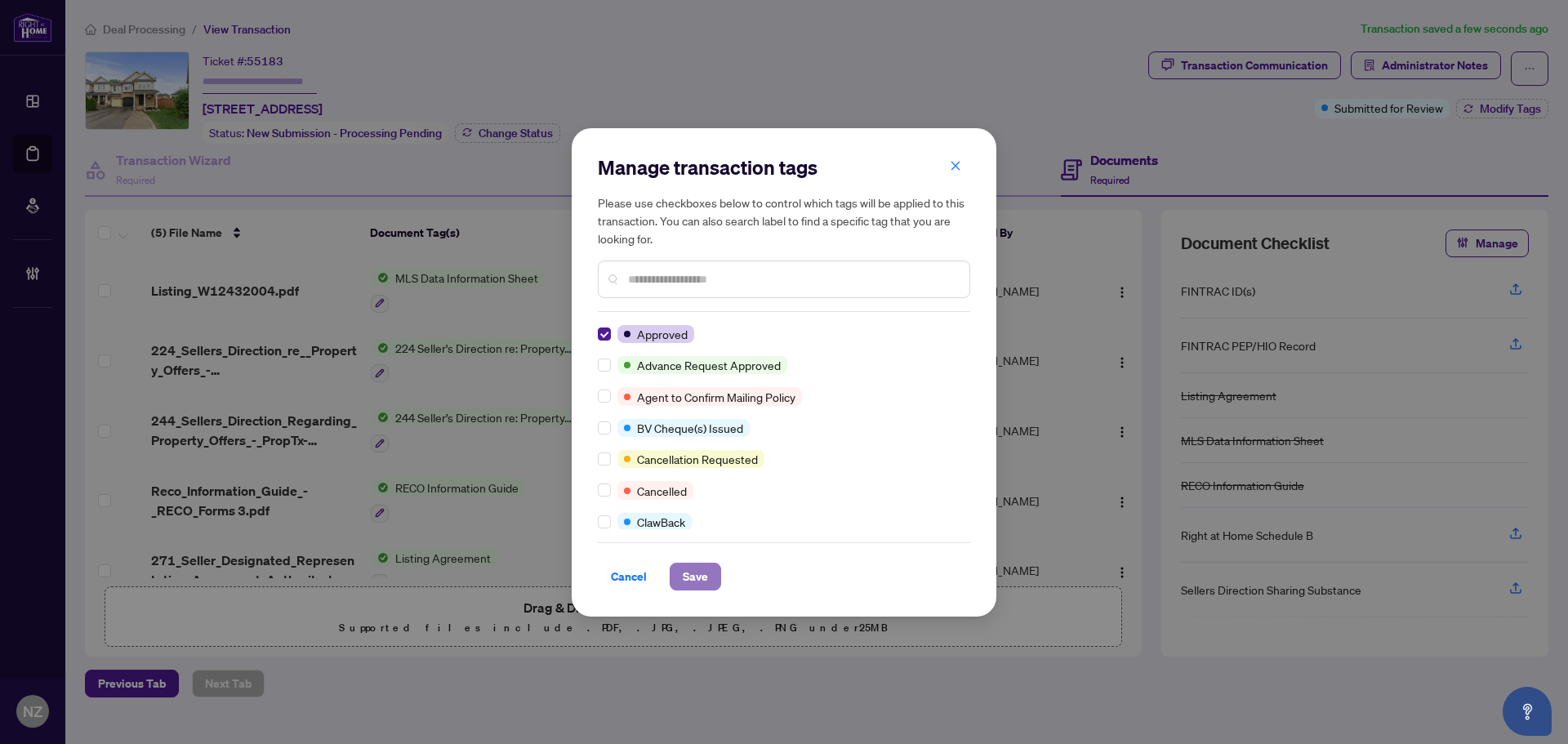
click at [673, 569] on button "Save" at bounding box center [694, 576] width 51 height 28
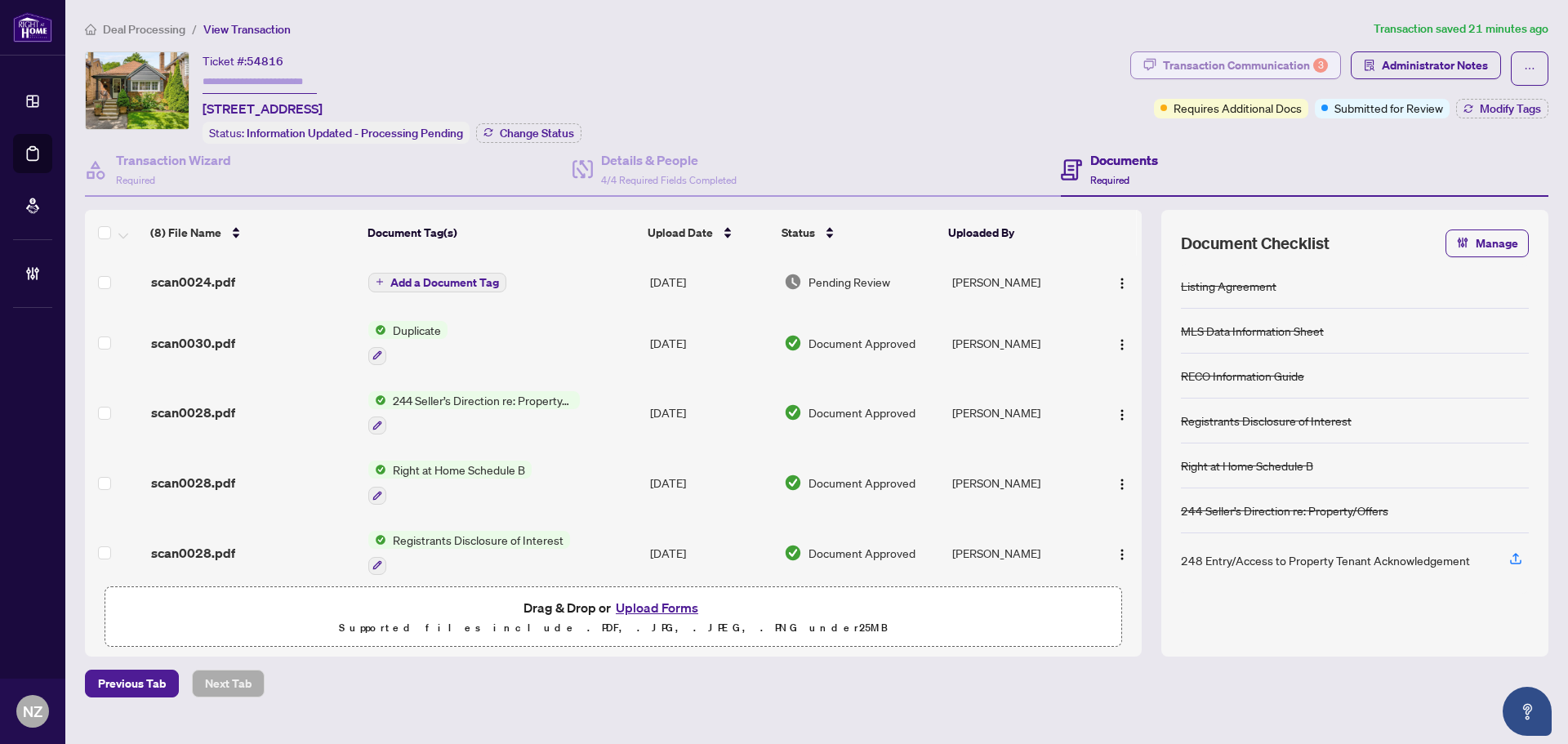
click at [1193, 62] on div "Transaction Communication 3" at bounding box center [1245, 64] width 165 height 26
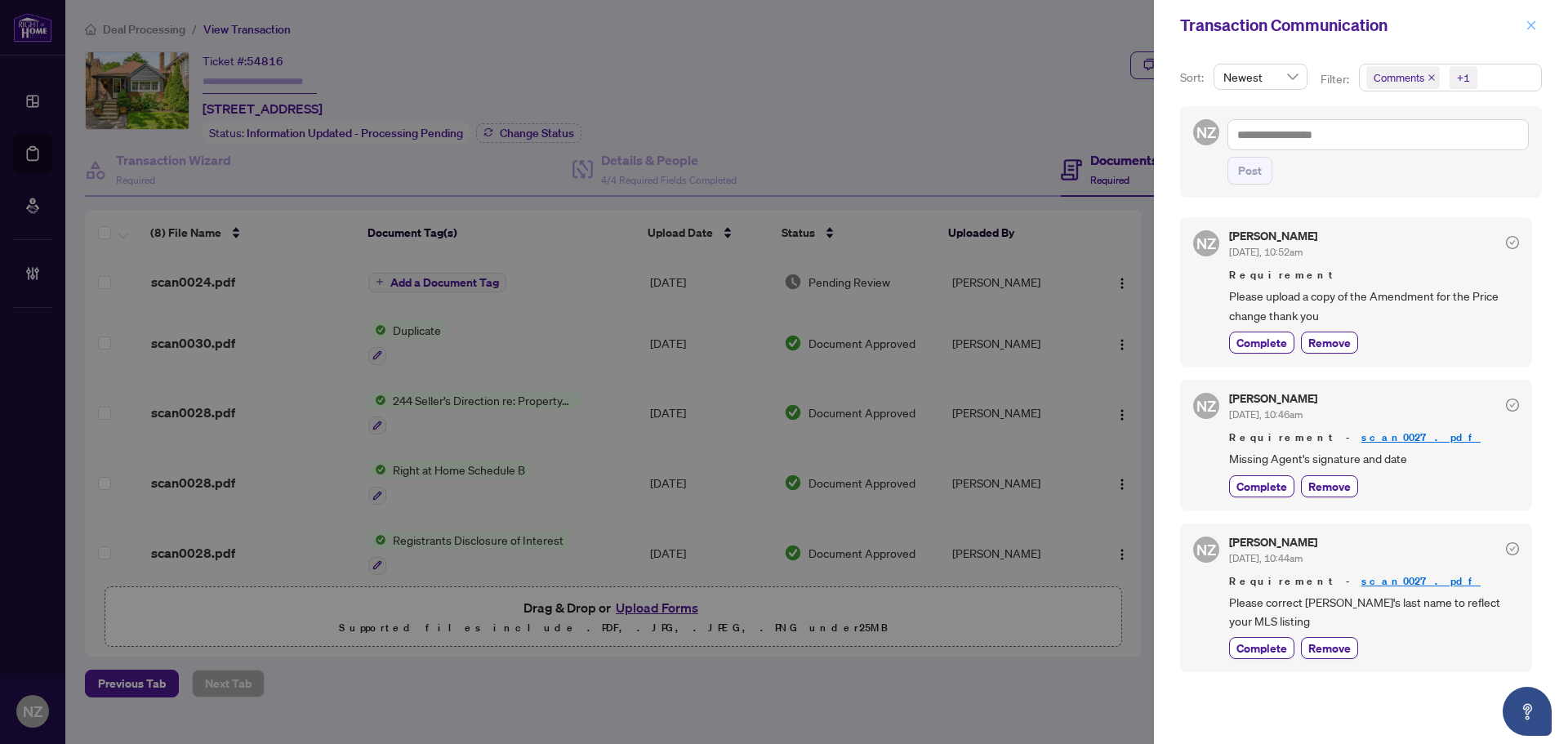
click at [1530, 33] on span "button" at bounding box center [1531, 25] width 12 height 26
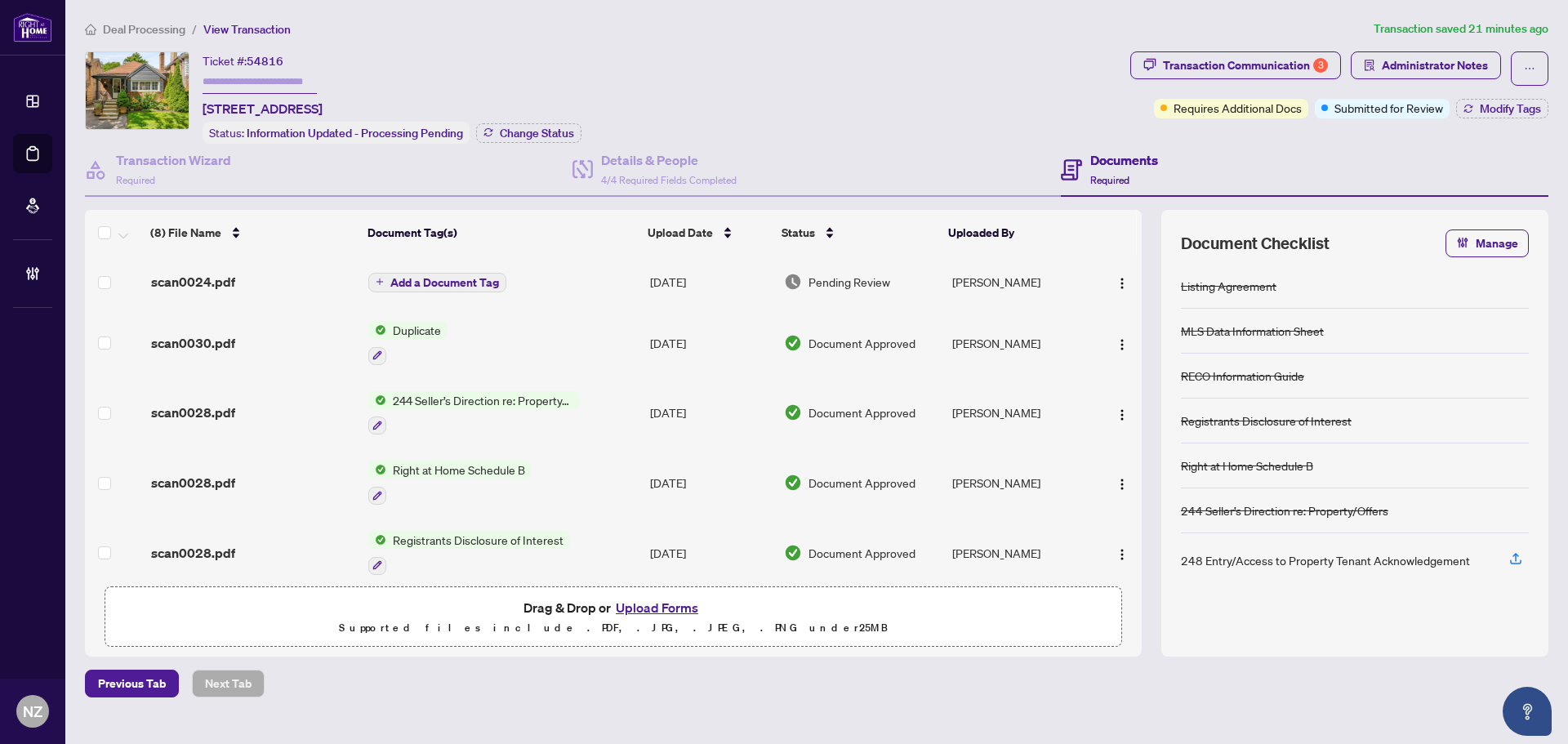
click at [201, 273] on span "scan0024.pdf" at bounding box center [193, 281] width 85 height 19
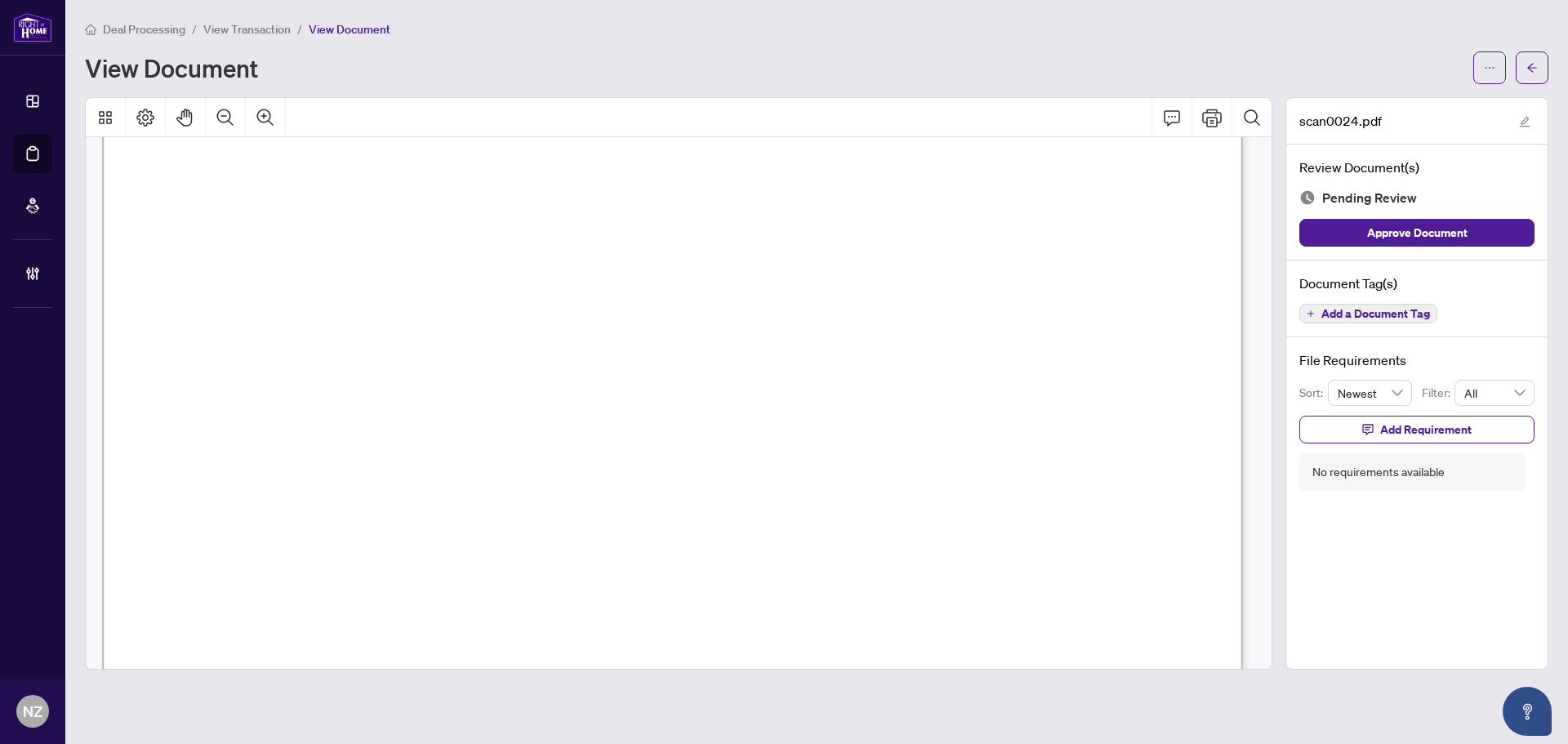
scroll to position [2205, 0]
click at [1546, 61] on button "button" at bounding box center [1532, 67] width 33 height 33
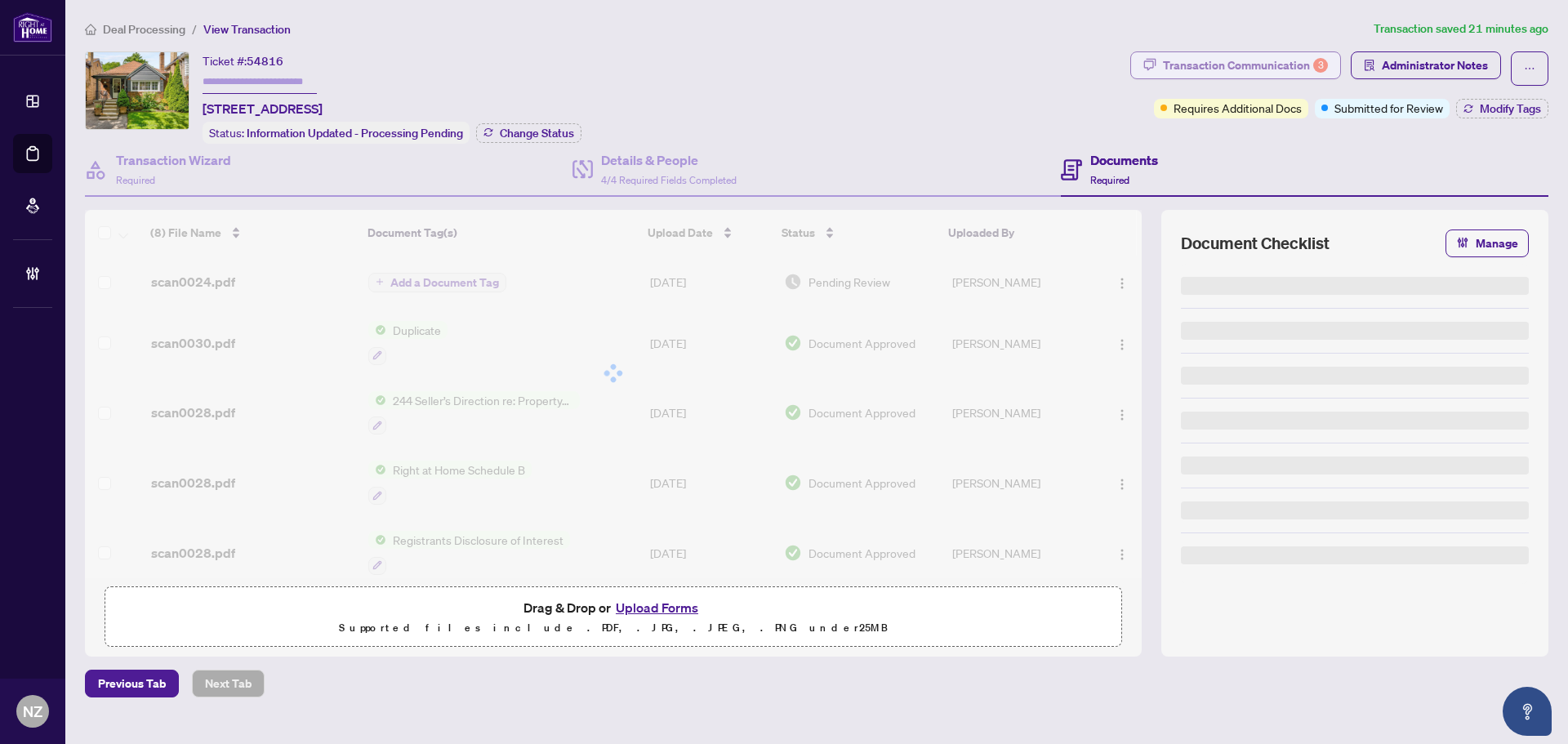
click at [1310, 69] on div "Transaction Communication 3" at bounding box center [1245, 64] width 165 height 26
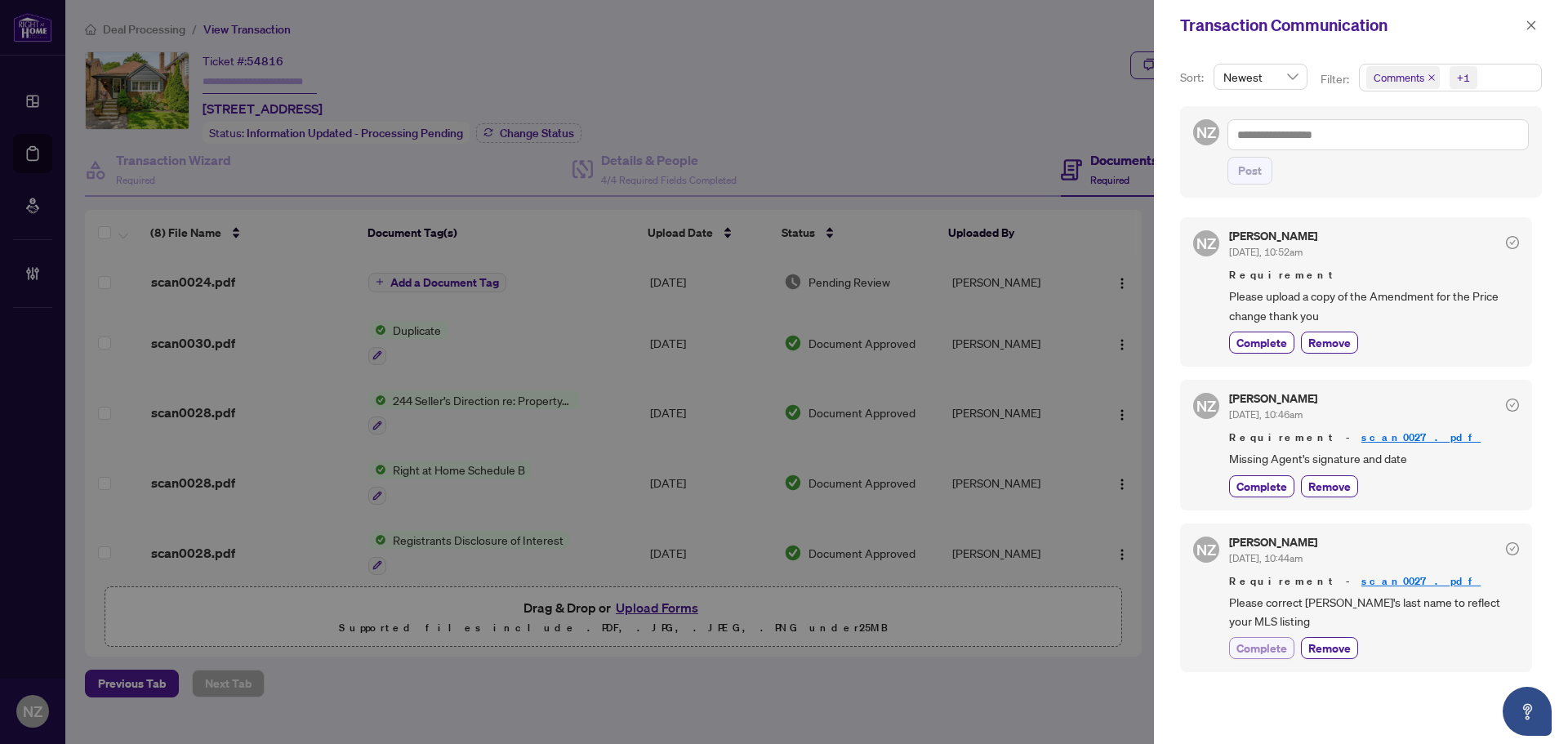
click at [1258, 653] on span "Complete" at bounding box center [1262, 648] width 51 height 17
click at [1530, 23] on icon "close" at bounding box center [1531, 25] width 12 height 12
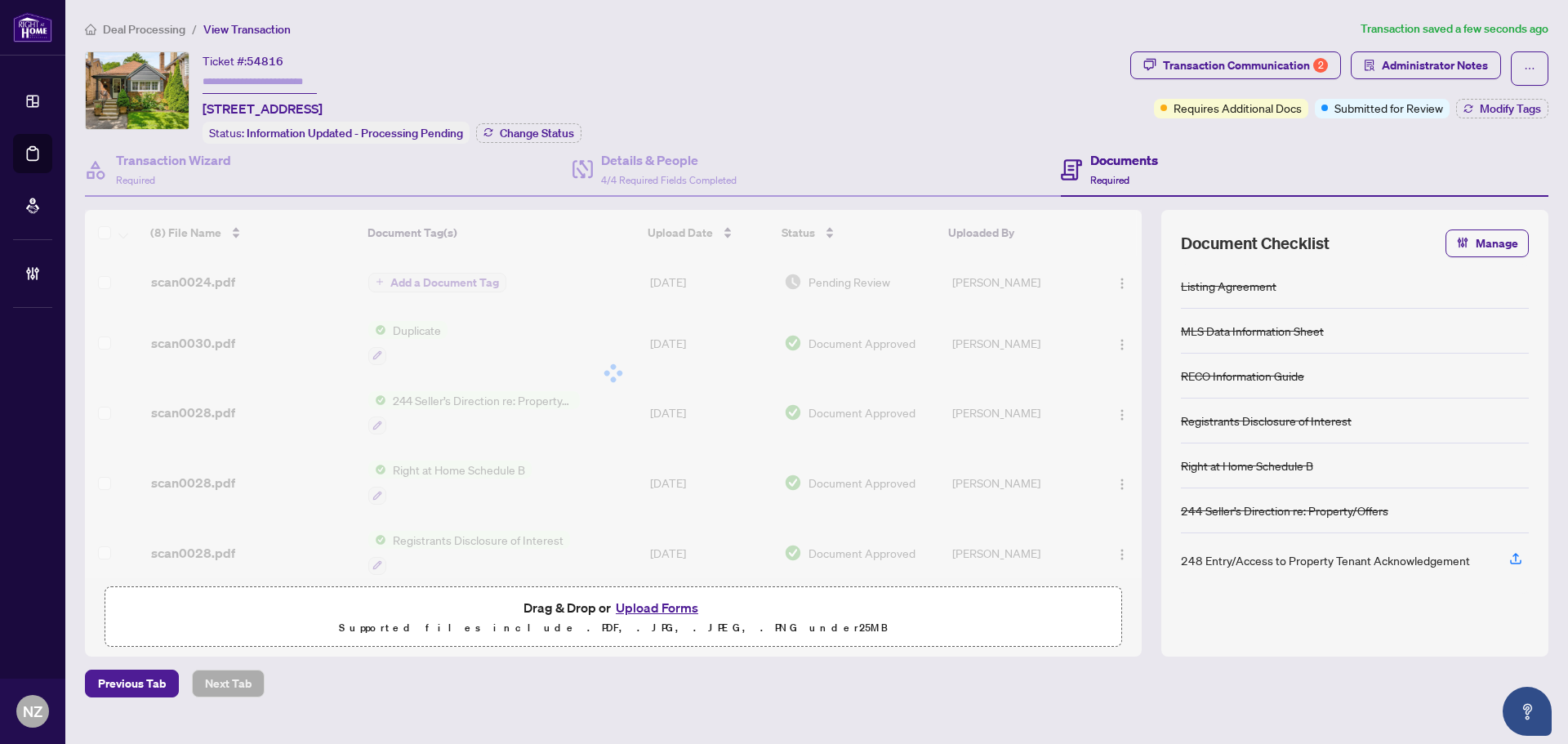
click at [223, 283] on div at bounding box center [613, 373] width 1057 height 326
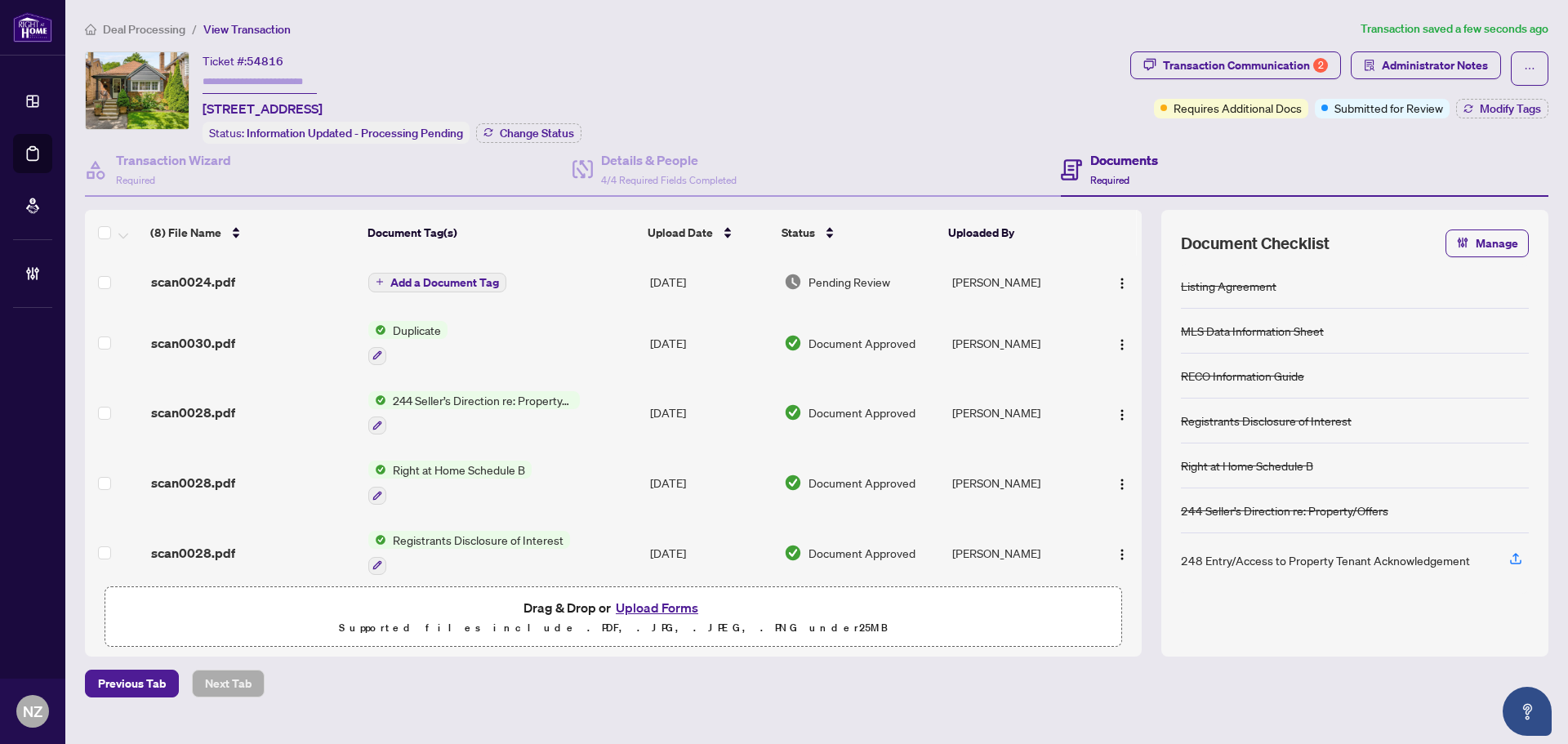
click at [217, 272] on span "scan0024.pdf" at bounding box center [193, 281] width 85 height 19
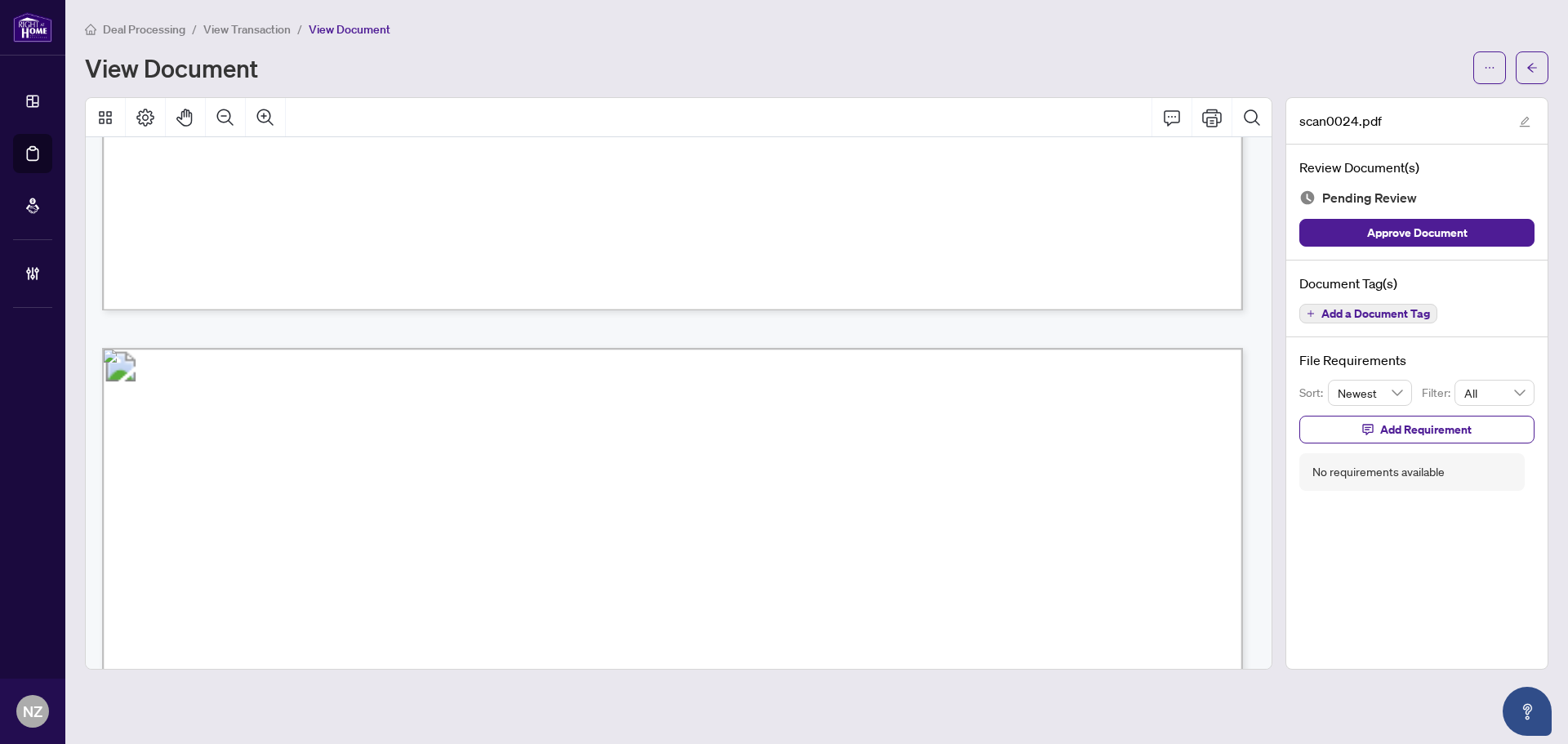
scroll to position [2696, 0]
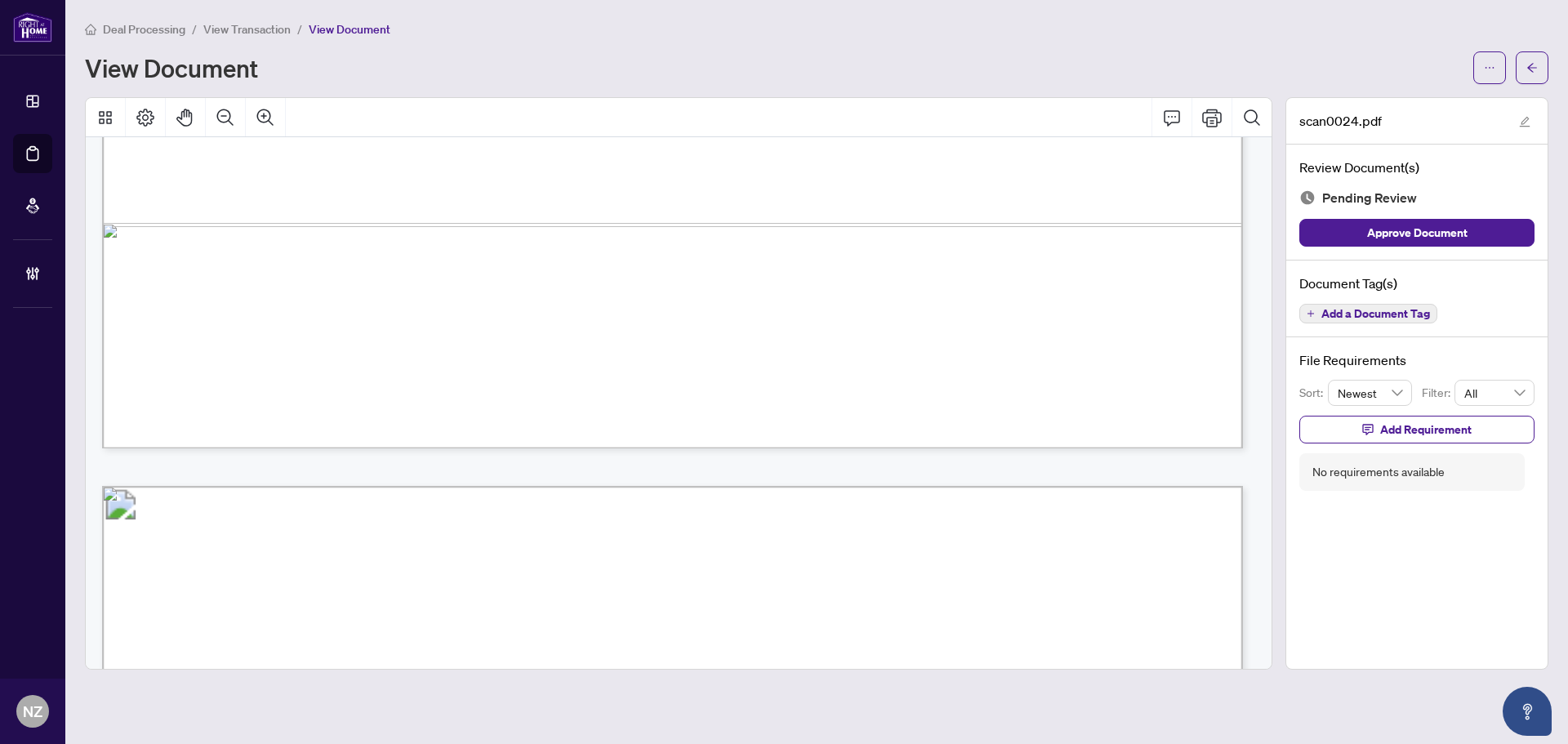
click at [1399, 315] on span "Add a Document Tag" at bounding box center [1376, 314] width 109 height 12
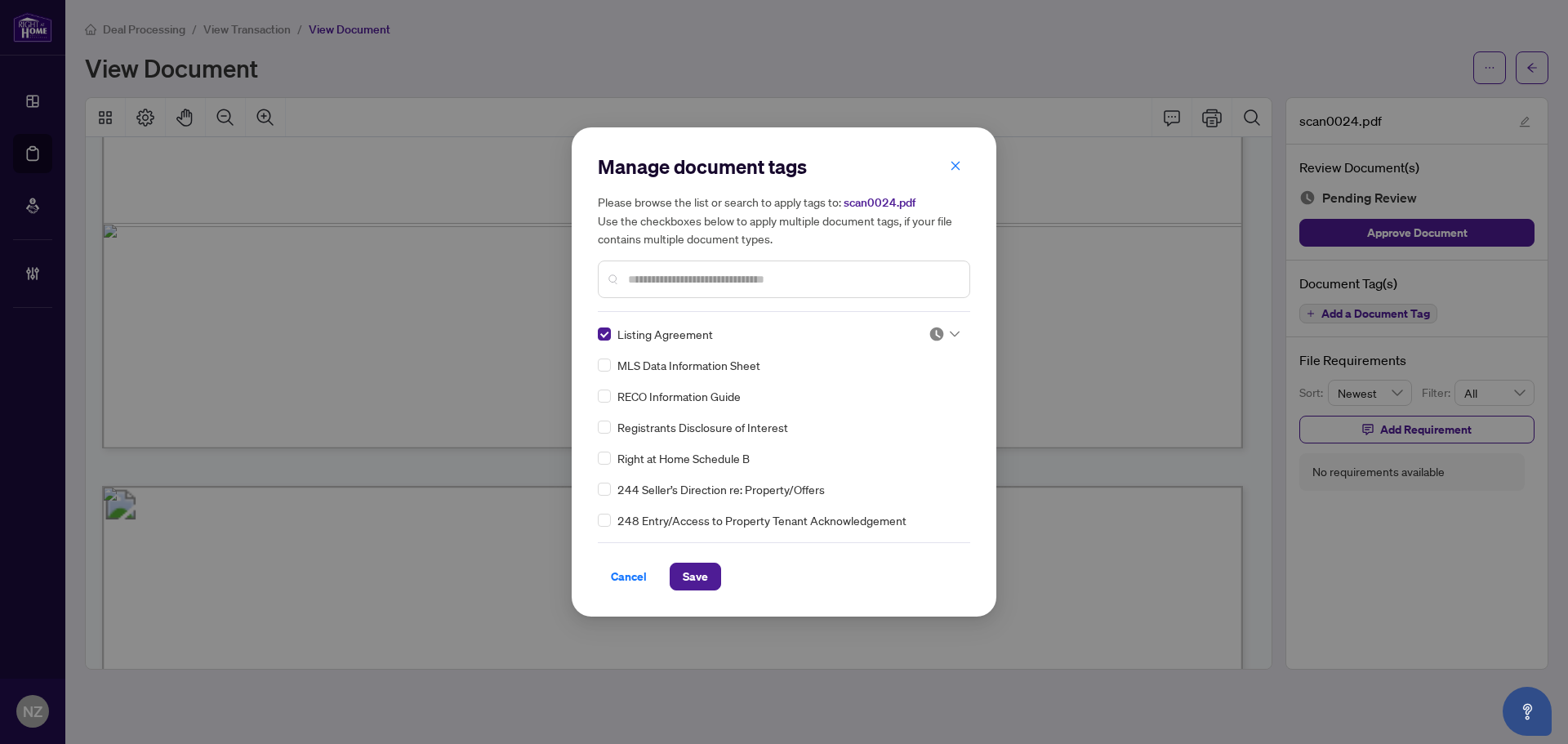
click at [954, 328] on div at bounding box center [944, 334] width 31 height 17
click at [874, 413] on div "Approved" at bounding box center [889, 413] width 105 height 18
click at [665, 284] on input "text" at bounding box center [792, 279] width 328 height 18
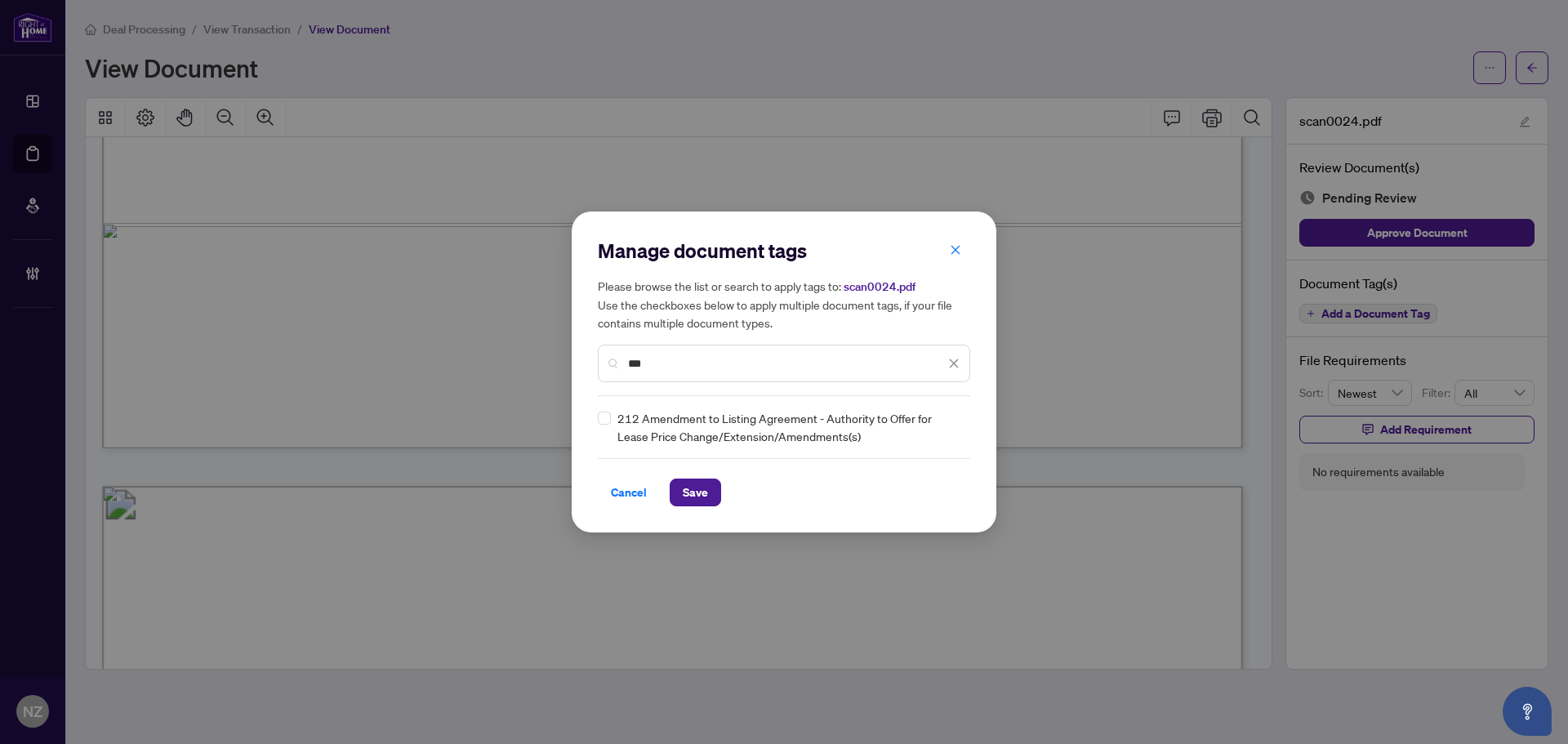
type input "***"
click at [952, 434] on div at bounding box center [944, 428] width 31 height 17
click at [889, 504] on div "Approved" at bounding box center [894, 506] width 105 height 18
click at [694, 500] on span "Save" at bounding box center [695, 492] width 25 height 26
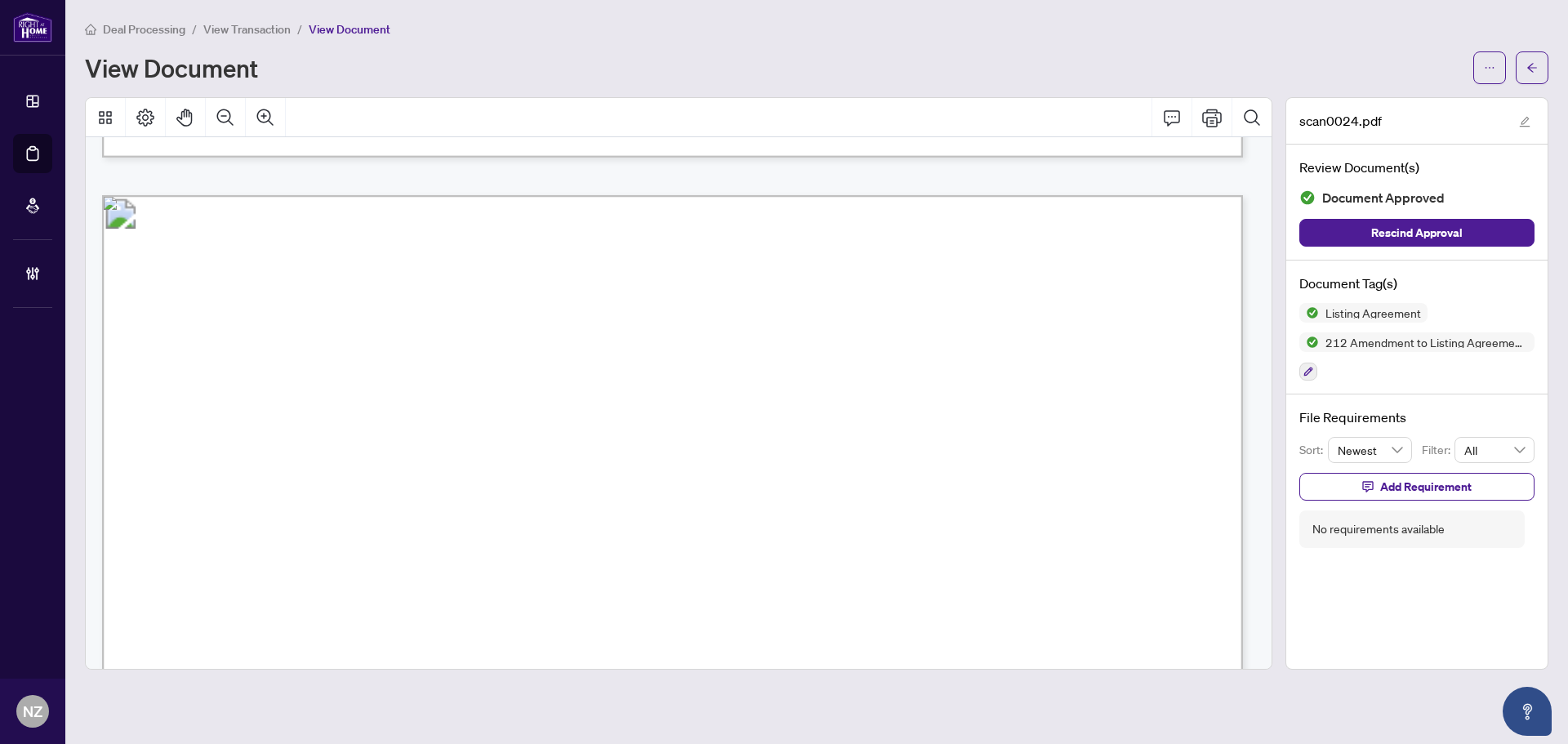
scroll to position [4656, 0]
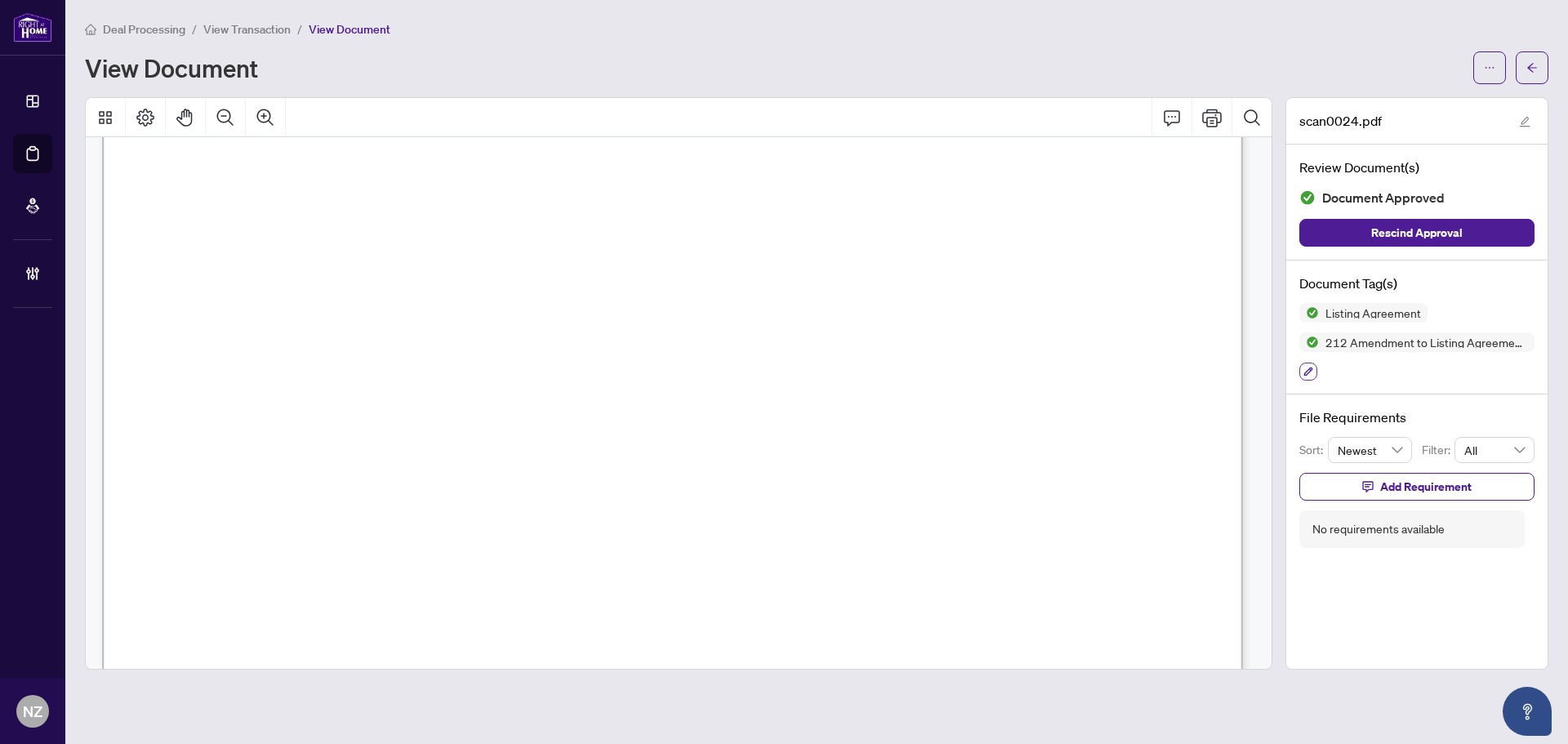
click at [1312, 371] on icon "button" at bounding box center [1309, 372] width 10 height 10
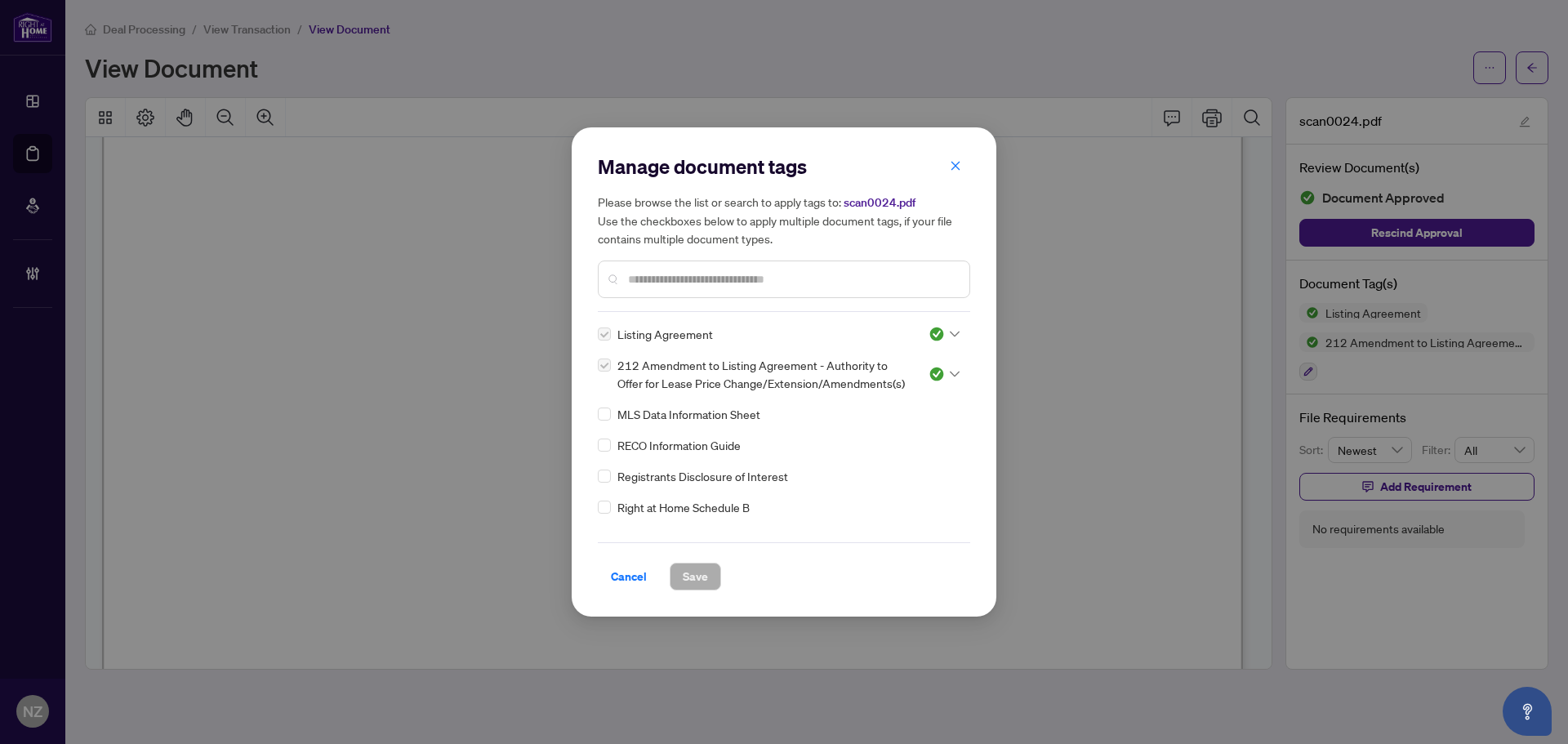
click at [660, 283] on input "text" at bounding box center [792, 279] width 328 height 18
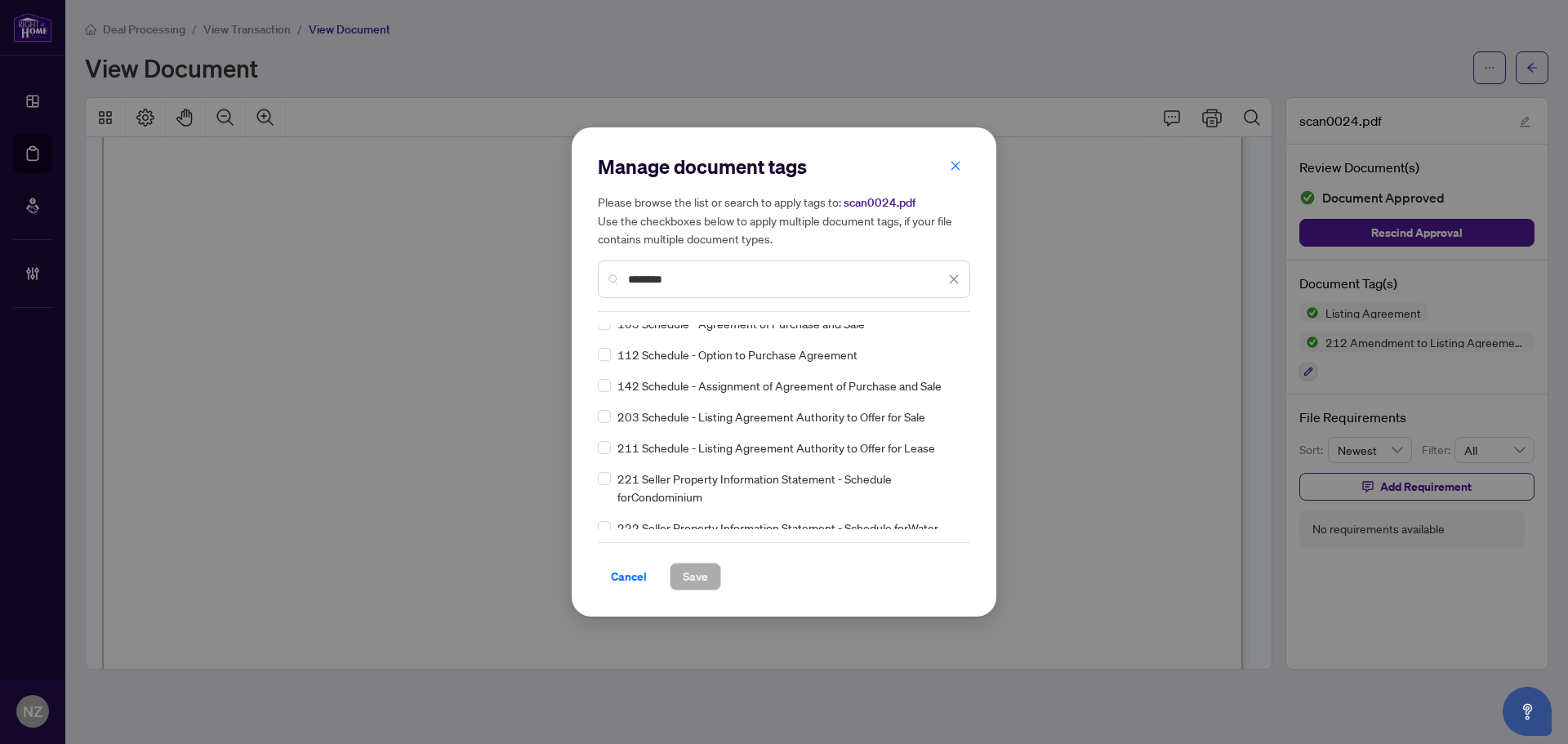
scroll to position [163, 0]
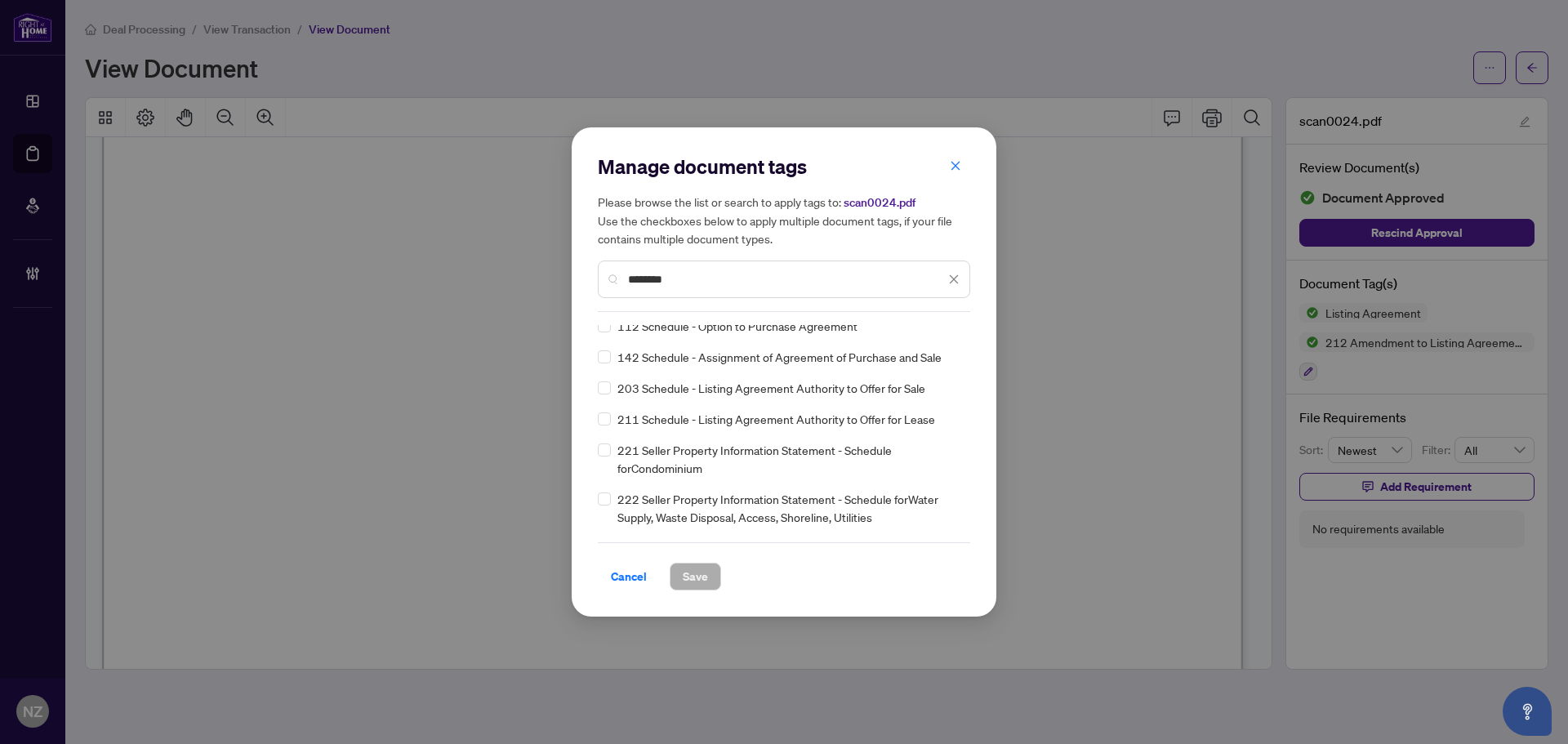
type input "********"
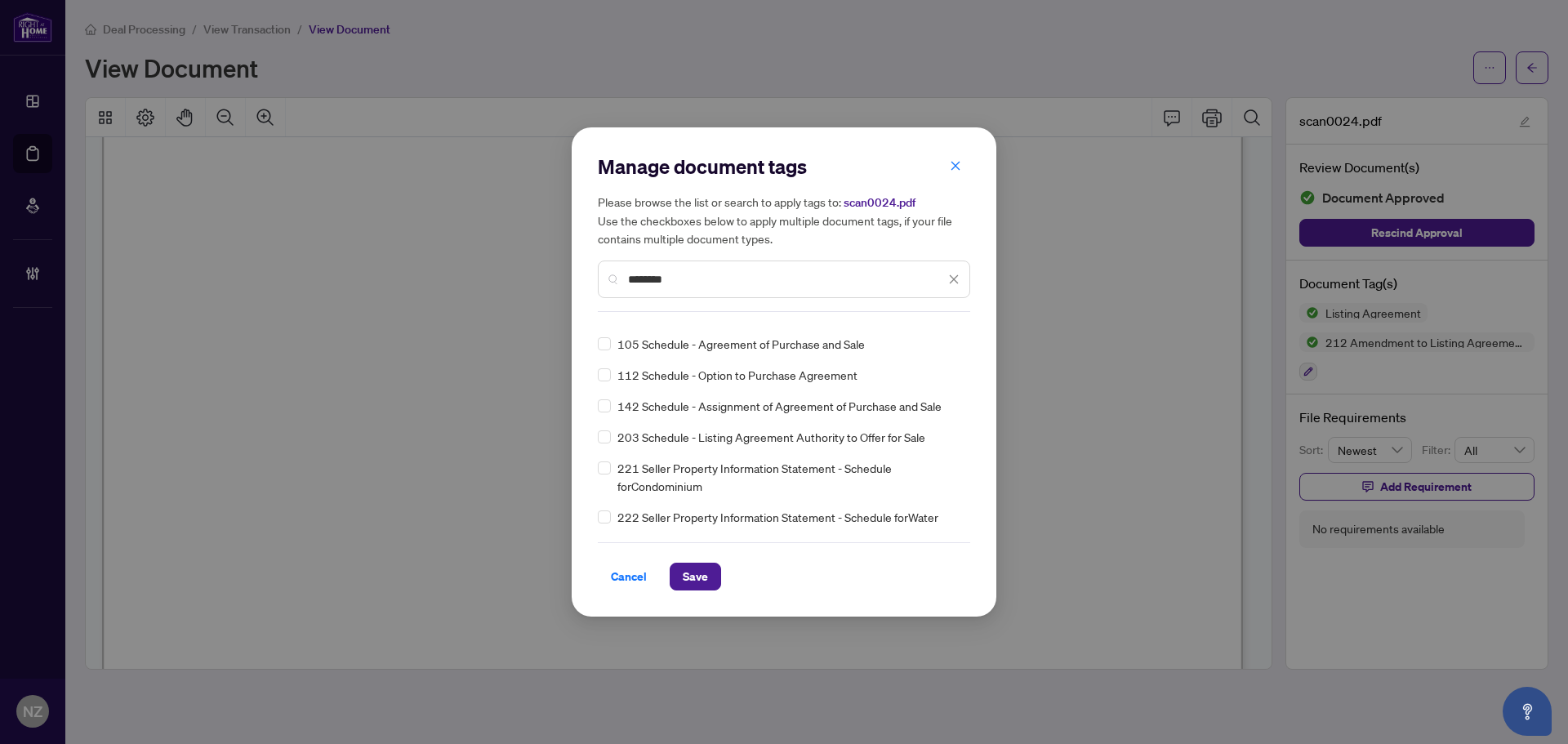
scroll to position [0, 0]
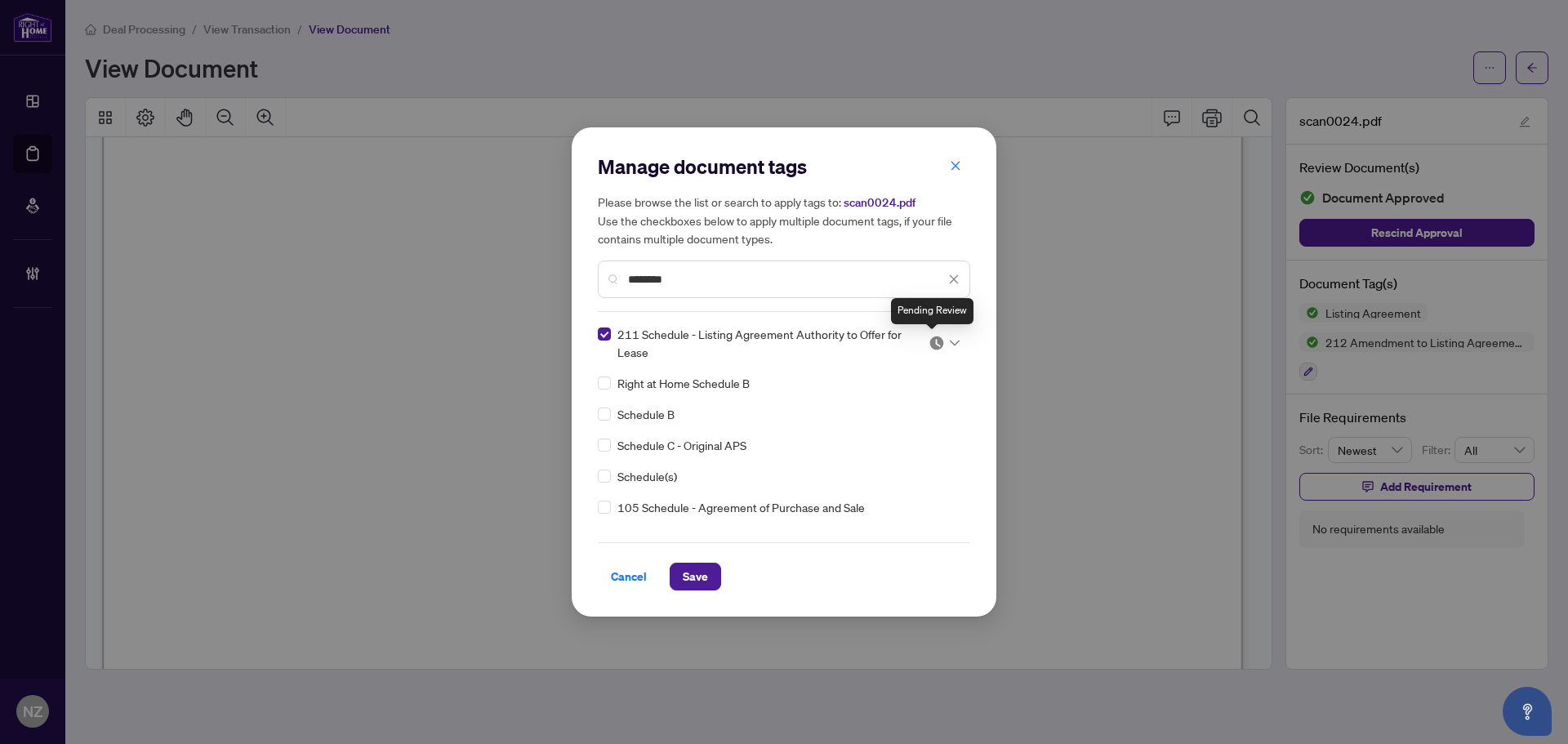
click at [950, 340] on icon at bounding box center [955, 343] width 10 height 7
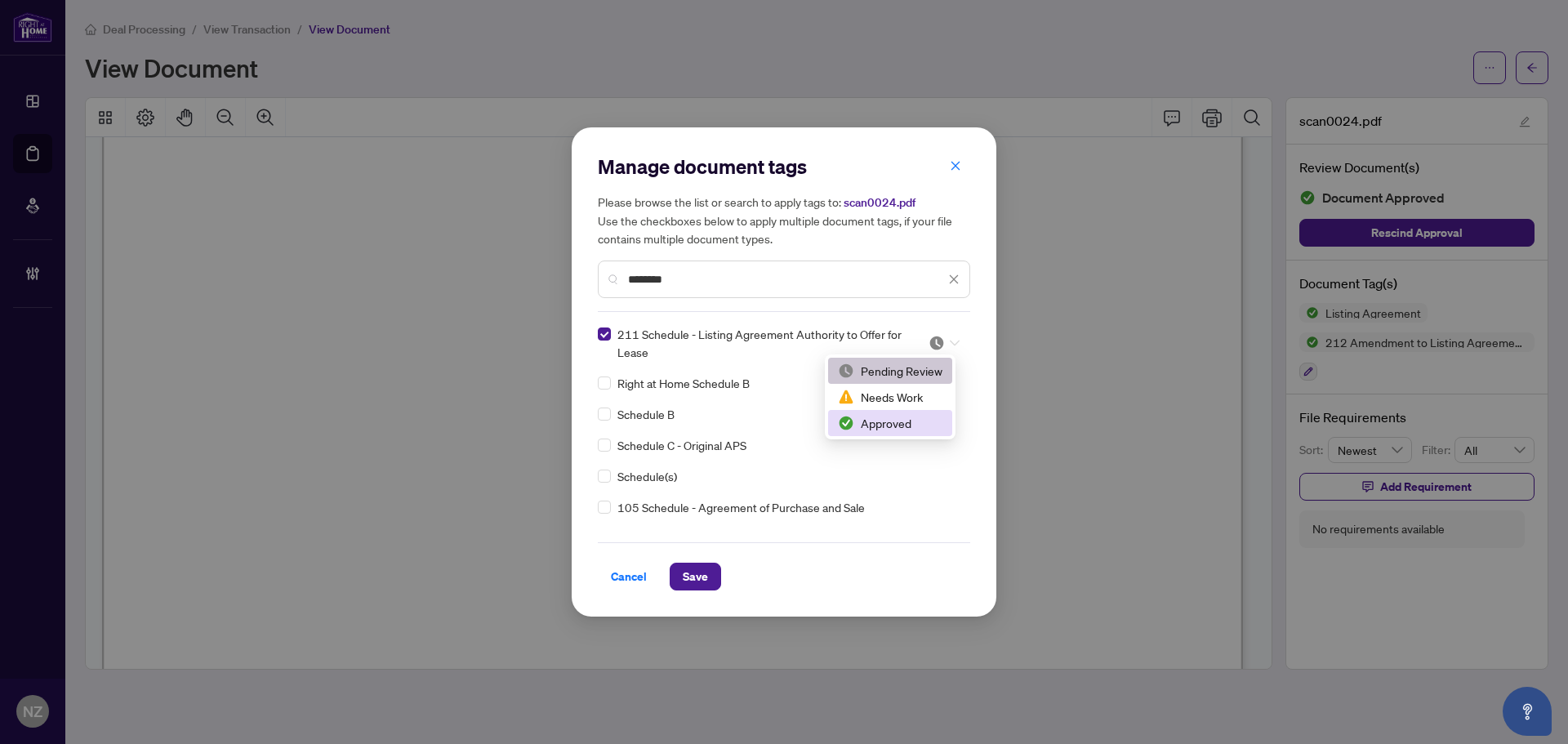
click at [896, 419] on div "Approved" at bounding box center [889, 423] width 105 height 18
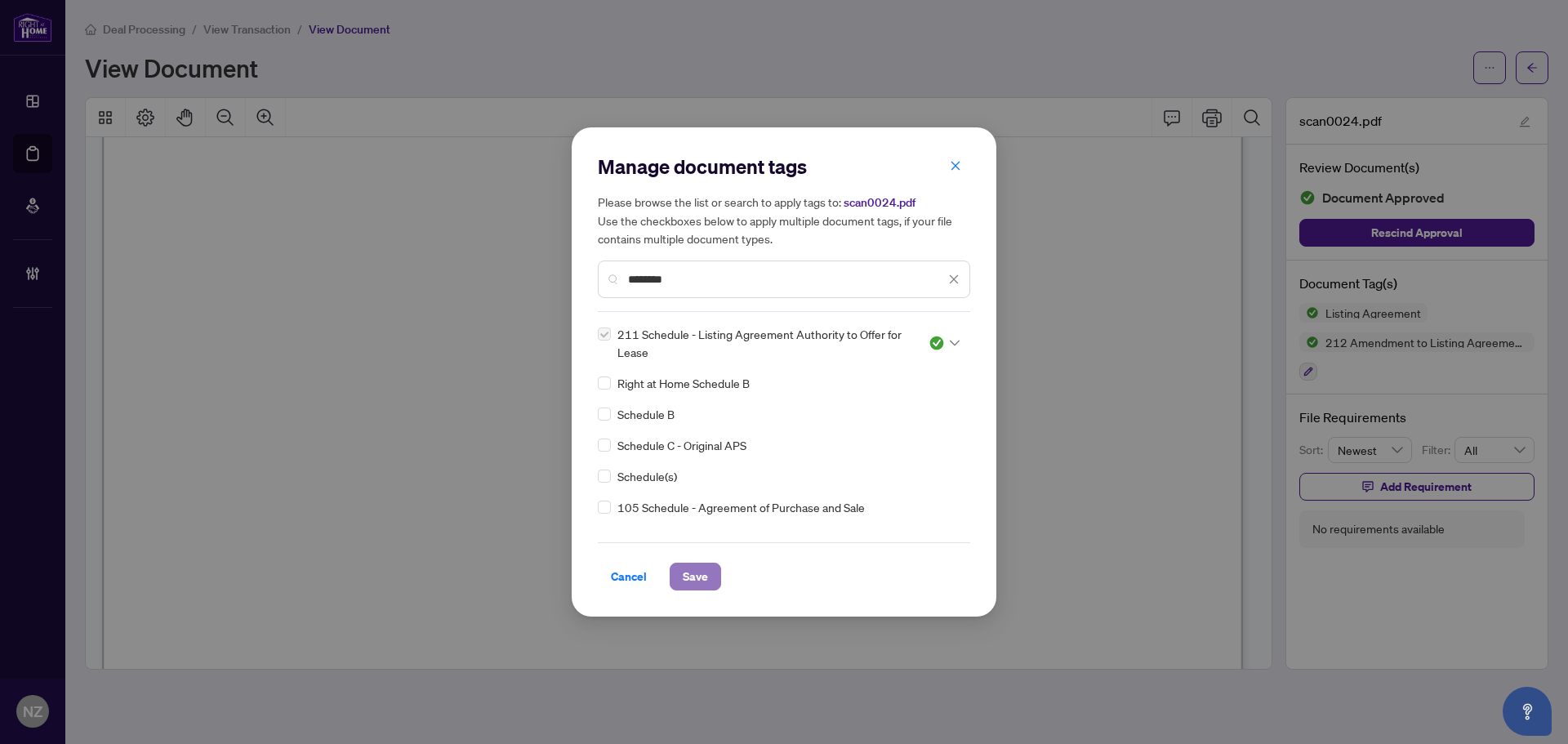
click at [694, 569] on span "Save" at bounding box center [695, 576] width 25 height 26
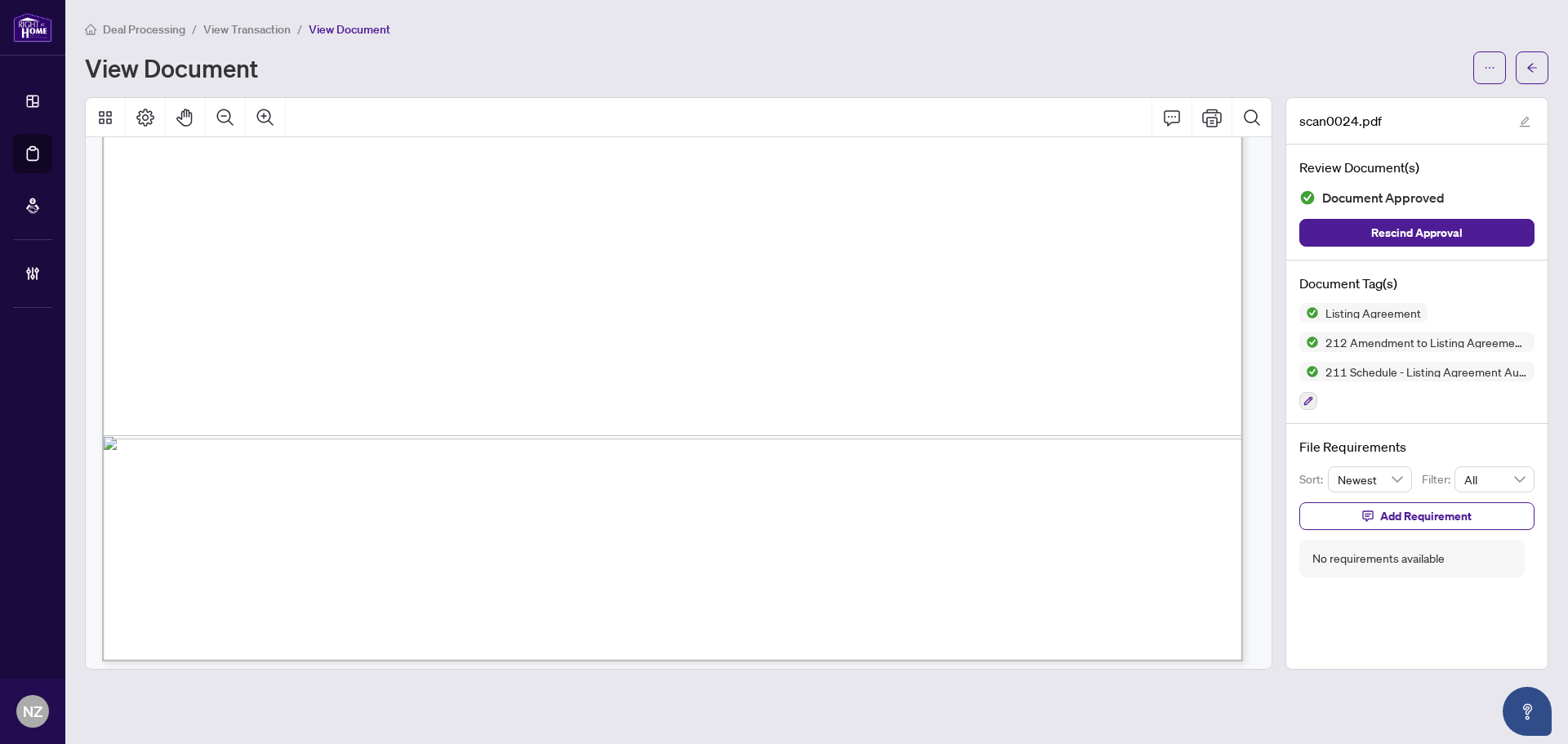
scroll to position [7034, 0]
click at [1540, 61] on button "button" at bounding box center [1532, 67] width 33 height 33
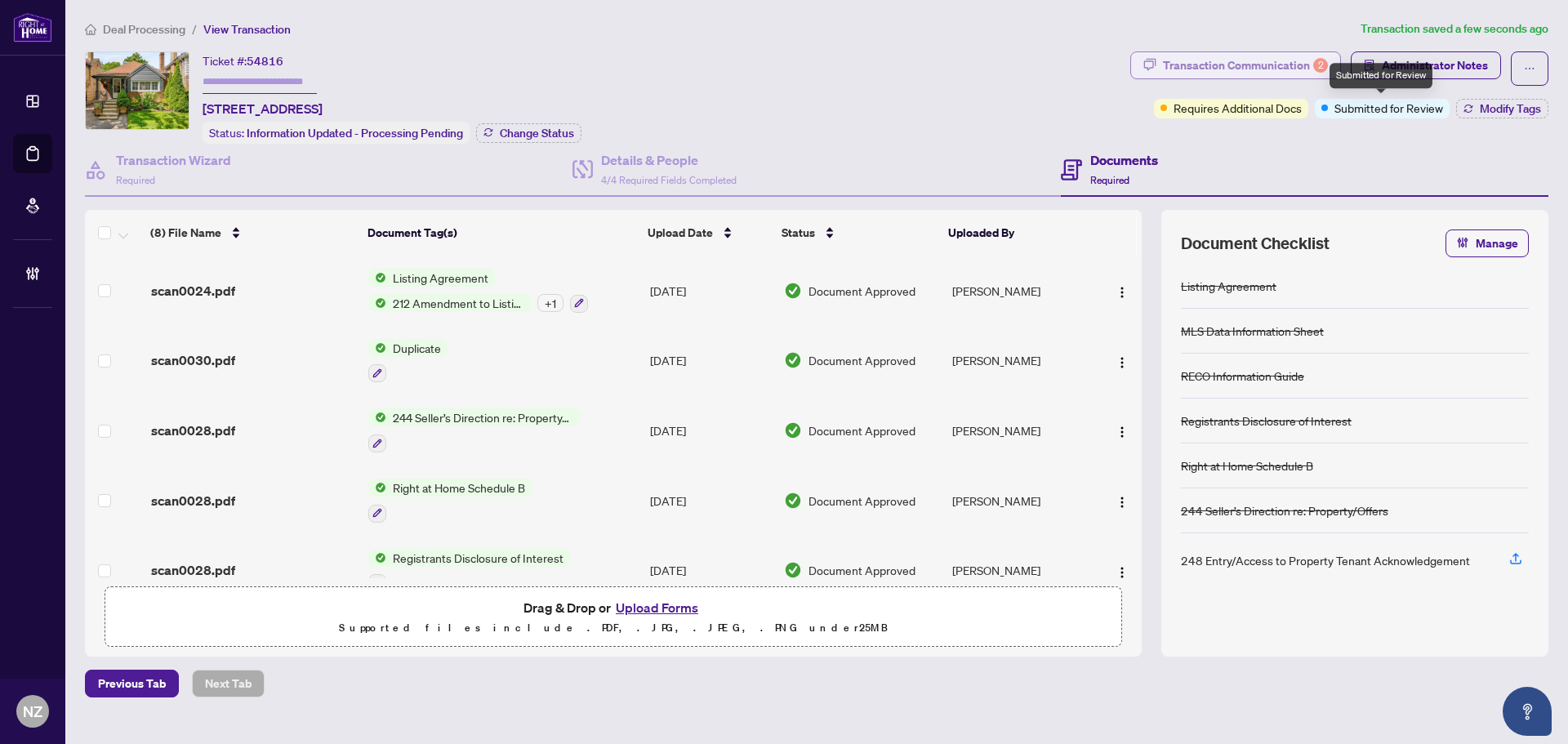
click at [1248, 64] on div "Transaction Communication 2" at bounding box center [1245, 64] width 165 height 26
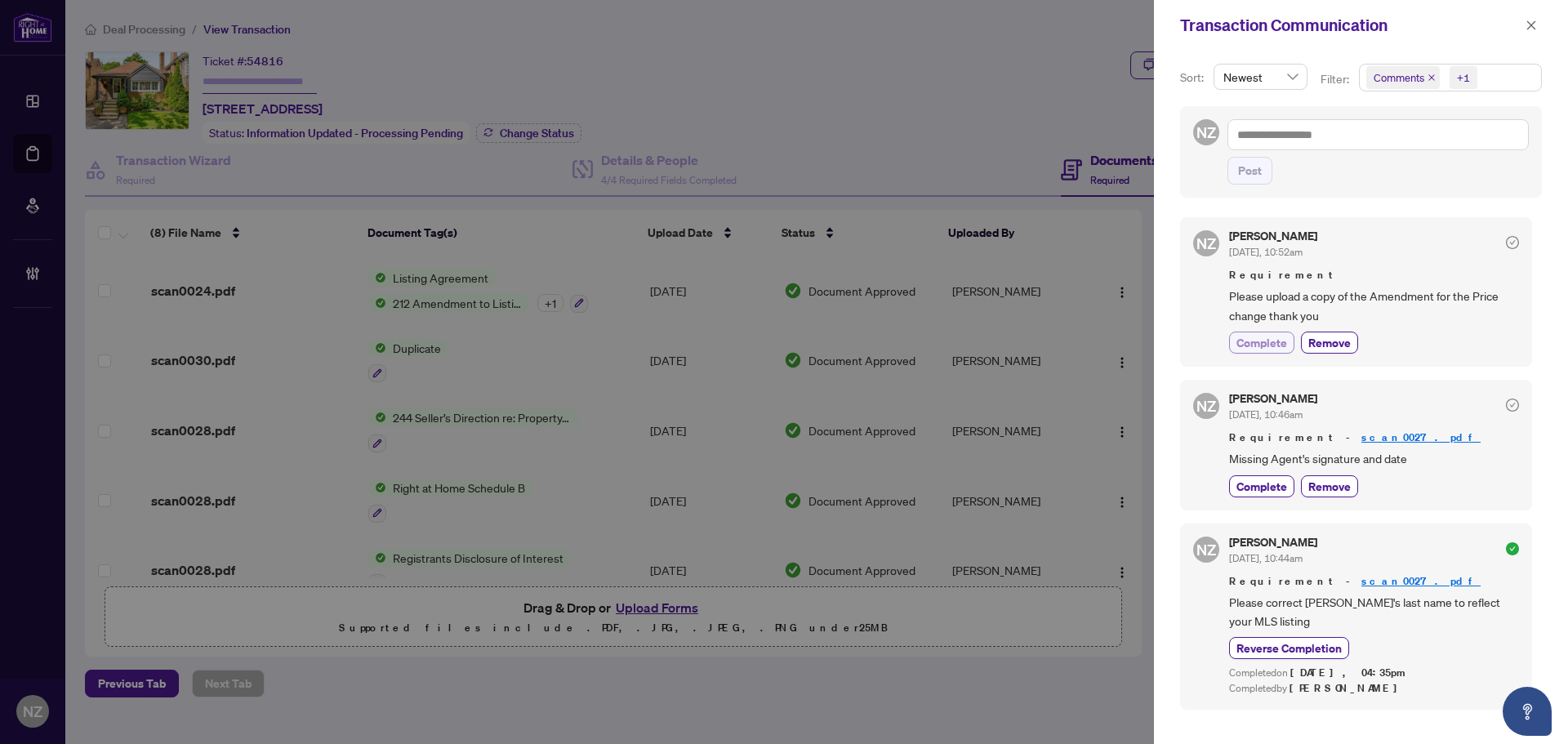
click at [1276, 343] on span "Complete" at bounding box center [1262, 342] width 51 height 17
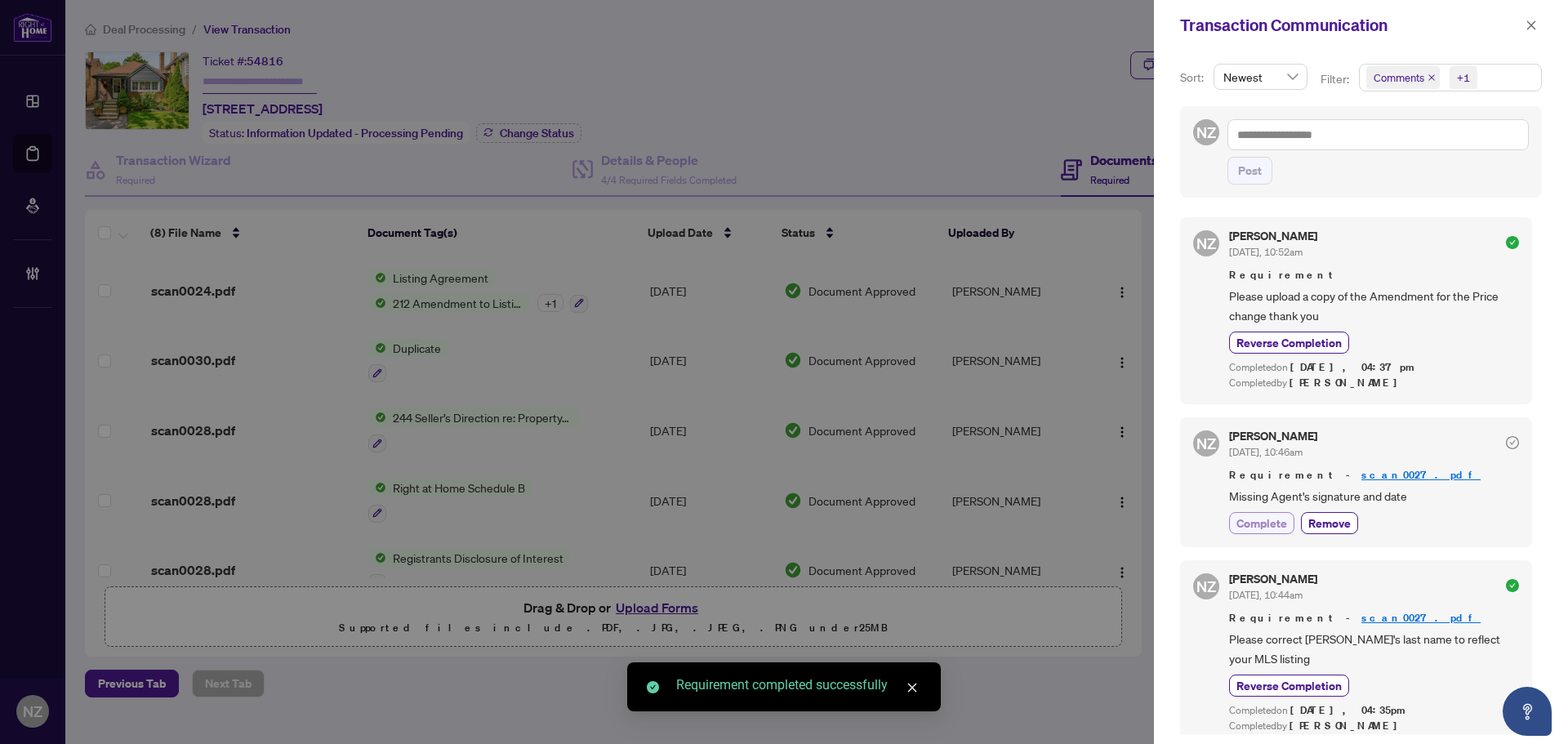
click at [1253, 517] on span "Complete" at bounding box center [1262, 523] width 51 height 17
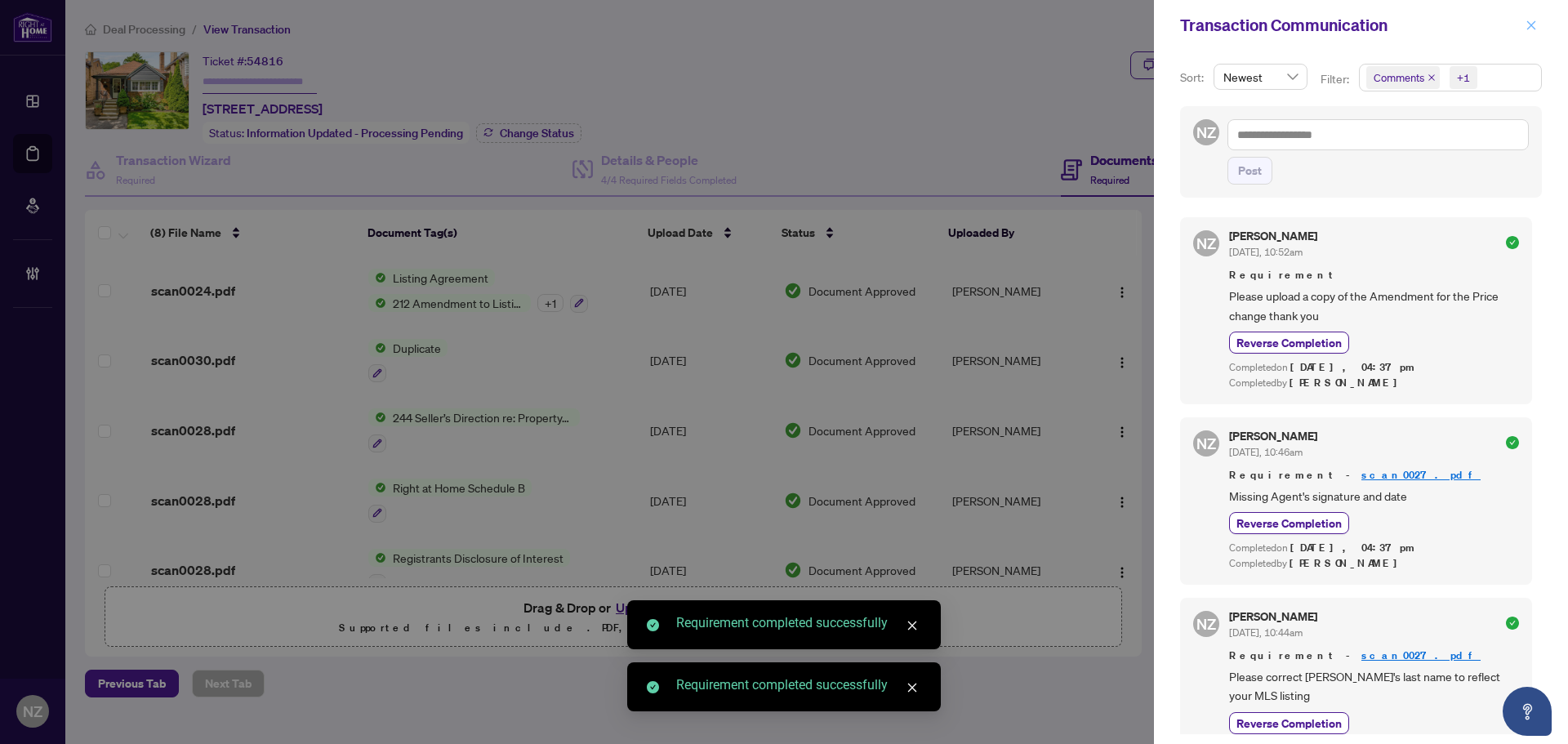
click at [1530, 23] on icon "close" at bounding box center [1531, 24] width 9 height 9
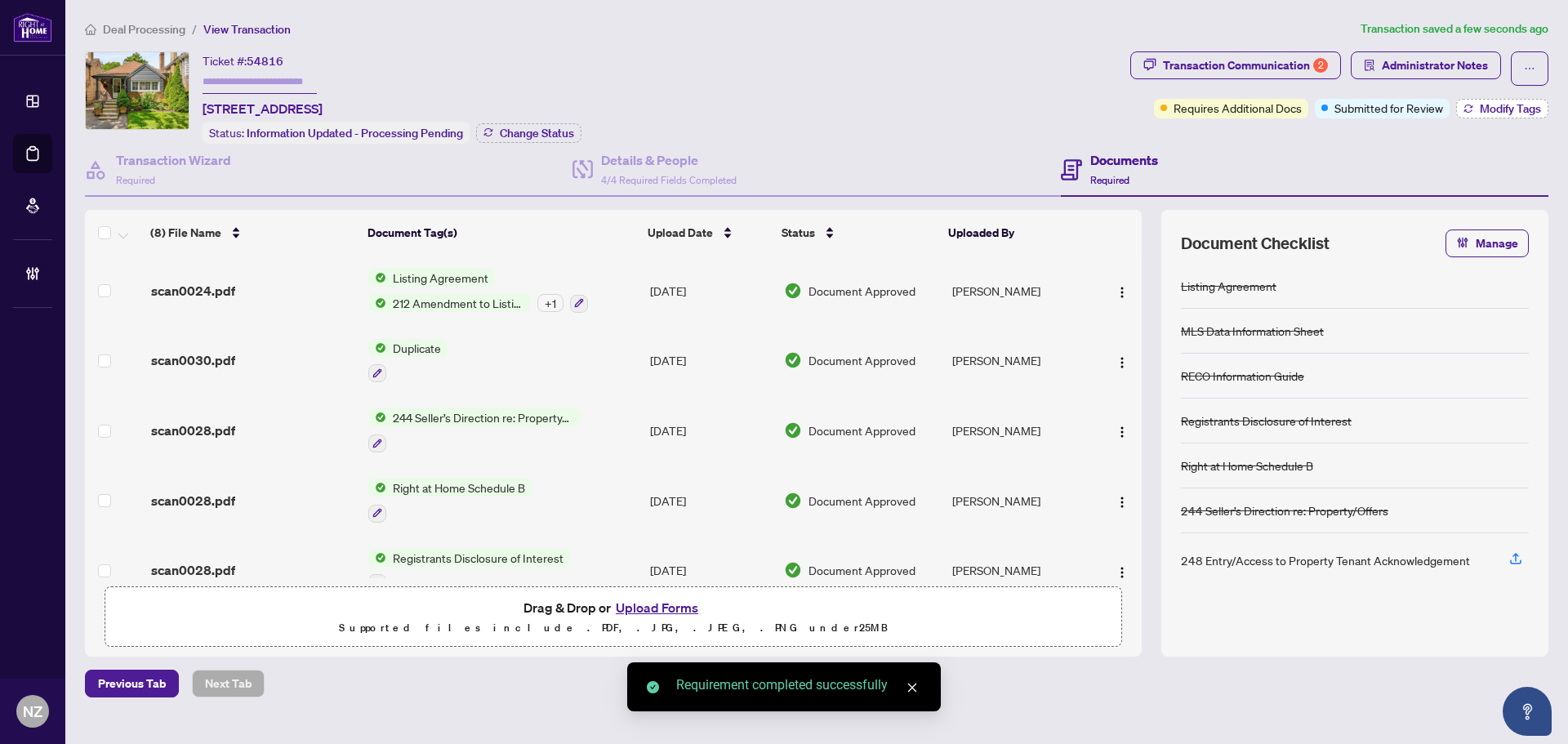
click at [1487, 106] on span "Modify Tags" at bounding box center [1510, 109] width 61 height 12
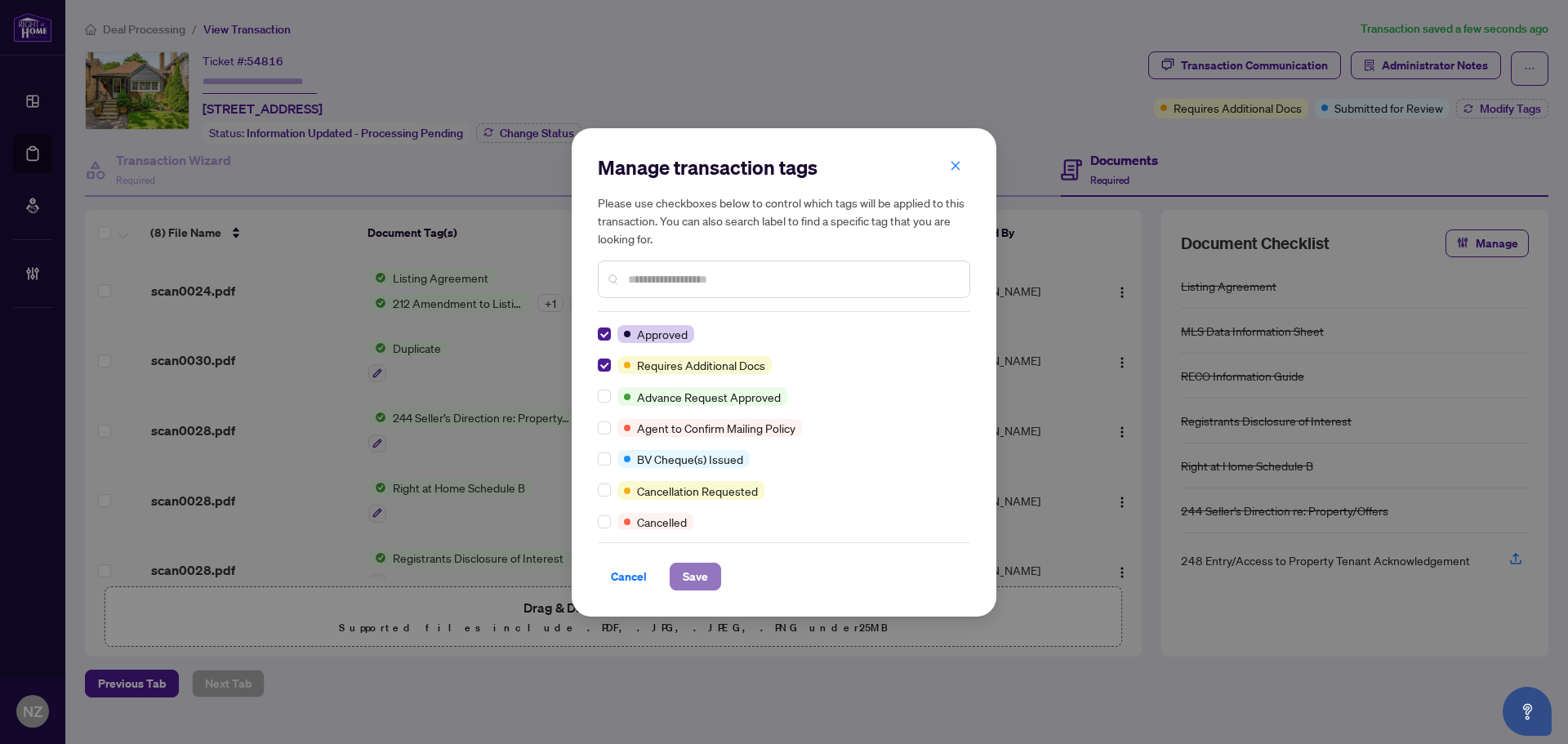
click at [686, 578] on span "Save" at bounding box center [695, 576] width 25 height 26
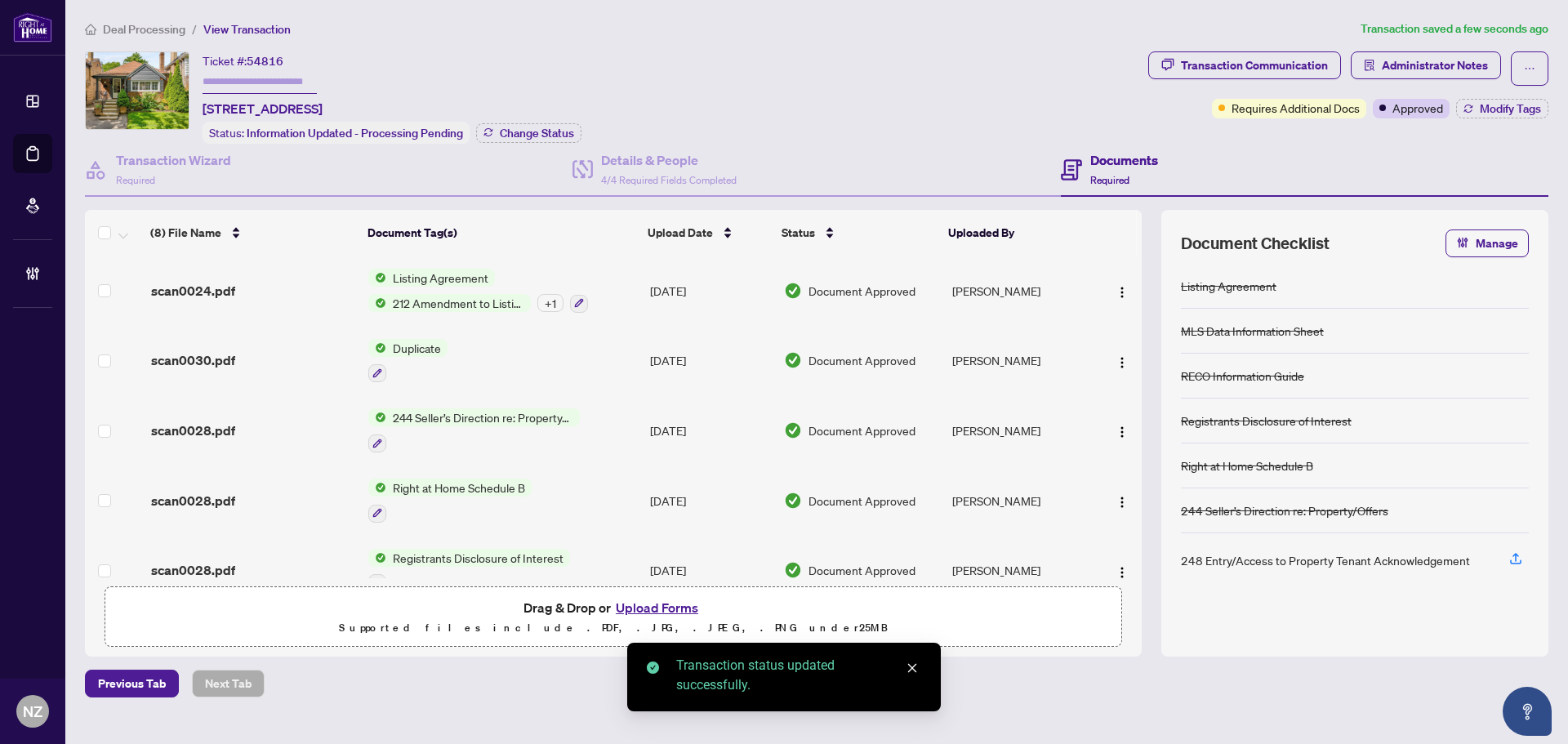
click at [164, 24] on span "Deal Processing" at bounding box center [144, 29] width 83 height 15
